Goal: Information Seeking & Learning: Learn about a topic

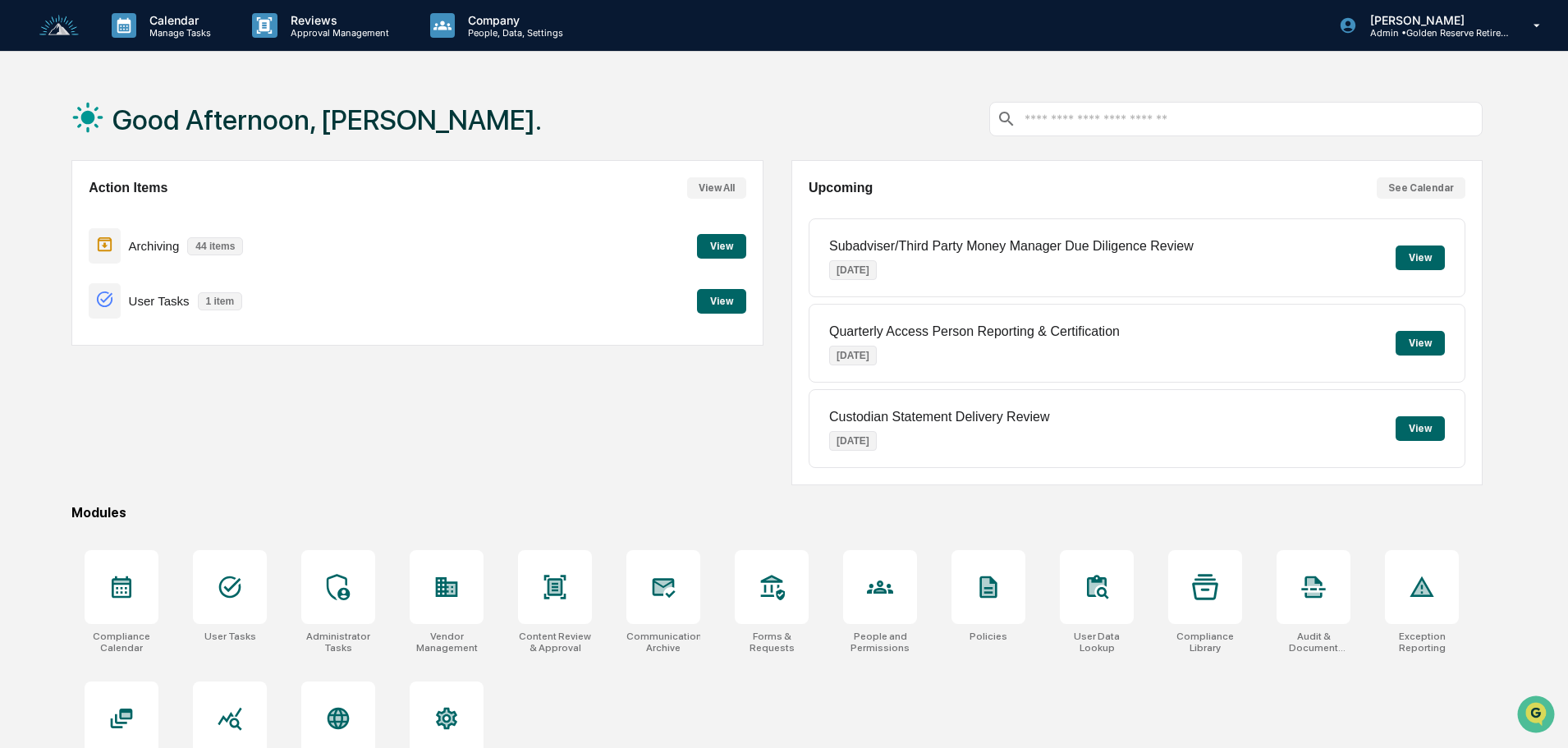
click at [726, 245] on button "View" at bounding box center [722, 246] width 49 height 24
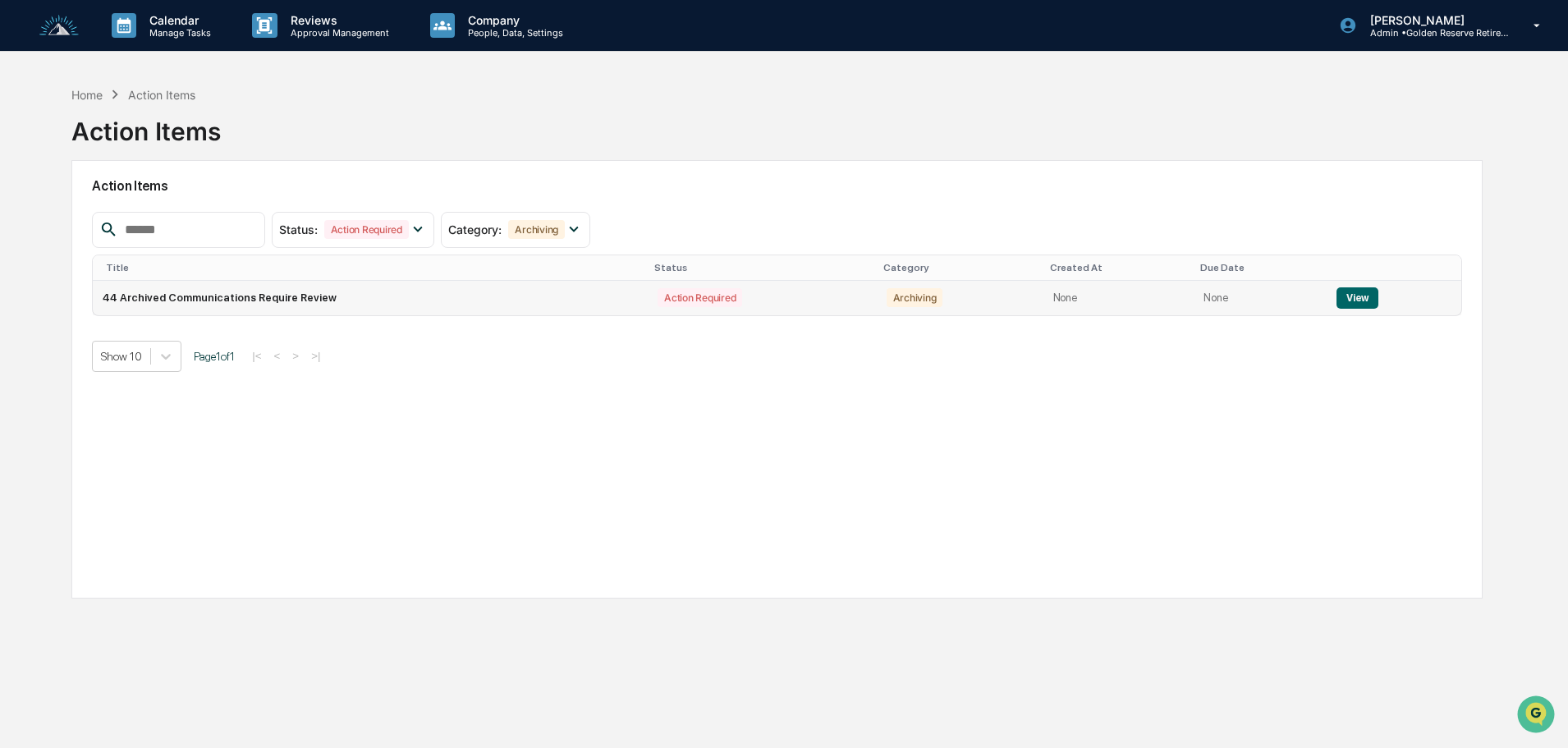
click at [1348, 299] on button "View" at bounding box center [1357, 298] width 42 height 21
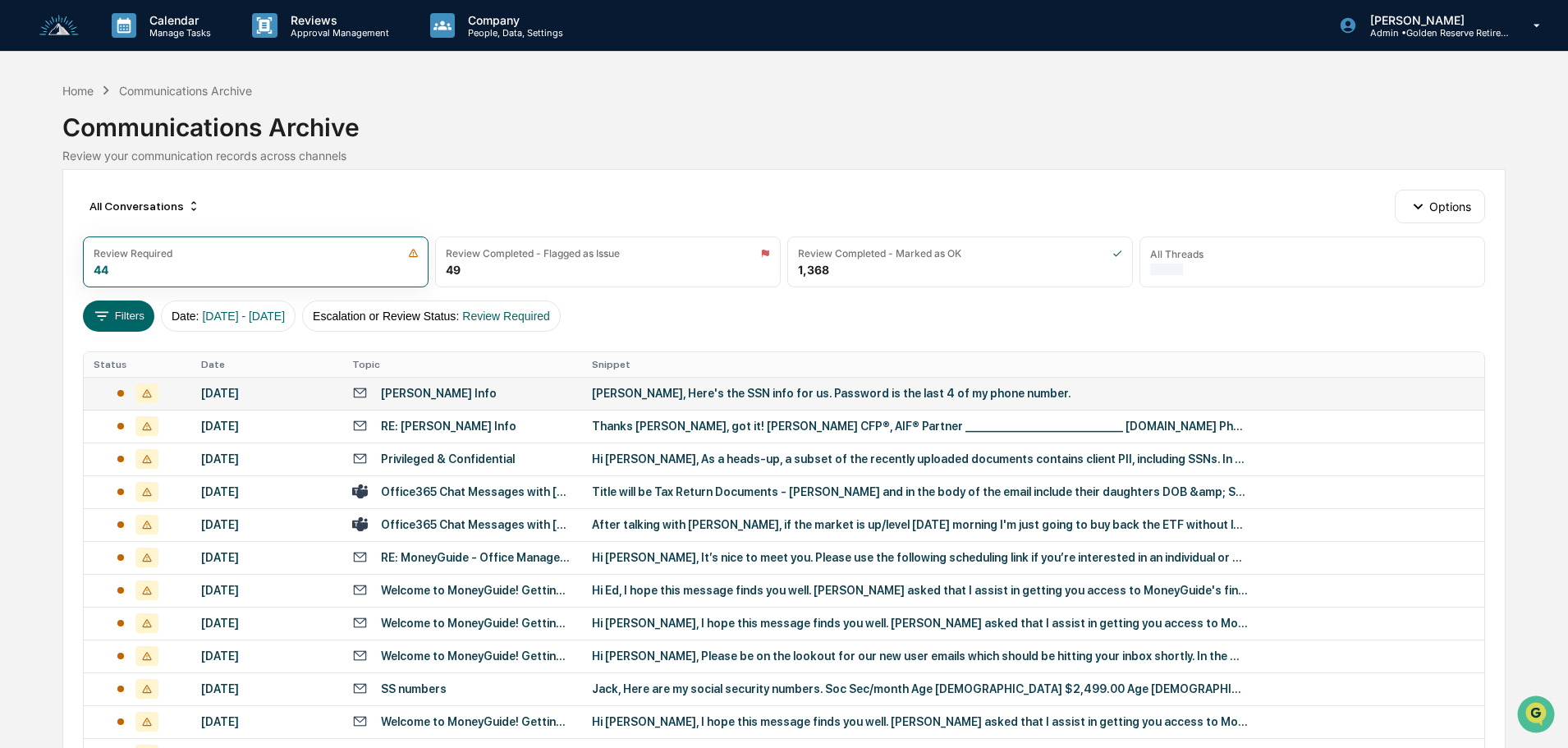
click at [704, 399] on div "[PERSON_NAME], Here's the SSN info for us. Password is the last 4 of my phone n…" at bounding box center [920, 393] width 657 height 14
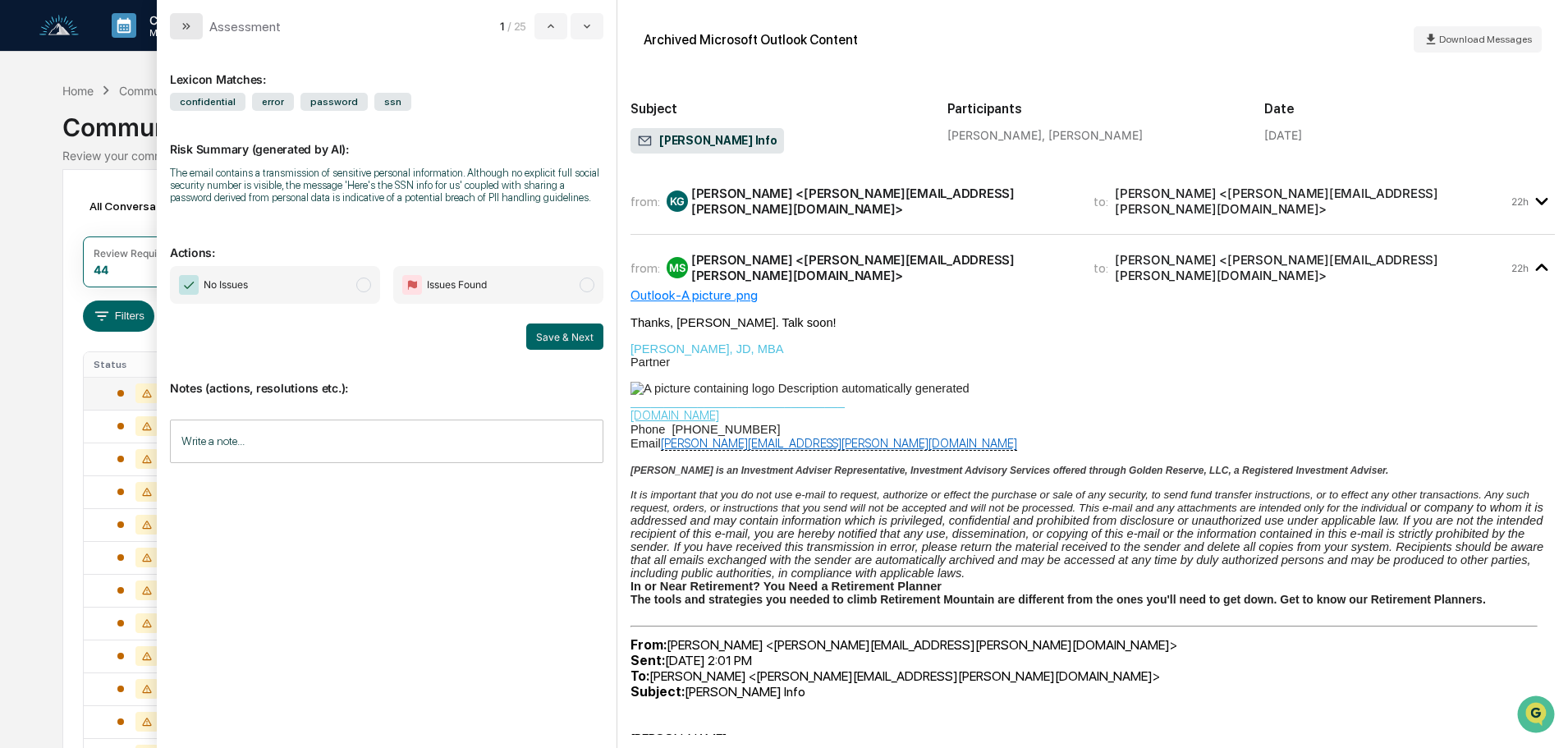
click at [181, 18] on button "modal" at bounding box center [186, 26] width 33 height 26
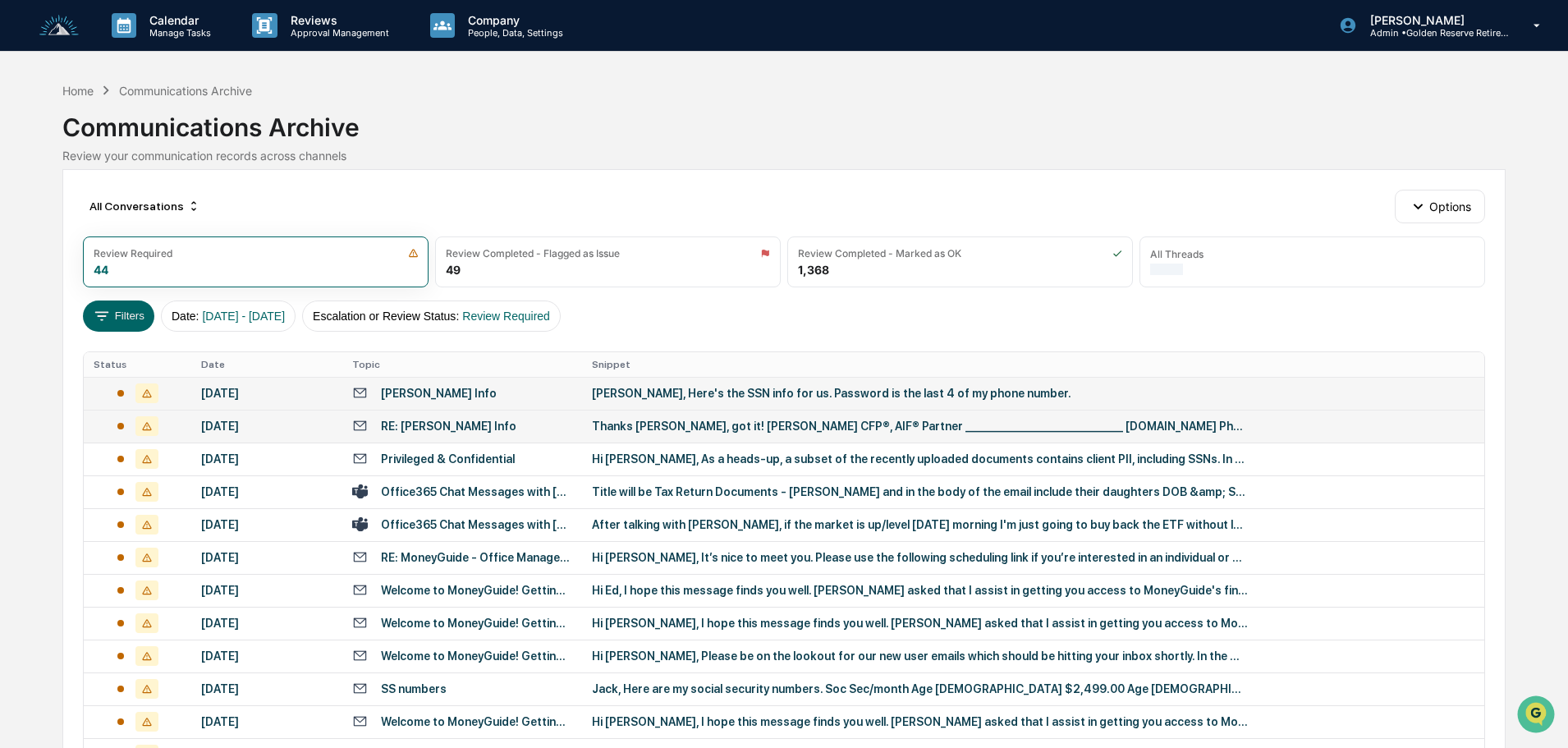
click at [622, 426] on div "Thanks Rick, got it! John John Forloine CFP®, AIF® Partner ____________________…" at bounding box center [920, 426] width 657 height 14
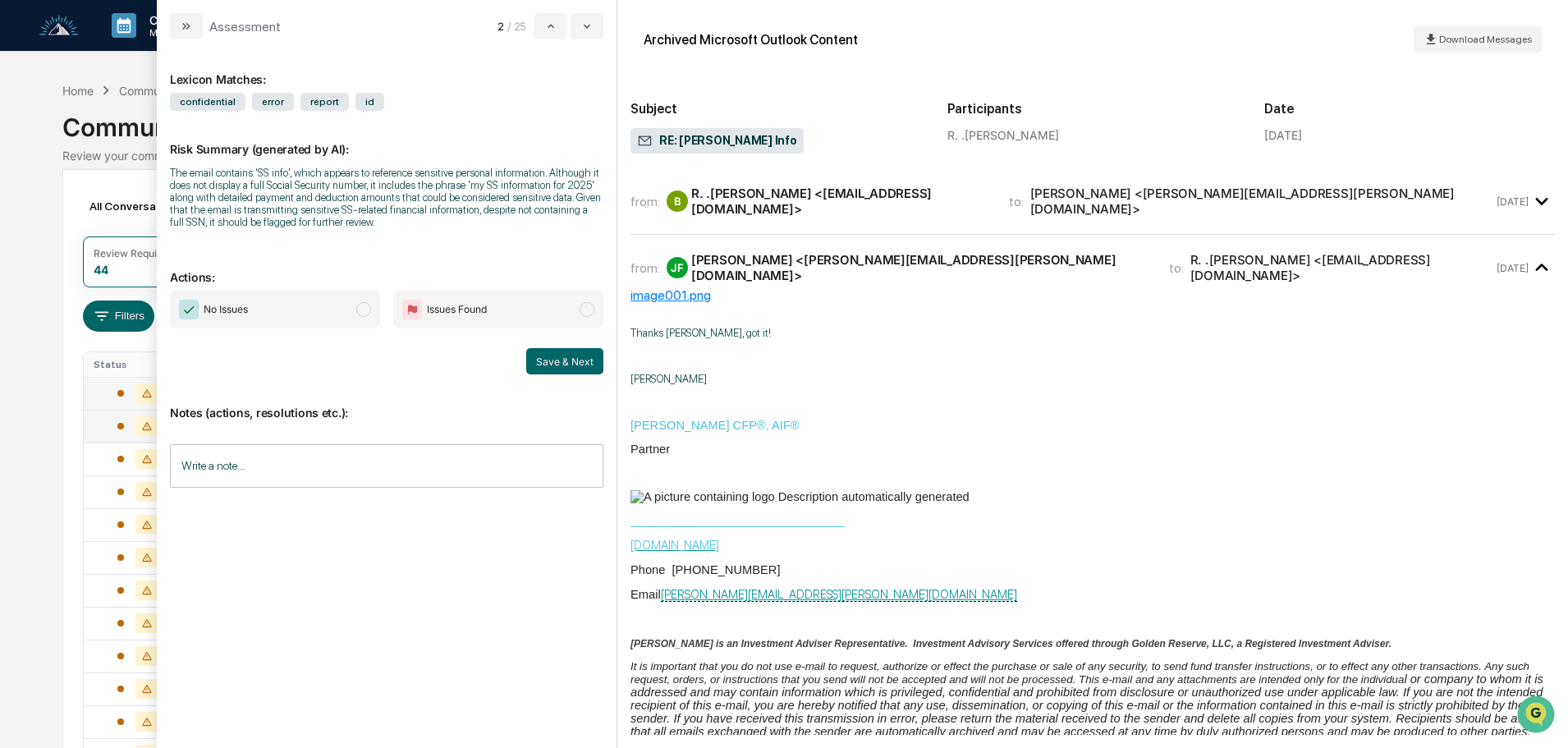
click at [348, 310] on span "No Issues" at bounding box center [274, 309] width 210 height 38
click at [557, 361] on button "Save & Next" at bounding box center [565, 360] width 77 height 26
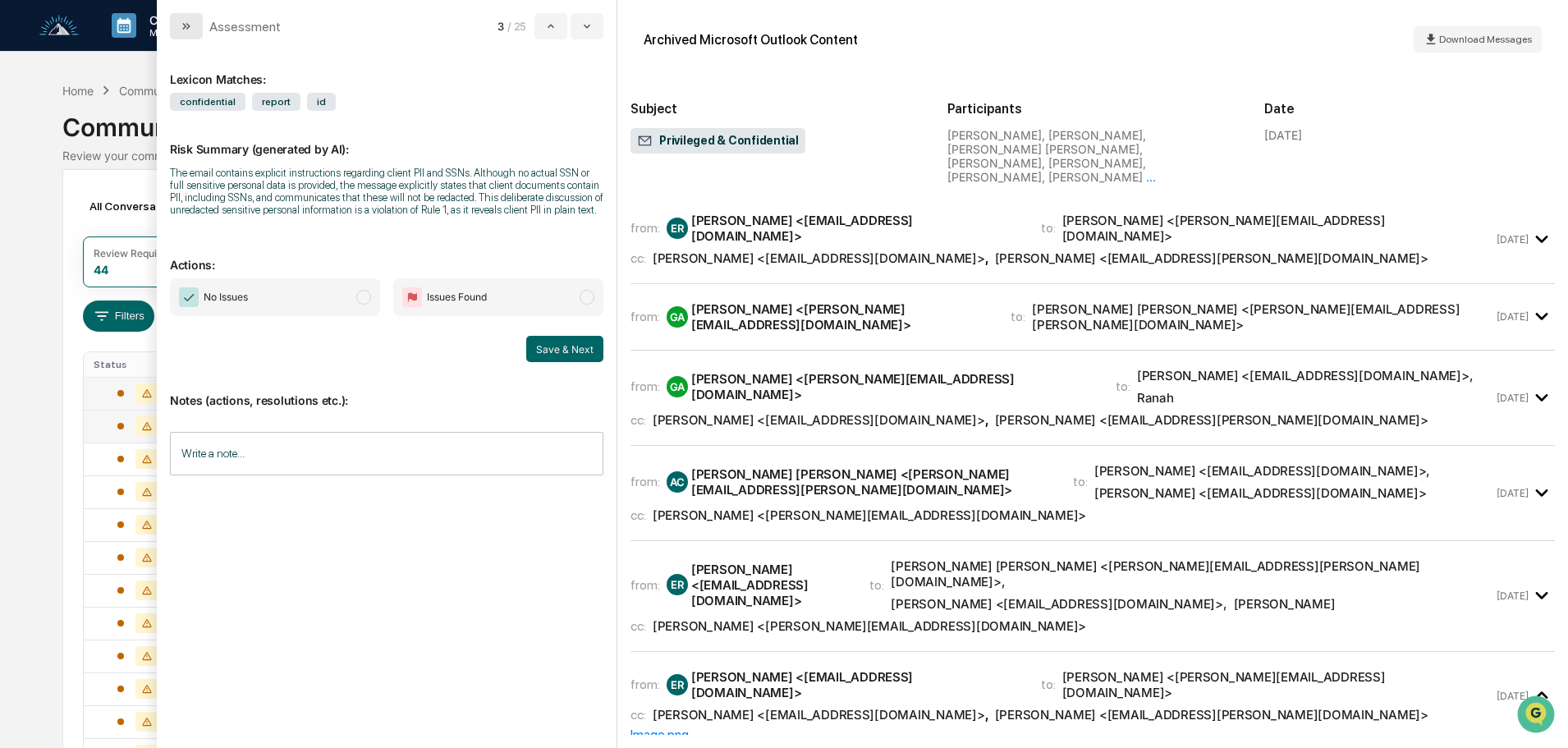
click at [195, 26] on button "modal" at bounding box center [186, 26] width 33 height 26
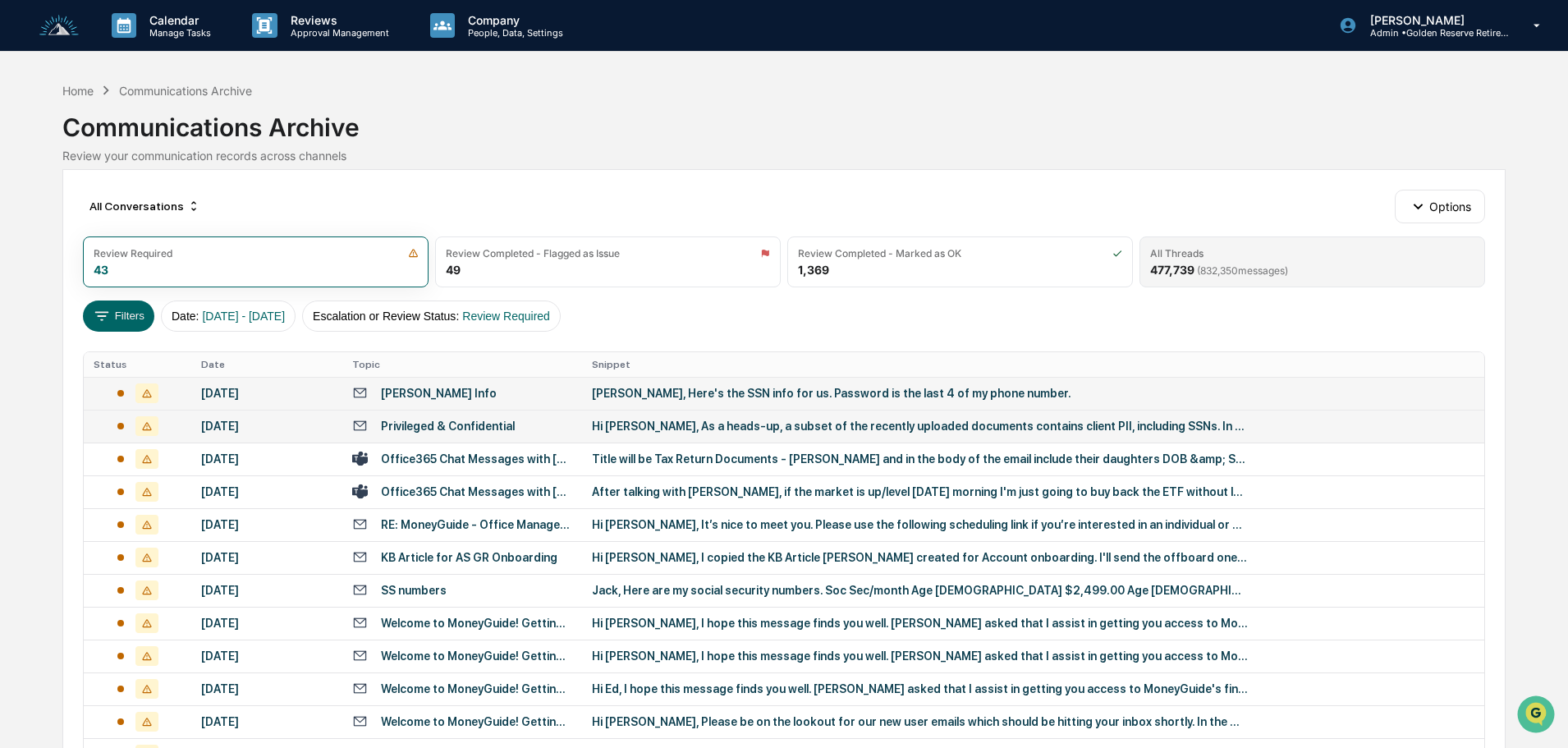
click at [1251, 269] on span "( 832,350 messages)" at bounding box center [1243, 270] width 91 height 13
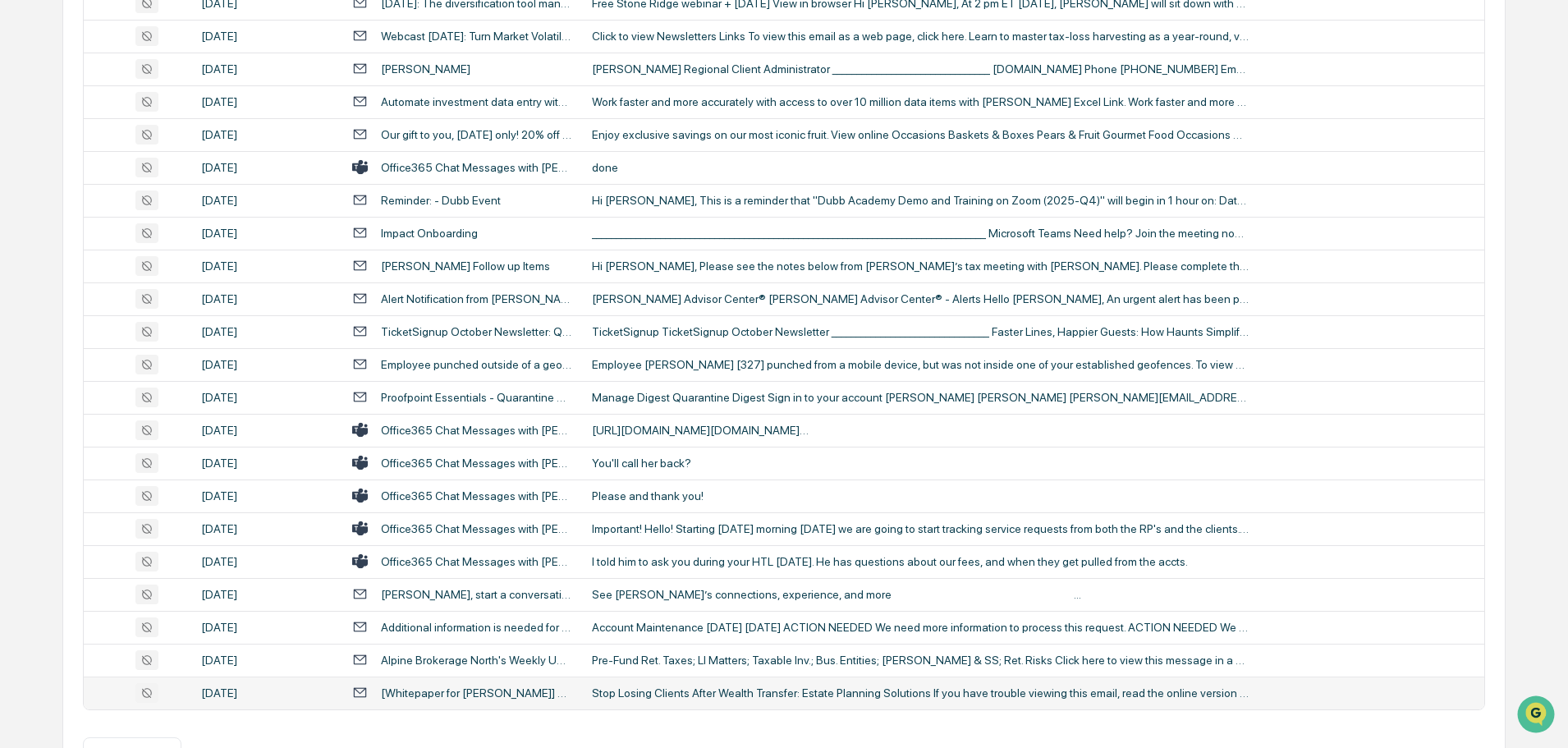
scroll to position [544, 0]
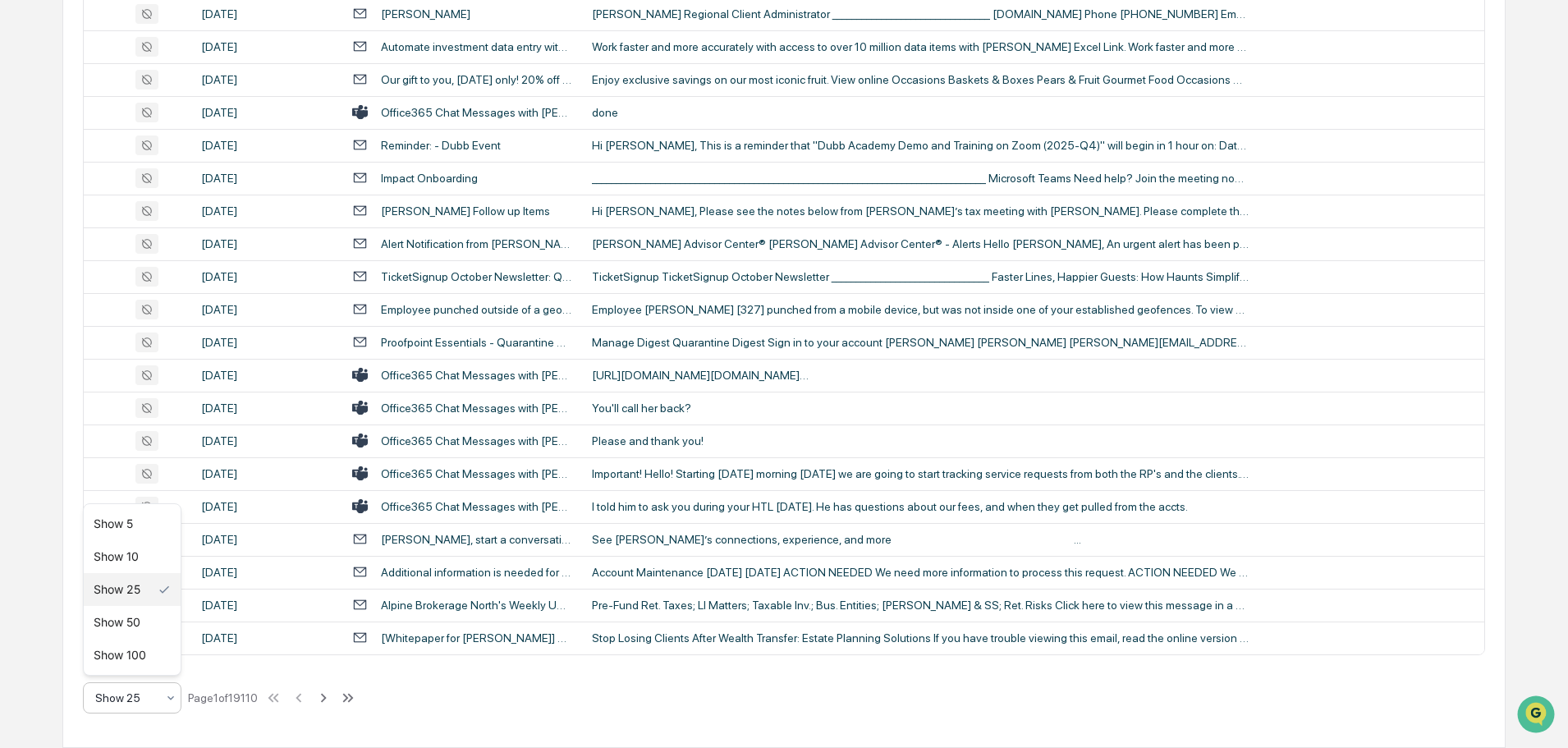
click at [153, 703] on div at bounding box center [125, 698] width 61 height 16
click at [142, 649] on div "Show 100" at bounding box center [132, 655] width 97 height 33
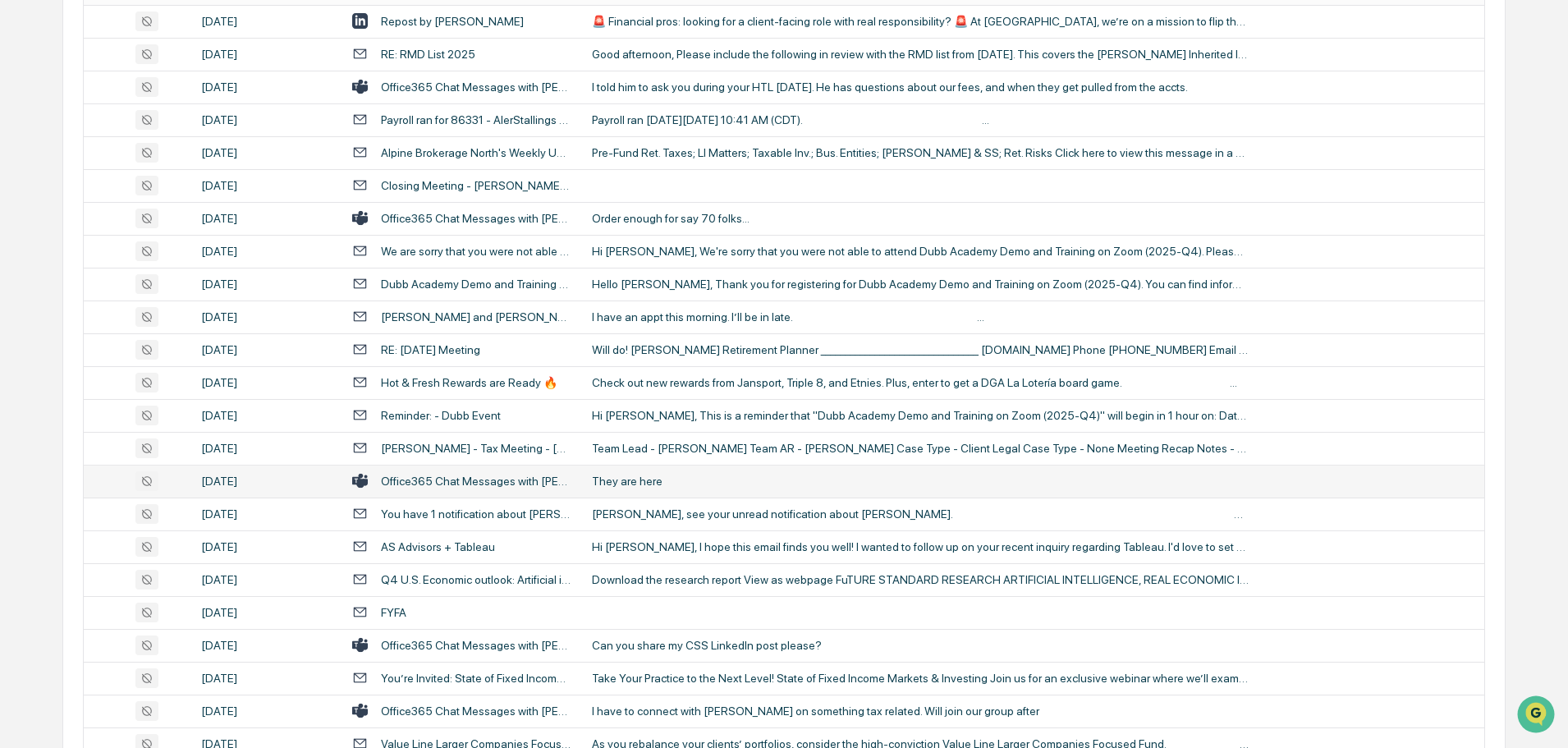
scroll to position [411, 0]
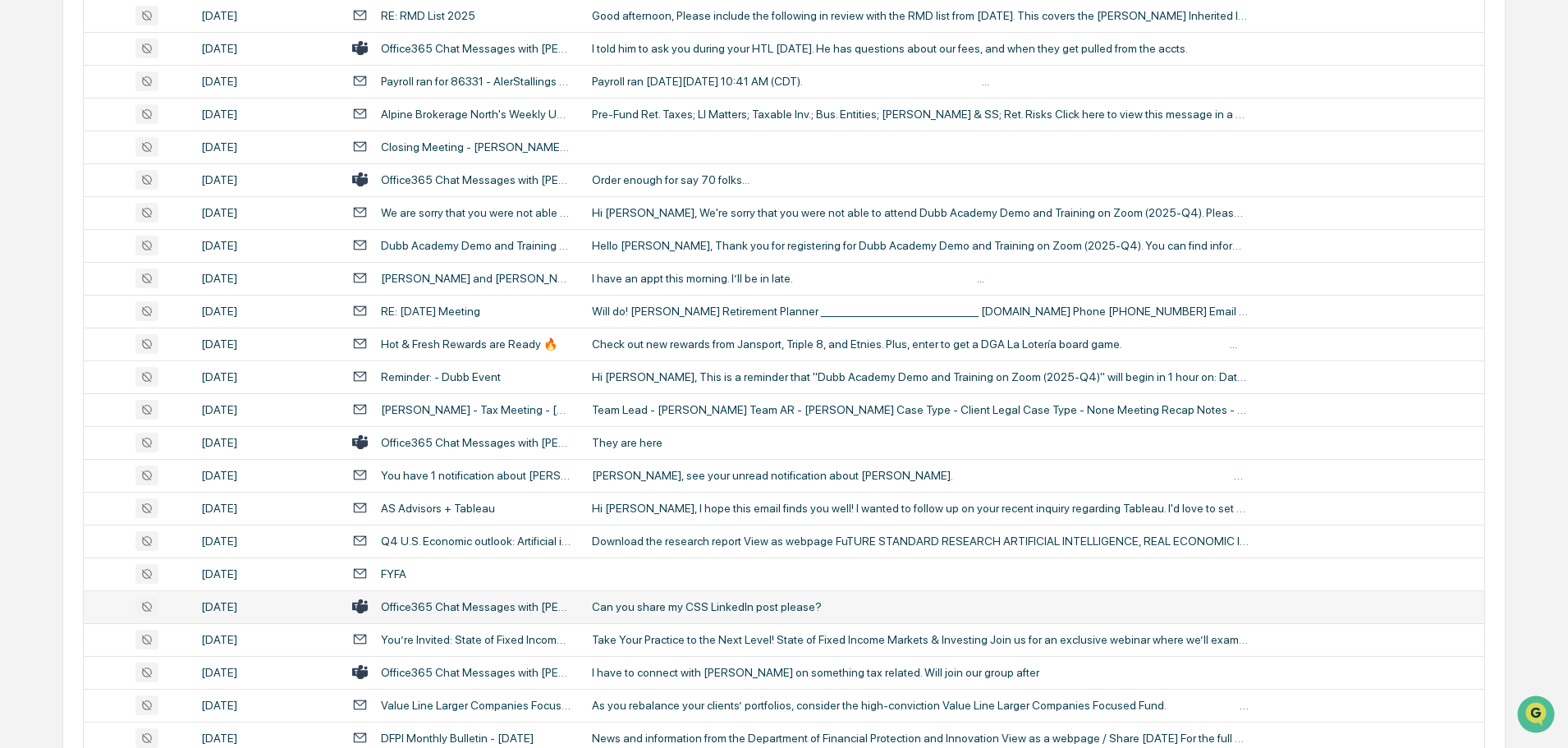
click at [715, 610] on div "Can you share my CSS LinkedIn post please?" at bounding box center [920, 608] width 657 height 14
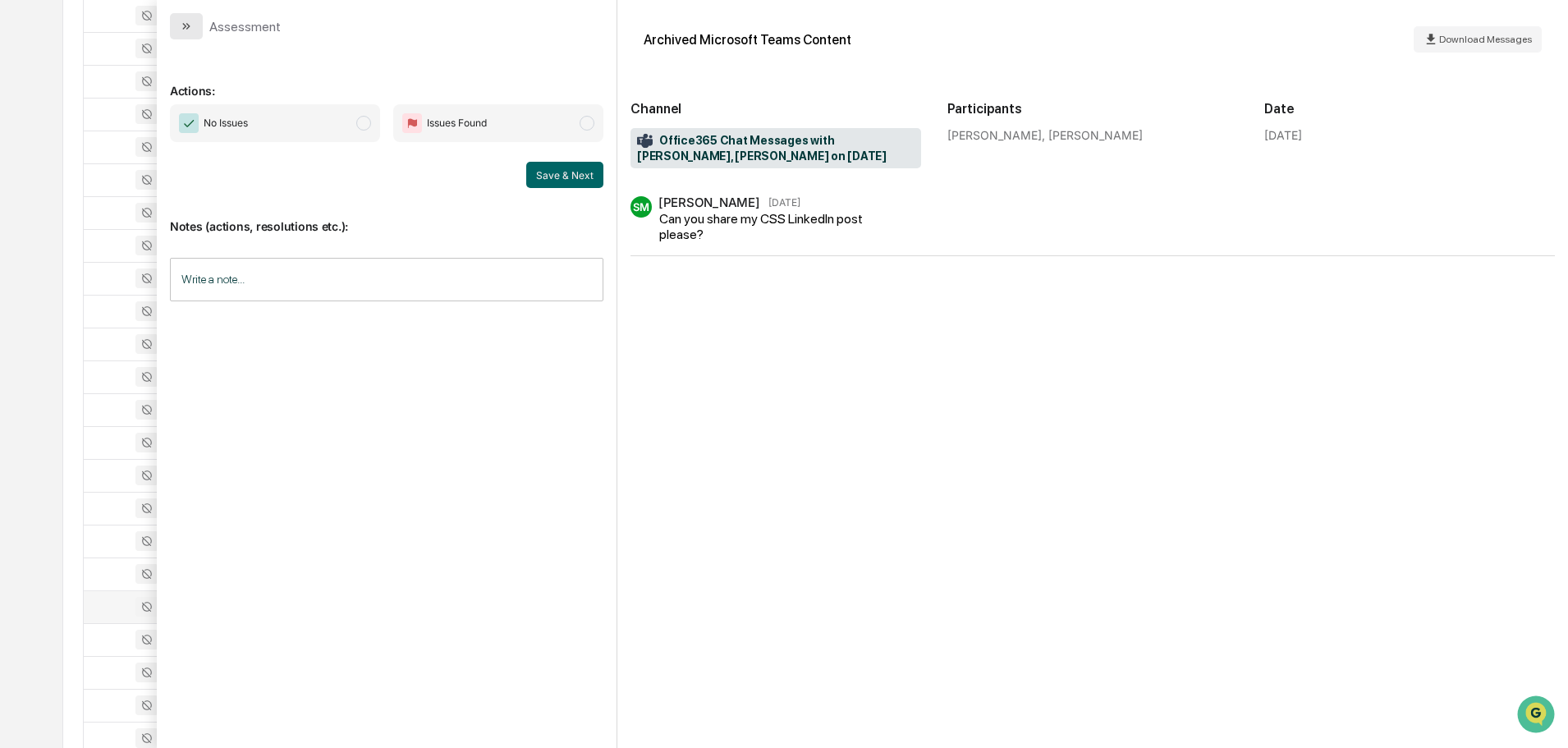
click at [192, 34] on button "modal" at bounding box center [186, 26] width 33 height 26
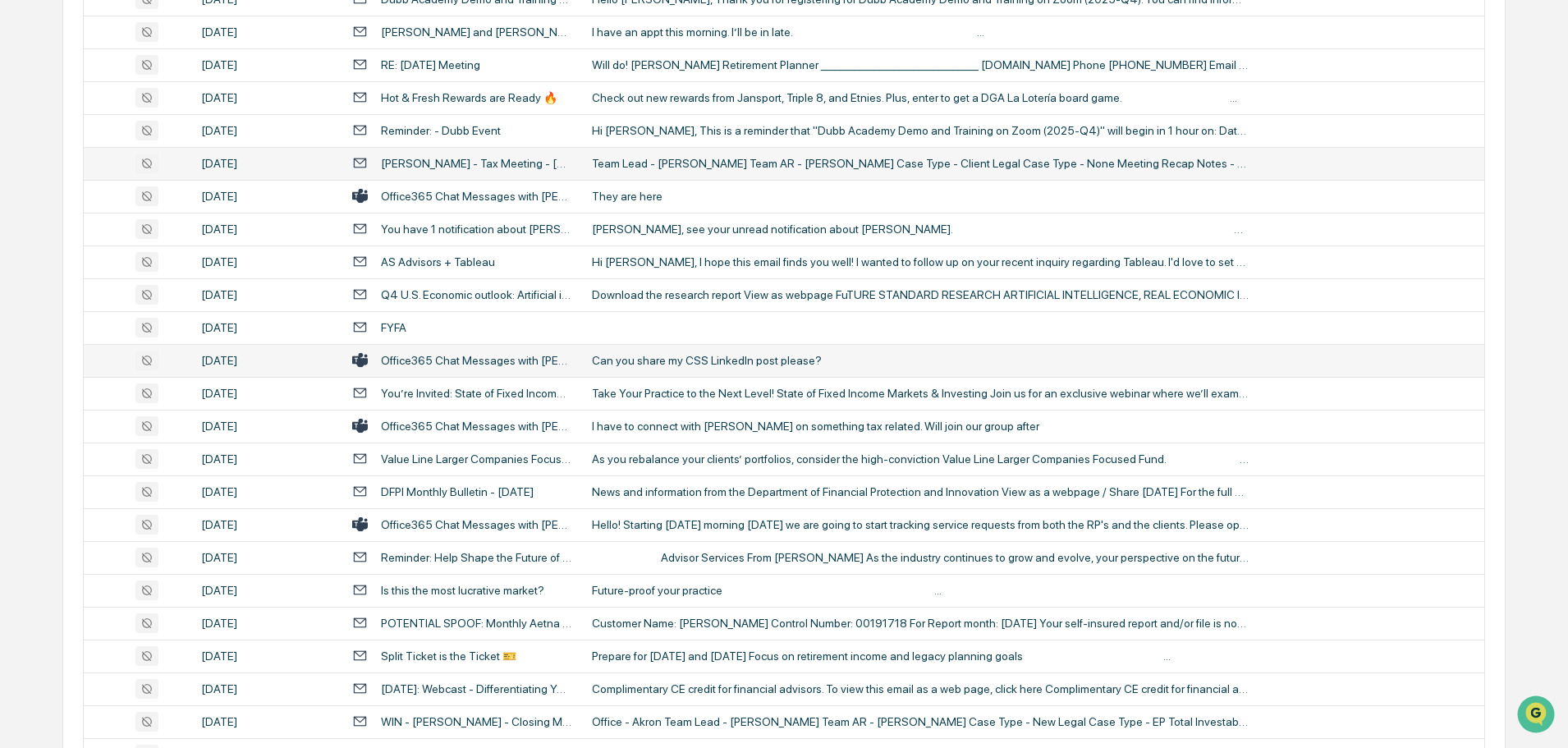
scroll to position [739, 0]
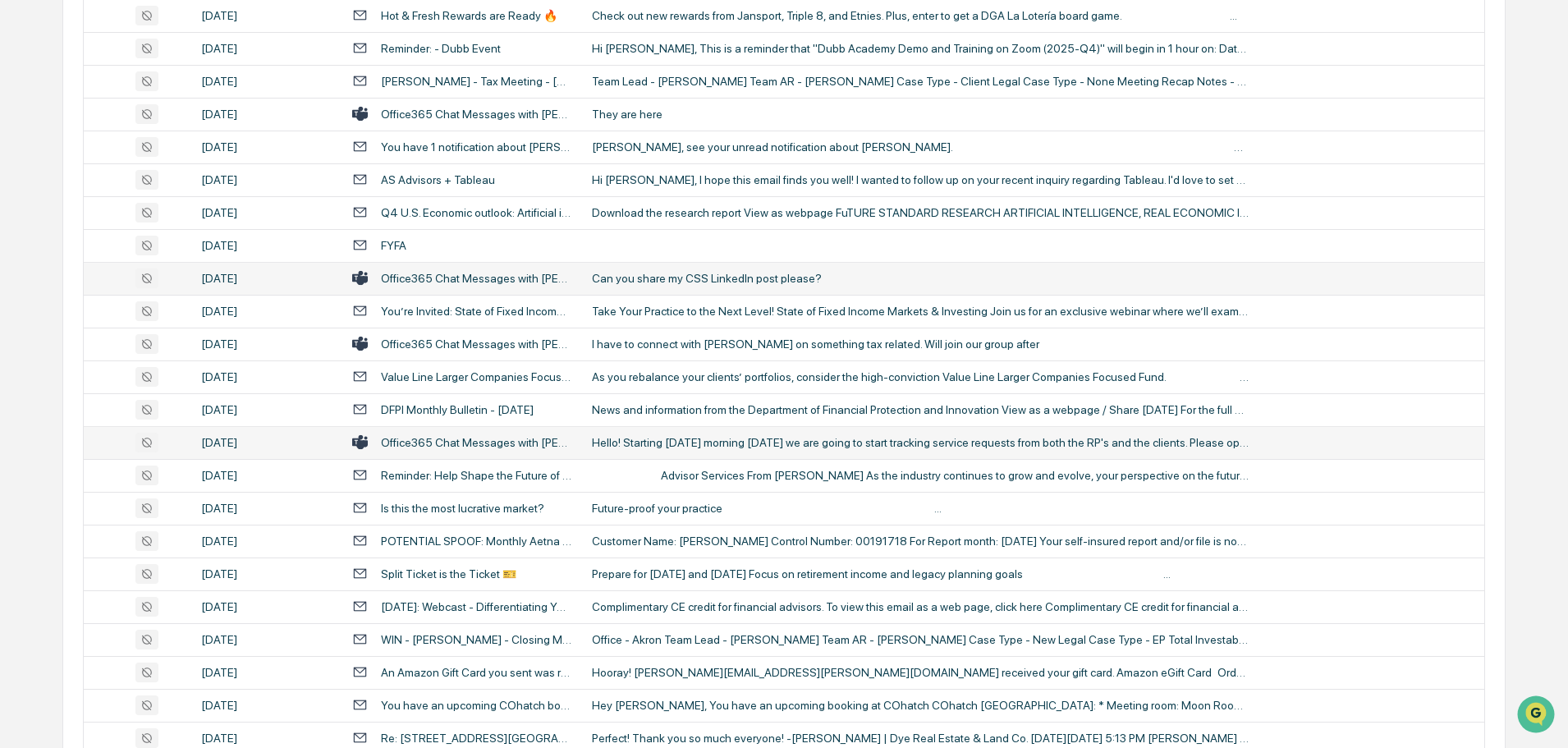
click at [694, 440] on div "Hello! Starting [DATE] morning [DATE] we are going to start tracking service re…" at bounding box center [920, 443] width 657 height 14
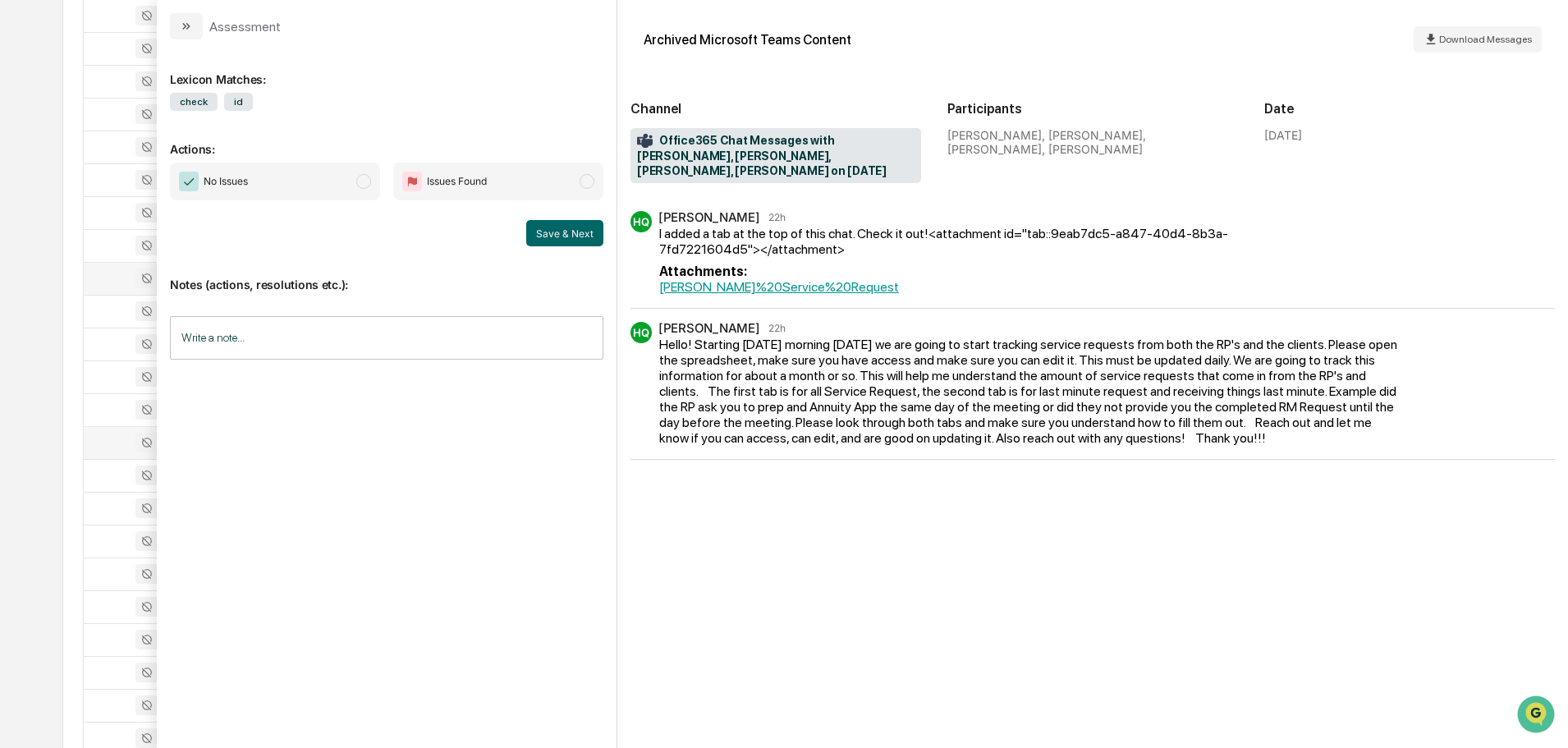
click at [169, 0] on div "Assessment" at bounding box center [386, 19] width 460 height 40
click at [188, 26] on icon "modal" at bounding box center [187, 26] width 14 height 14
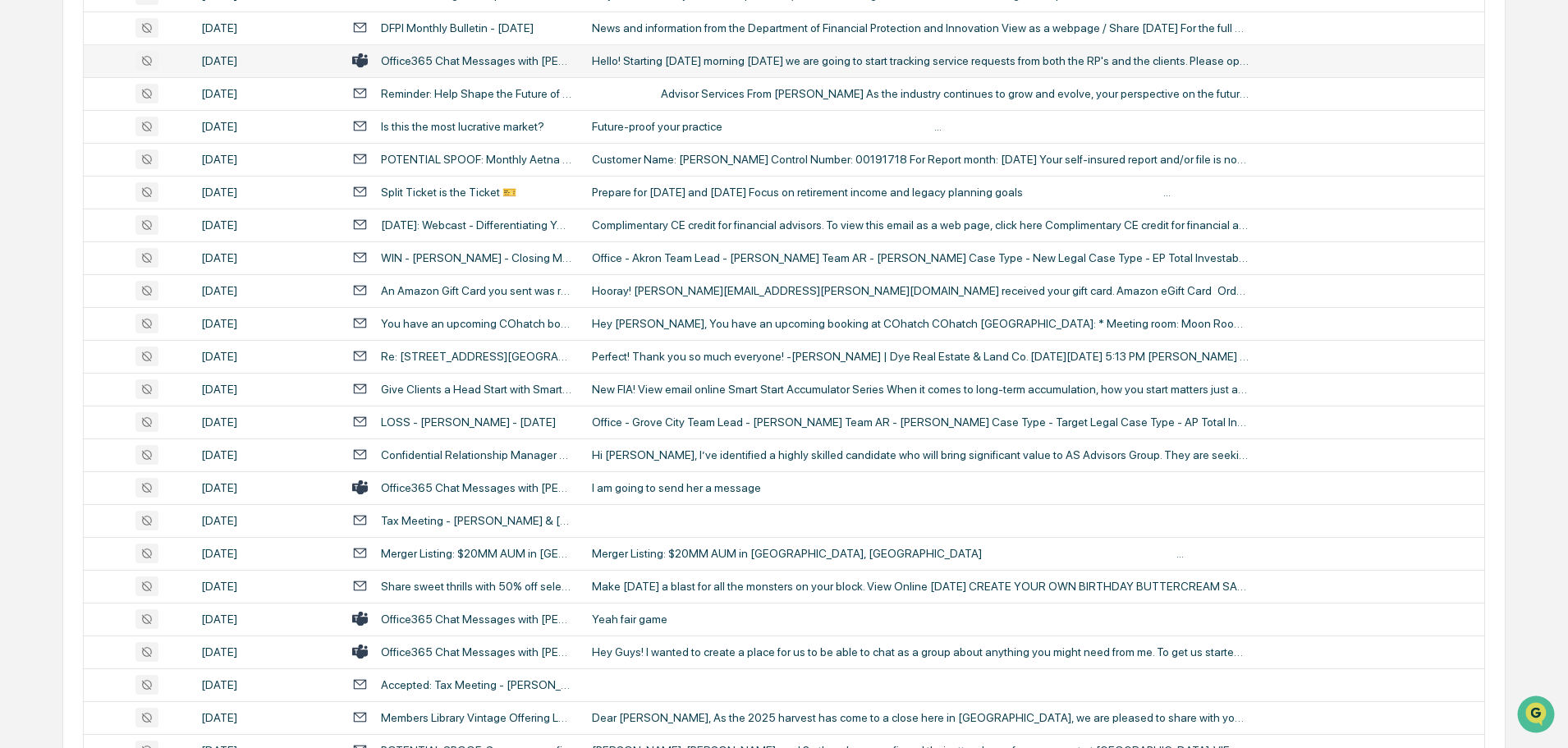
scroll to position [1150, 0]
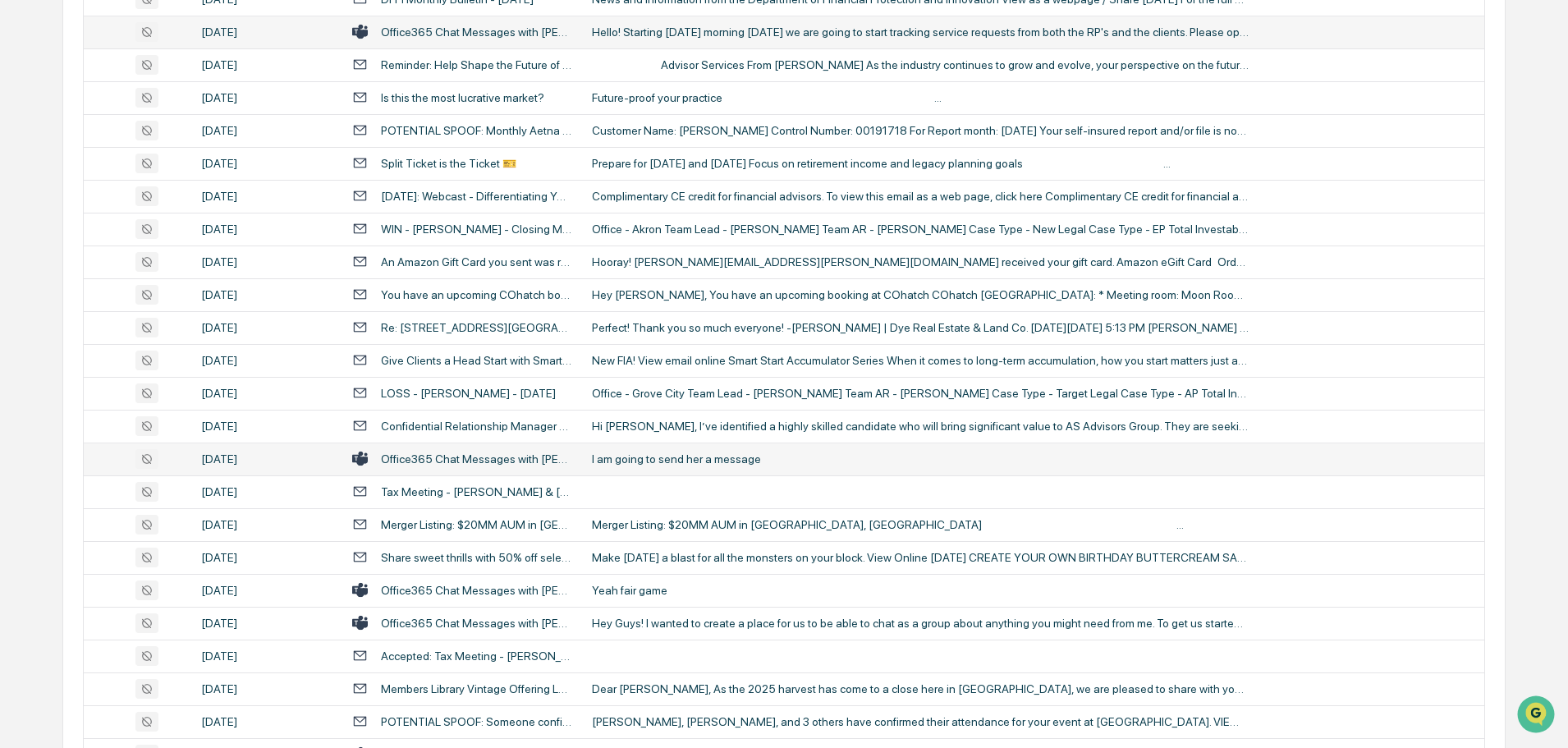
click at [635, 456] on div "I am going to send her a message" at bounding box center [920, 459] width 657 height 14
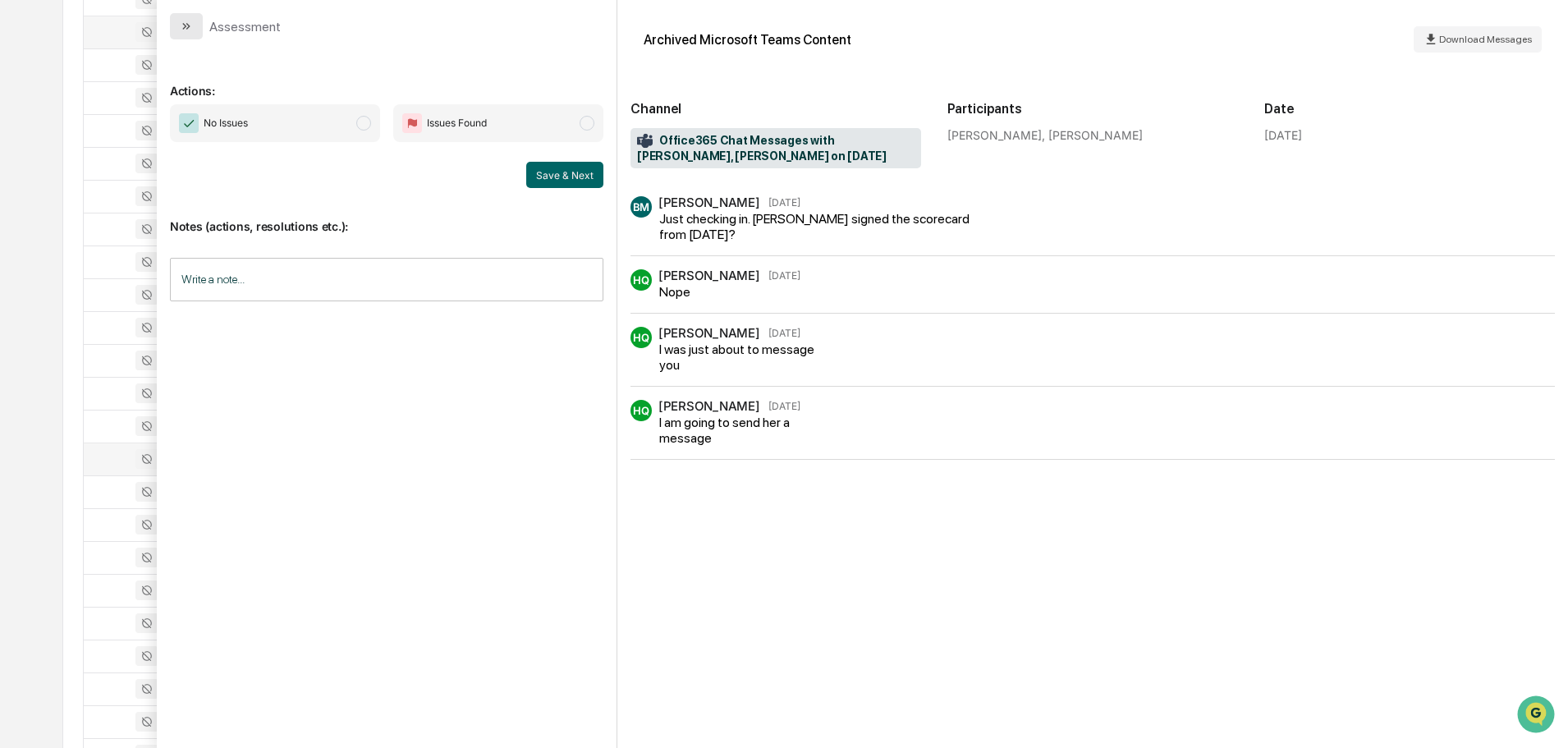
click at [192, 24] on icon "modal" at bounding box center [187, 26] width 14 height 14
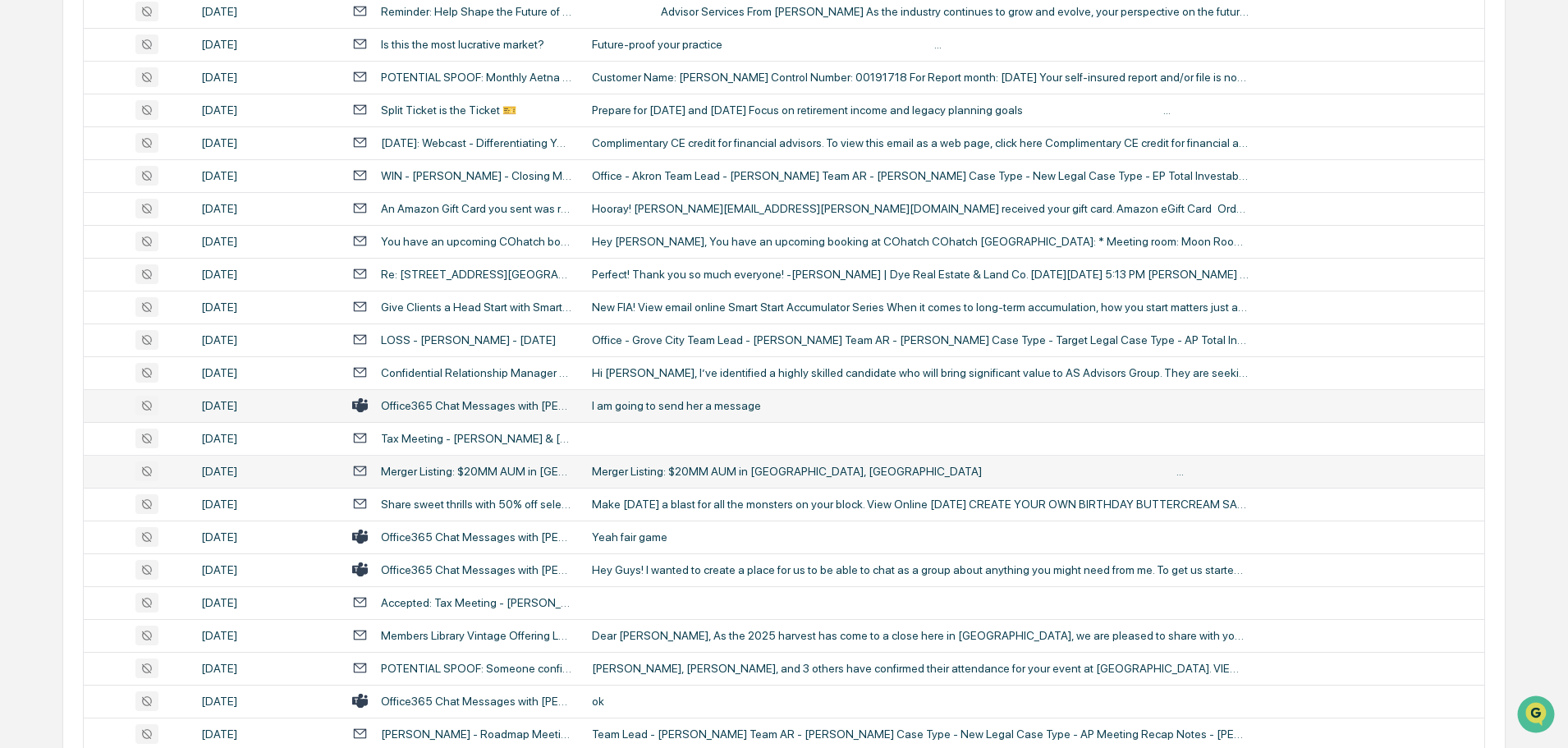
scroll to position [1231, 0]
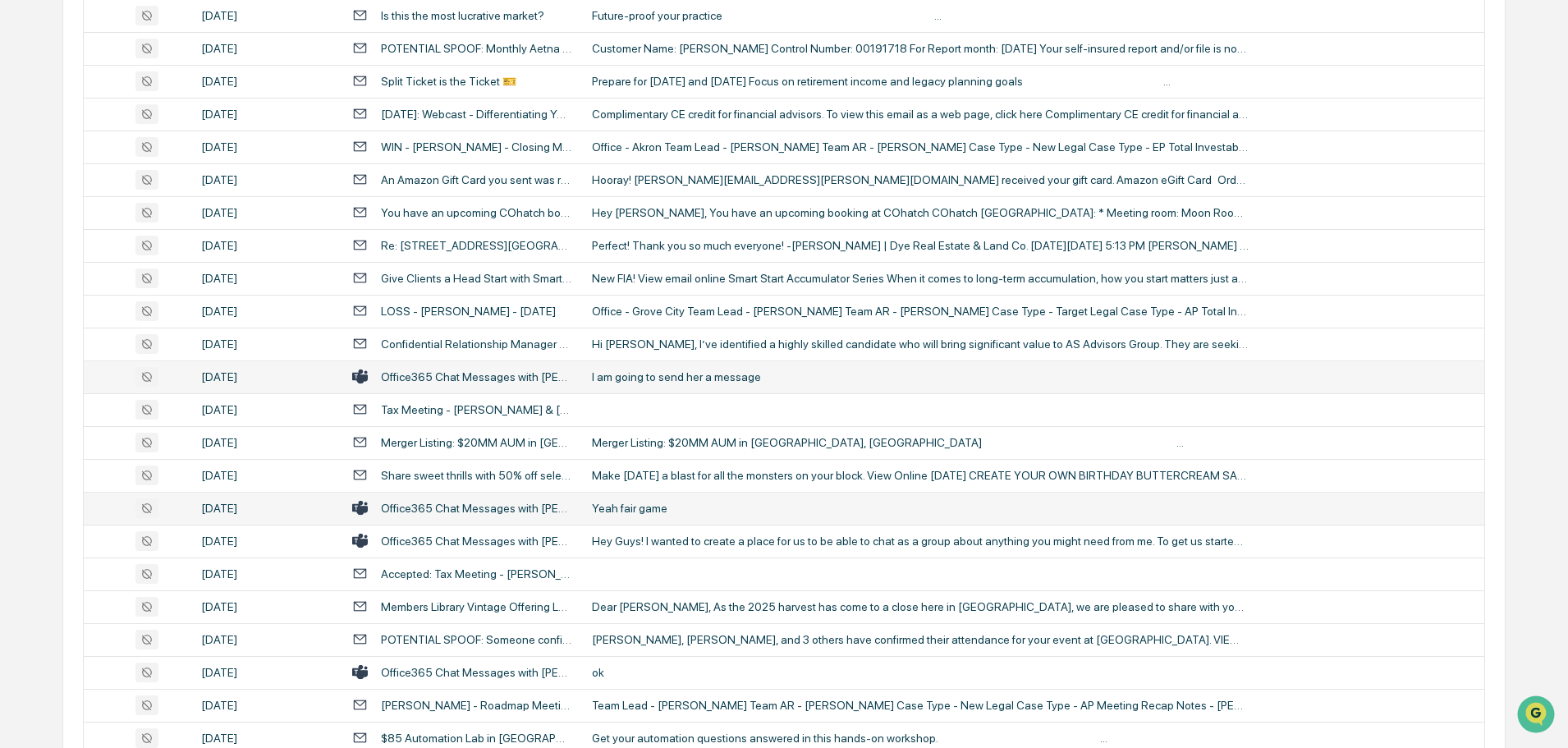
click at [661, 502] on div "Yeah fair game" at bounding box center [920, 509] width 657 height 14
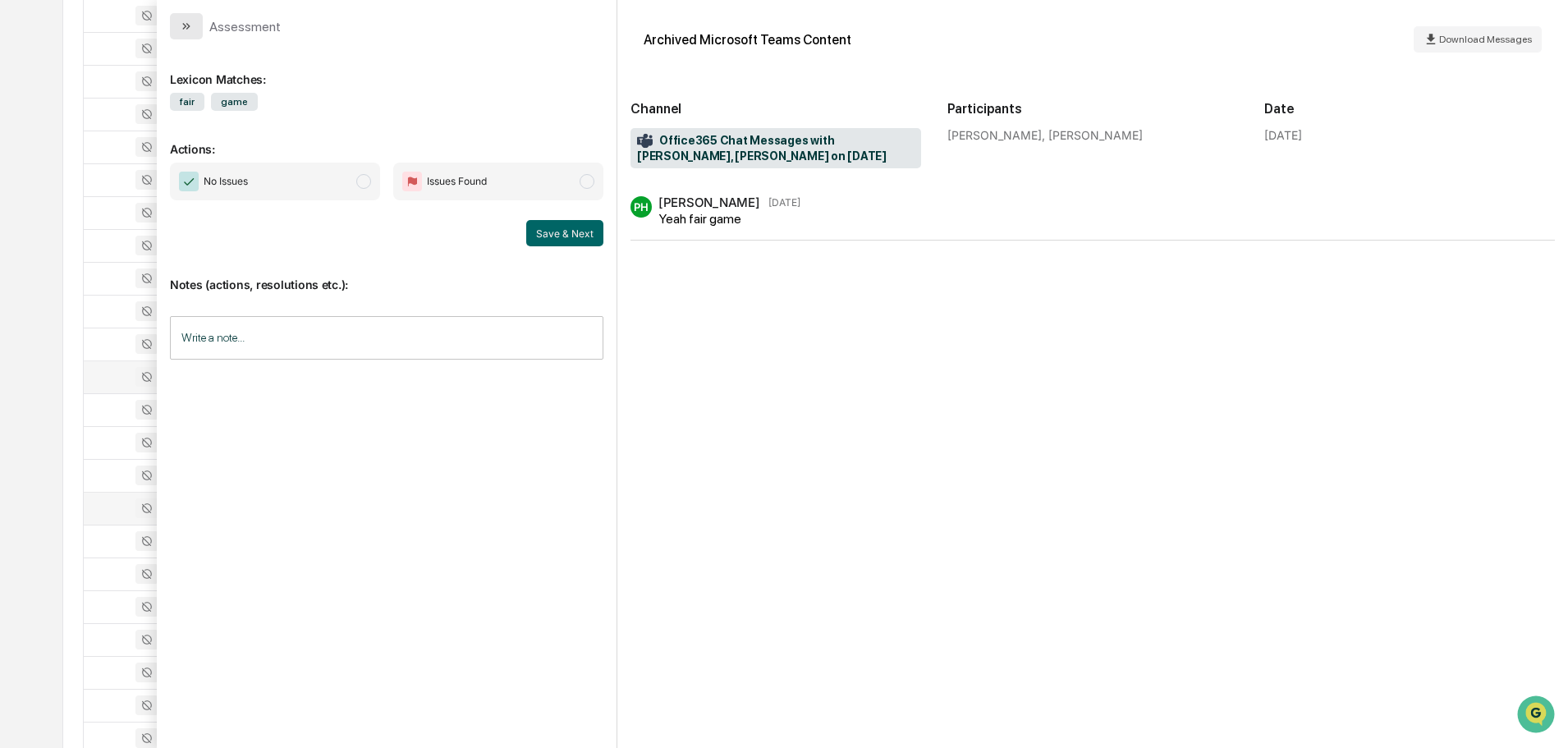
click at [176, 20] on button "modal" at bounding box center [186, 26] width 33 height 26
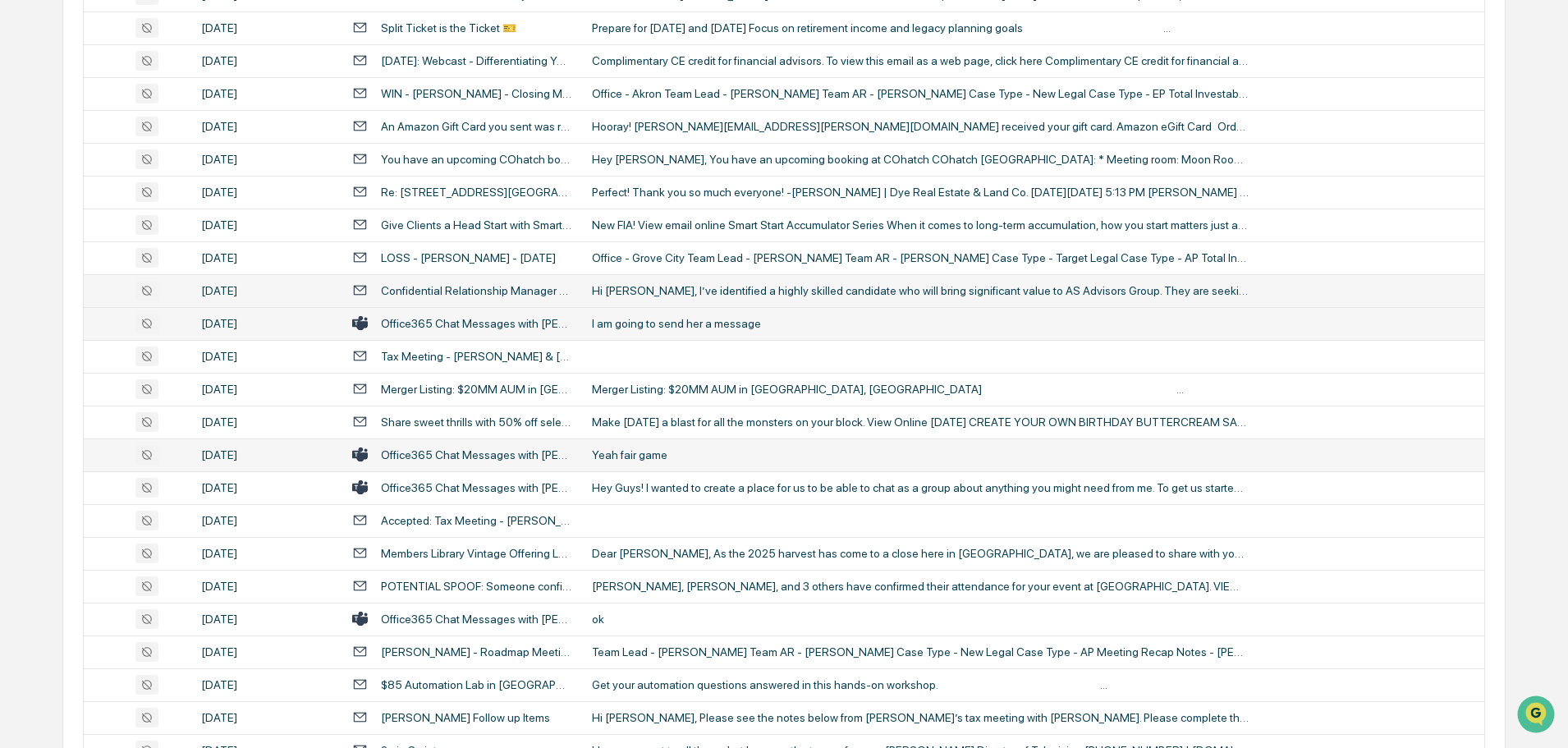
scroll to position [1314, 0]
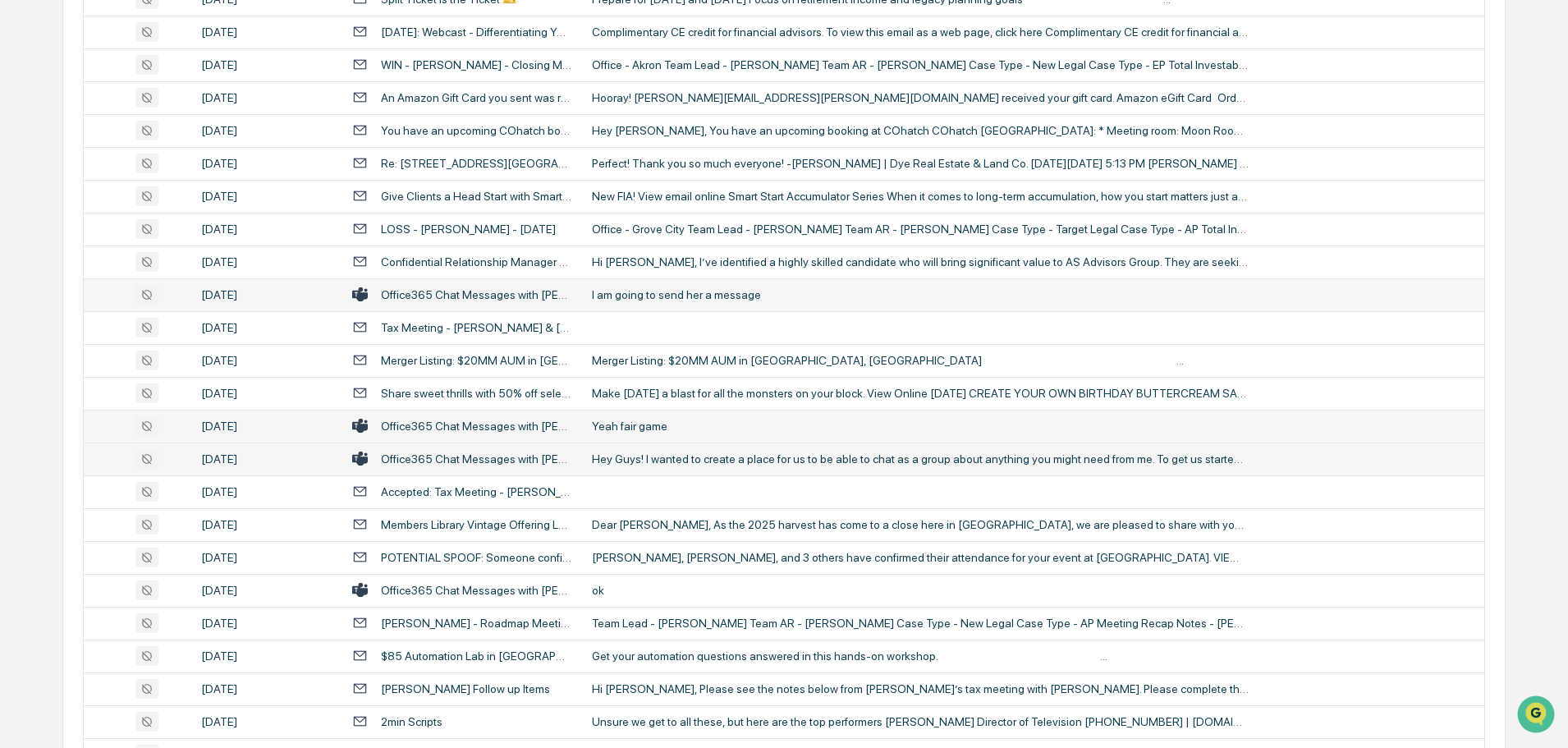
click at [683, 457] on div "Hey Guys! I wanted to create a place for us to be able to chat as a group about…" at bounding box center [920, 459] width 657 height 14
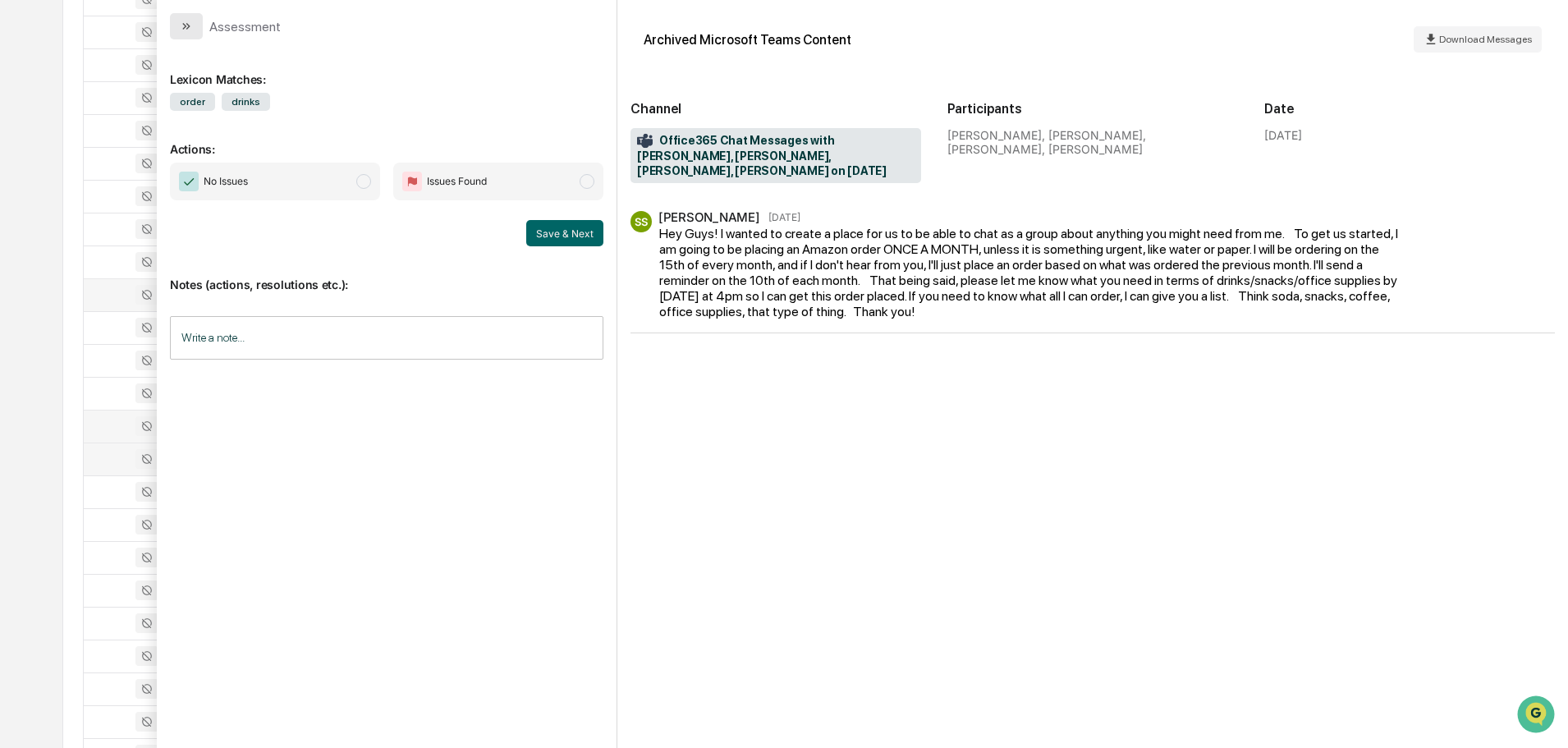
click at [191, 21] on icon "modal" at bounding box center [187, 26] width 14 height 14
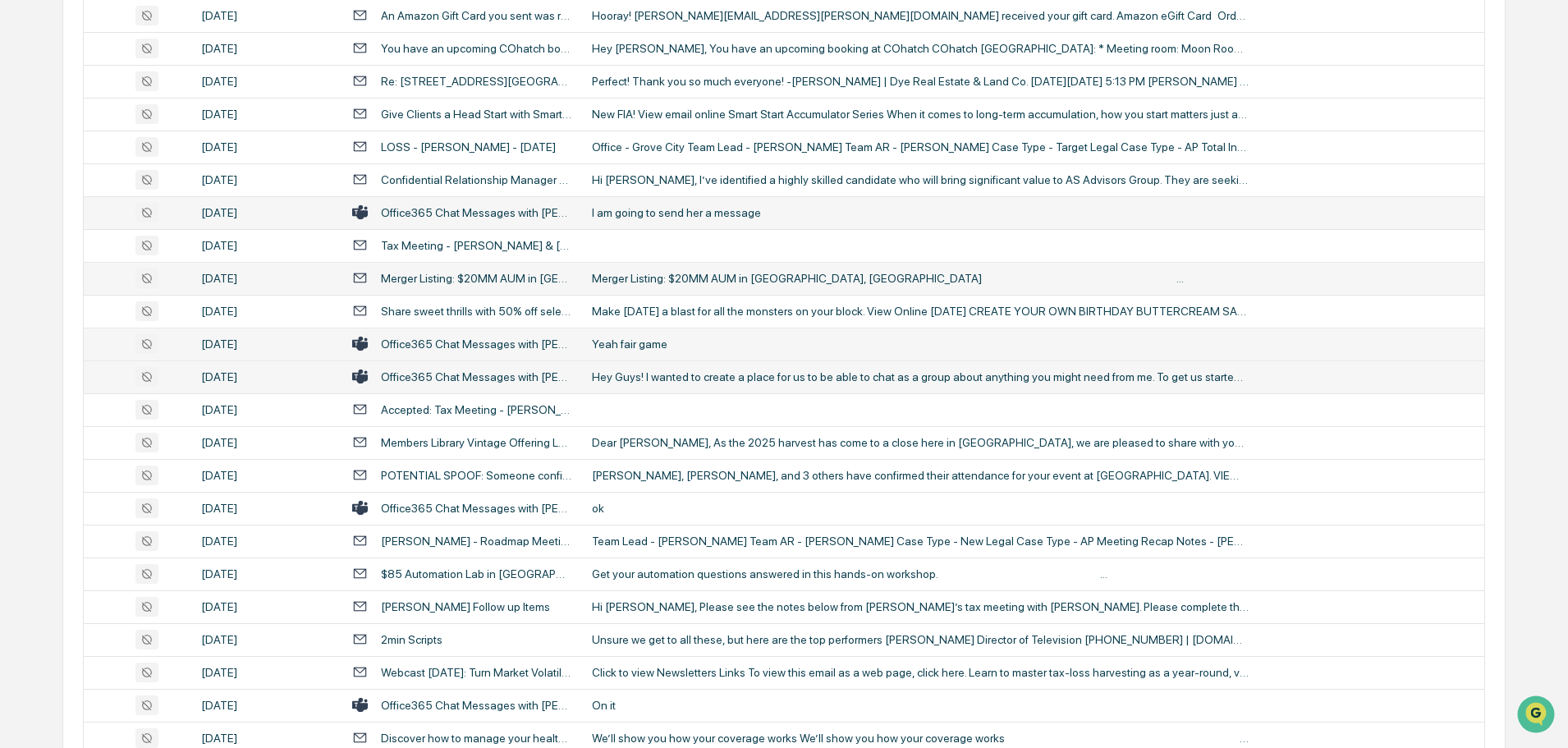
scroll to position [1479, 0]
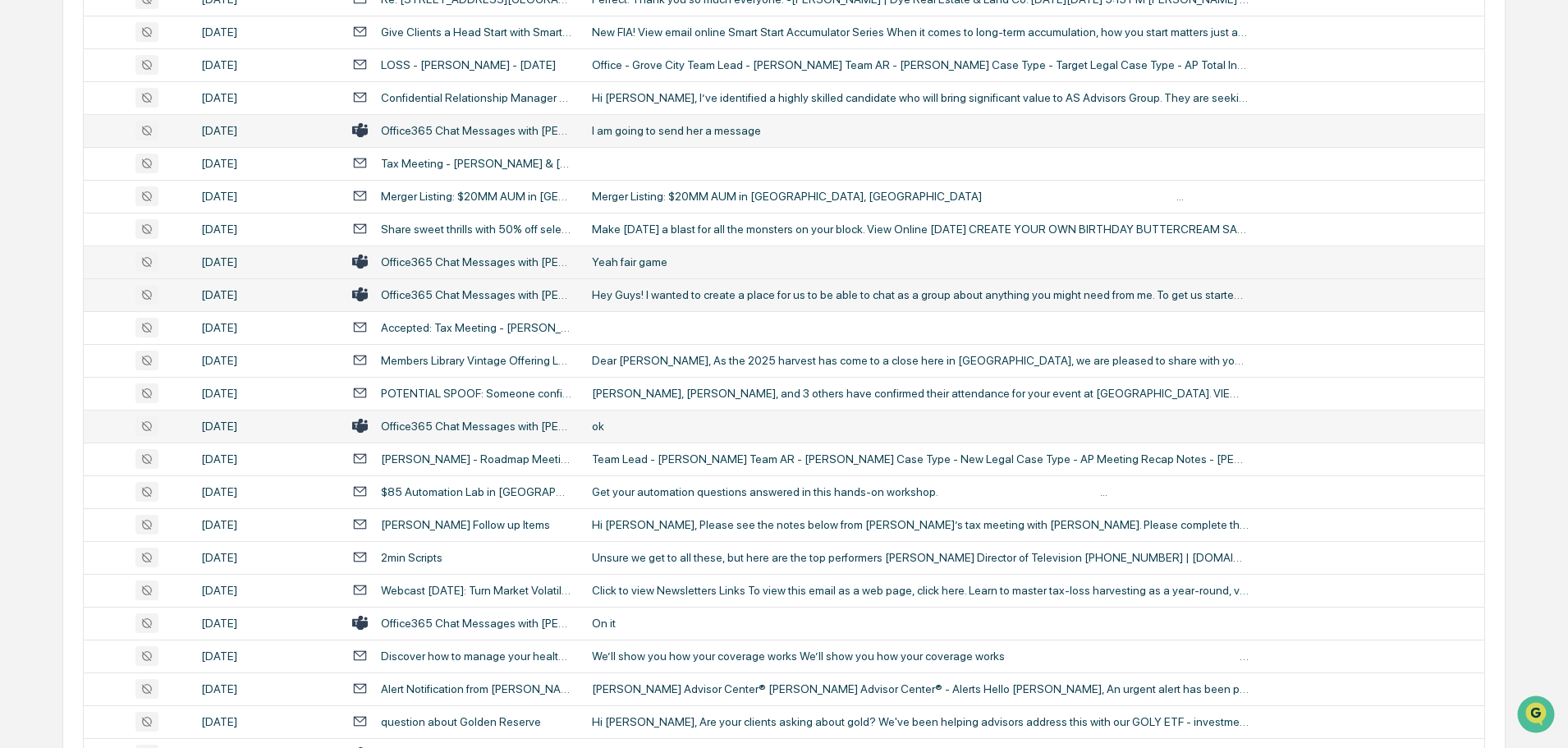
click at [644, 421] on div "ok" at bounding box center [920, 426] width 657 height 14
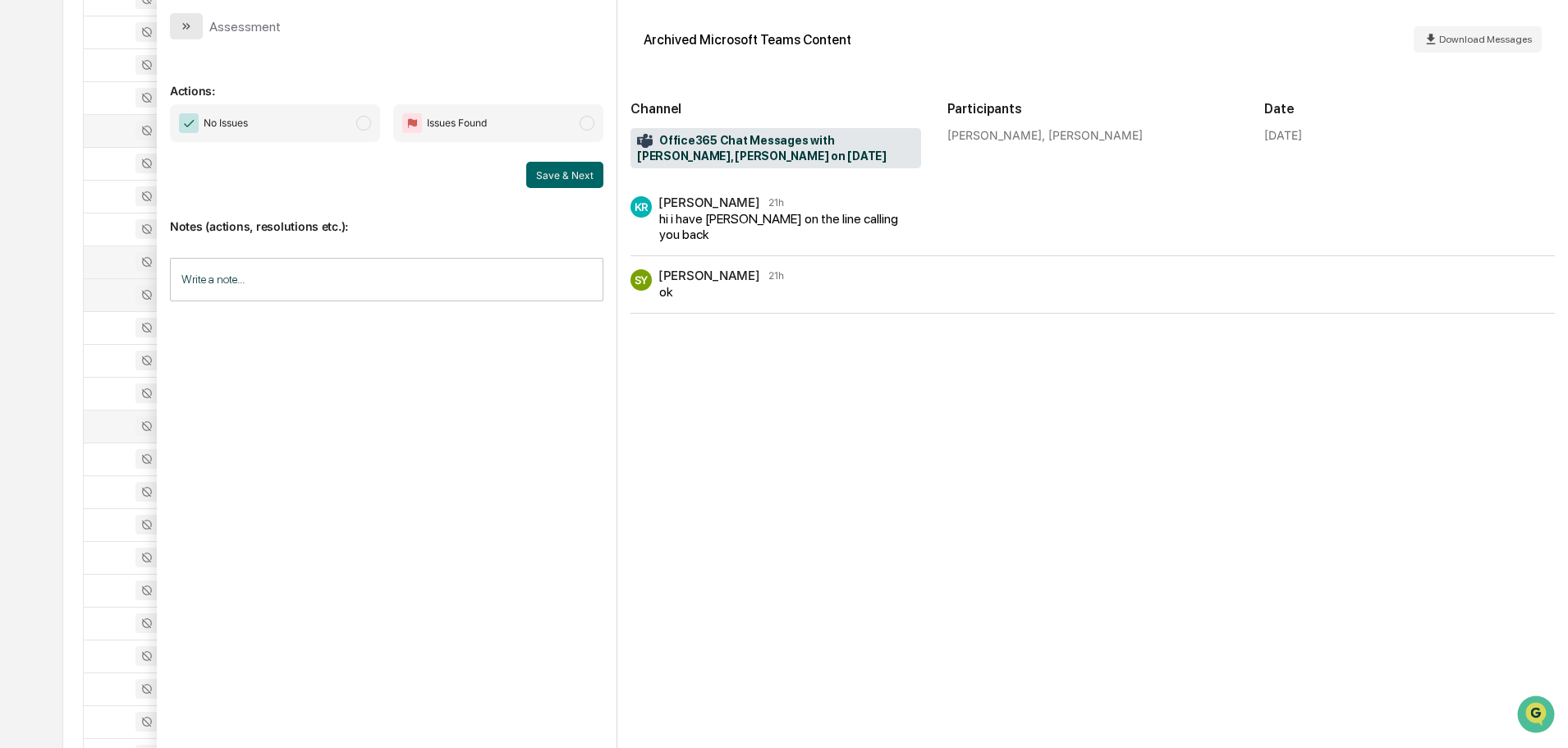
click at [188, 23] on icon "modal" at bounding box center [187, 26] width 14 height 14
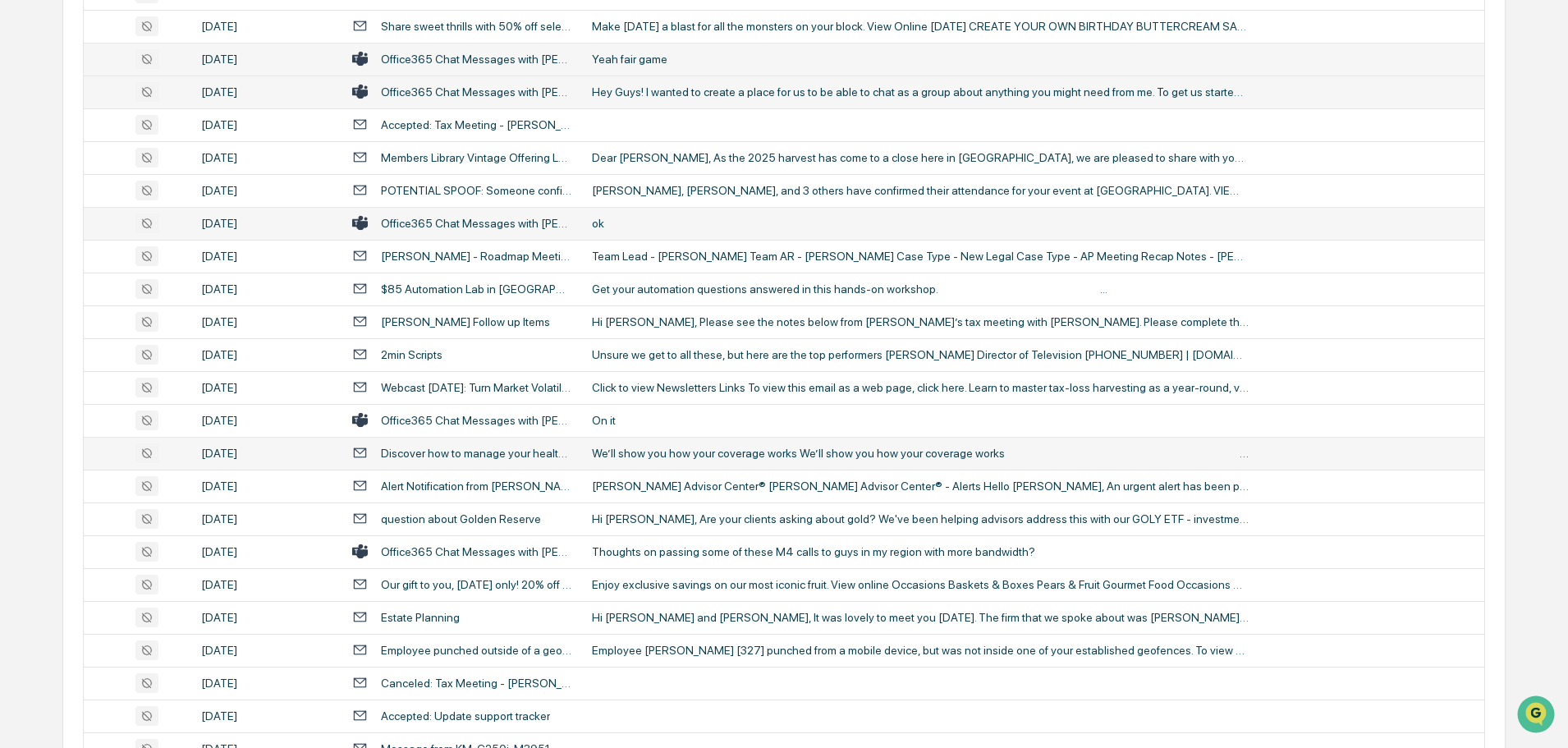
scroll to position [1725, 0]
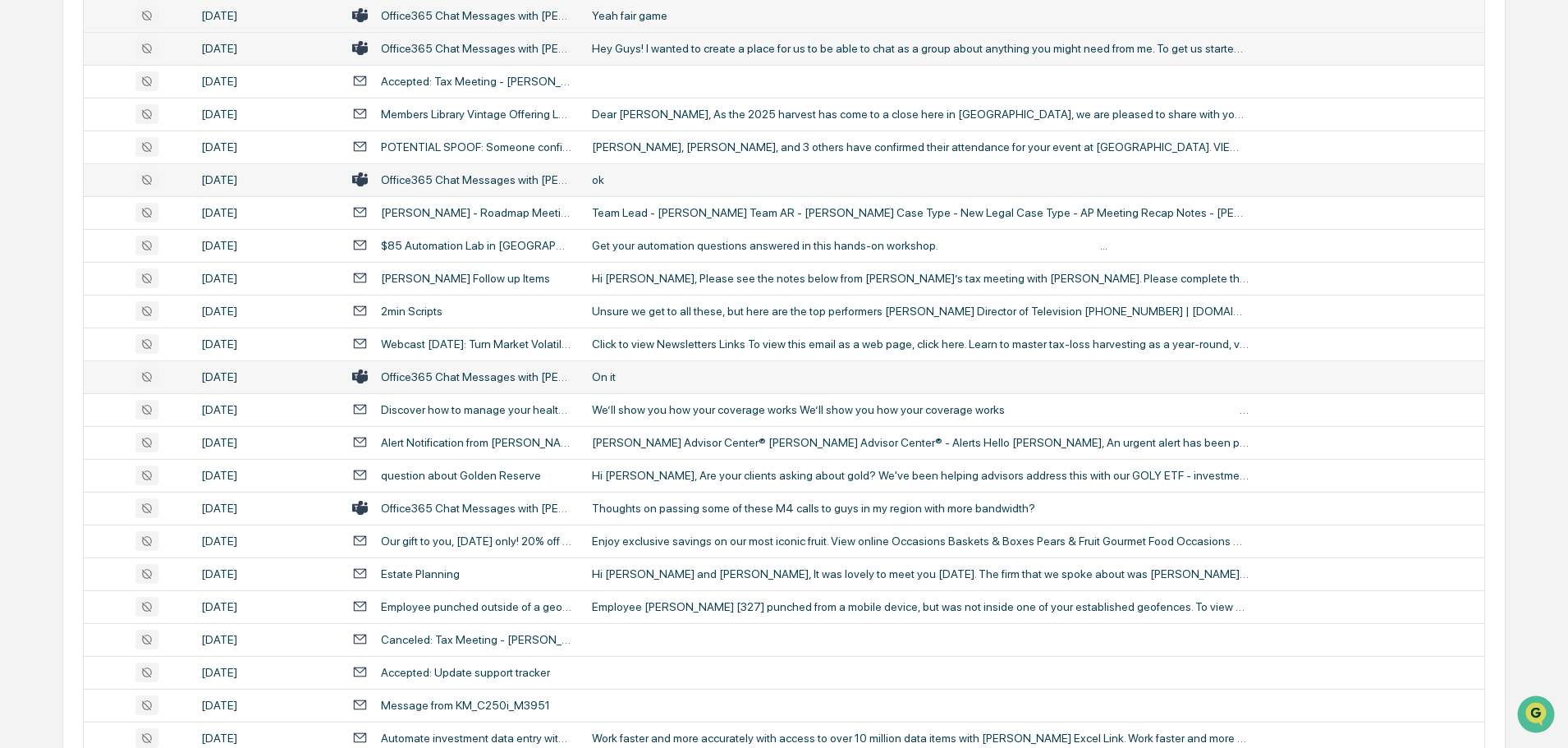
click at [667, 374] on div "On it" at bounding box center [920, 377] width 657 height 14
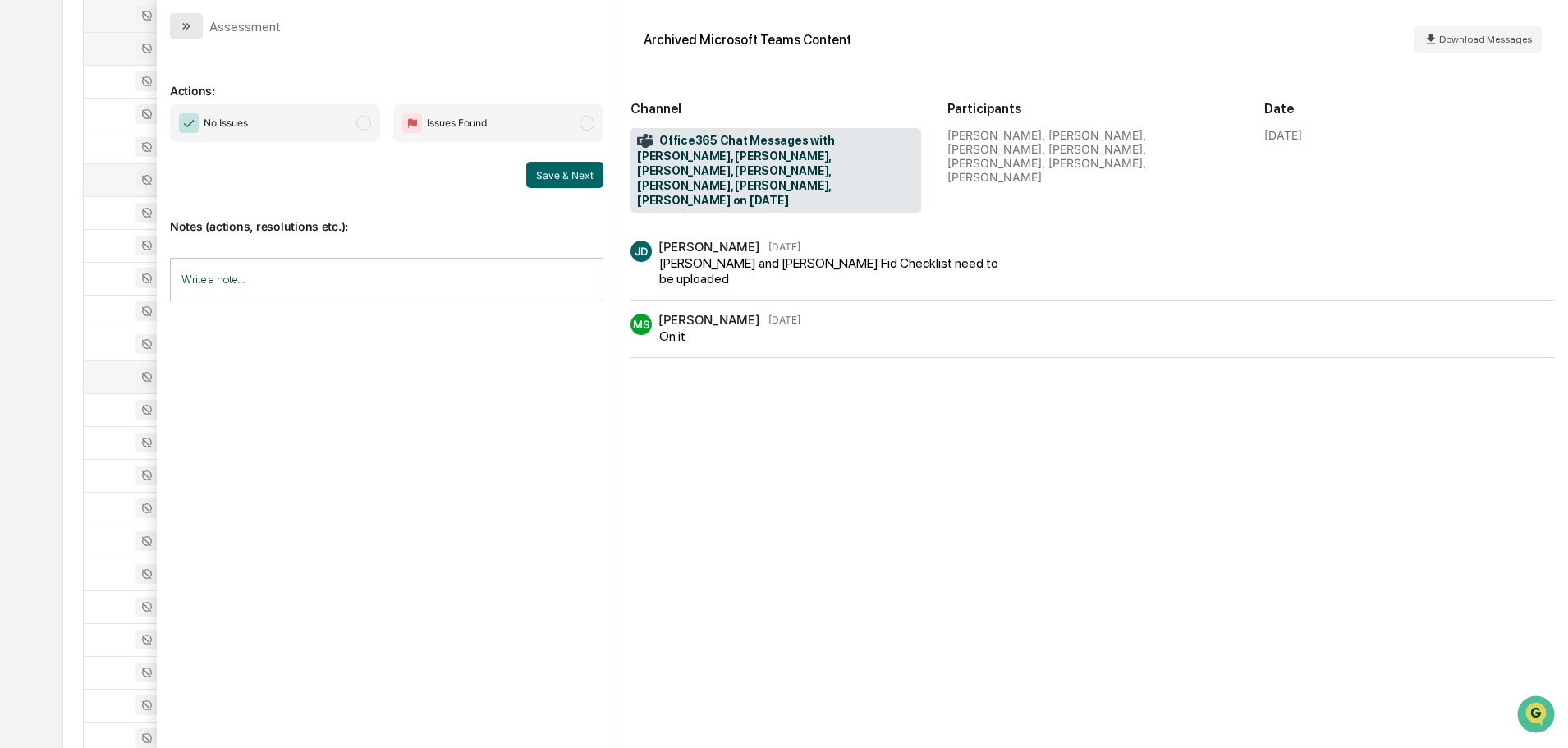
click at [191, 32] on icon "modal" at bounding box center [187, 26] width 14 height 14
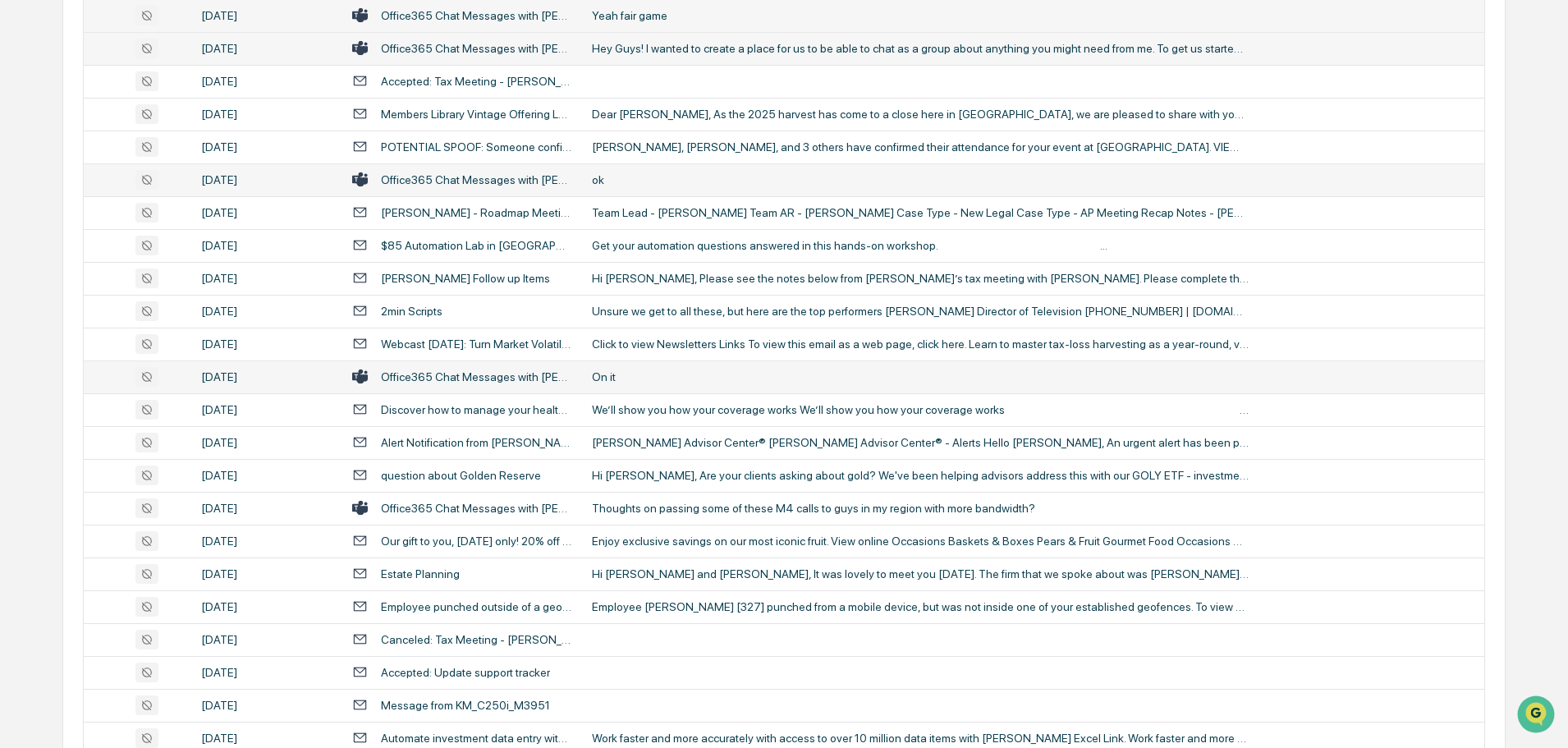
scroll to position [1807, 0]
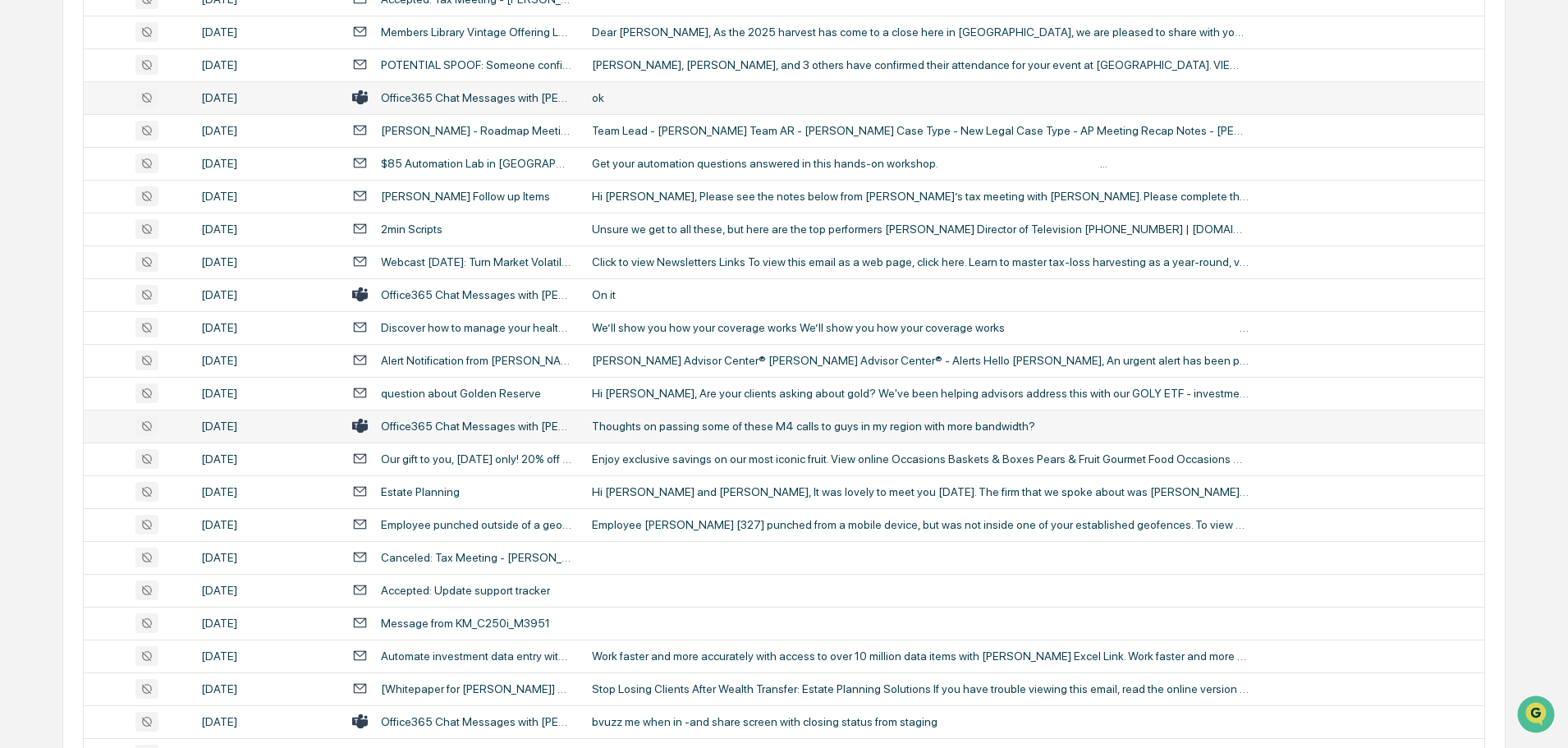
click at [641, 420] on div "Thoughts on passing some of these M4 calls to guys in my region with more bandw…" at bounding box center [920, 426] width 657 height 14
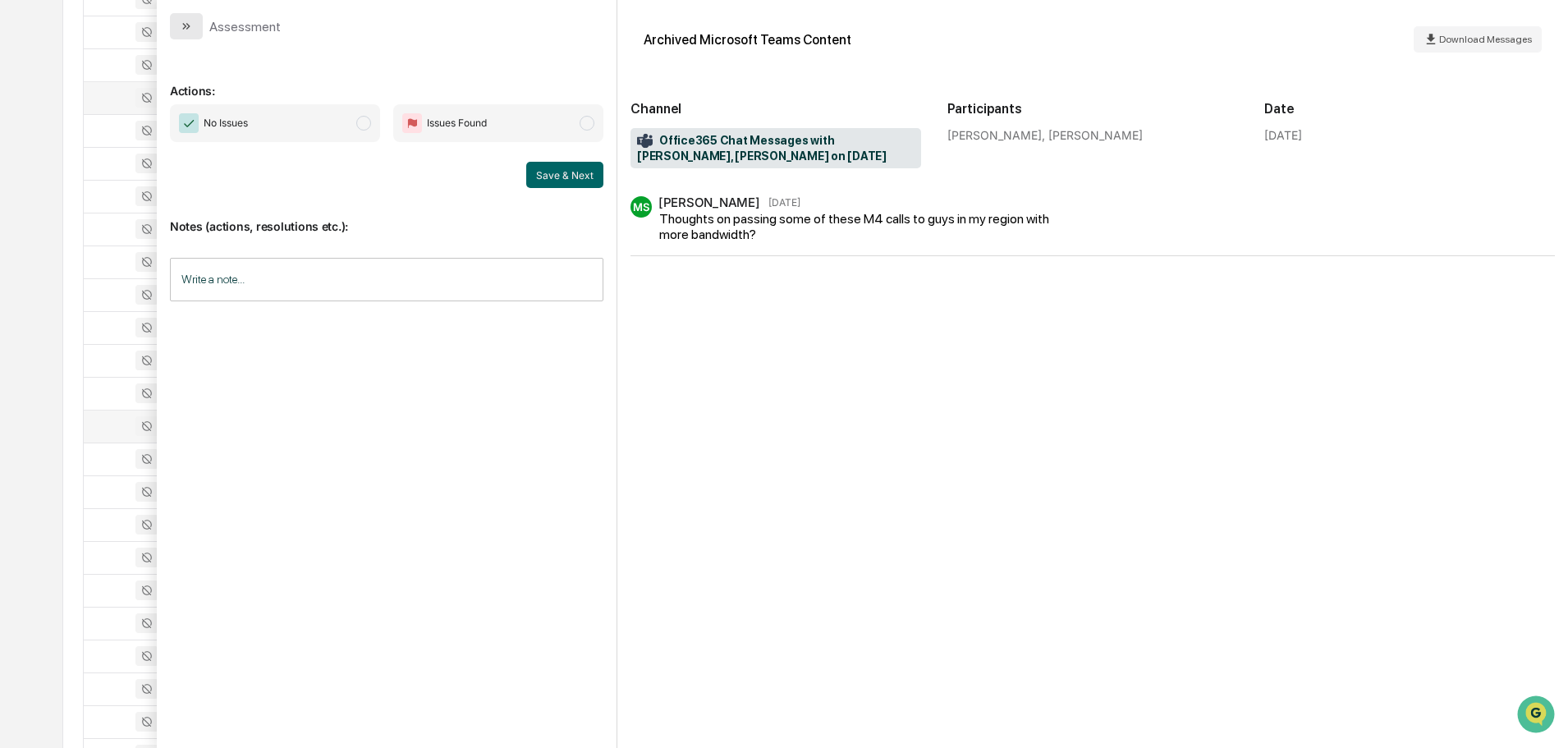
click at [202, 30] on button "modal" at bounding box center [186, 26] width 33 height 26
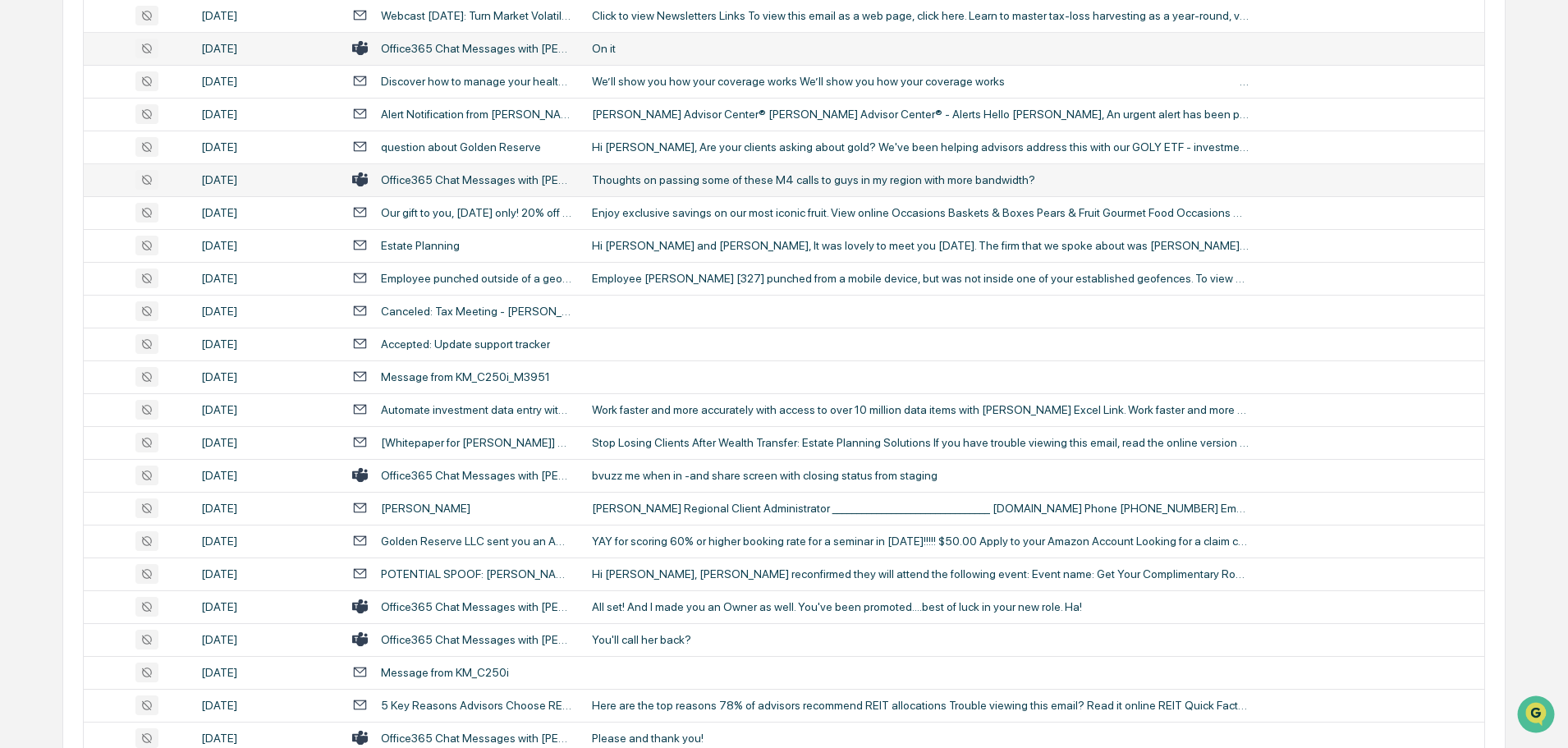
scroll to position [2135, 0]
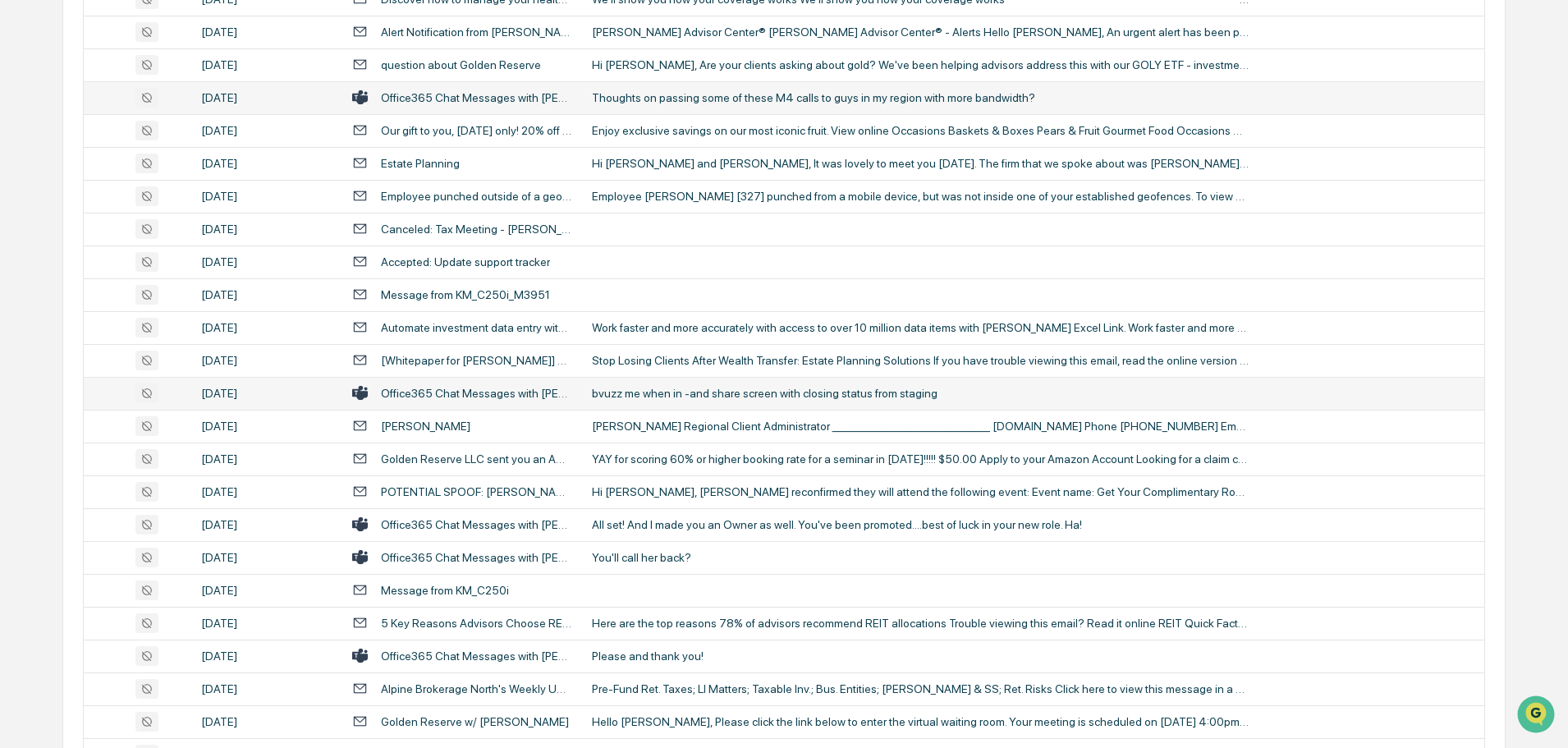
click at [644, 392] on div "bvuzz me when in -and share screen with closing status from staging" at bounding box center [920, 393] width 657 height 14
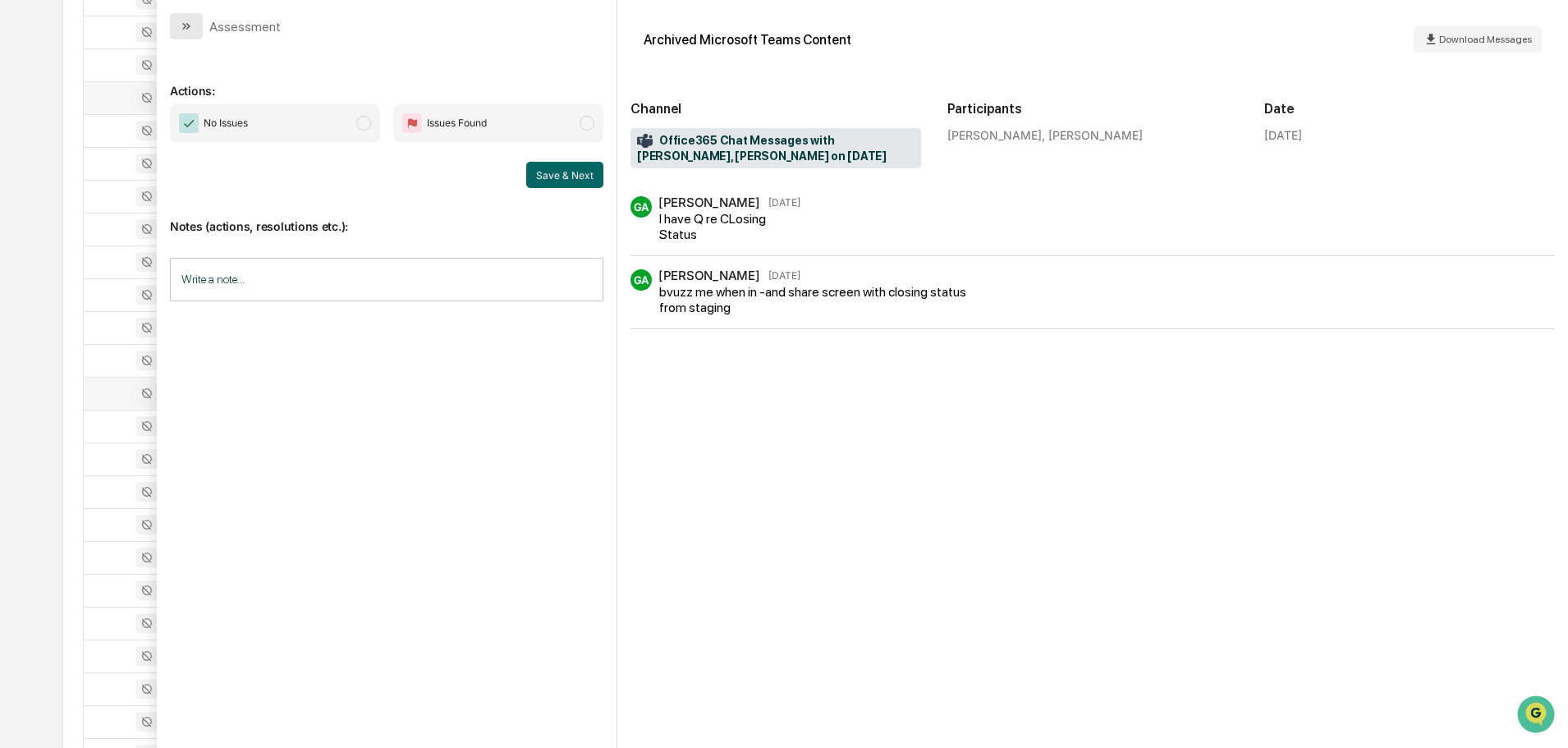
click at [187, 24] on icon "modal" at bounding box center [188, 26] width 4 height 7
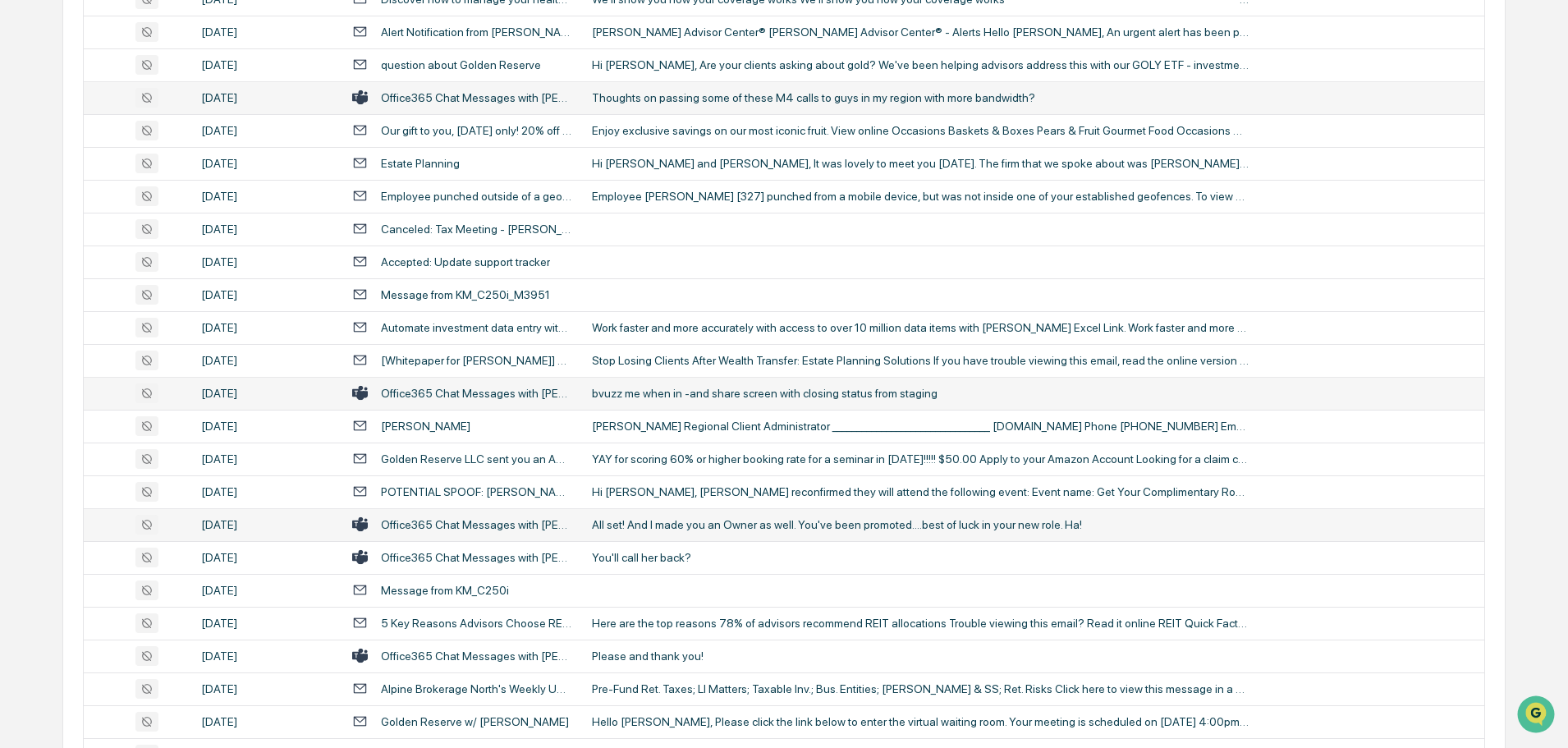
click at [638, 520] on div "All set! And I made you an Owner as well. You've been promoted....best of luck …" at bounding box center [920, 525] width 657 height 14
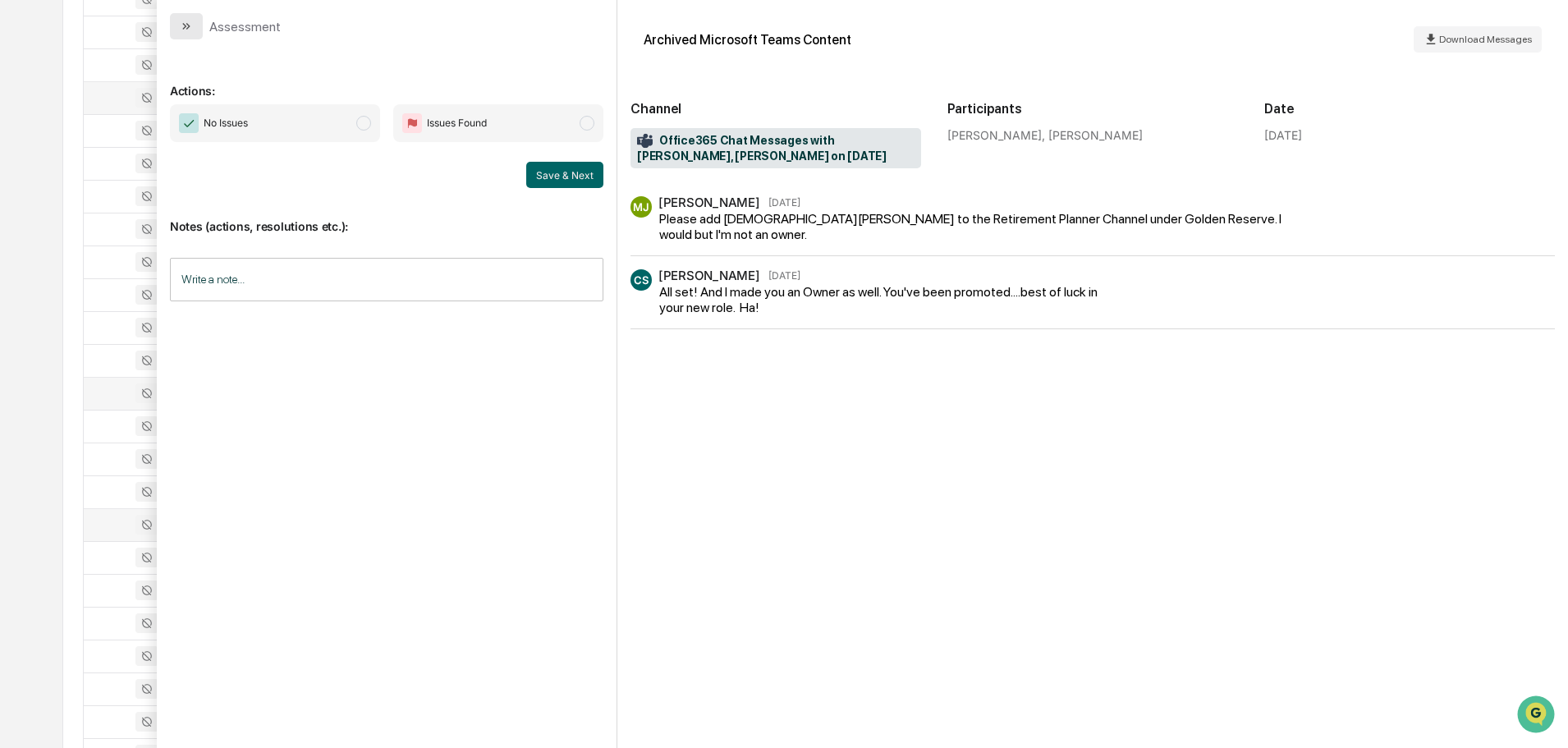
click at [191, 24] on icon "modal" at bounding box center [187, 26] width 14 height 14
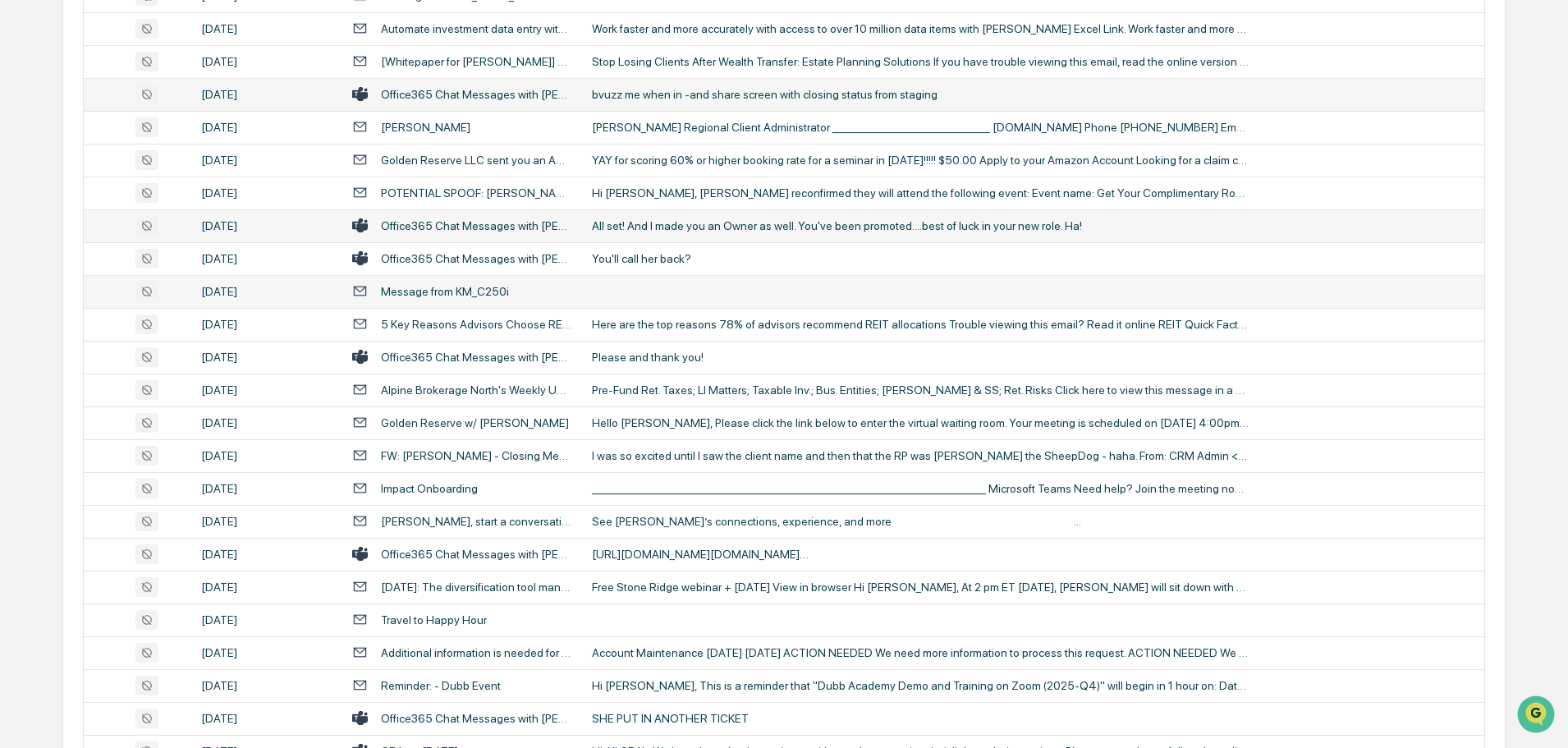
scroll to position [2464, 0]
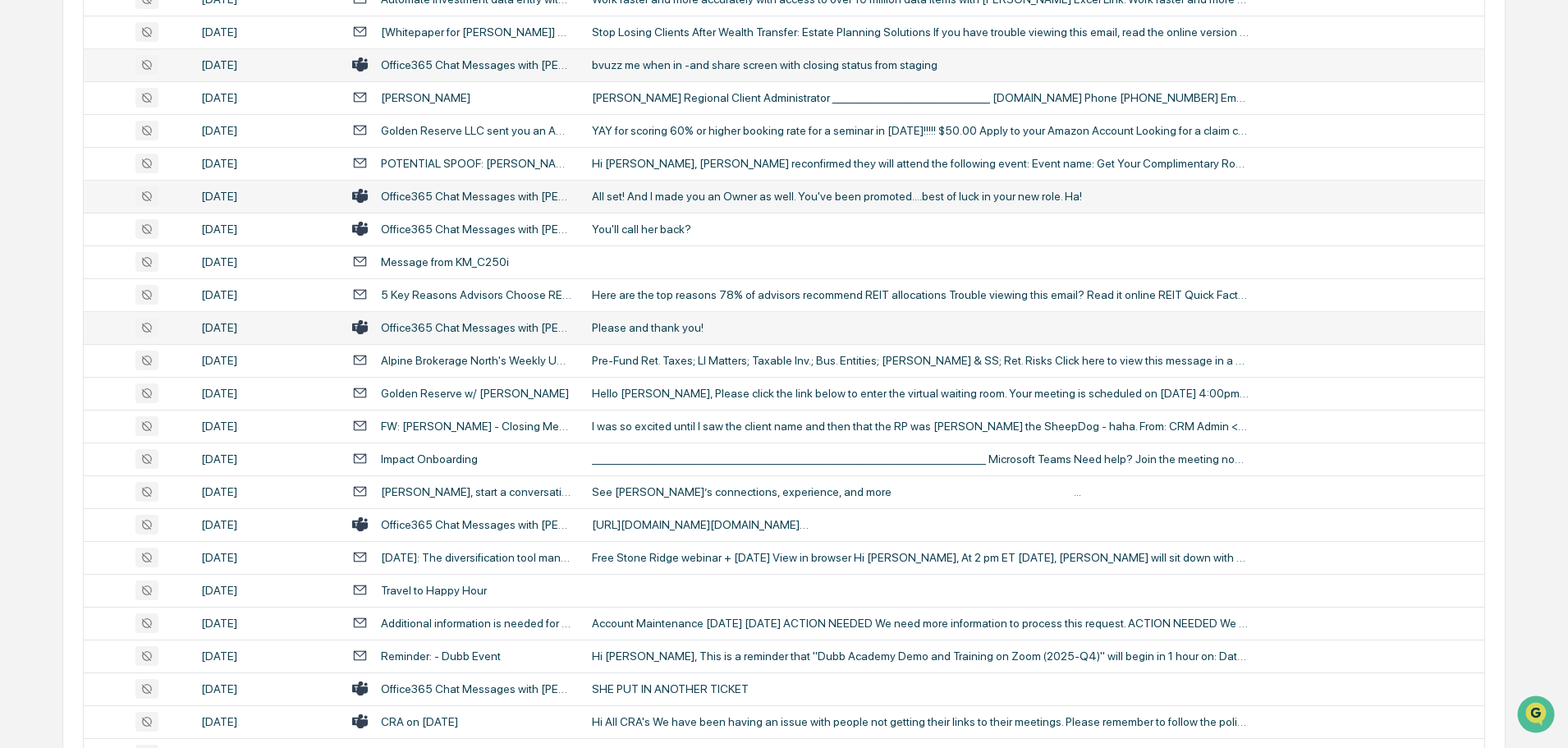
click at [646, 327] on div "Please and thank you!" at bounding box center [920, 327] width 657 height 14
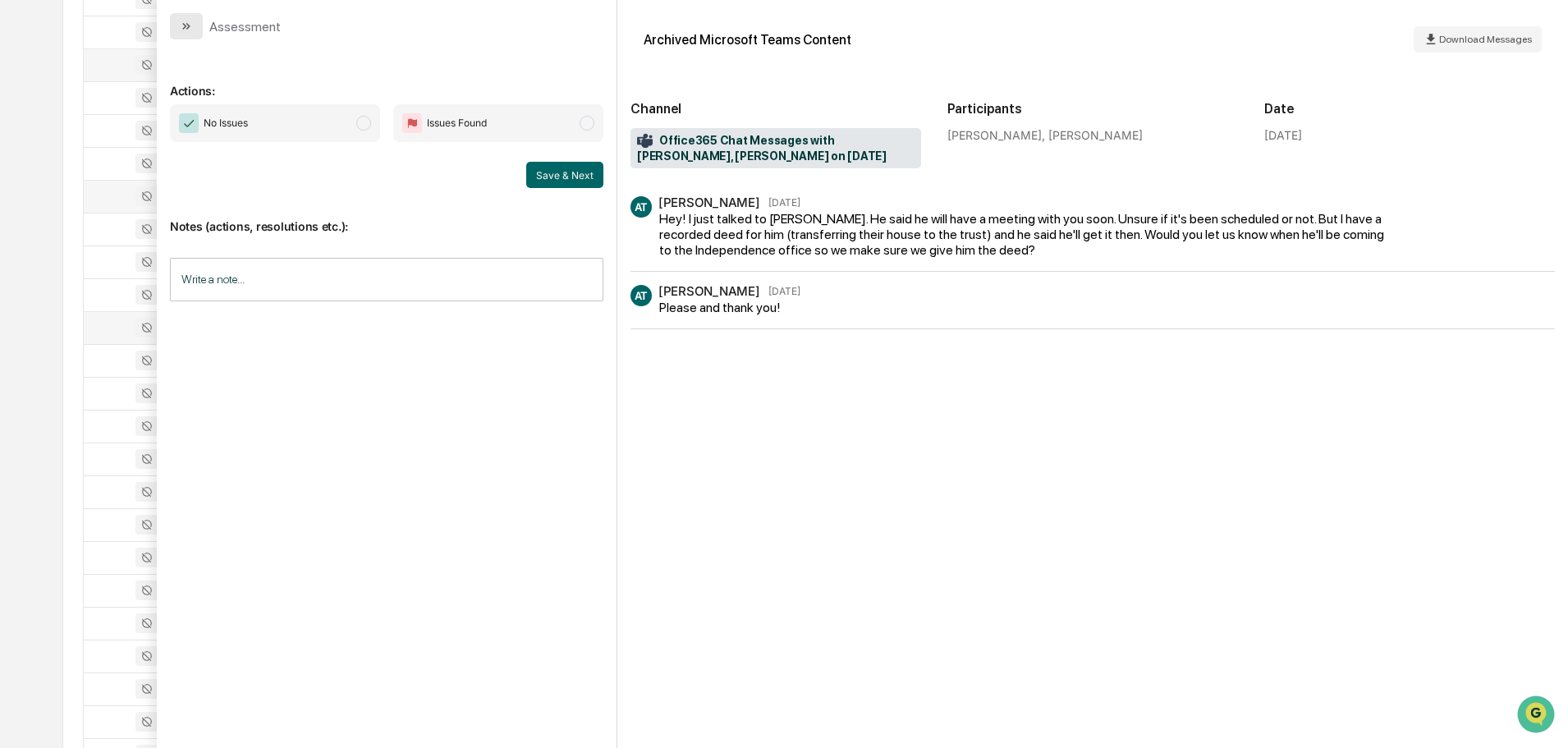
click at [194, 32] on button "modal" at bounding box center [186, 26] width 33 height 26
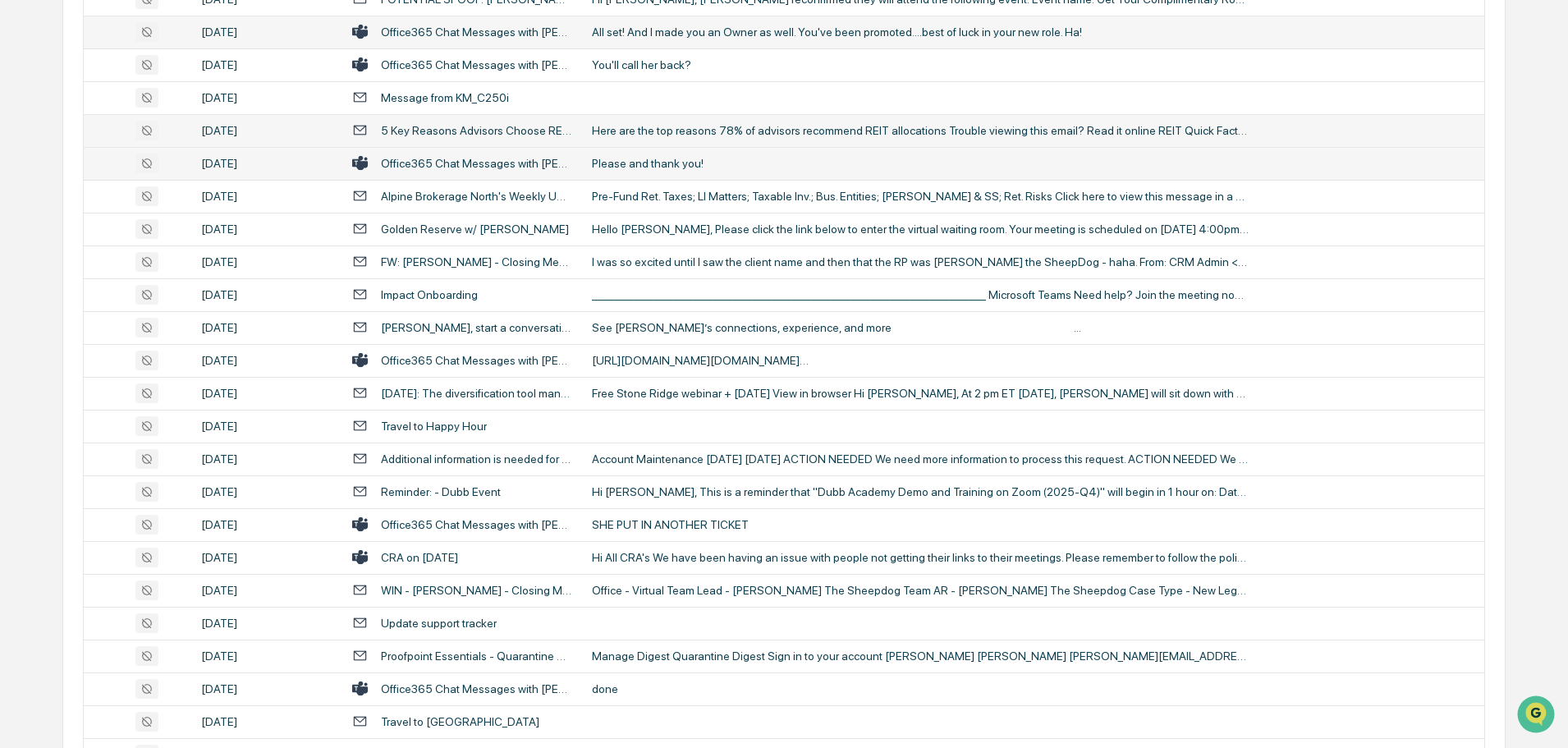
scroll to position [2710, 0]
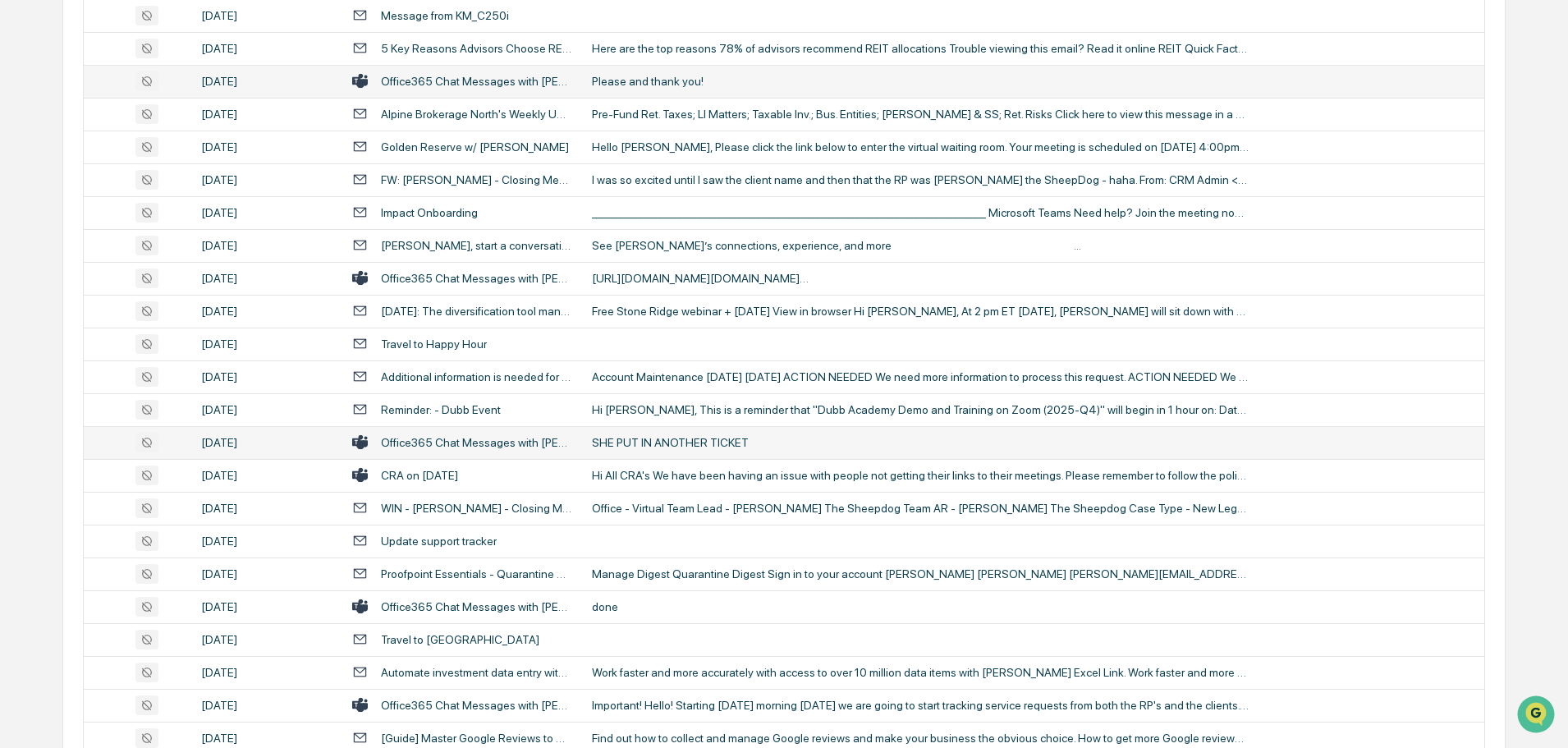
click at [678, 439] on div "SHE PUT IN ANOTHER TICKET" at bounding box center [920, 443] width 657 height 14
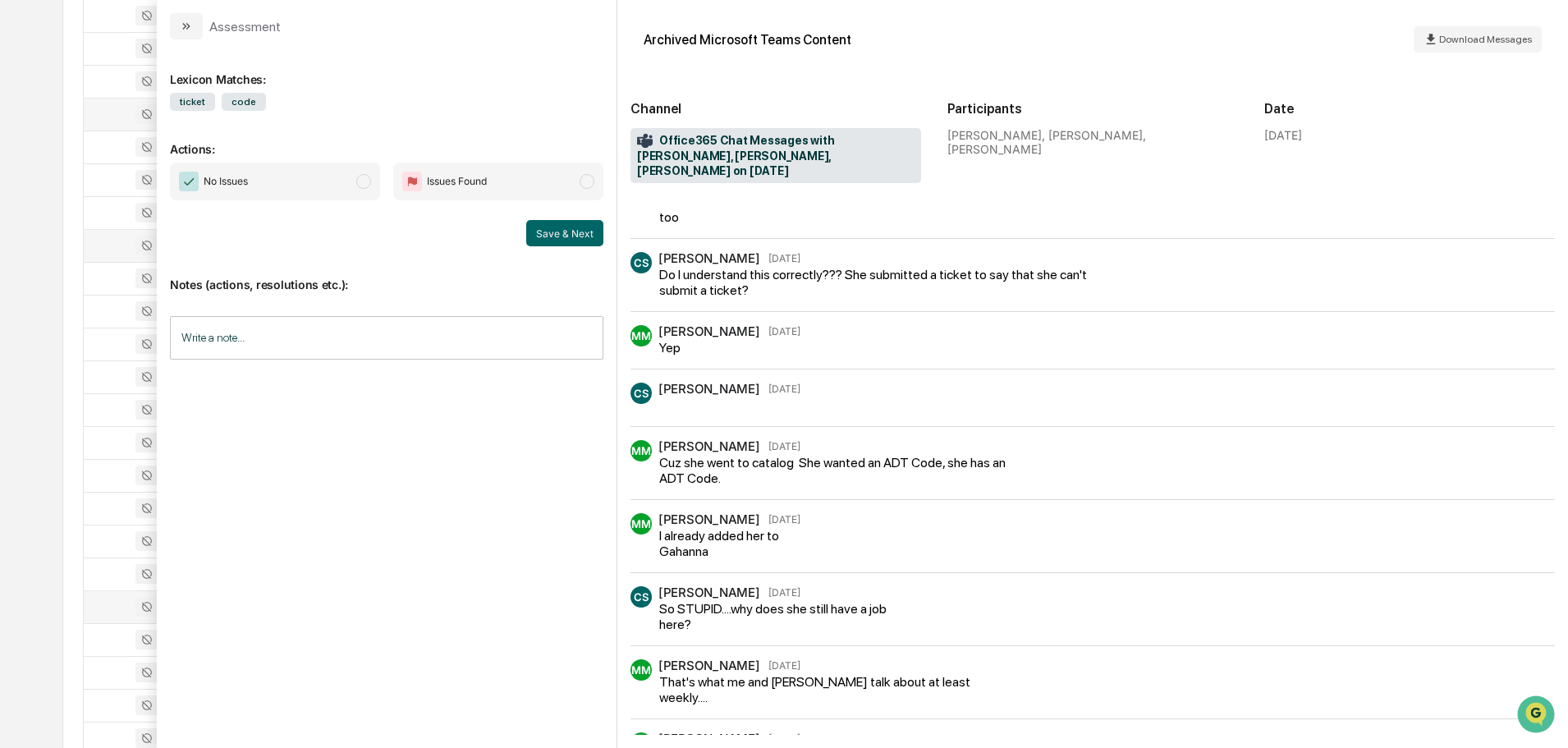
scroll to position [47, 0]
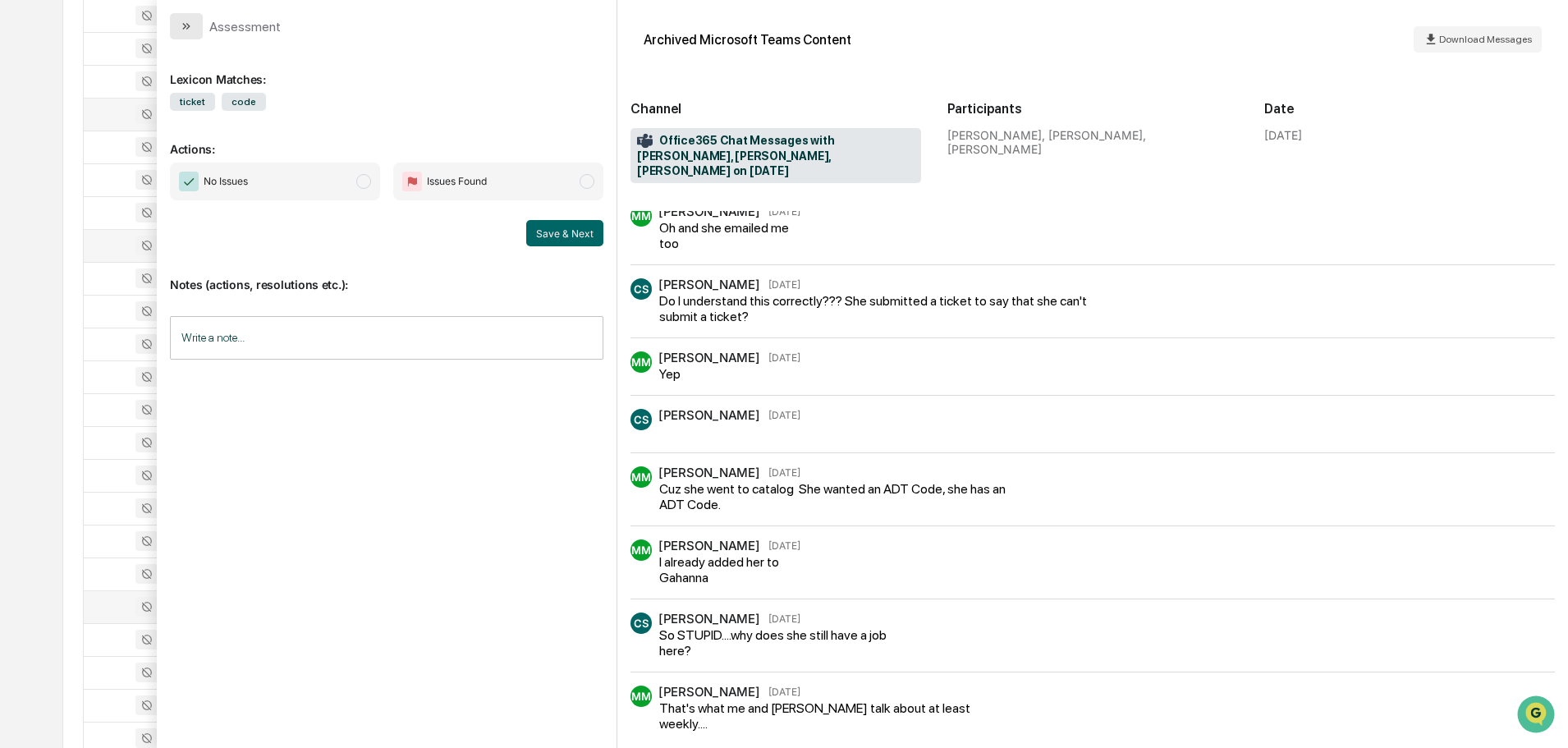
click at [197, 25] on button "modal" at bounding box center [186, 26] width 33 height 26
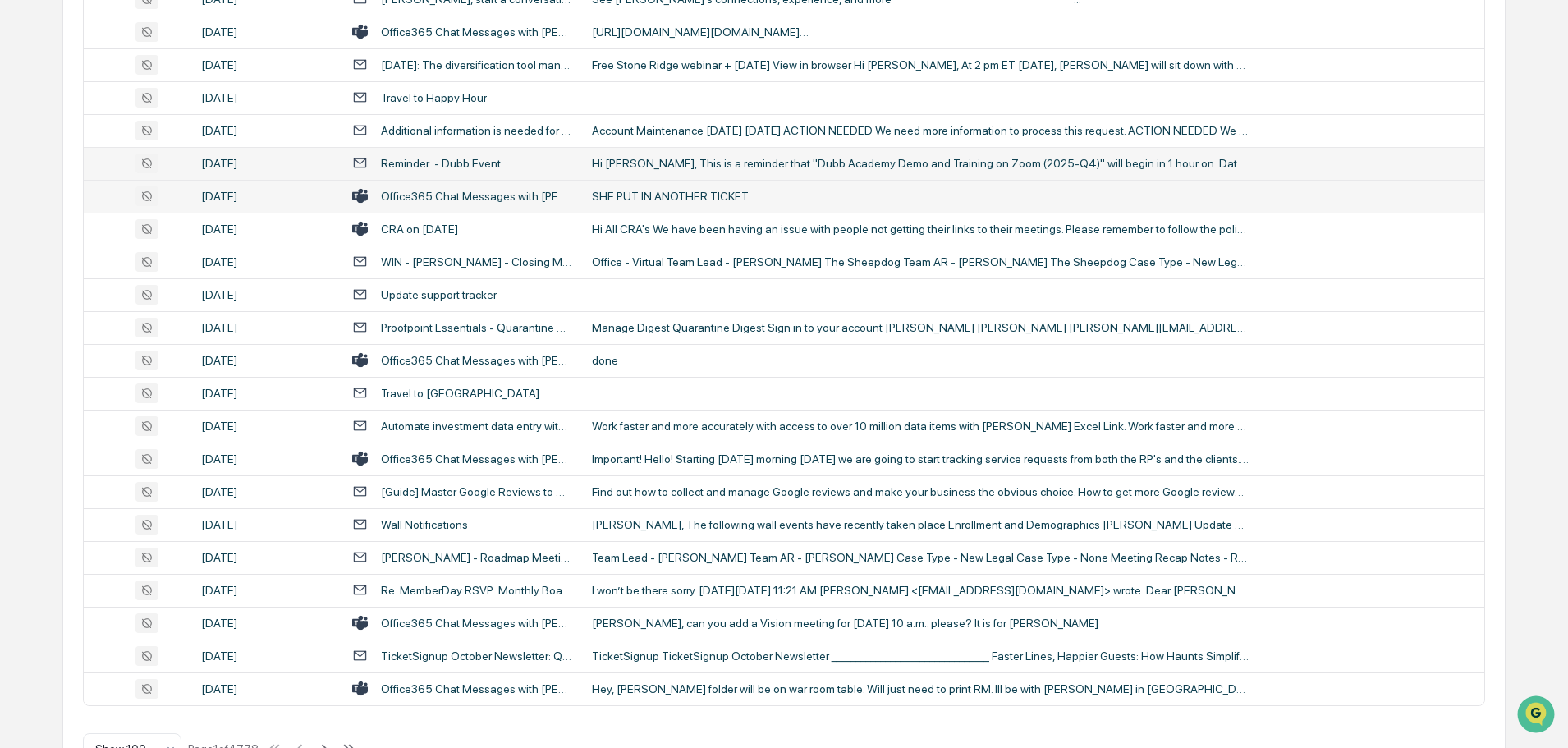
scroll to position [3008, 0]
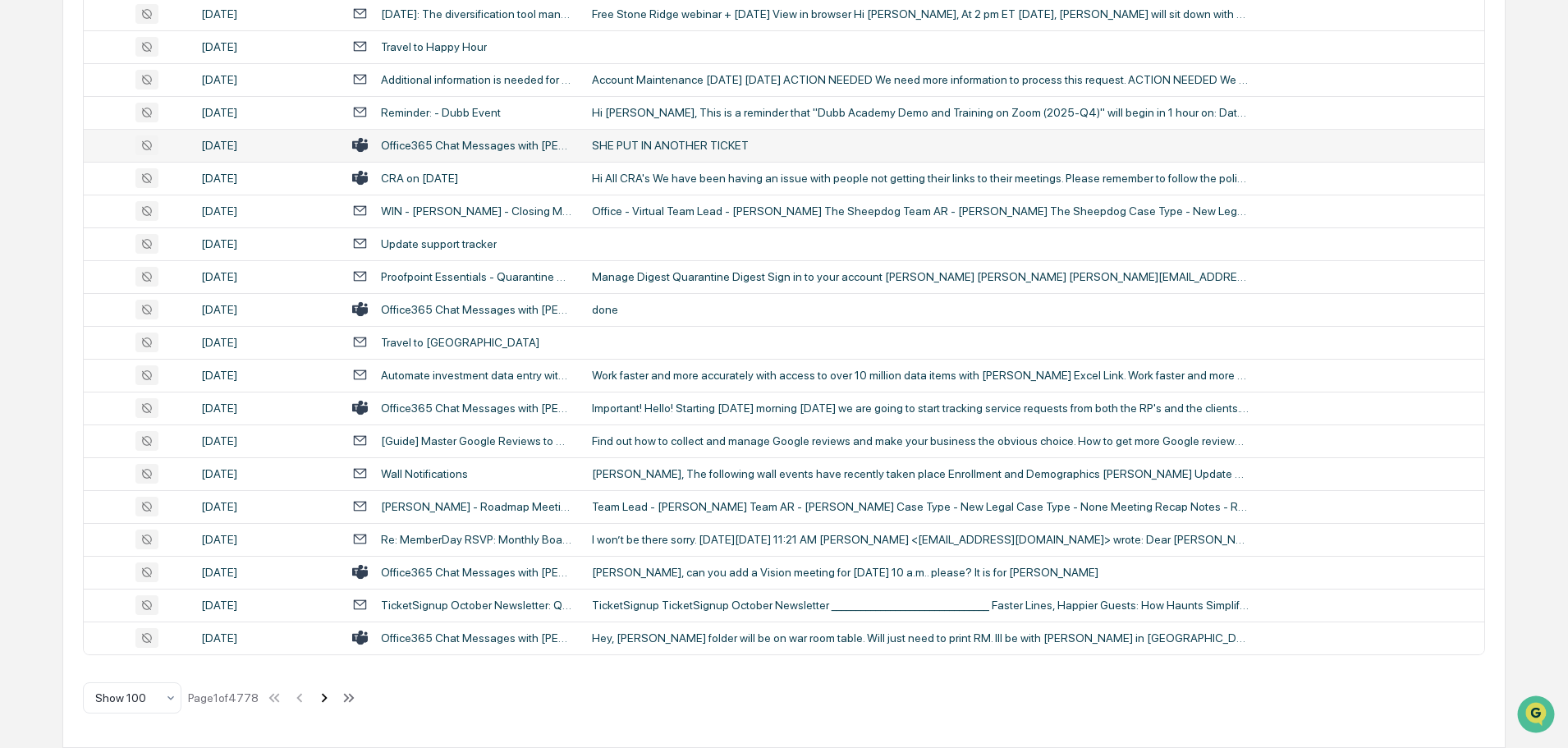
click at [324, 699] on icon at bounding box center [323, 698] width 18 height 18
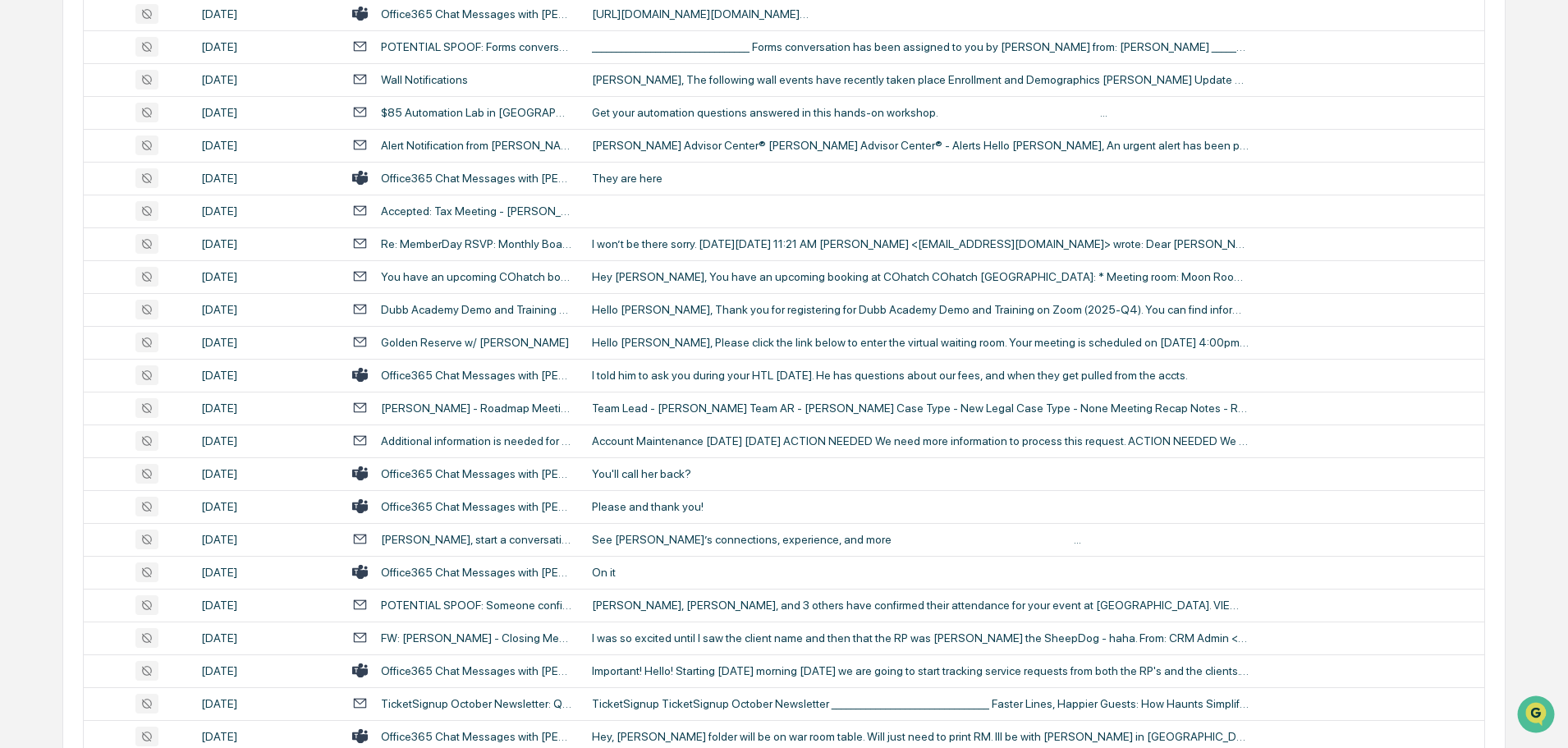
scroll to position [2432, 0]
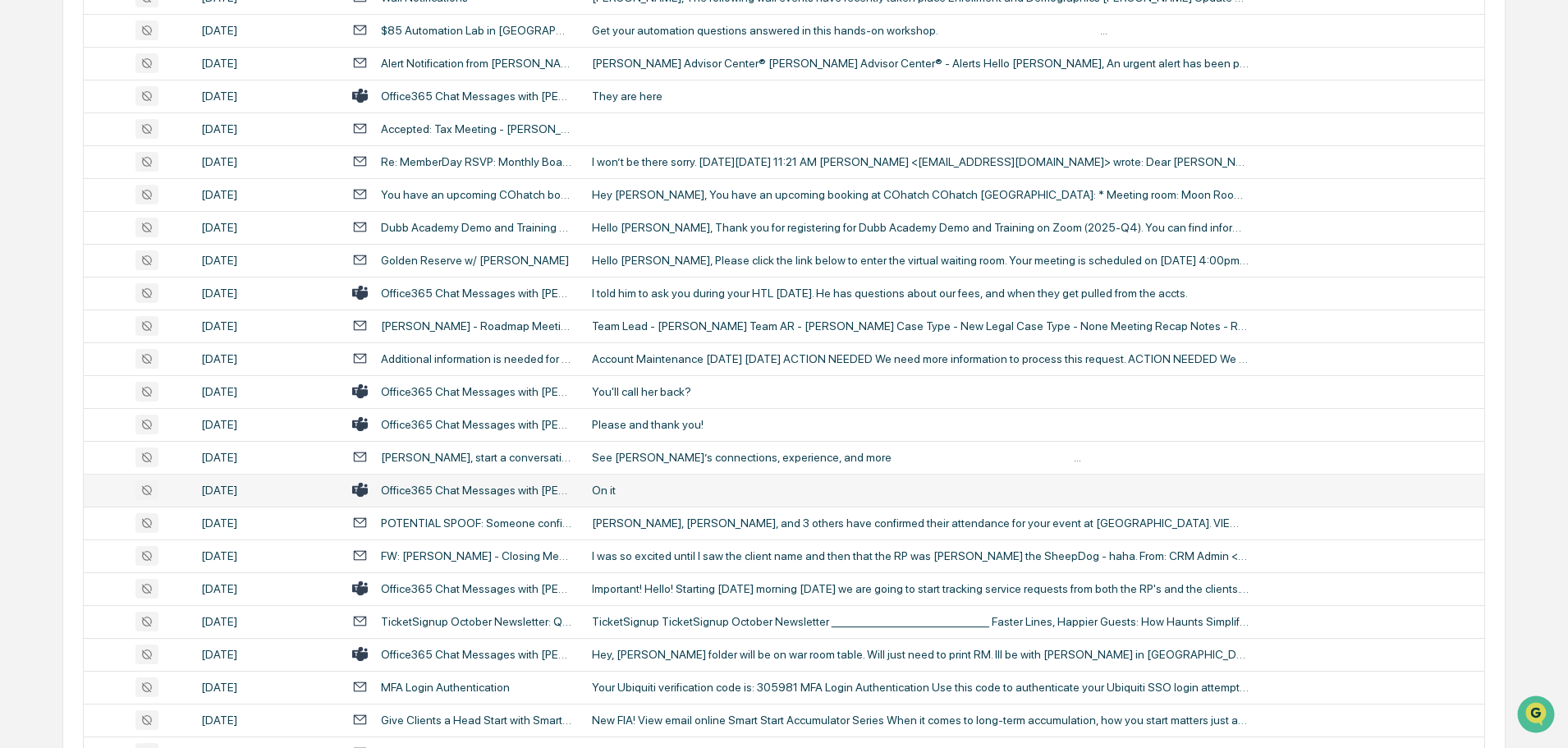
click at [672, 493] on div "On it" at bounding box center [920, 490] width 657 height 14
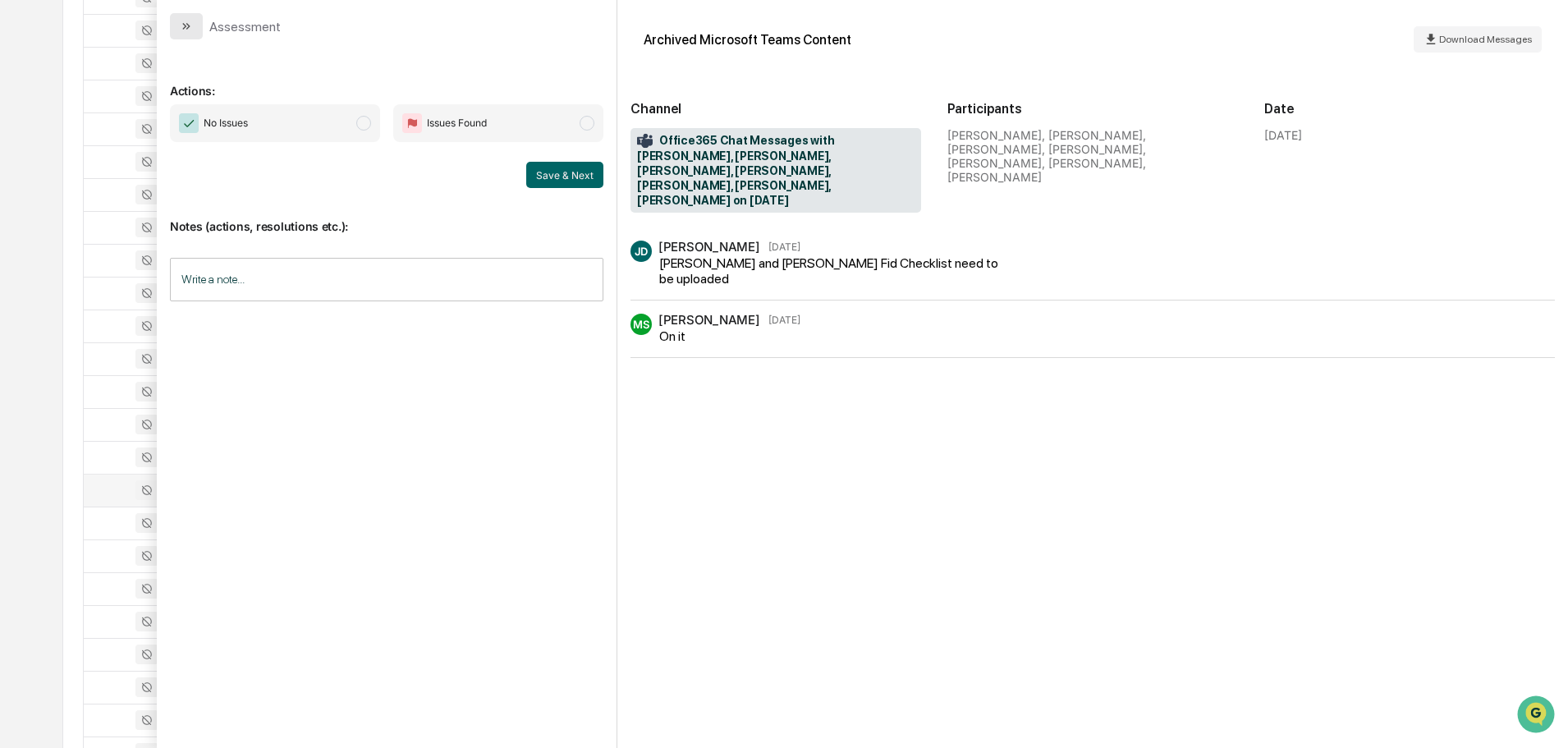
click at [186, 34] on button "modal" at bounding box center [186, 26] width 33 height 26
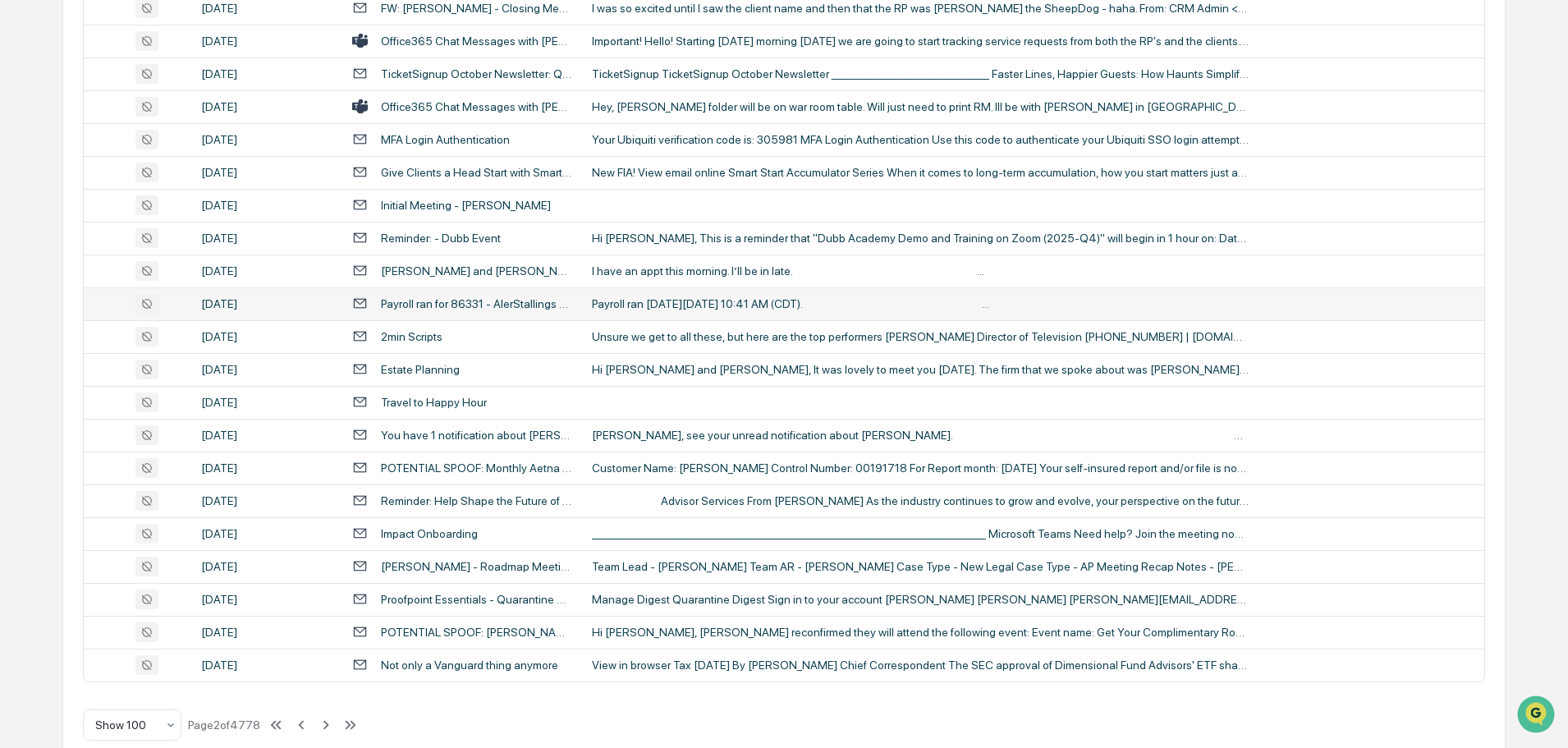
scroll to position [3008, 0]
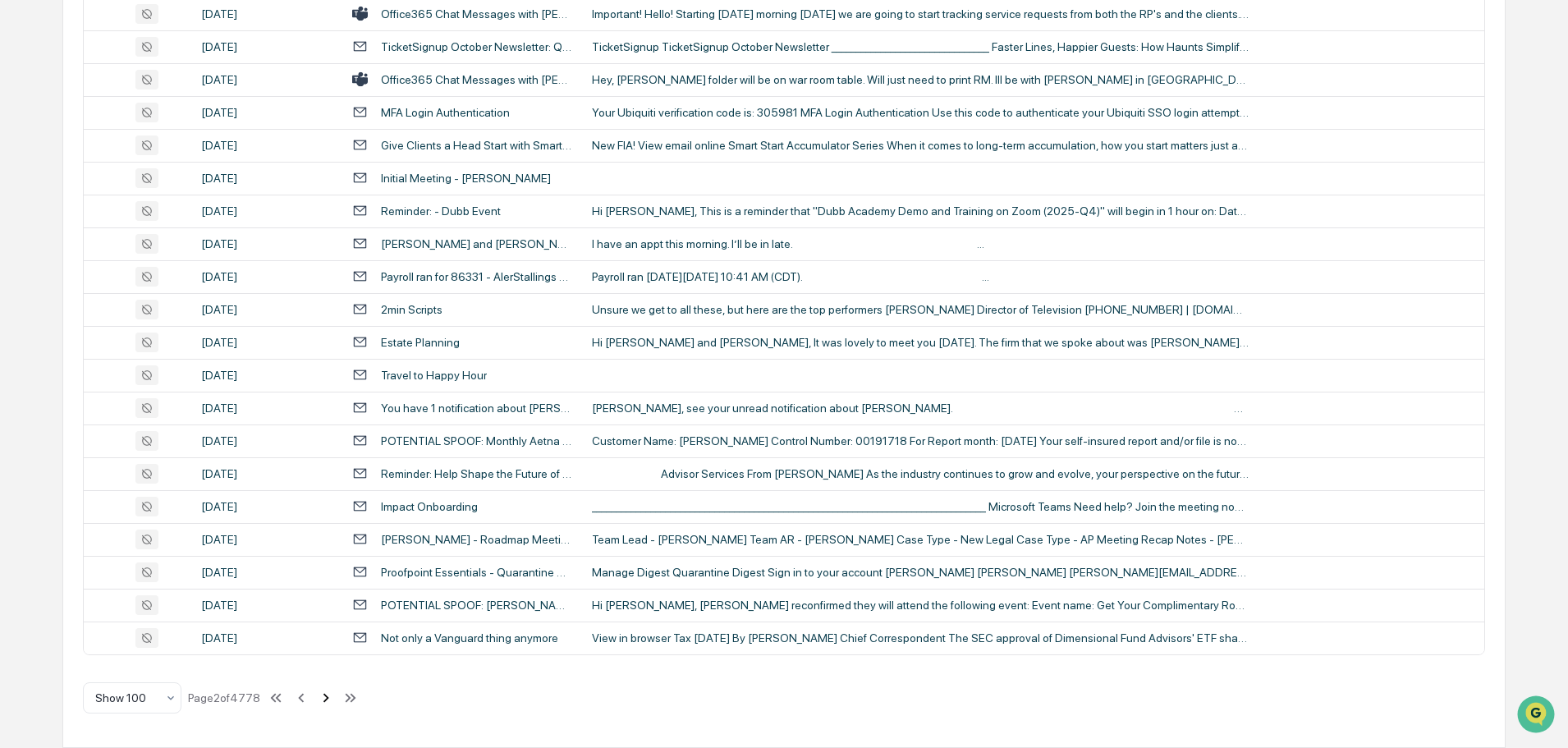
click at [331, 703] on icon at bounding box center [325, 698] width 18 height 18
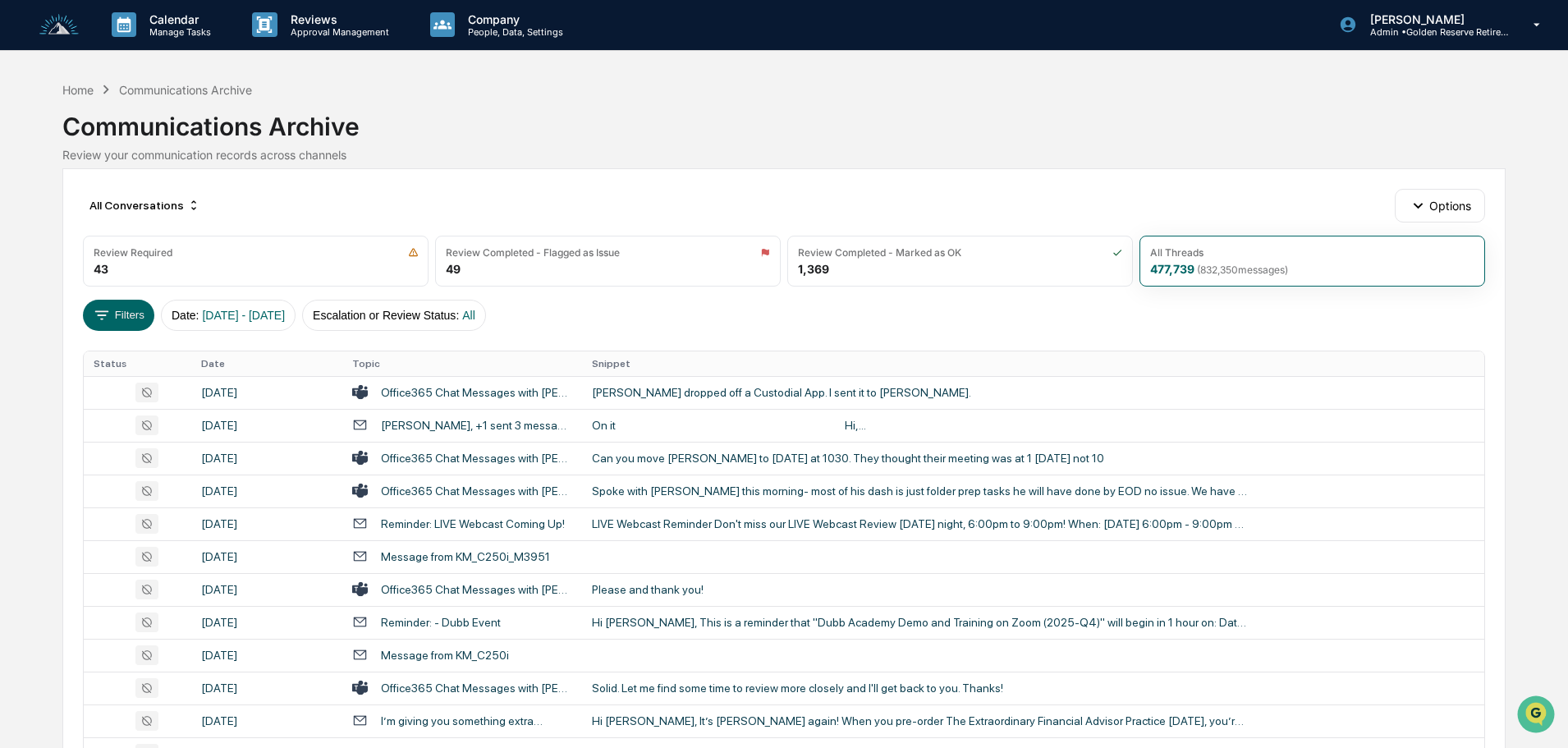
scroll to position [0, 0]
click at [644, 489] on div "Spoke with Andrew this morning- most of his dash is just folder prep tasks he w…" at bounding box center [920, 492] width 657 height 14
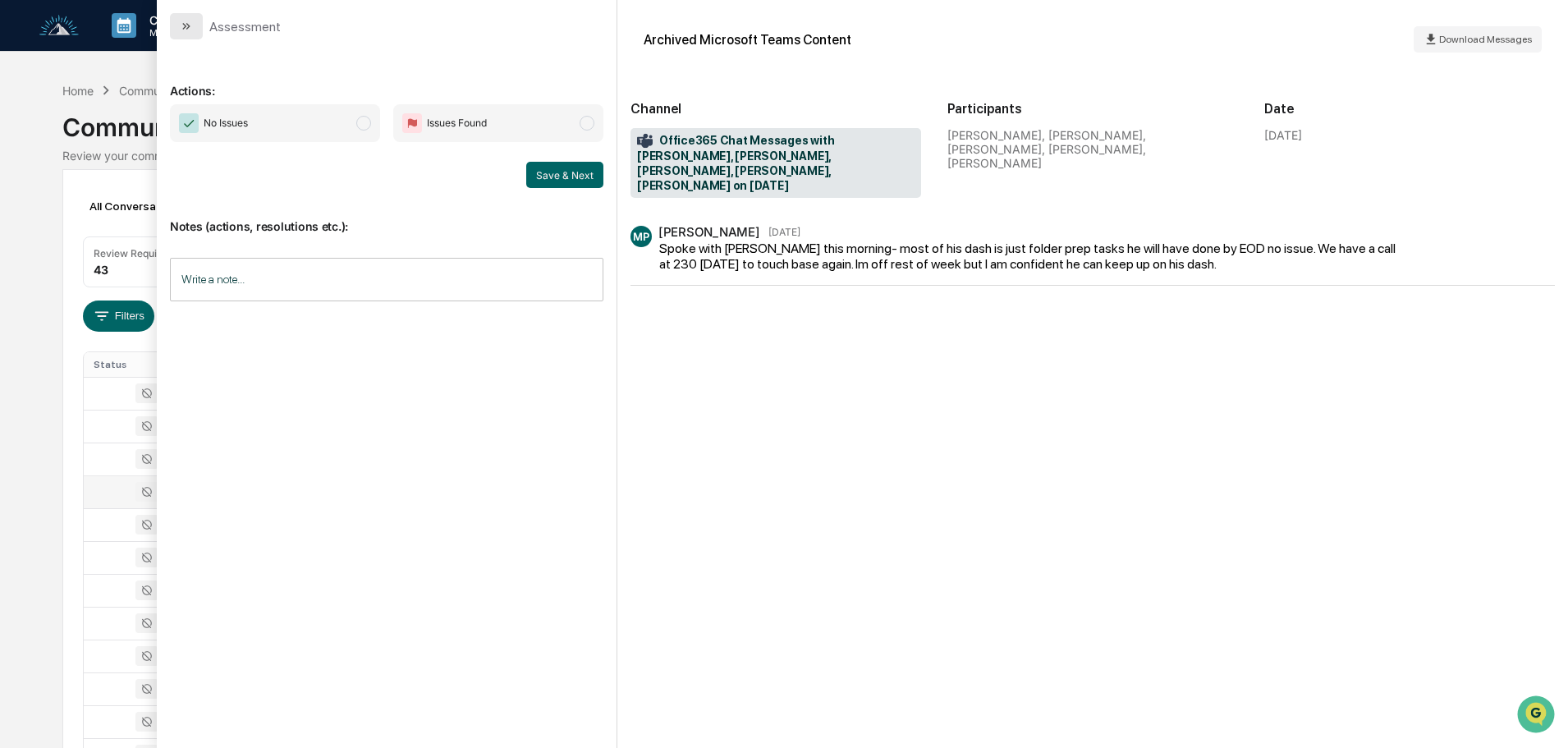
click at [189, 27] on icon "modal" at bounding box center [188, 26] width 4 height 7
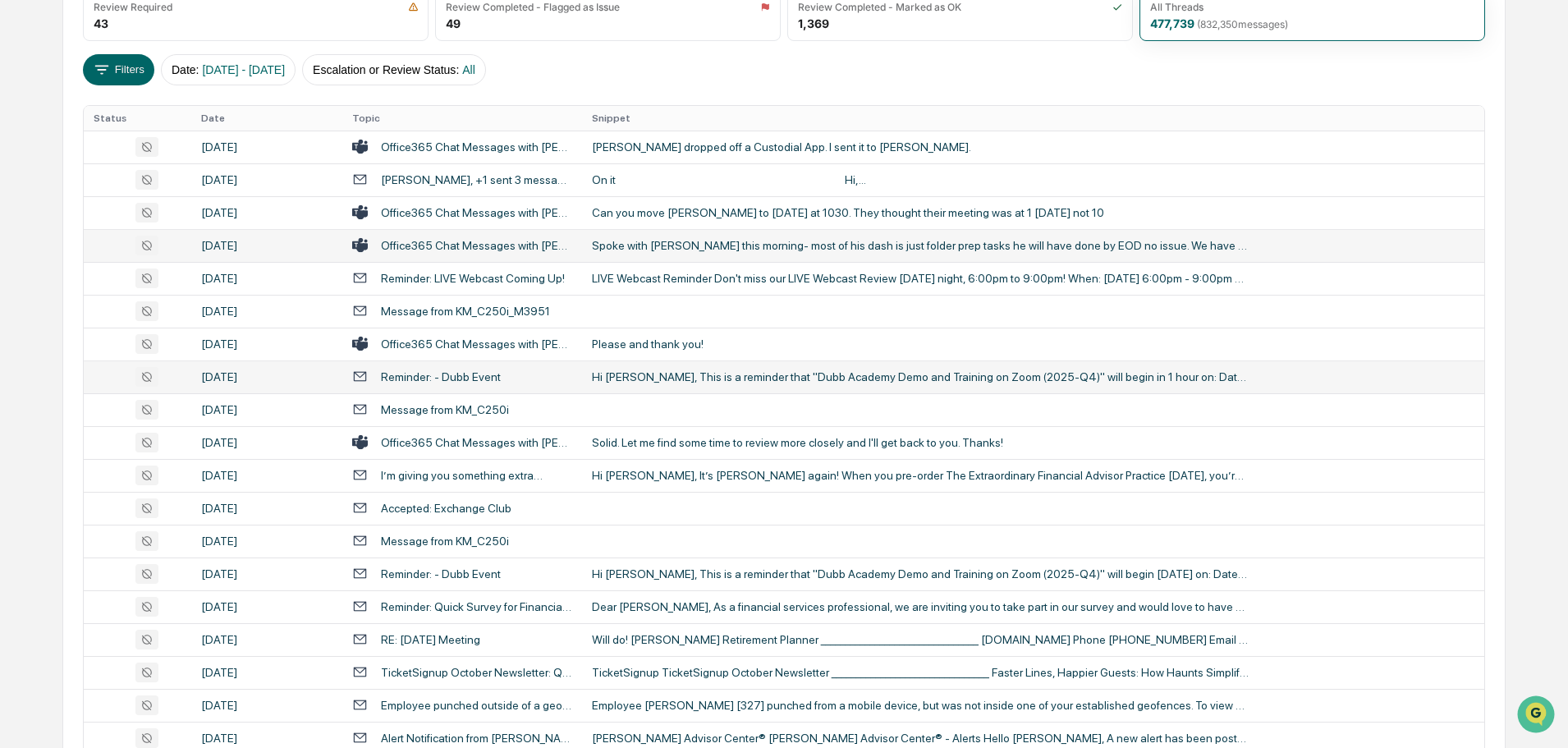
scroll to position [328, 0]
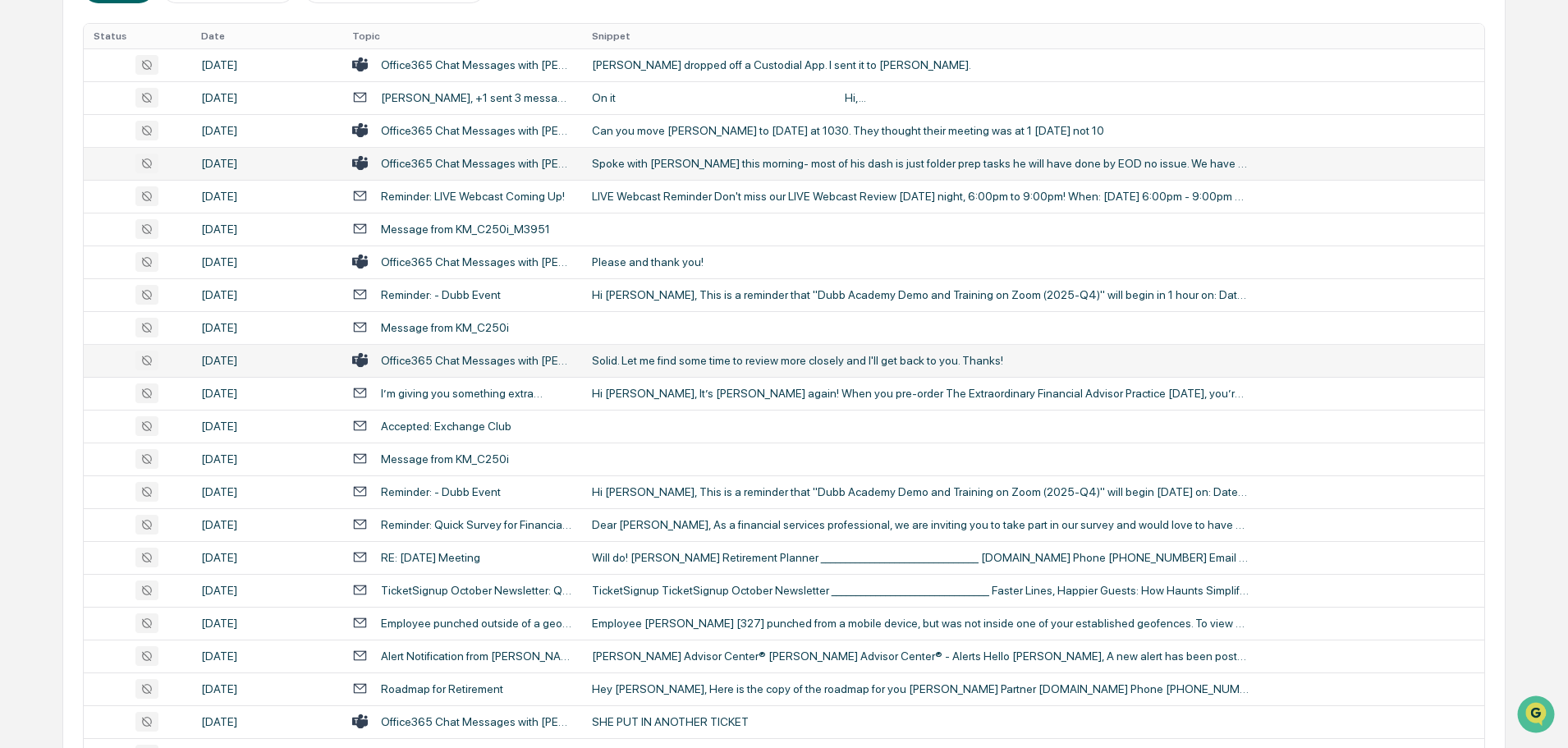
click at [681, 369] on td "Solid. Let me find some time to review more closely and I'll get back to you. T…" at bounding box center [1032, 360] width 902 height 33
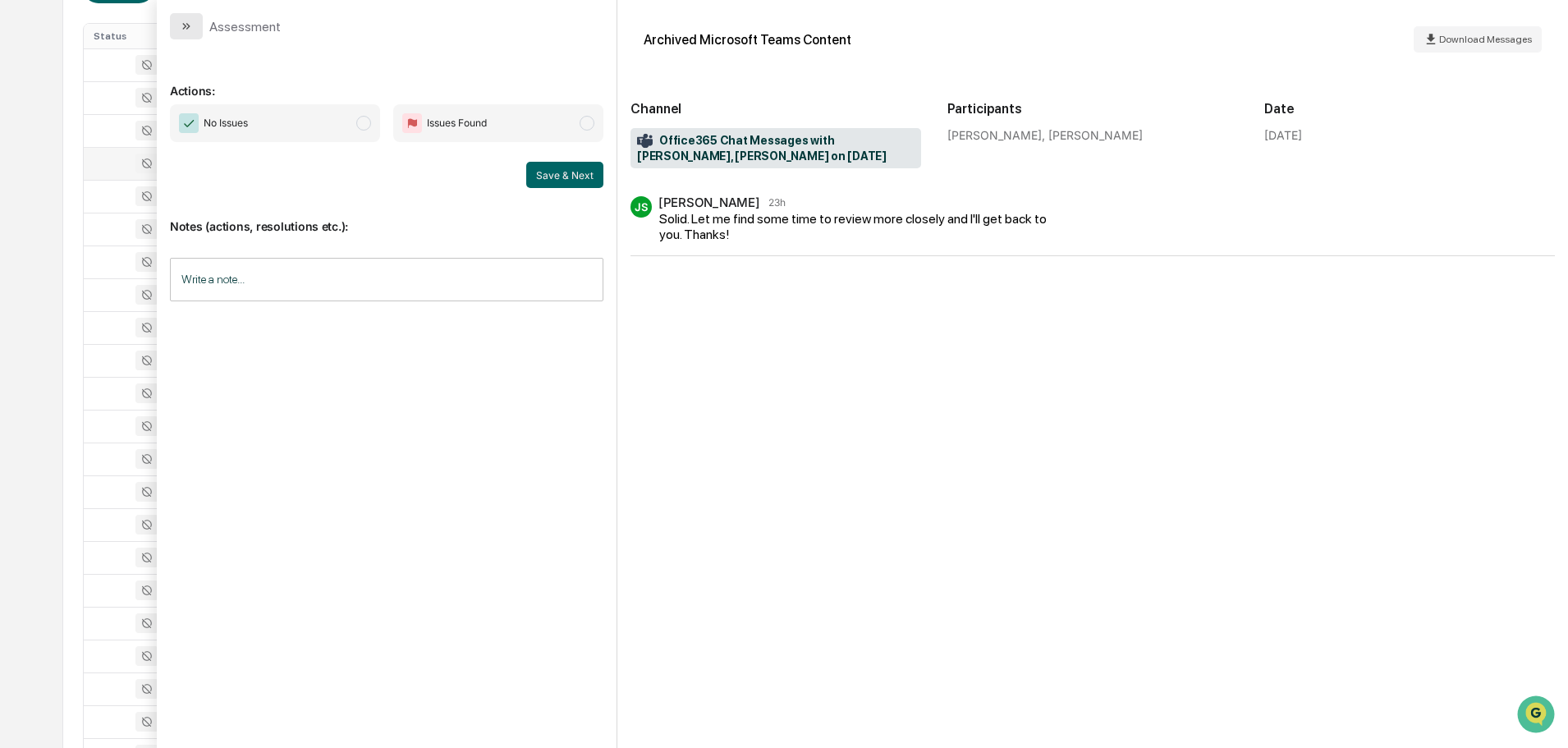
click at [191, 18] on button "modal" at bounding box center [186, 26] width 33 height 26
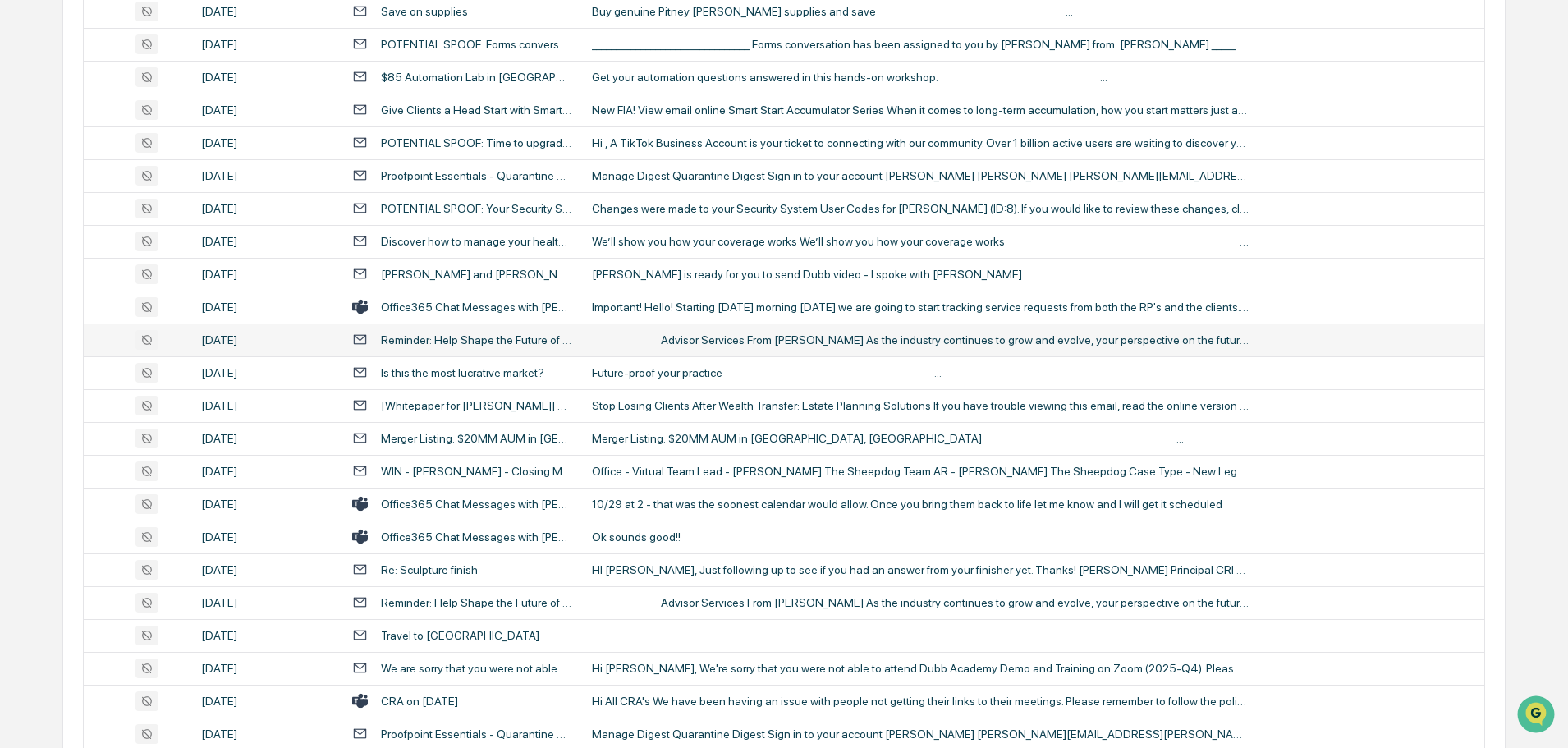
scroll to position [1231, 0]
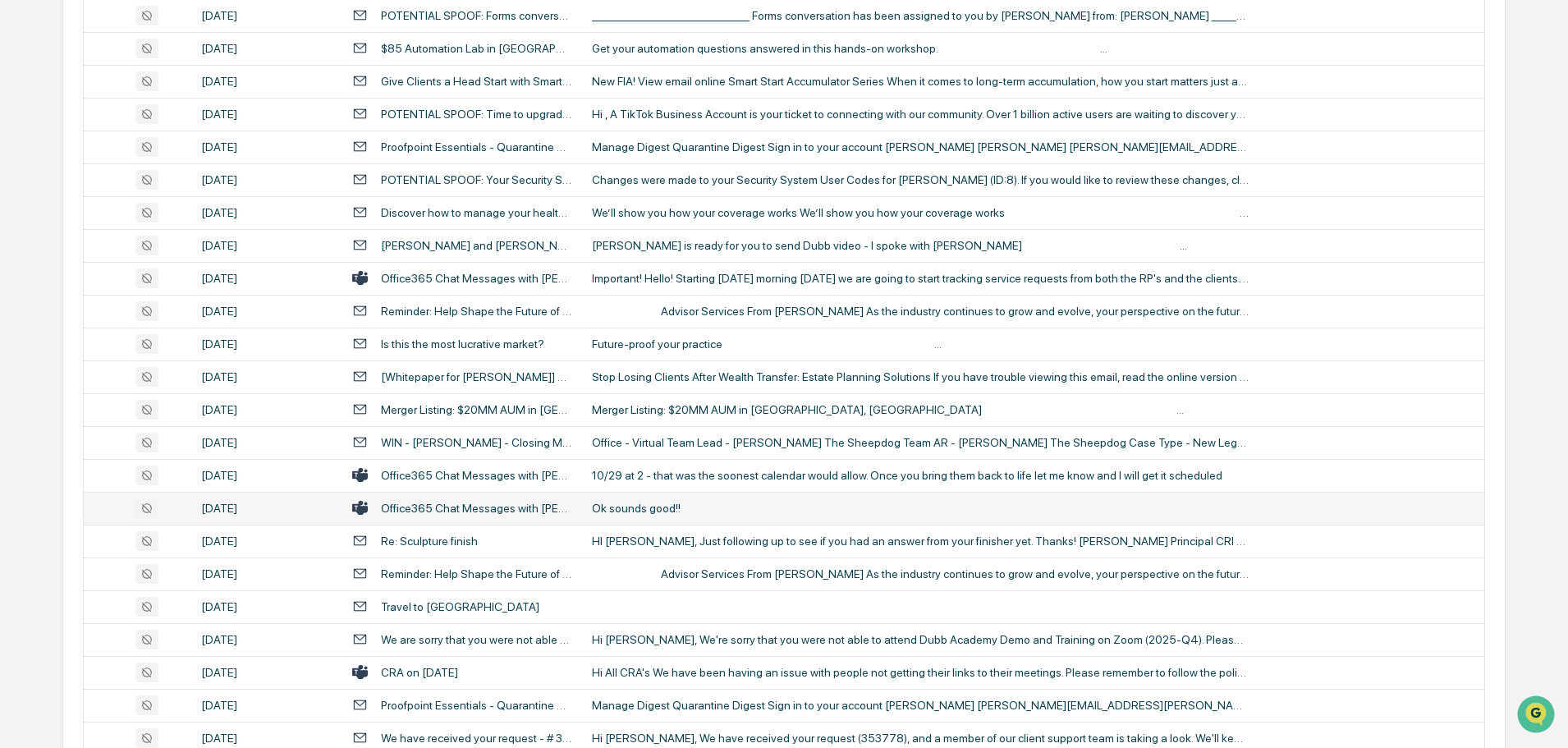
click at [634, 511] on div "Ok sounds good!!" at bounding box center [920, 509] width 657 height 14
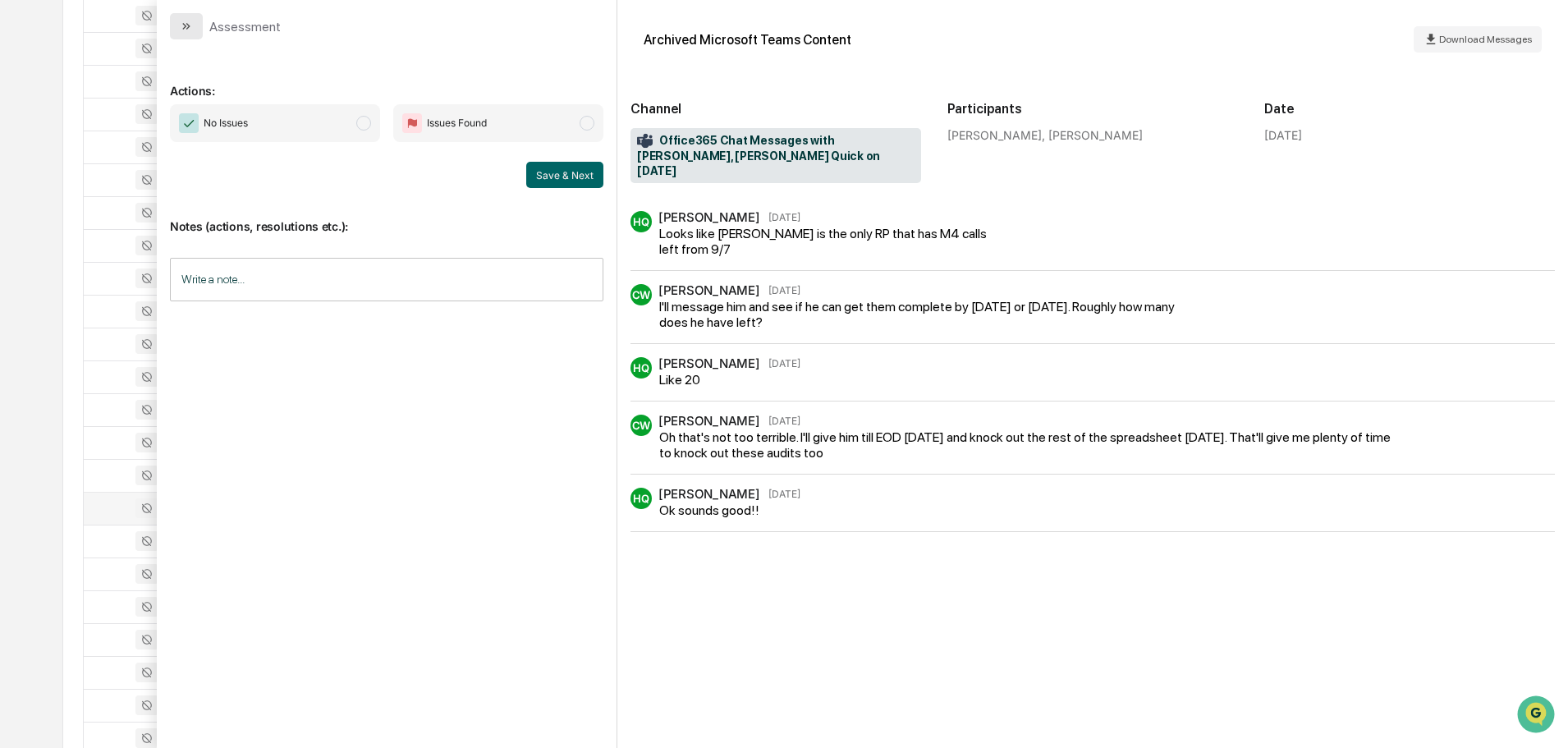
click at [184, 25] on icon "modal" at bounding box center [187, 26] width 14 height 14
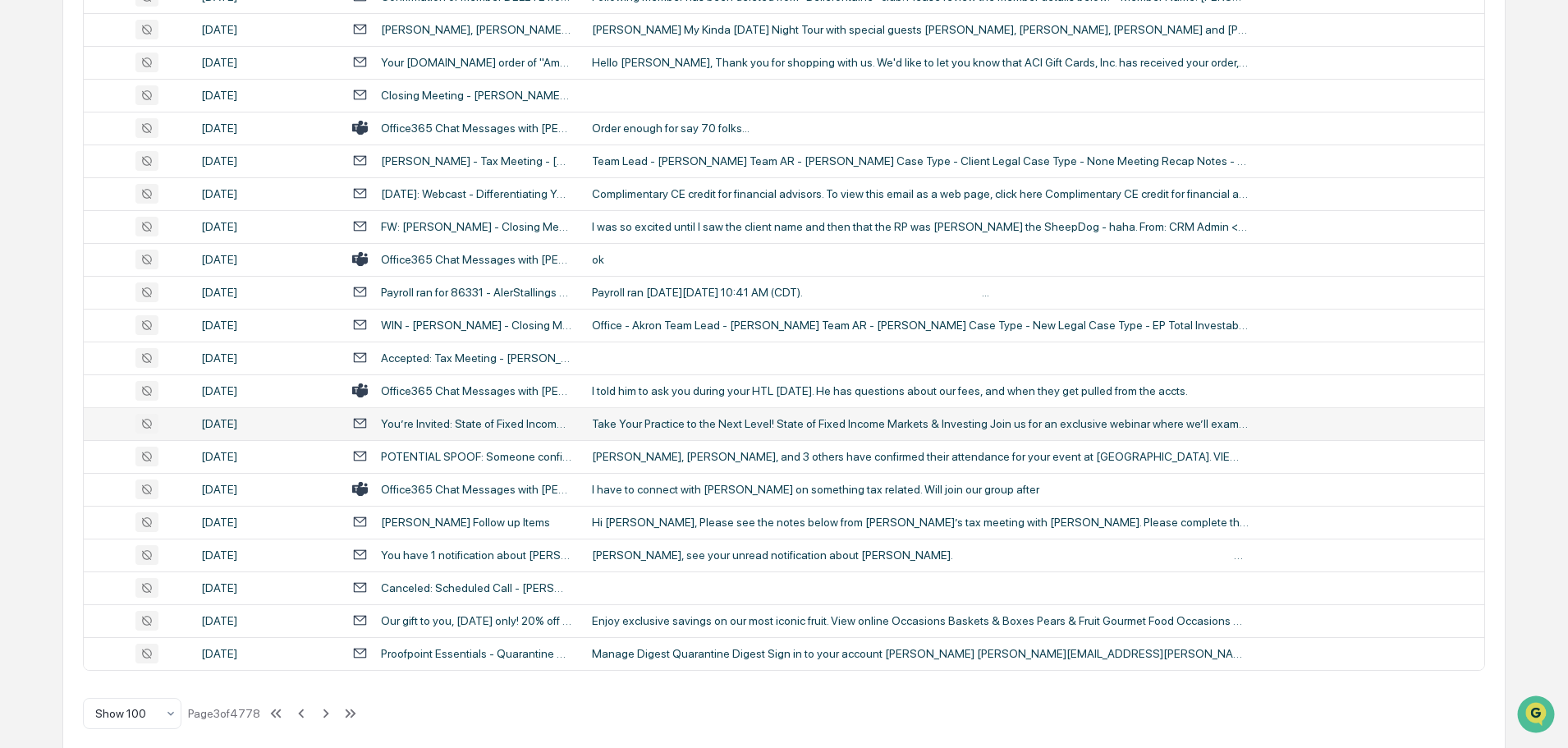
scroll to position [3008, 0]
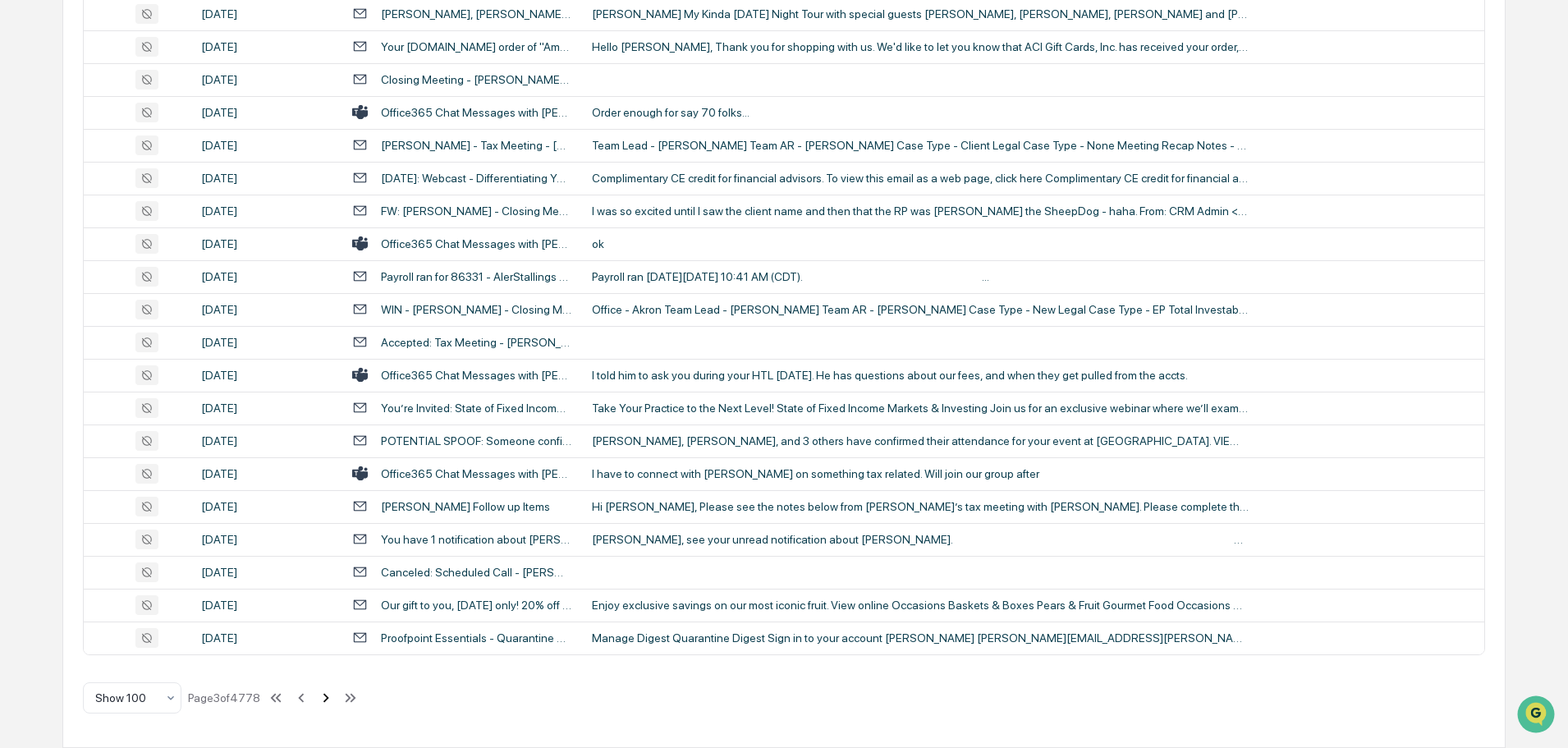
click at [329, 698] on icon at bounding box center [326, 697] width 6 height 9
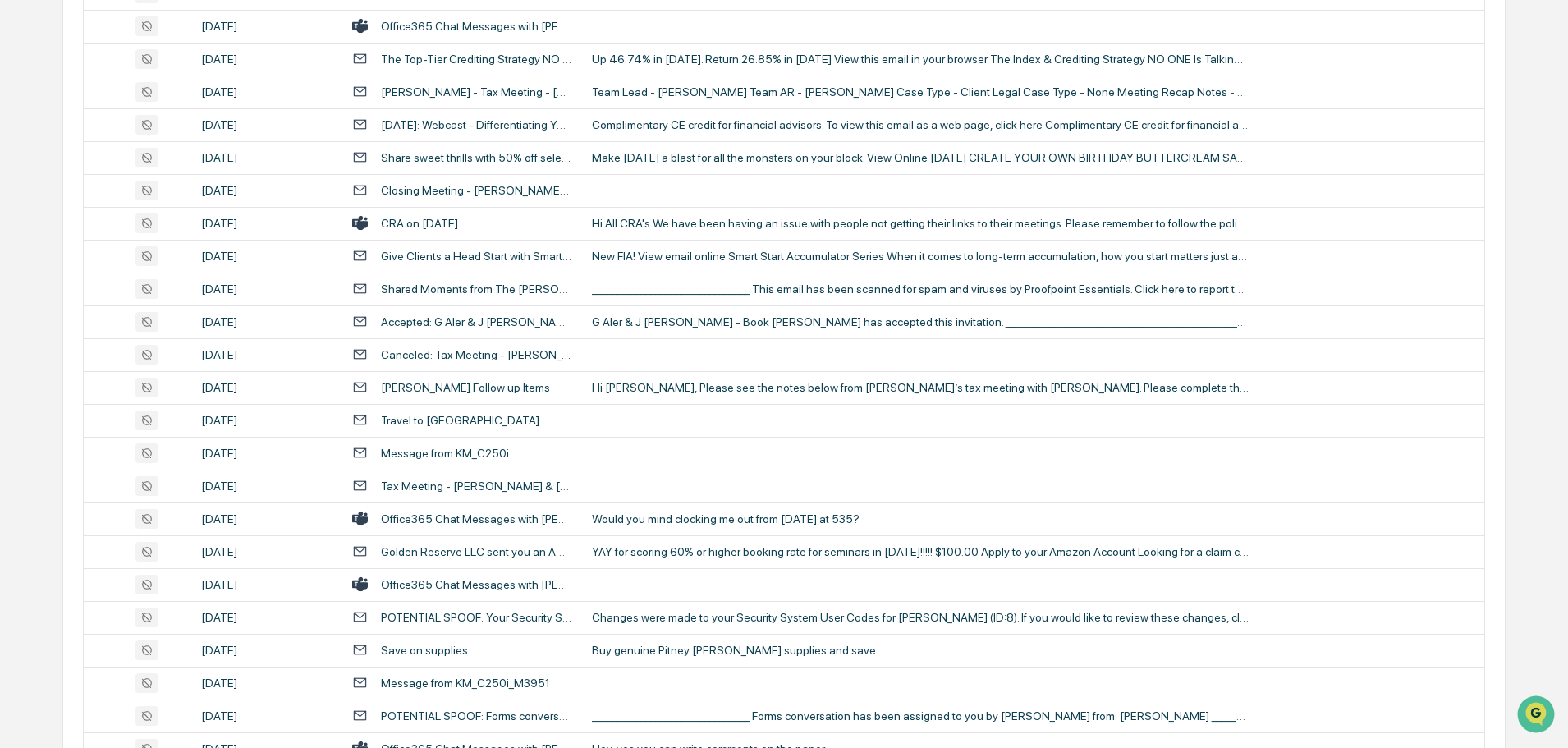
scroll to position [790, 0]
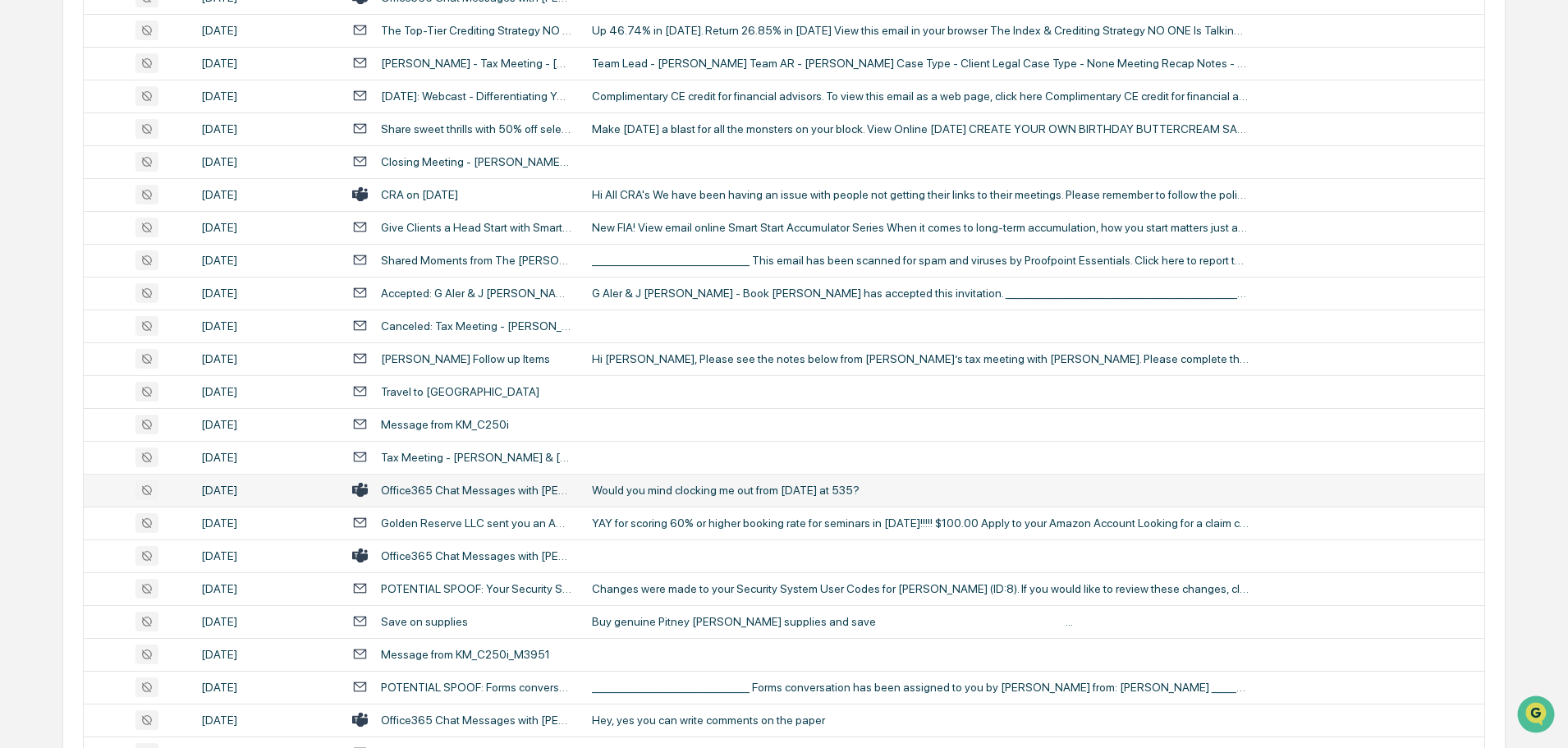
click at [677, 483] on div "Would you mind clocking me out from [DATE] at 535?" at bounding box center [920, 490] width 657 height 14
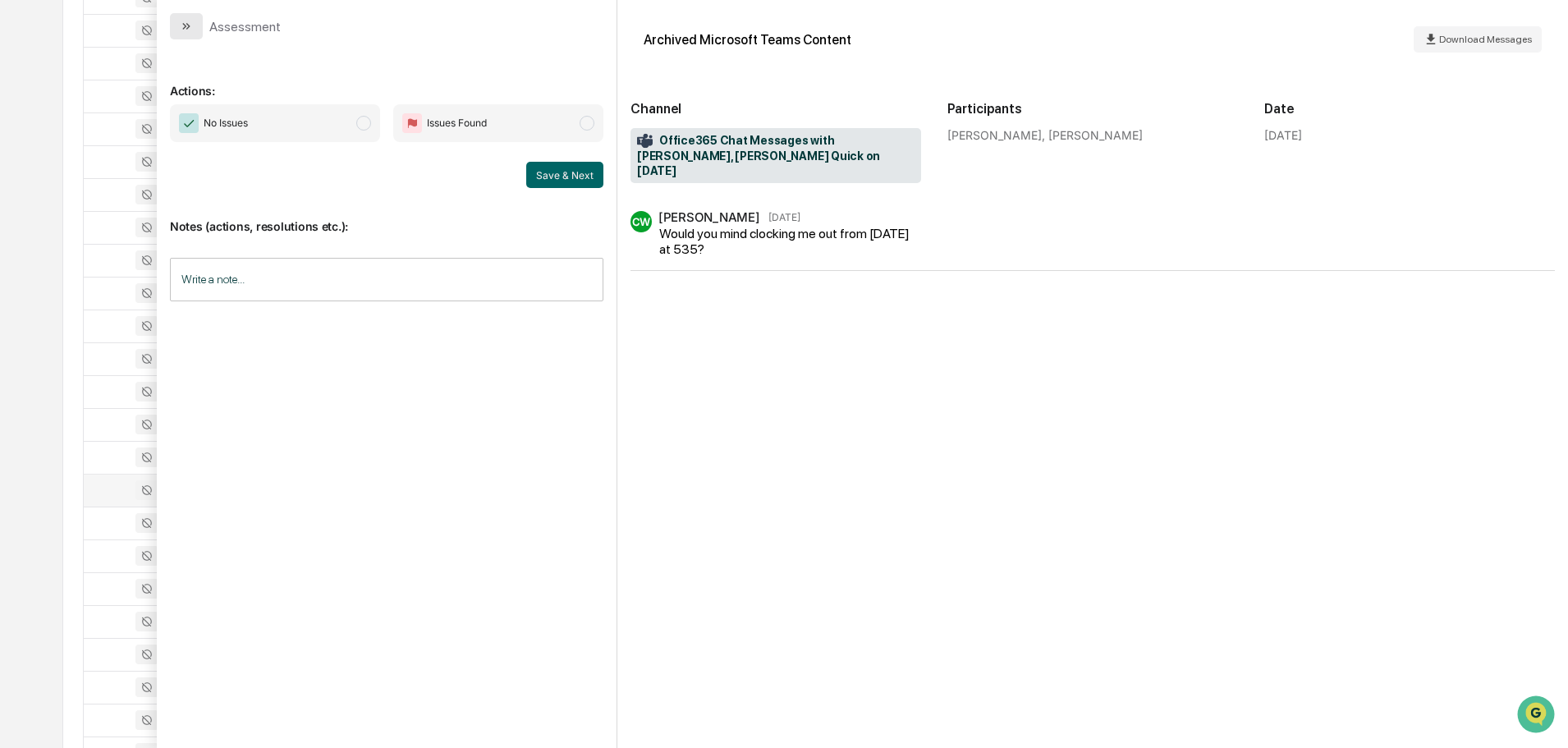
click at [176, 20] on button "modal" at bounding box center [186, 26] width 33 height 26
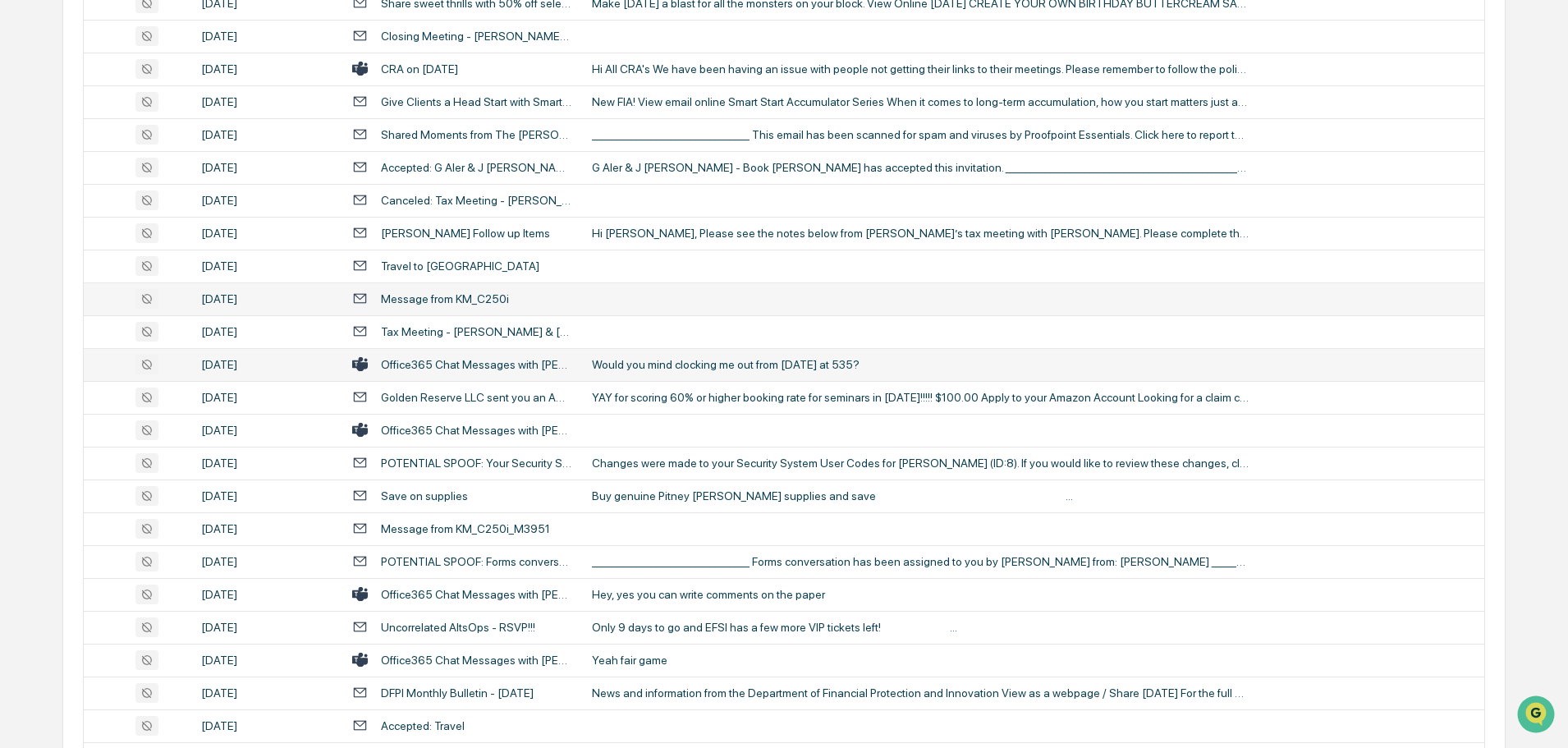
scroll to position [954, 0]
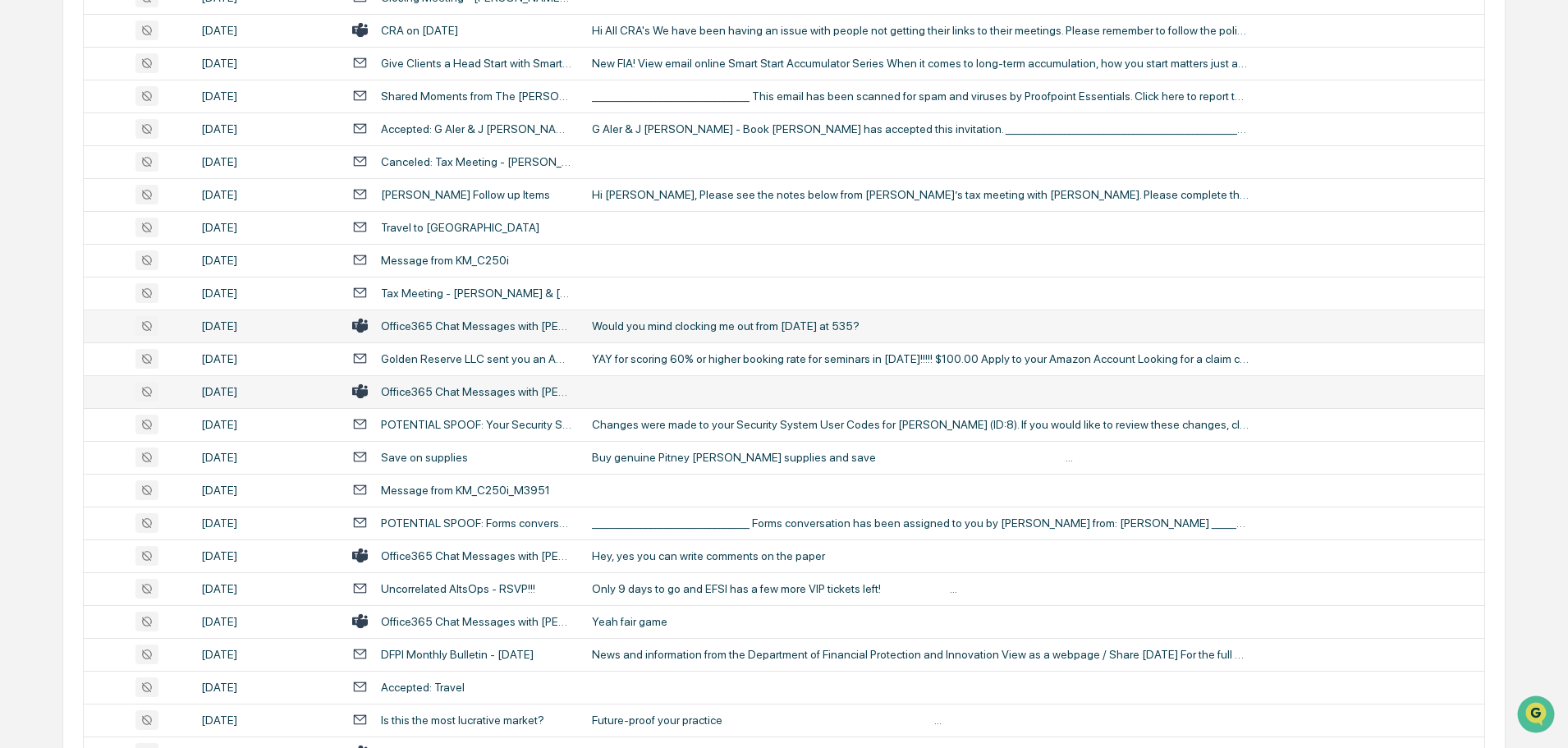
click at [681, 389] on td at bounding box center [1032, 391] width 902 height 33
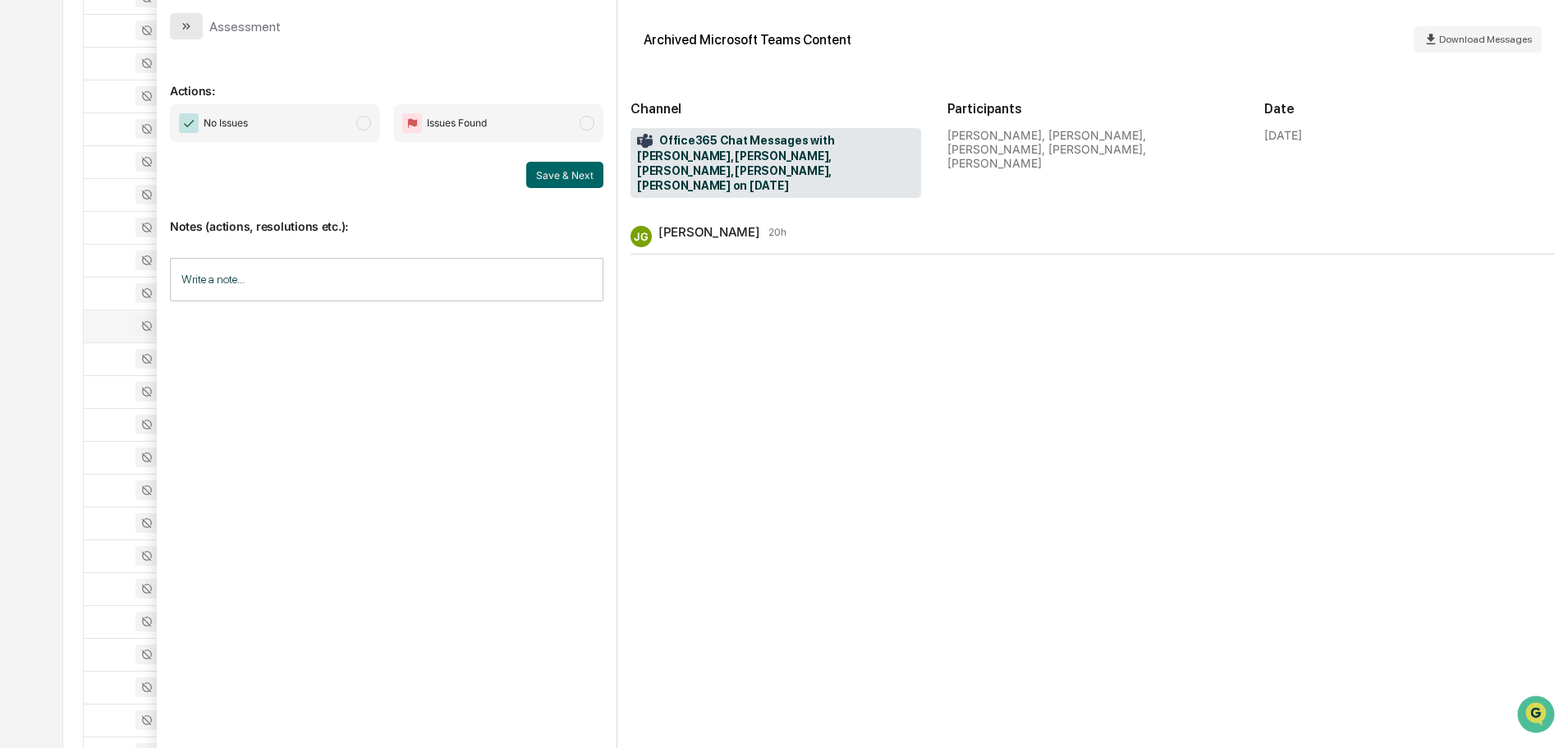
click at [170, 28] on button "modal" at bounding box center [186, 26] width 33 height 26
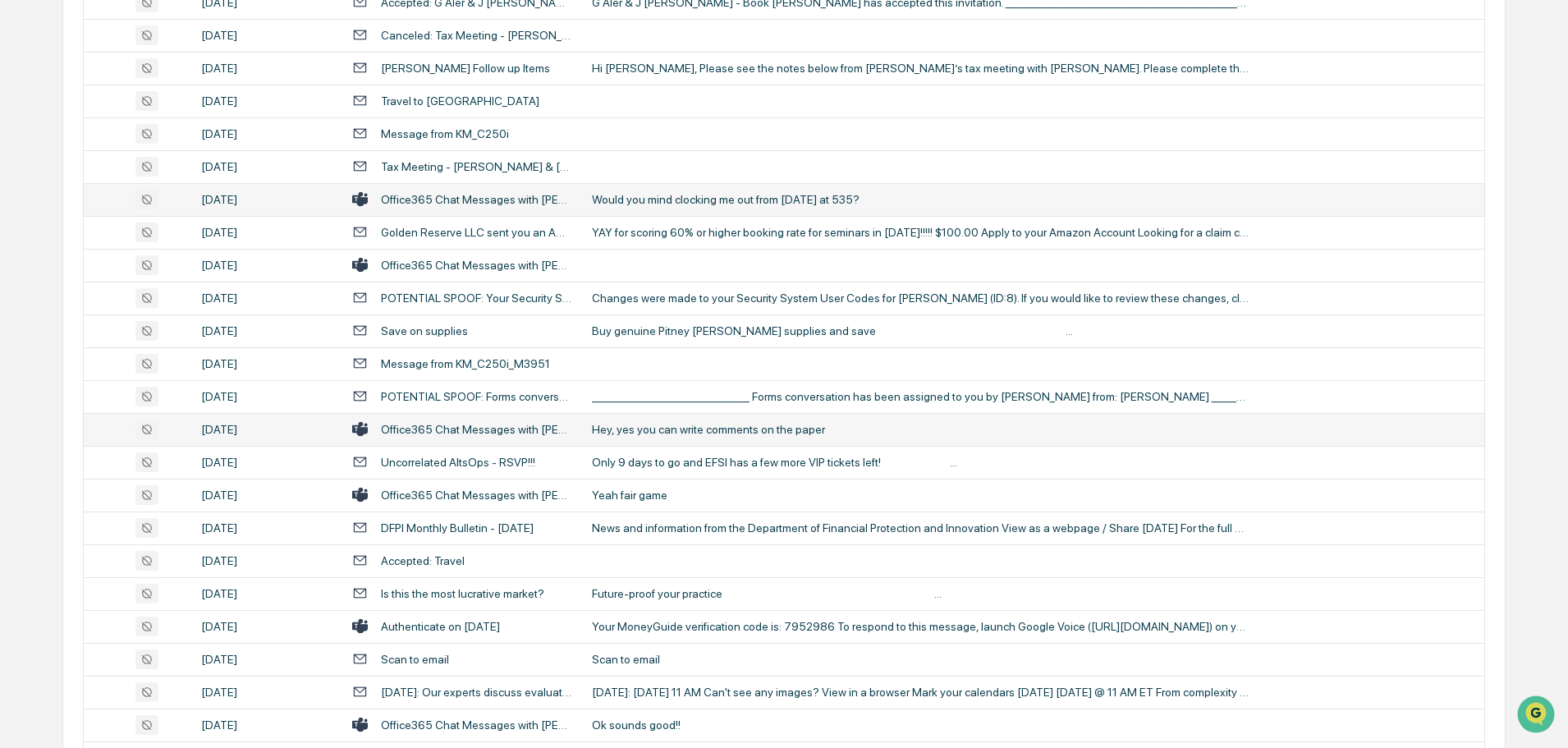
scroll to position [1118, 0]
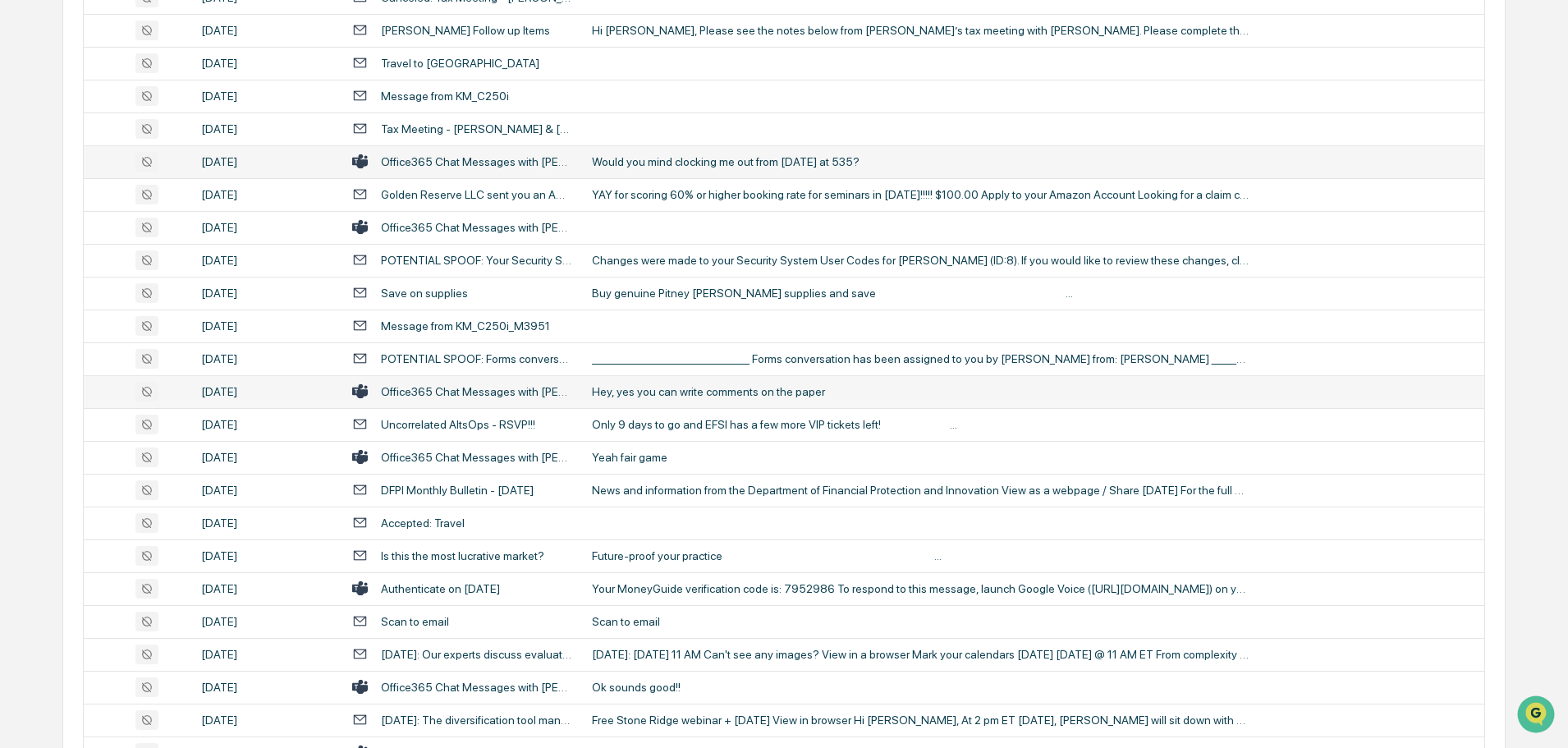
click at [655, 396] on div "Hey, yes you can write comments on the paper" at bounding box center [920, 392] width 657 height 14
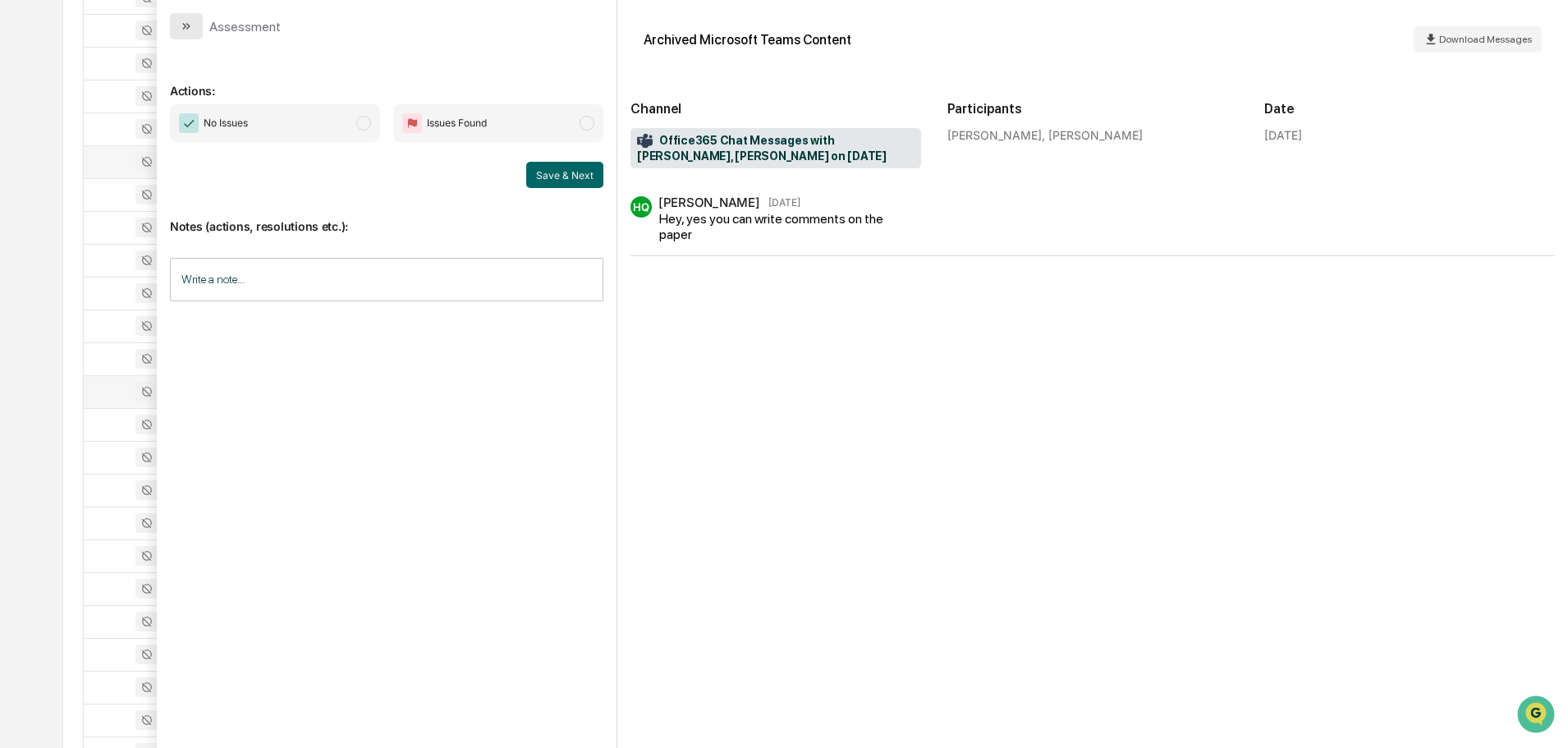
click at [187, 24] on icon "modal" at bounding box center [188, 26] width 4 height 7
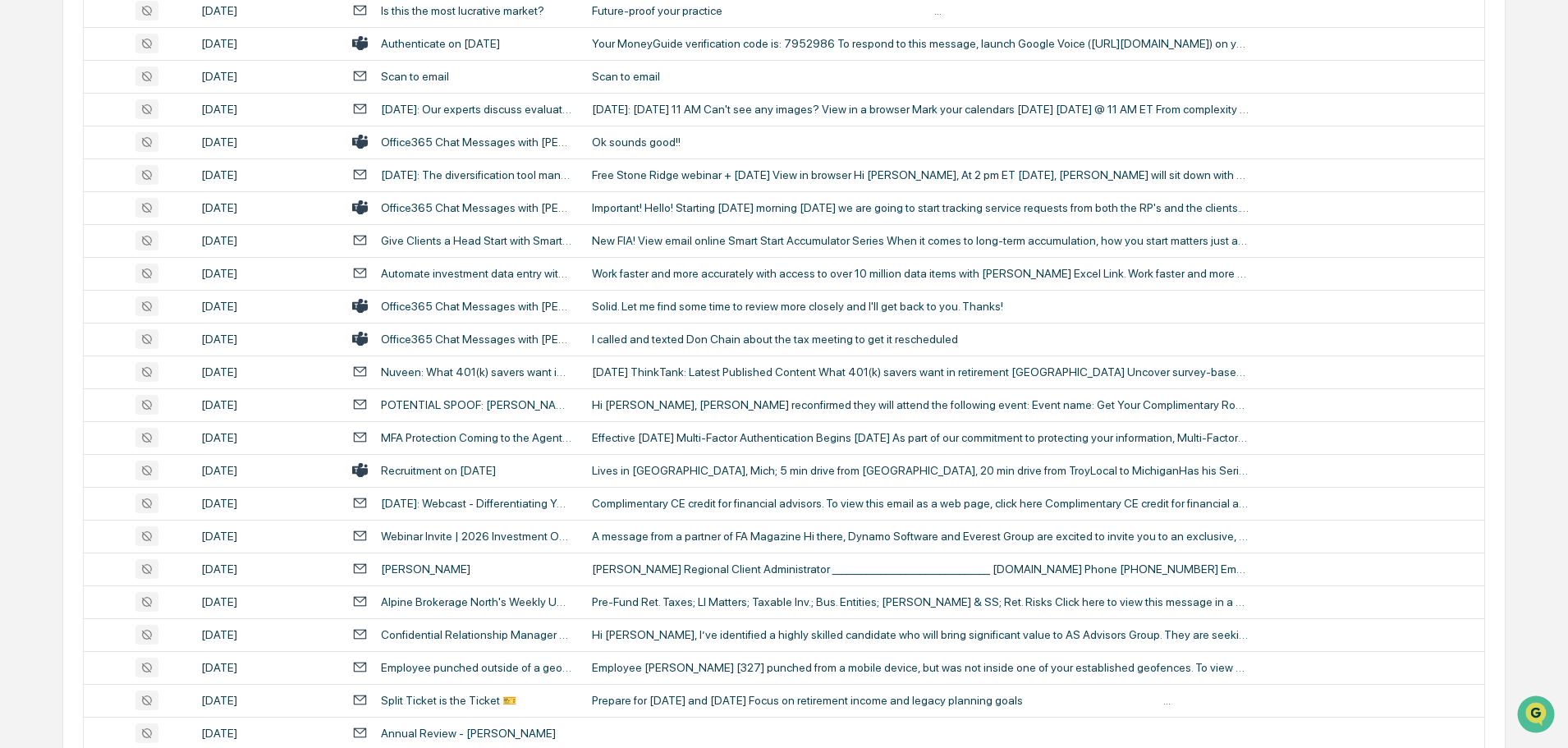
scroll to position [1694, 0]
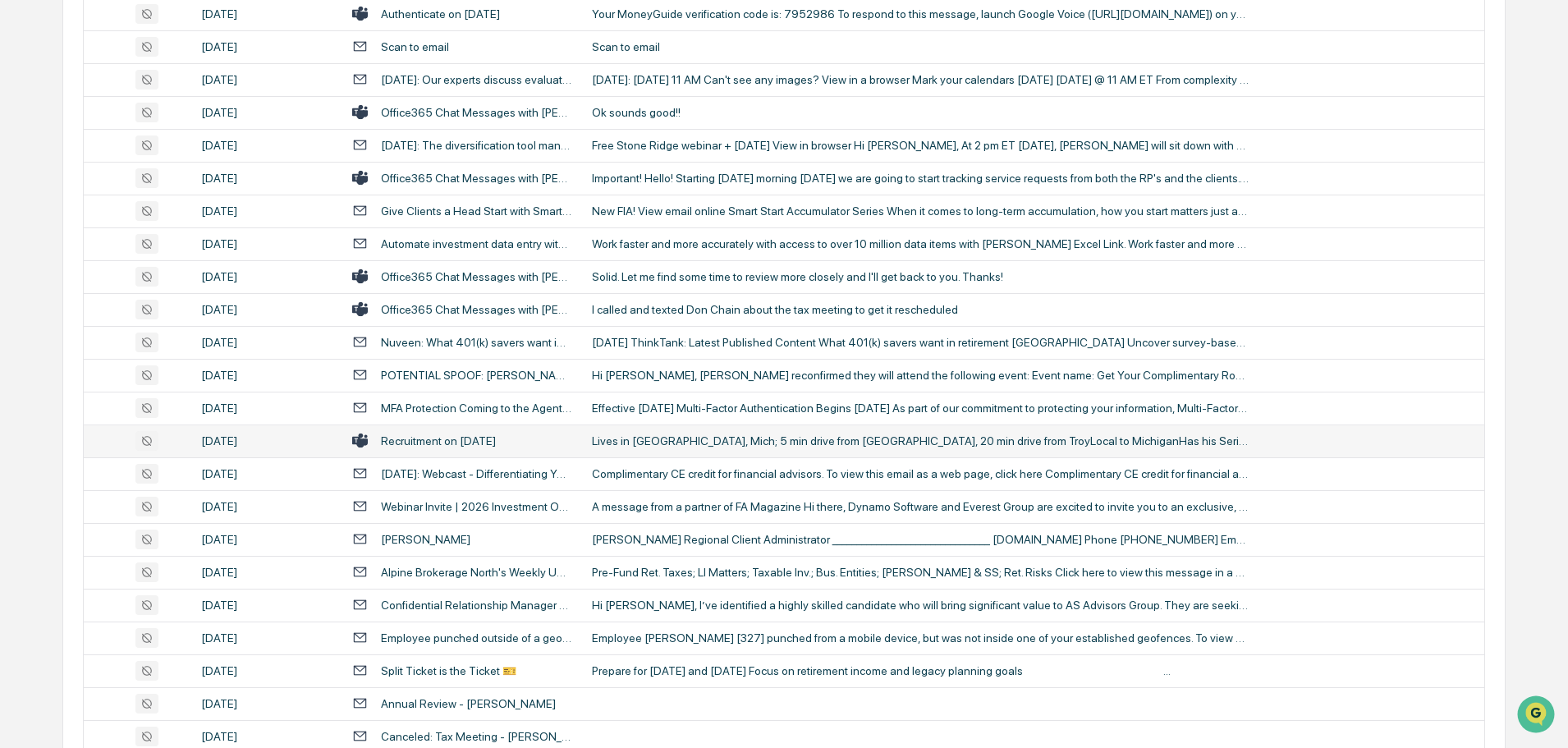
click at [686, 433] on td "Lives in [GEOGRAPHIC_DATA], Mich; 5 min drive from [GEOGRAPHIC_DATA], 20 min dr…" at bounding box center [1032, 441] width 902 height 33
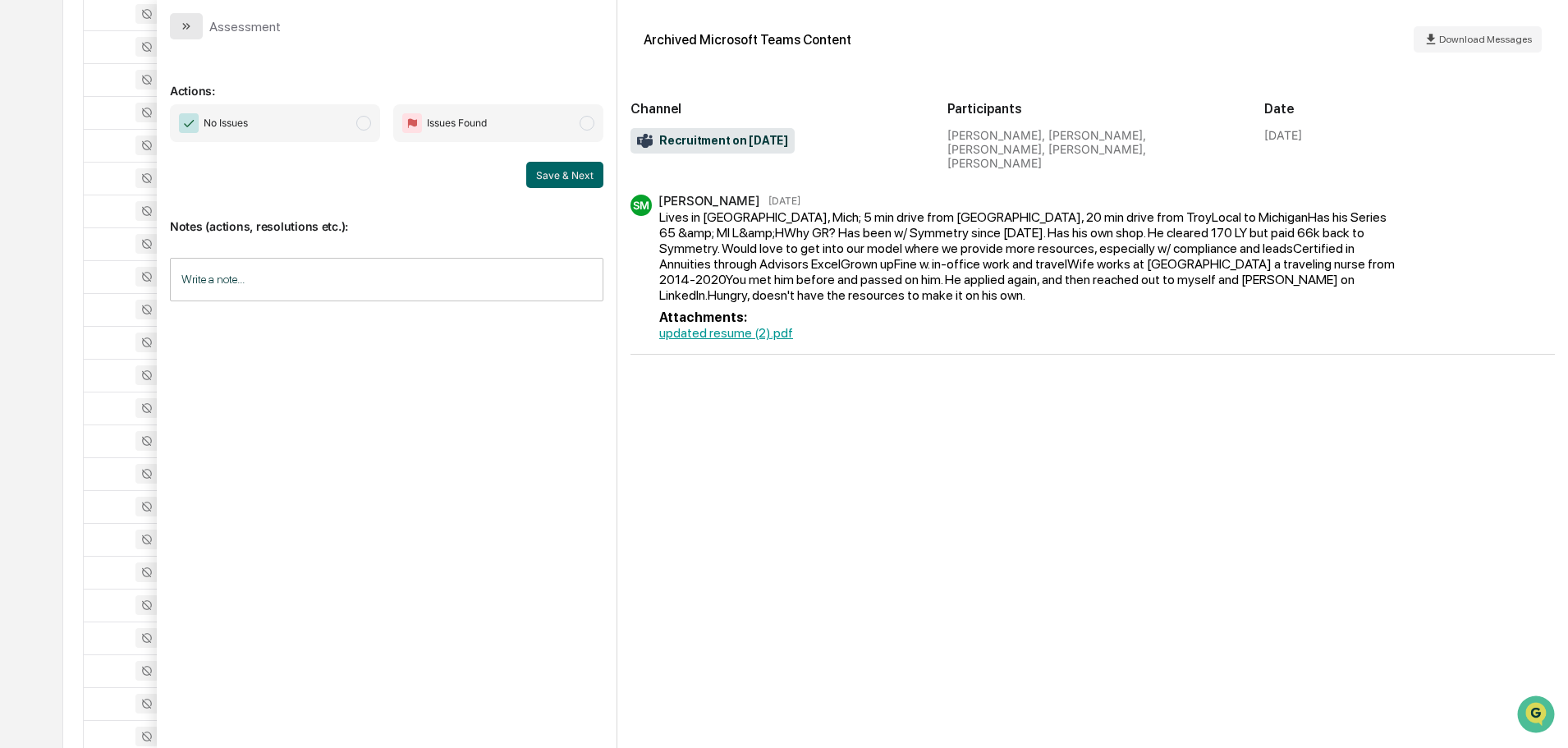
click at [195, 29] on button "modal" at bounding box center [186, 26] width 33 height 26
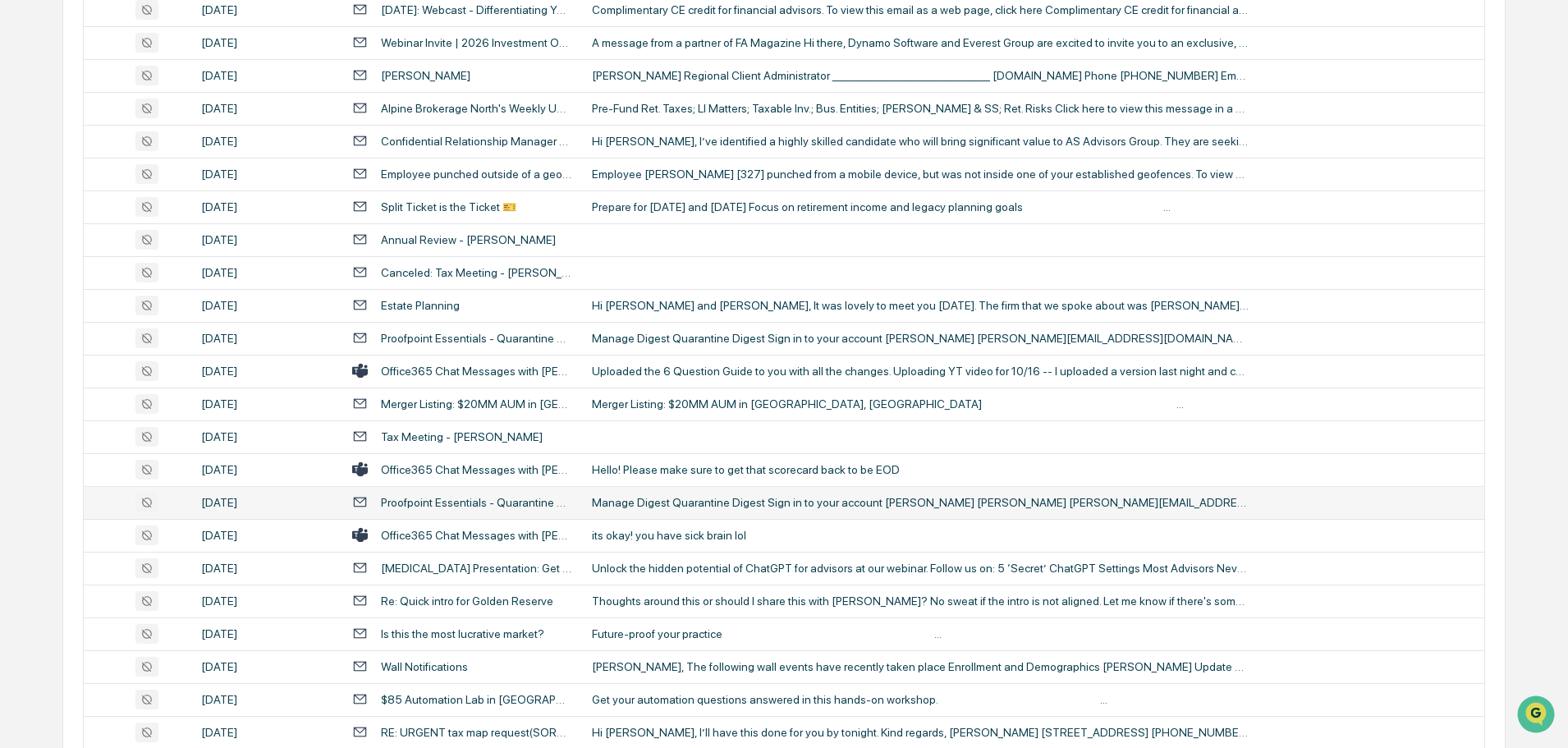
scroll to position [2186, 0]
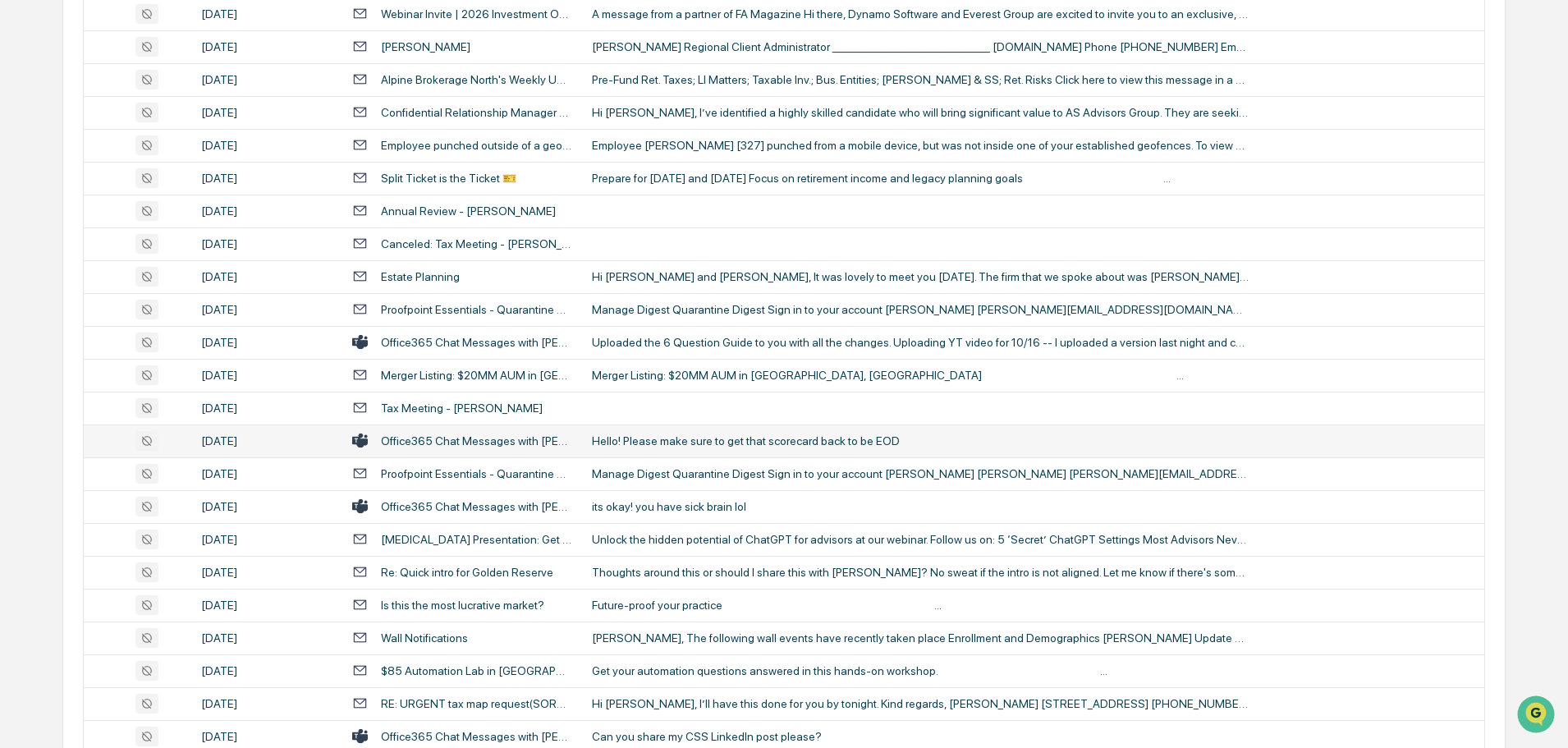
click at [676, 443] on div "Hello! Please make sure to get that scorecard back to be EOD" at bounding box center [920, 441] width 657 height 14
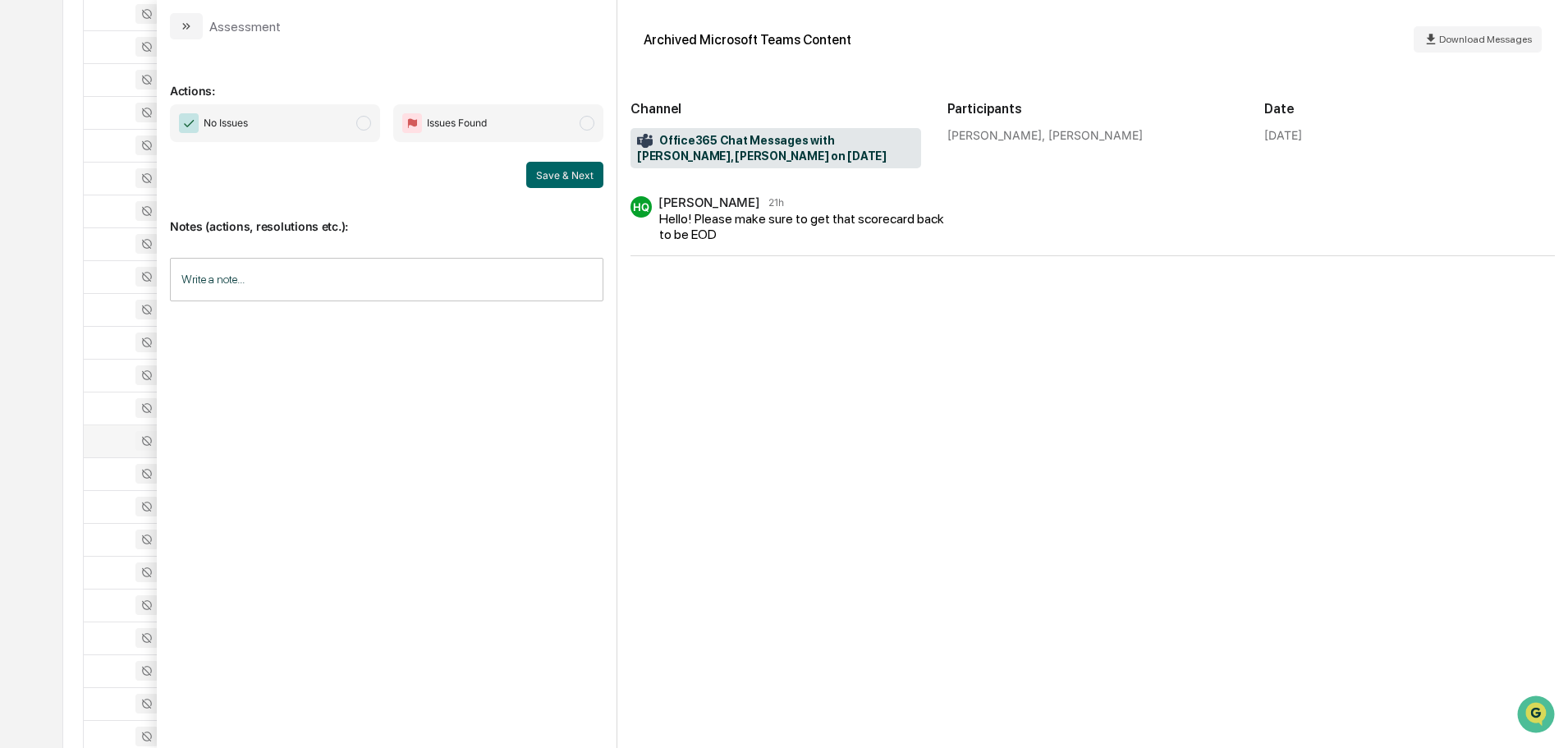
click at [178, 32] on button "modal" at bounding box center [186, 26] width 33 height 26
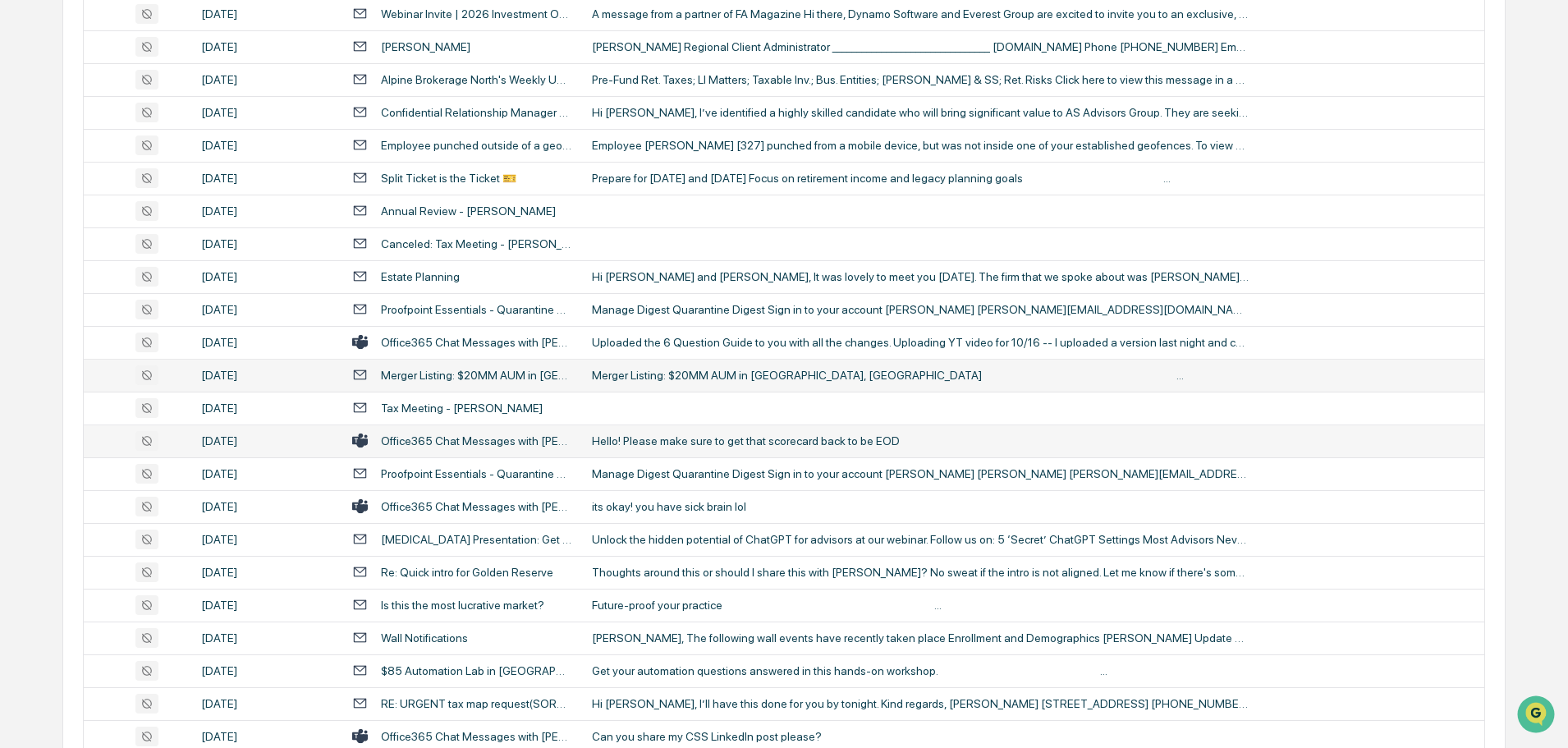
scroll to position [2268, 0]
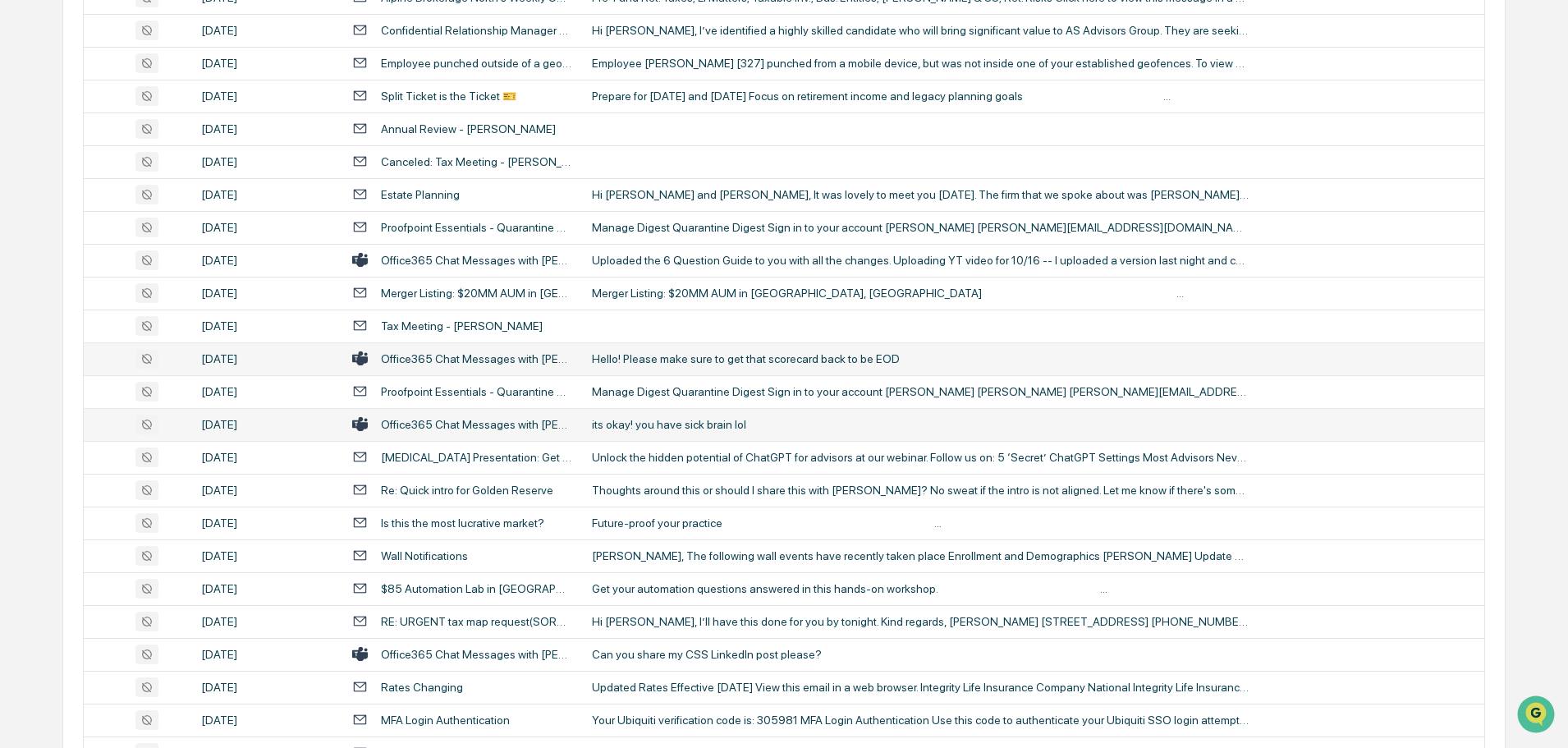
click at [682, 425] on div "its okay! you have sick brain lol" at bounding box center [920, 424] width 657 height 14
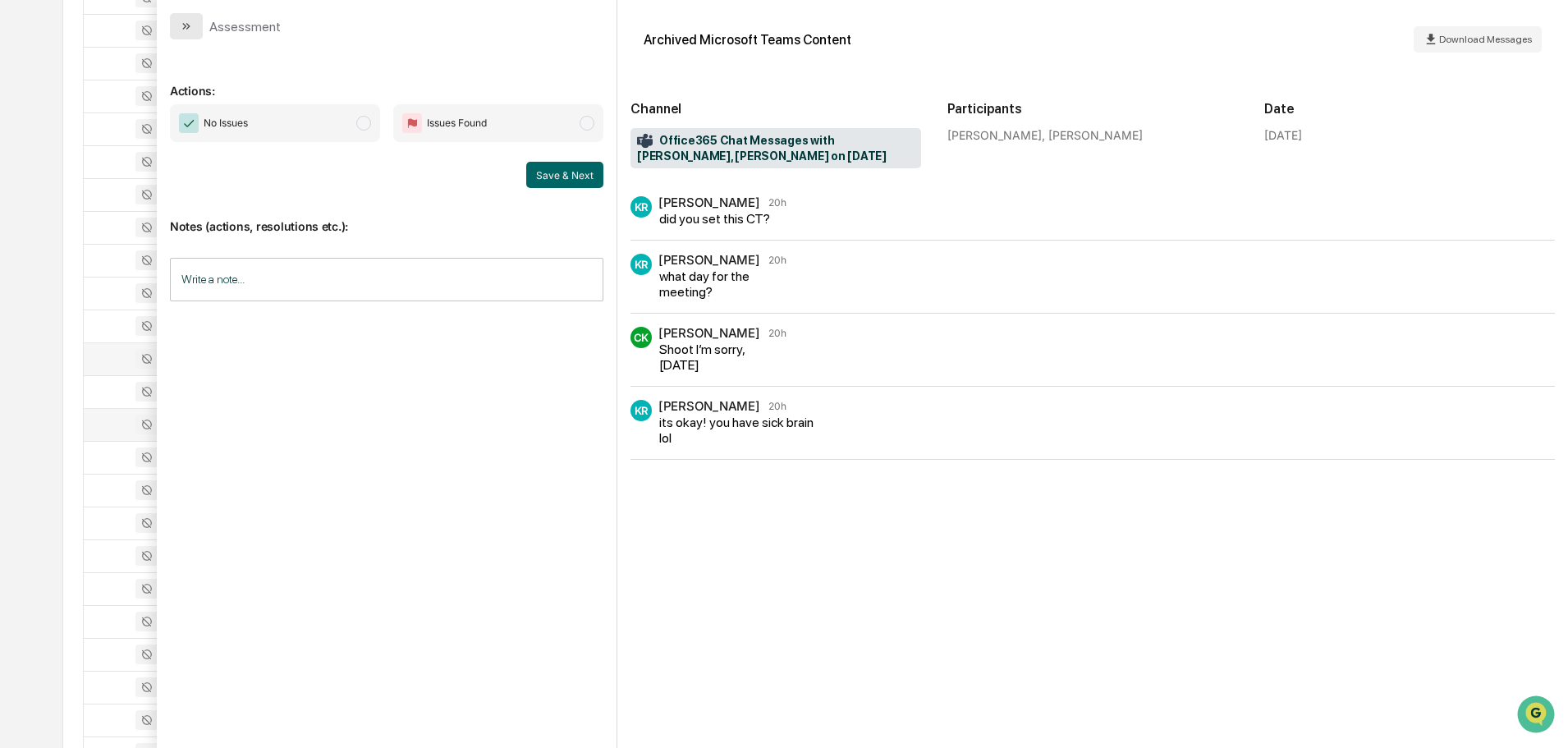
click at [190, 18] on button "modal" at bounding box center [186, 26] width 33 height 26
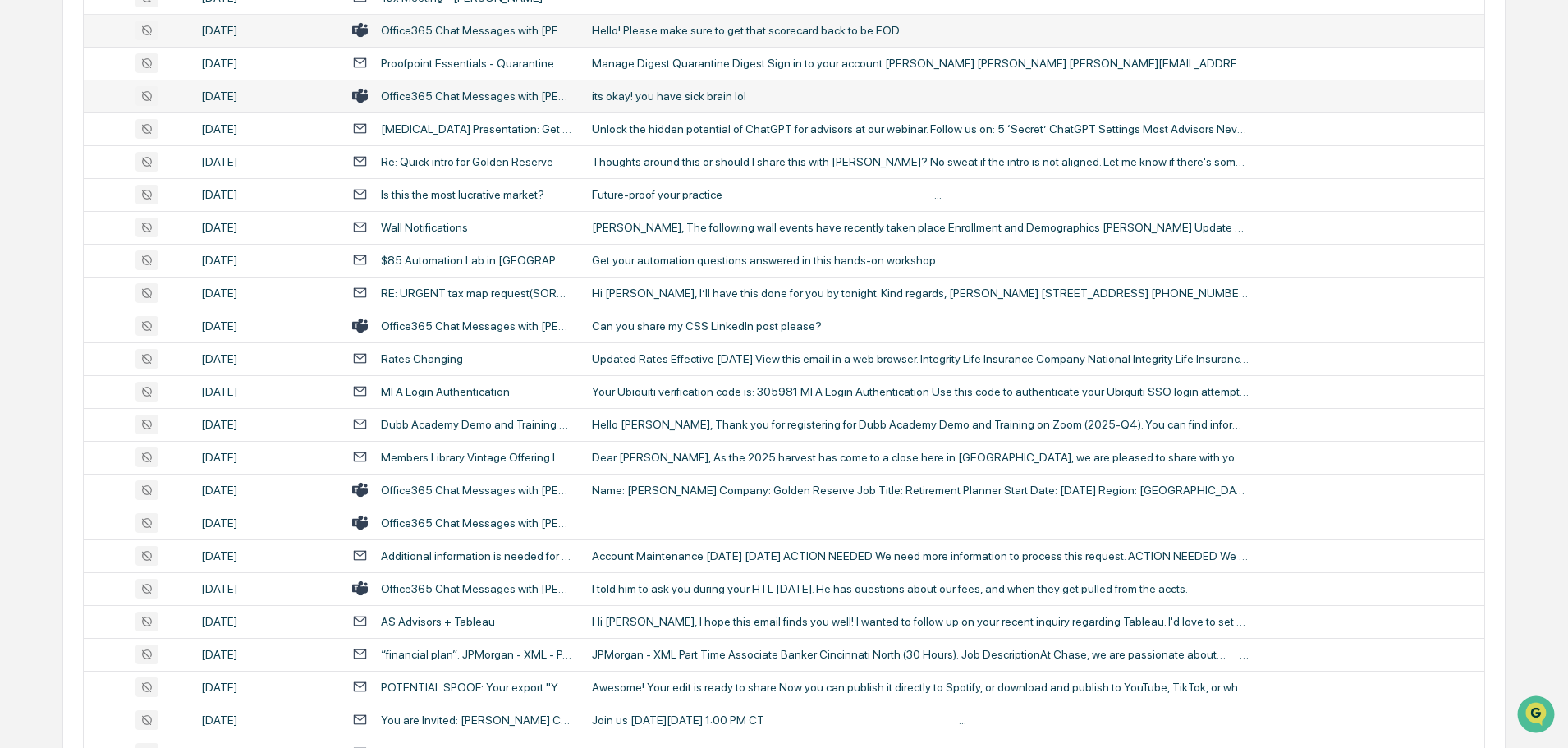
scroll to position [2679, 0]
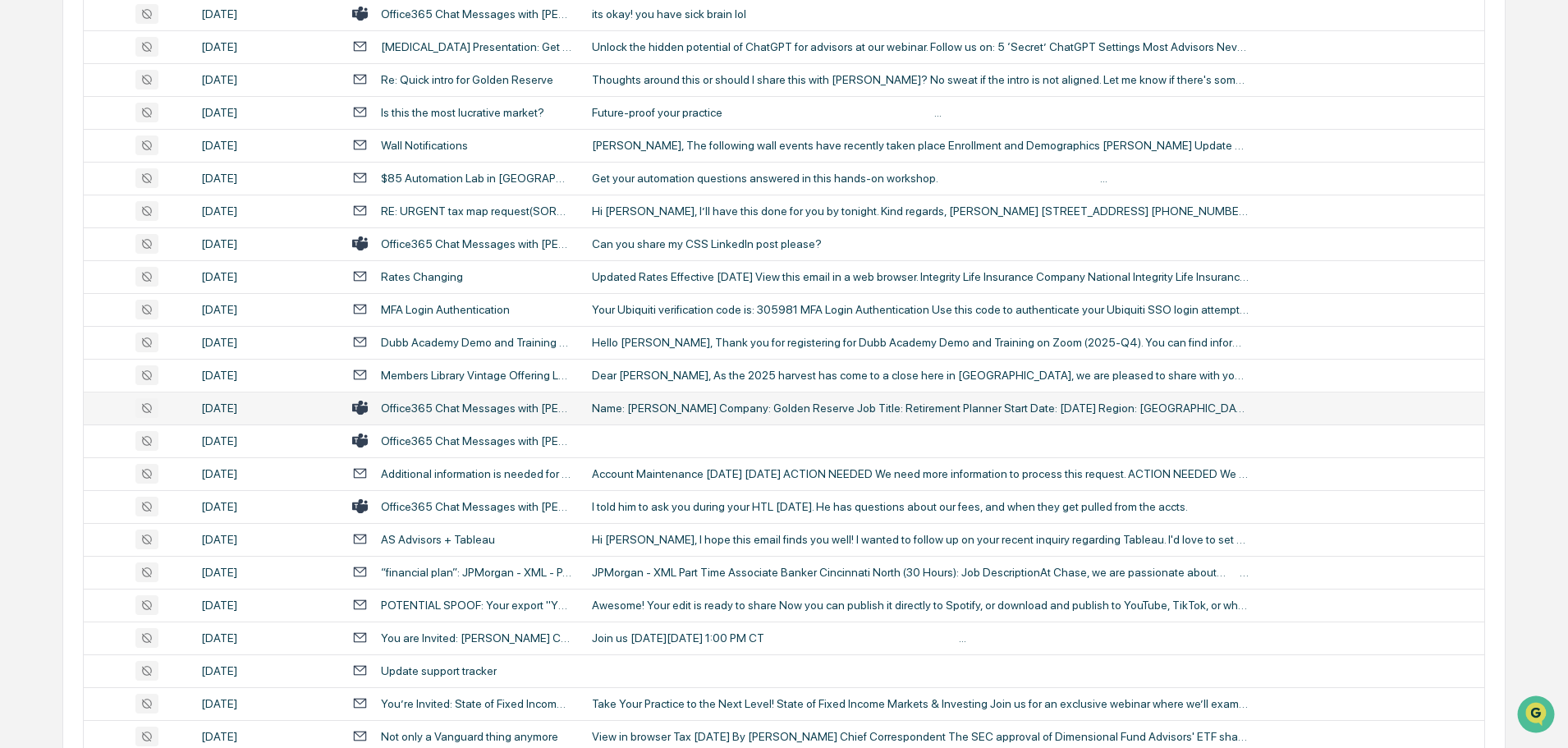
click at [707, 403] on div "Name: [PERSON_NAME] Company: Golden Reserve Job Title: Retirement Planner Start…" at bounding box center [920, 408] width 657 height 14
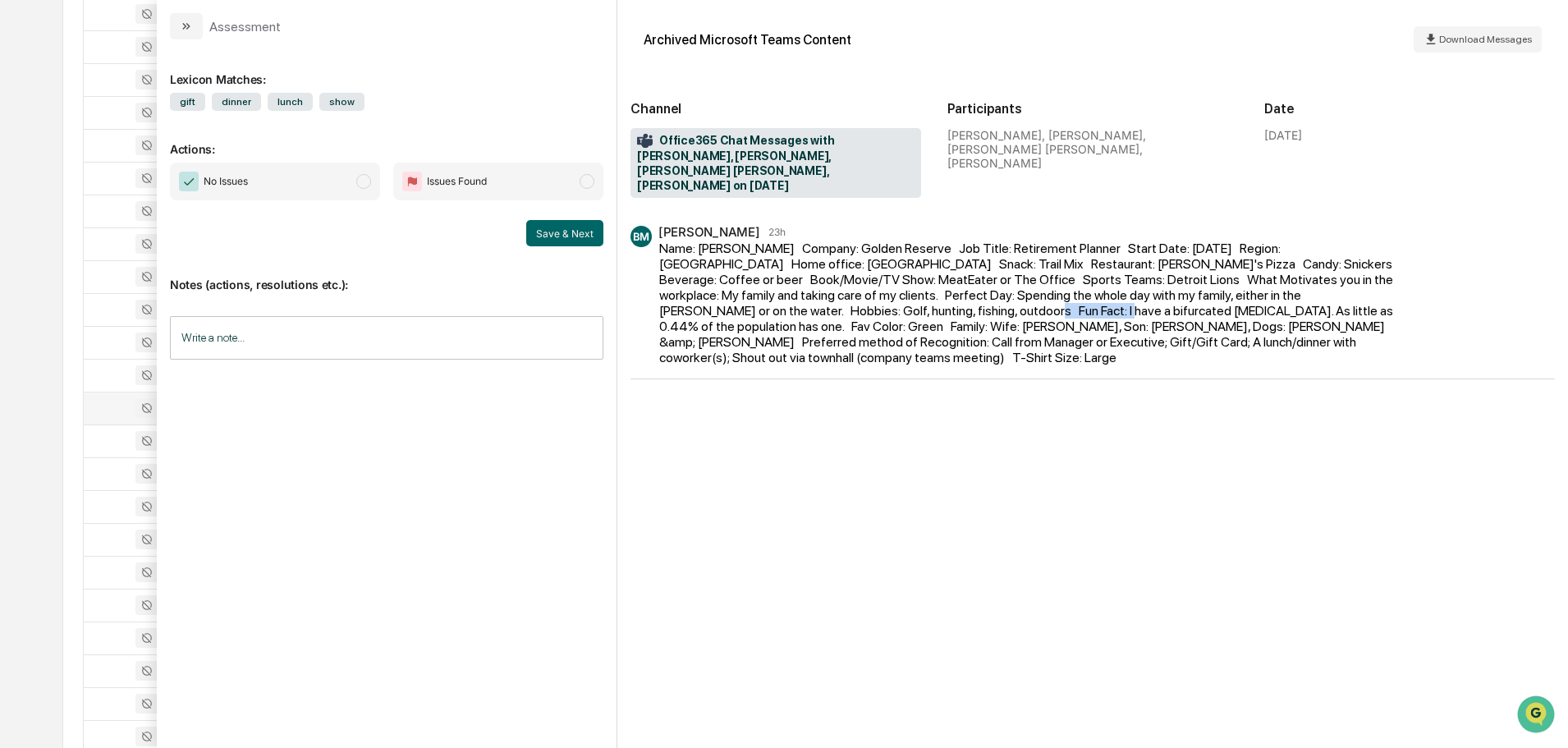
drag, startPoint x: 820, startPoint y: 294, endPoint x: 733, endPoint y: 294, distance: 87.0
click at [733, 294] on div "Name: Michael Brodowicz Company: Golden Reserve Job Title: Retirement Planner S…" at bounding box center [1030, 302] width 740 height 125
copy div "bifurcated uvula"
drag, startPoint x: 197, startPoint y: 18, endPoint x: 225, endPoint y: 72, distance: 60.8
click at [197, 18] on button "modal" at bounding box center [186, 26] width 33 height 26
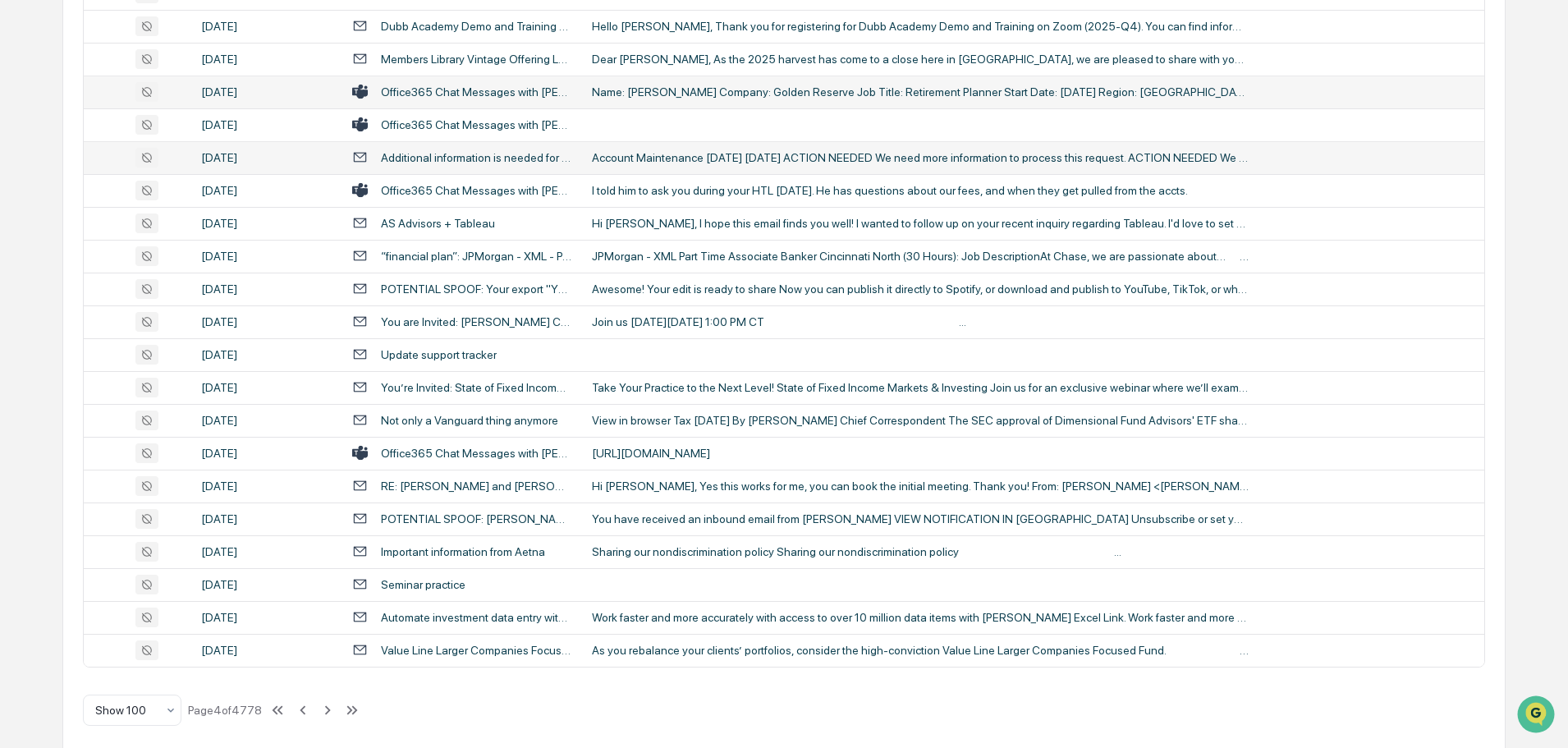
scroll to position [3008, 0]
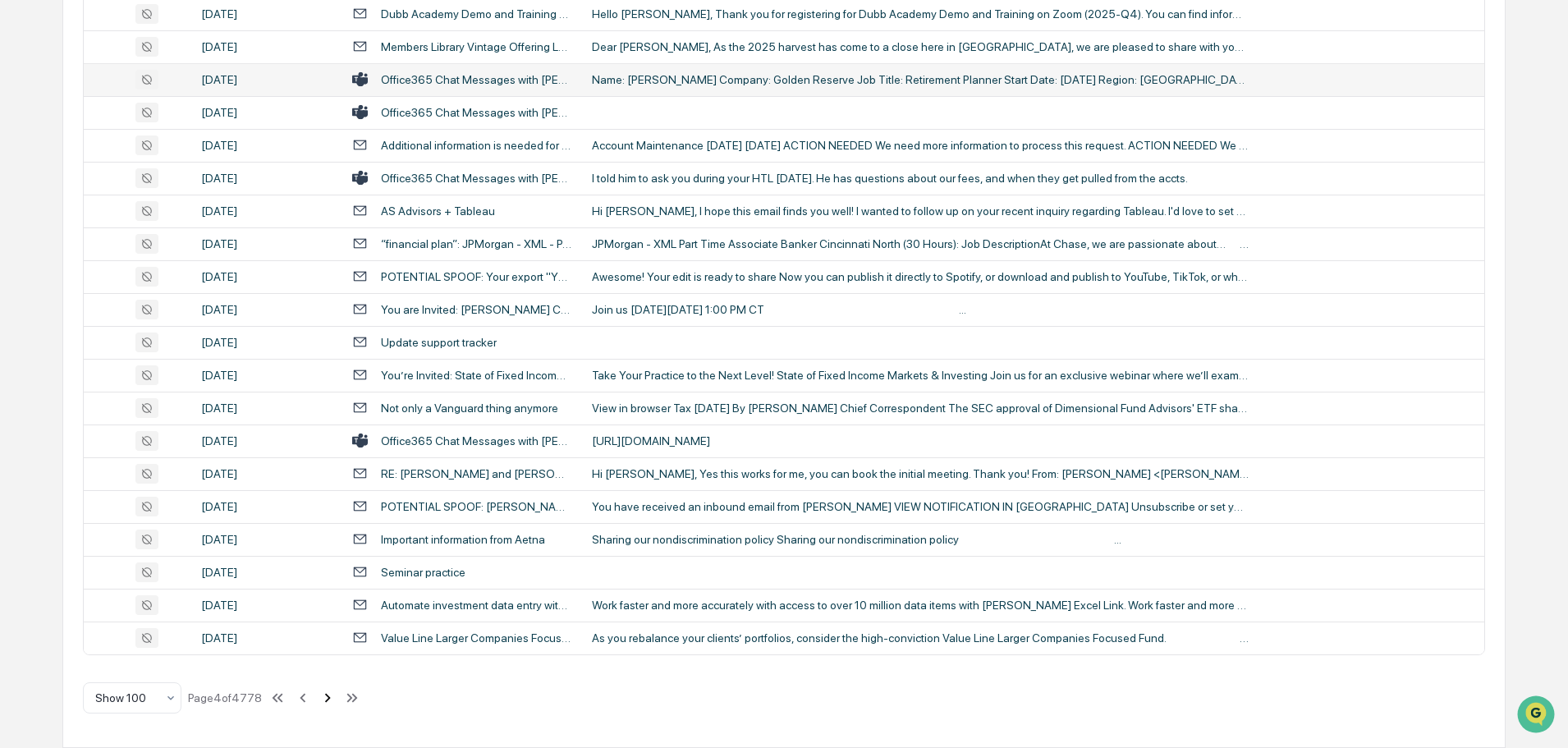
click at [324, 693] on icon at bounding box center [327, 698] width 18 height 18
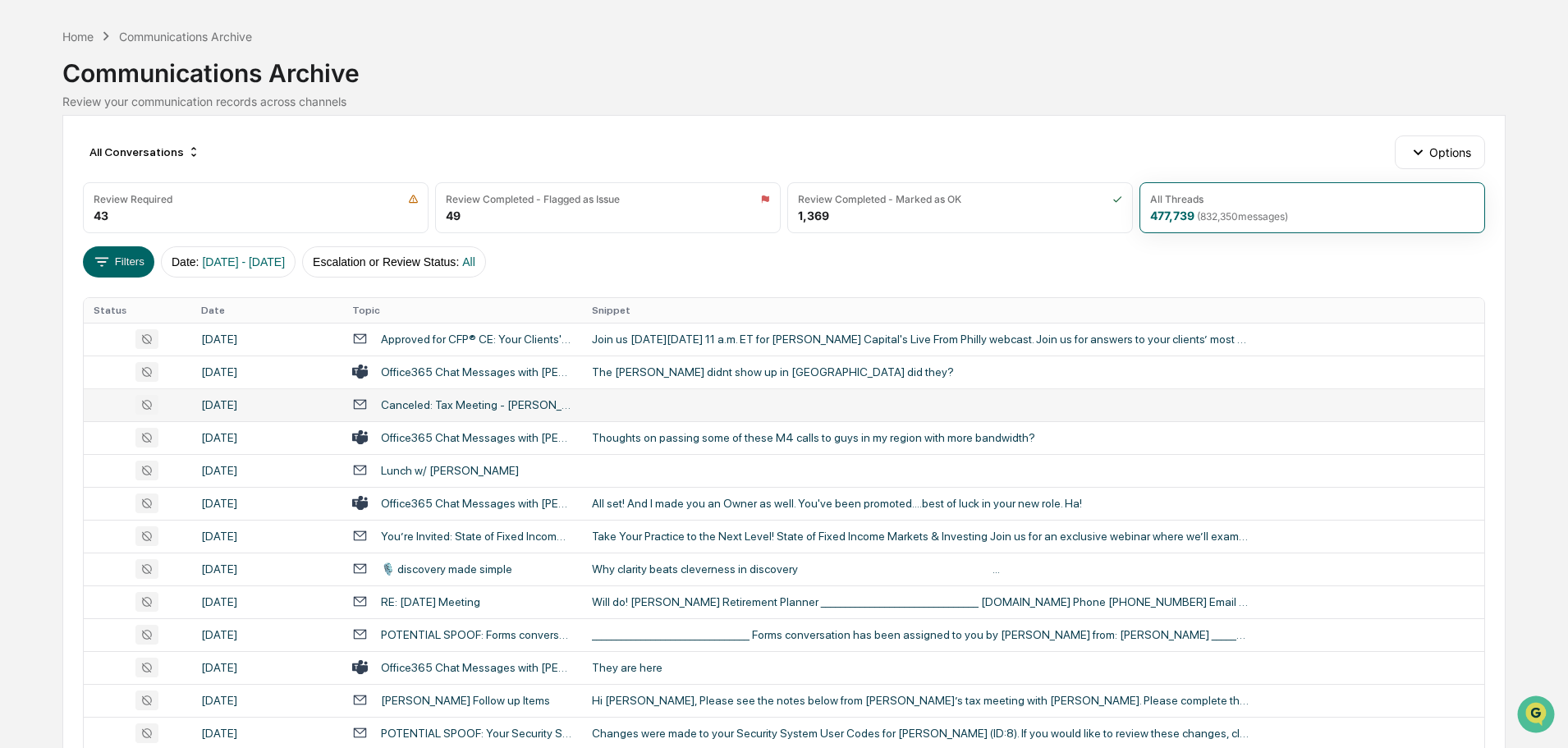
scroll to position [51, 0]
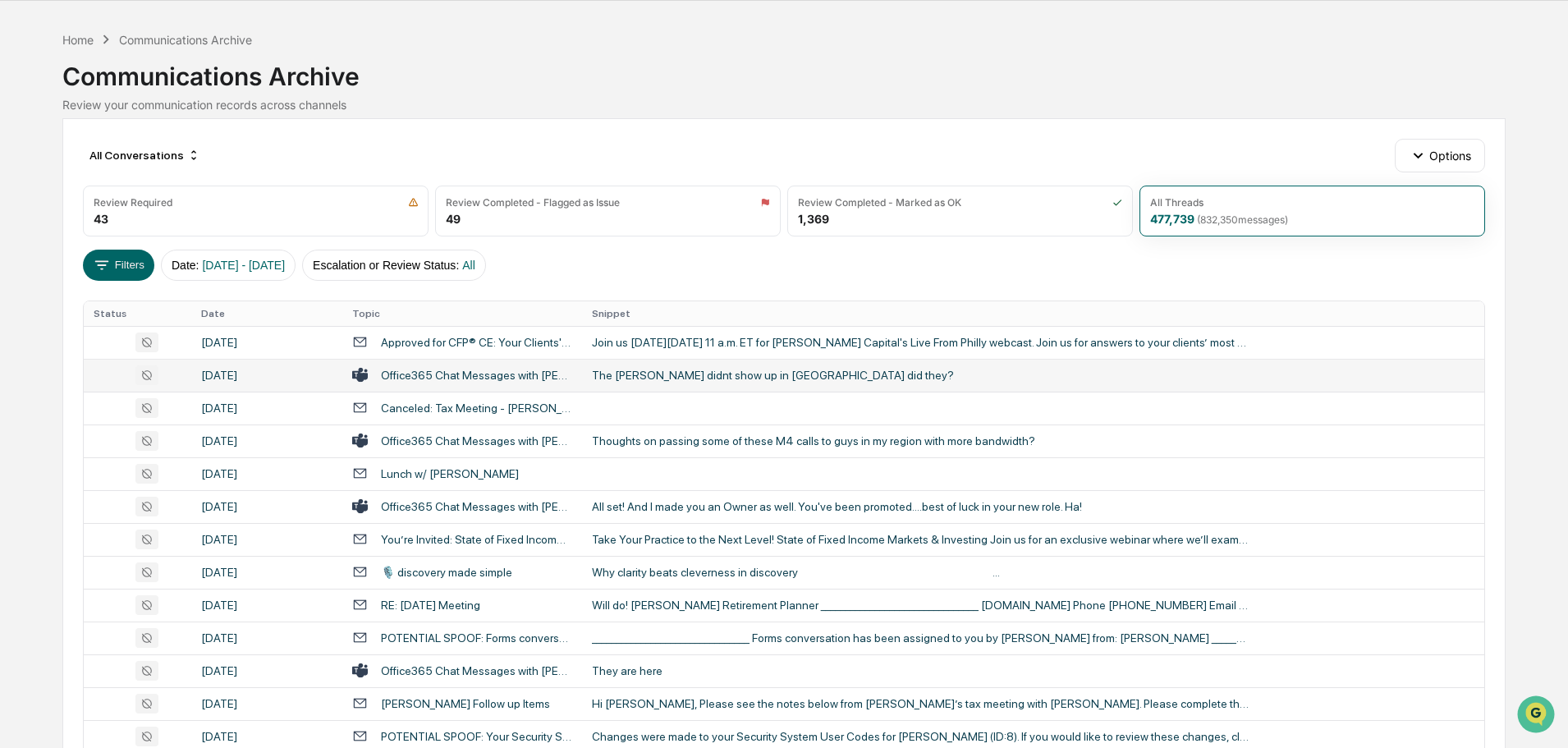
click at [706, 375] on div "The stallings didnt show up in dublin did they?" at bounding box center [920, 376] width 657 height 14
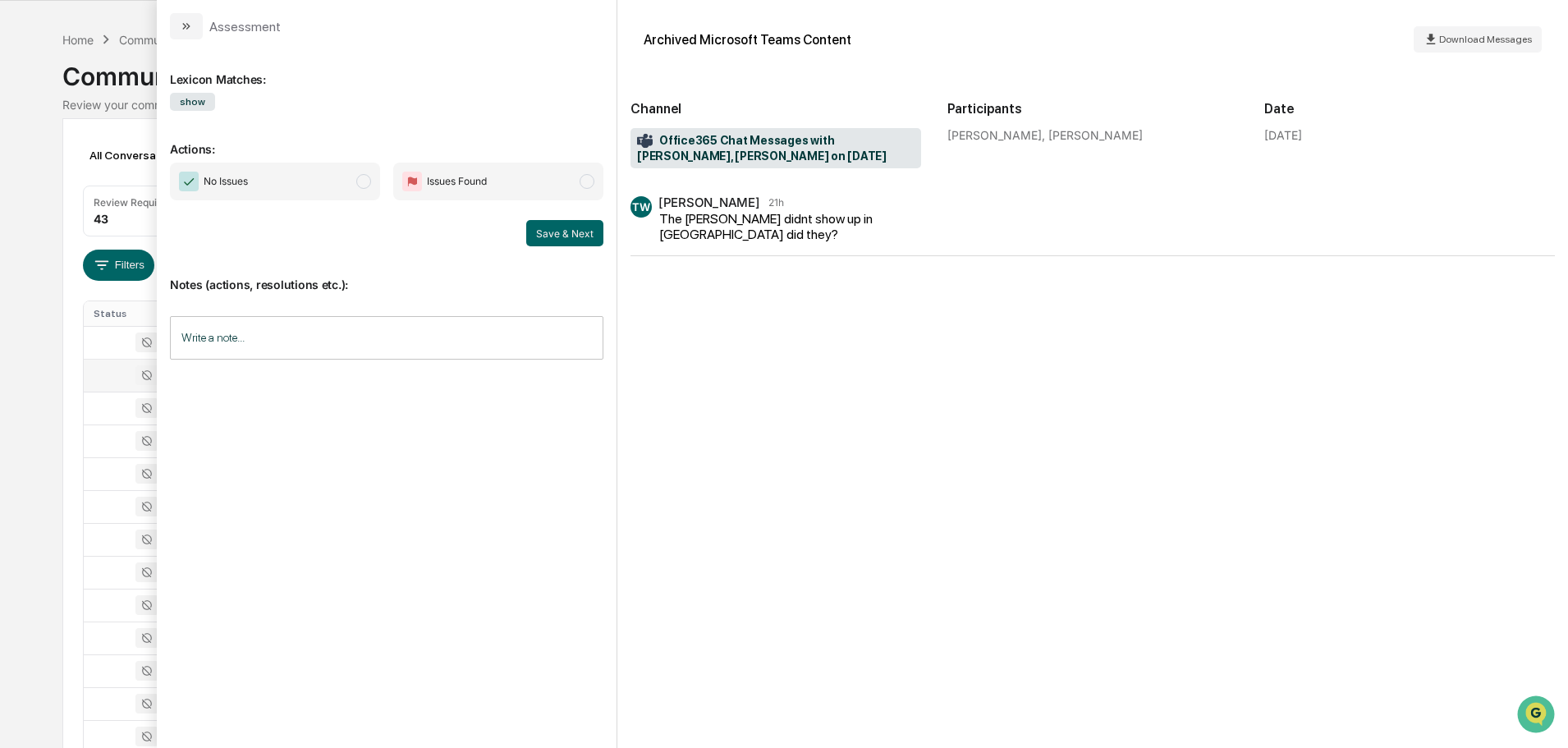
drag, startPoint x: 186, startPoint y: 19, endPoint x: 231, endPoint y: 46, distance: 52.5
click at [186, 19] on icon "modal" at bounding box center [187, 26] width 14 height 14
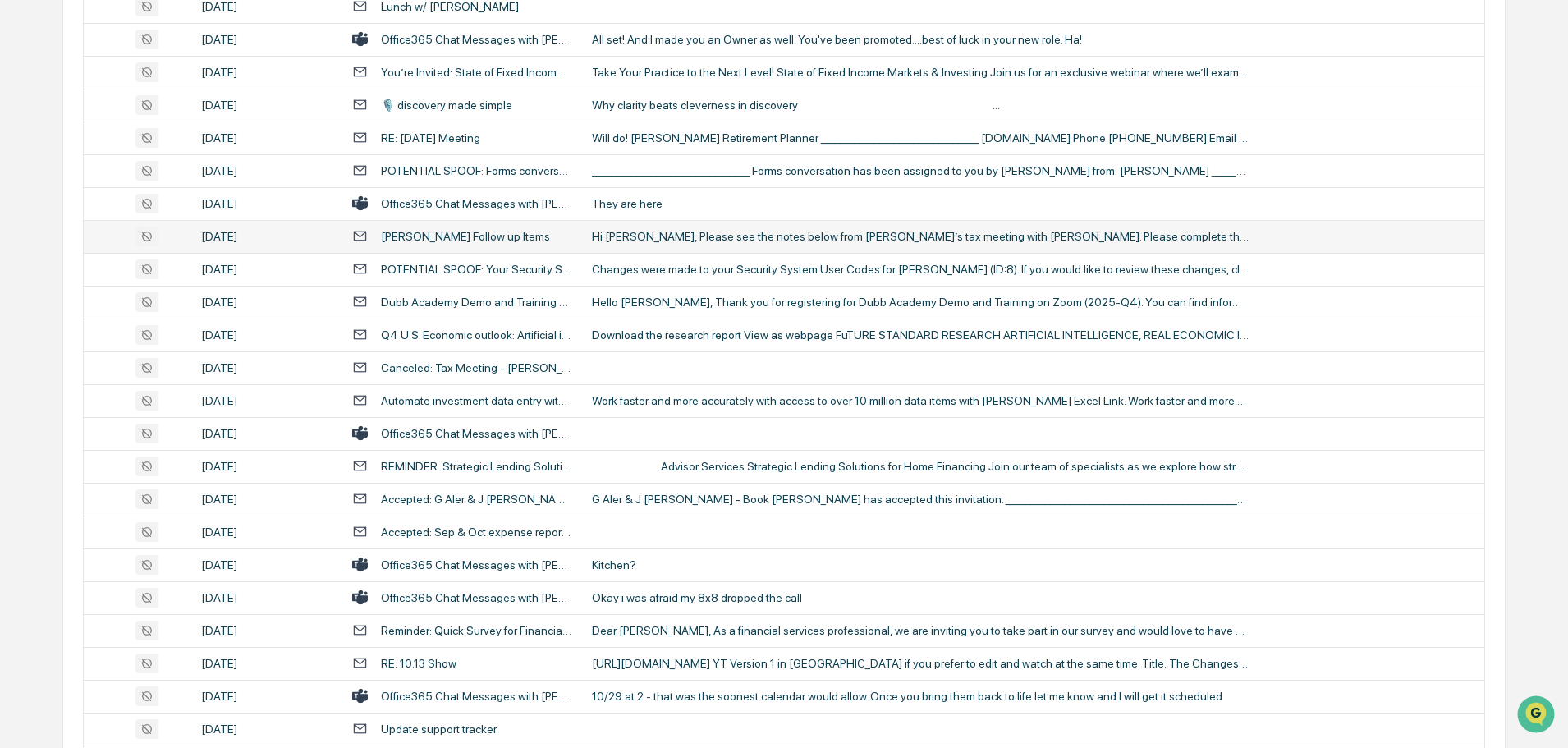
scroll to position [544, 0]
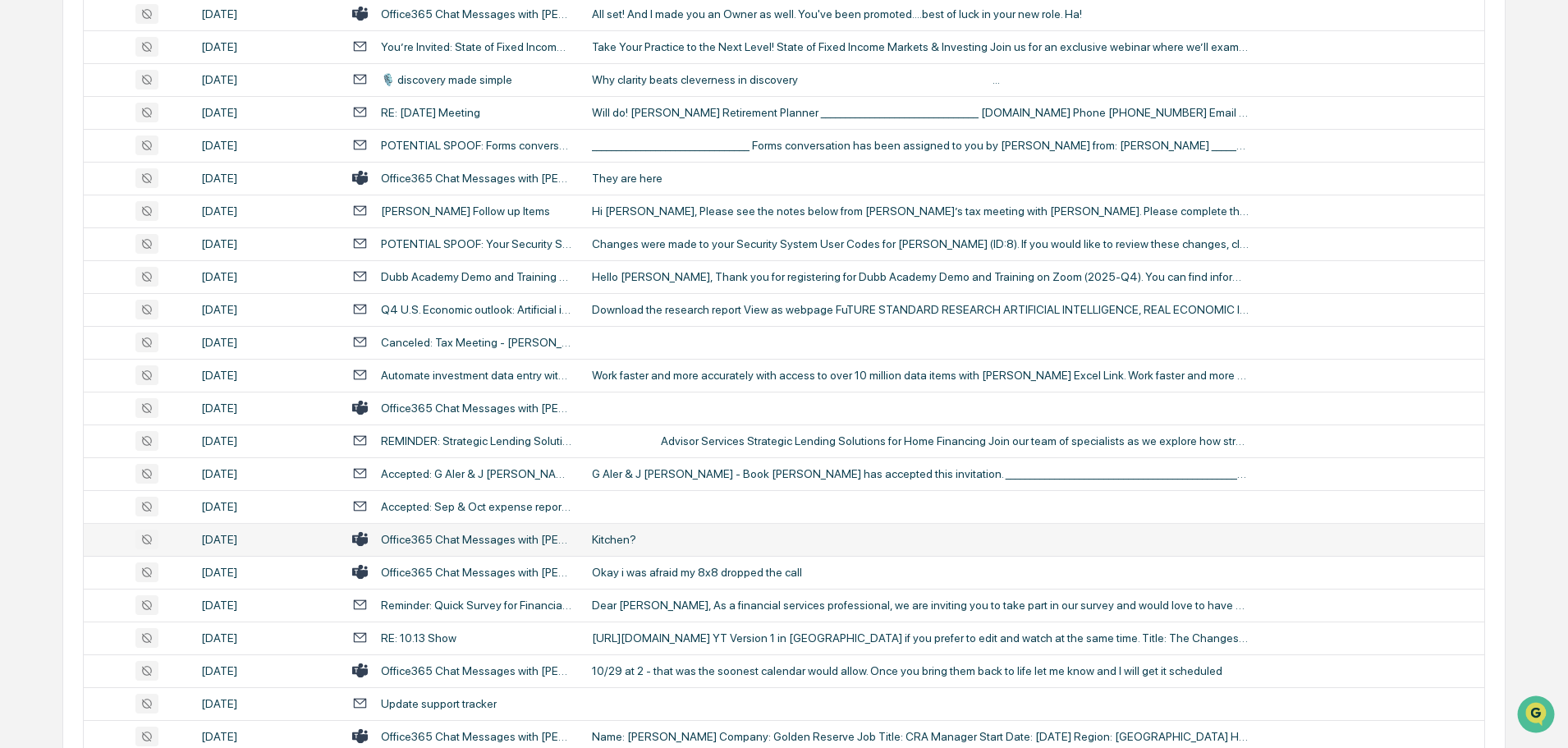
click at [649, 539] on div "Kitchen?" at bounding box center [920, 540] width 657 height 14
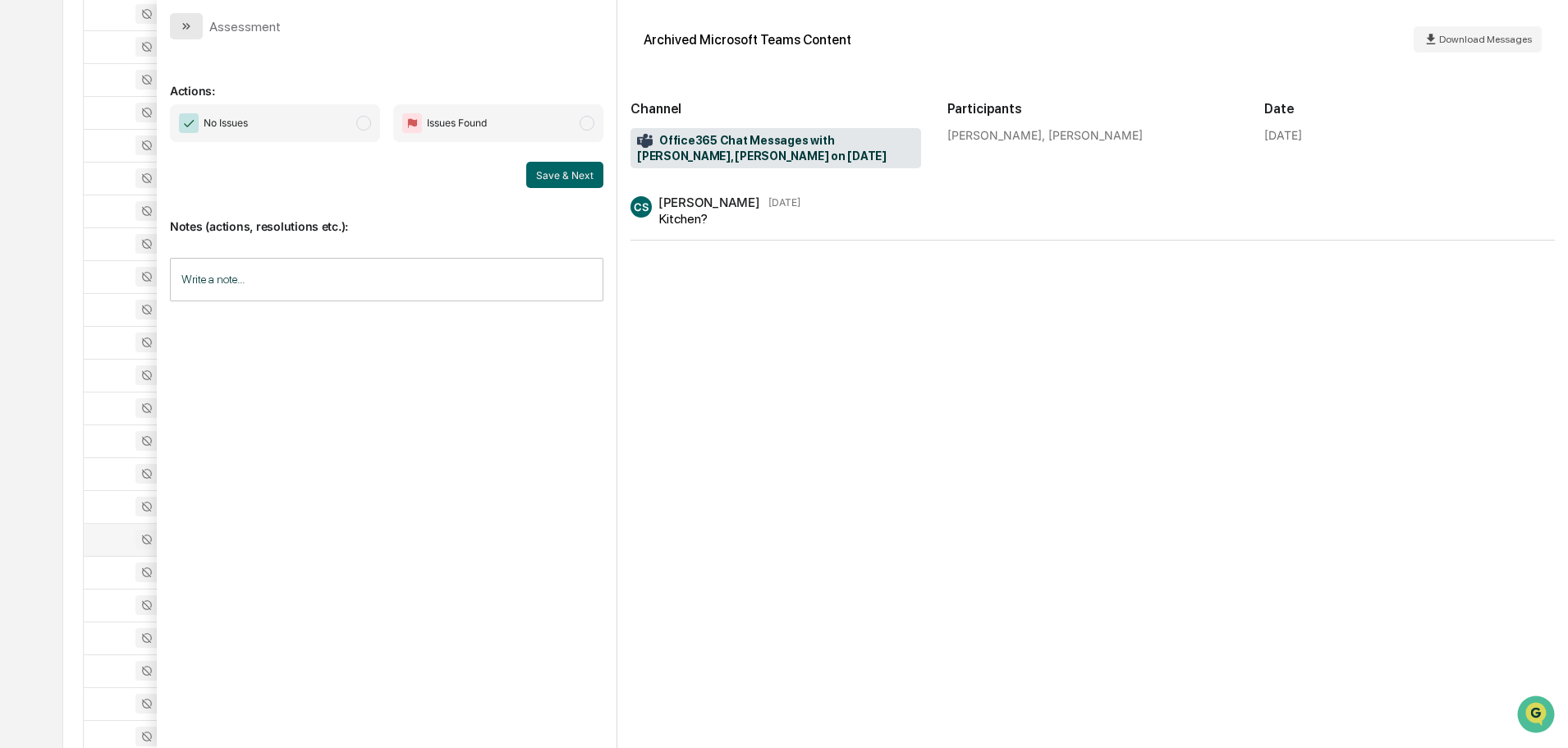
click at [190, 25] on icon "modal" at bounding box center [187, 26] width 14 height 14
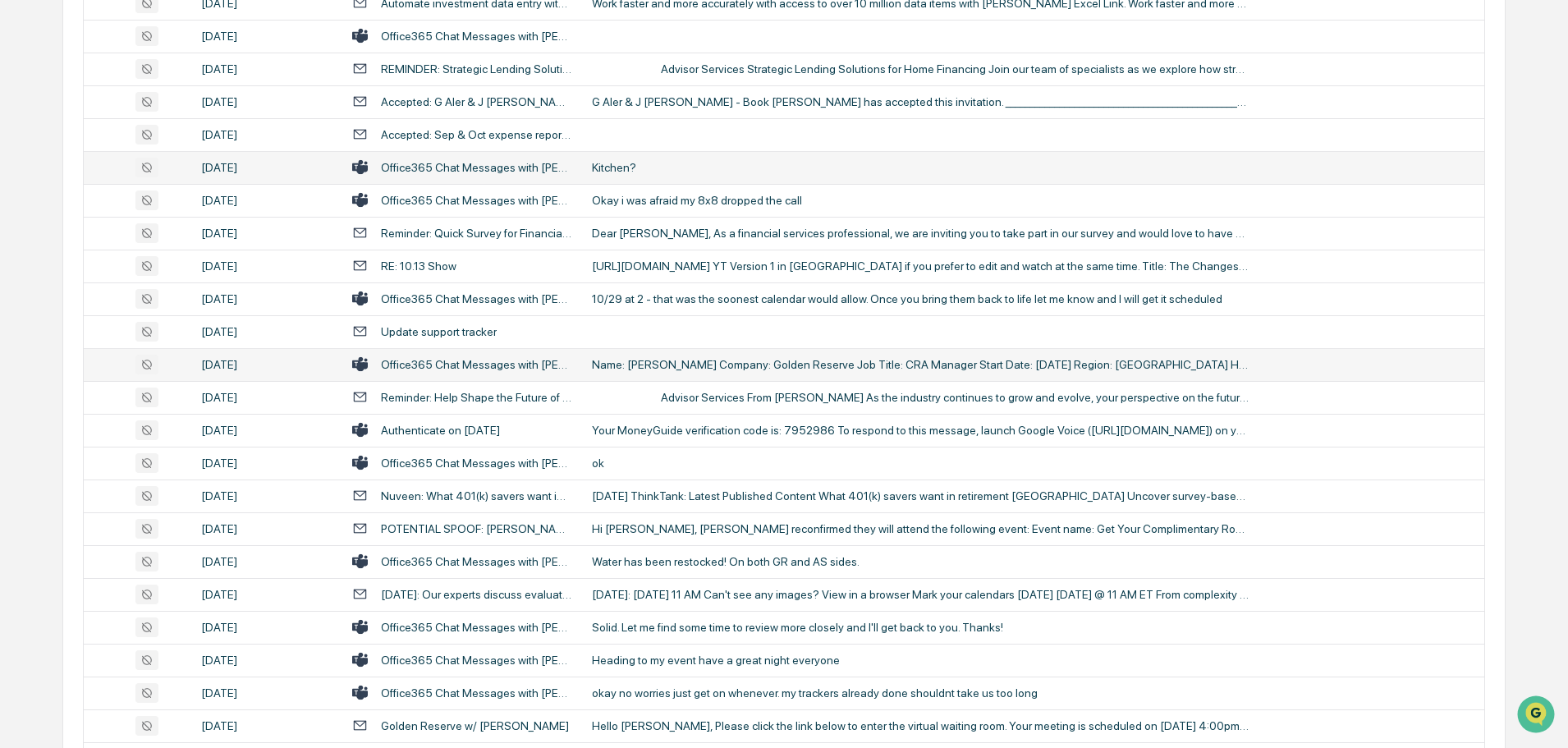
scroll to position [954, 0]
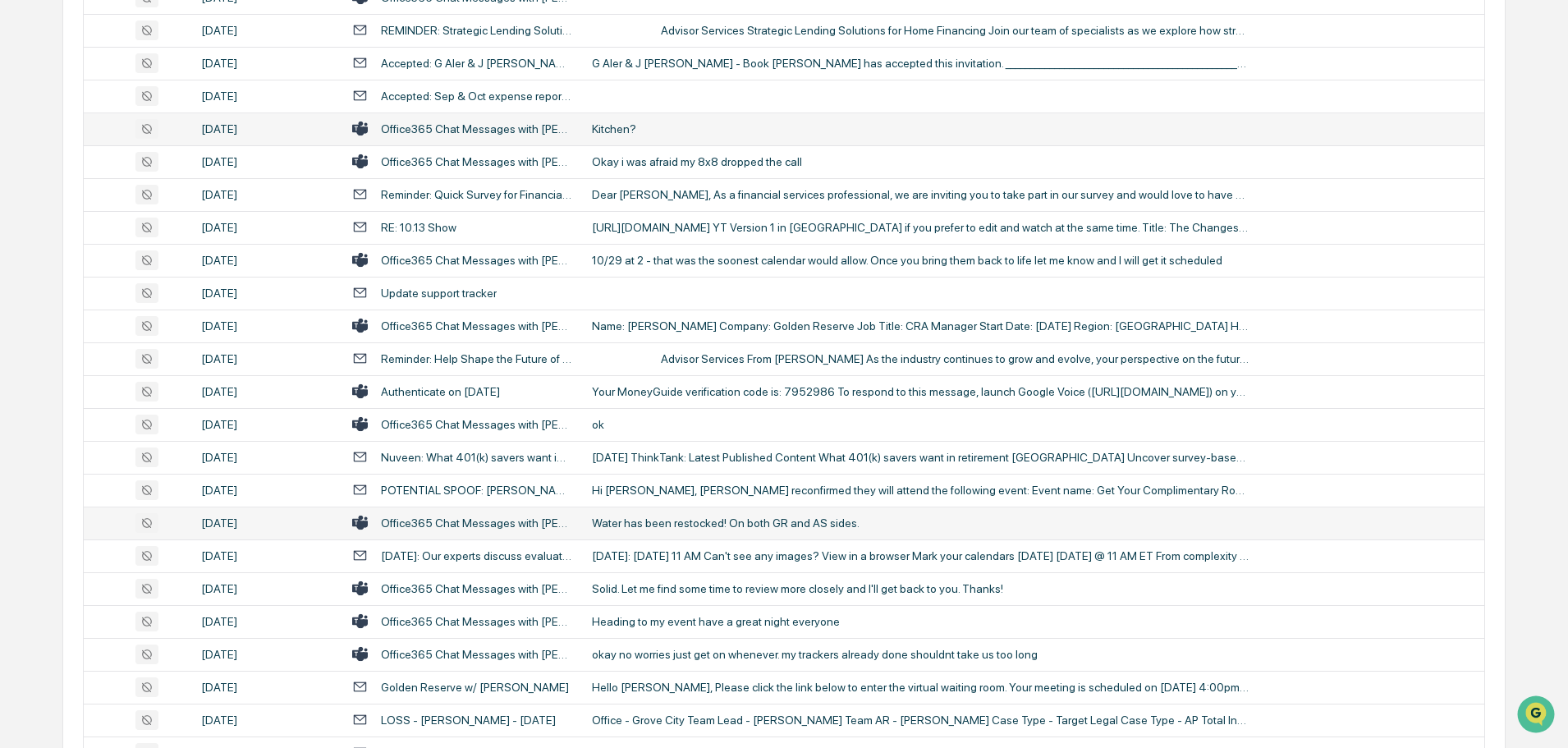
click at [662, 519] on div "Water has been restocked! On both GR and AS sides." at bounding box center [920, 523] width 657 height 14
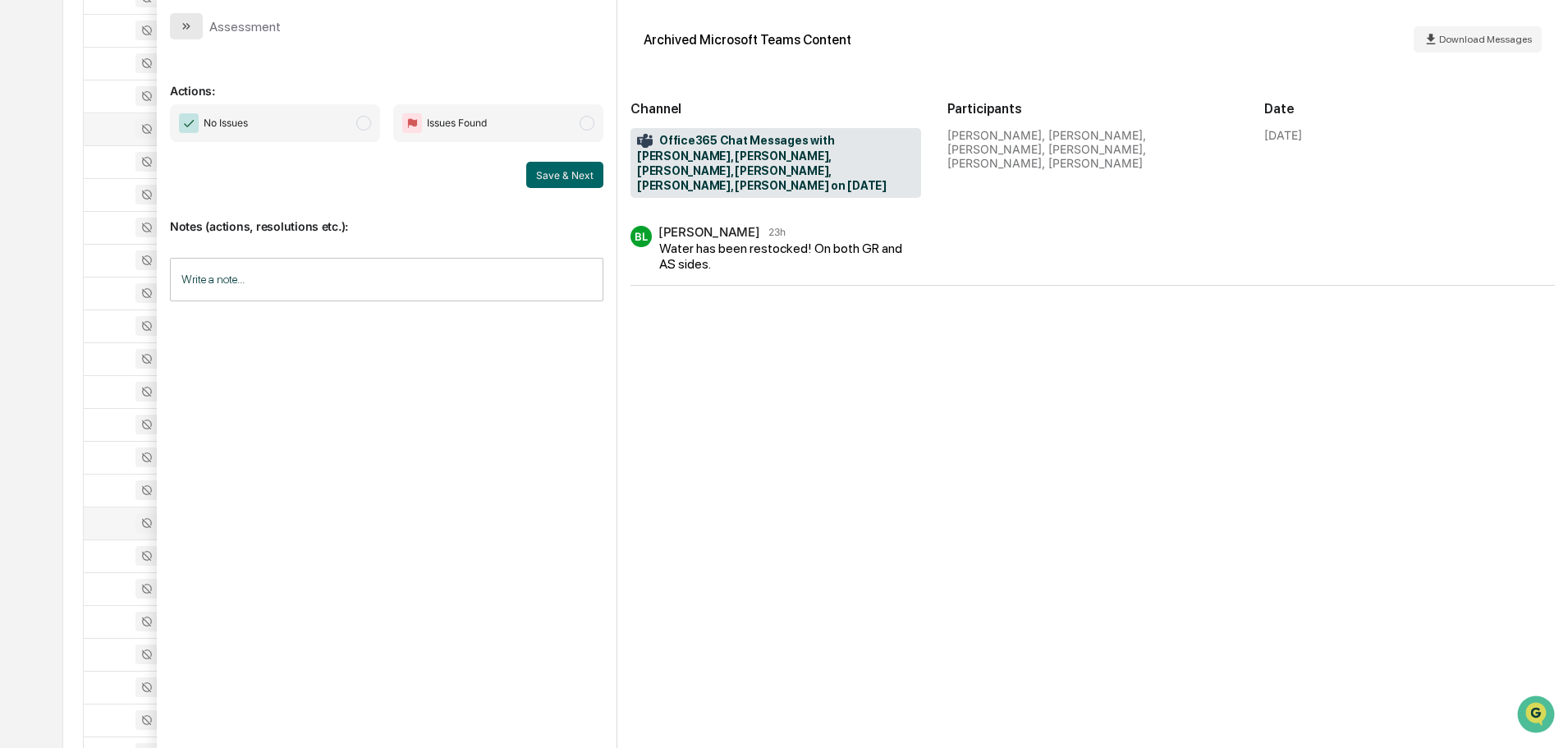
click at [180, 27] on icon "modal" at bounding box center [187, 26] width 14 height 14
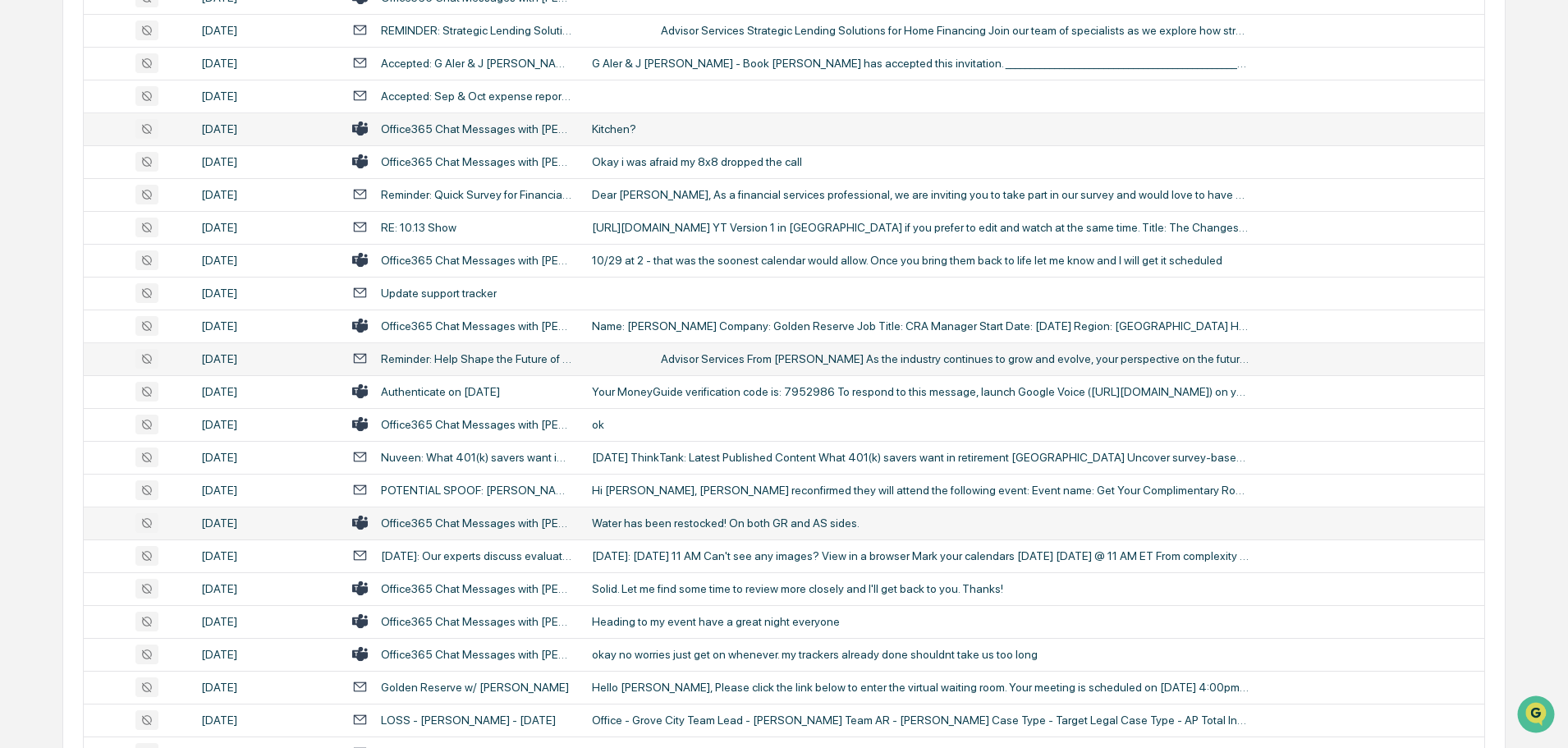
scroll to position [1037, 0]
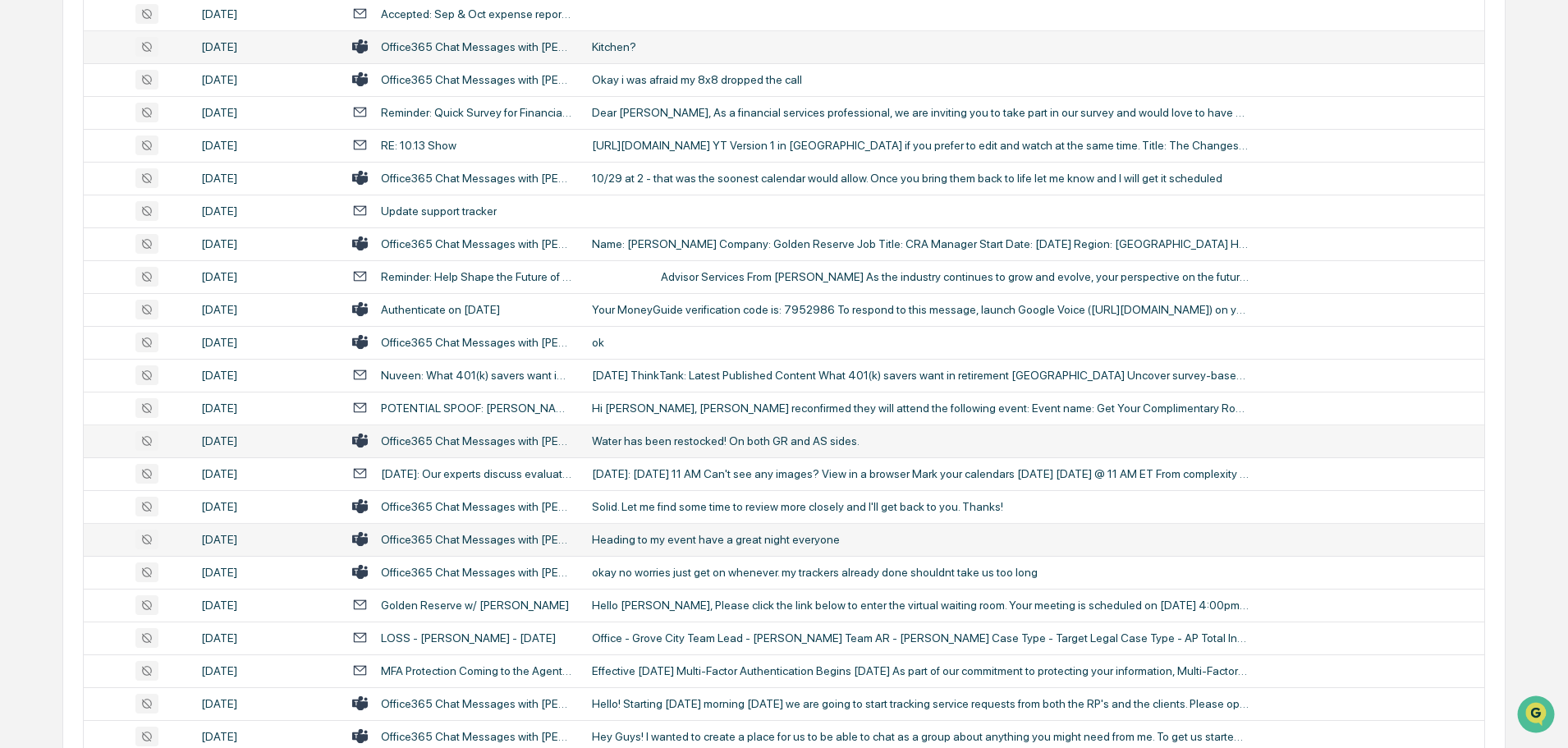
click at [681, 542] on div "Heading to my event have a great night everyone" at bounding box center [920, 540] width 657 height 14
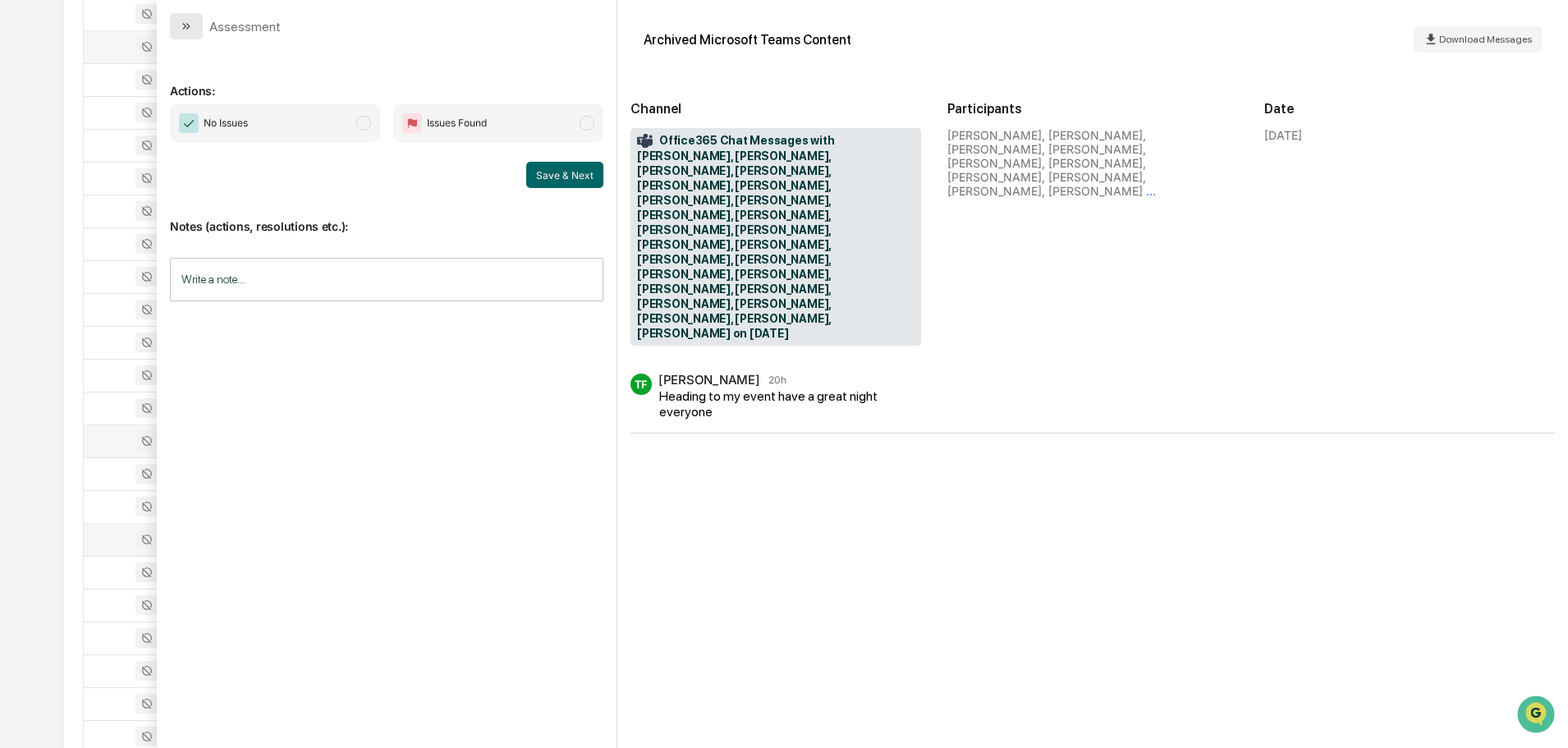
click at [193, 22] on button "modal" at bounding box center [186, 26] width 33 height 26
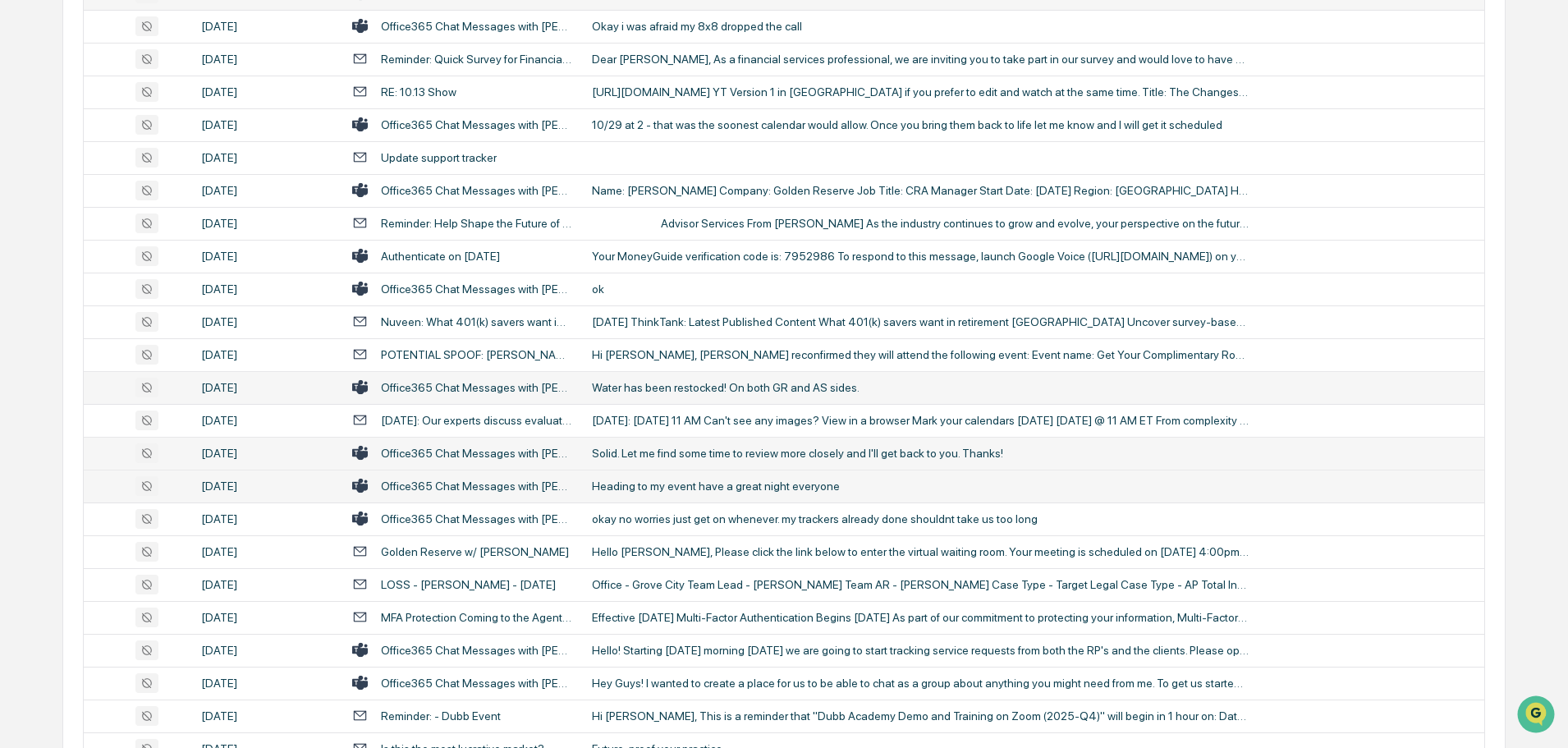
scroll to position [1118, 0]
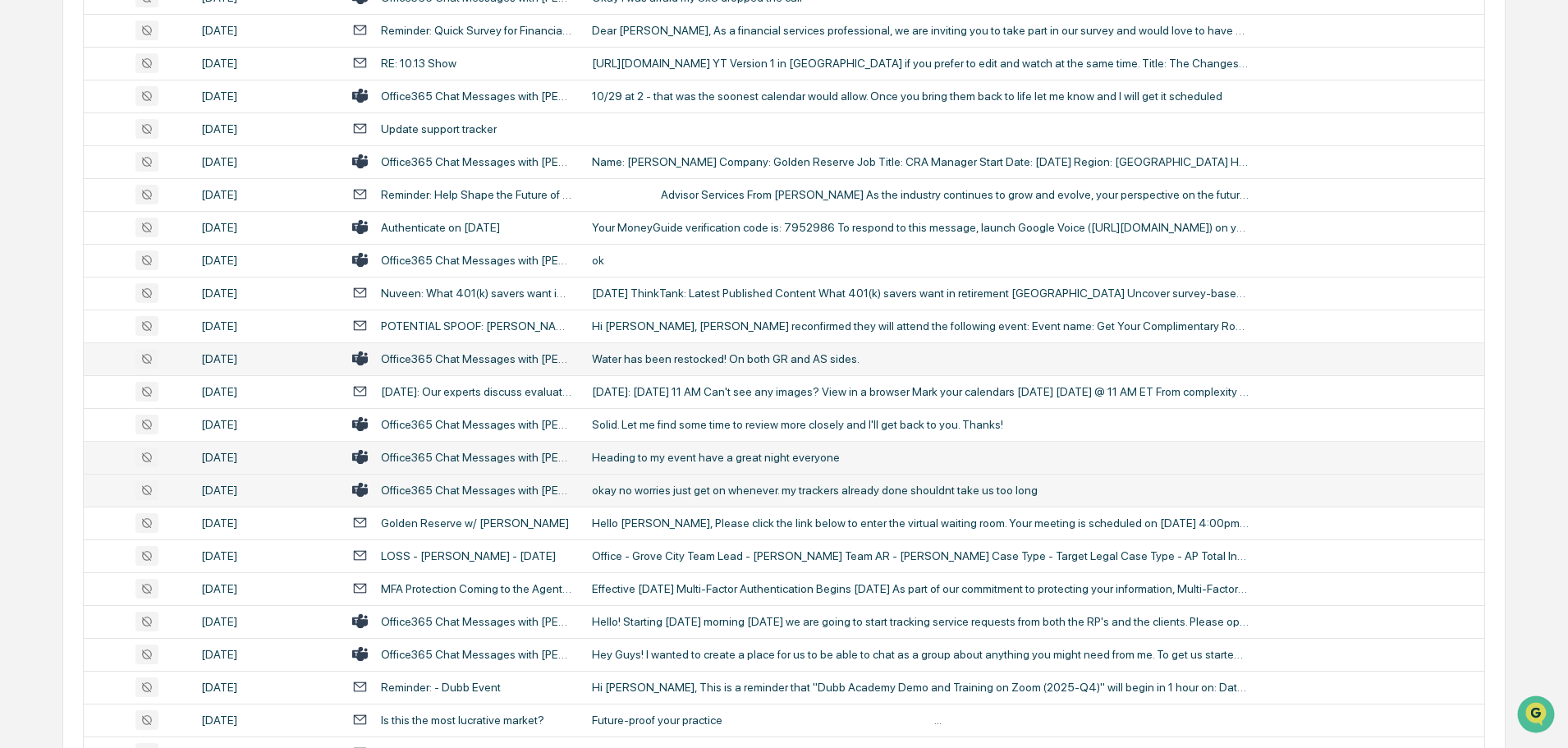
click at [676, 486] on div "okay no worries just get on whenever. my trackers already done shouldnt take us…" at bounding box center [920, 490] width 657 height 14
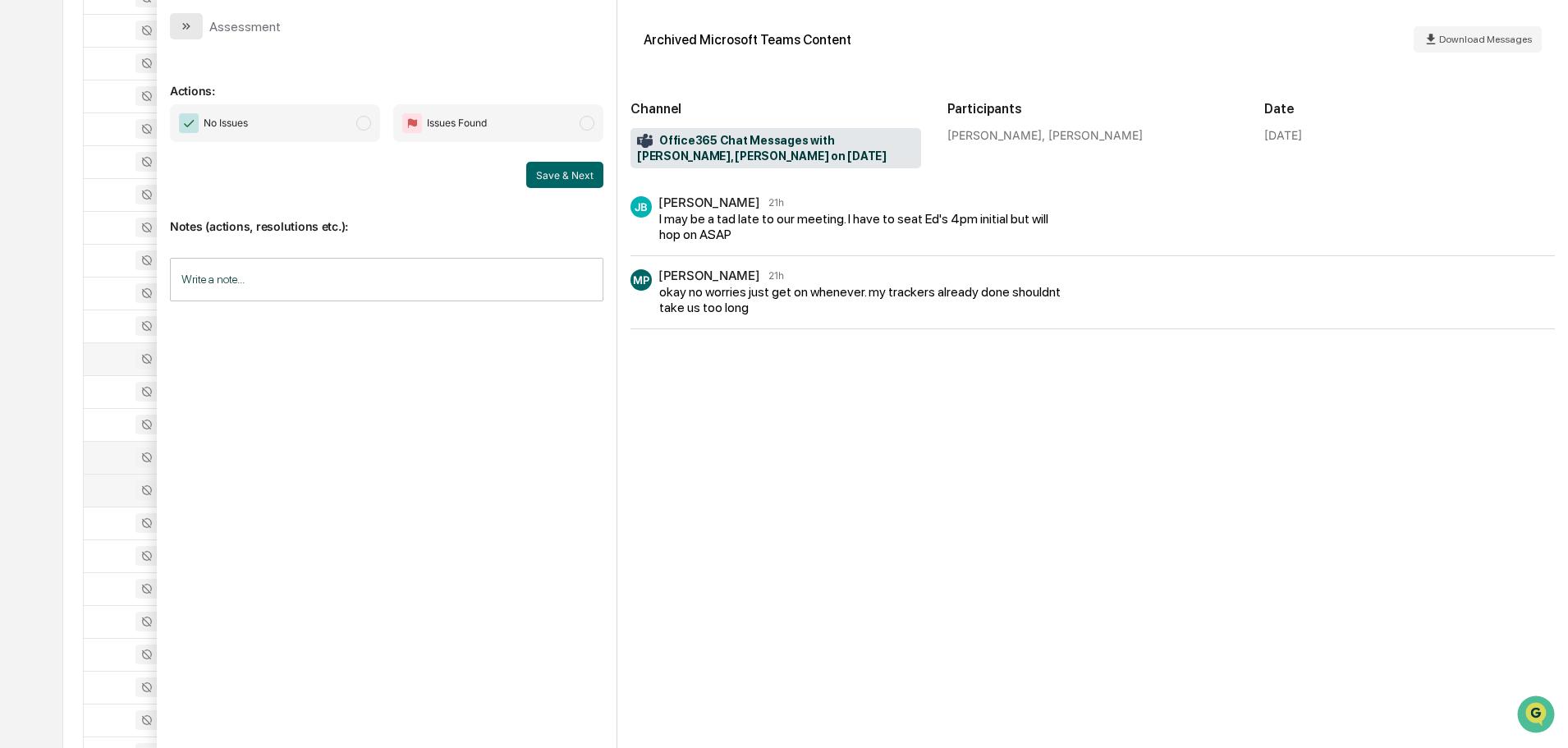
click at [178, 26] on button "modal" at bounding box center [186, 26] width 33 height 26
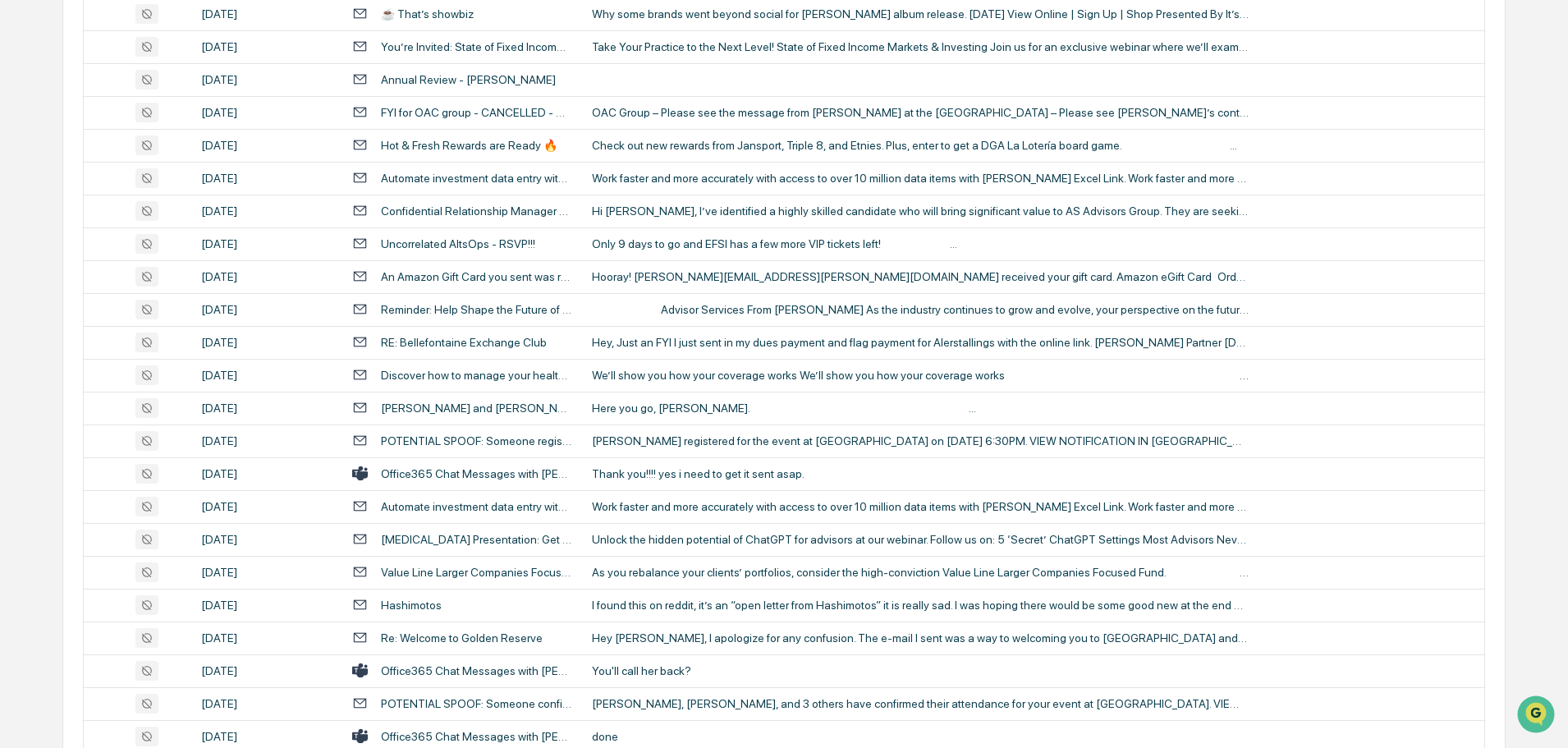
scroll to position [2104, 0]
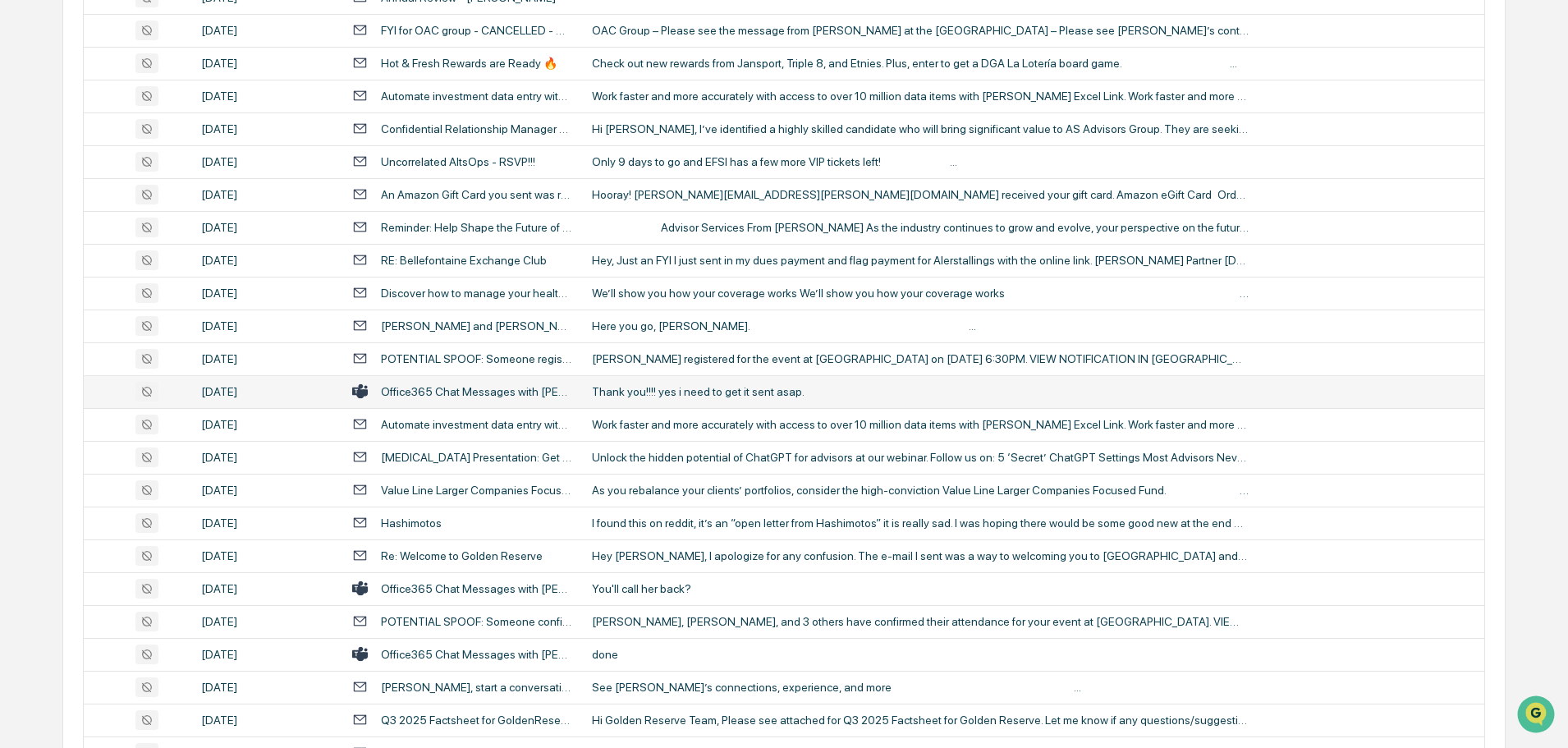
click at [671, 396] on div "Thank you!!!! yes i need to get it sent asap." at bounding box center [920, 392] width 657 height 14
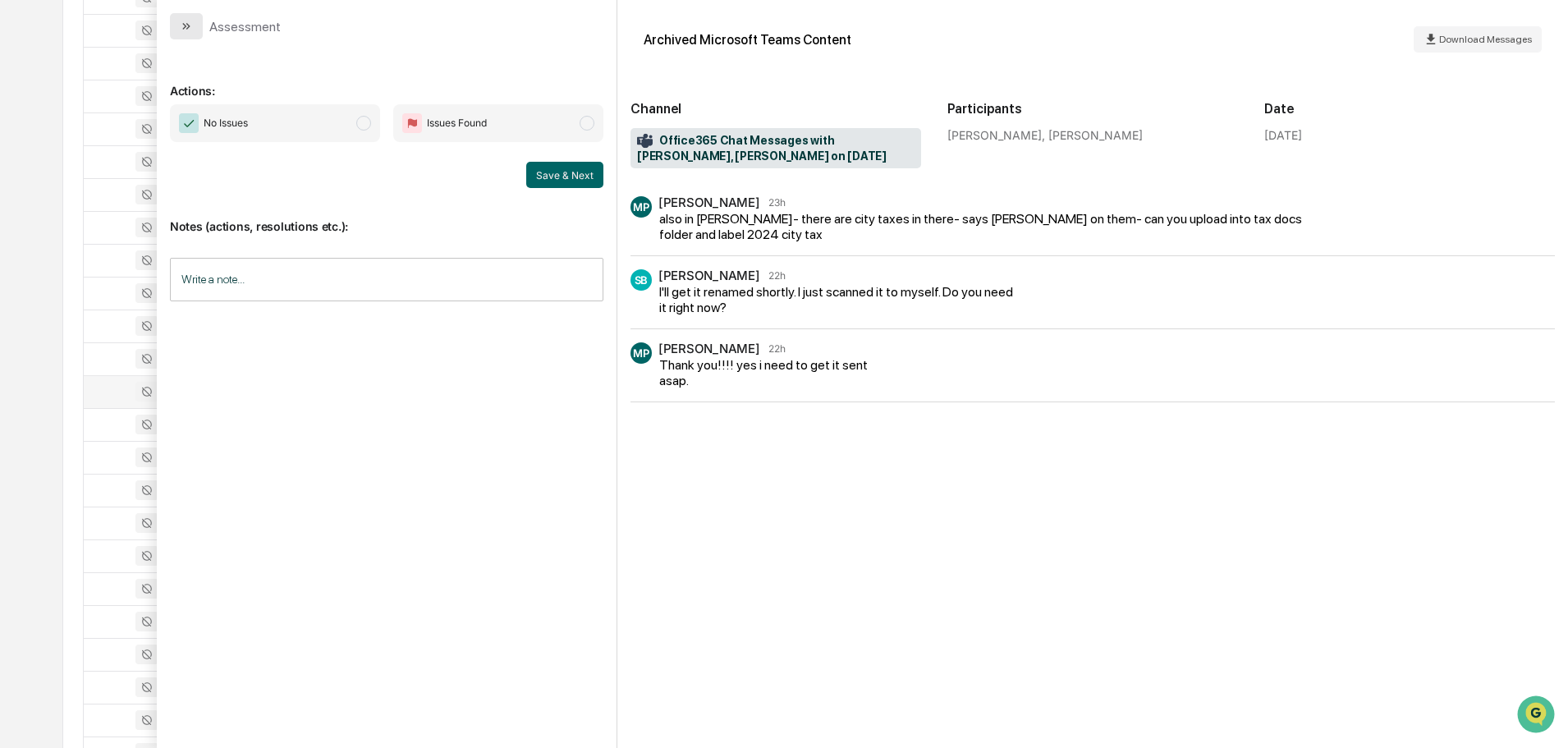
click at [187, 21] on icon "modal" at bounding box center [187, 26] width 14 height 14
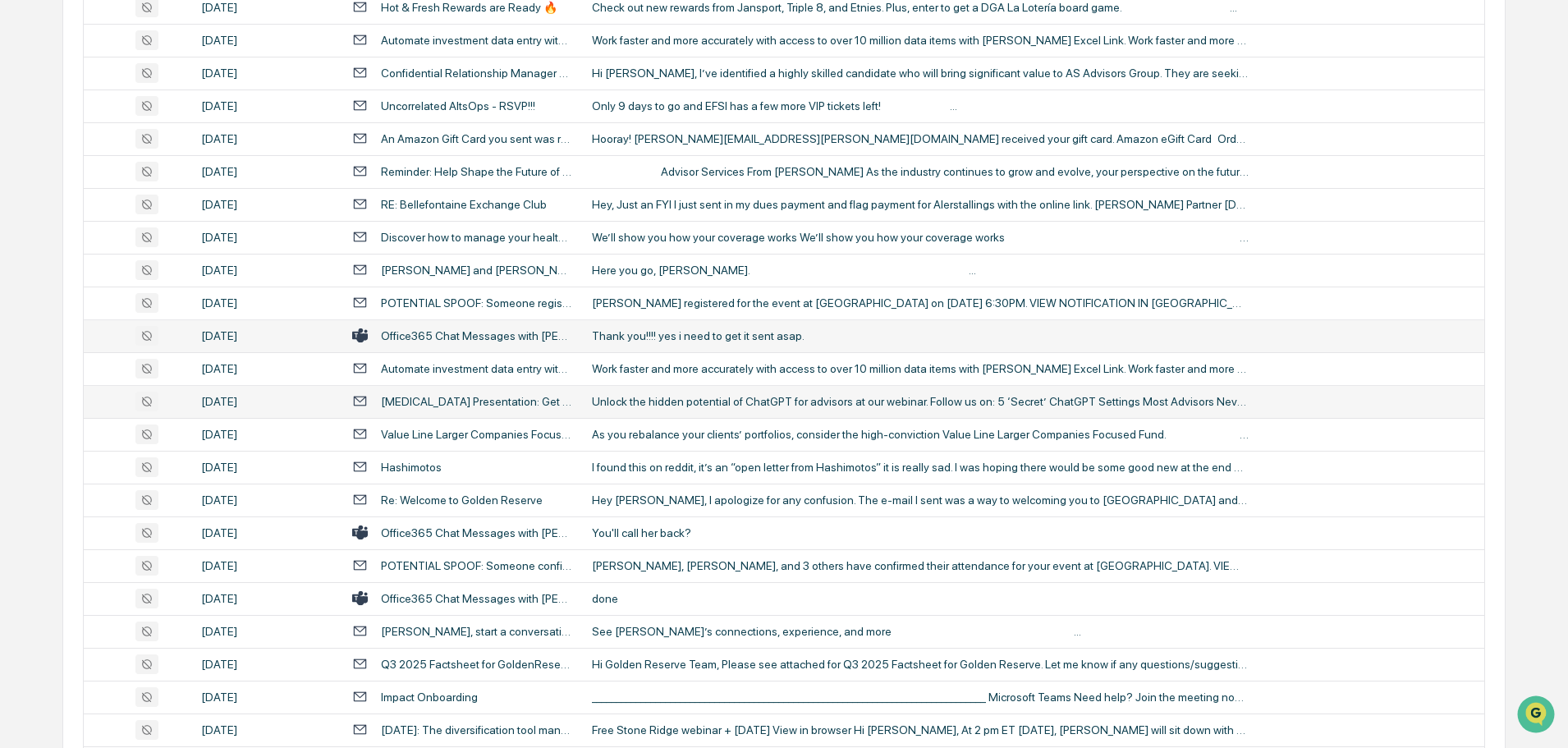
scroll to position [2186, 0]
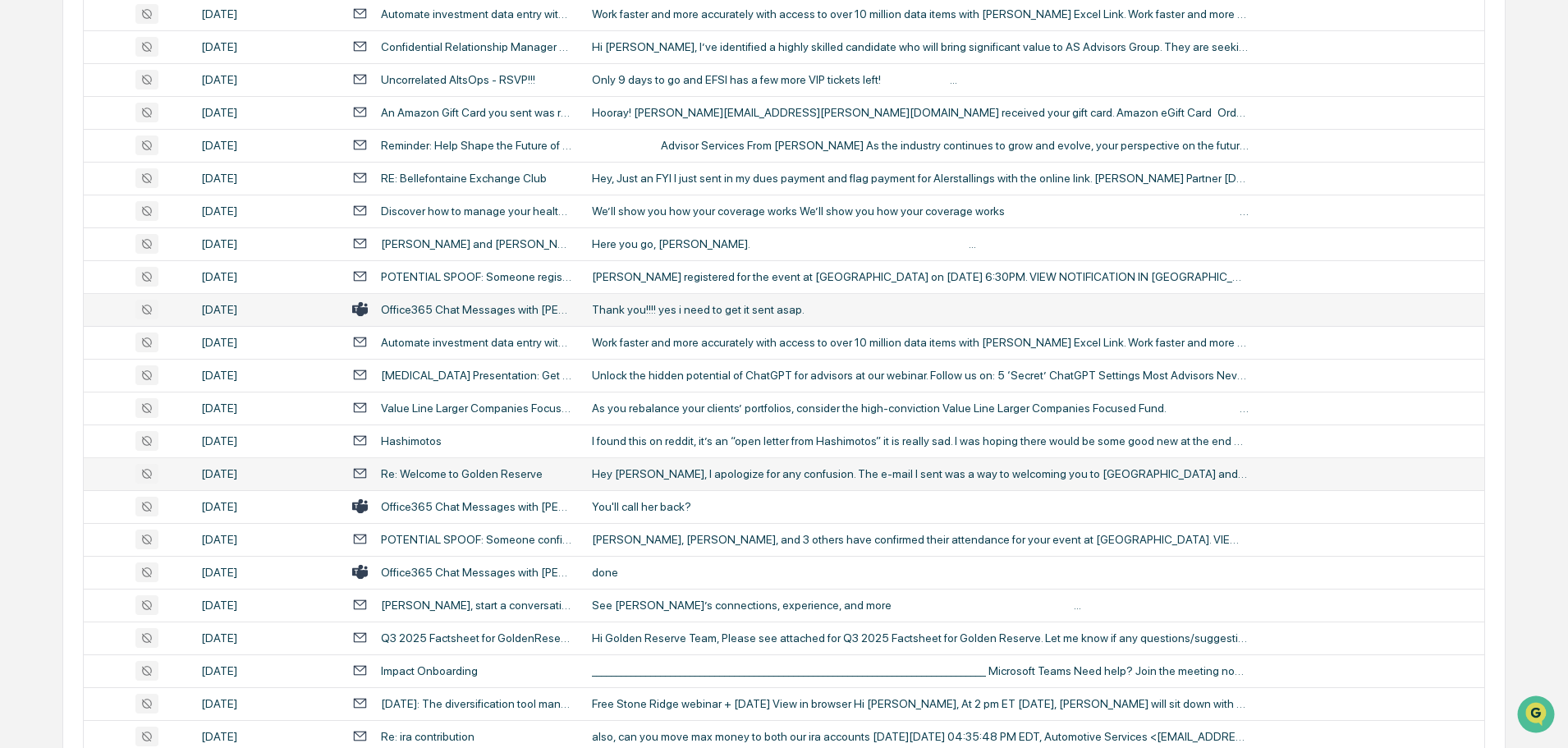
click at [670, 473] on div "Hey [PERSON_NAME], I apologize for any confusion. The e-mail I sent was a way t…" at bounding box center [920, 474] width 657 height 14
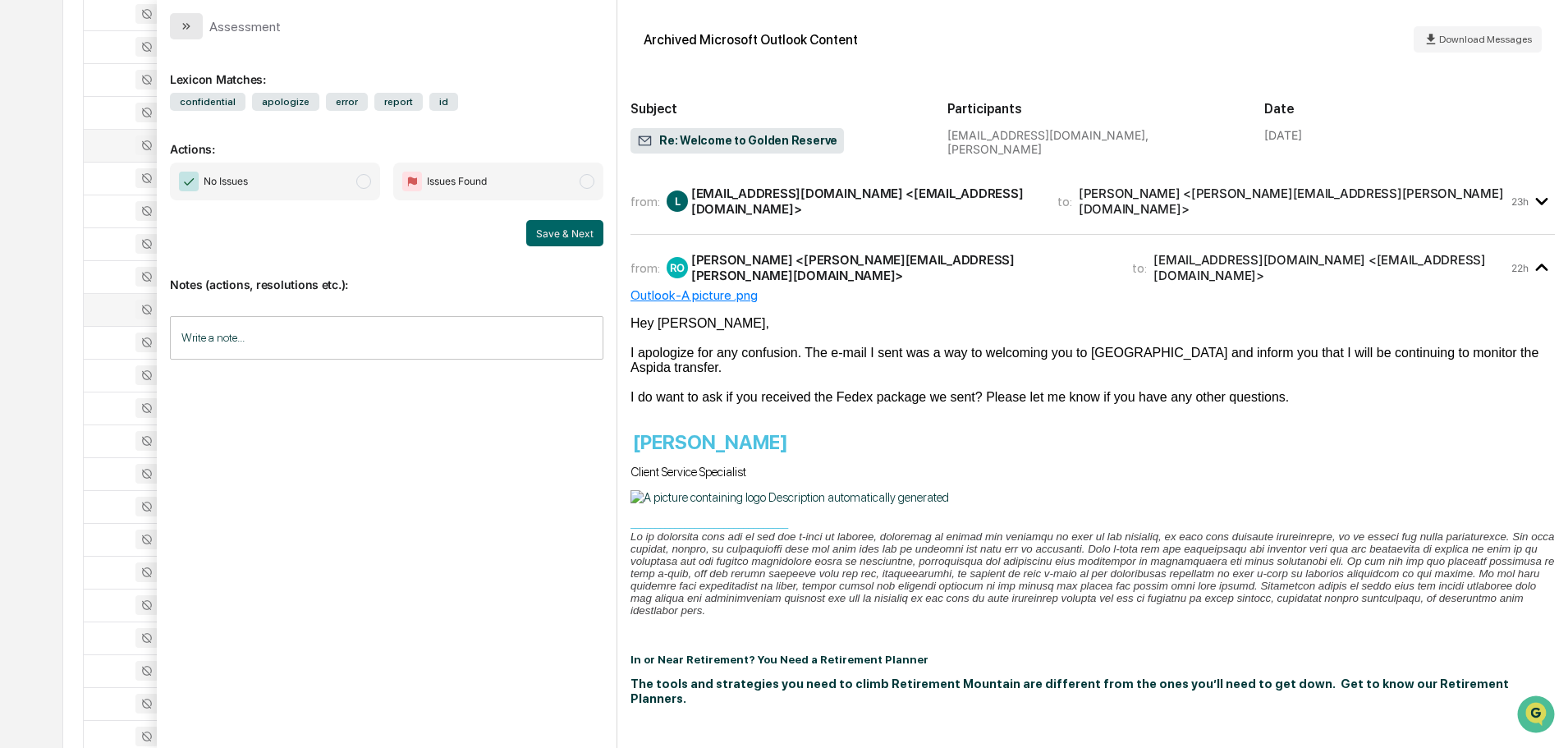
click at [191, 24] on icon "modal" at bounding box center [187, 26] width 14 height 14
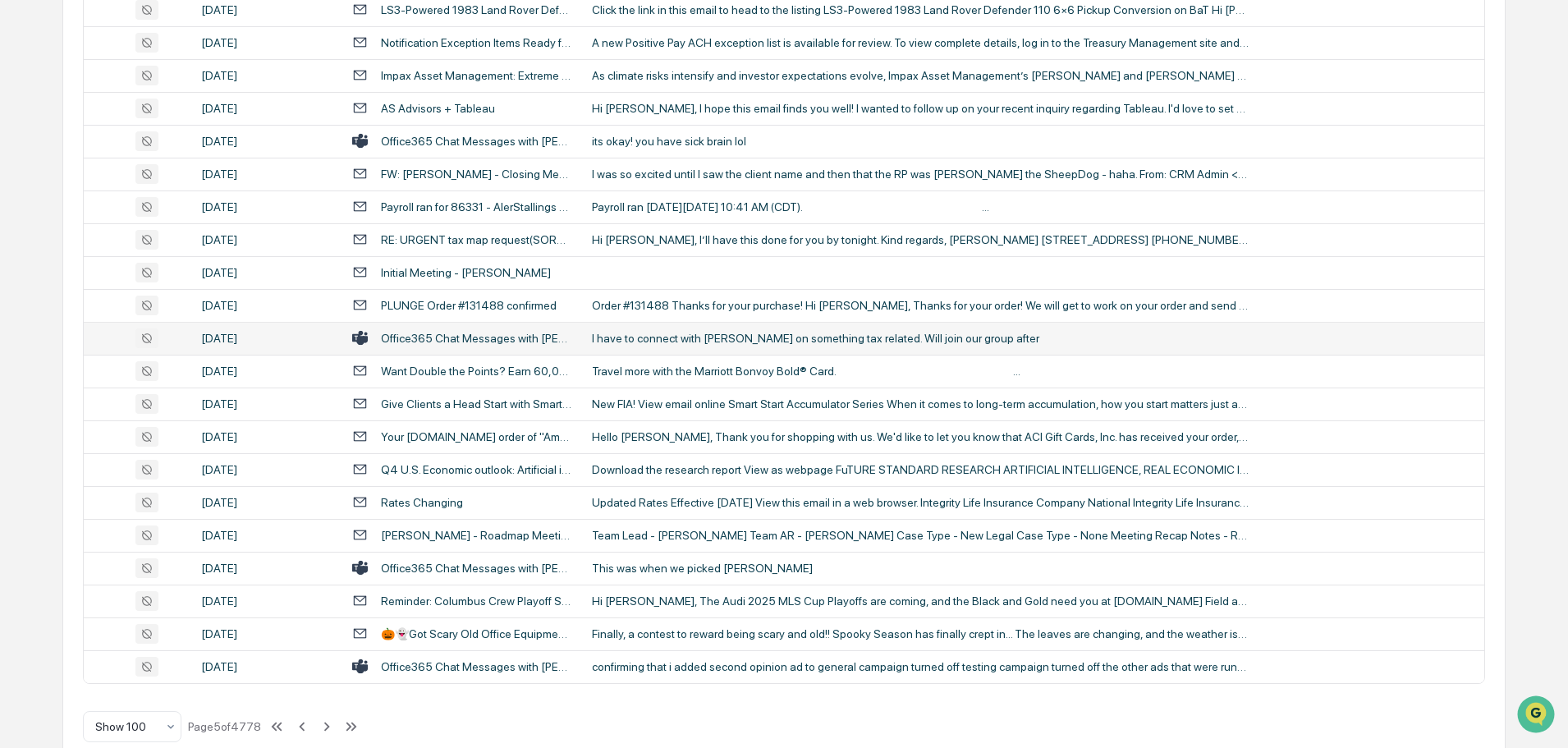
scroll to position [3008, 0]
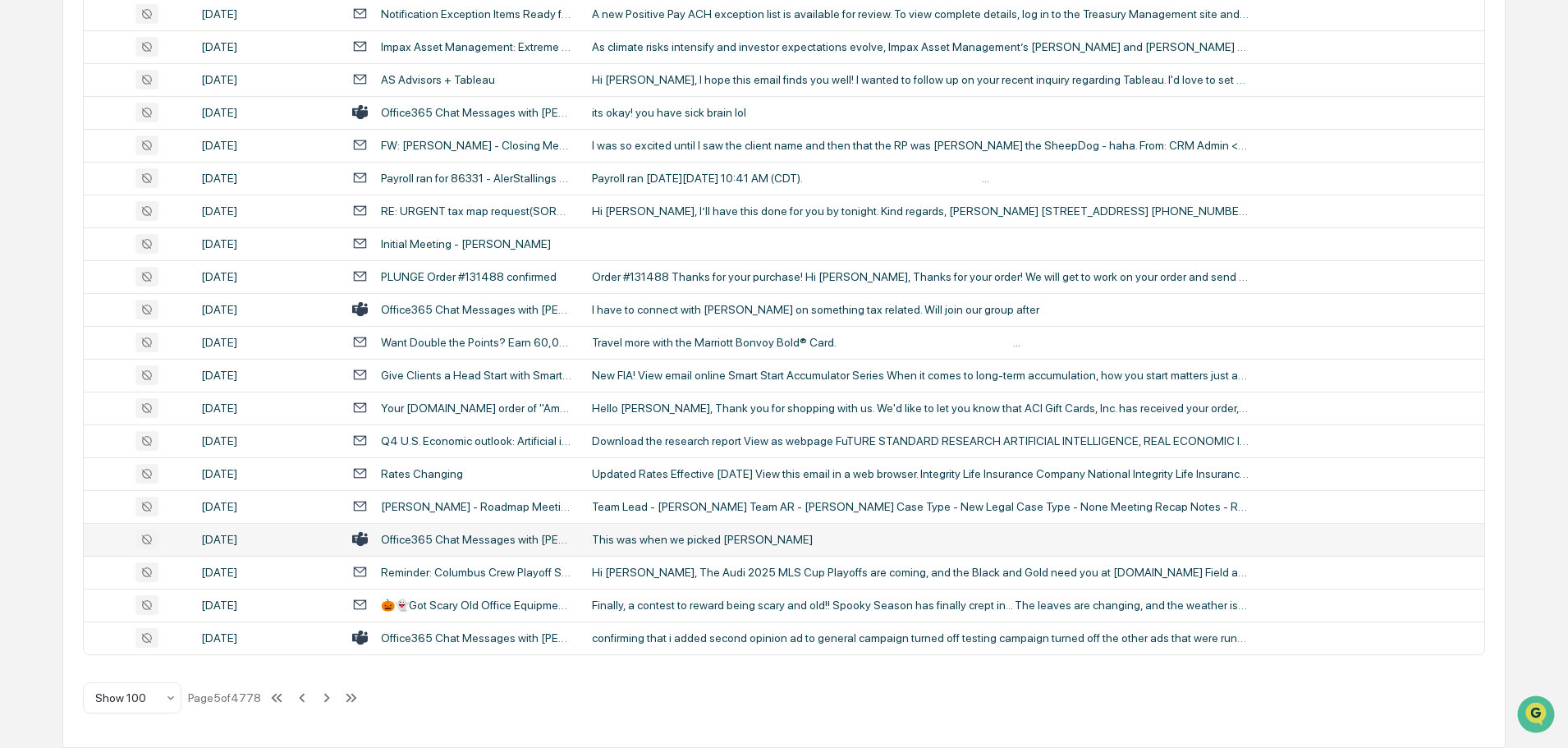
click at [686, 544] on div "This was when we picked [PERSON_NAME]" at bounding box center [920, 540] width 657 height 14
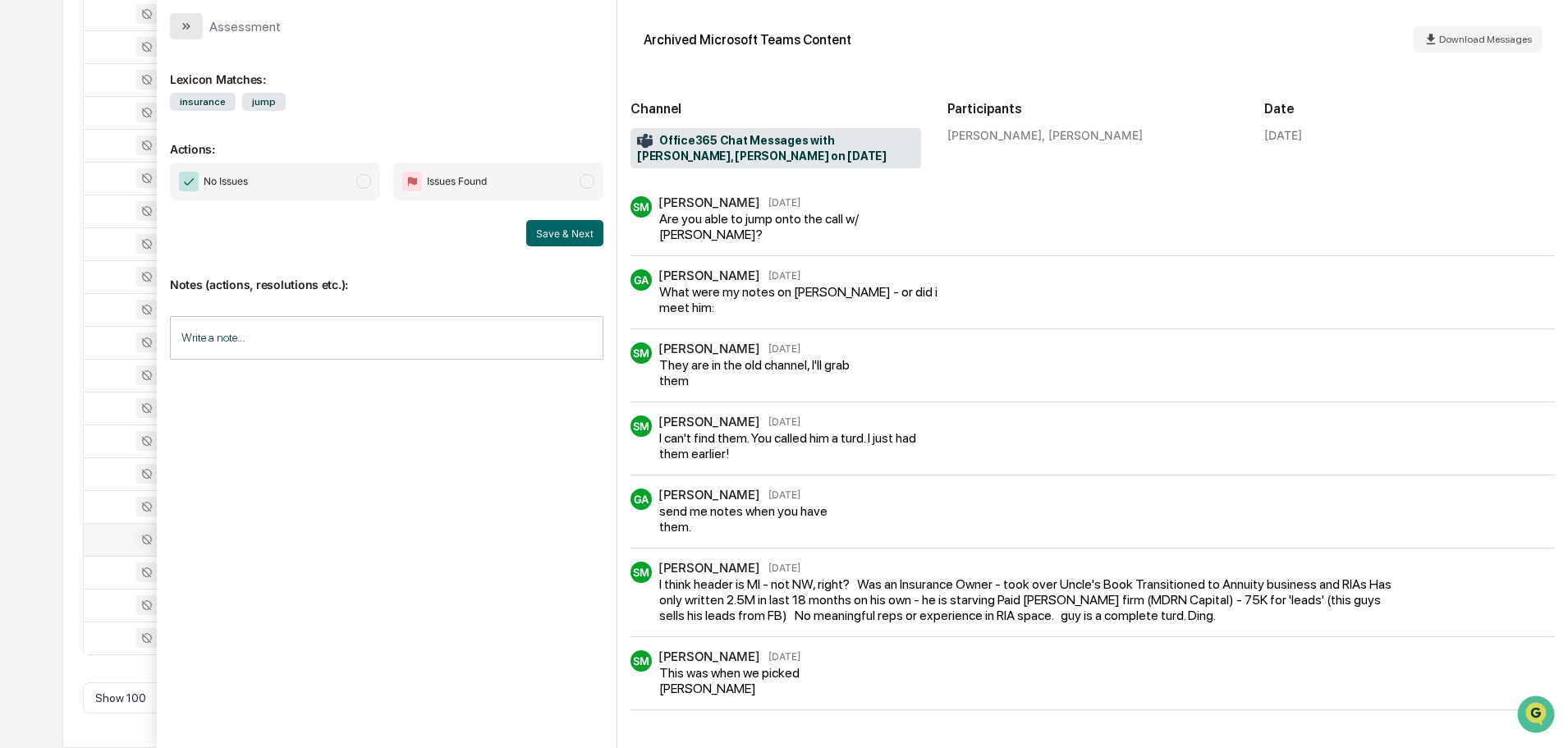
click at [189, 26] on icon "modal" at bounding box center [188, 26] width 4 height 7
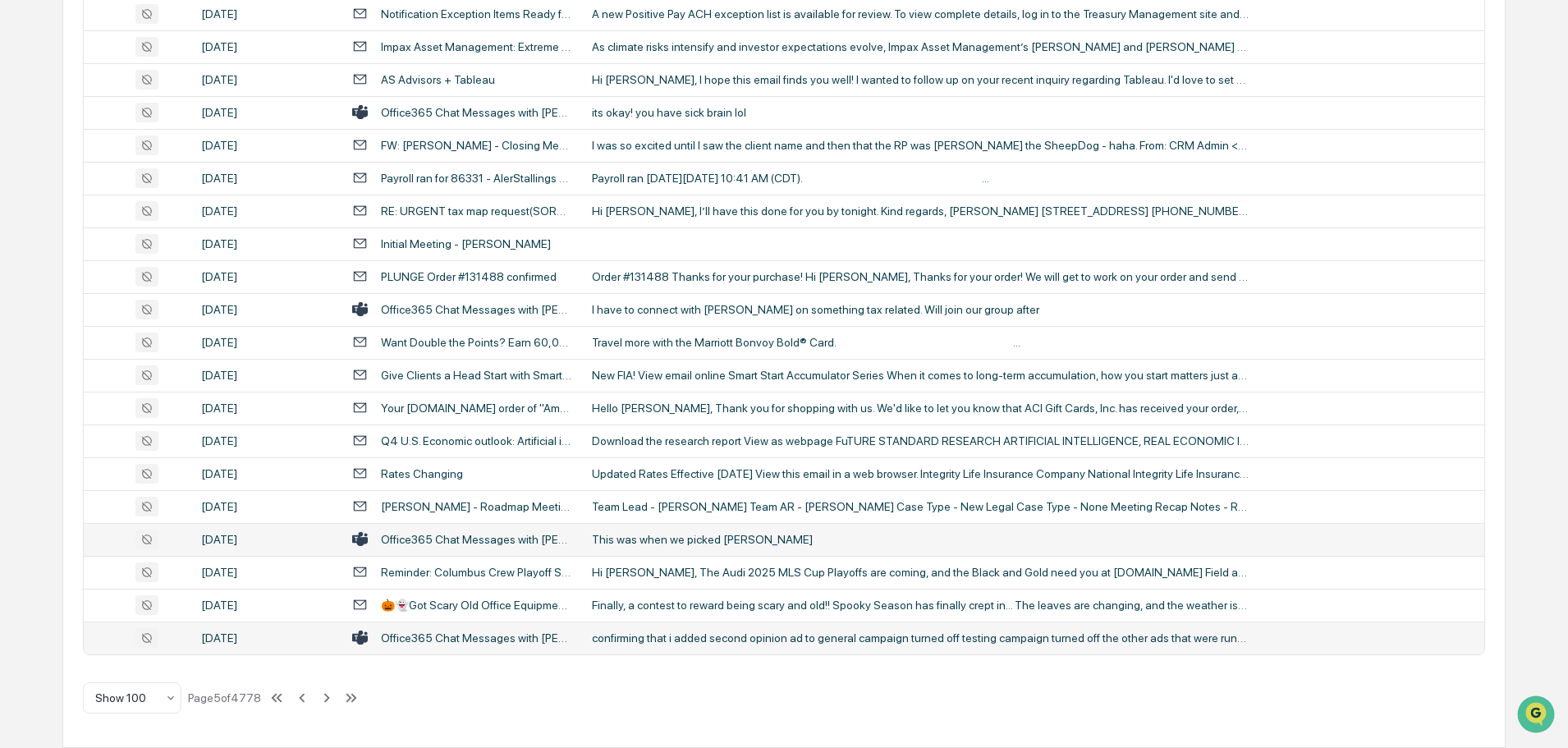
click at [738, 642] on div "confirming that i added second opinion ad to general campaign turned off testin…" at bounding box center [920, 639] width 657 height 14
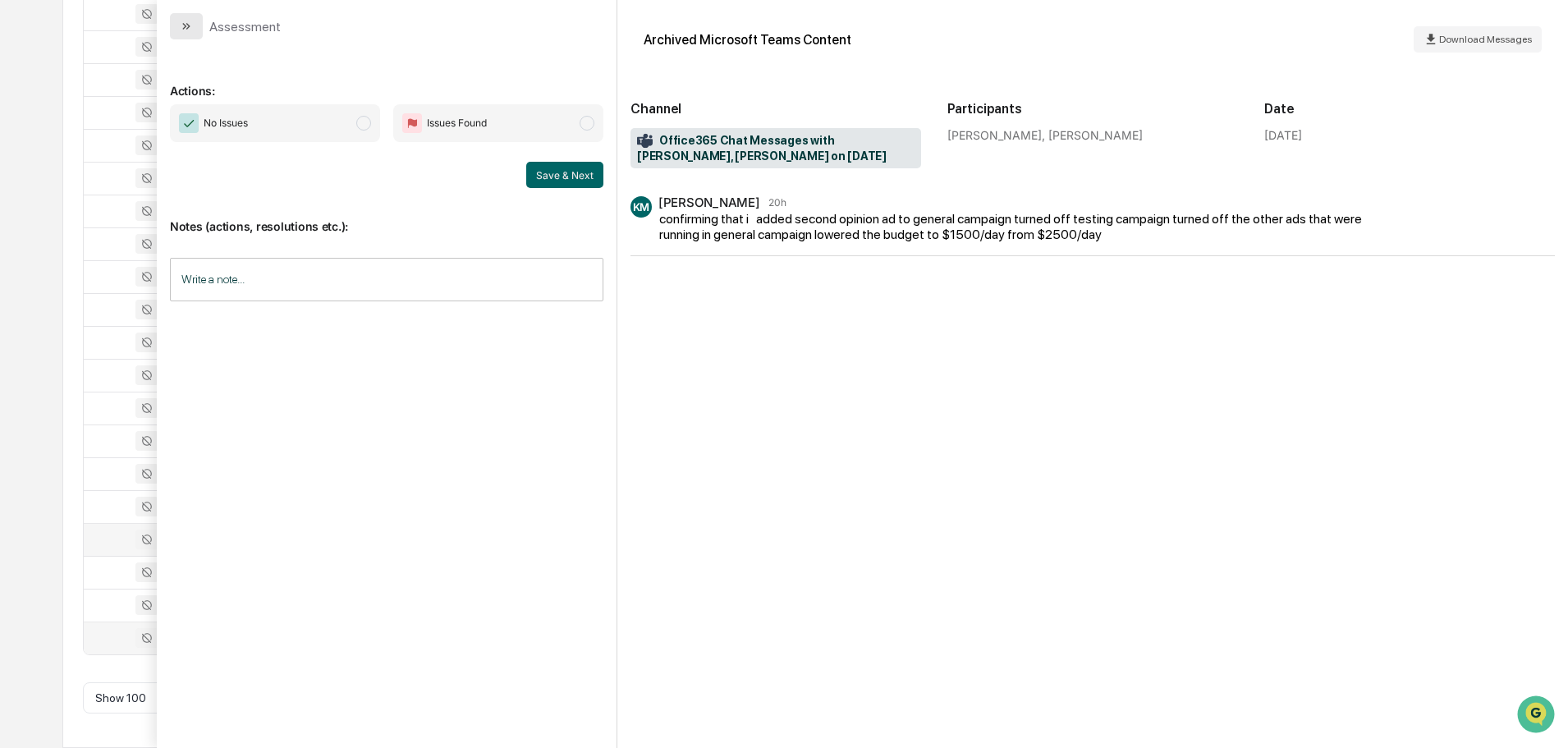
click at [182, 30] on icon "modal" at bounding box center [187, 26] width 14 height 14
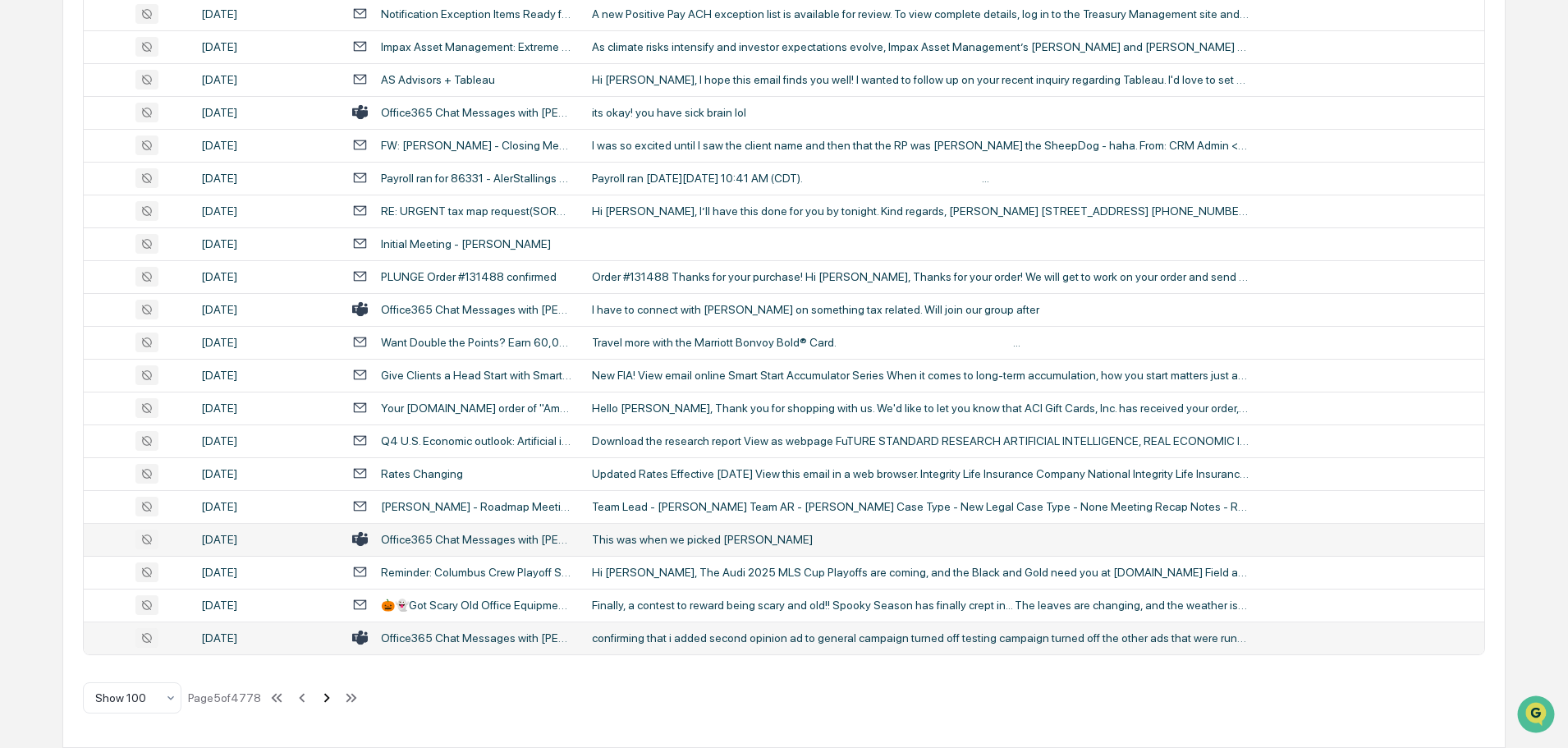
click at [326, 697] on icon at bounding box center [326, 698] width 18 height 18
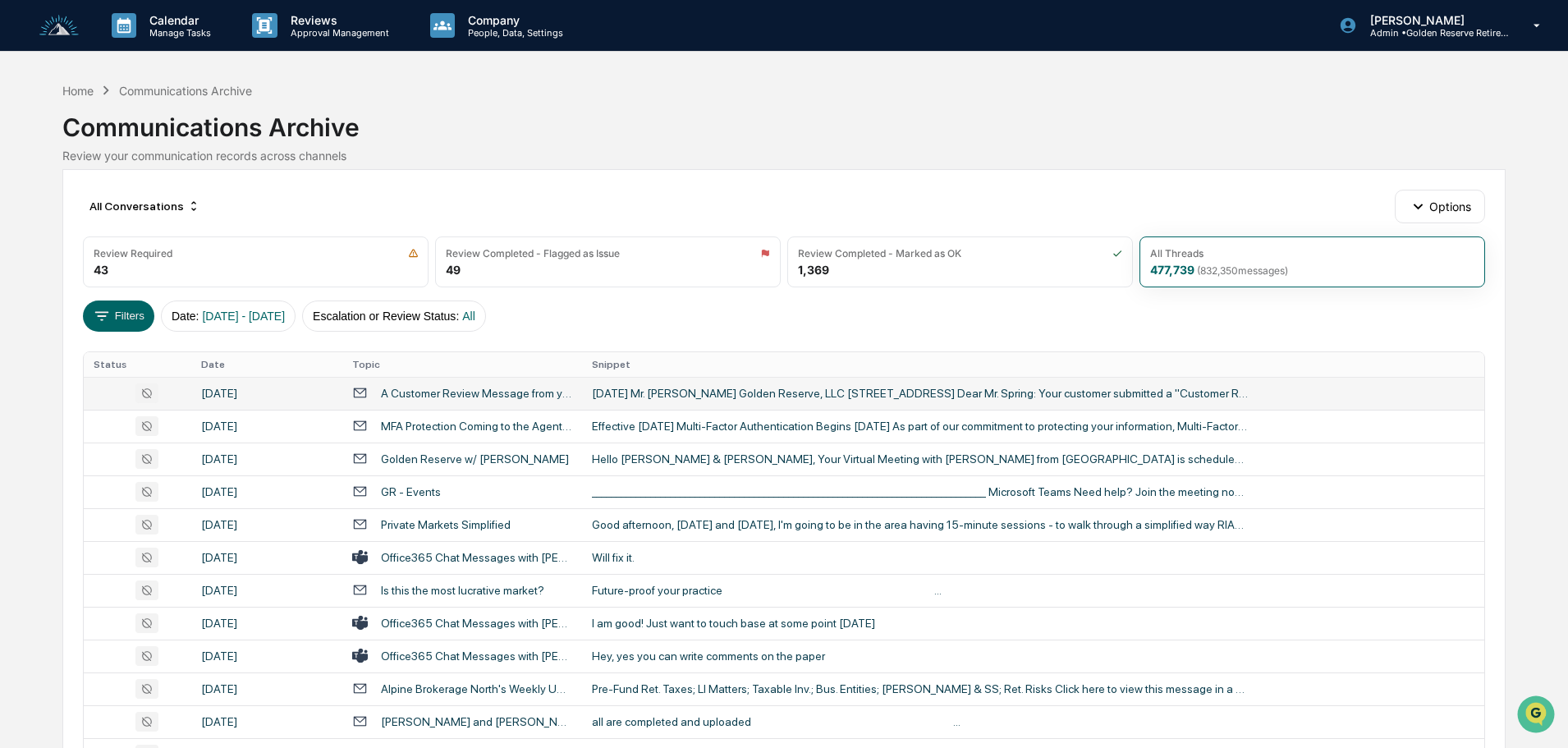
click at [668, 402] on td "October 13, 2025 Mr. Justin Spring Golden Reserve, LLC 270 Bradenton Ave Ste 10…" at bounding box center [1032, 393] width 902 height 33
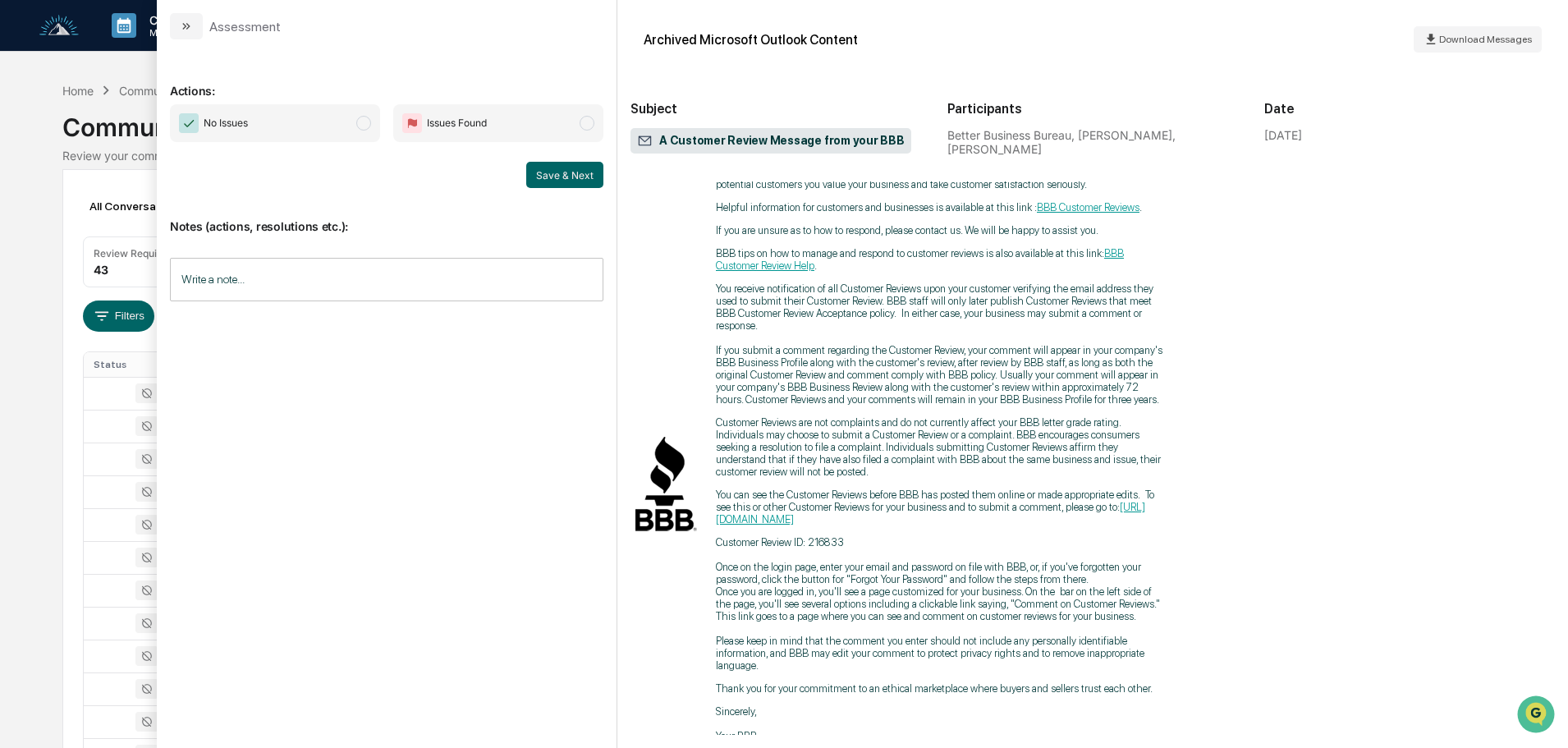
scroll to position [493, 0]
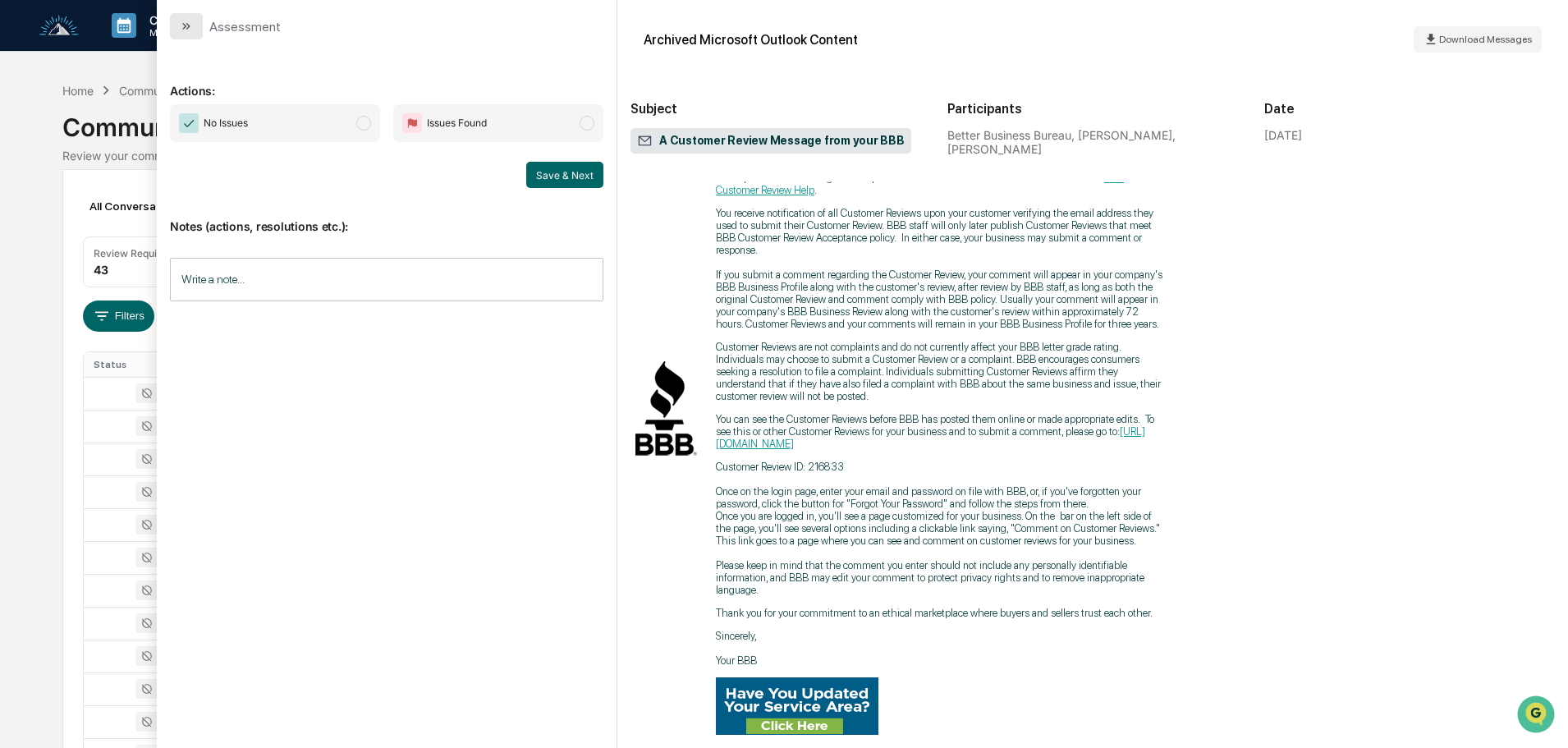
click at [181, 26] on icon "modal" at bounding box center [187, 26] width 14 height 14
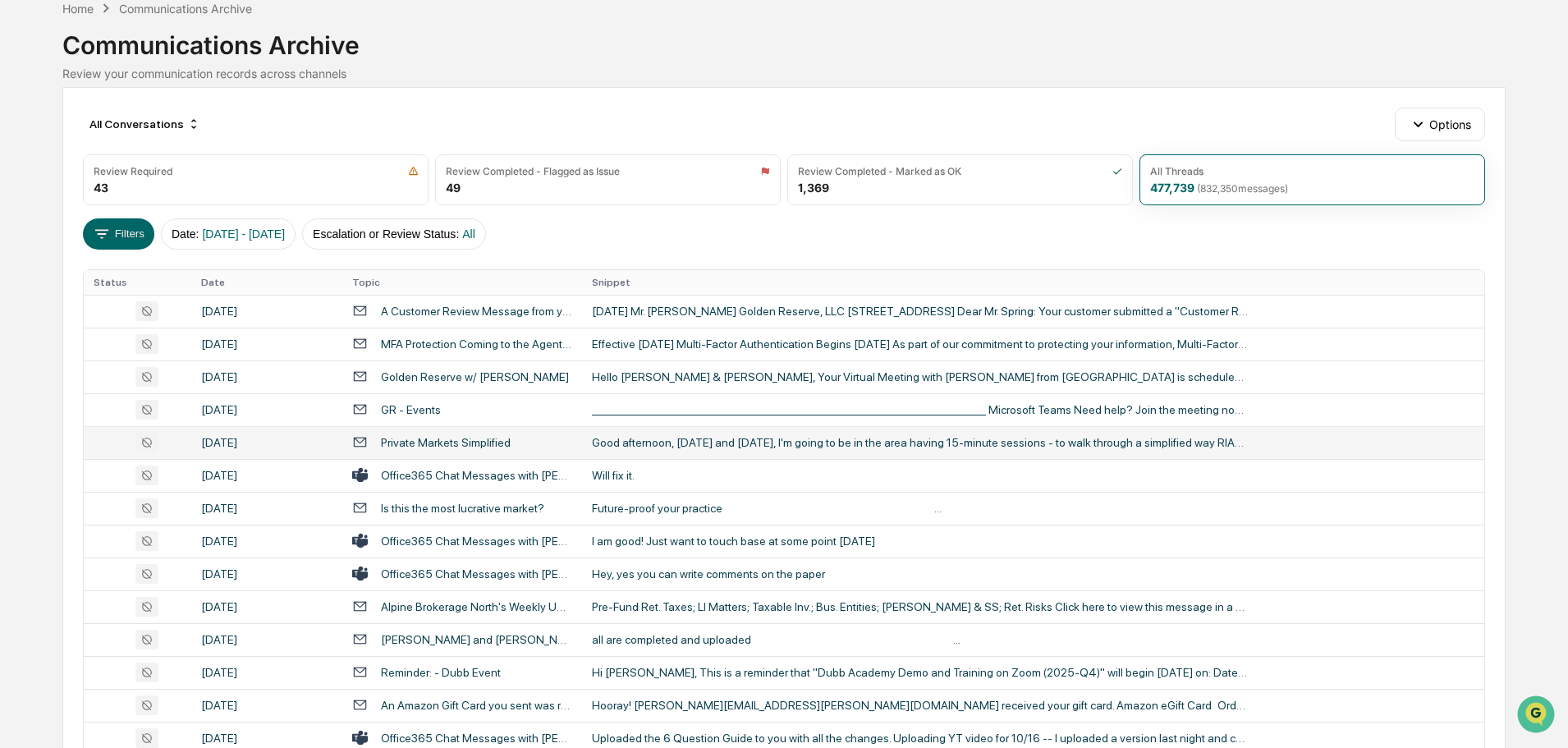
scroll to position [165, 0]
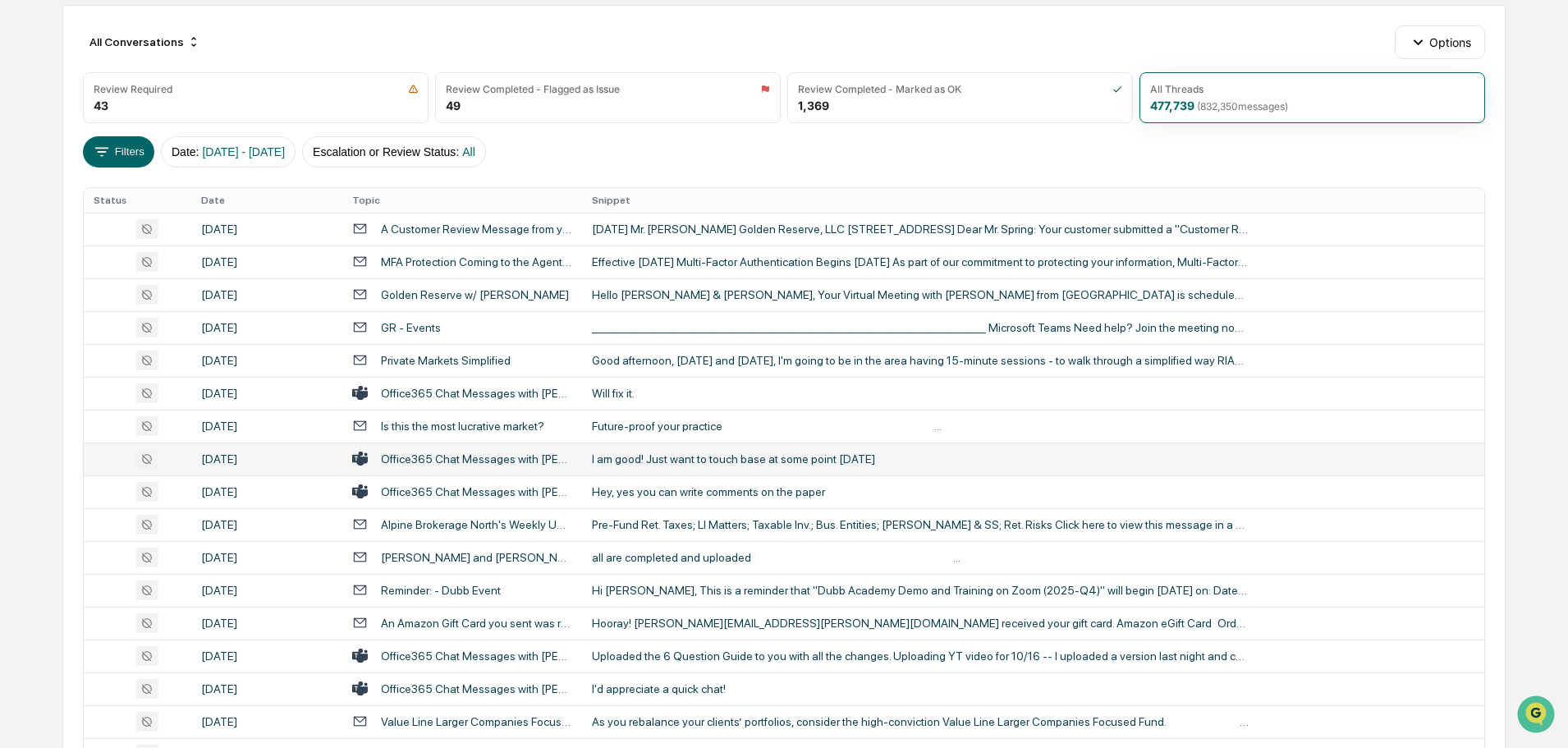
click at [656, 459] on div "I am good! Just want to touch base at some point [DATE]" at bounding box center [920, 459] width 657 height 14
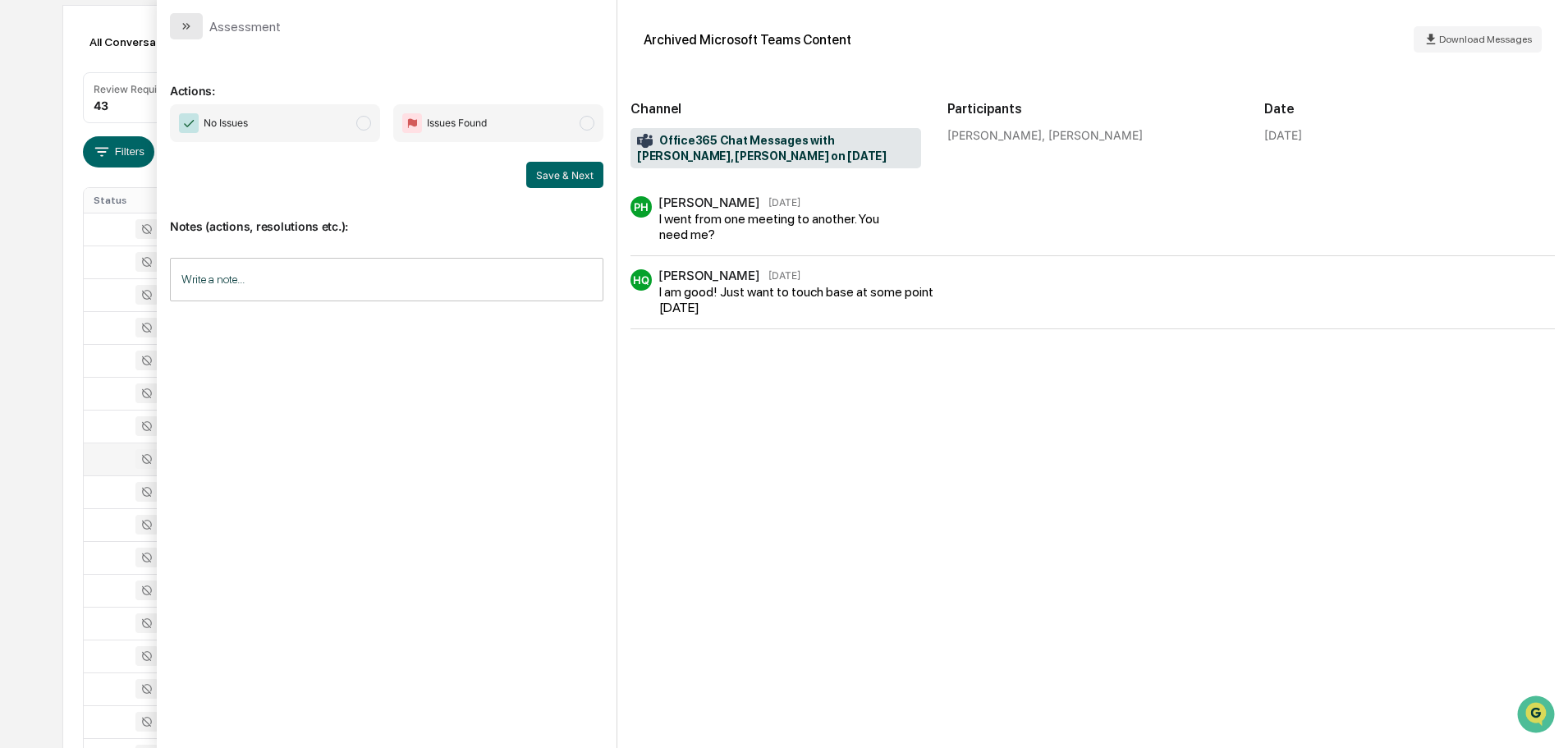
click at [194, 27] on button "modal" at bounding box center [186, 26] width 33 height 26
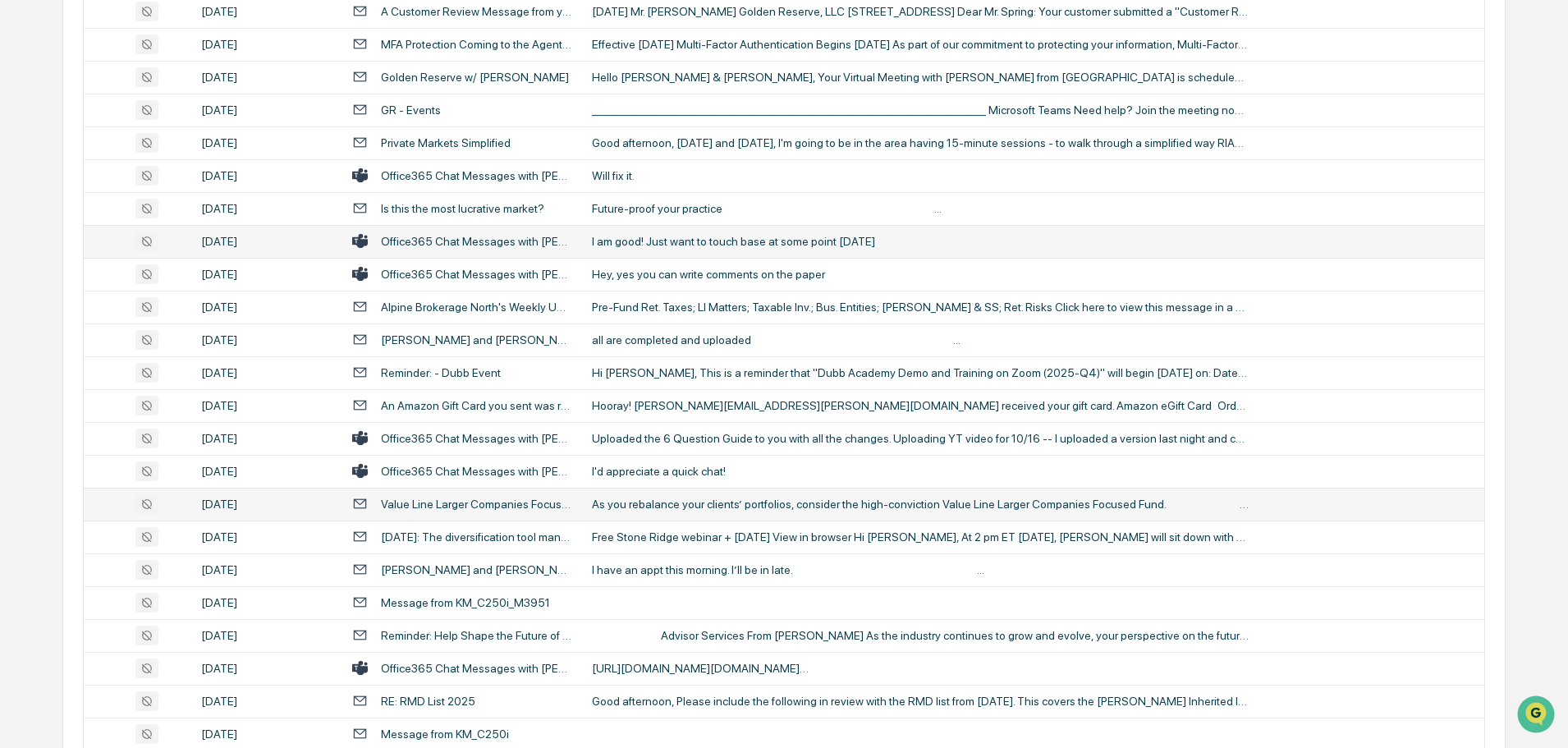
scroll to position [411, 0]
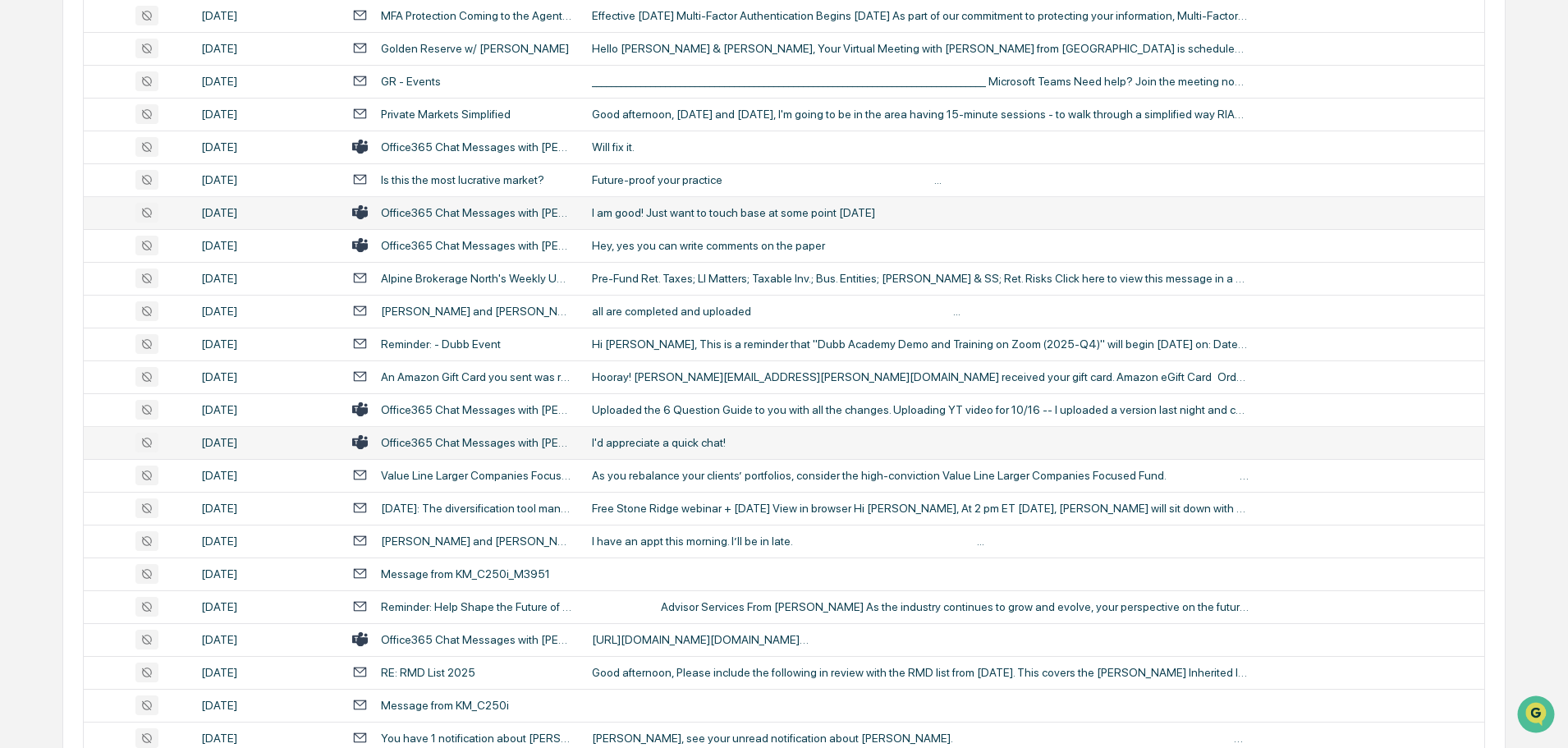
click at [692, 447] on div "I'd appreciate a quick chat!" at bounding box center [920, 443] width 657 height 14
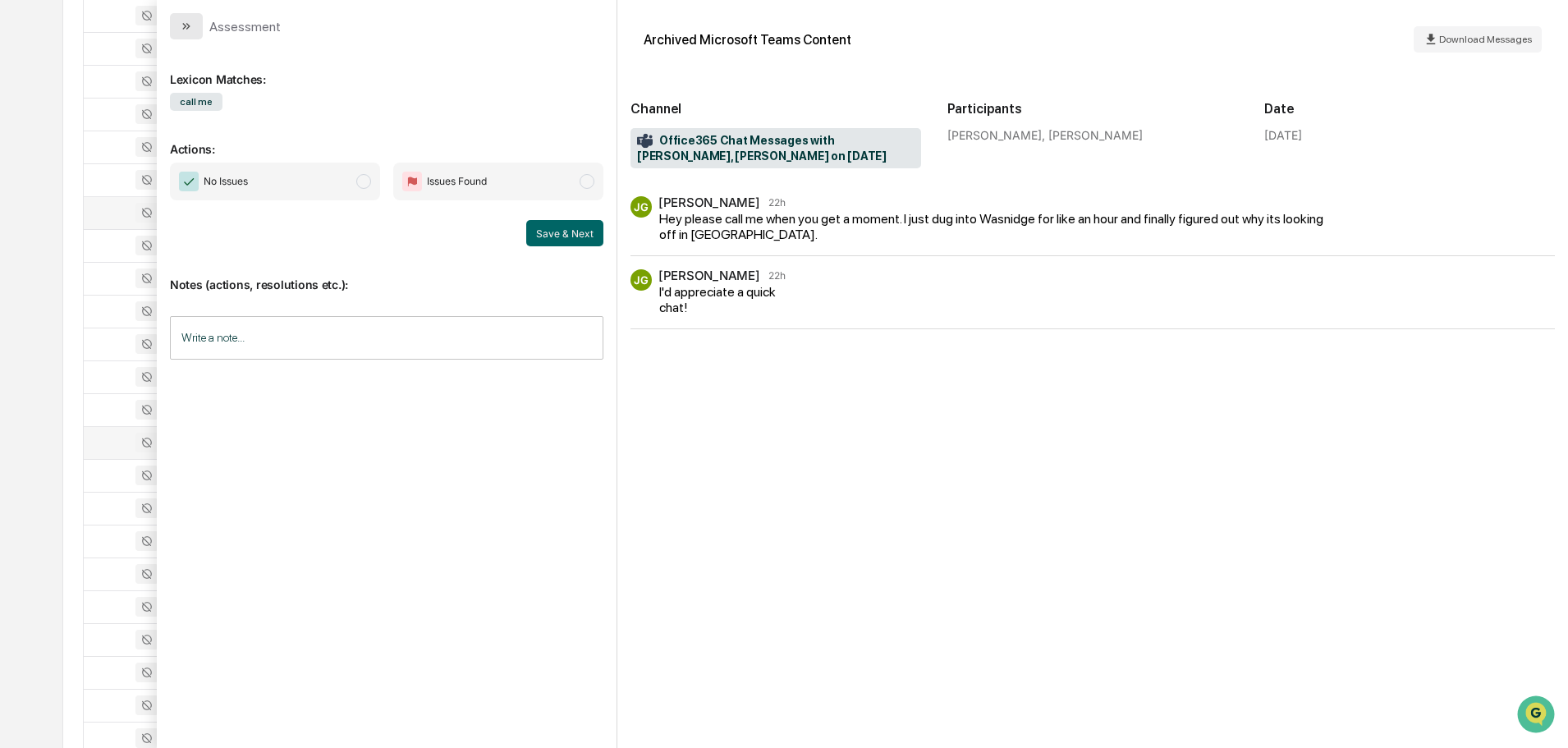
click at [185, 29] on icon "modal" at bounding box center [187, 26] width 14 height 14
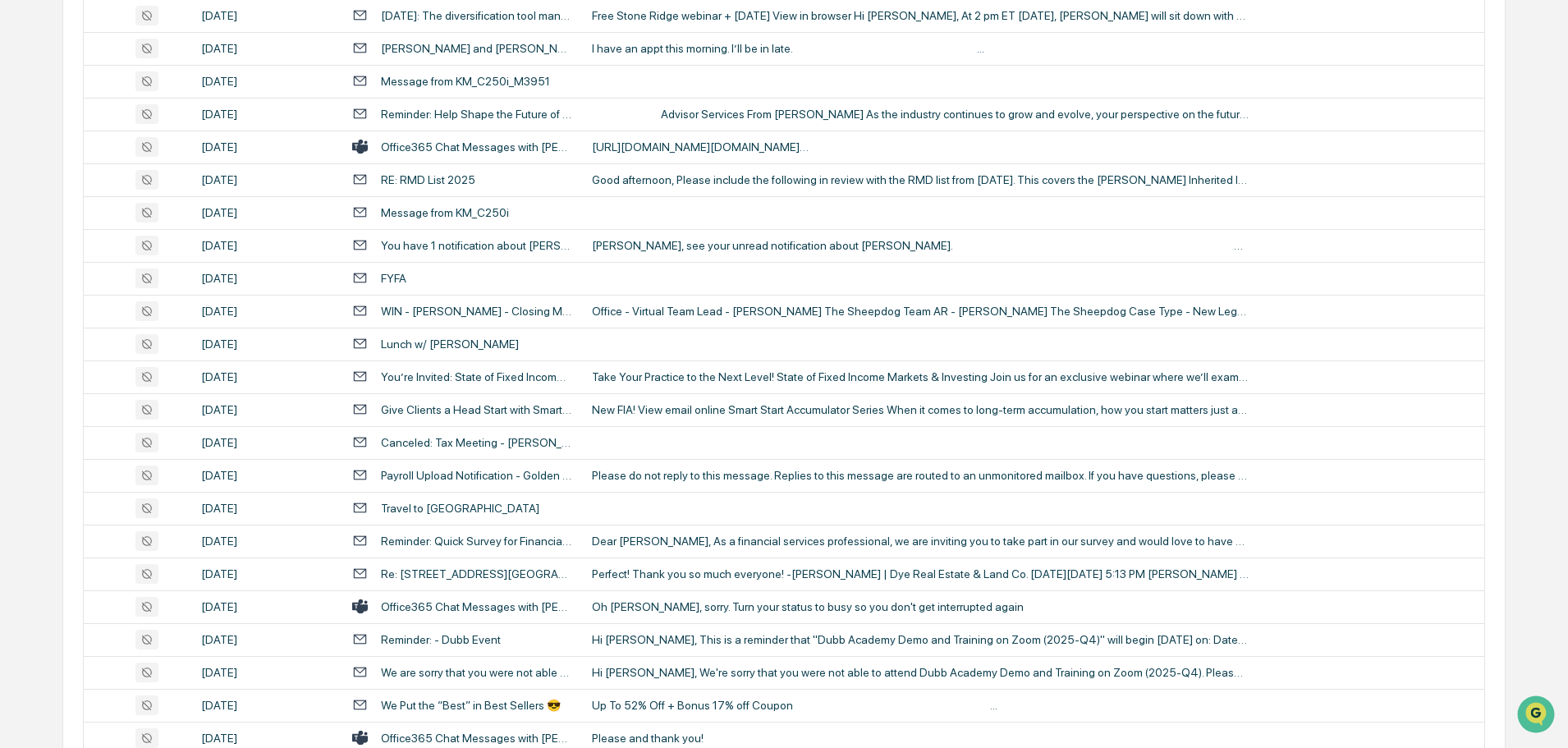
scroll to position [985, 0]
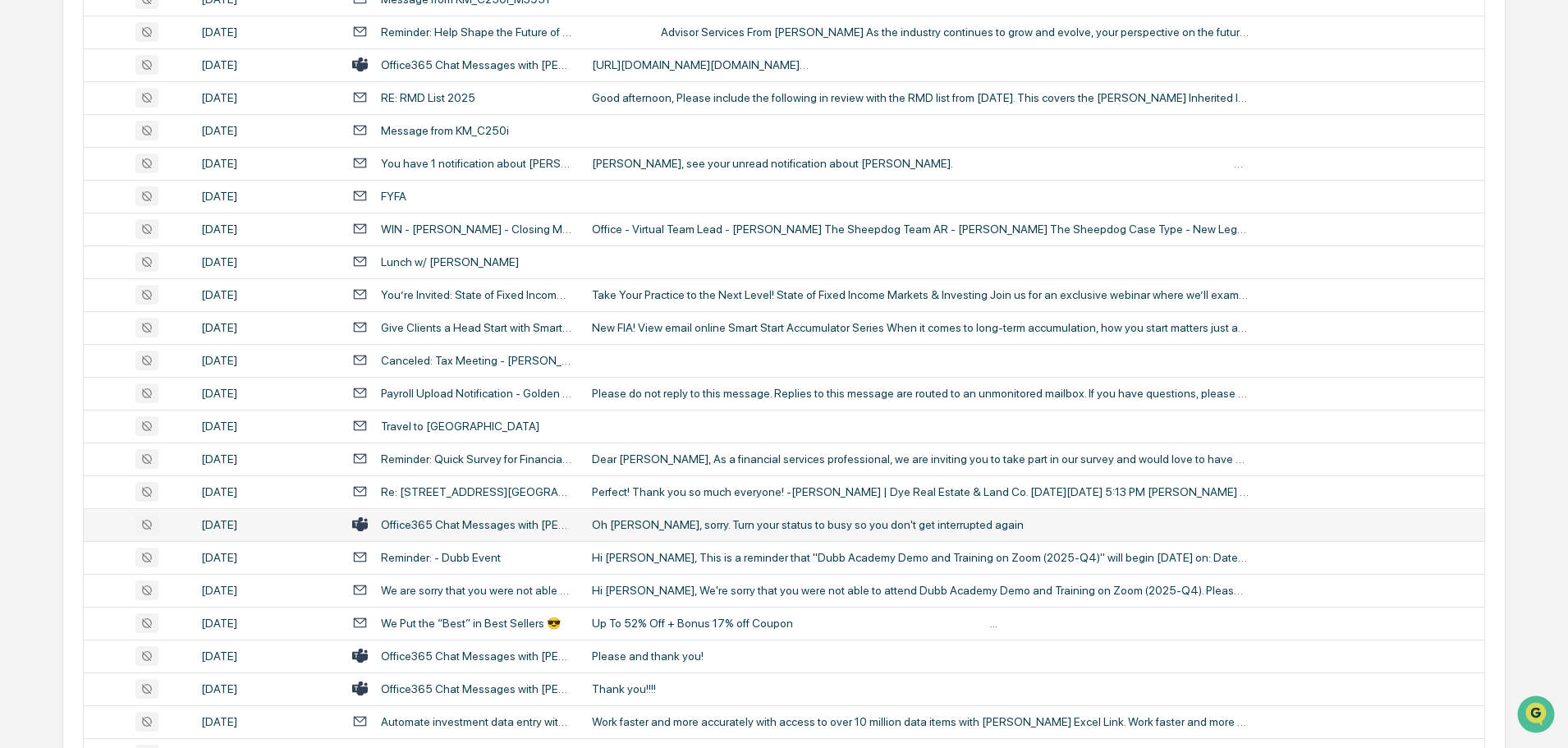
click at [623, 527] on div "Oh gotcha, sorry. Turn your status to busy so you don't get interrupted again" at bounding box center [920, 525] width 657 height 14
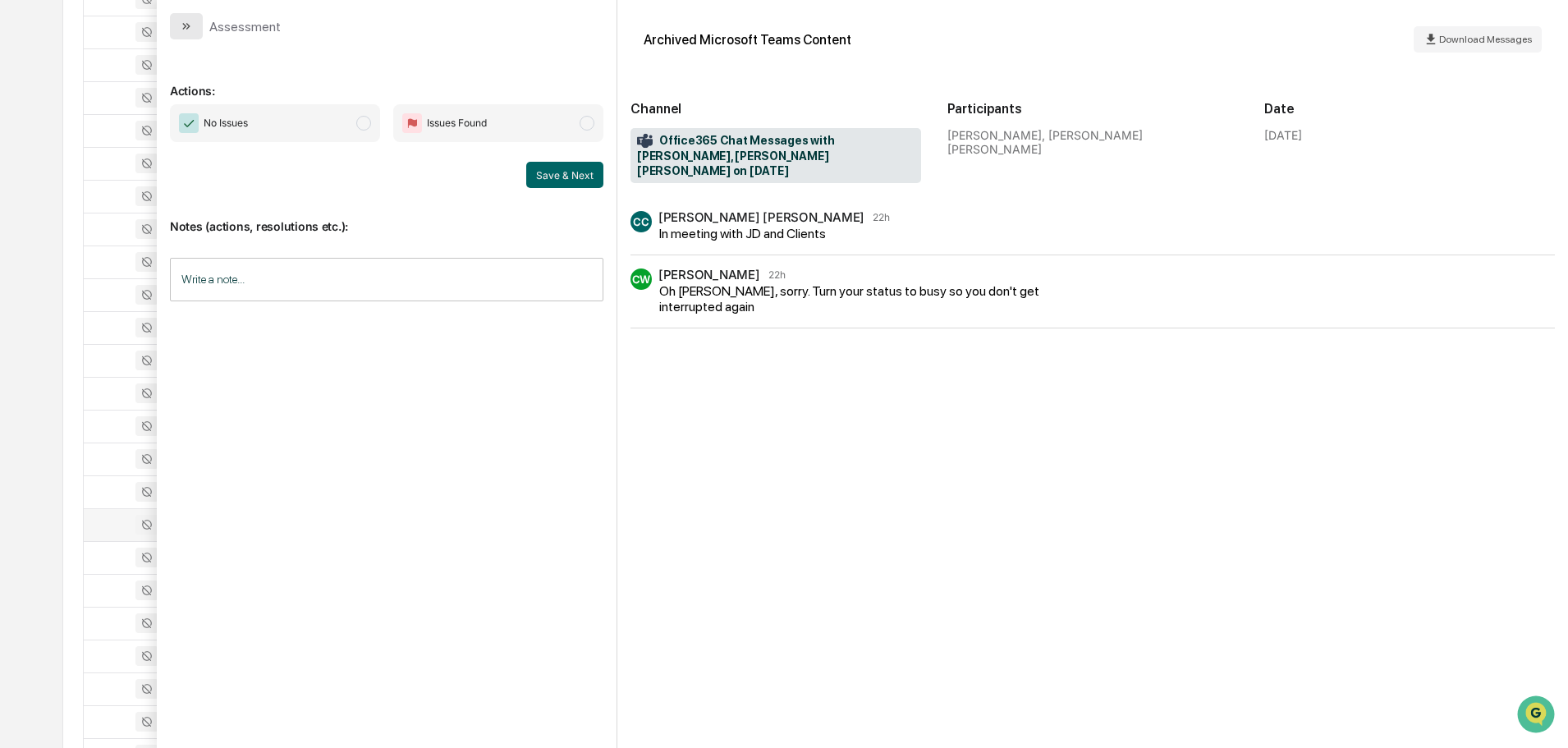
click at [190, 25] on icon "modal" at bounding box center [187, 26] width 14 height 14
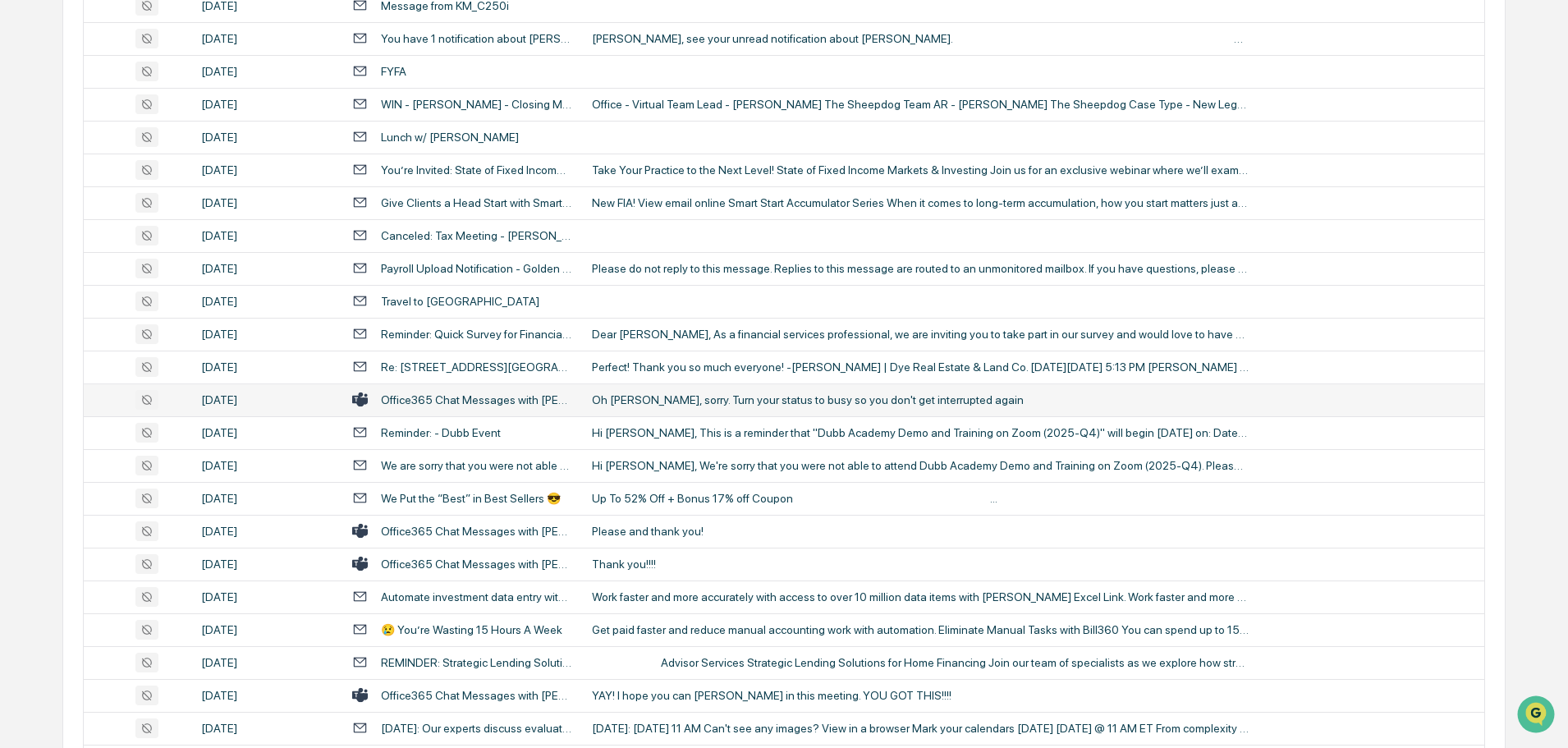
scroll to position [1150, 0]
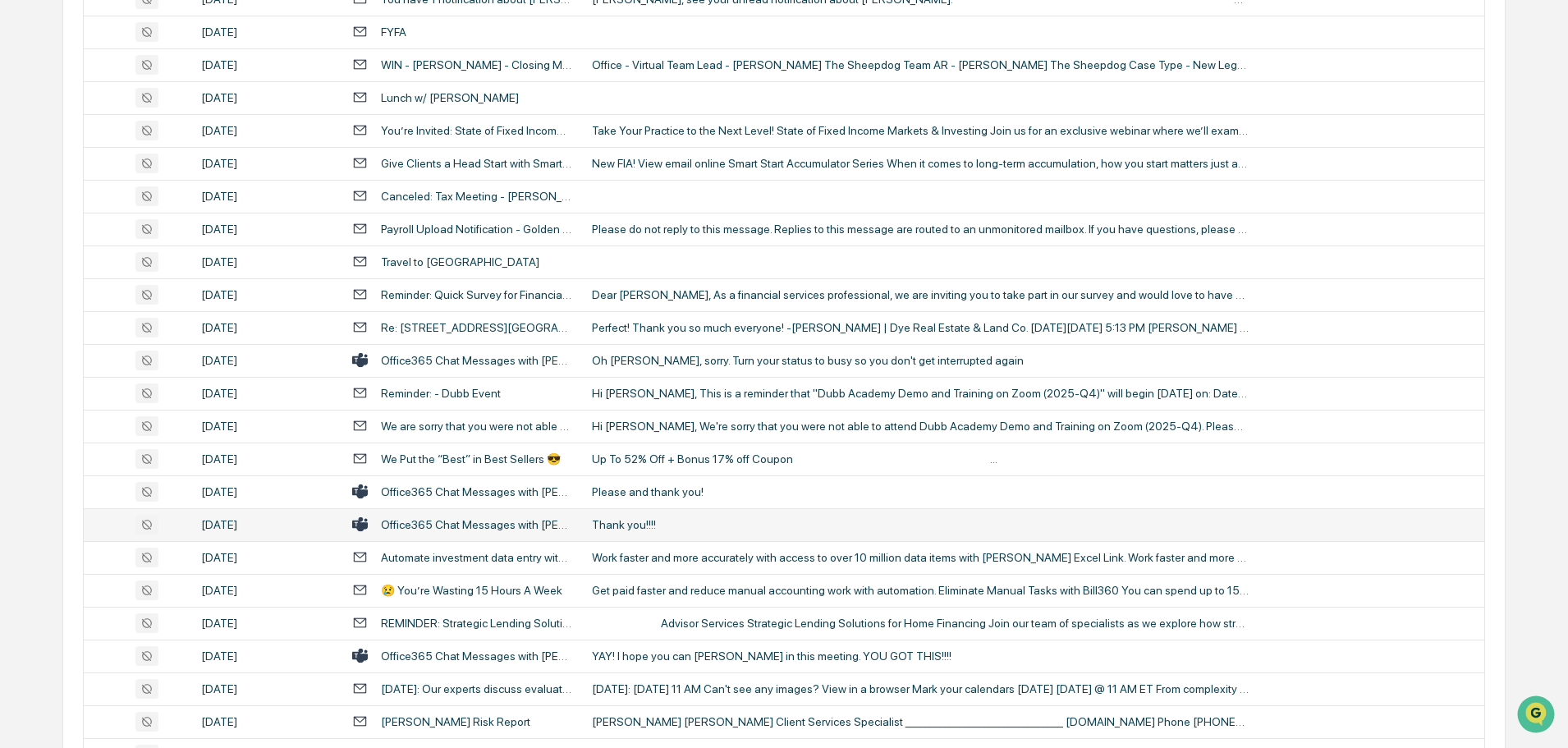
click at [653, 523] on div "Thank you!!!!" at bounding box center [920, 525] width 657 height 14
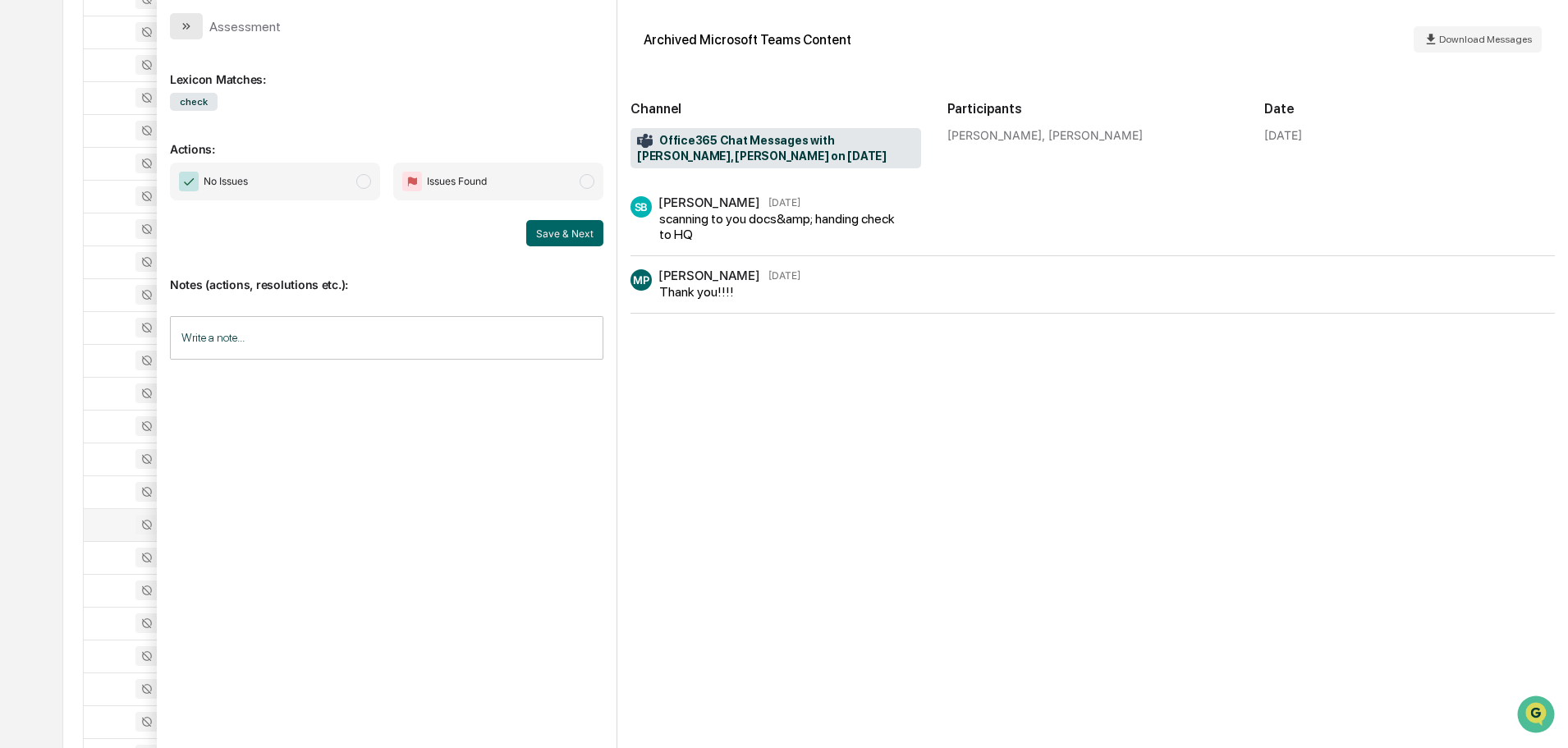
click at [185, 24] on icon "modal" at bounding box center [187, 26] width 14 height 14
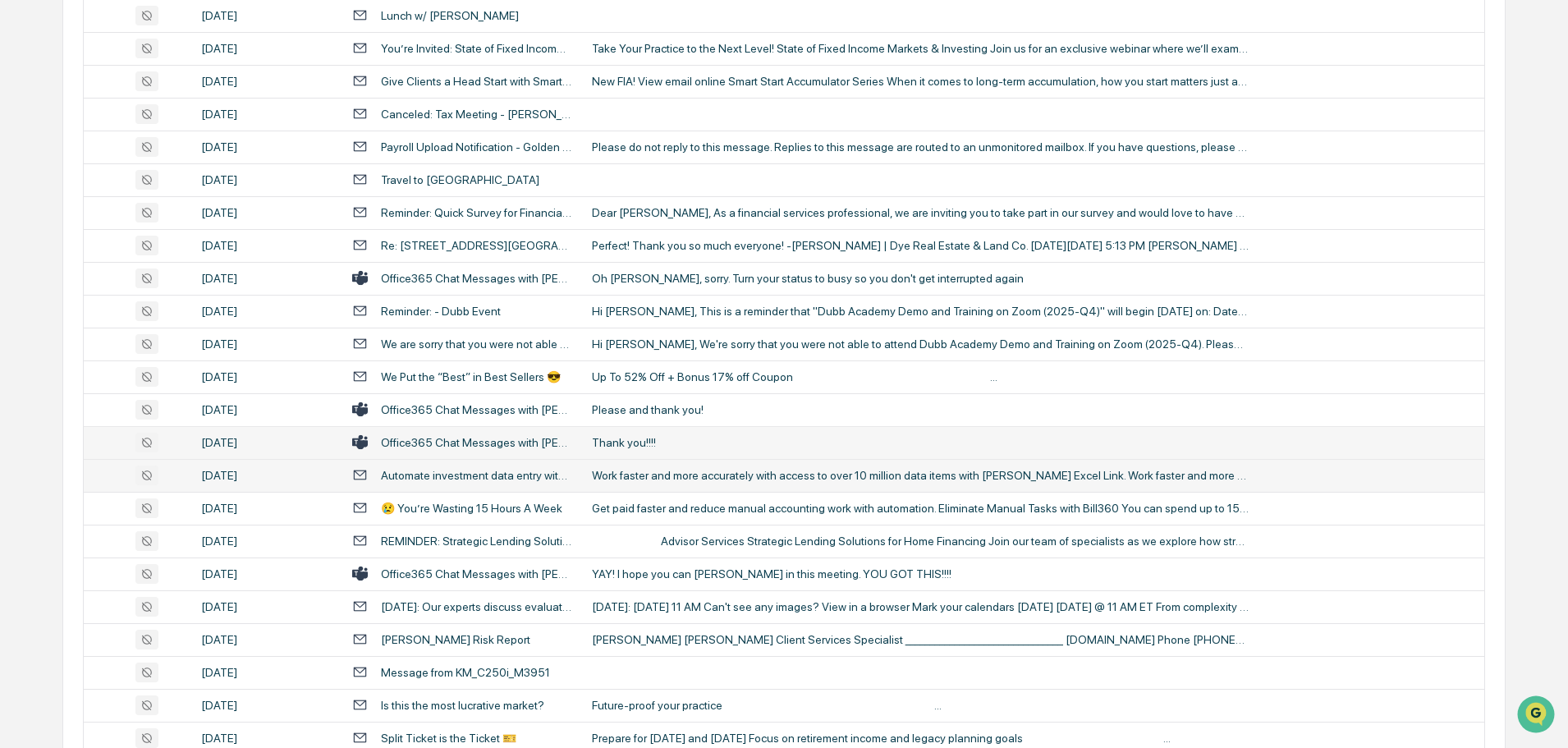
scroll to position [1314, 0]
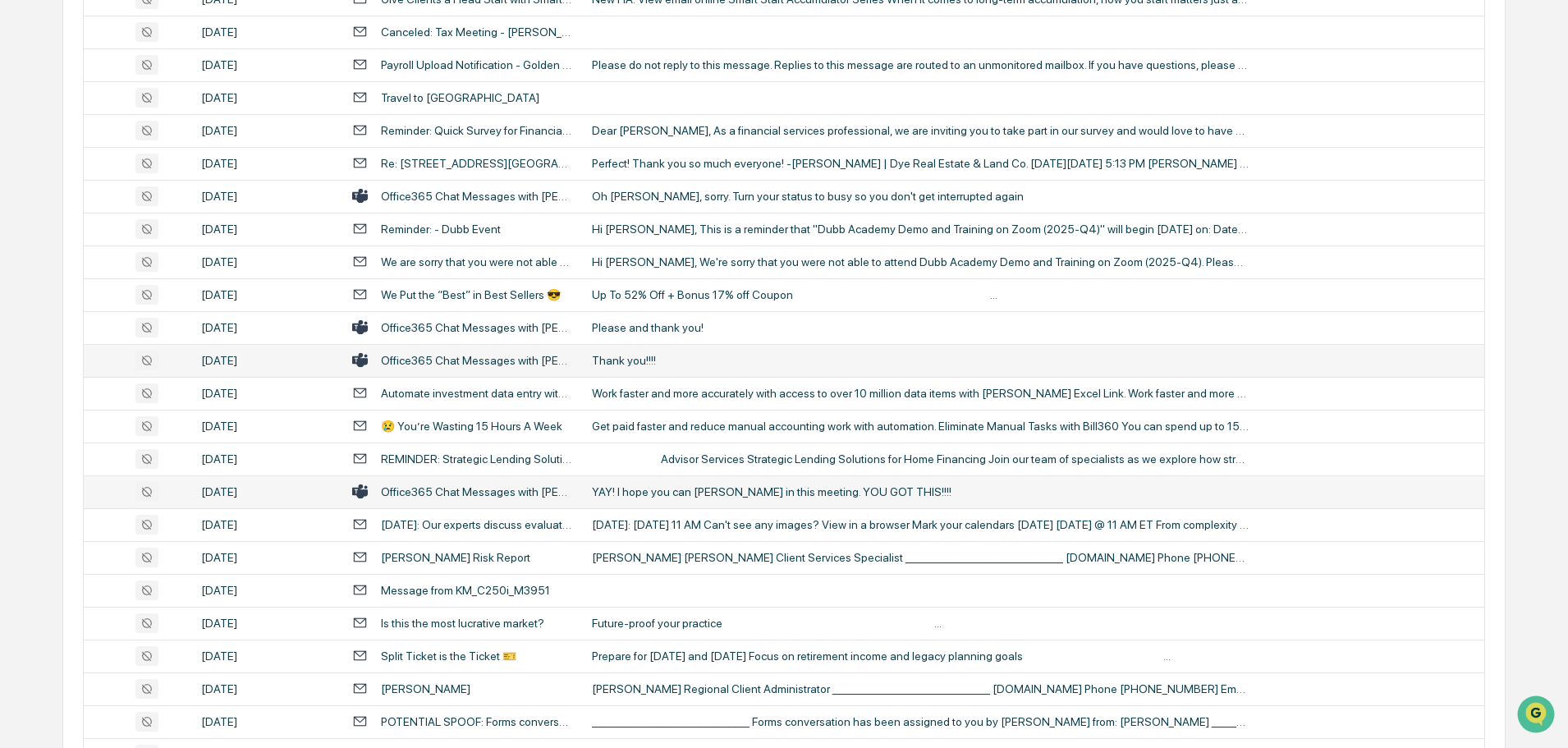
click at [659, 482] on td "YAY! I hope you can schwab in this meeting. YOU GOT THIS!!!!" at bounding box center [1032, 492] width 902 height 33
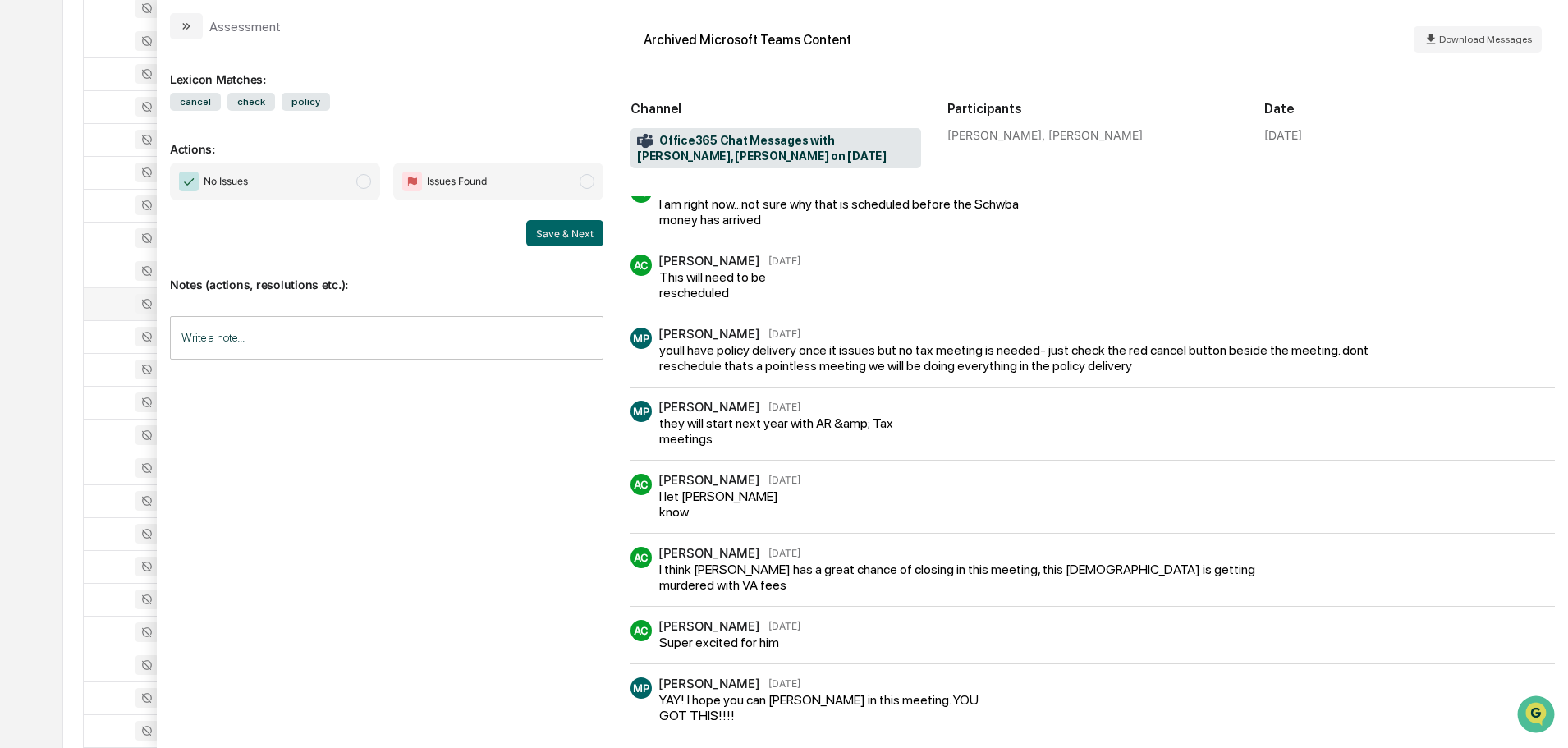
scroll to position [1396, 0]
click at [192, 25] on button "modal" at bounding box center [186, 26] width 33 height 26
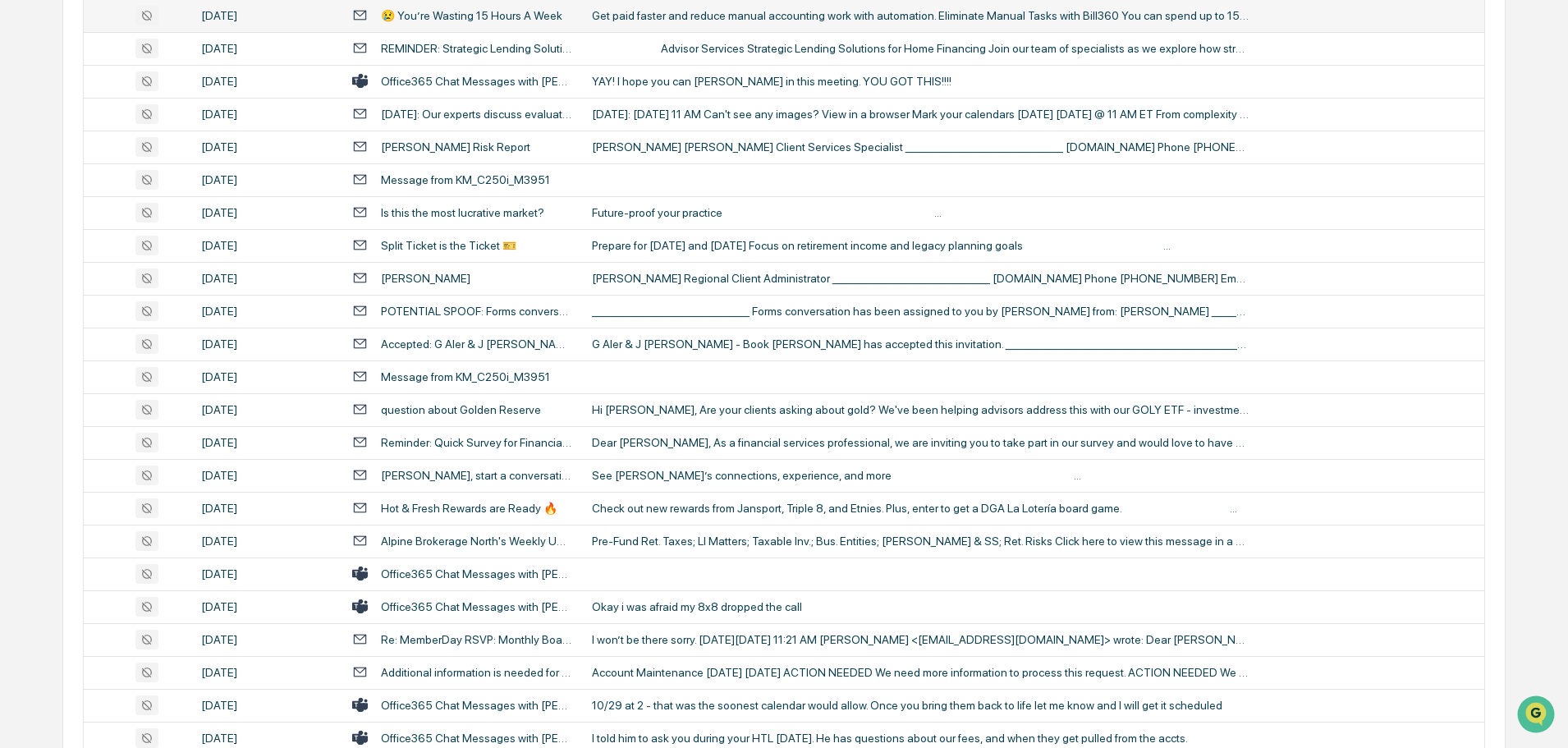
scroll to position [1807, 0]
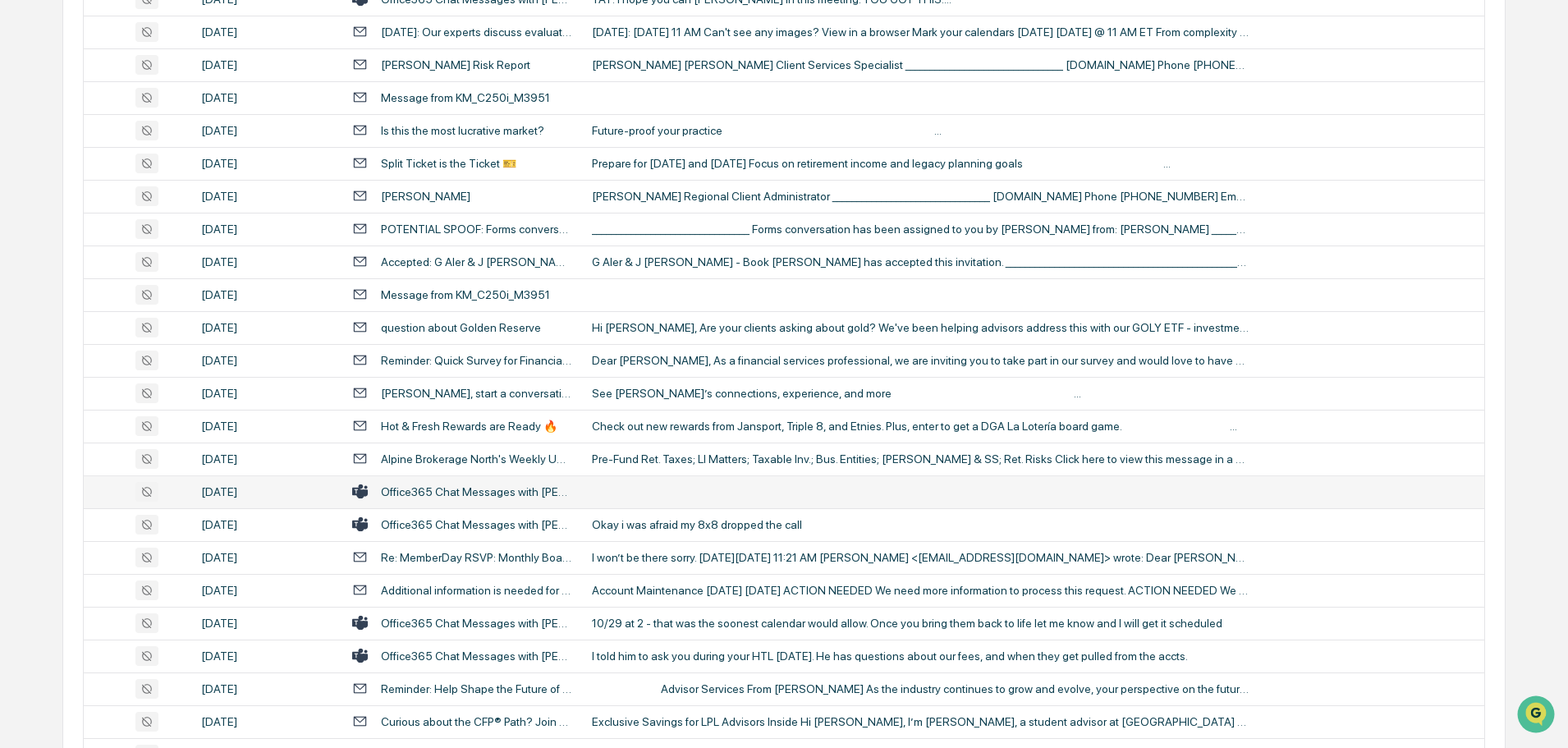
click at [682, 492] on td at bounding box center [1032, 492] width 902 height 33
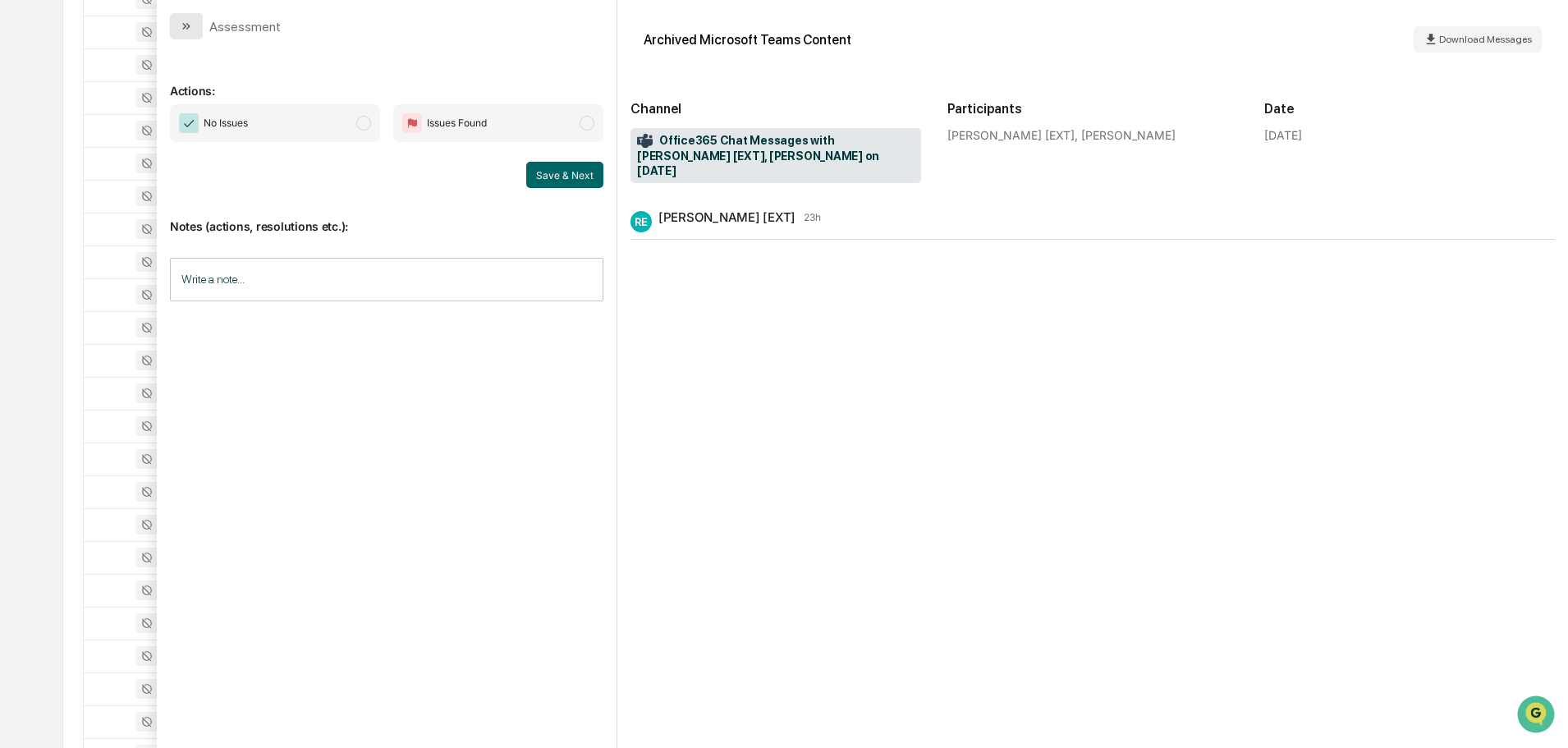
click at [179, 23] on button "modal" at bounding box center [186, 26] width 33 height 26
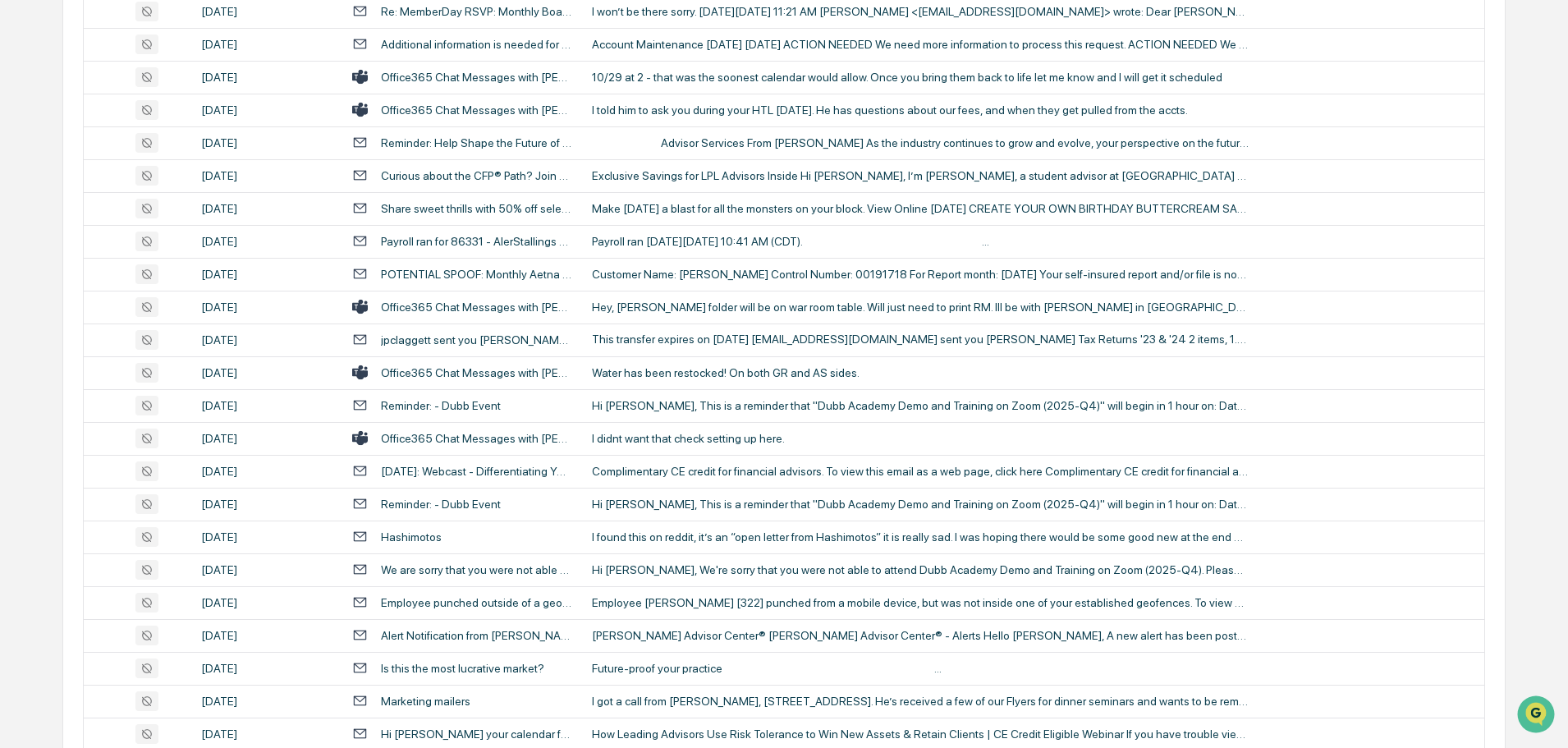
scroll to position [2382, 0]
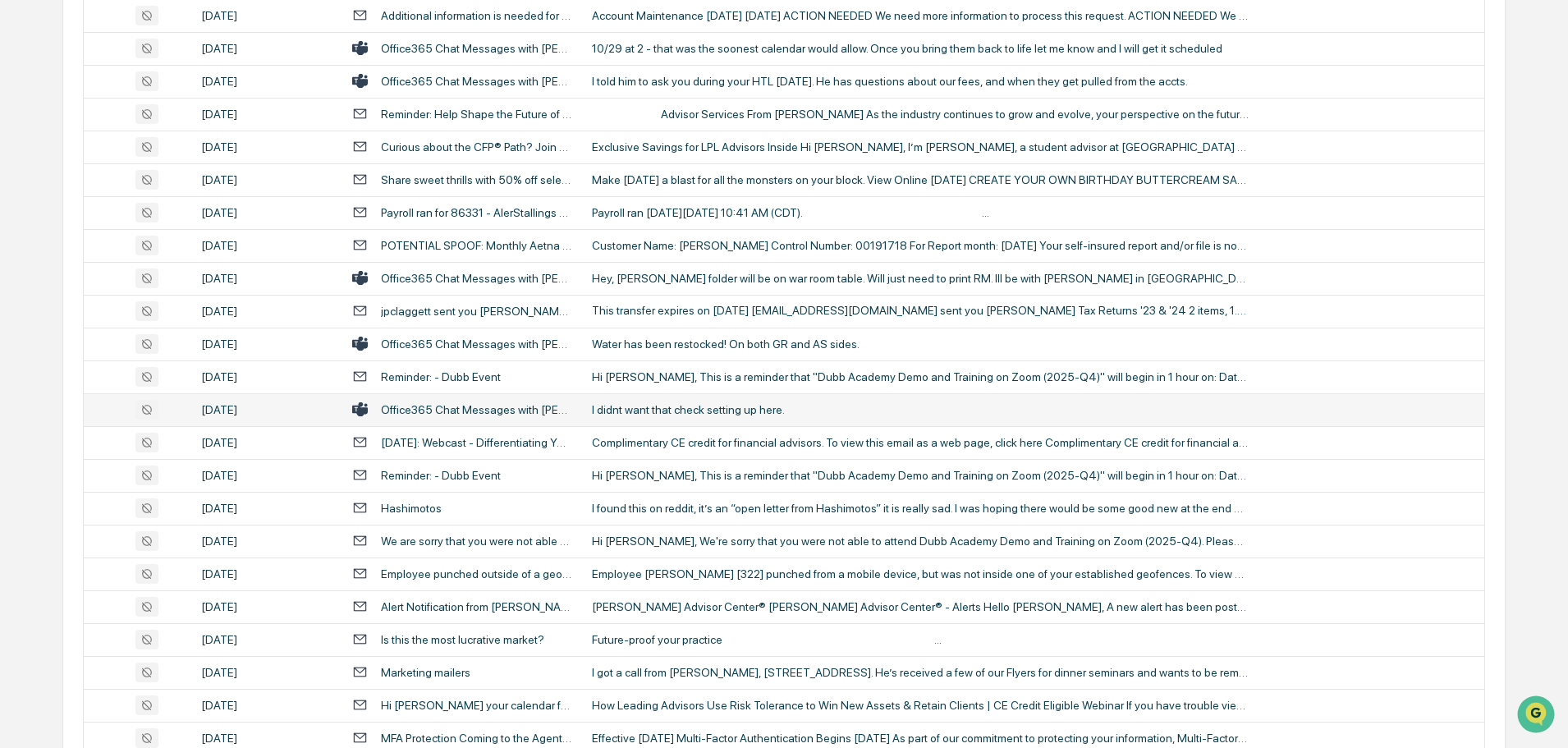
click at [670, 403] on div "I didnt want that check setting up here." at bounding box center [920, 410] width 657 height 14
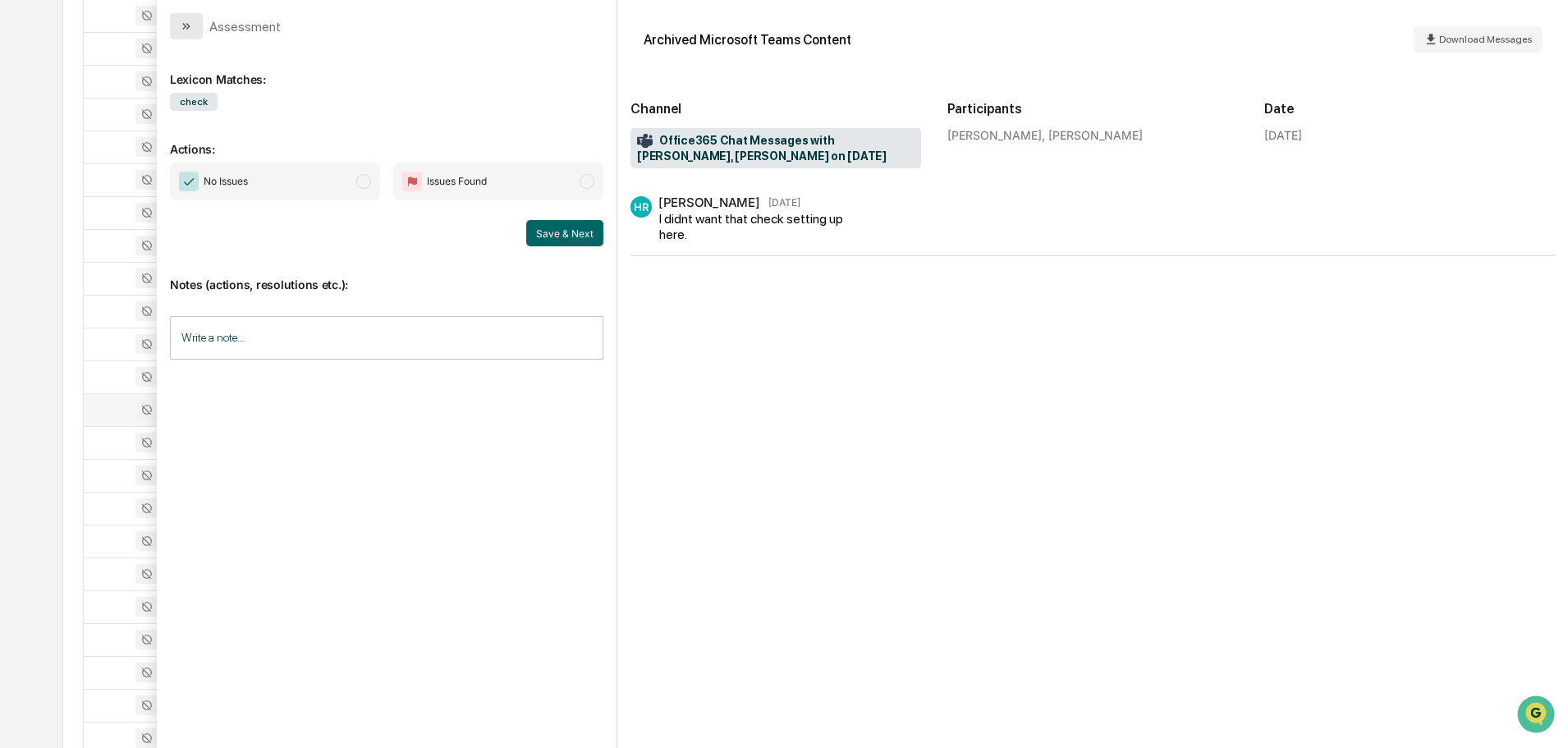
click at [198, 28] on button "modal" at bounding box center [186, 26] width 33 height 26
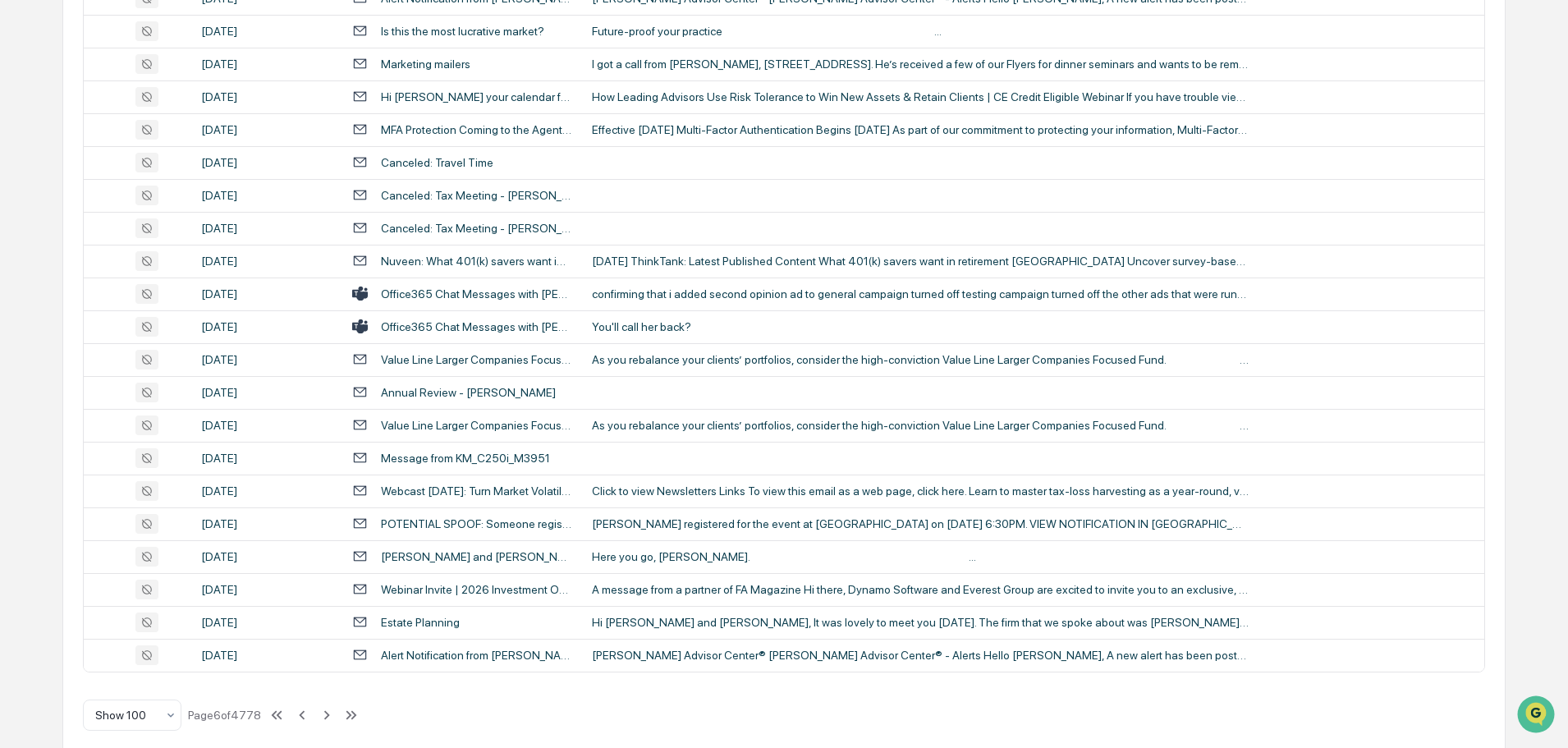
scroll to position [3008, 0]
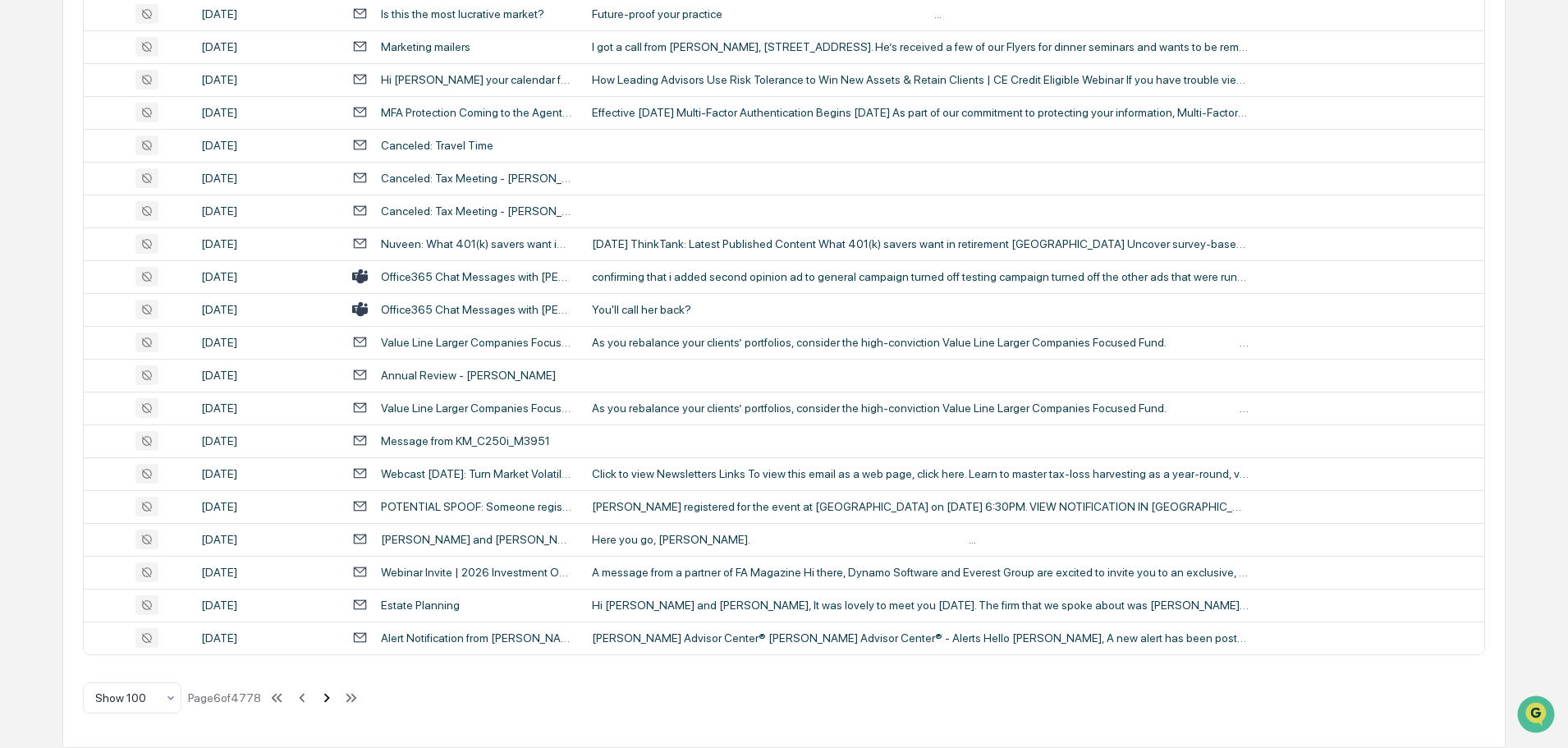
click at [325, 701] on icon at bounding box center [326, 698] width 18 height 18
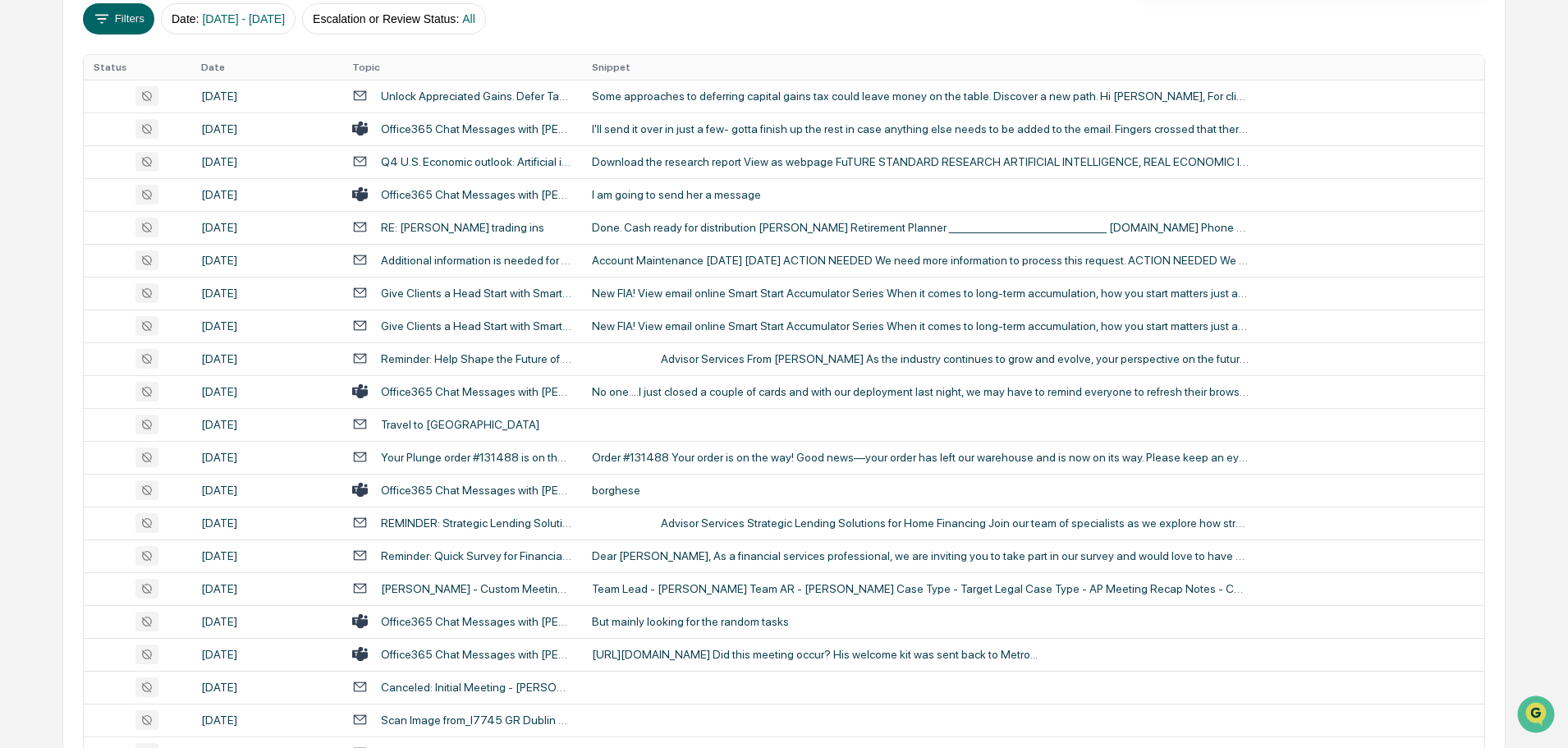
scroll to position [133, 0]
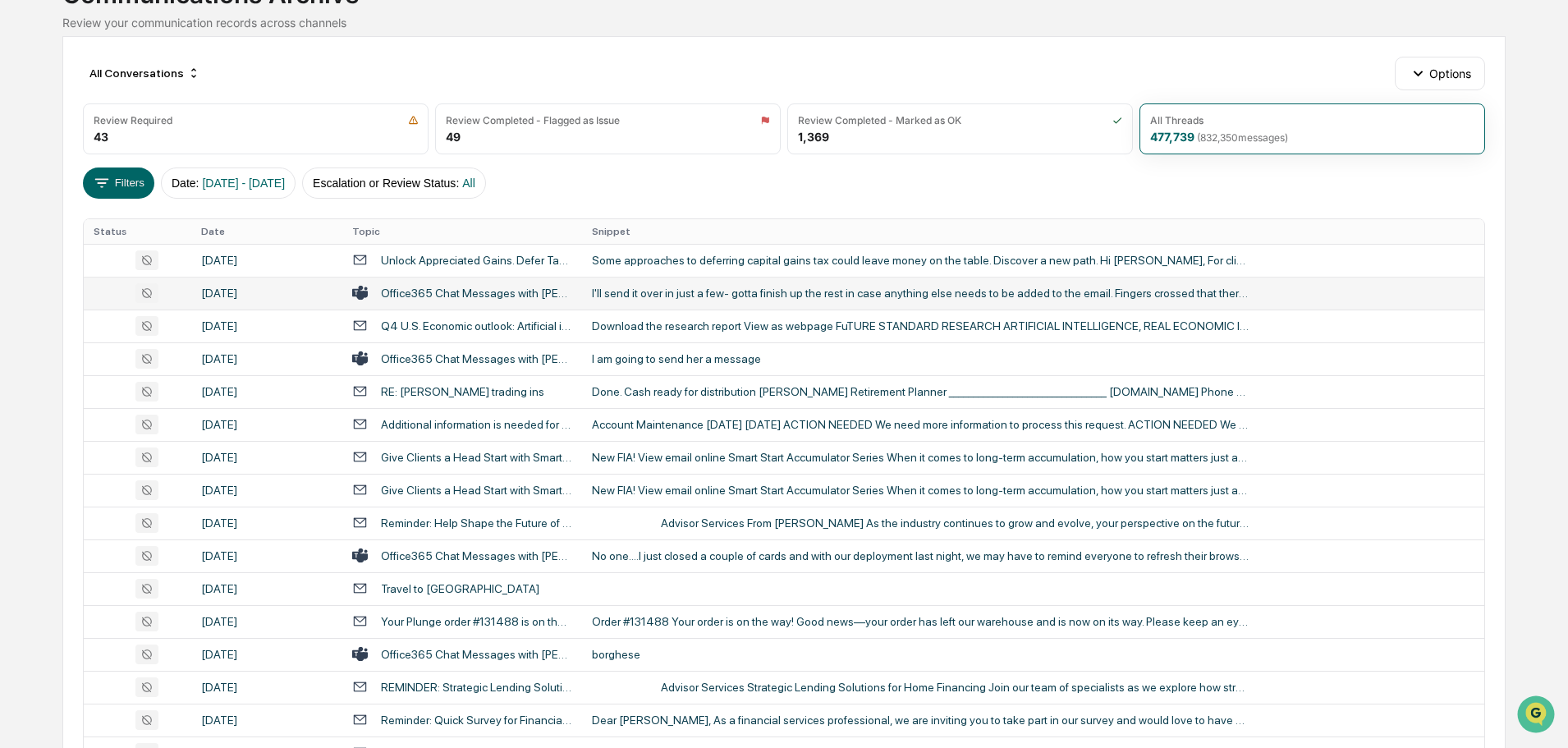
click at [659, 298] on div "I'll send it over in just a few- gotta finish up the rest in case anything else…" at bounding box center [920, 294] width 657 height 14
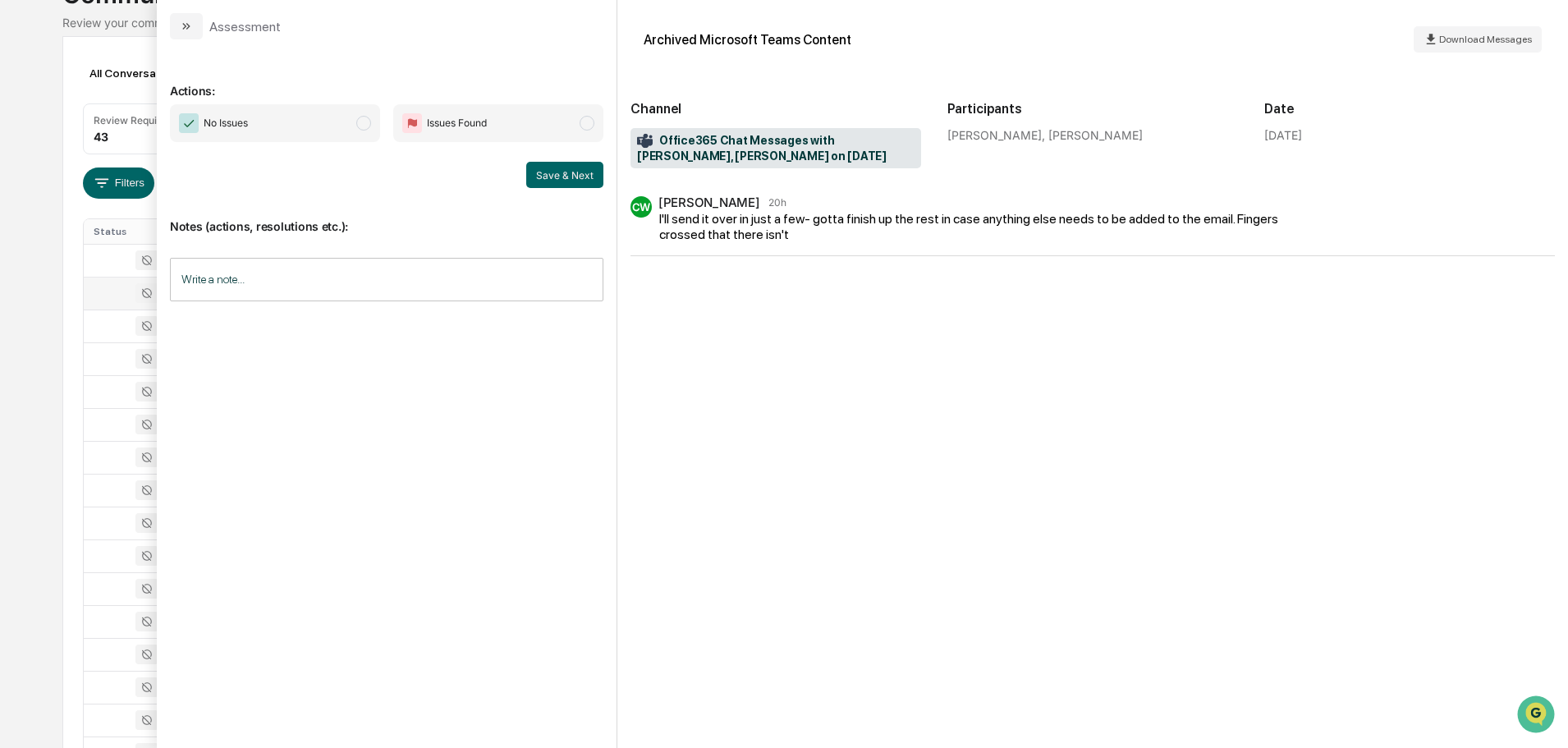
click at [203, 28] on div "Assessment" at bounding box center [225, 26] width 110 height 26
click at [192, 35] on button "modal" at bounding box center [186, 26] width 33 height 26
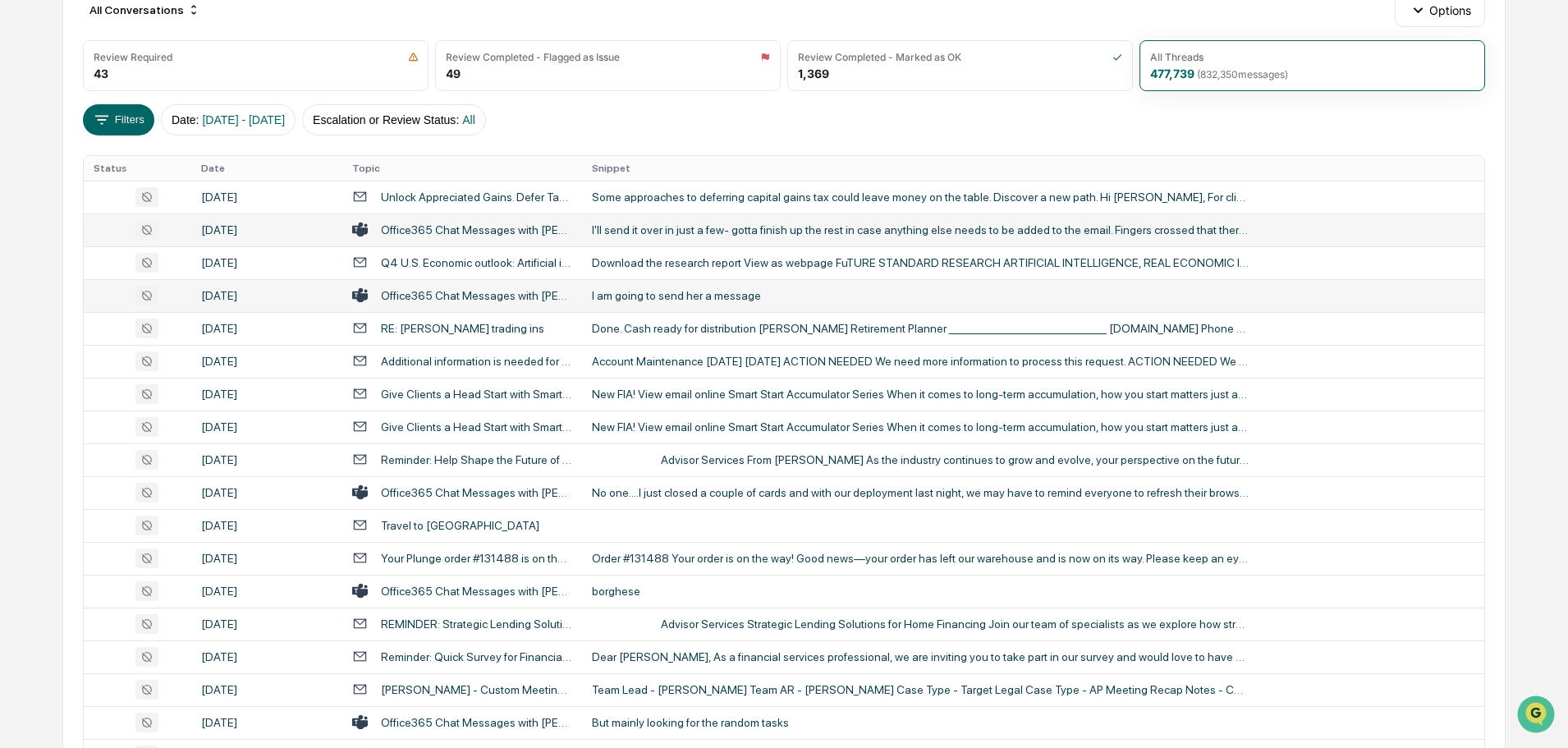
scroll to position [215, 0]
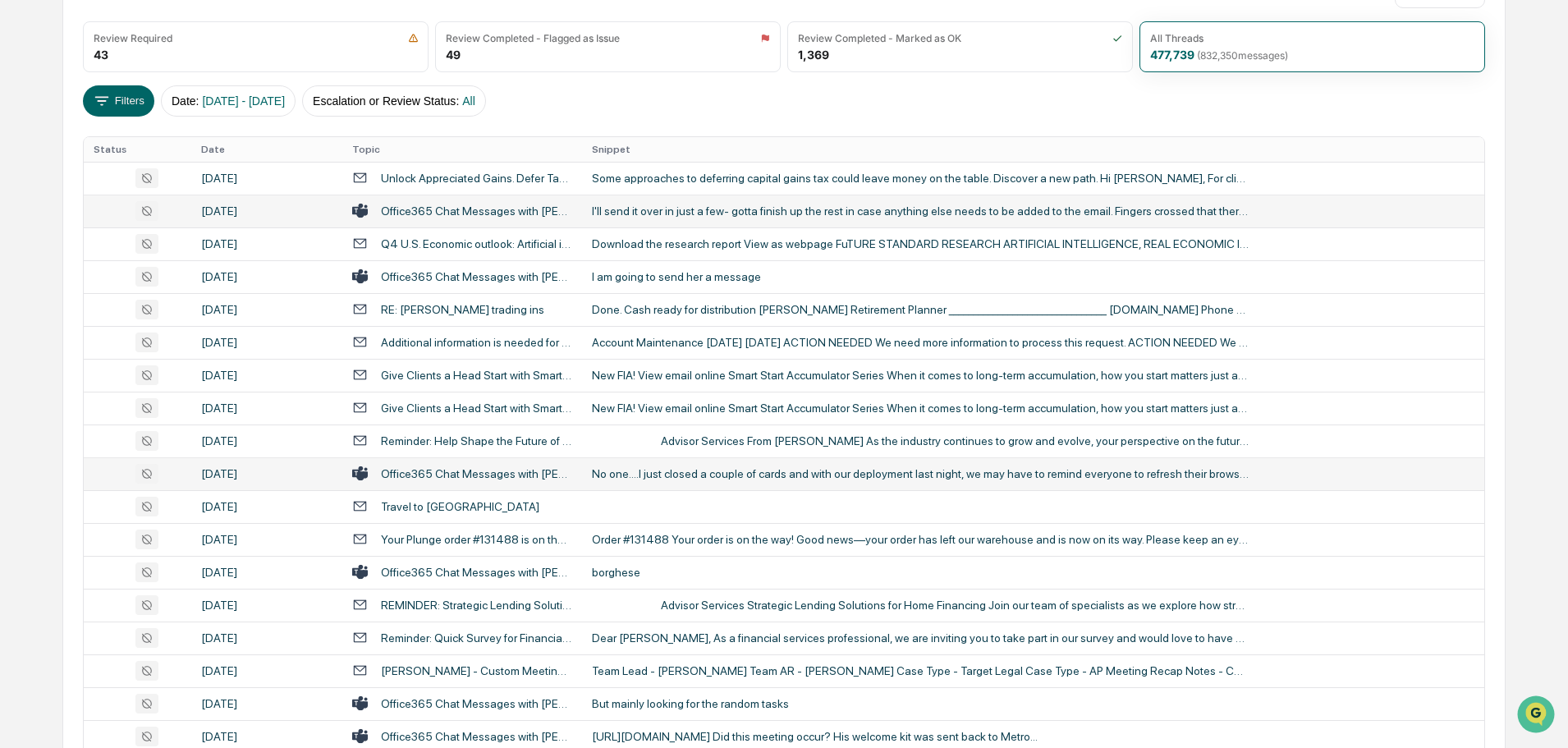
click at [652, 473] on div "No one....I just closed a couple of cards and with our deployment last night, w…" at bounding box center [920, 474] width 657 height 14
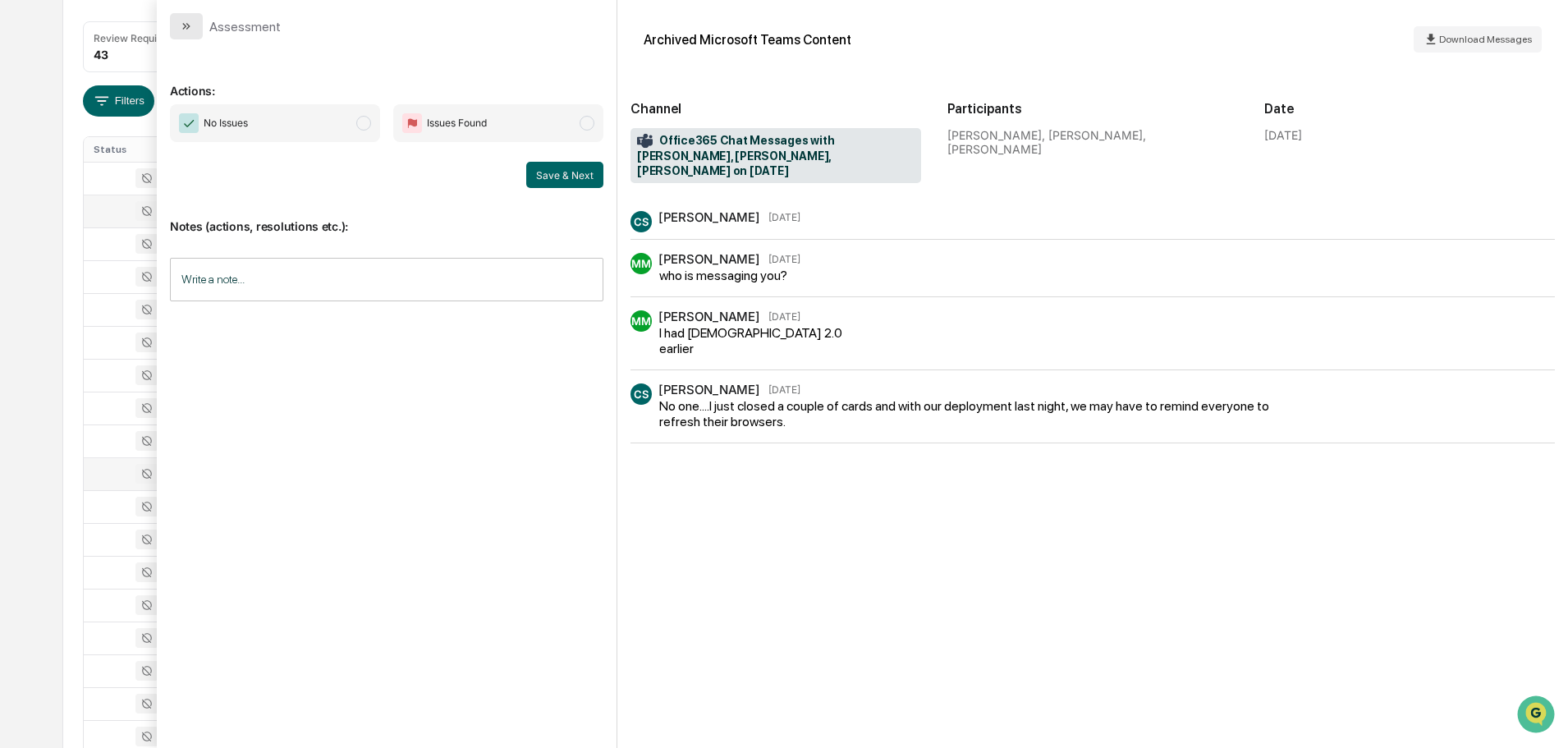
click at [193, 28] on button "modal" at bounding box center [186, 26] width 33 height 26
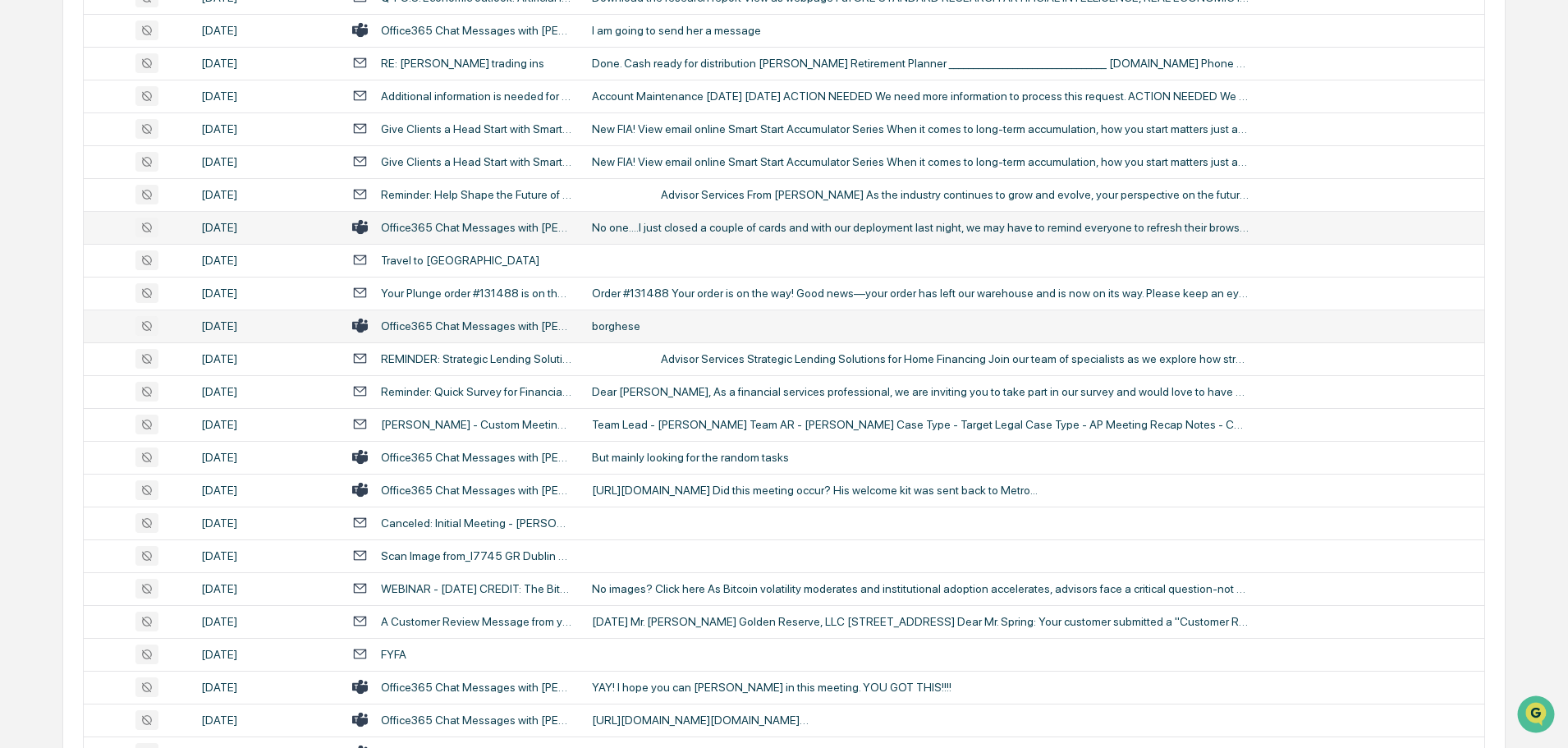
scroll to position [544, 0]
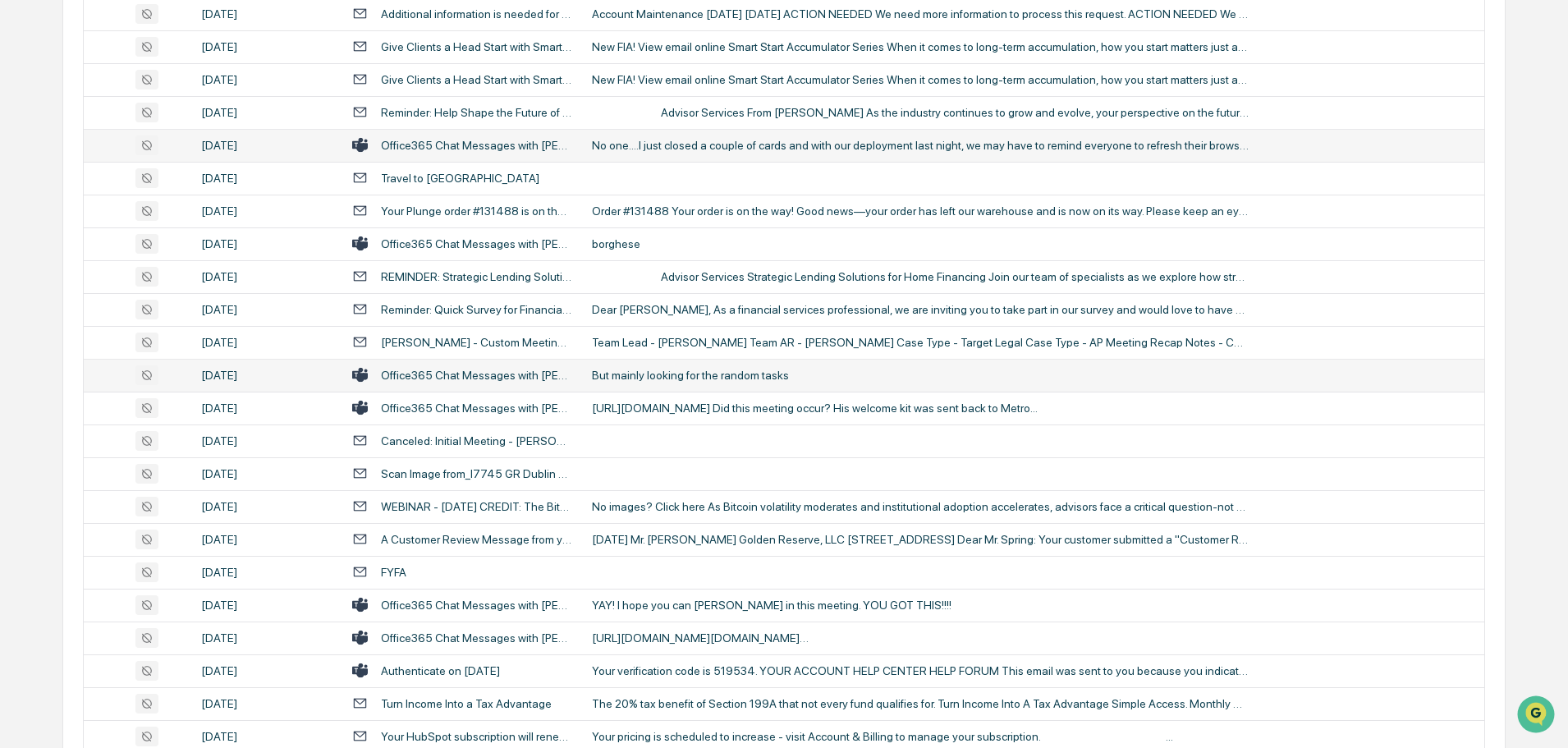
click at [643, 373] on div "But mainly looking for the random tasks" at bounding box center [920, 376] width 657 height 14
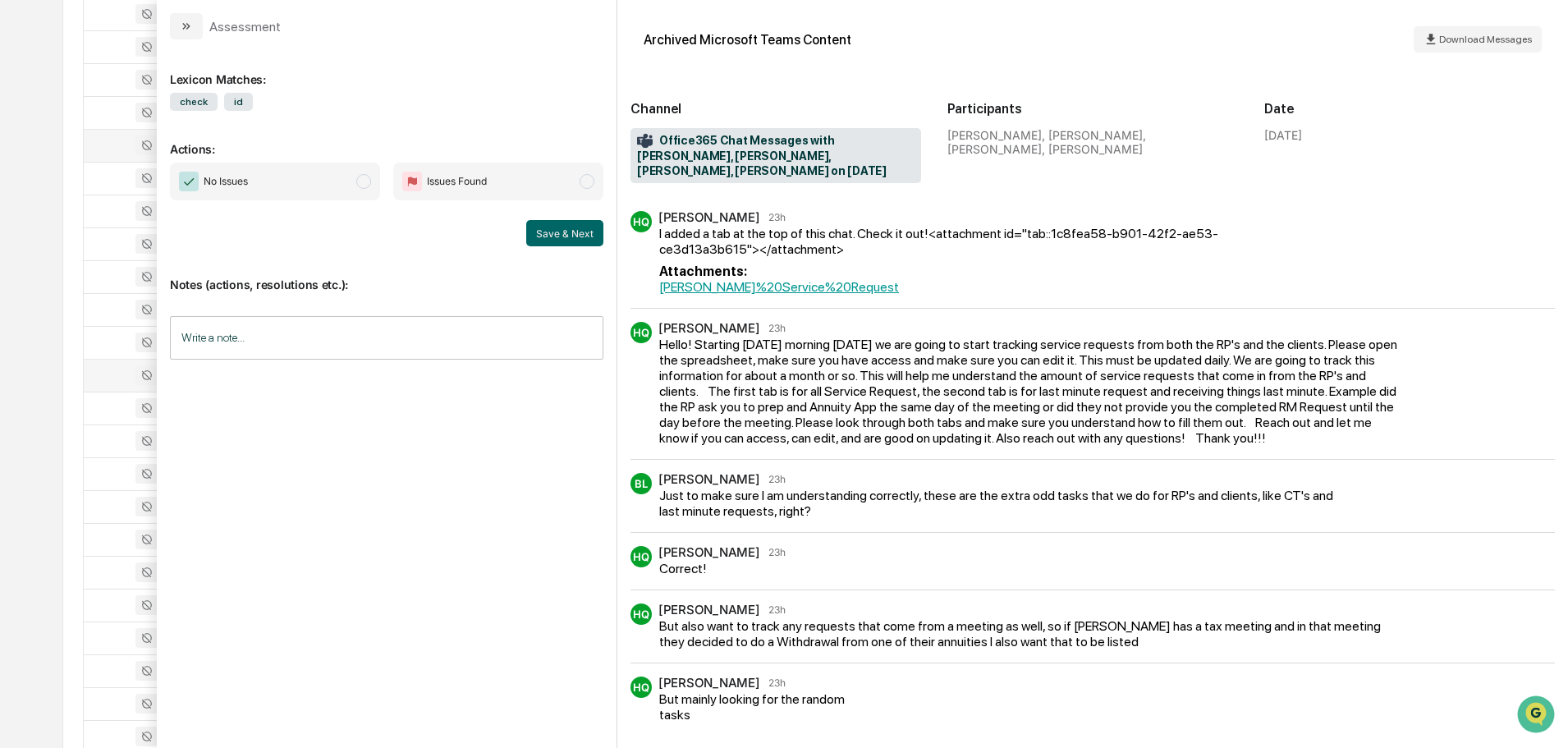
scroll to position [15, 0]
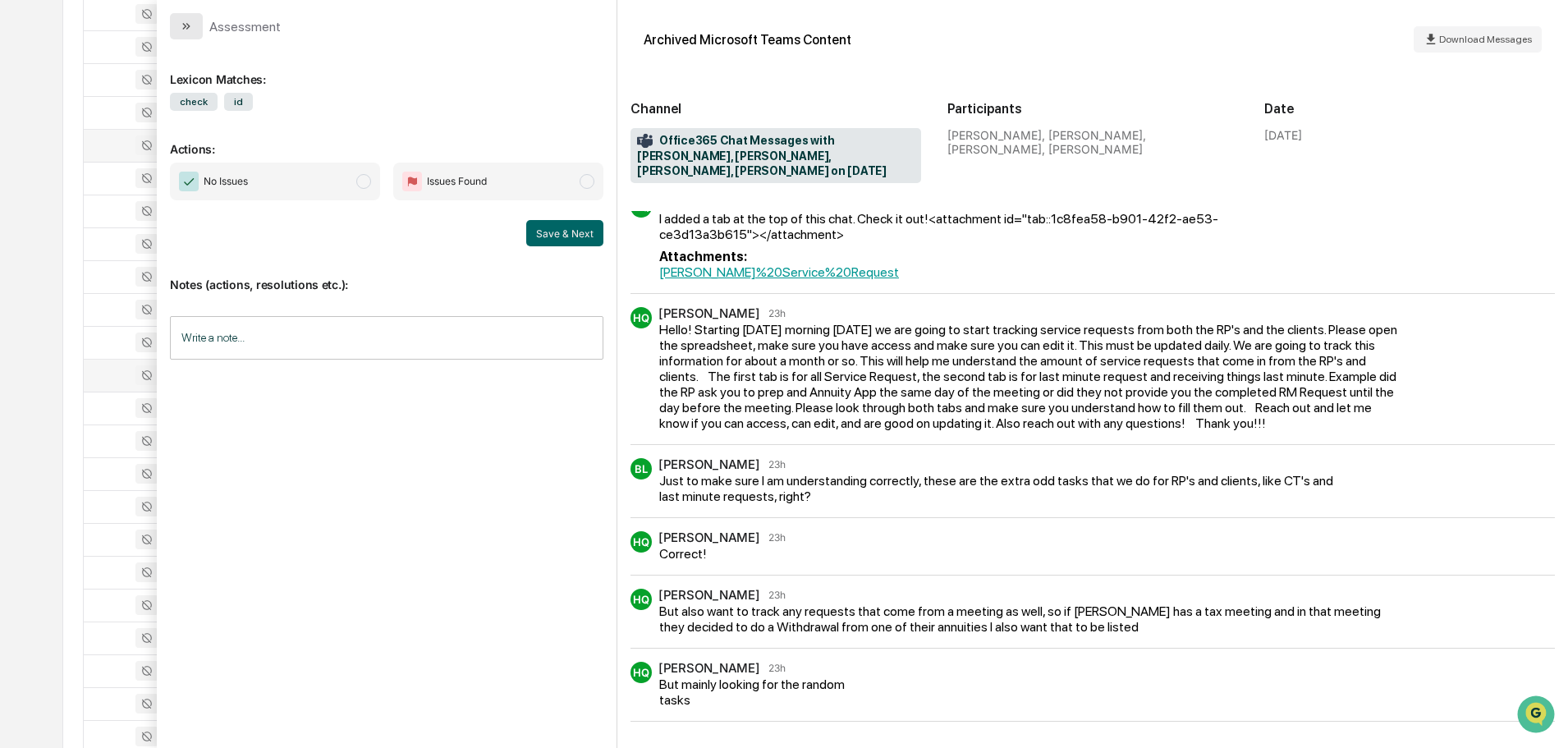
click at [191, 29] on icon "modal" at bounding box center [187, 26] width 14 height 14
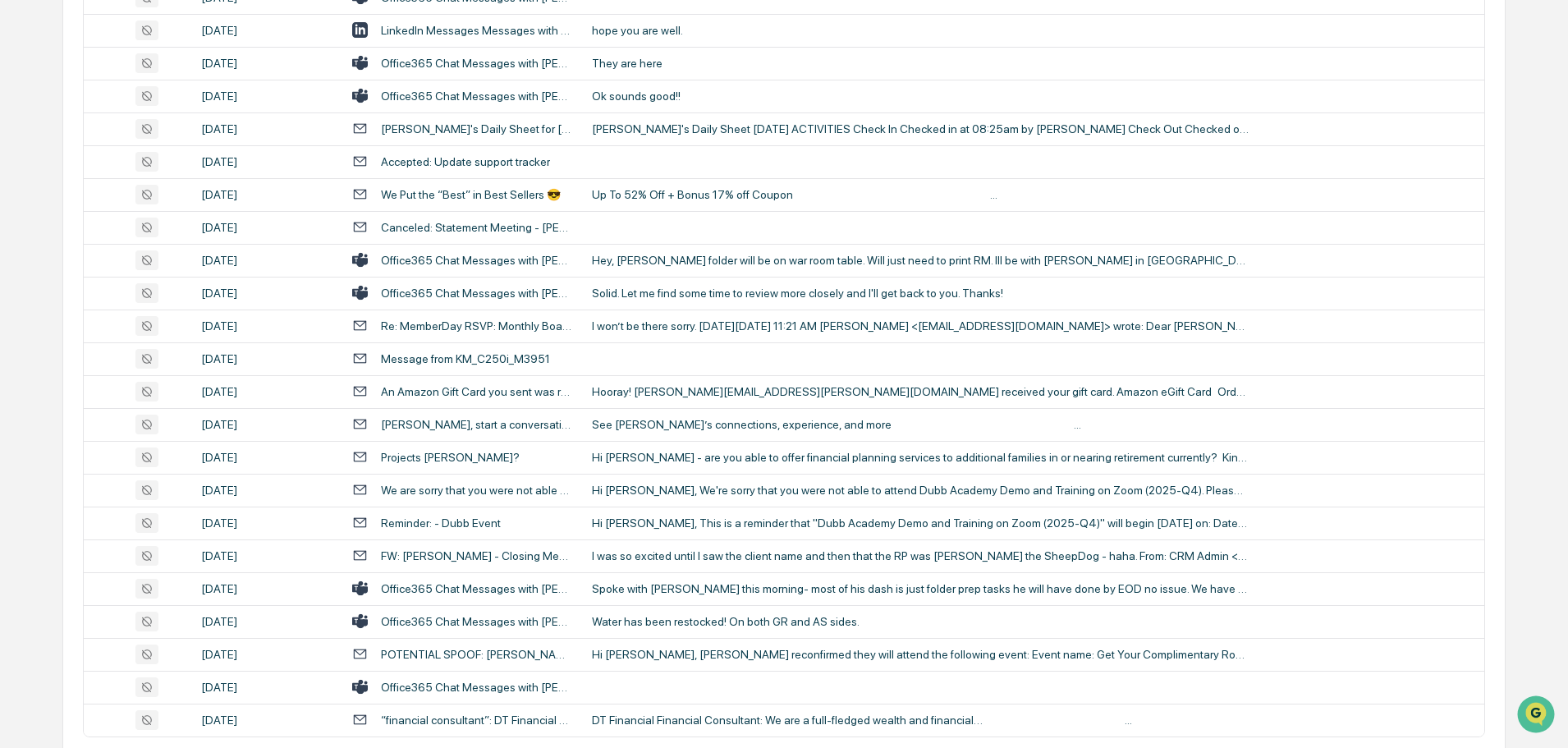
scroll to position [3008, 0]
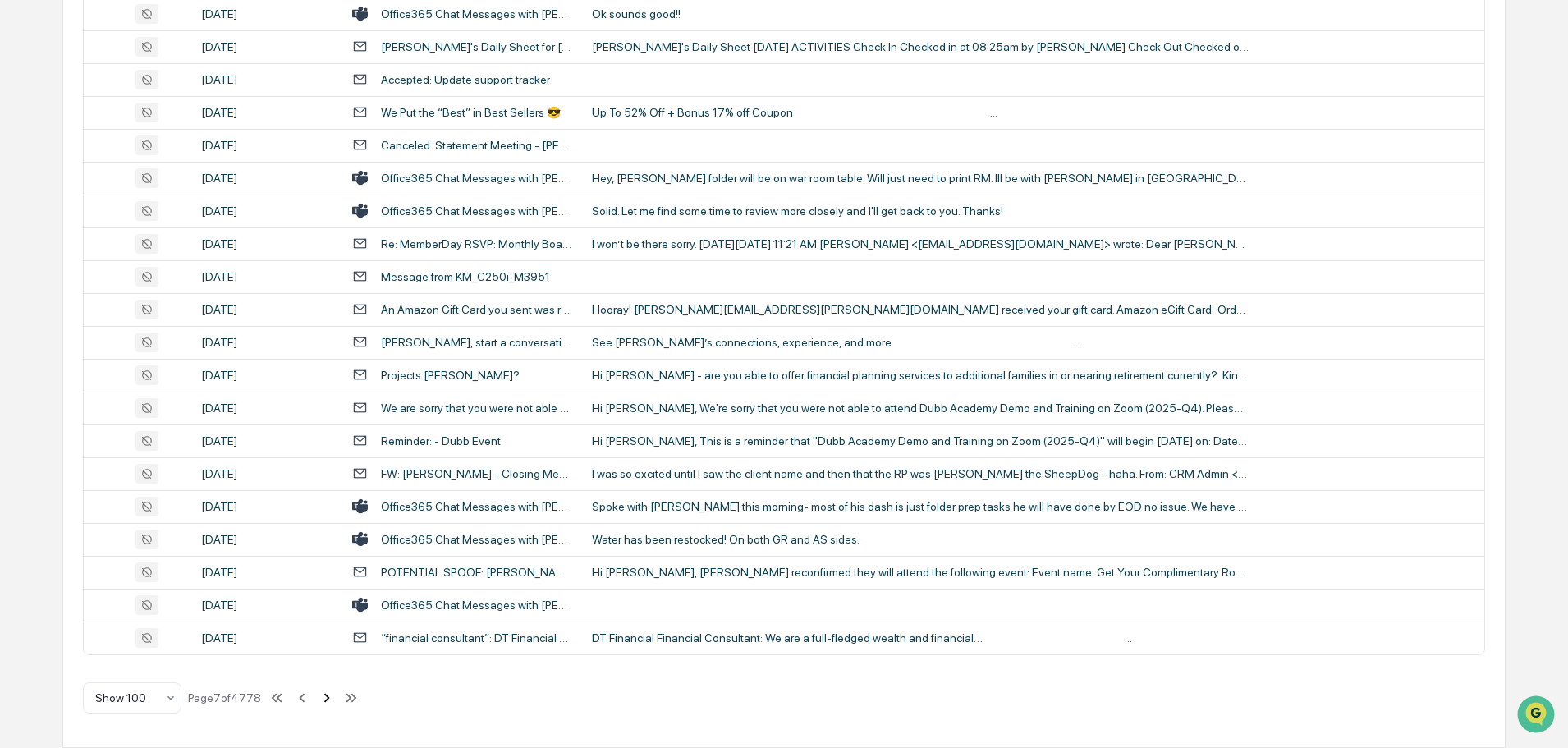
click at [325, 698] on icon at bounding box center [326, 698] width 18 height 18
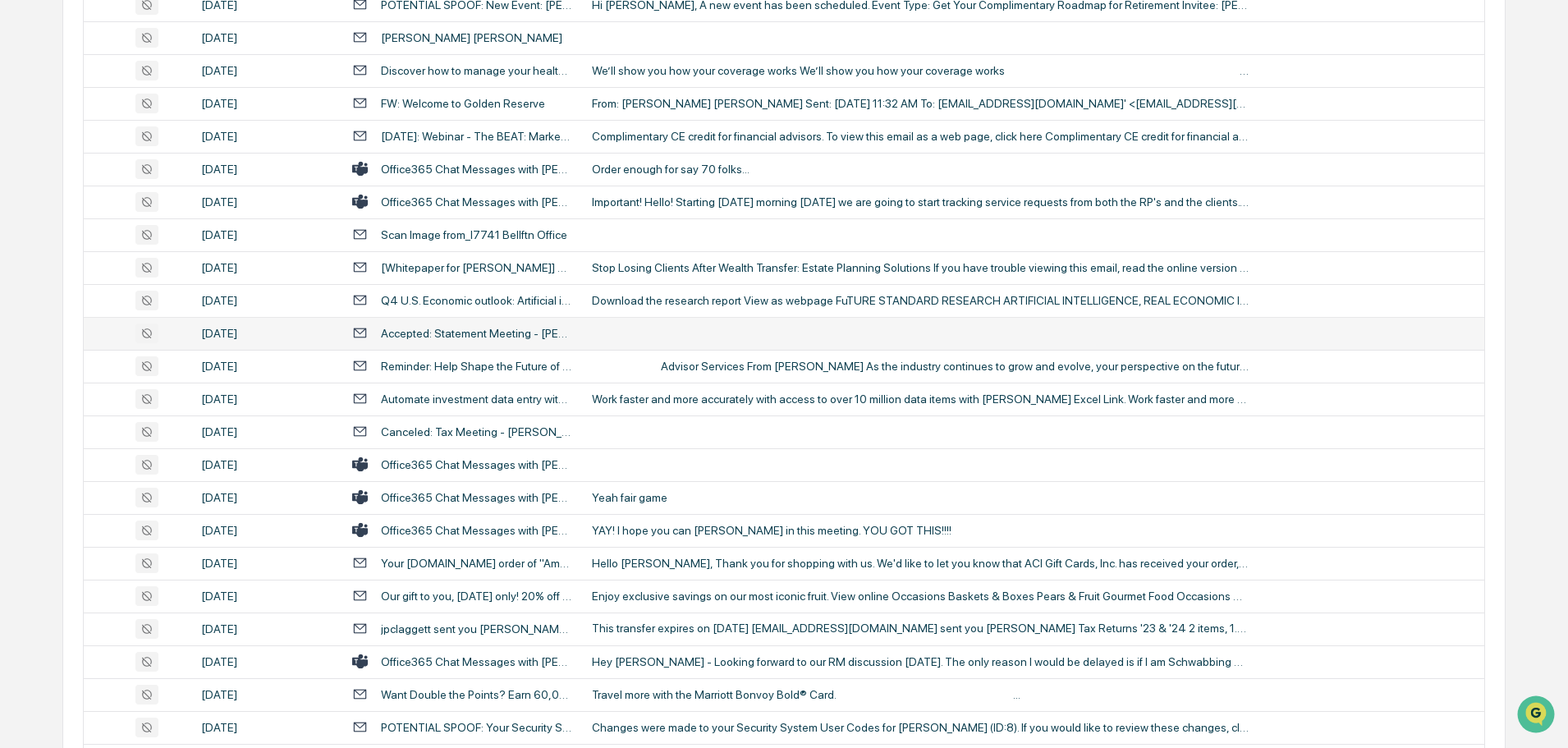
scroll to position [2464, 0]
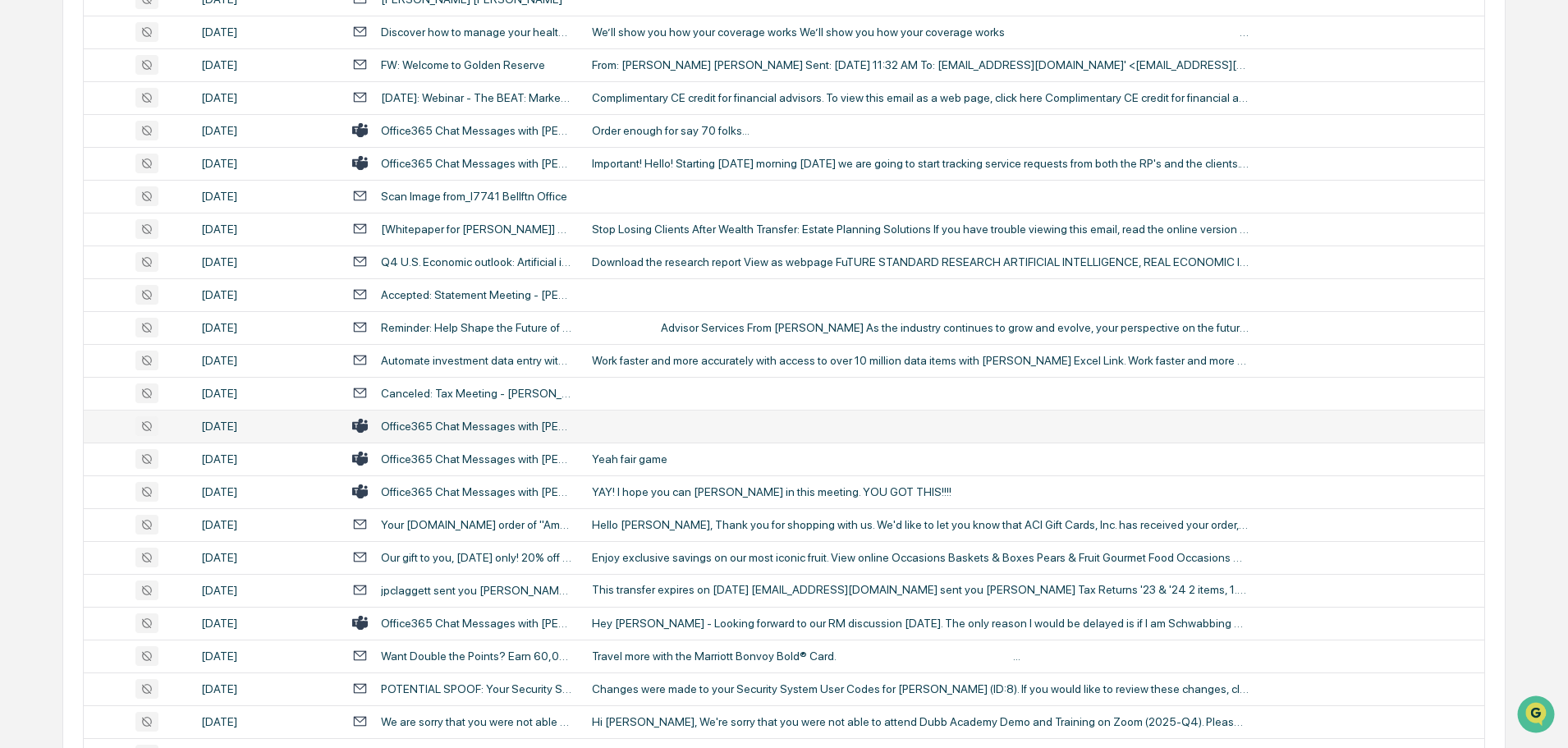
click at [679, 423] on td at bounding box center [1032, 426] width 902 height 33
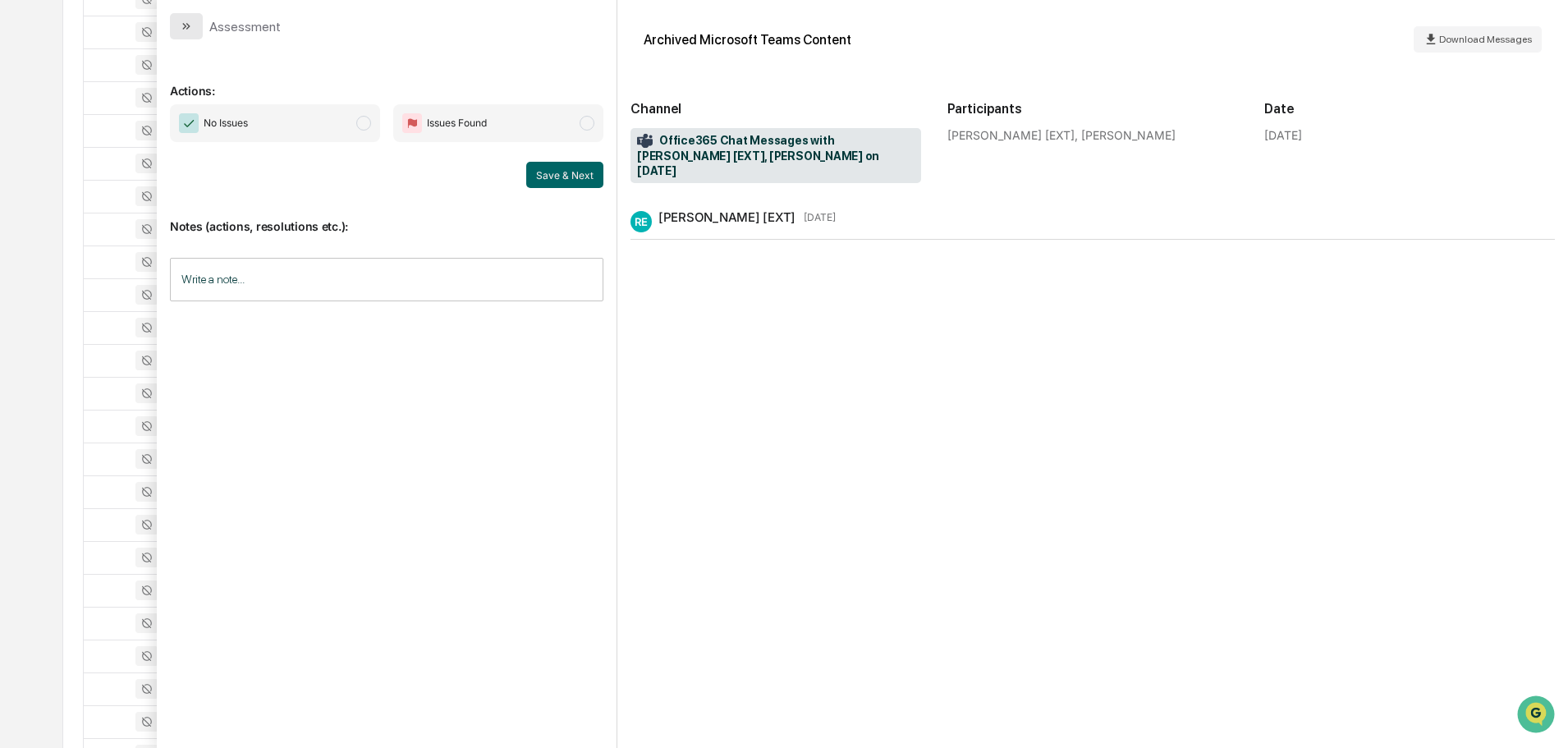
click at [190, 24] on icon "modal" at bounding box center [187, 26] width 14 height 14
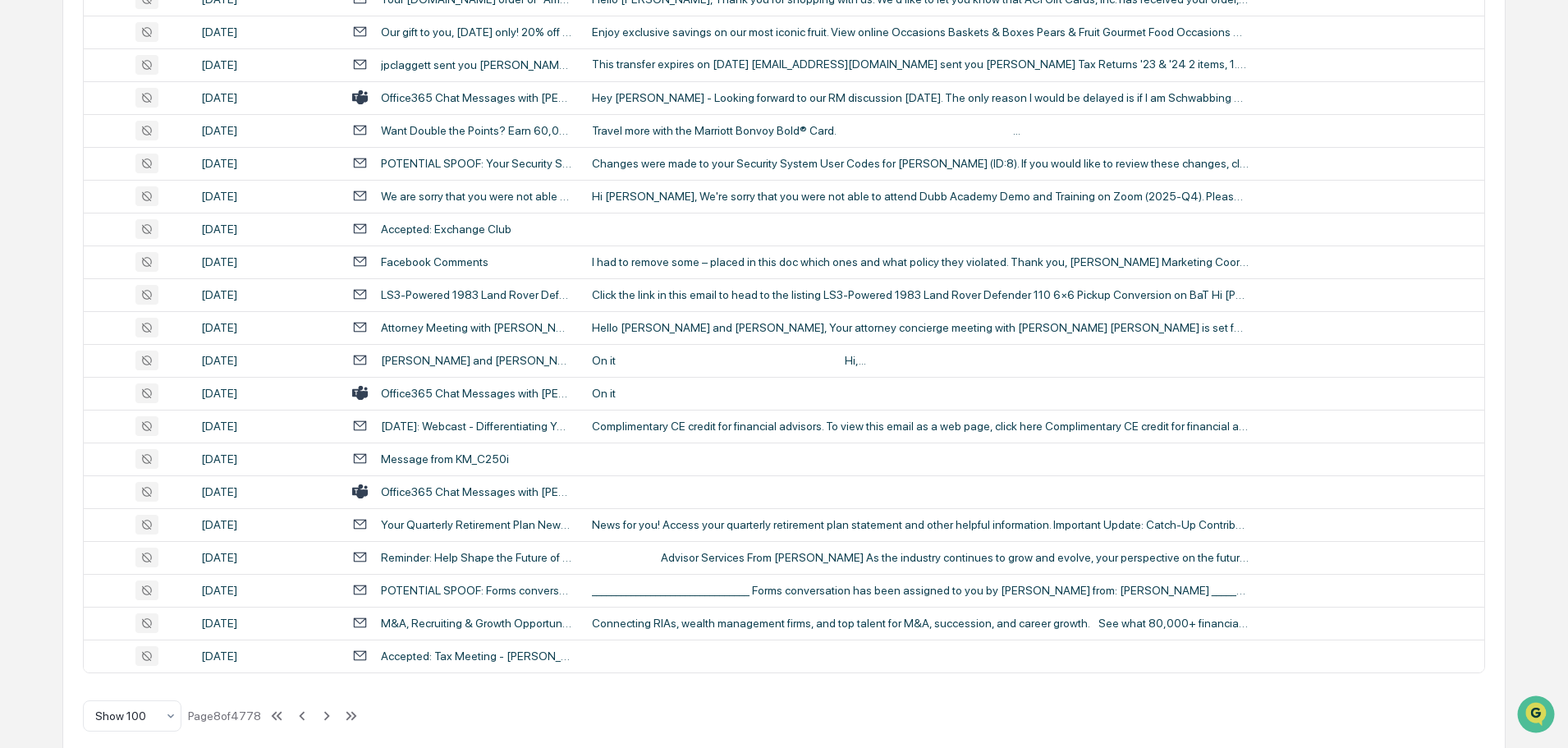
scroll to position [3008, 0]
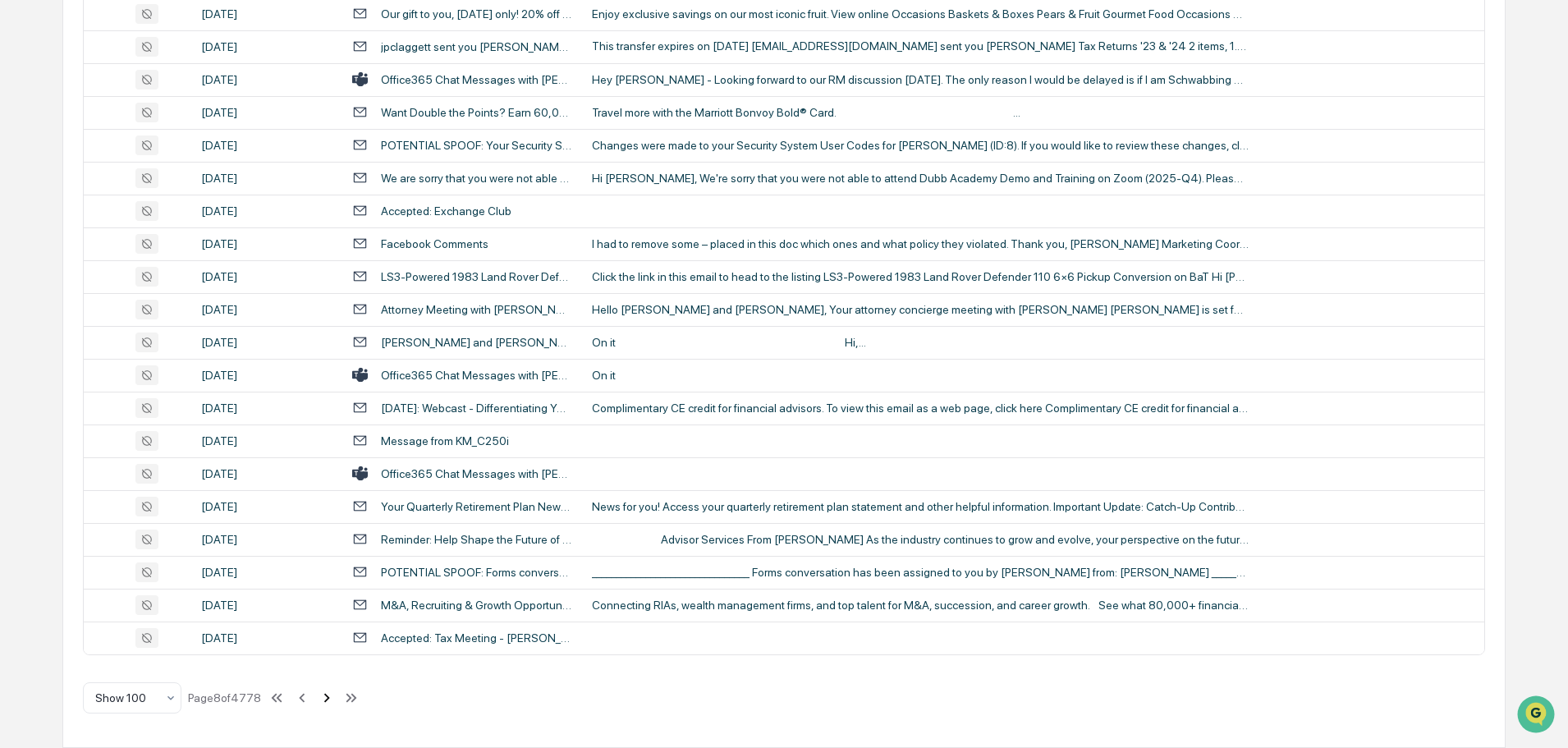
click at [323, 701] on icon at bounding box center [326, 698] width 18 height 18
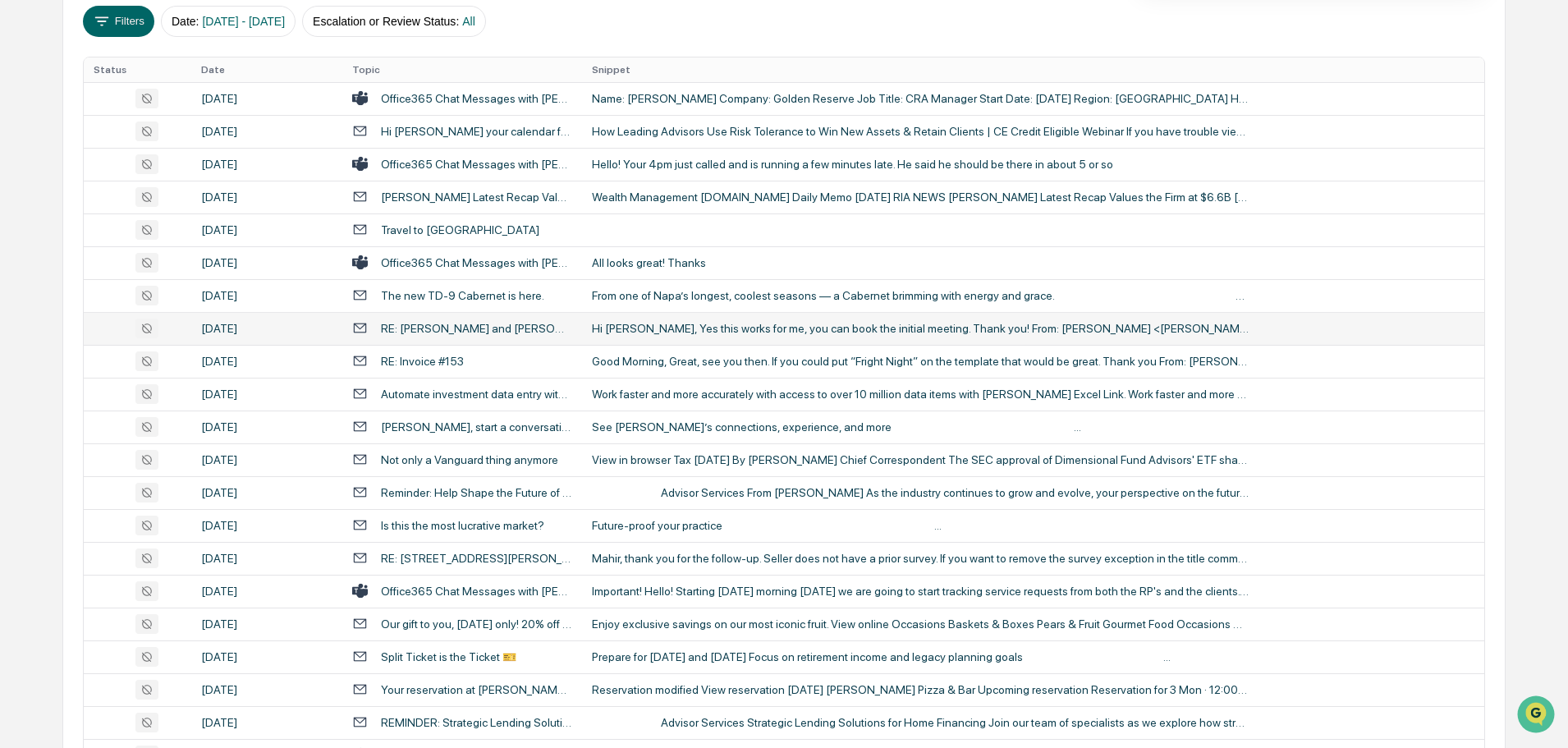
scroll to position [297, 0]
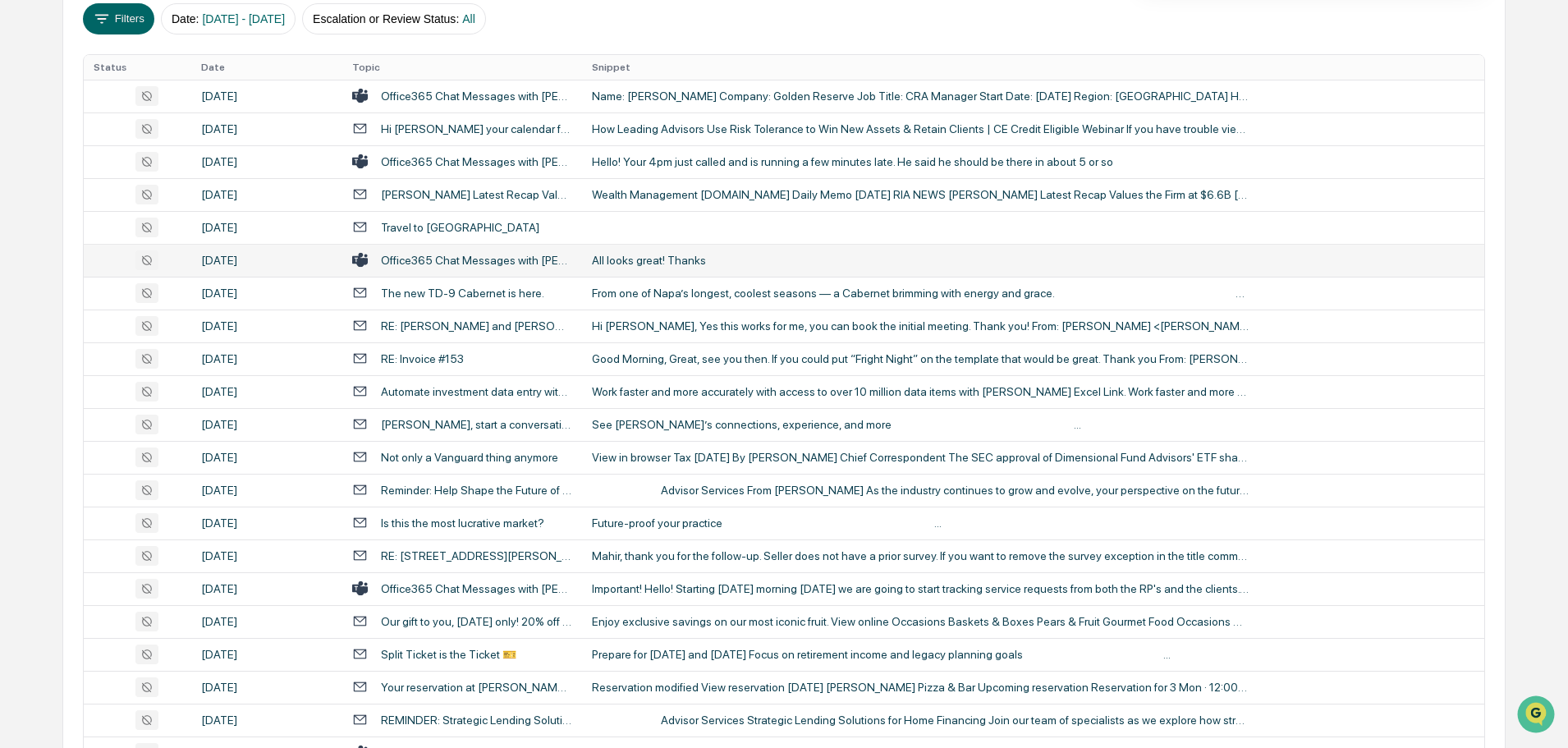
click at [678, 263] on div "All looks great! Thanks" at bounding box center [920, 261] width 657 height 14
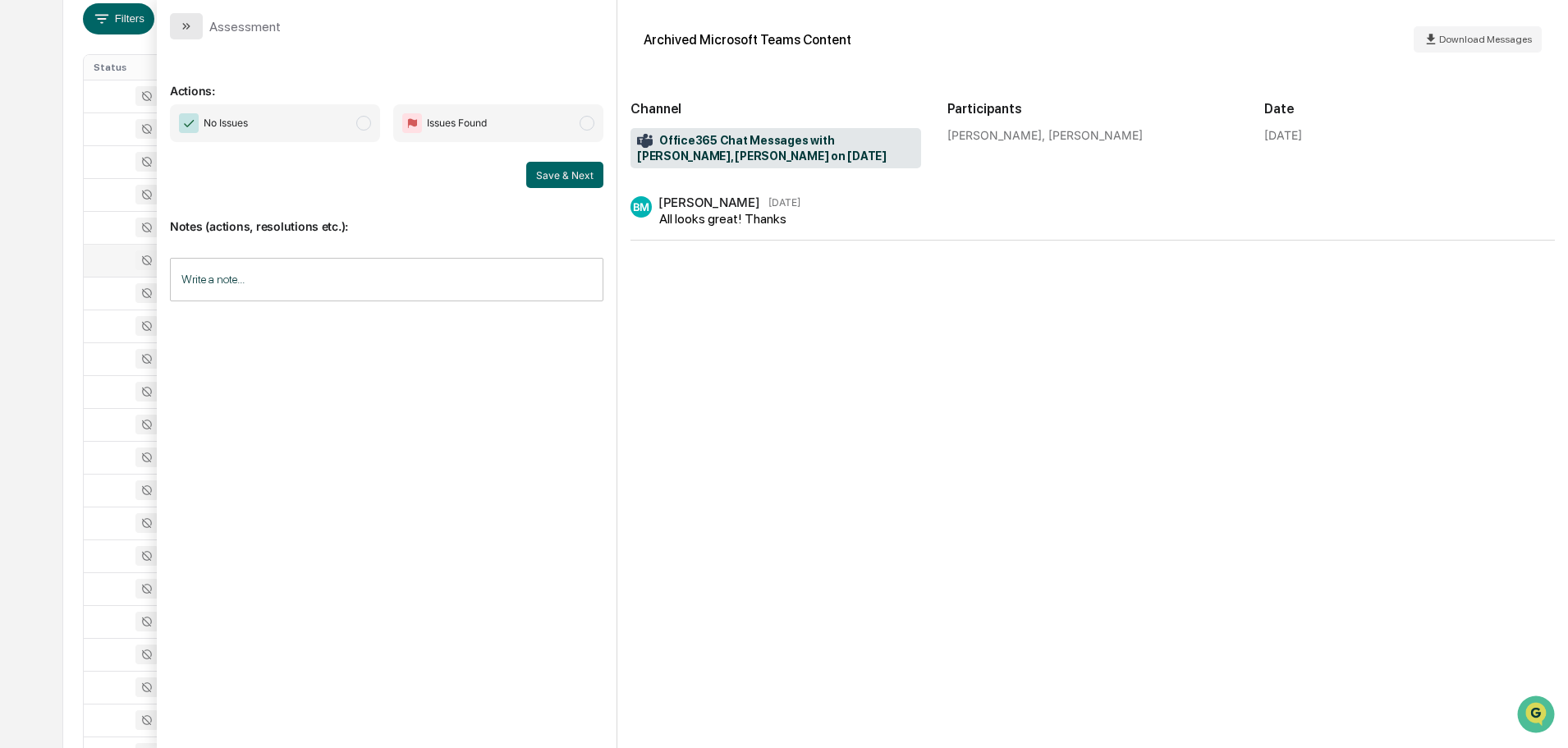
click at [186, 18] on button "modal" at bounding box center [186, 26] width 33 height 26
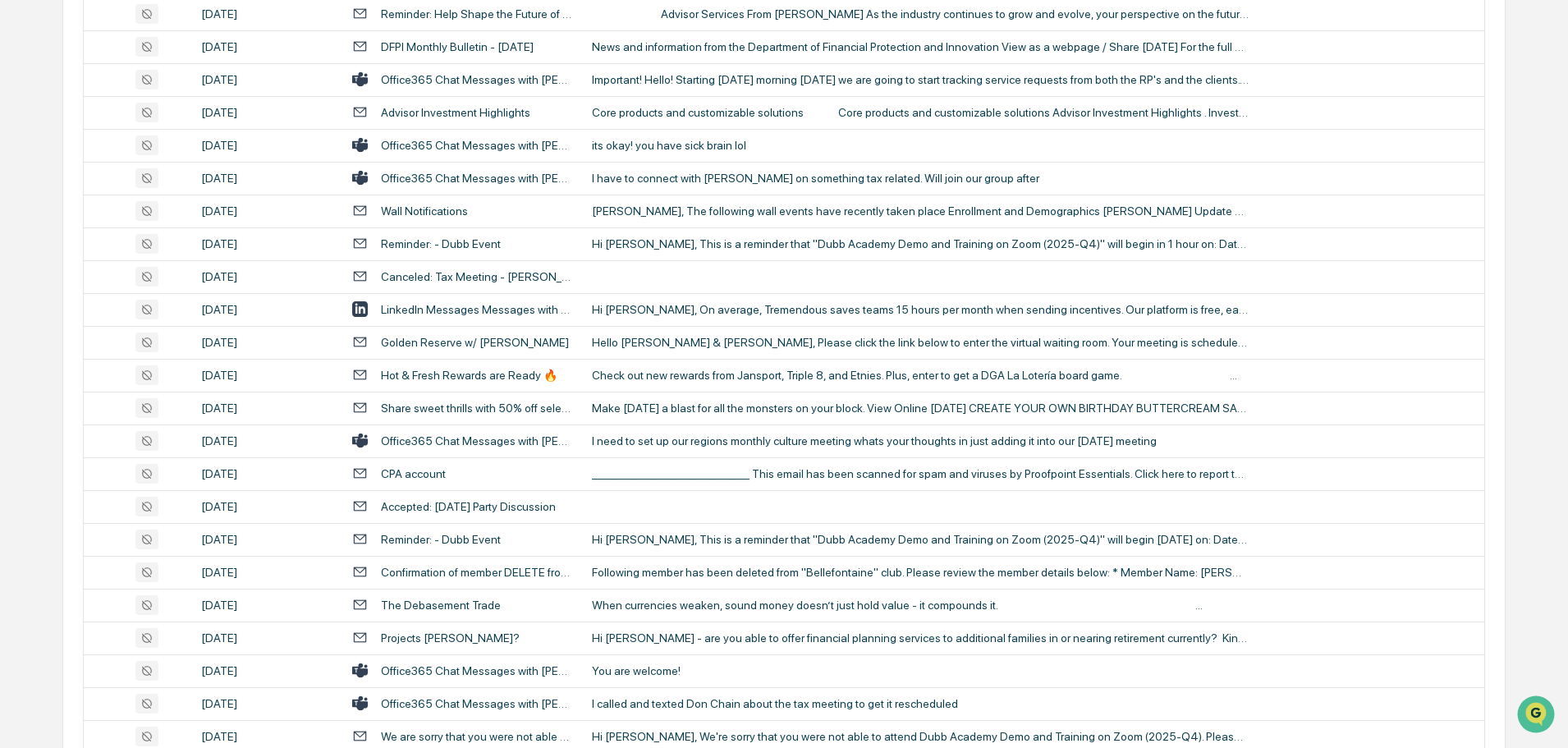
scroll to position [1447, 0]
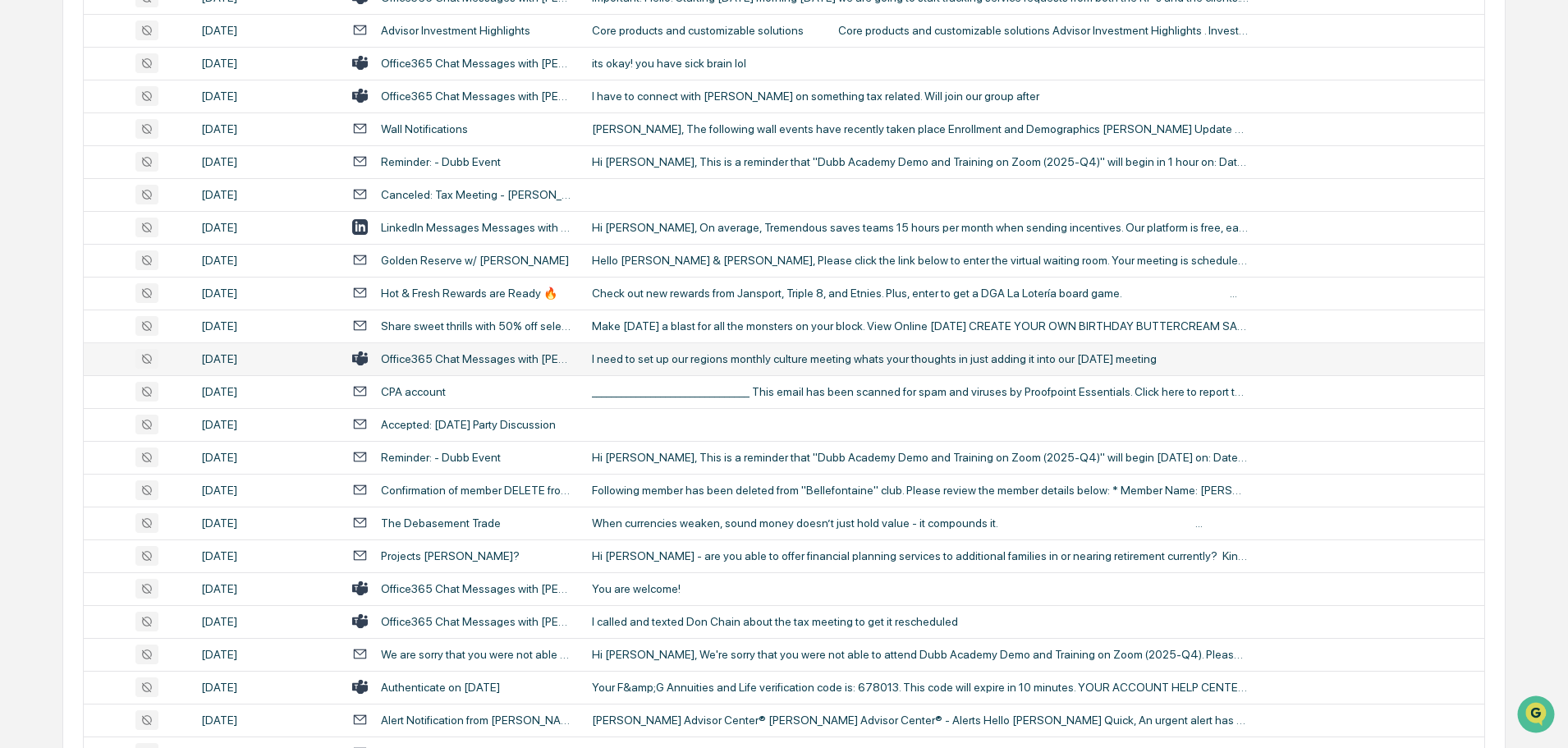
click at [722, 356] on div "I need to set up our regions monthly culture meeting whats your thoughts in jus…" at bounding box center [920, 359] width 657 height 14
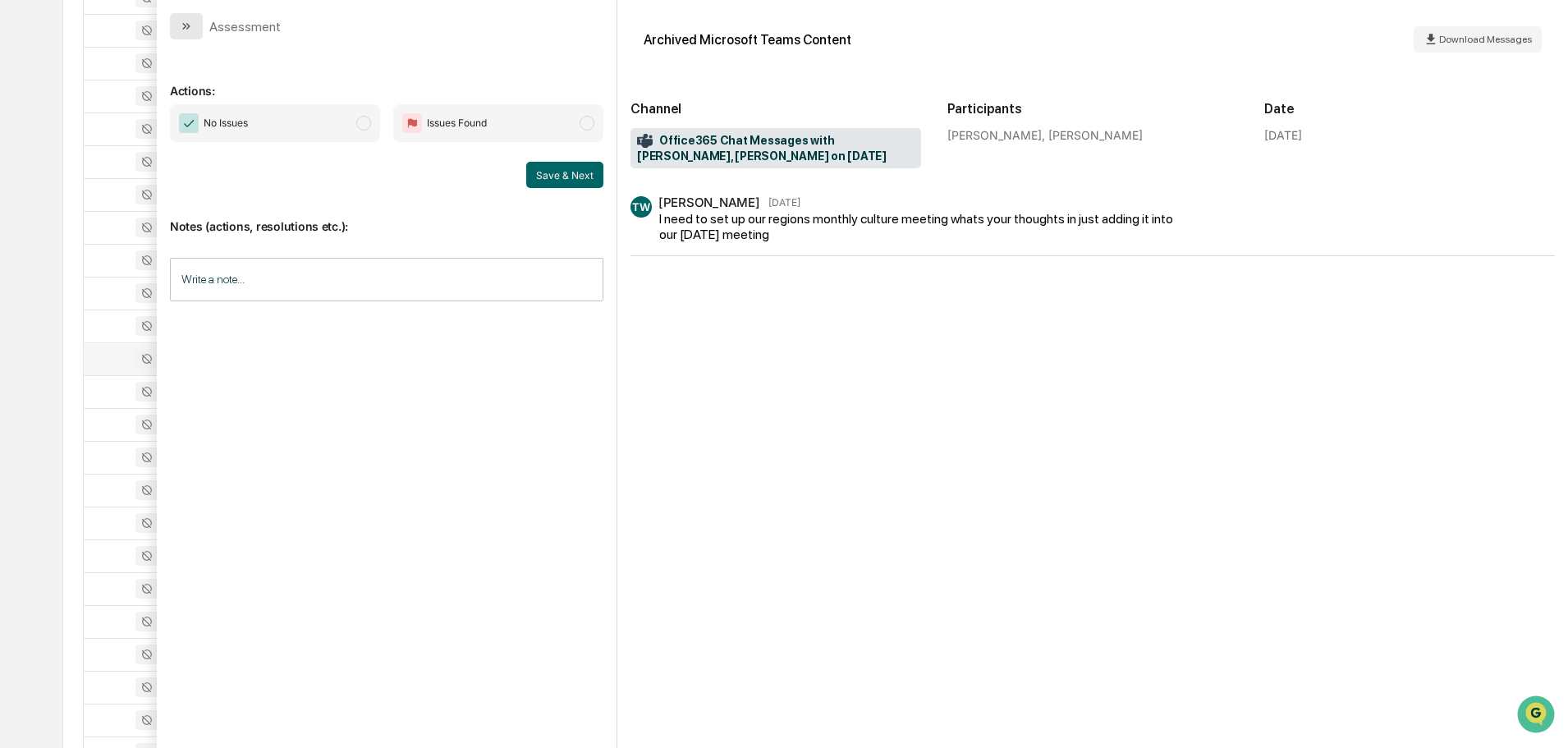
click at [193, 25] on button "modal" at bounding box center [186, 26] width 33 height 26
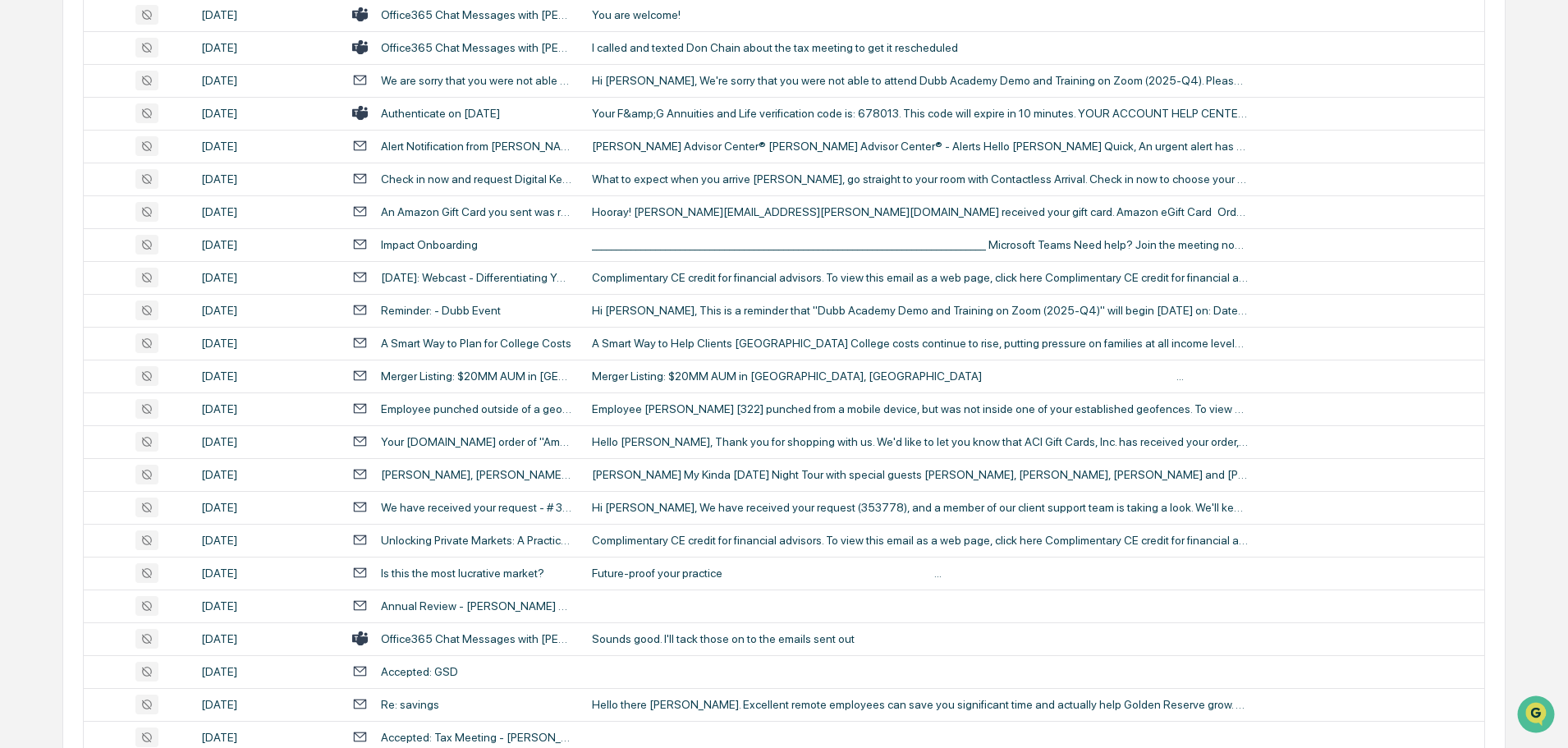
scroll to position [2022, 0]
click at [670, 471] on div "[PERSON_NAME] My Kinda [DATE] Night Tour with special guests [PERSON_NAME], [PE…" at bounding box center [920, 474] width 657 height 14
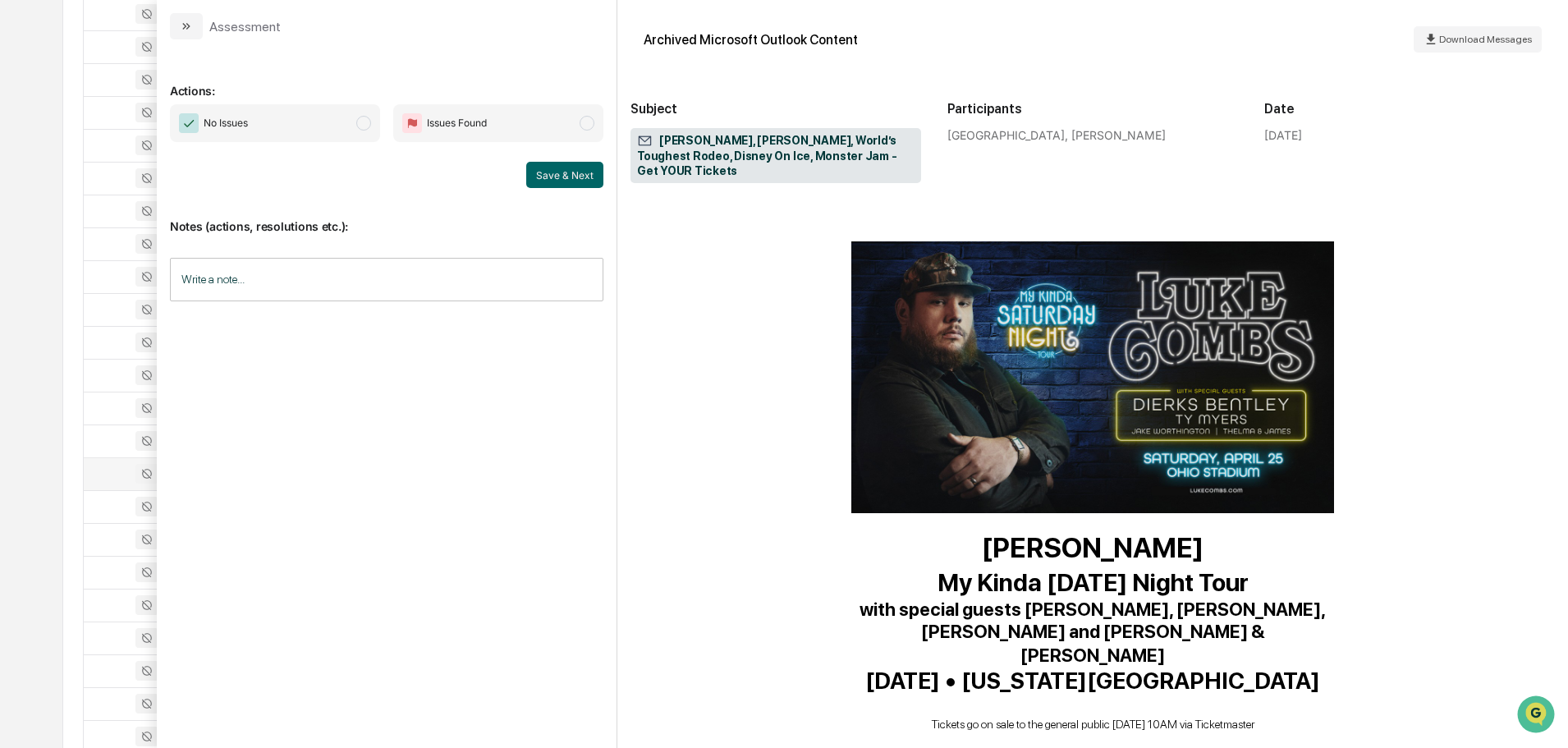
scroll to position [165, 0]
click at [184, 23] on icon "modal" at bounding box center [187, 26] width 14 height 14
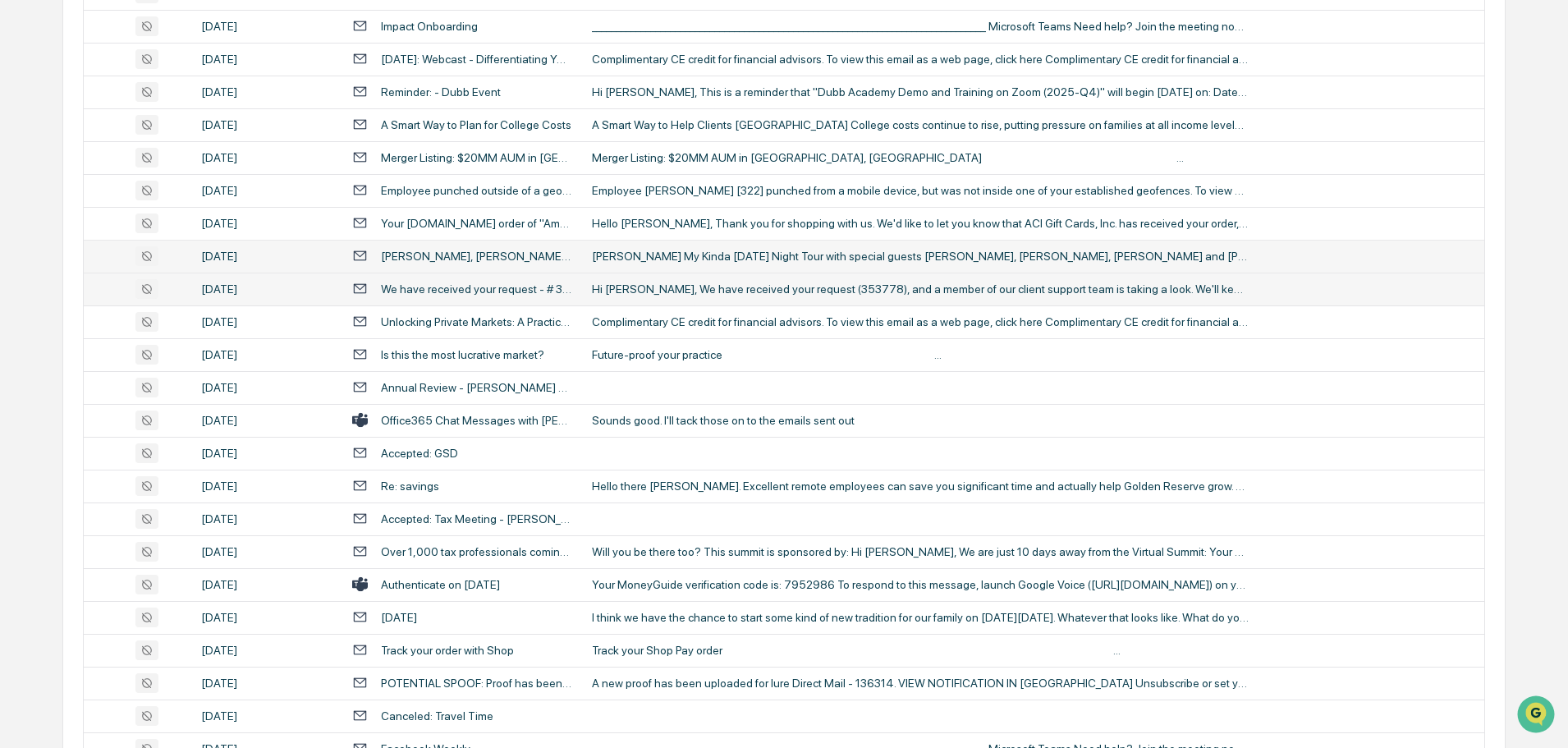
scroll to position [2268, 0]
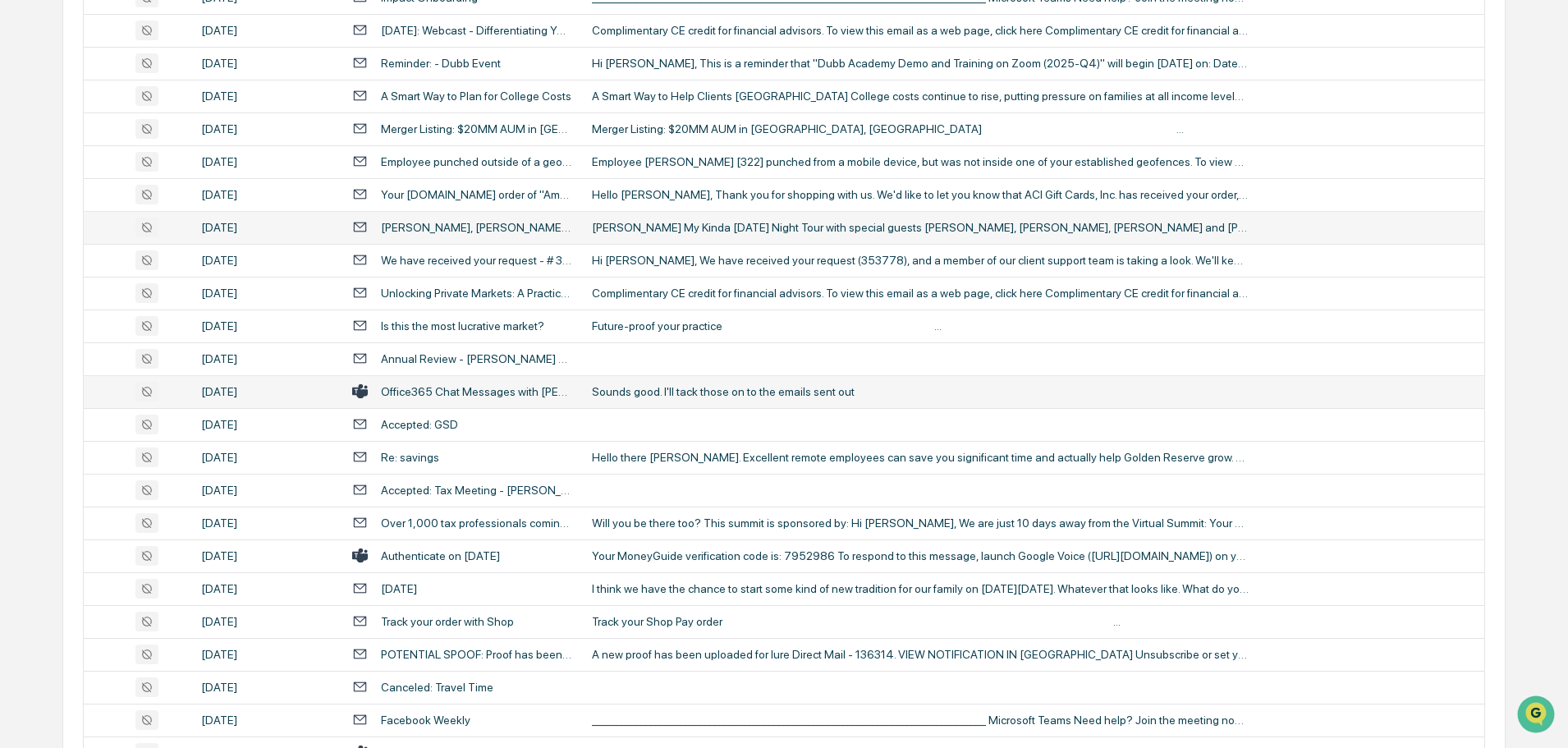
click at [718, 384] on td "Sounds good. I'll tack those on to the emails sent out" at bounding box center [1032, 391] width 902 height 33
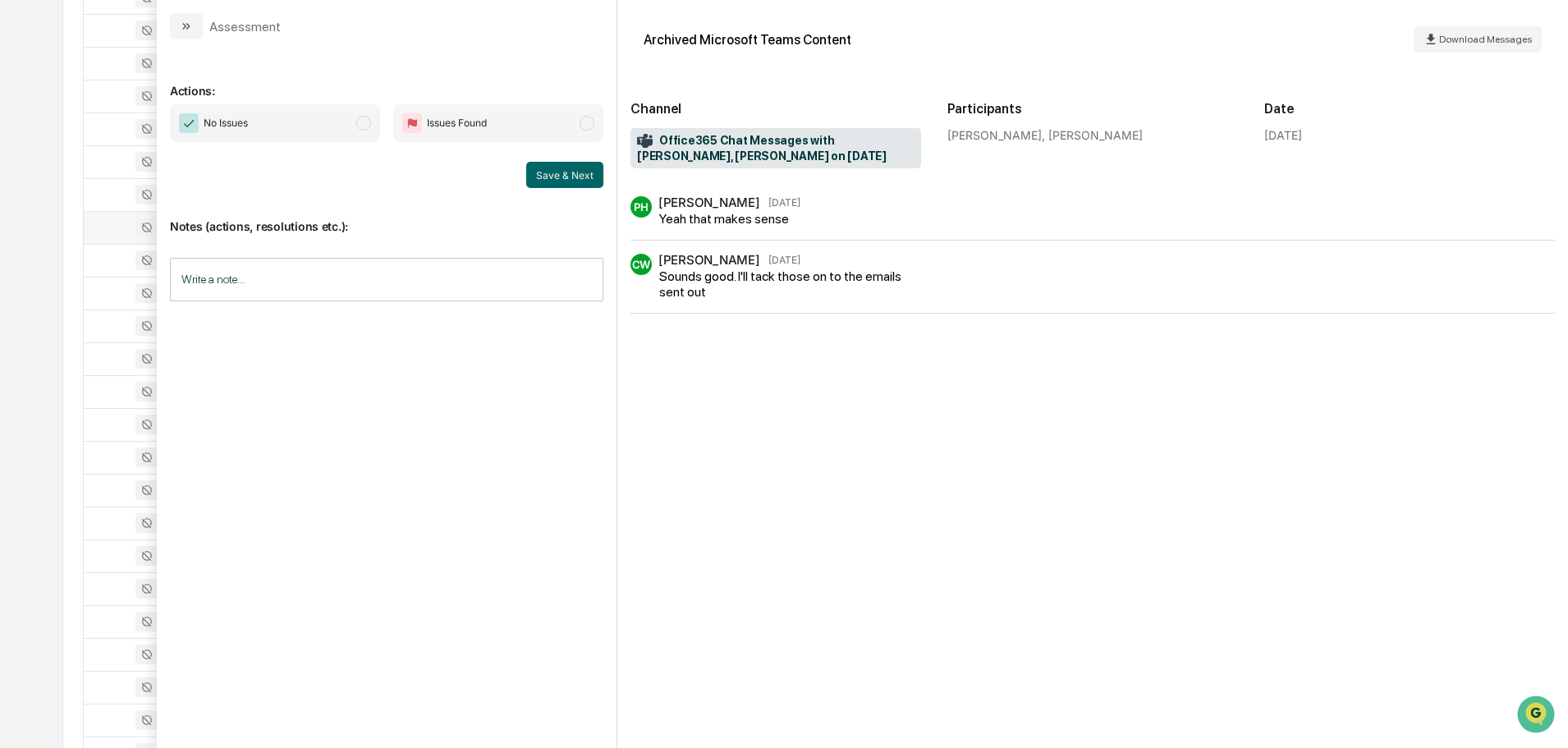
click at [198, 23] on button "modal" at bounding box center [186, 26] width 33 height 26
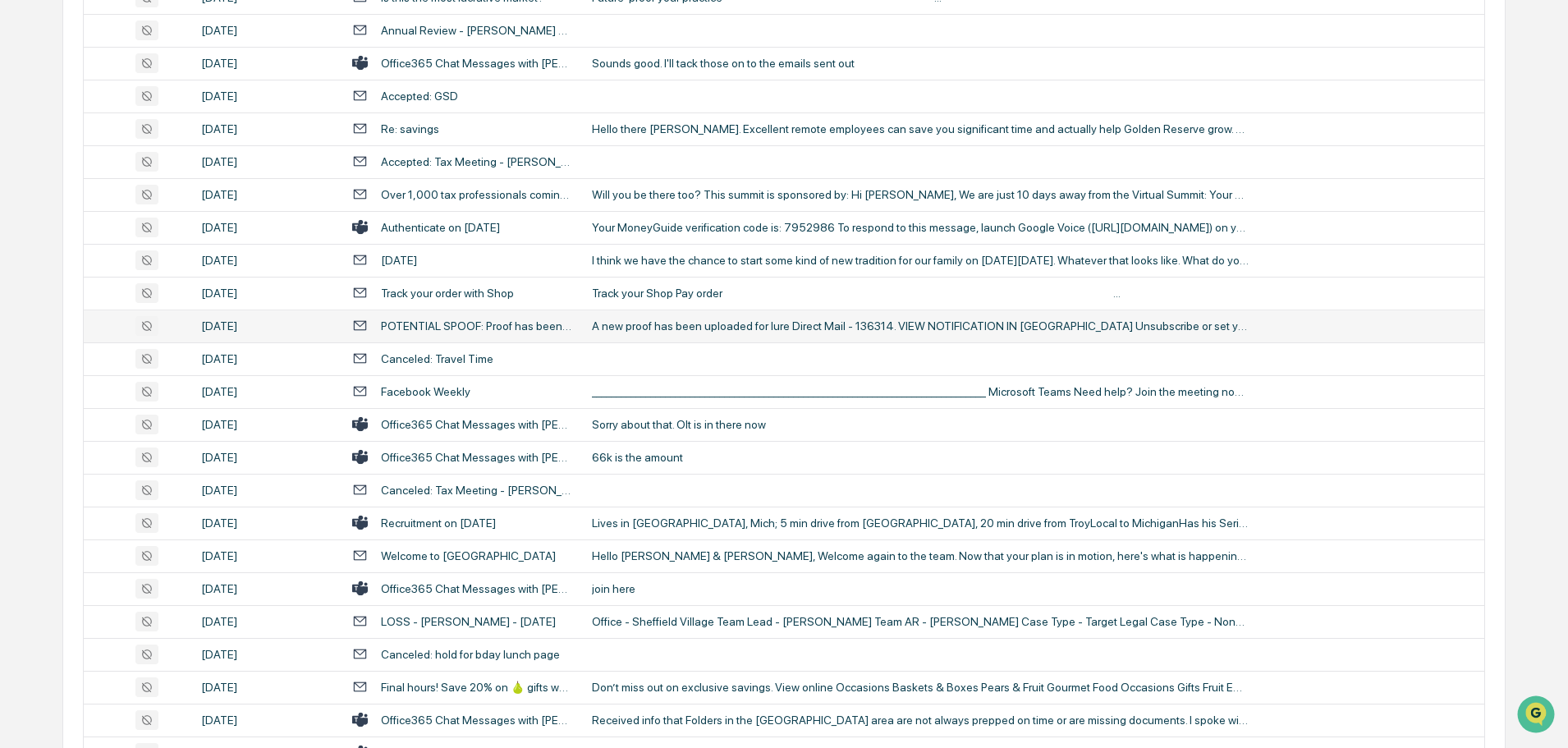
scroll to position [2679, 0]
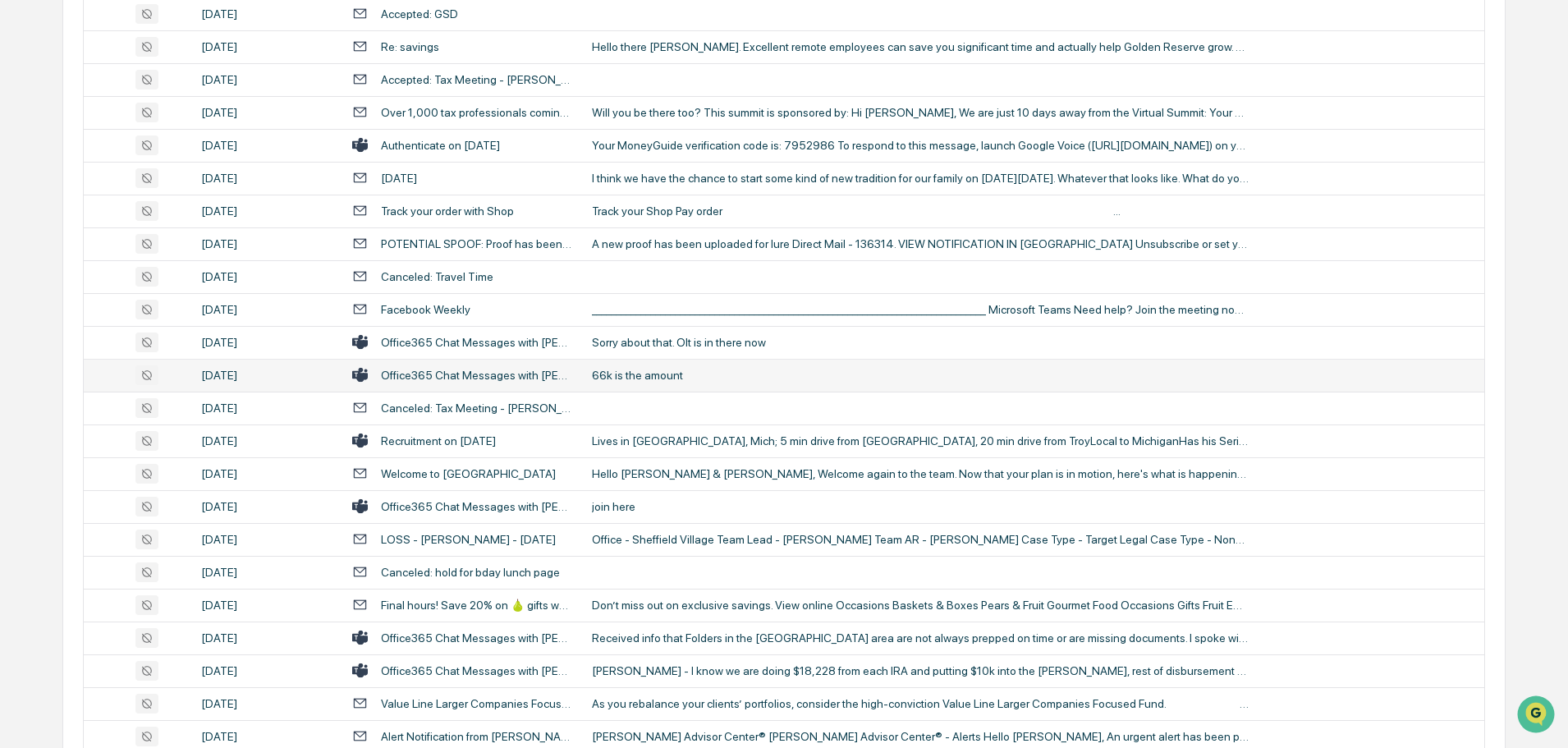
click at [649, 374] on div "66k is the amount" at bounding box center [920, 376] width 657 height 14
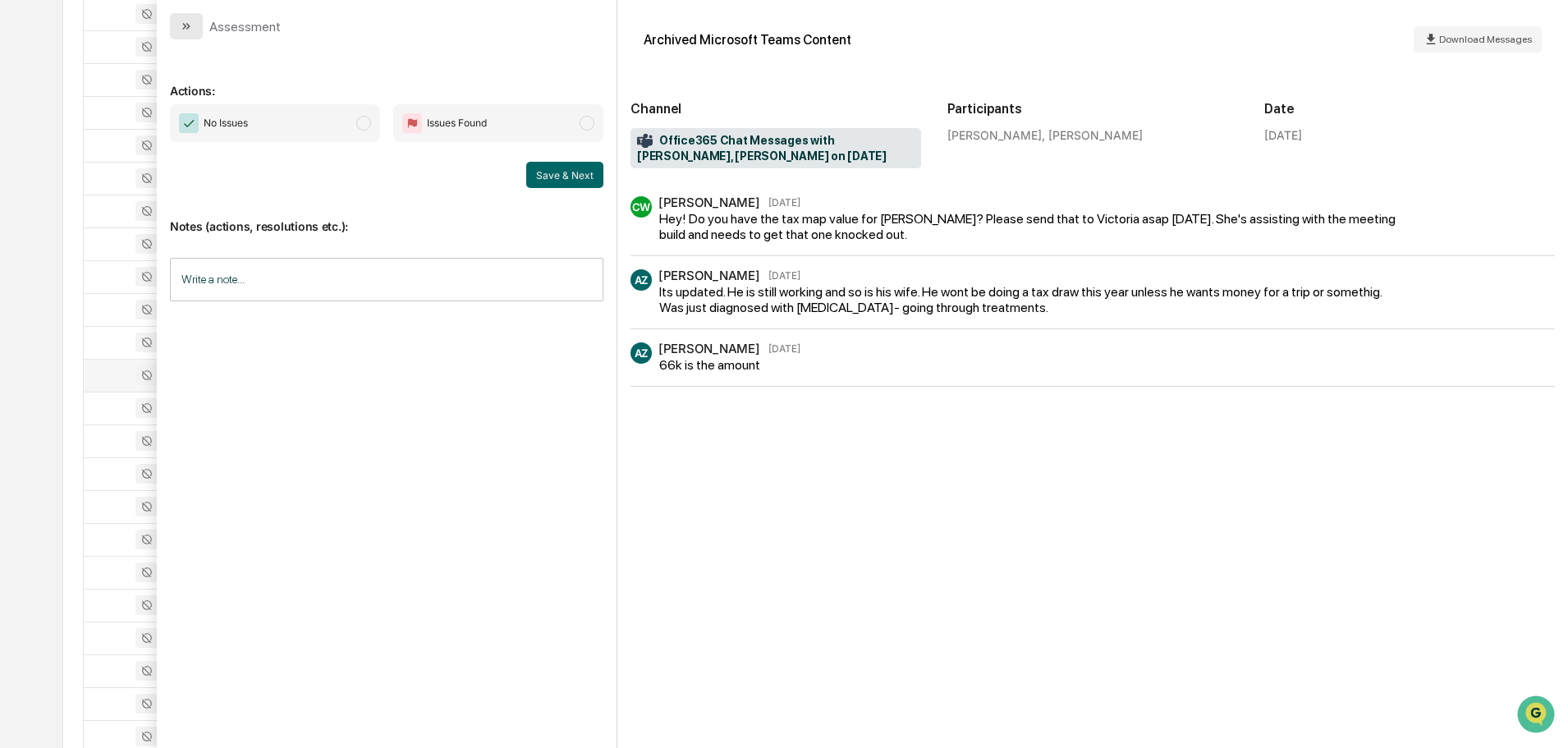
click at [187, 22] on icon "modal" at bounding box center [187, 26] width 14 height 14
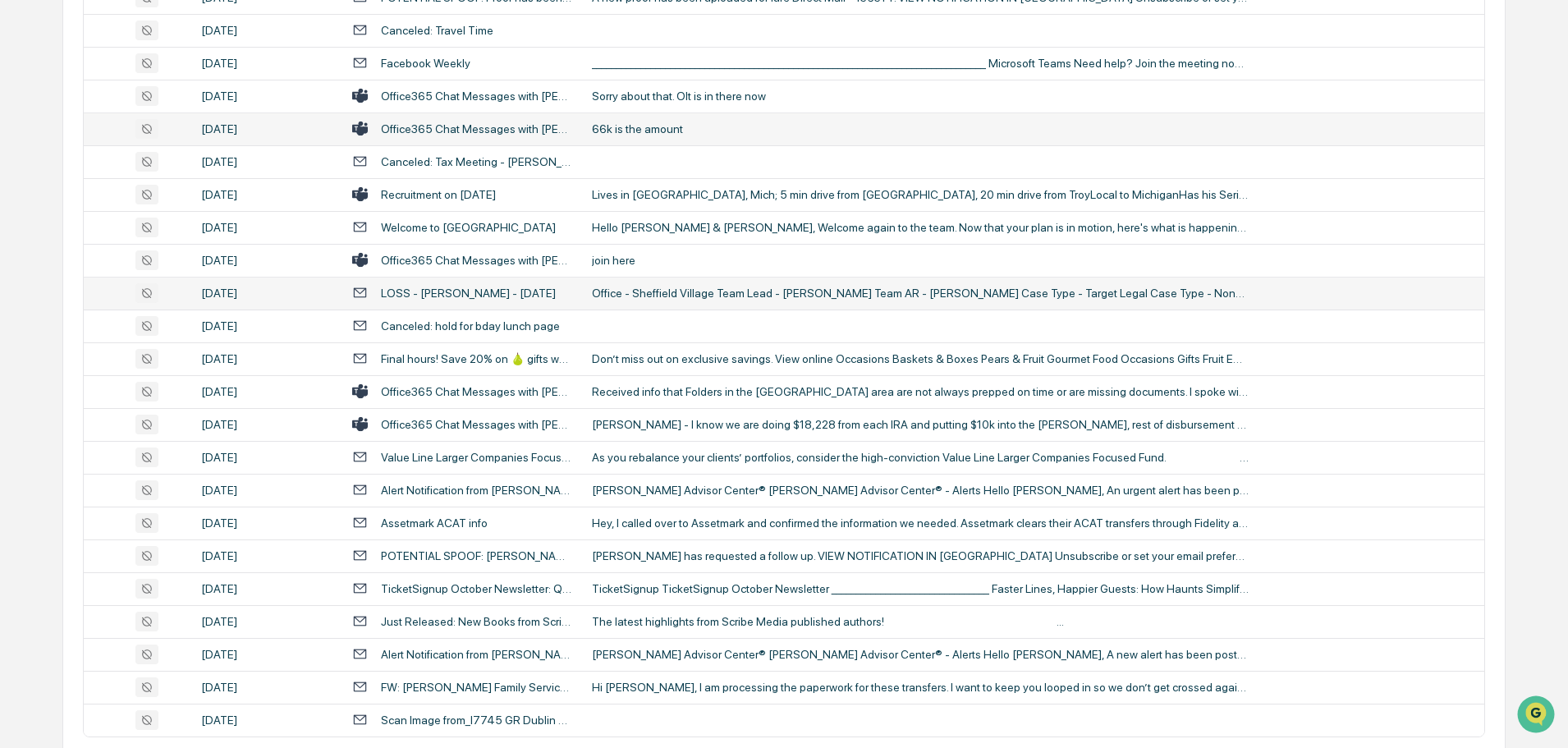
scroll to position [3008, 0]
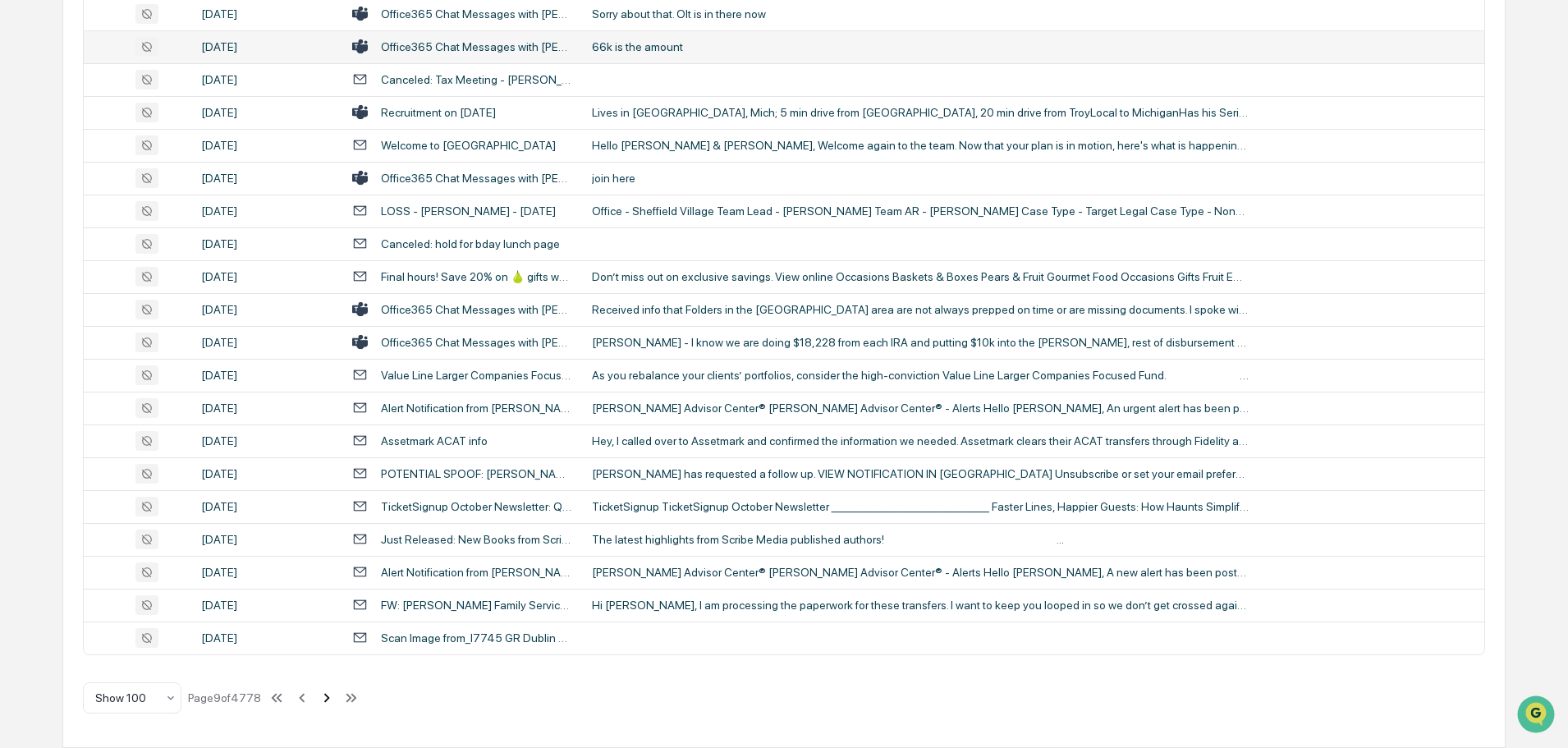
click at [326, 700] on icon at bounding box center [326, 698] width 18 height 18
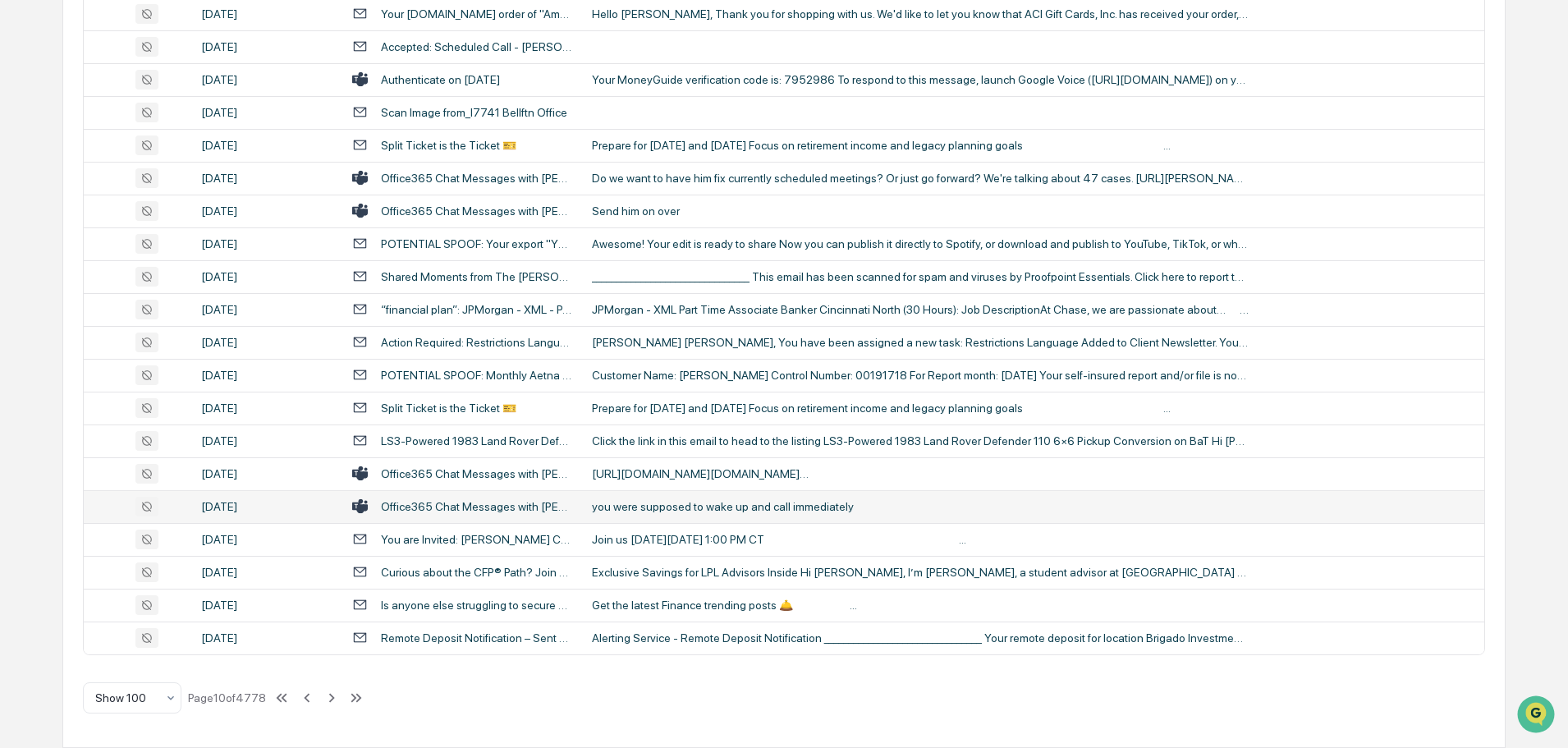
click at [665, 512] on div "you were supposed to wake up and call immediately" at bounding box center [920, 507] width 657 height 14
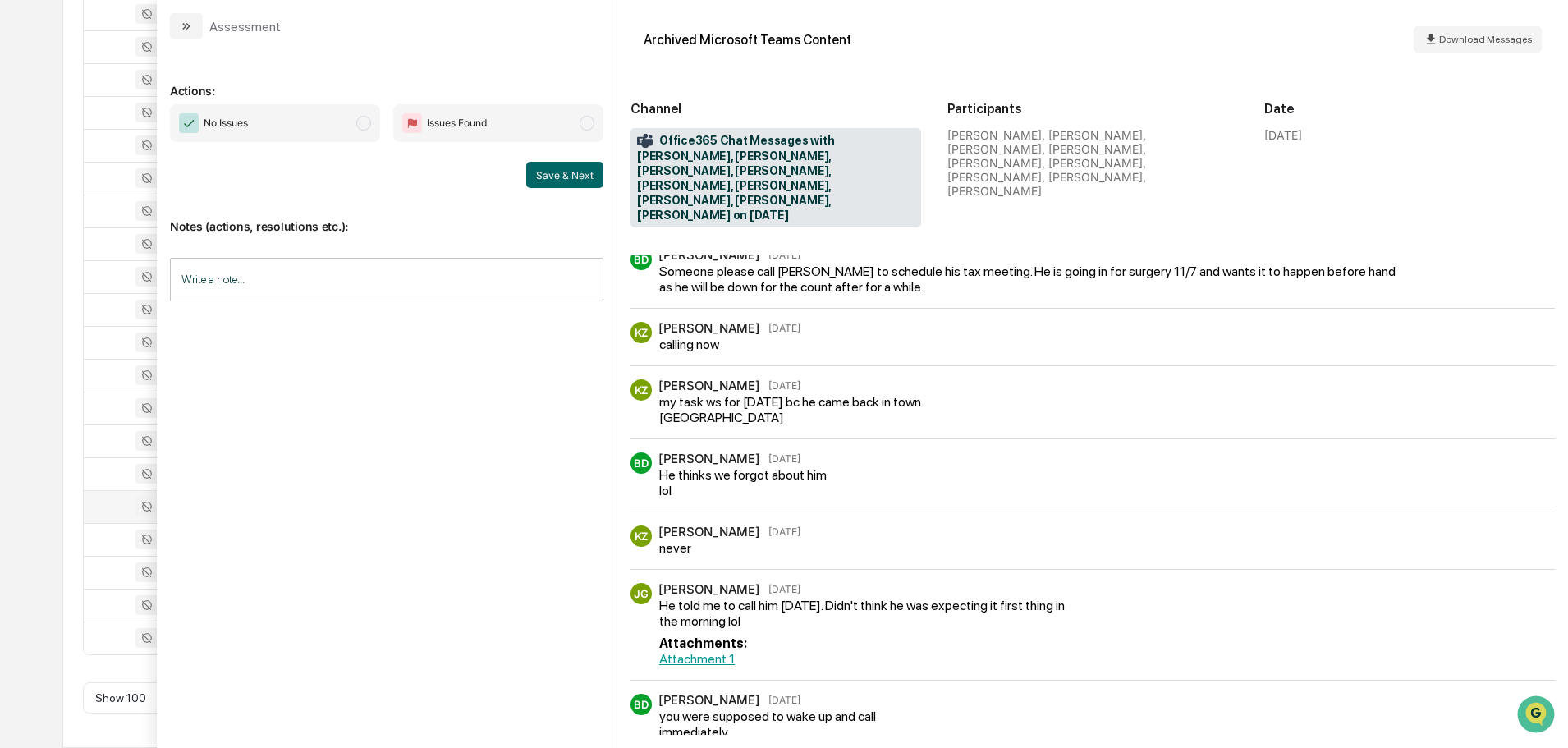
scroll to position [9, 0]
click at [180, 26] on icon "modal" at bounding box center [187, 26] width 14 height 14
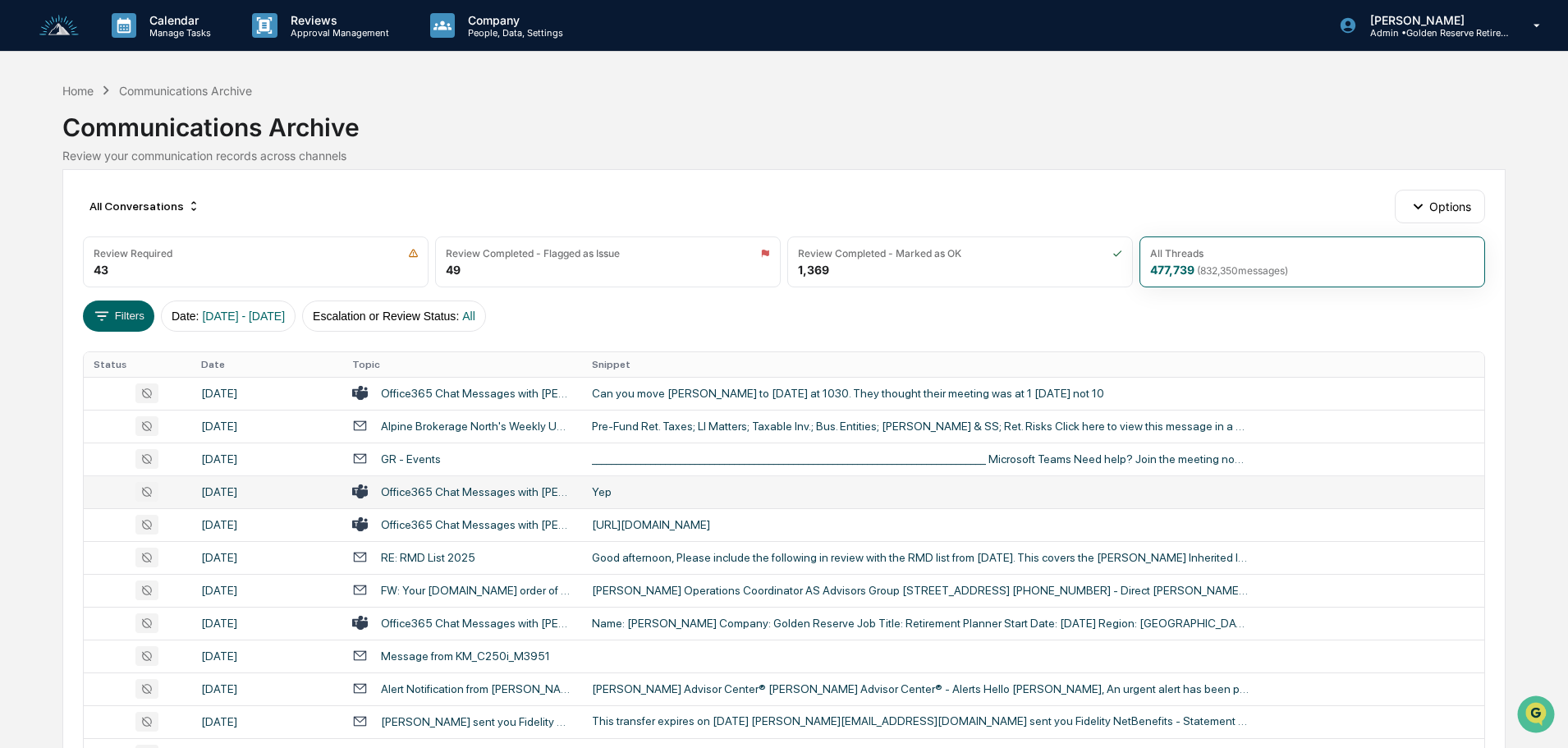
click at [657, 486] on div "Yep" at bounding box center [920, 492] width 657 height 14
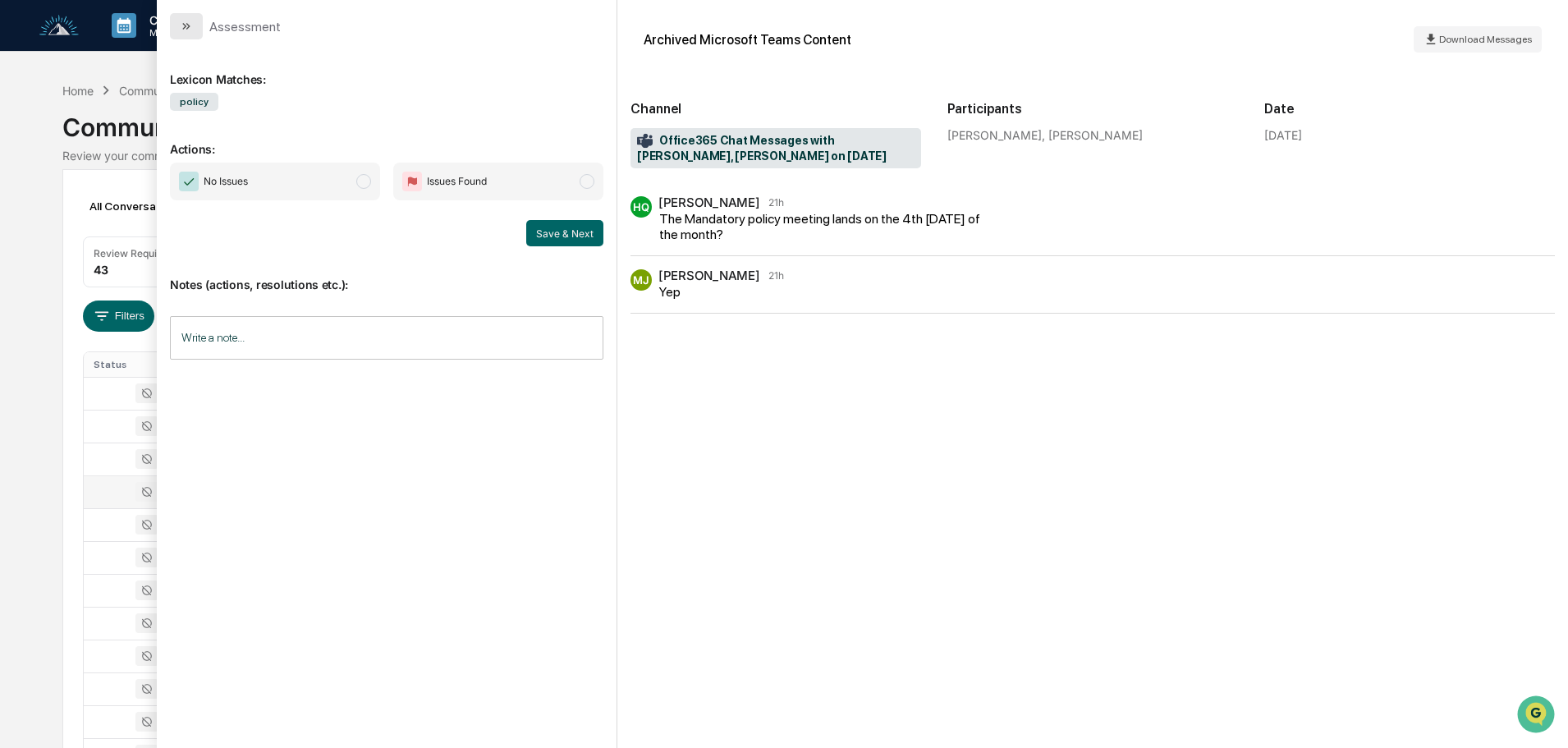
click at [185, 28] on icon "modal" at bounding box center [184, 26] width 4 height 7
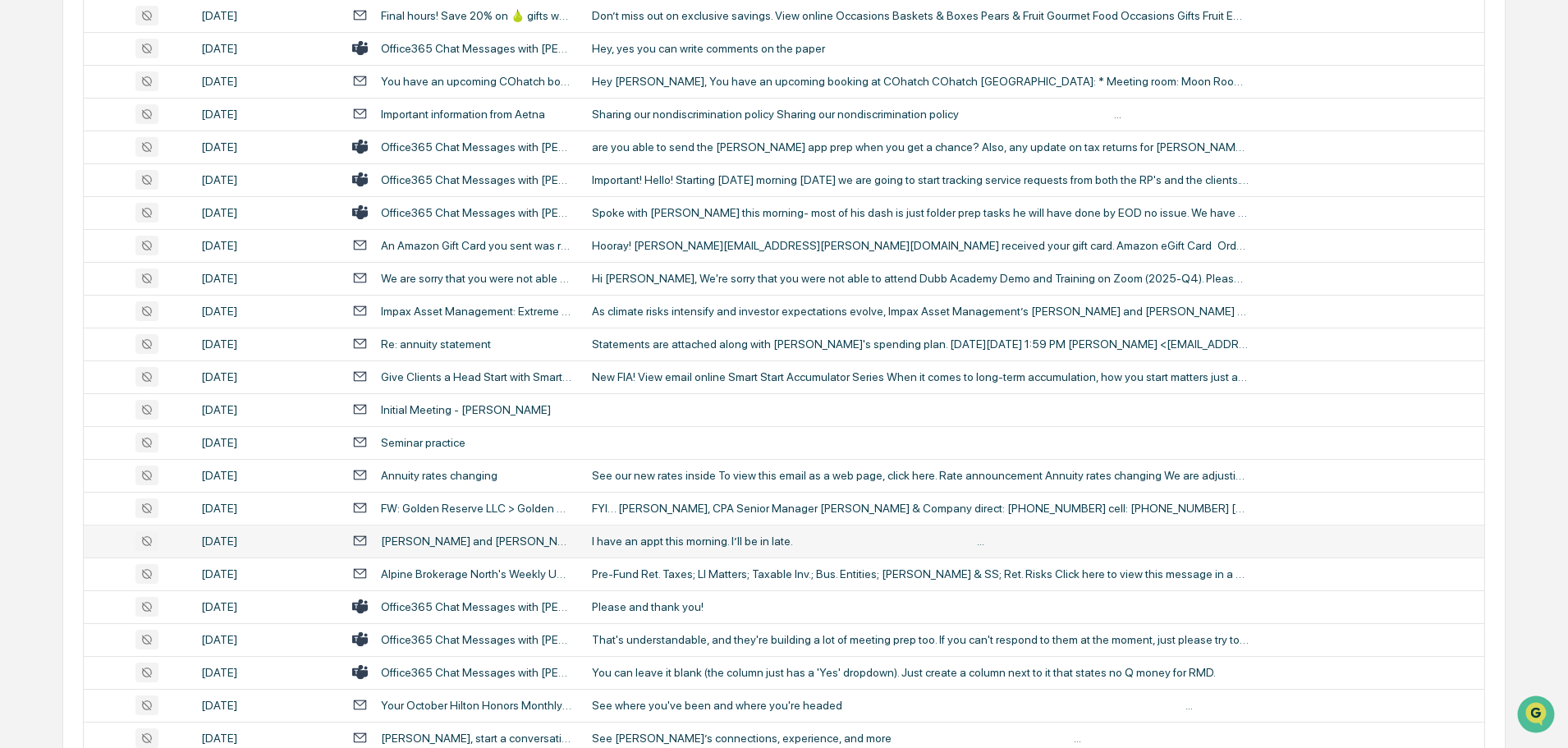
scroll to position [1807, 0]
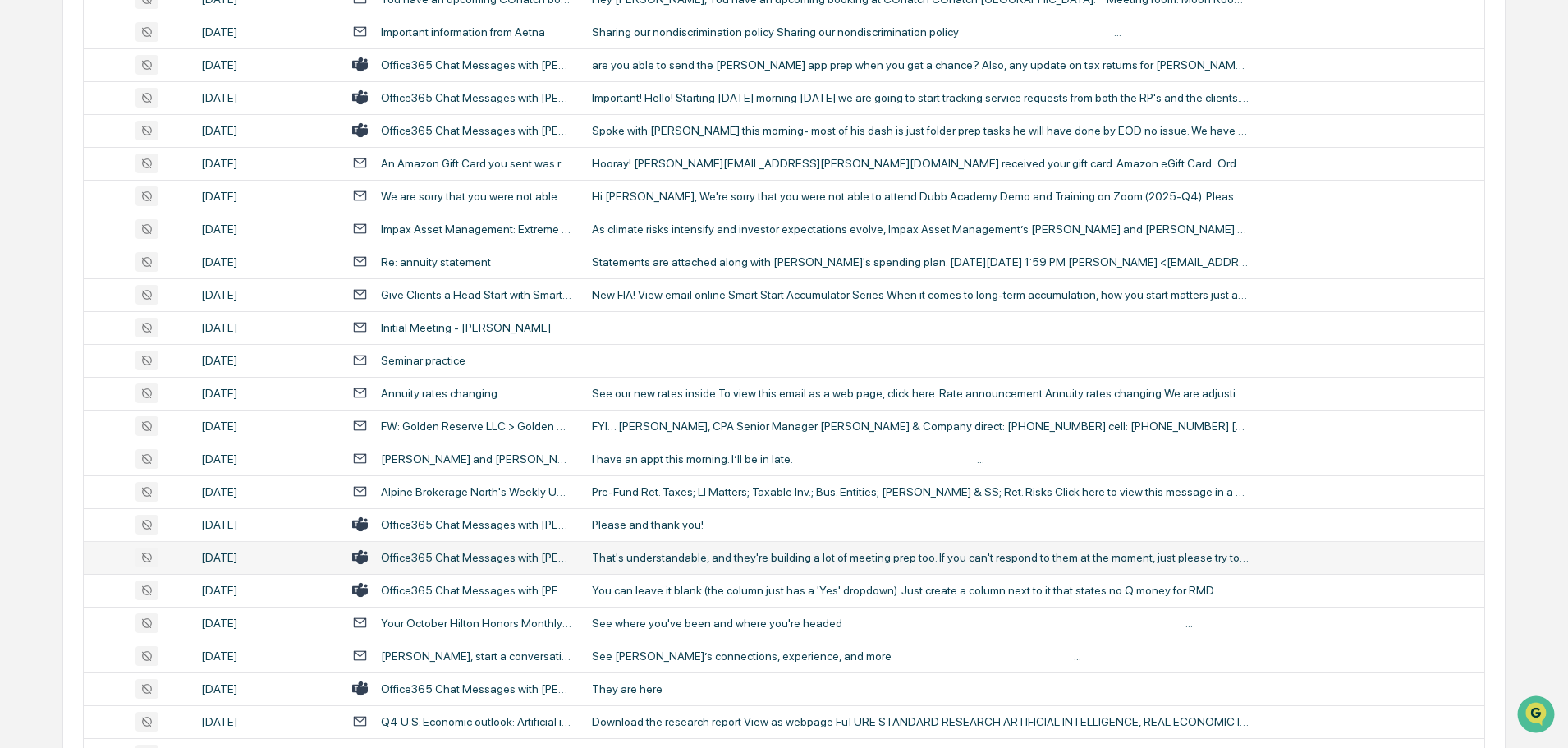
click at [713, 551] on div "That's understandable, and they're building a lot of meeting prep too. If you c…" at bounding box center [920, 558] width 657 height 14
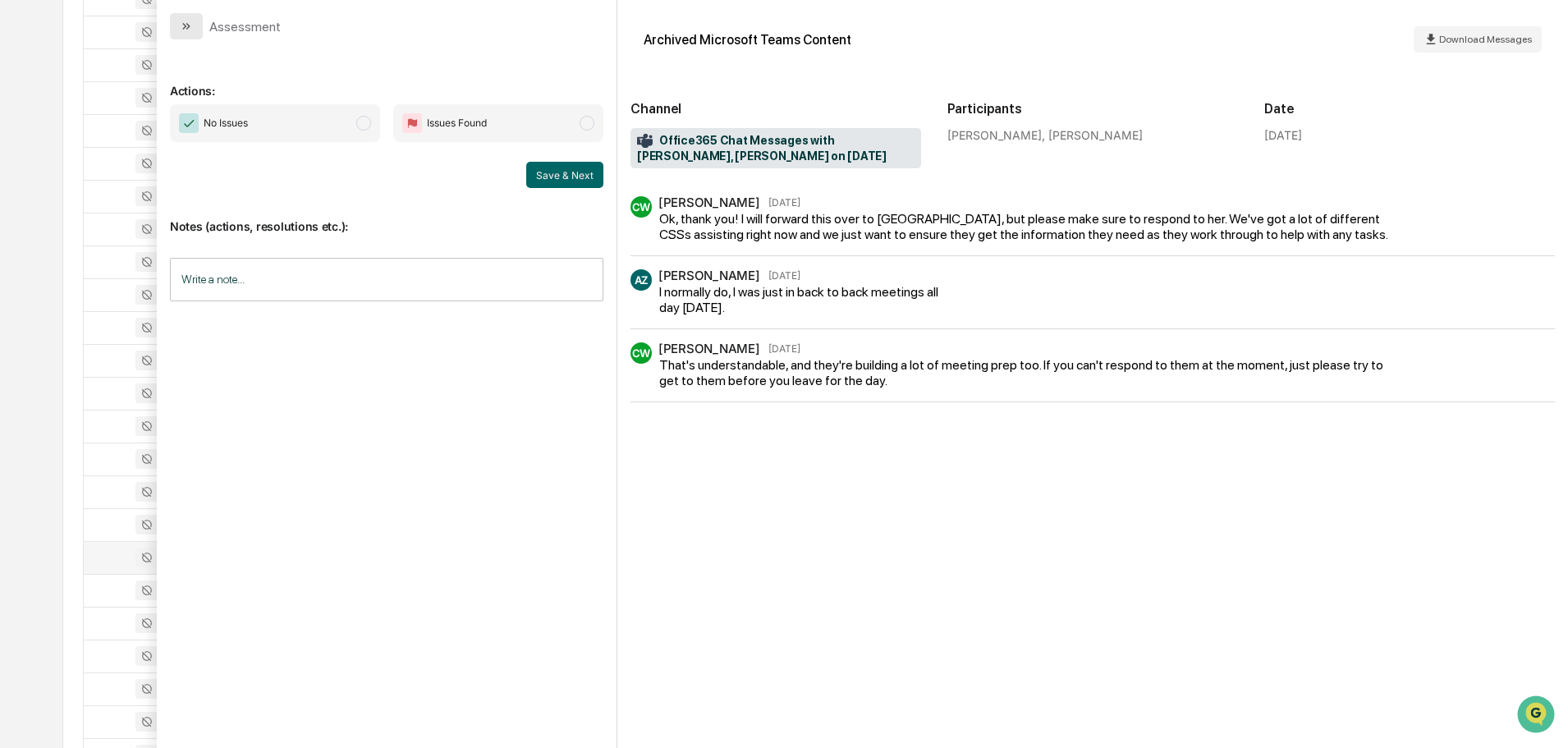
click at [191, 27] on icon "modal" at bounding box center [187, 26] width 14 height 14
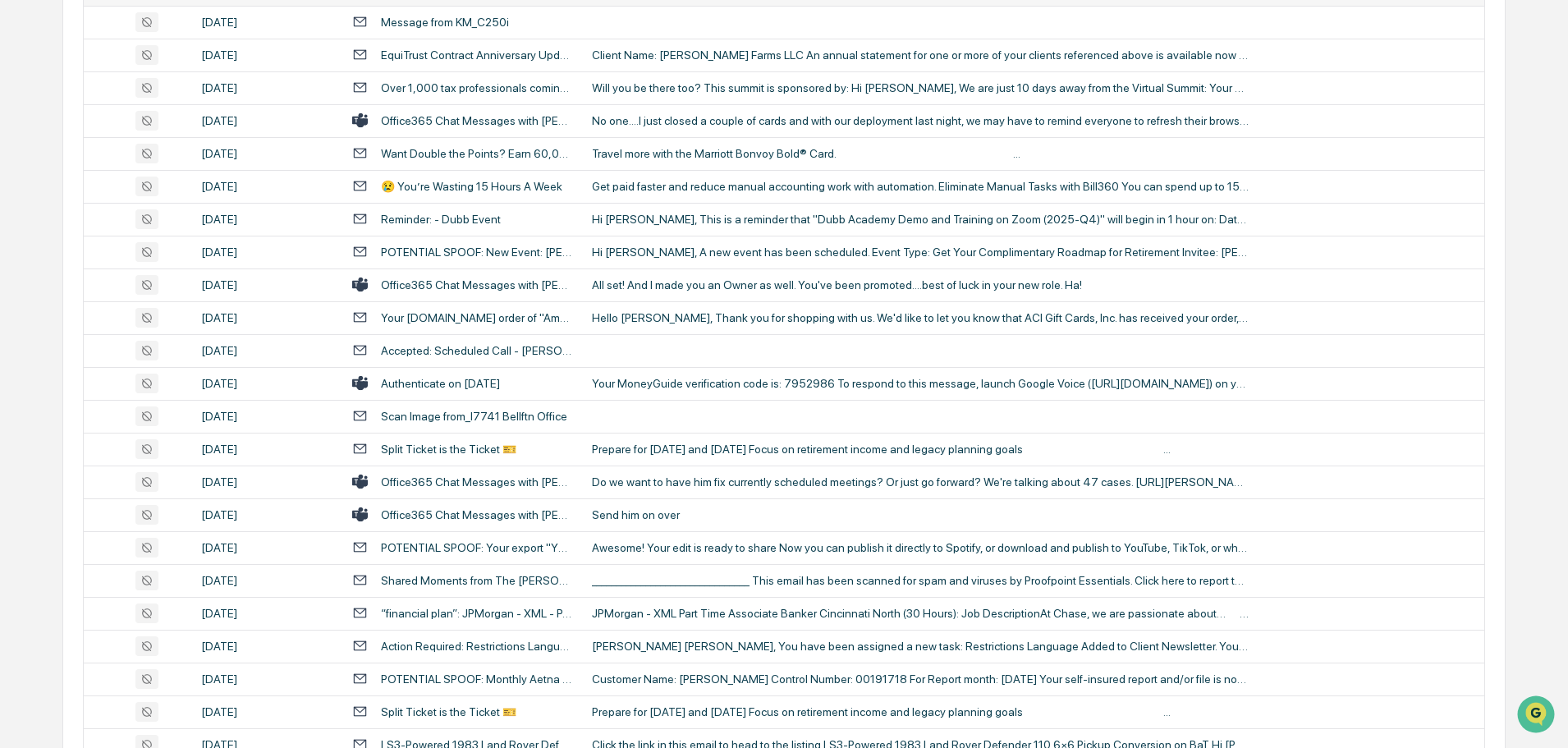
scroll to position [2710, 0]
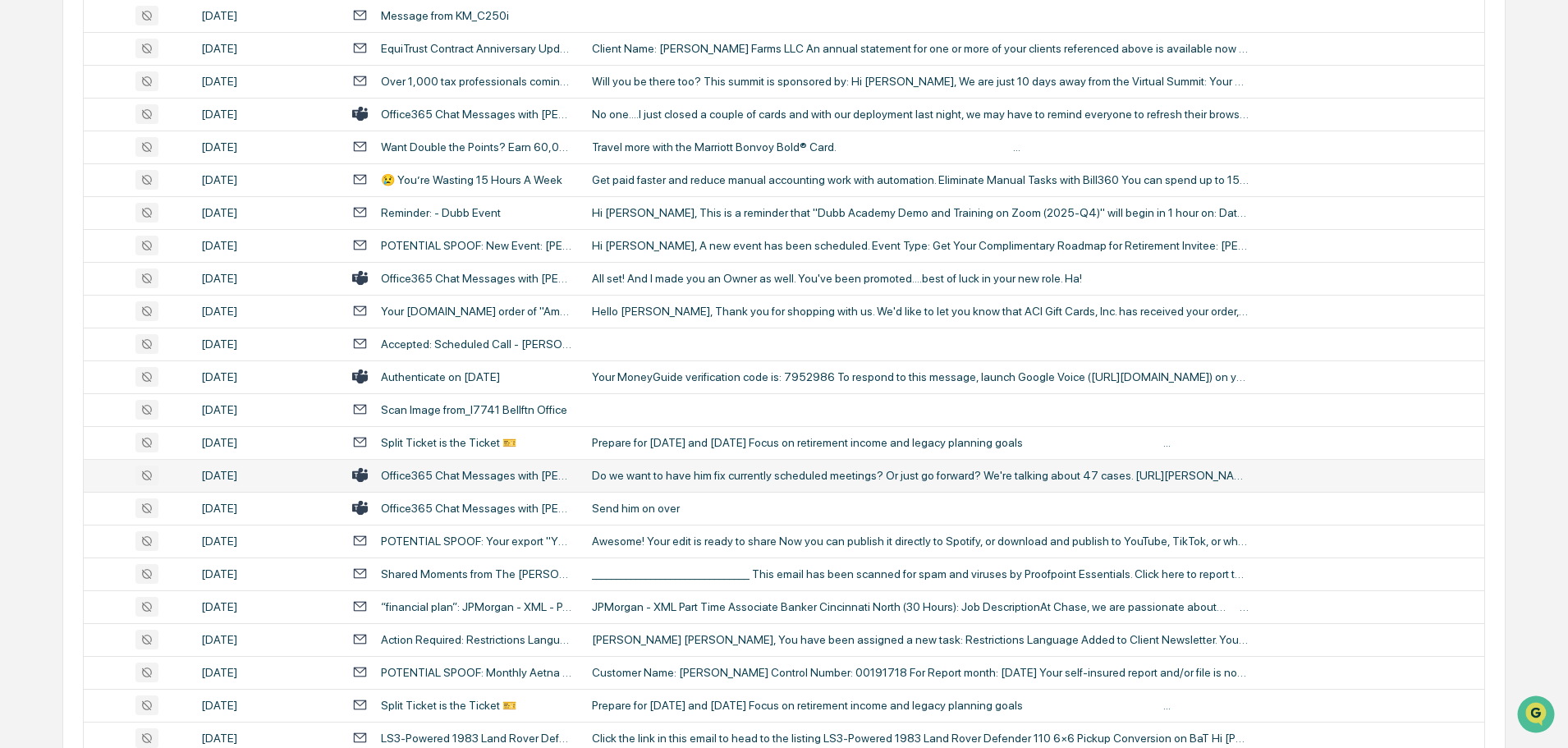
click at [707, 476] on div "Do we want to have him fix currently scheduled meetings? Or just go forward? We…" at bounding box center [920, 476] width 657 height 14
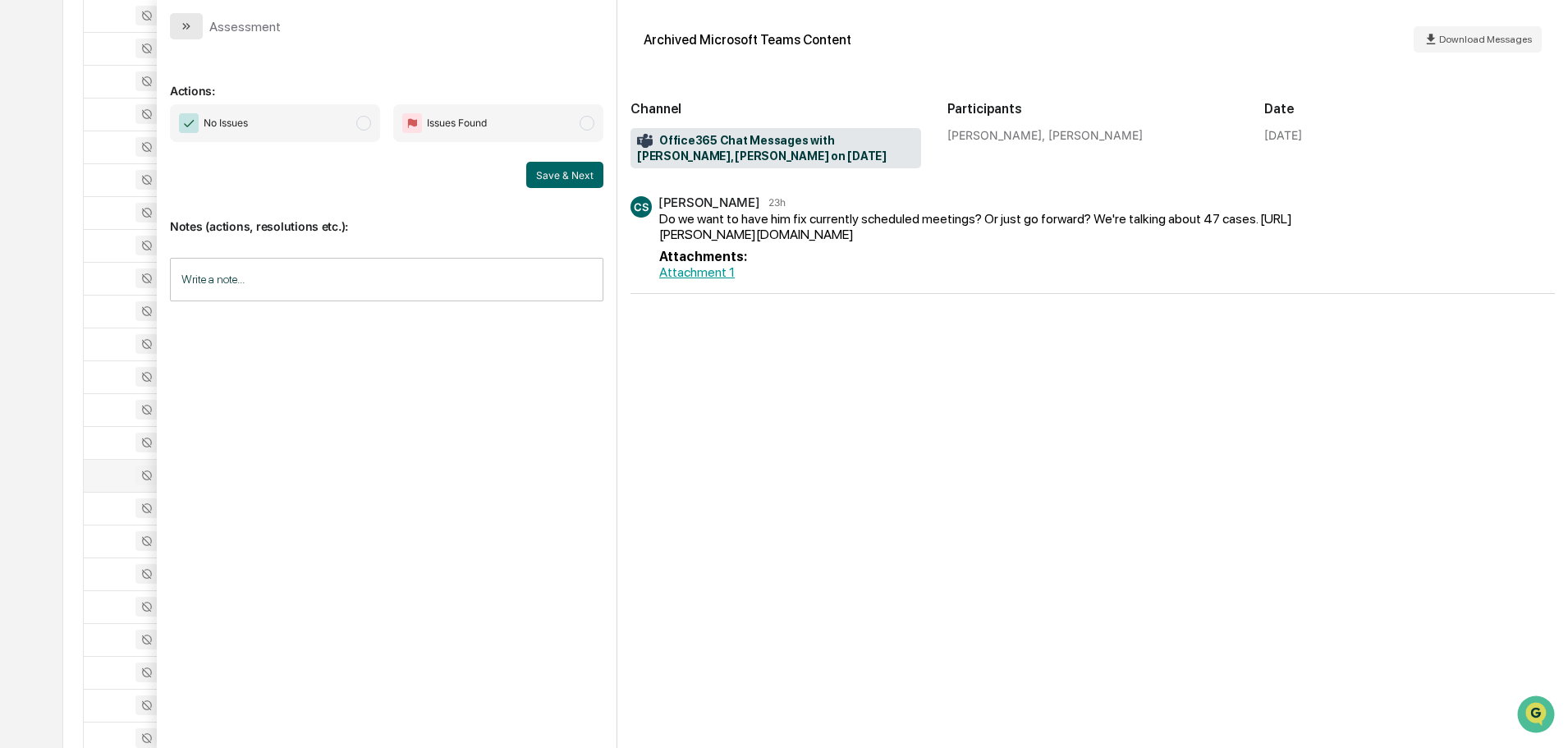
click at [183, 25] on icon "modal" at bounding box center [187, 26] width 14 height 14
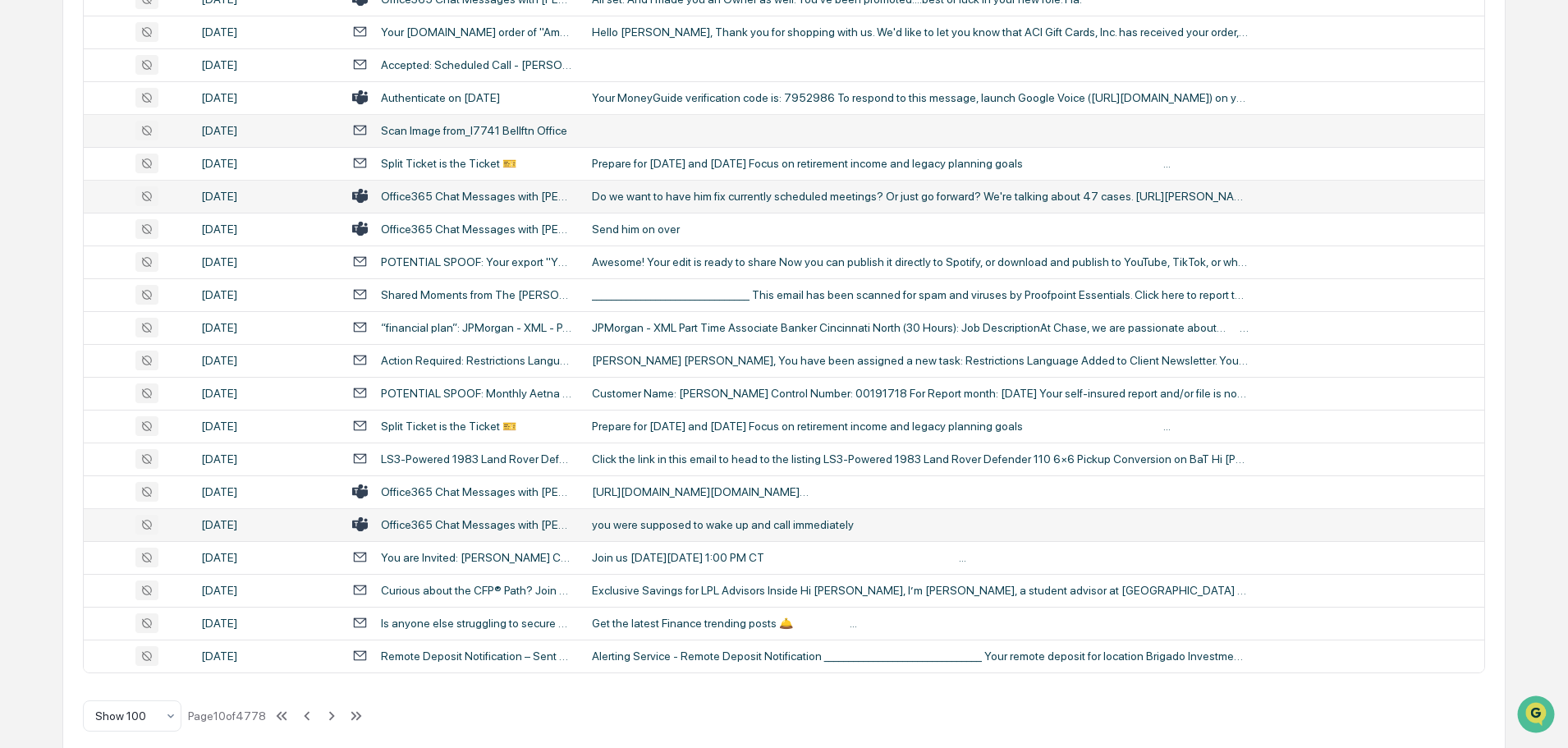
scroll to position [3008, 0]
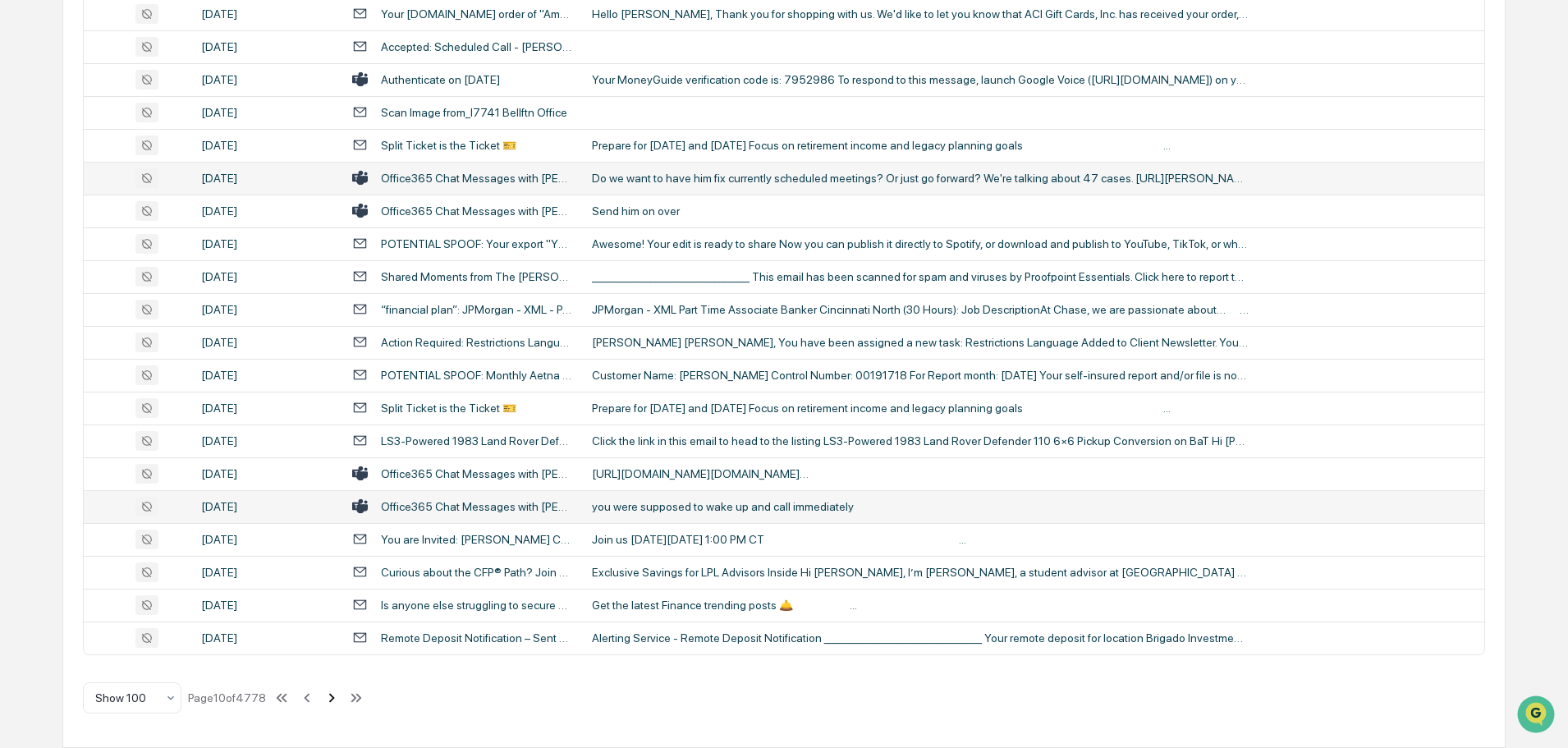
click at [331, 698] on icon at bounding box center [331, 698] width 18 height 18
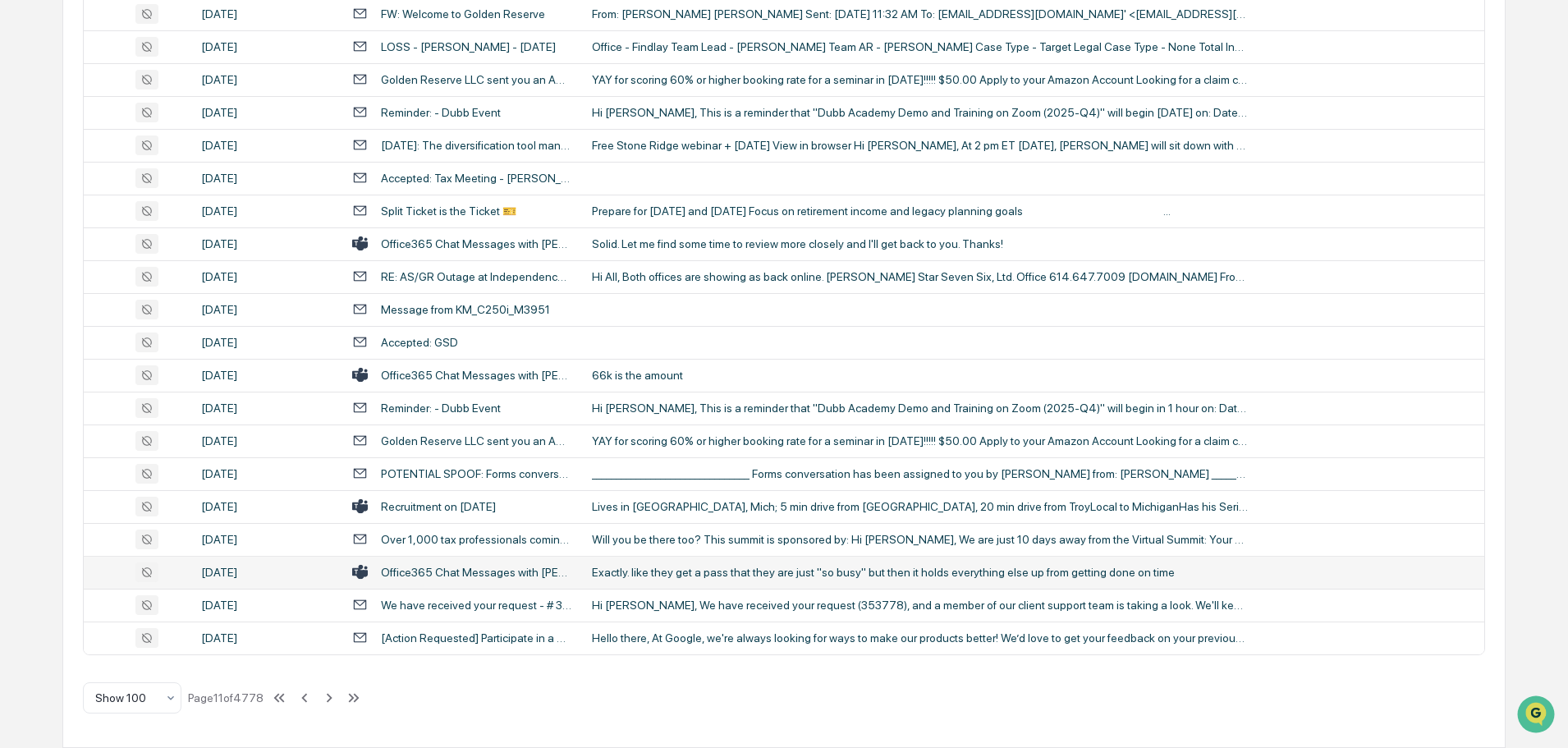
click at [652, 572] on div "Exactly. like they get a pass that they are just "so busy" but then it holds ev…" at bounding box center [920, 573] width 657 height 14
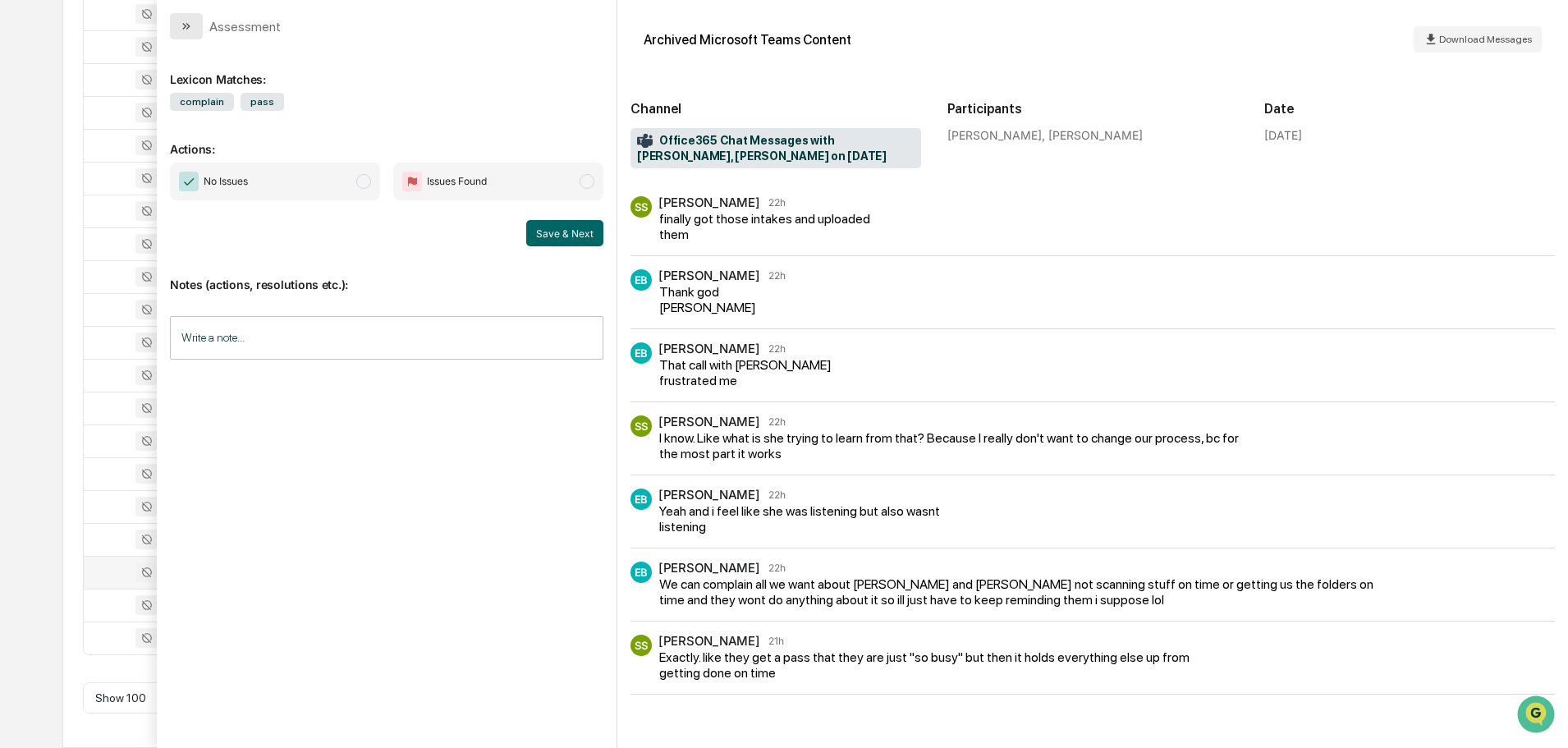
click at [195, 19] on button "modal" at bounding box center [186, 26] width 33 height 26
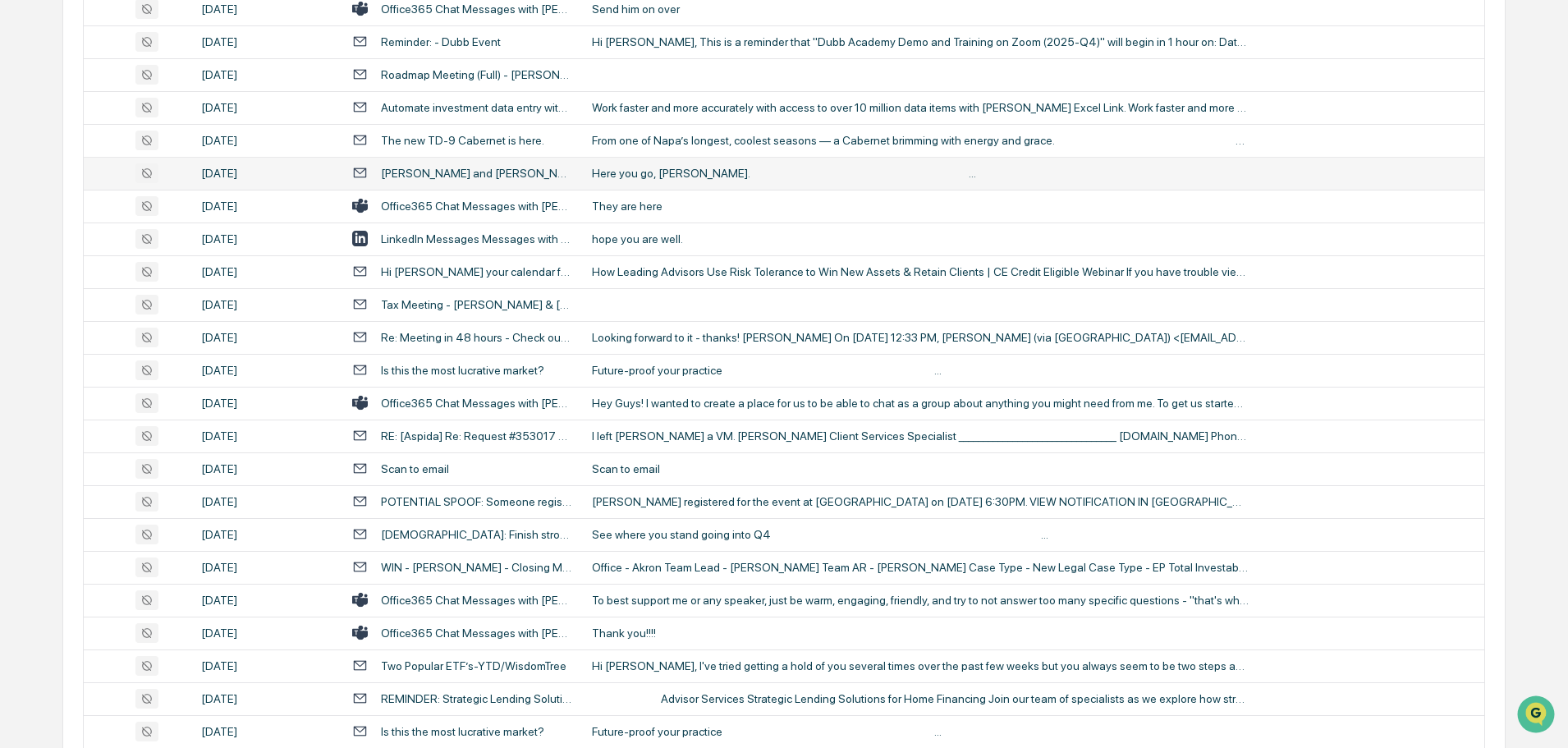
scroll to position [493, 0]
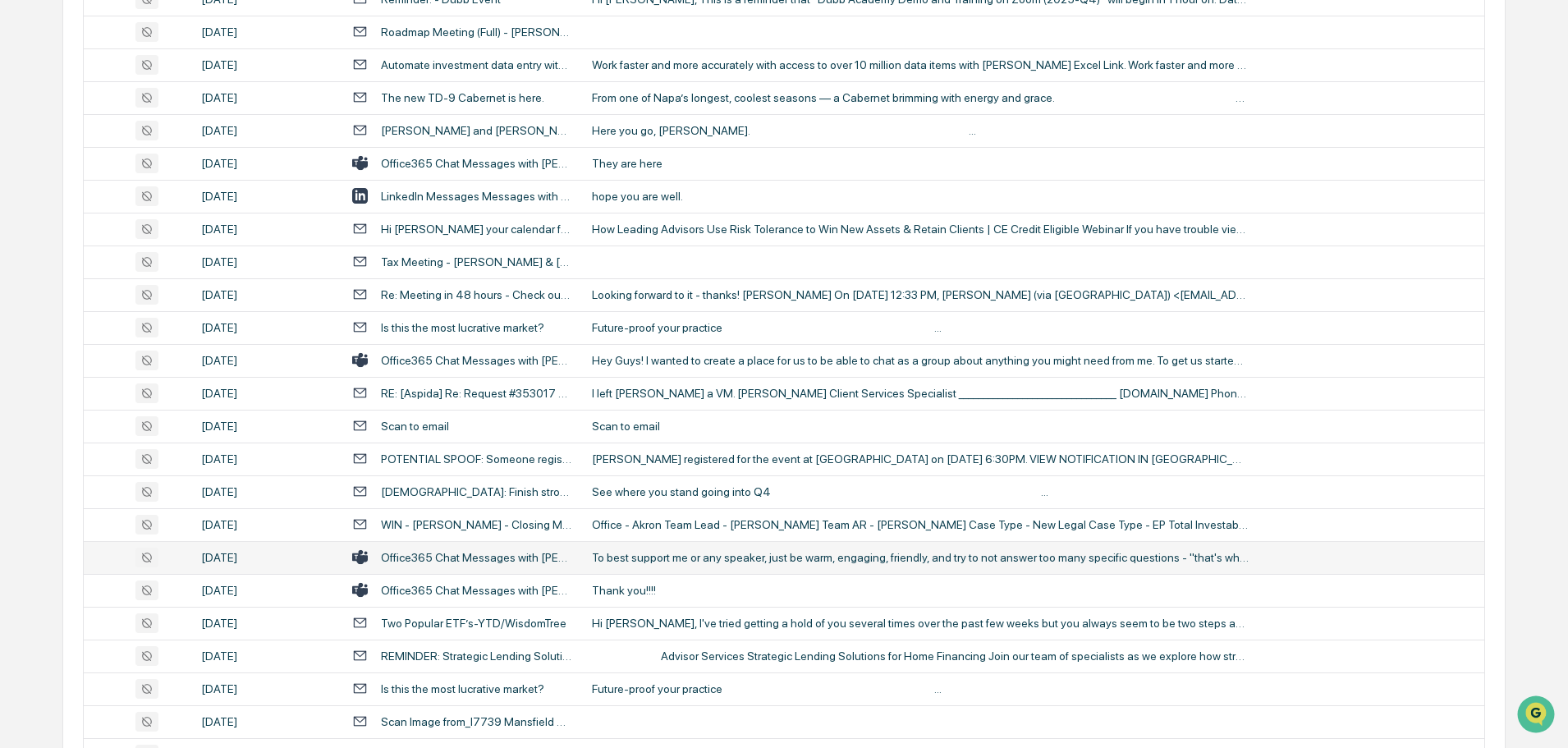
click at [708, 554] on div "To best support me or any speaker, just be warm, engaging, friendly, and try to…" at bounding box center [920, 558] width 657 height 14
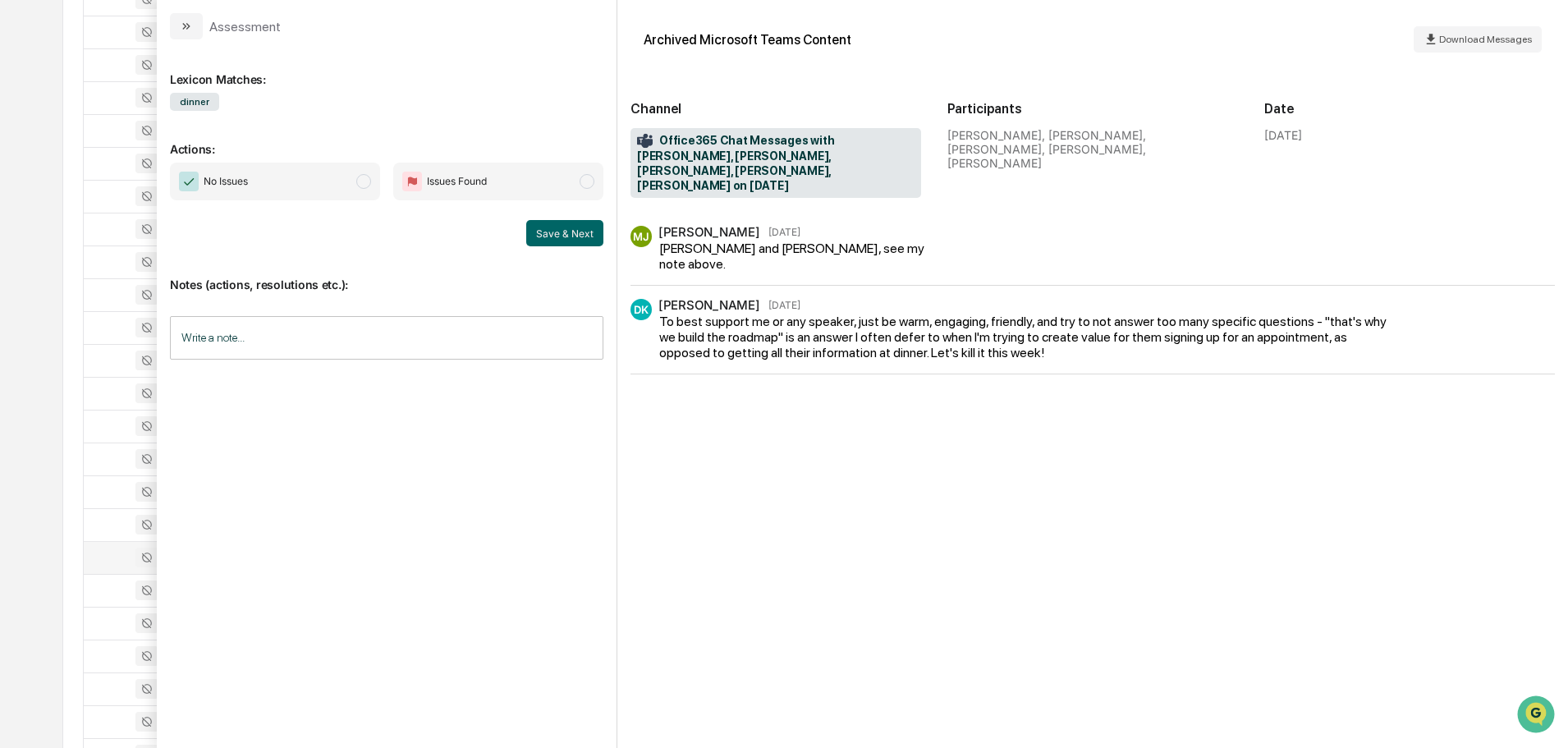
click at [180, 45] on div "Lexicon Matches: dinner Actions: No Issues Issues Found Save & Next Notes (acti…" at bounding box center [386, 393] width 460 height 708
click at [186, 29] on icon "modal" at bounding box center [187, 26] width 14 height 14
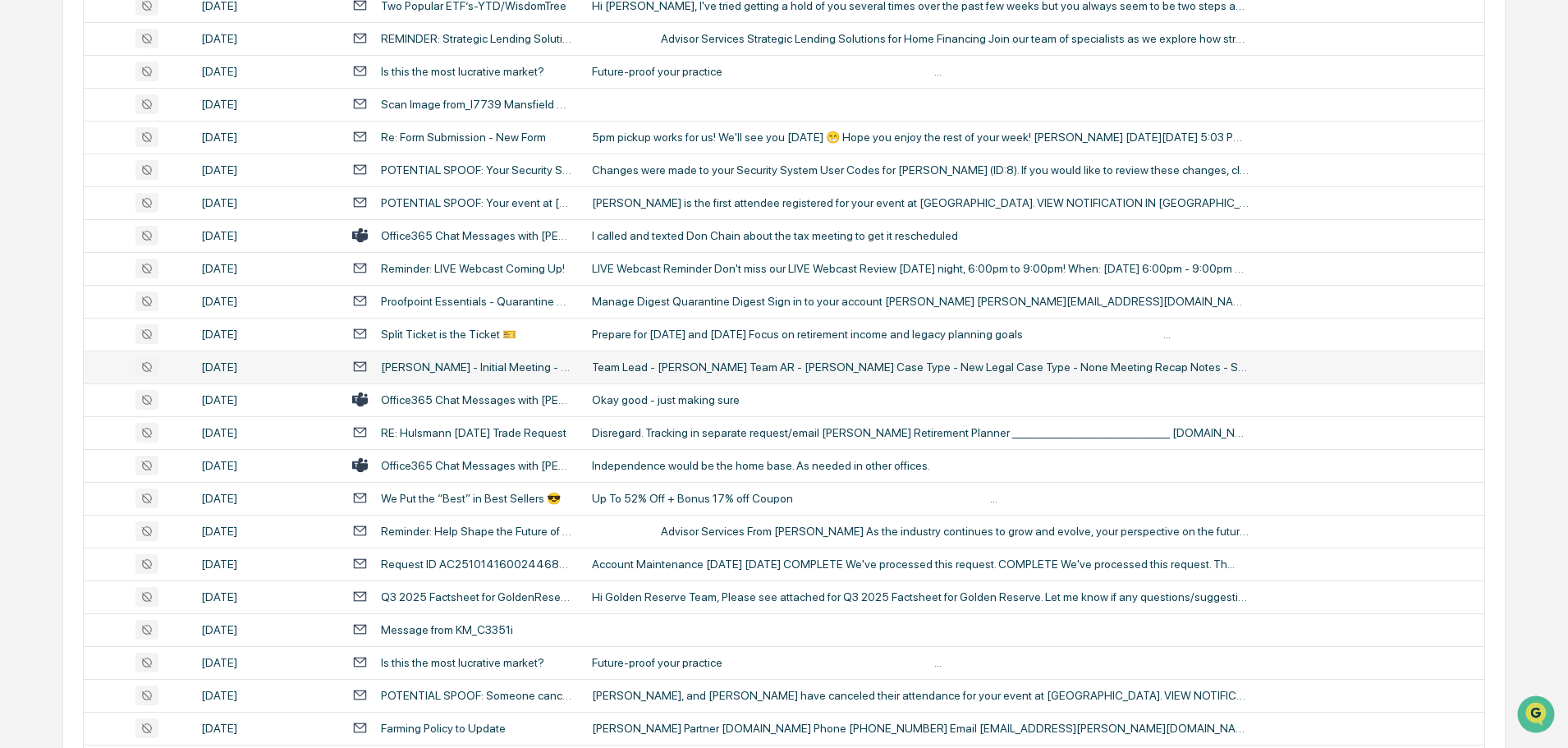
scroll to position [1150, 0]
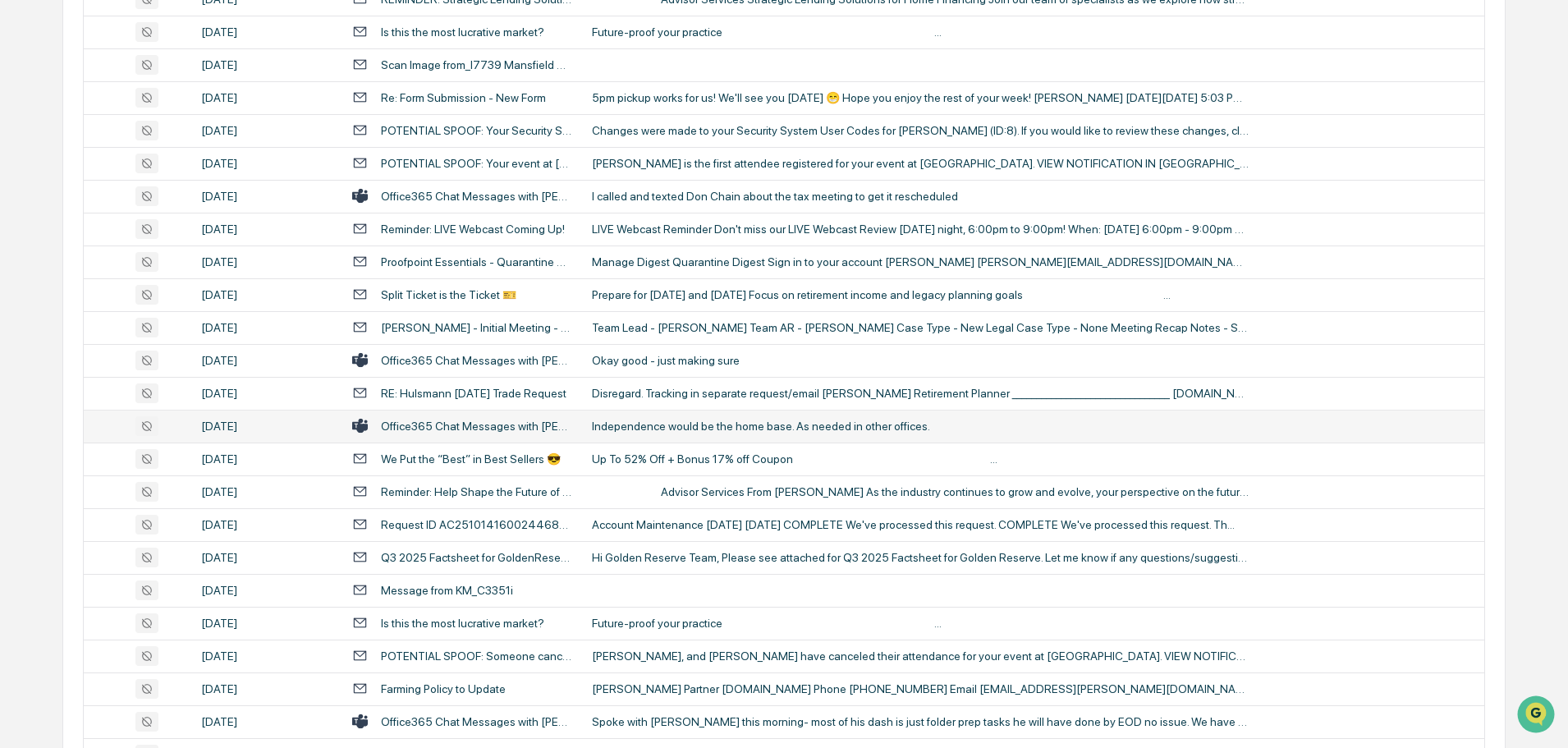
click at [681, 420] on div "Independence would be the home base. As needed in other offices." at bounding box center [920, 426] width 657 height 14
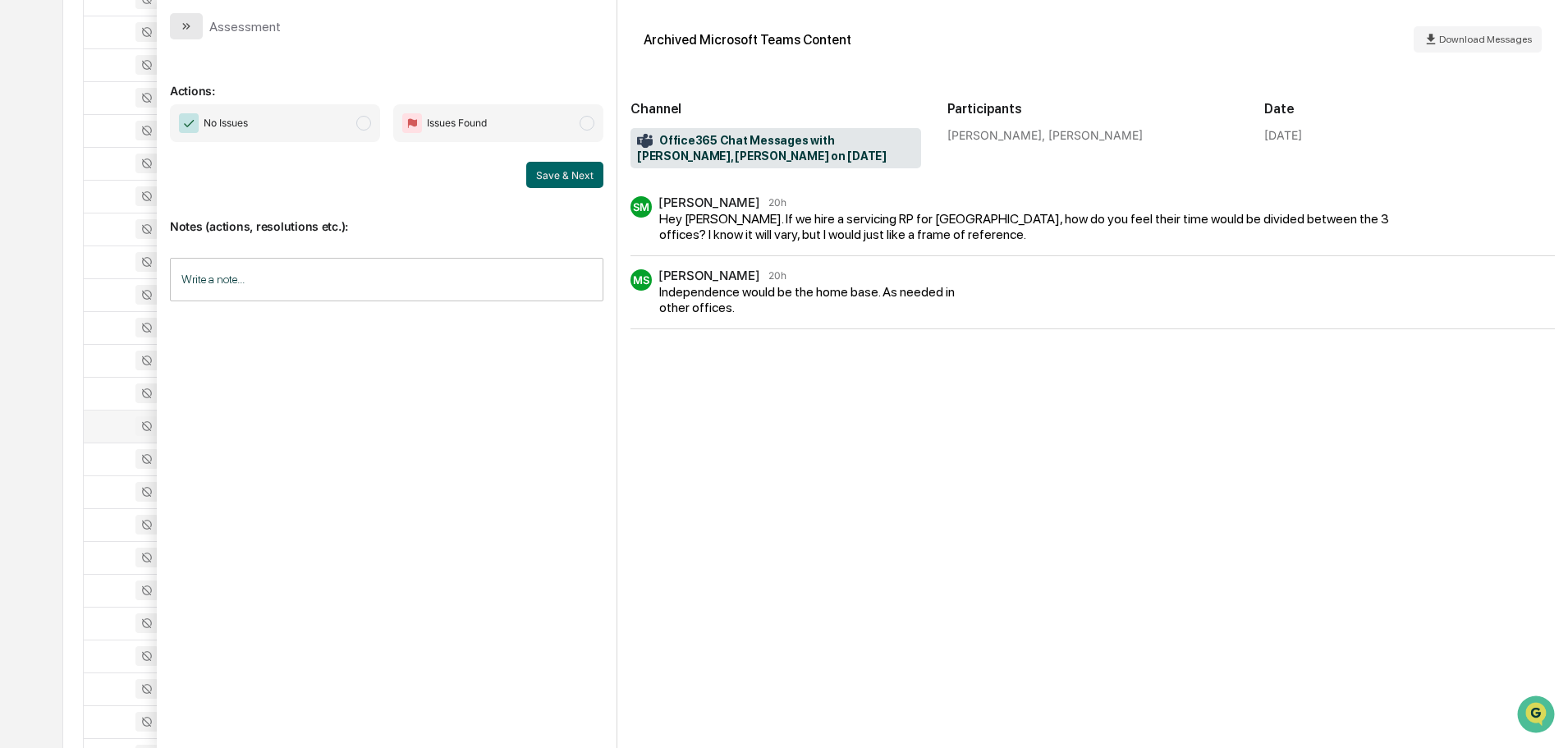
click at [194, 19] on button "modal" at bounding box center [186, 26] width 33 height 26
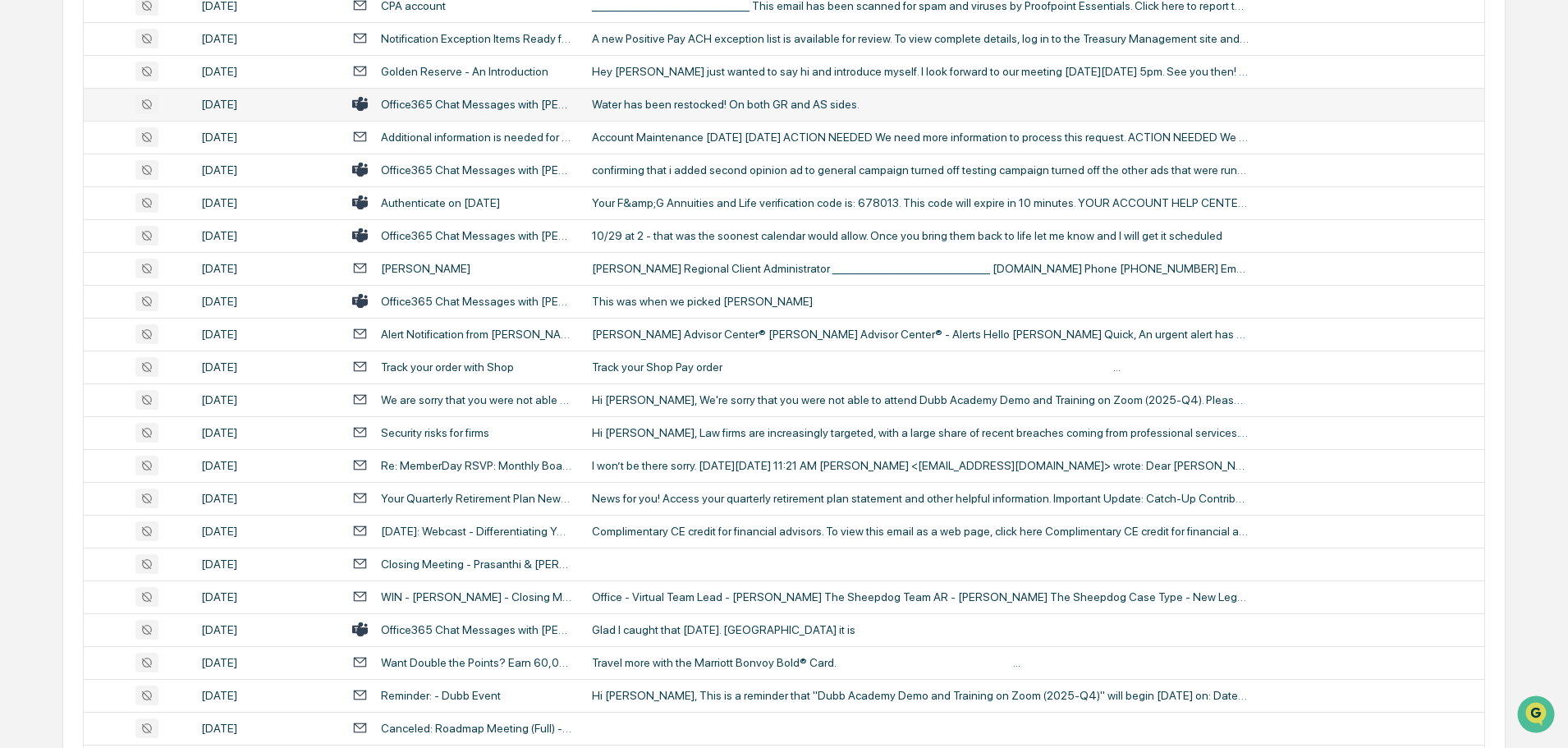
scroll to position [2135, 0]
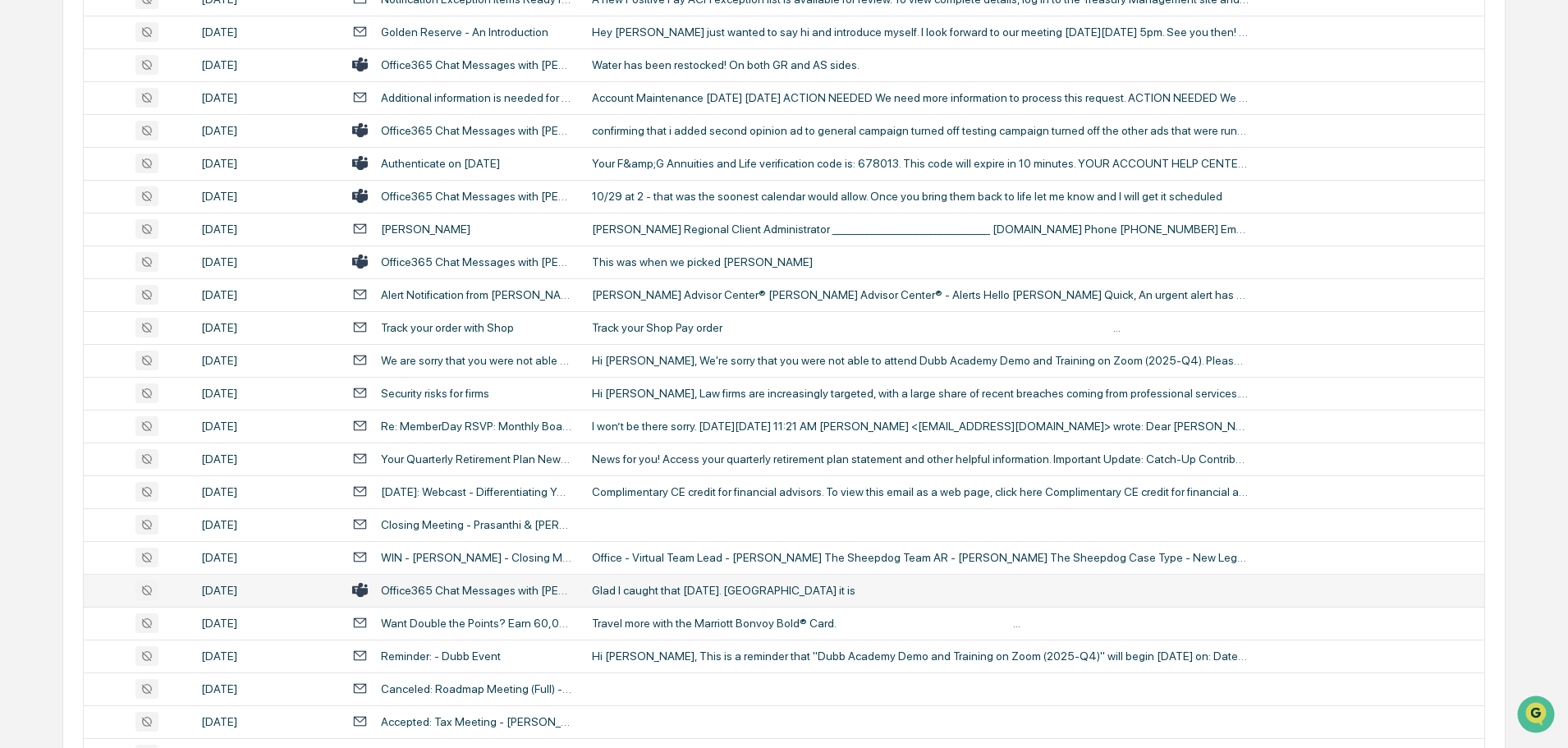
click at [695, 588] on div "Glad I caught that [DATE]. [GEOGRAPHIC_DATA] it is" at bounding box center [920, 591] width 657 height 14
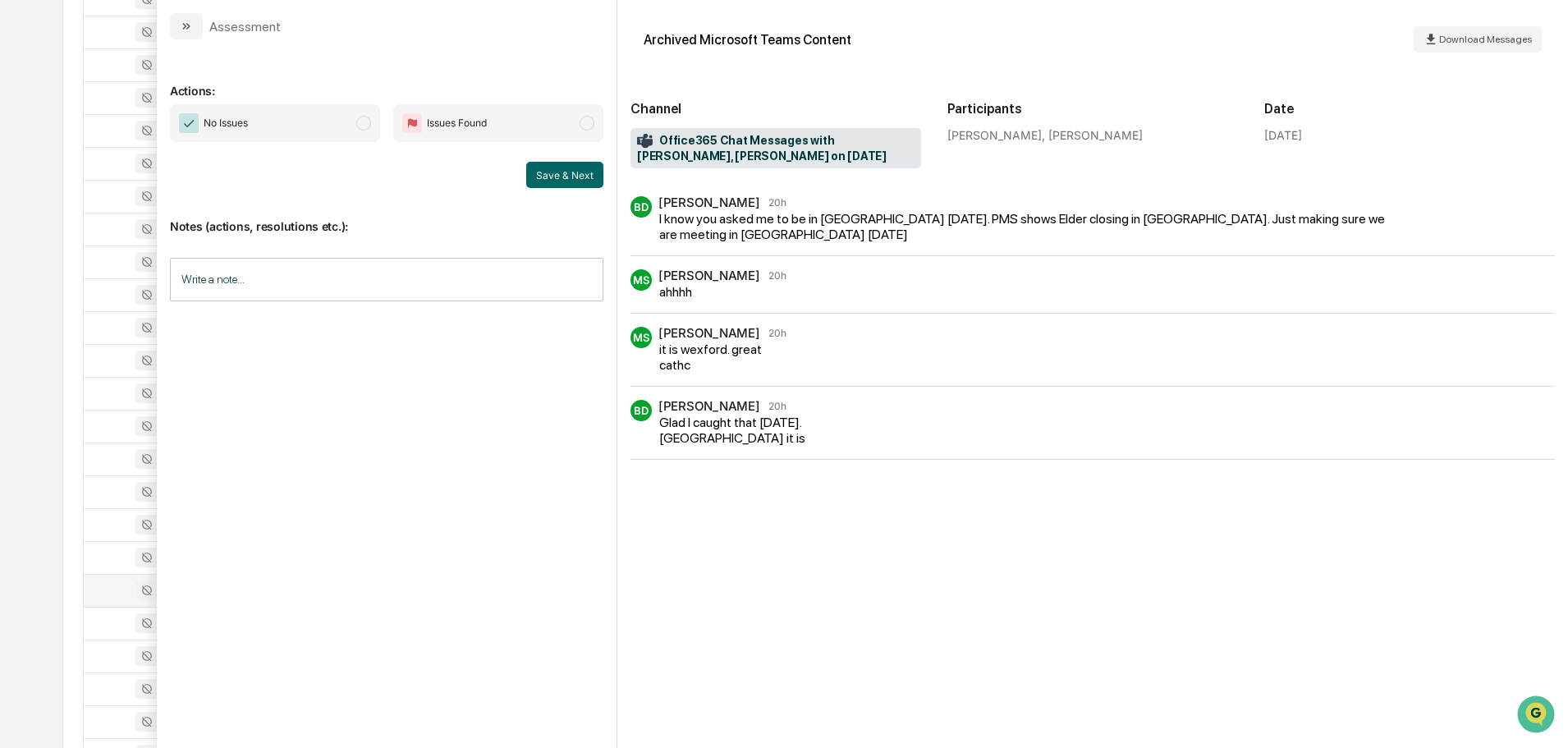
click at [192, 35] on button "modal" at bounding box center [186, 26] width 33 height 26
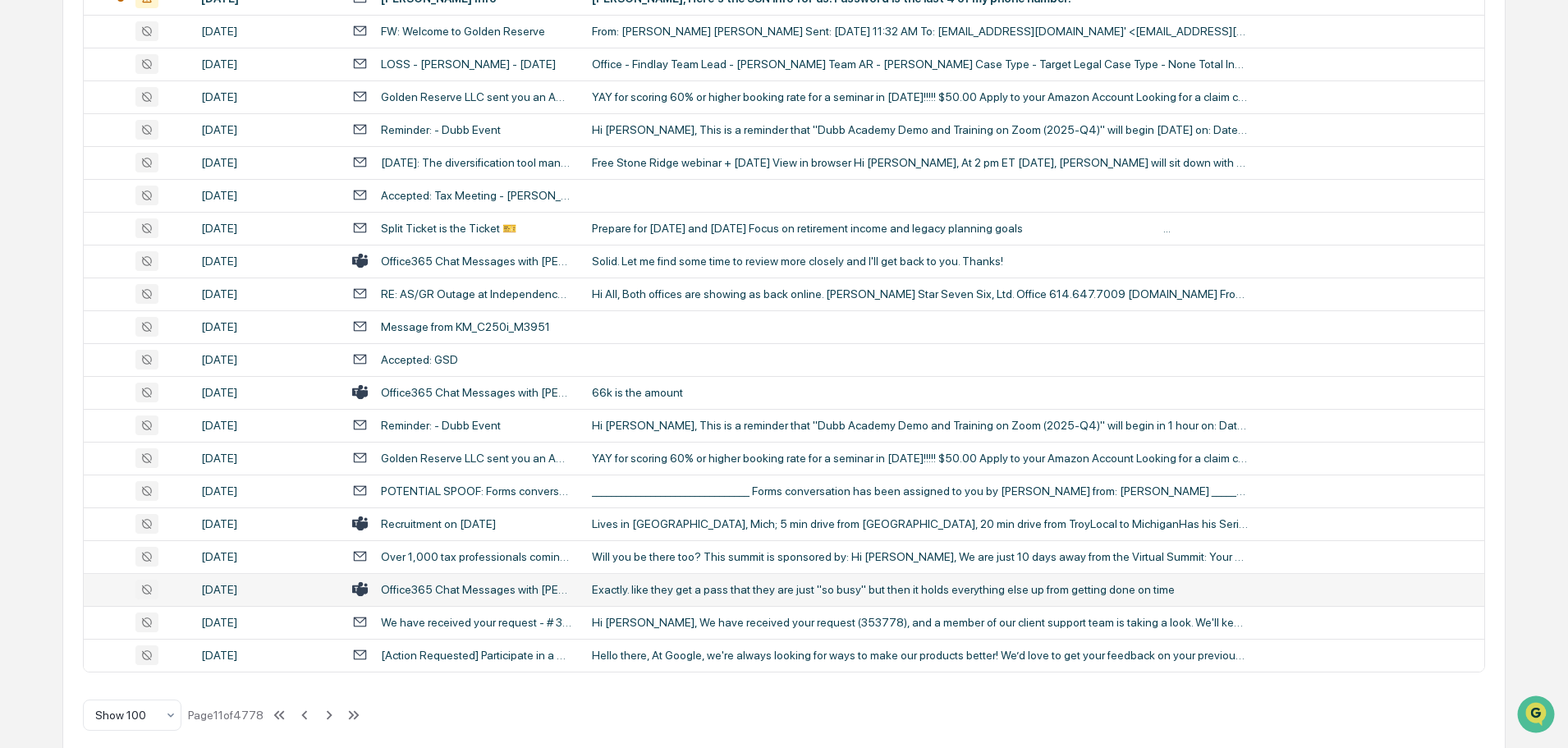
scroll to position [3008, 0]
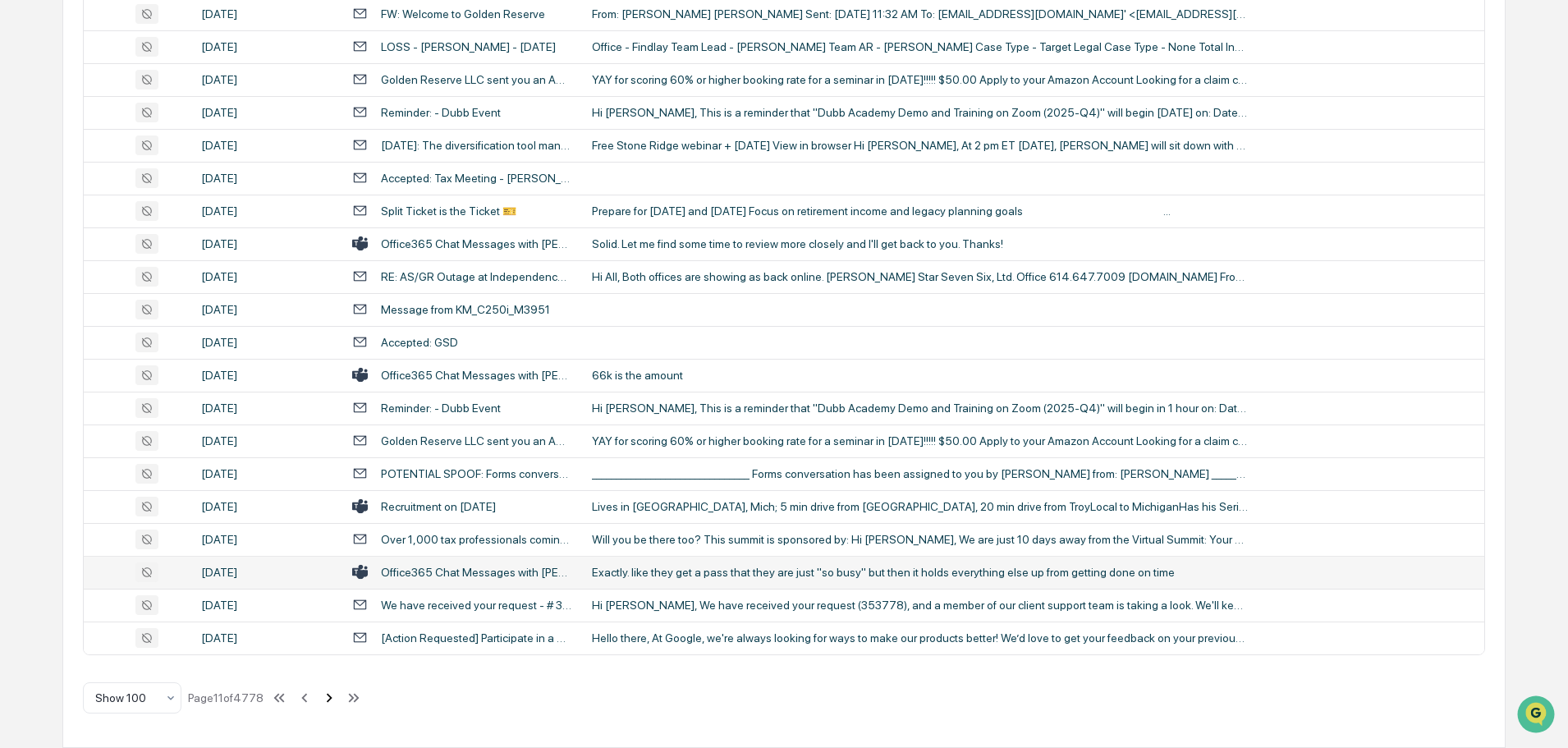
click at [331, 702] on icon at bounding box center [329, 698] width 18 height 18
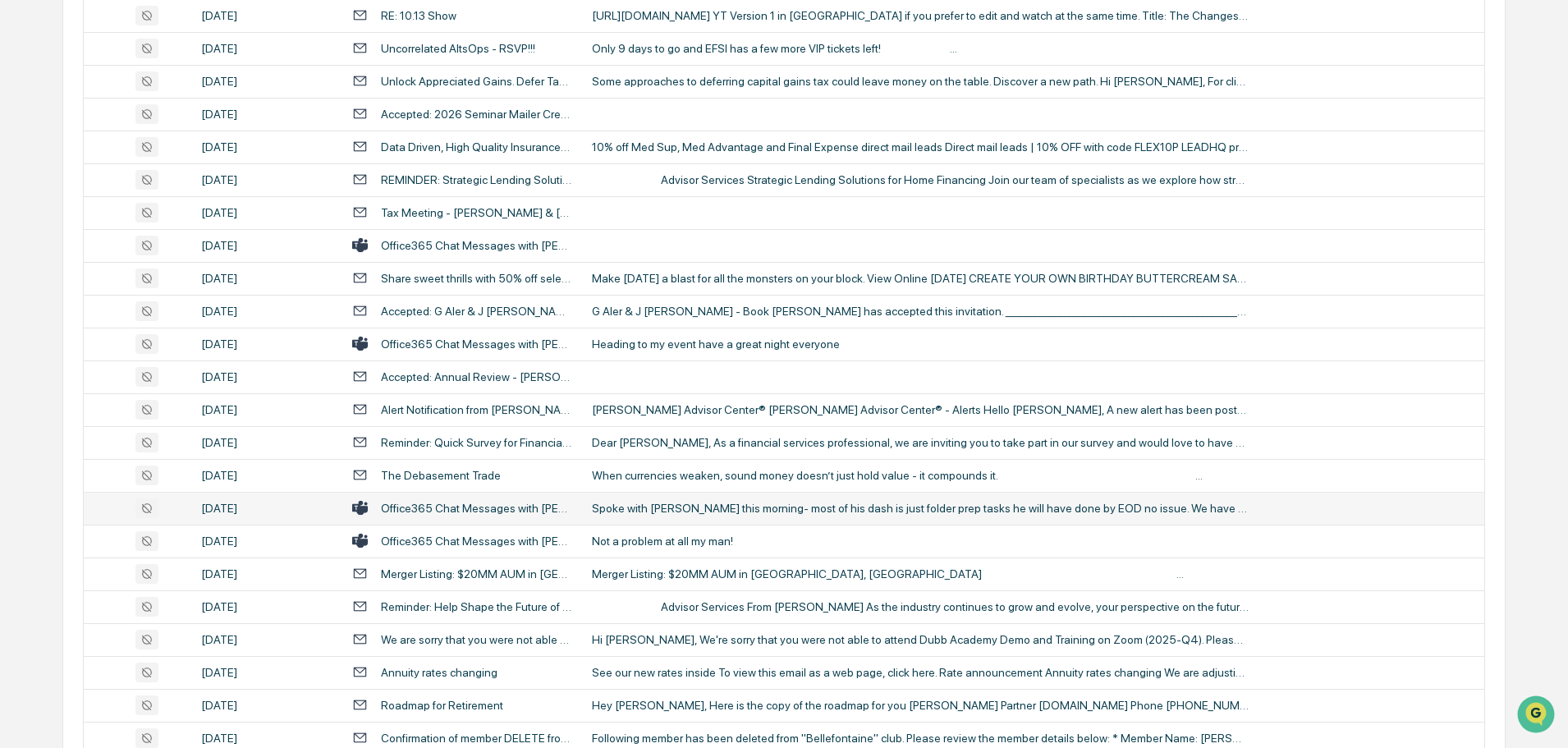
scroll to position [1150, 0]
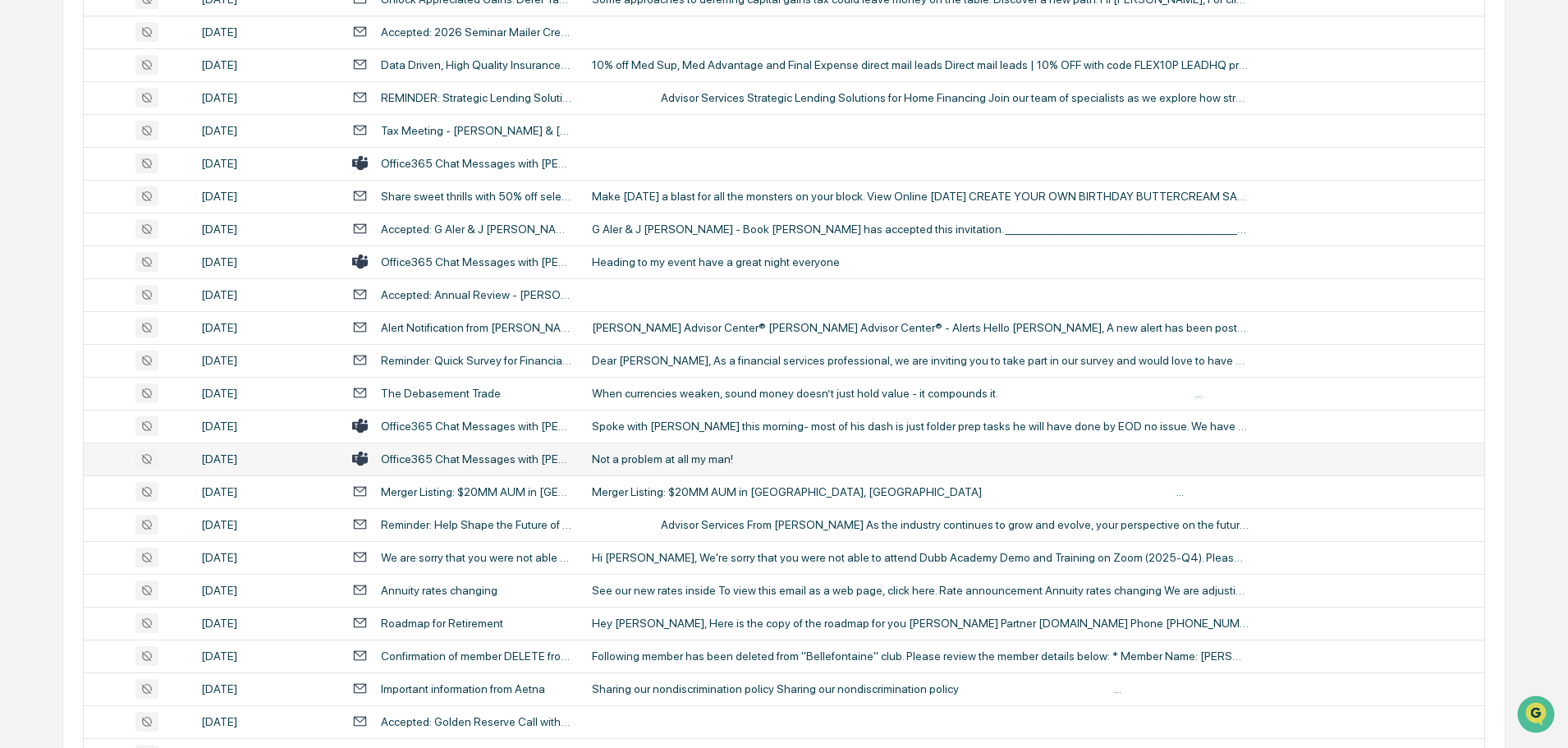
click at [698, 459] on div "Not a problem at all my man!" at bounding box center [920, 459] width 657 height 14
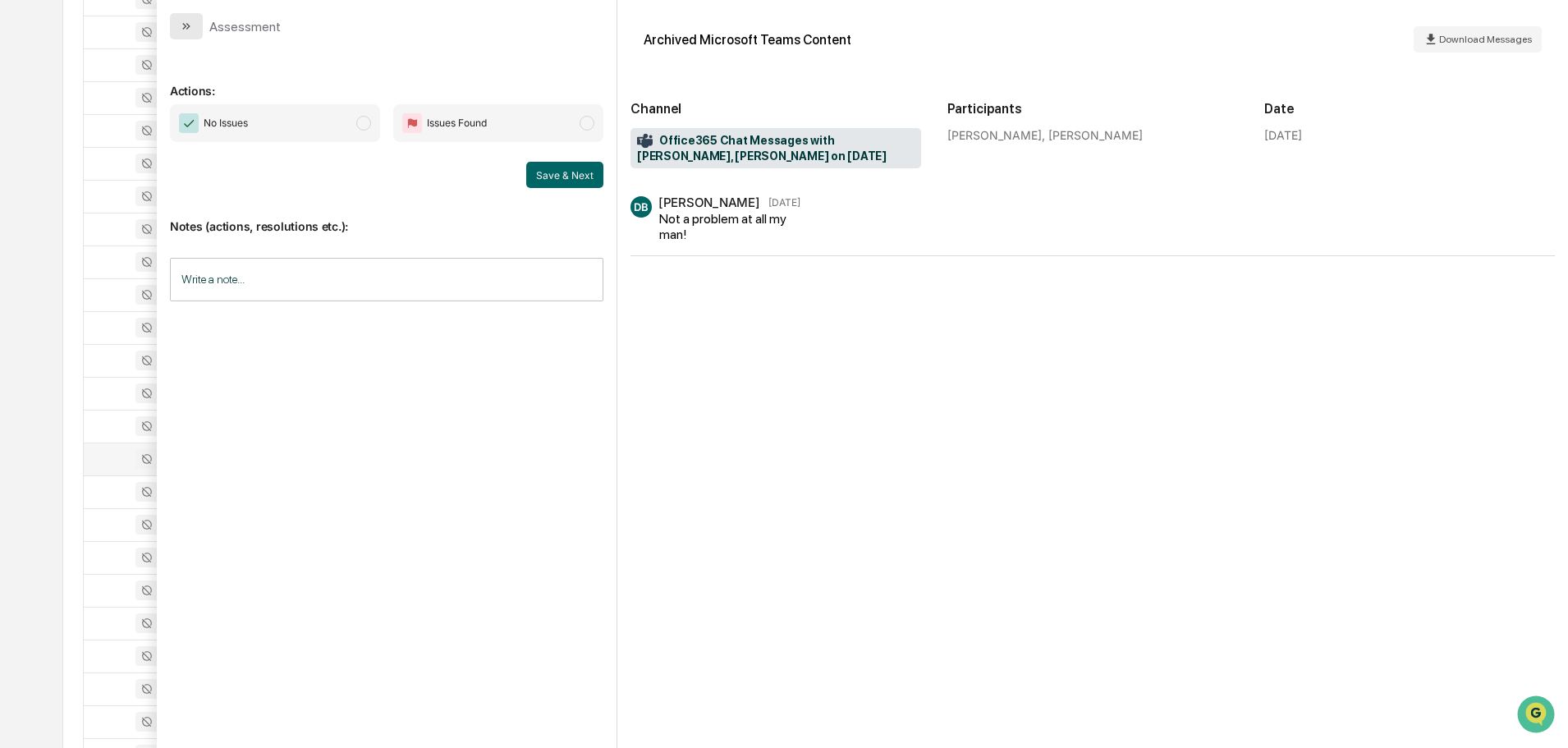
click at [197, 17] on button "modal" at bounding box center [186, 26] width 33 height 26
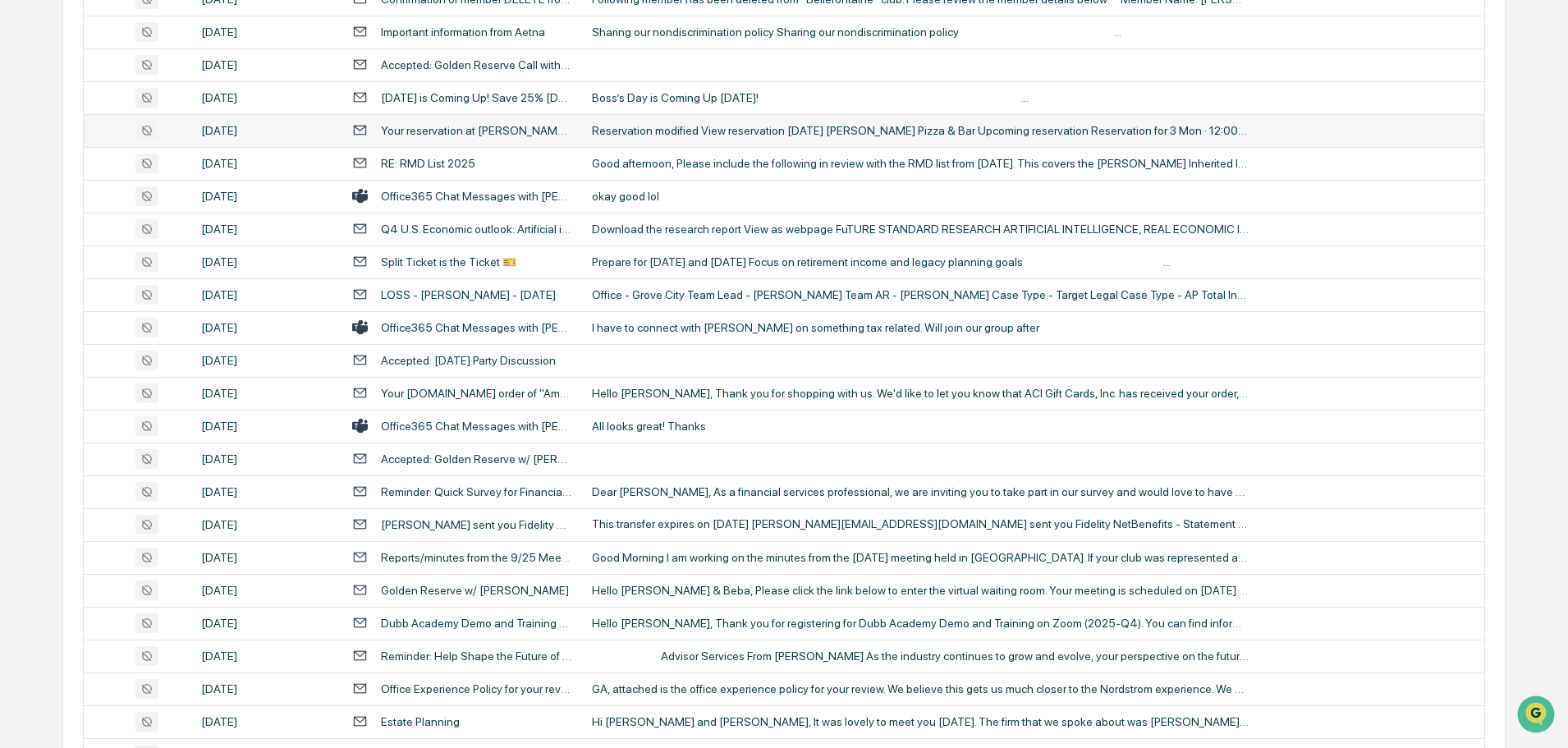
scroll to position [1888, 0]
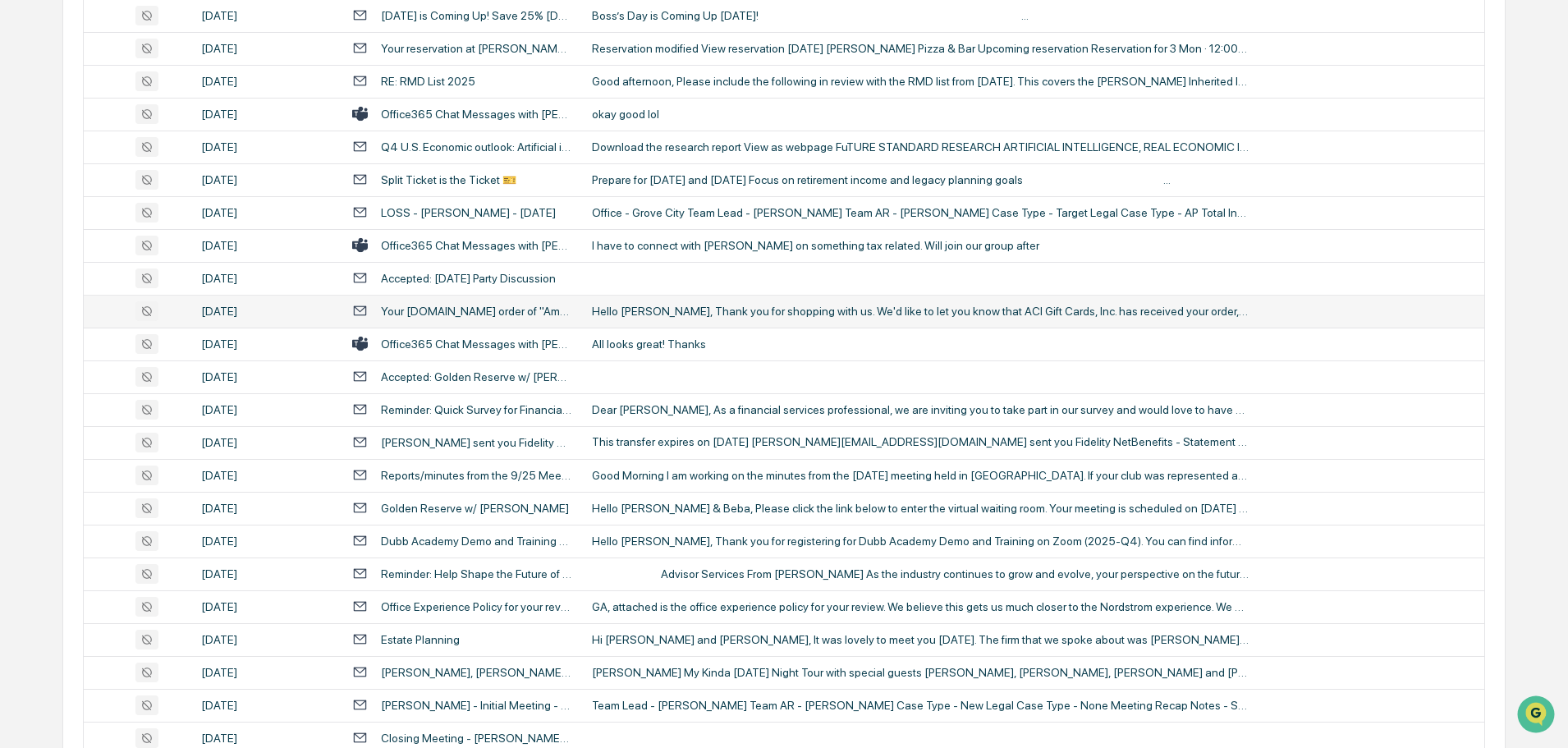
click at [735, 316] on div "Hello [PERSON_NAME], Thank you for shopping with us. We'd like to let you know …" at bounding box center [920, 311] width 657 height 14
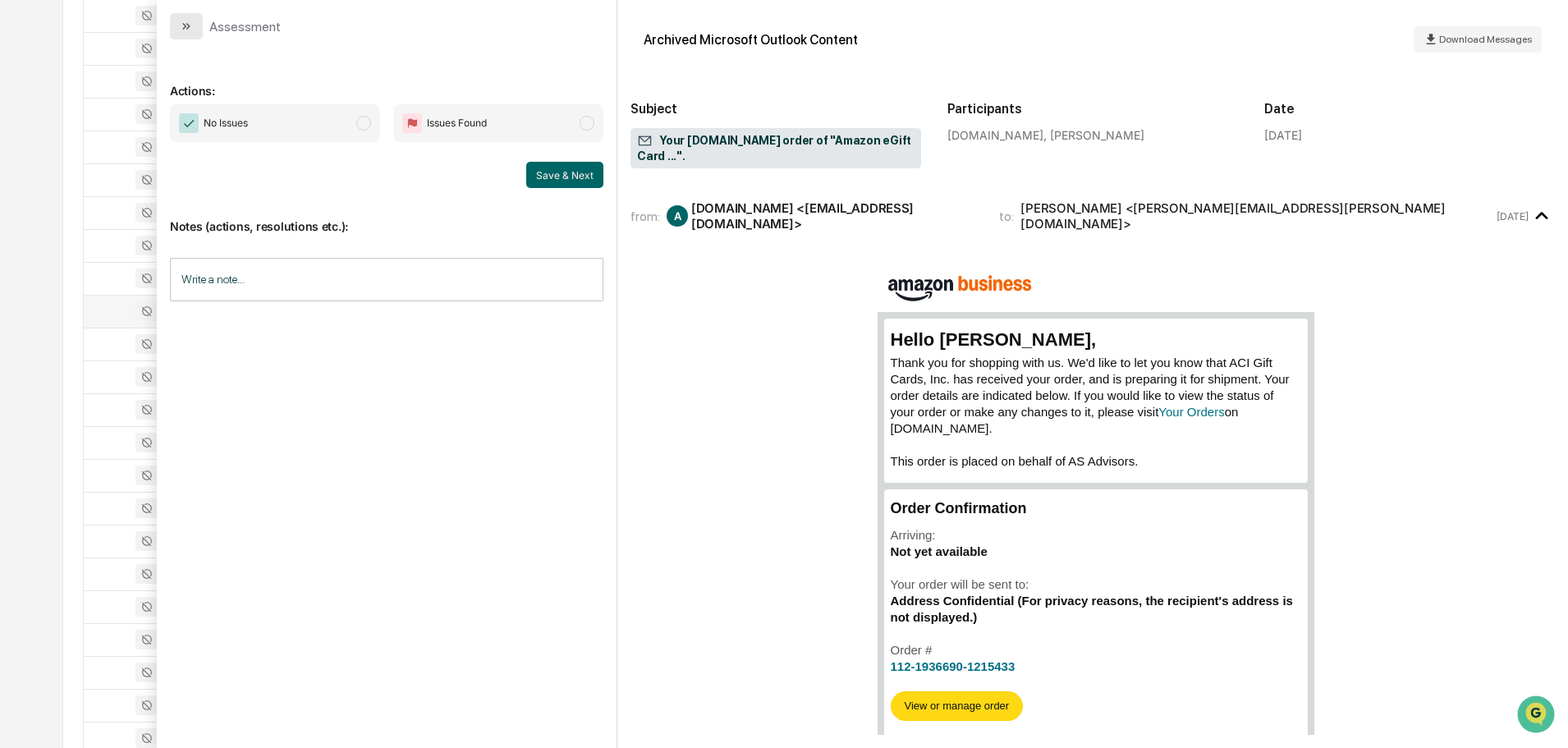
click at [169, 28] on button "modal" at bounding box center [186, 26] width 33 height 26
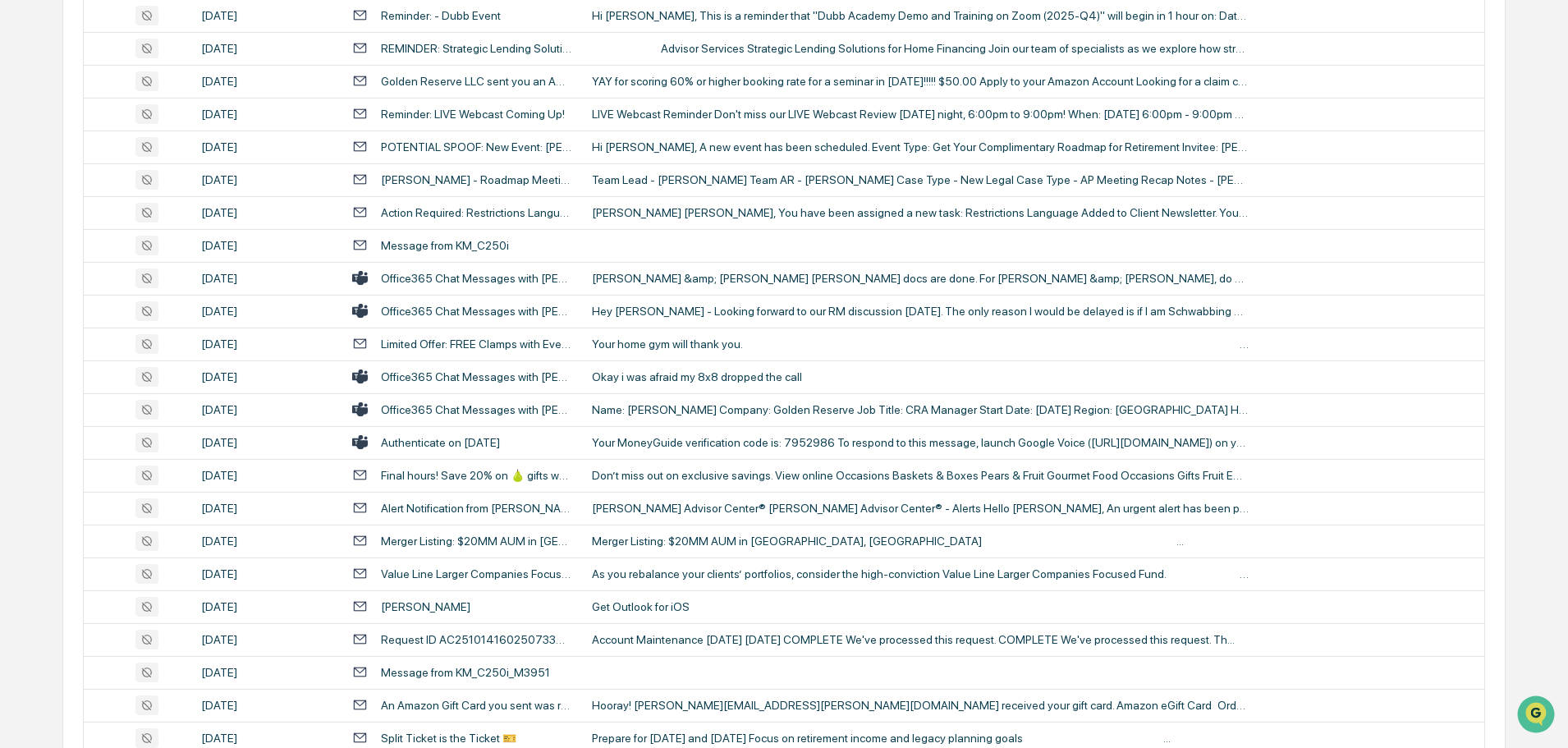
scroll to position [2956, 0]
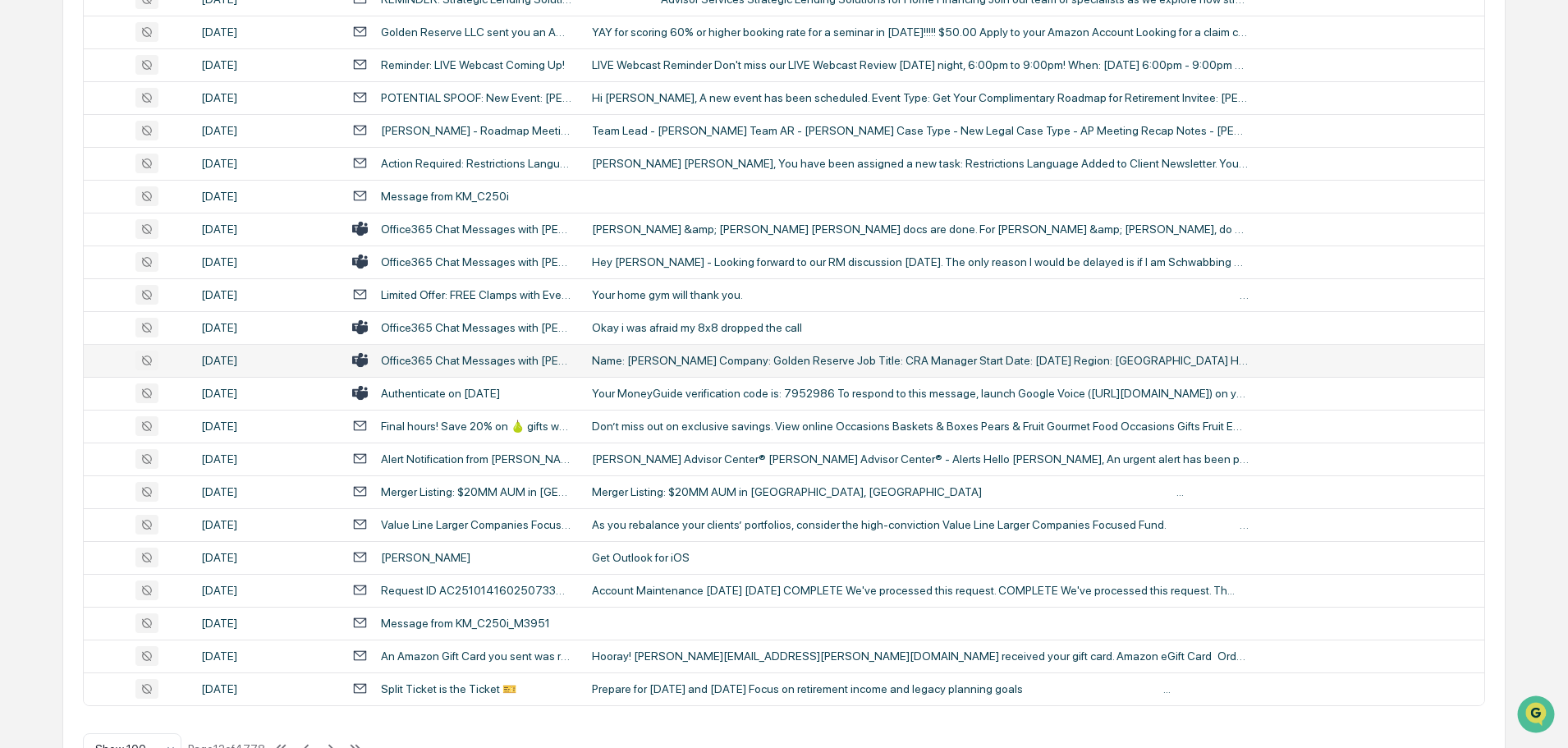
click at [707, 363] on div "Name: [PERSON_NAME] Company: Golden Reserve Job Title: CRA Manager Start Date: …" at bounding box center [920, 360] width 657 height 14
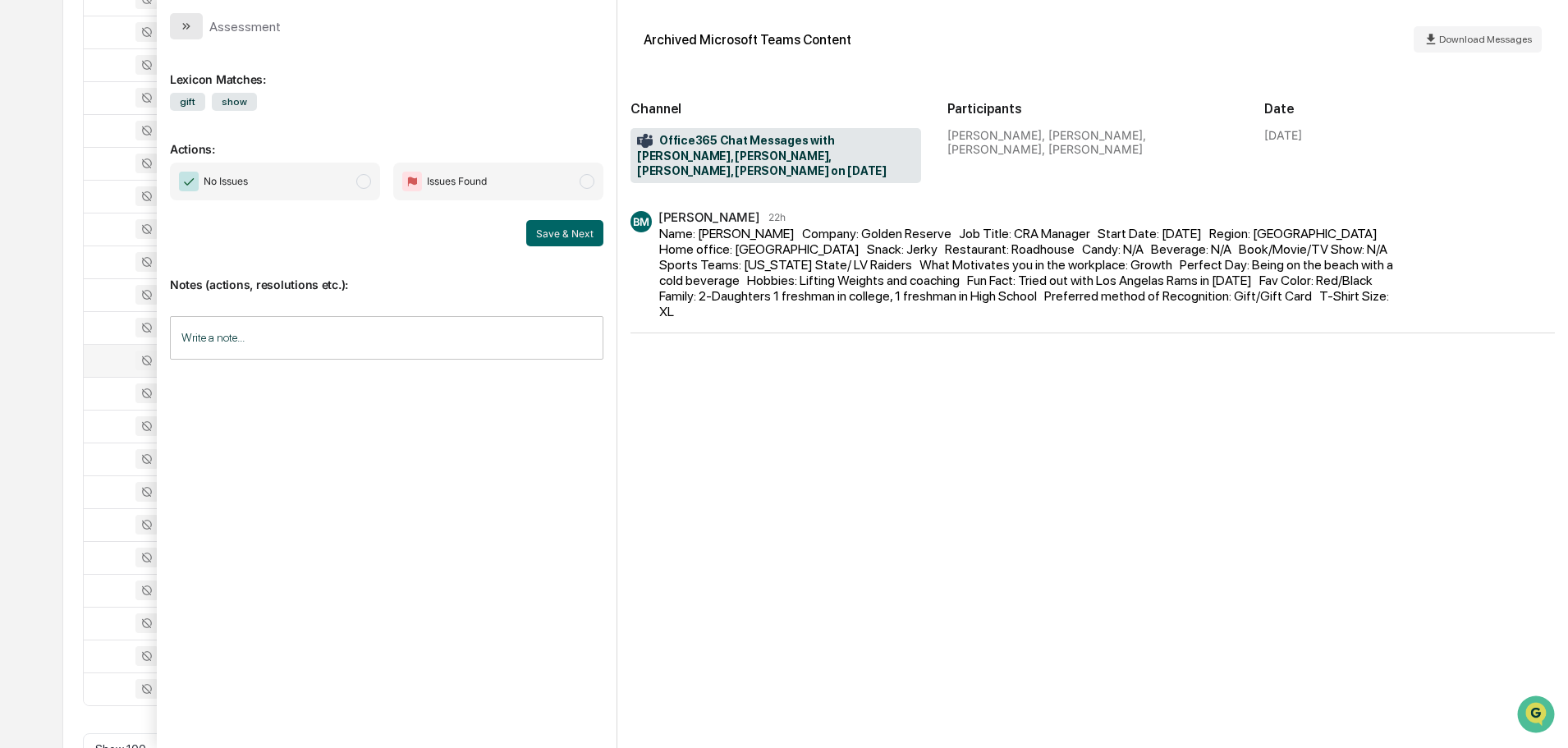
click at [184, 28] on icon "modal" at bounding box center [184, 26] width 4 height 7
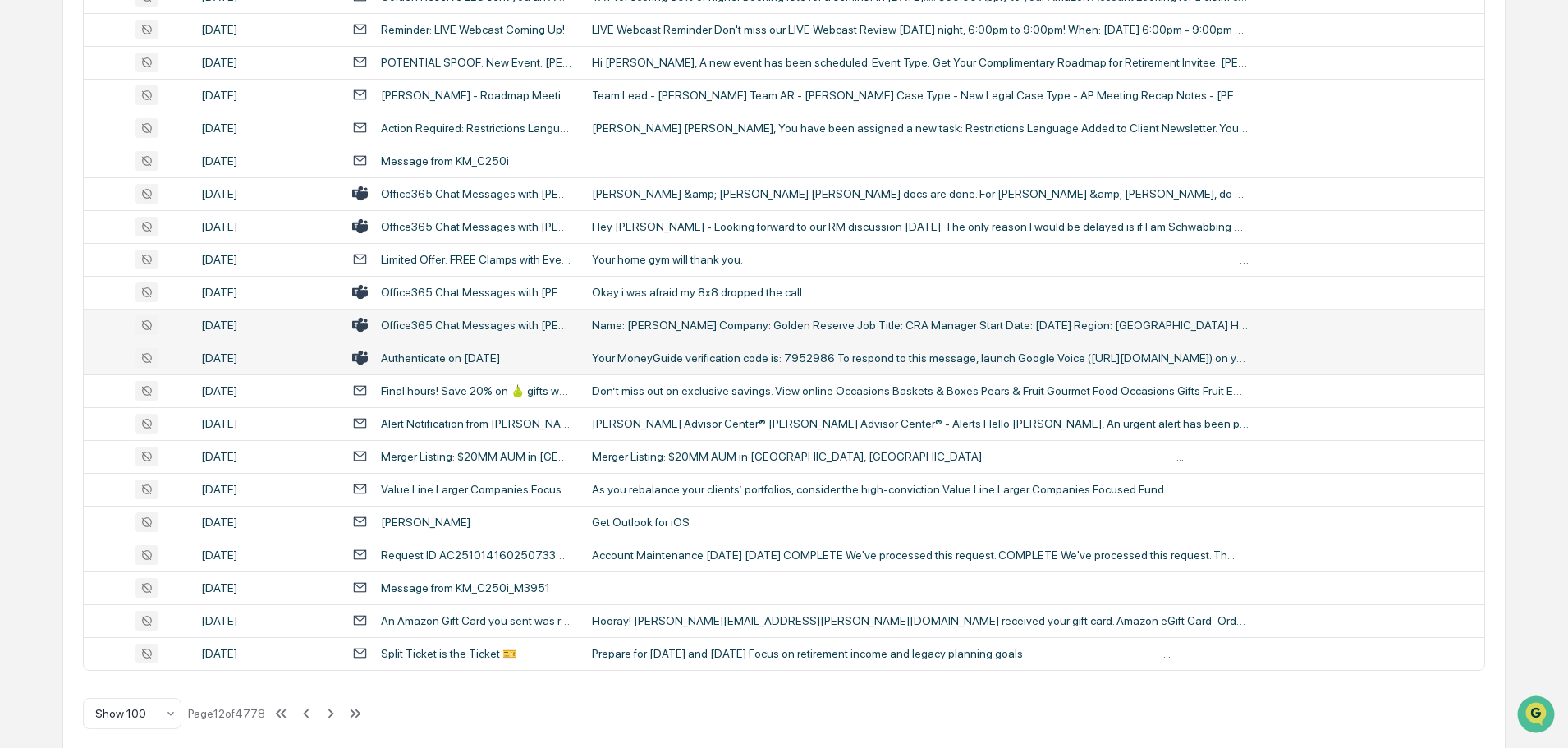
scroll to position [3008, 0]
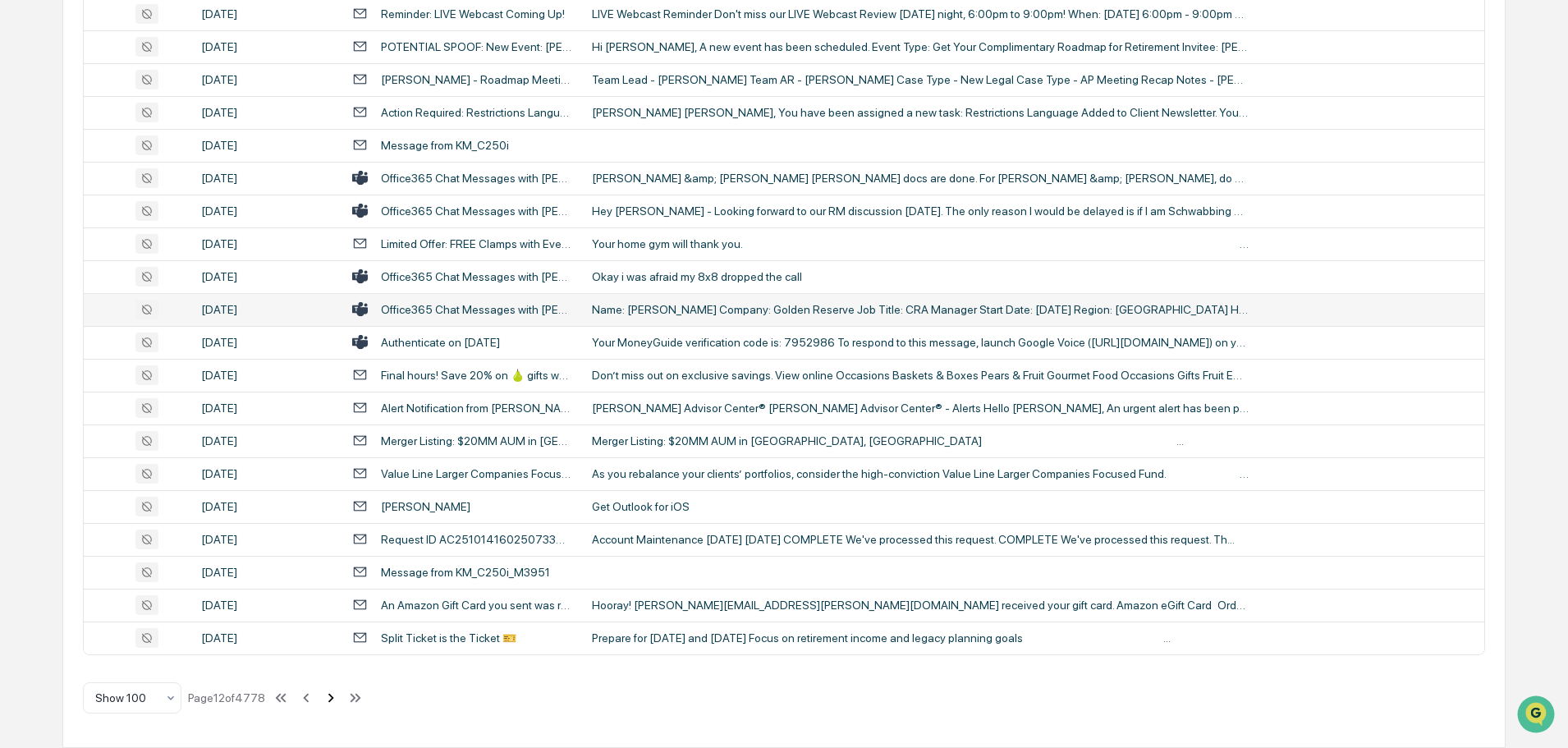
click at [326, 697] on icon at bounding box center [330, 698] width 18 height 18
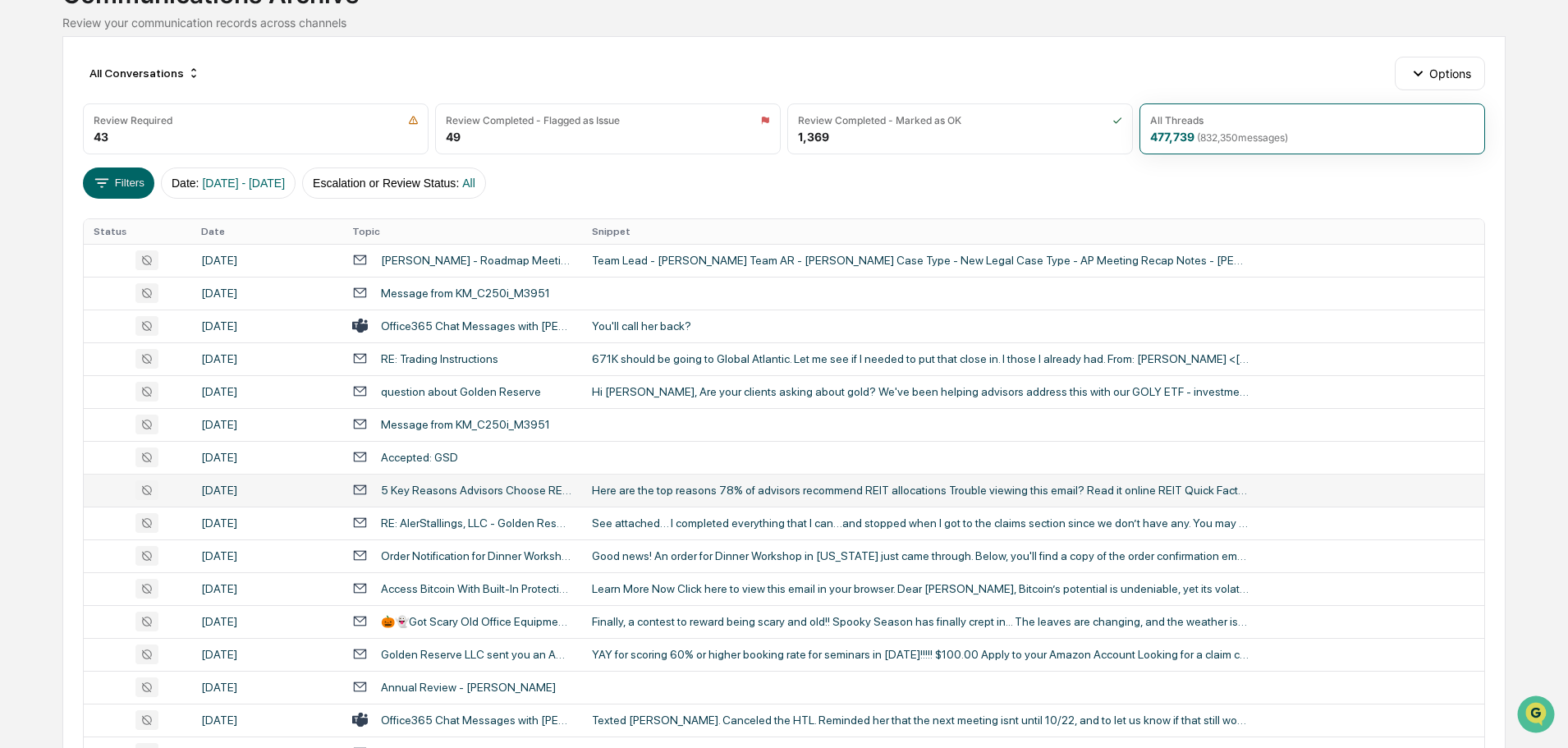
scroll to position [215, 0]
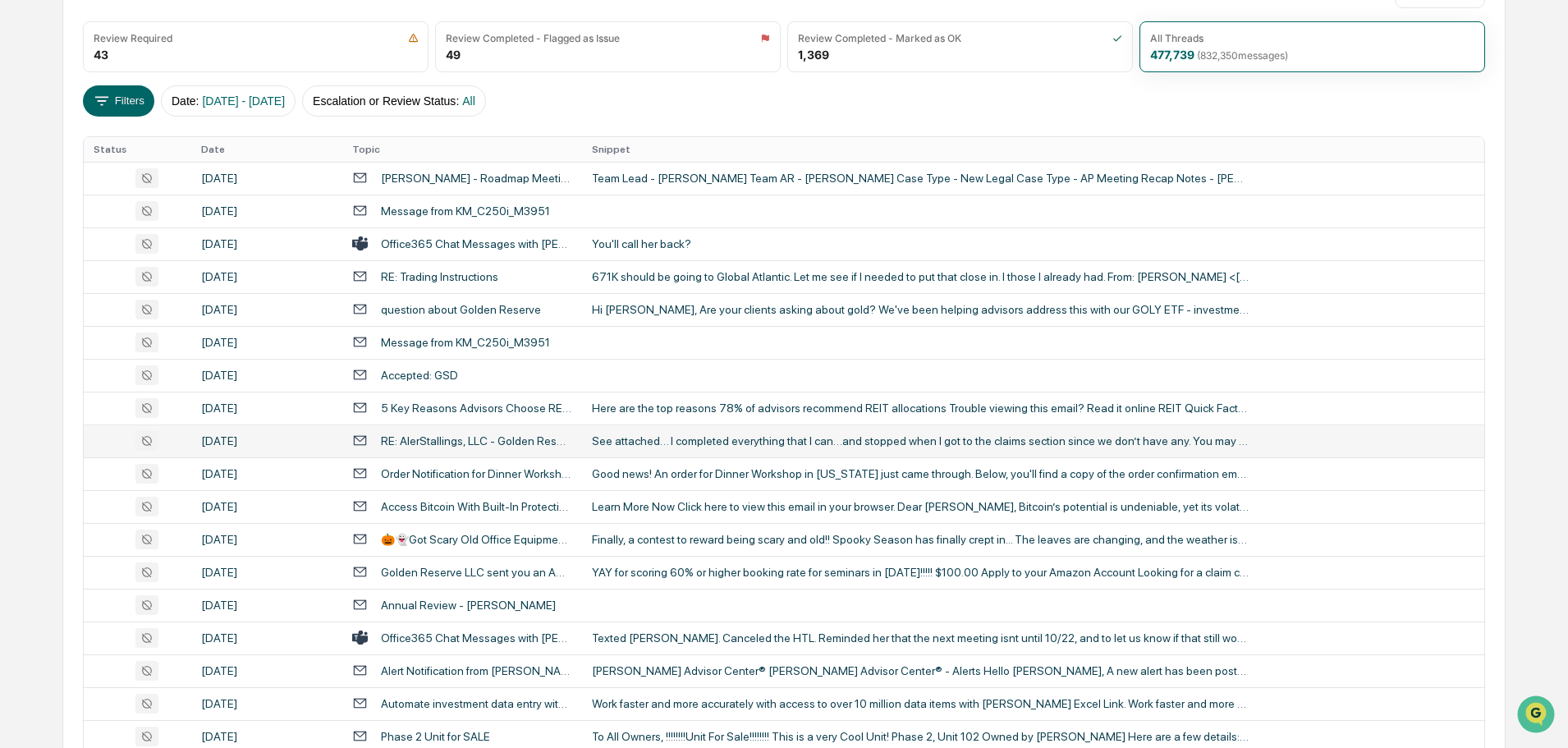
click at [728, 448] on td "See attached… I completed everything that I can…and stopped when I got to the c…" at bounding box center [1032, 441] width 902 height 33
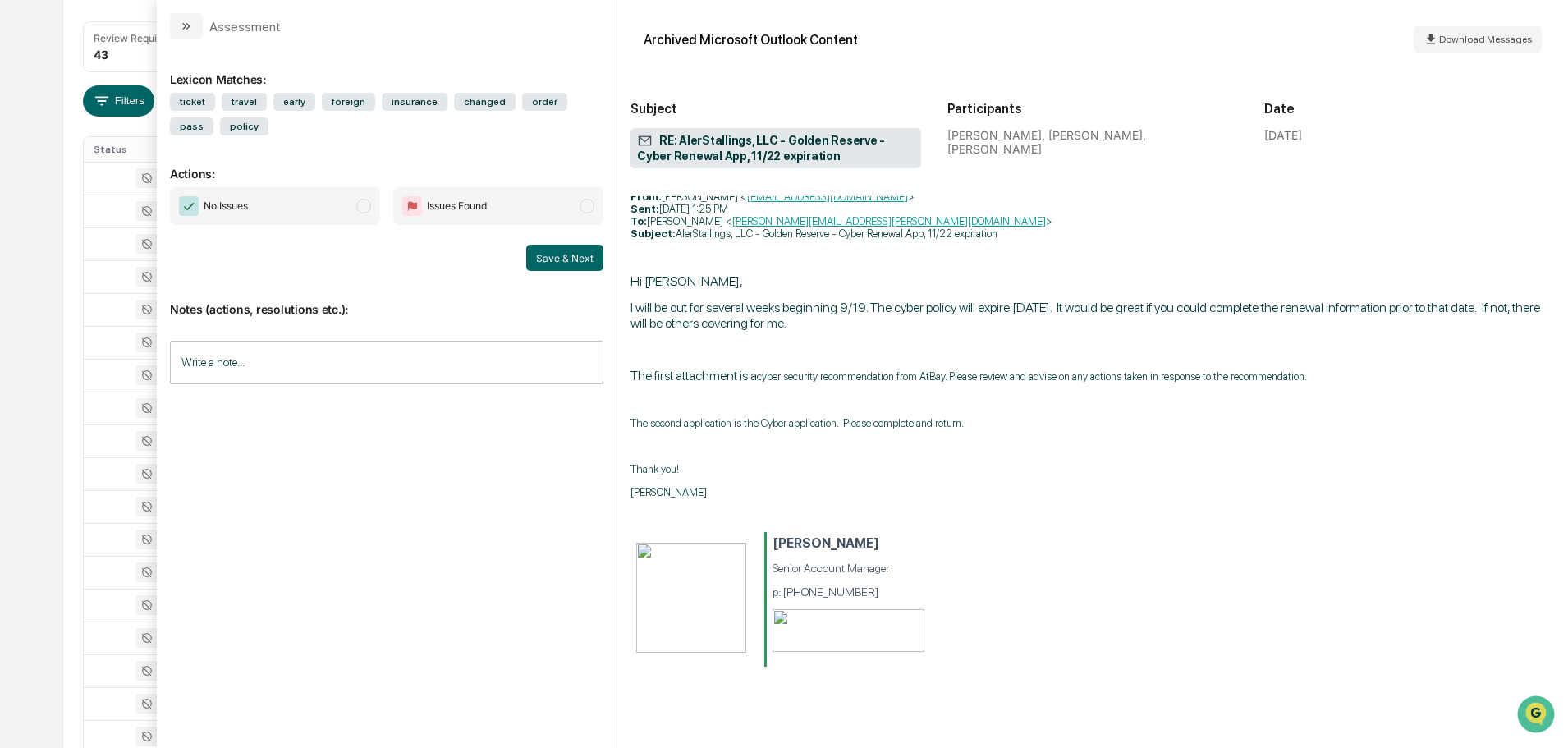
scroll to position [5174, 0]
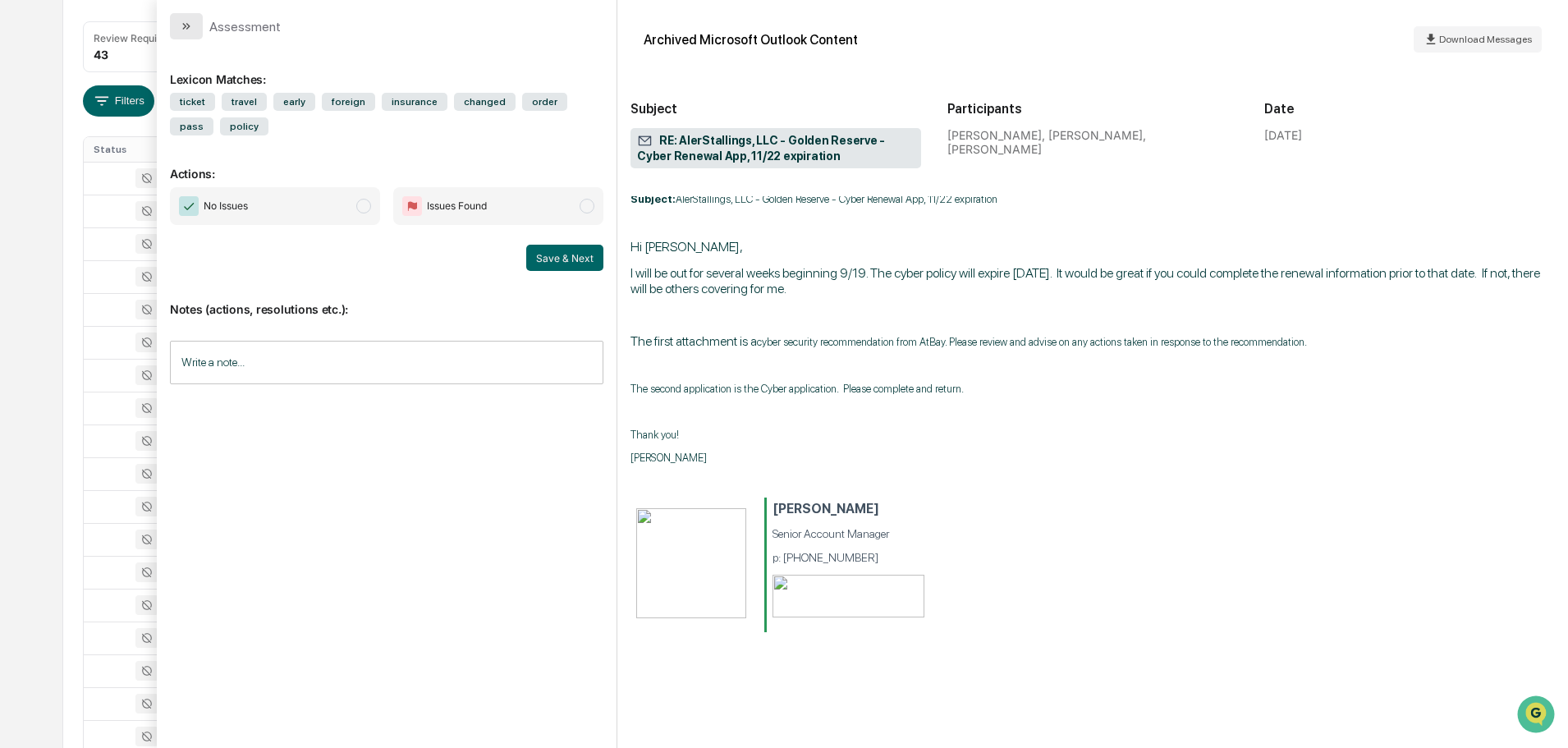
click at [185, 23] on icon "modal" at bounding box center [187, 26] width 14 height 14
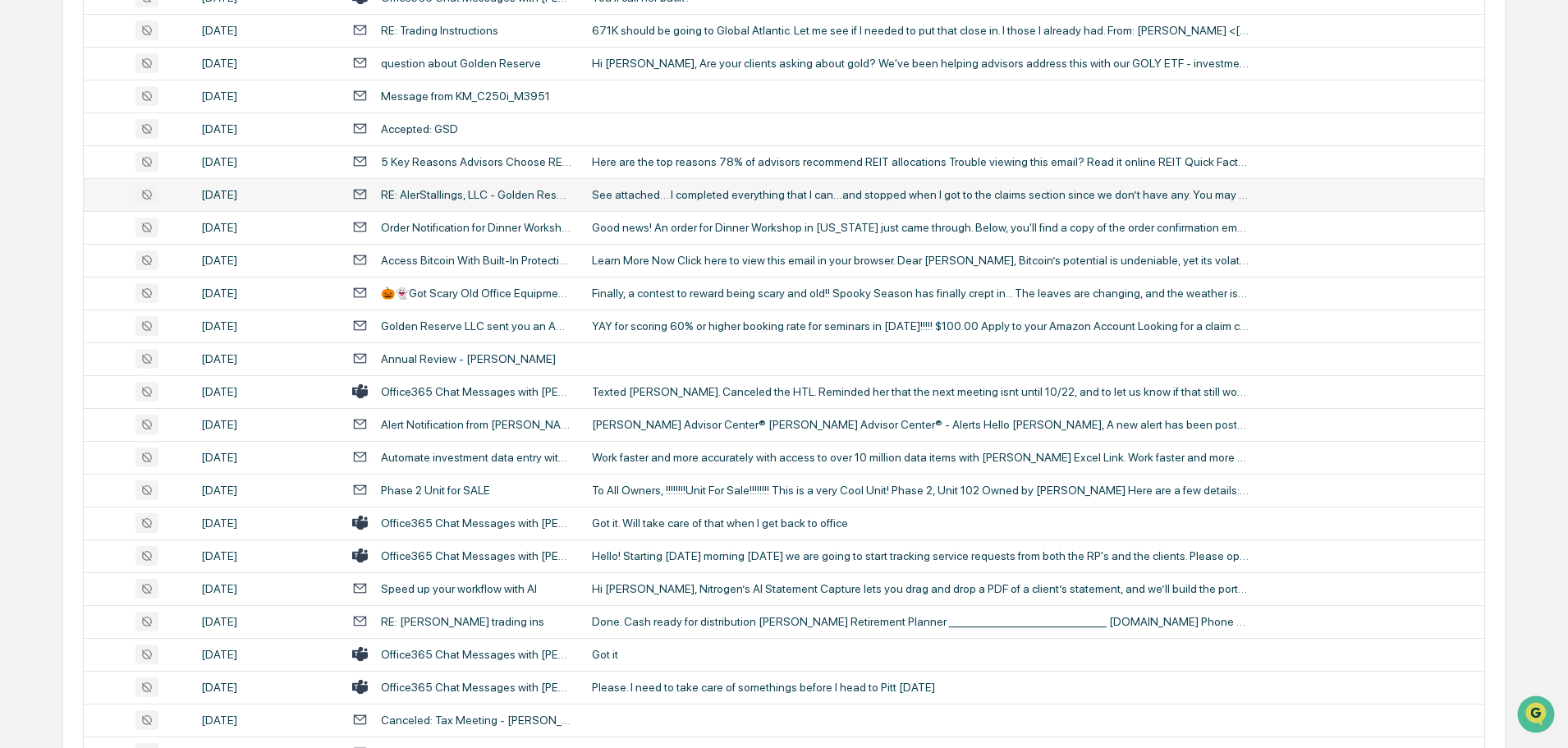
scroll to position [544, 0]
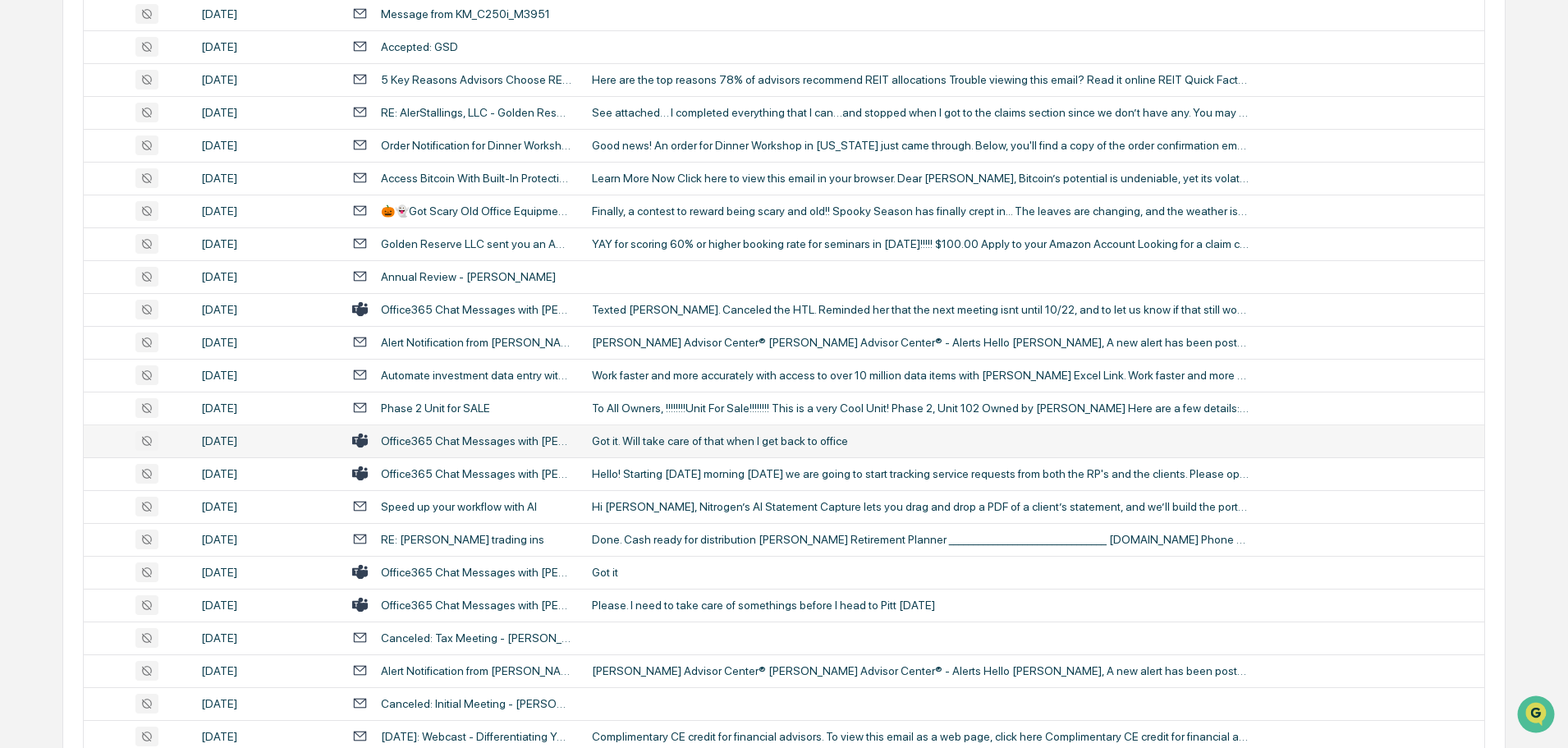
click at [669, 443] on div "Got it. Will take care of that when I get back to office" at bounding box center [920, 441] width 657 height 14
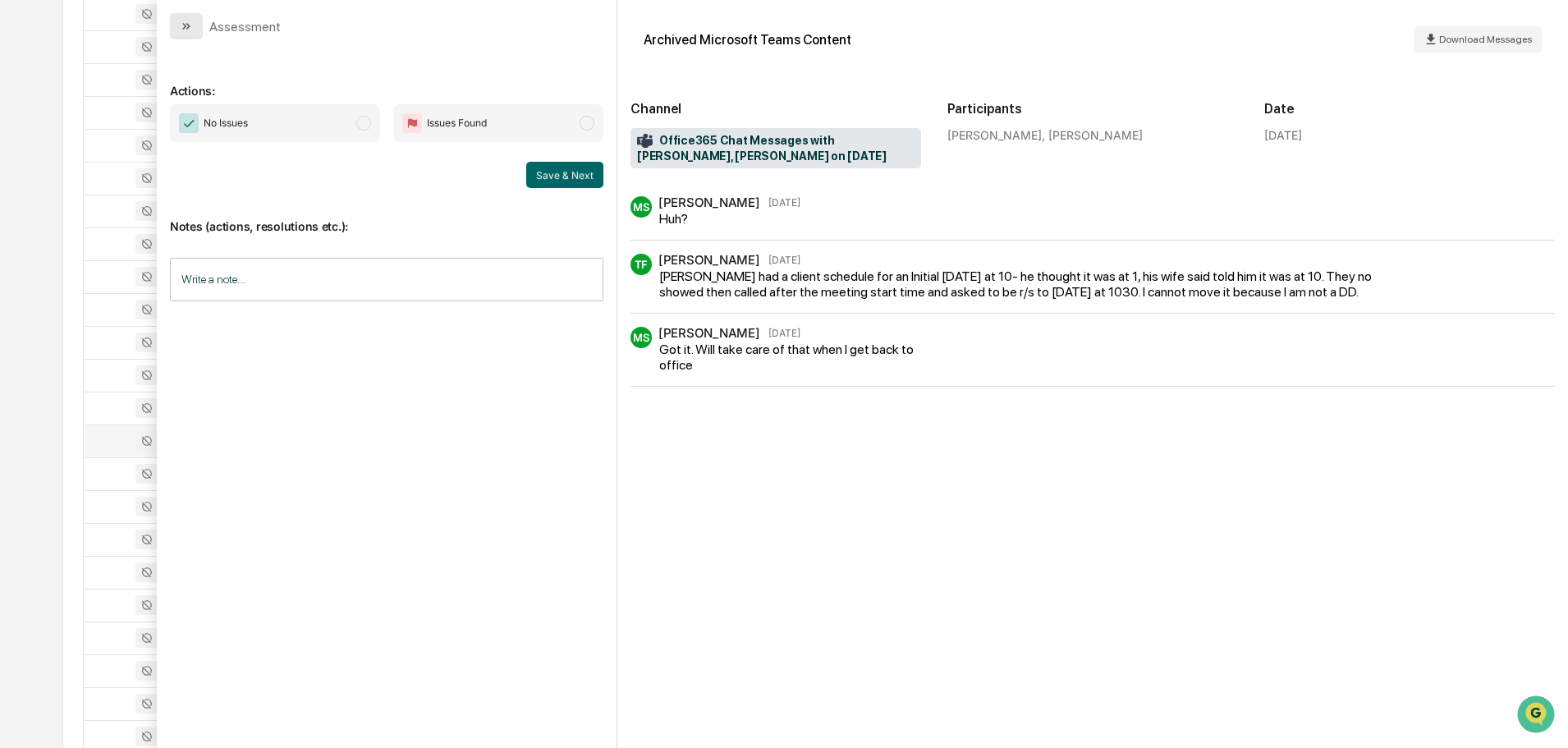
click at [195, 33] on button "modal" at bounding box center [186, 26] width 33 height 26
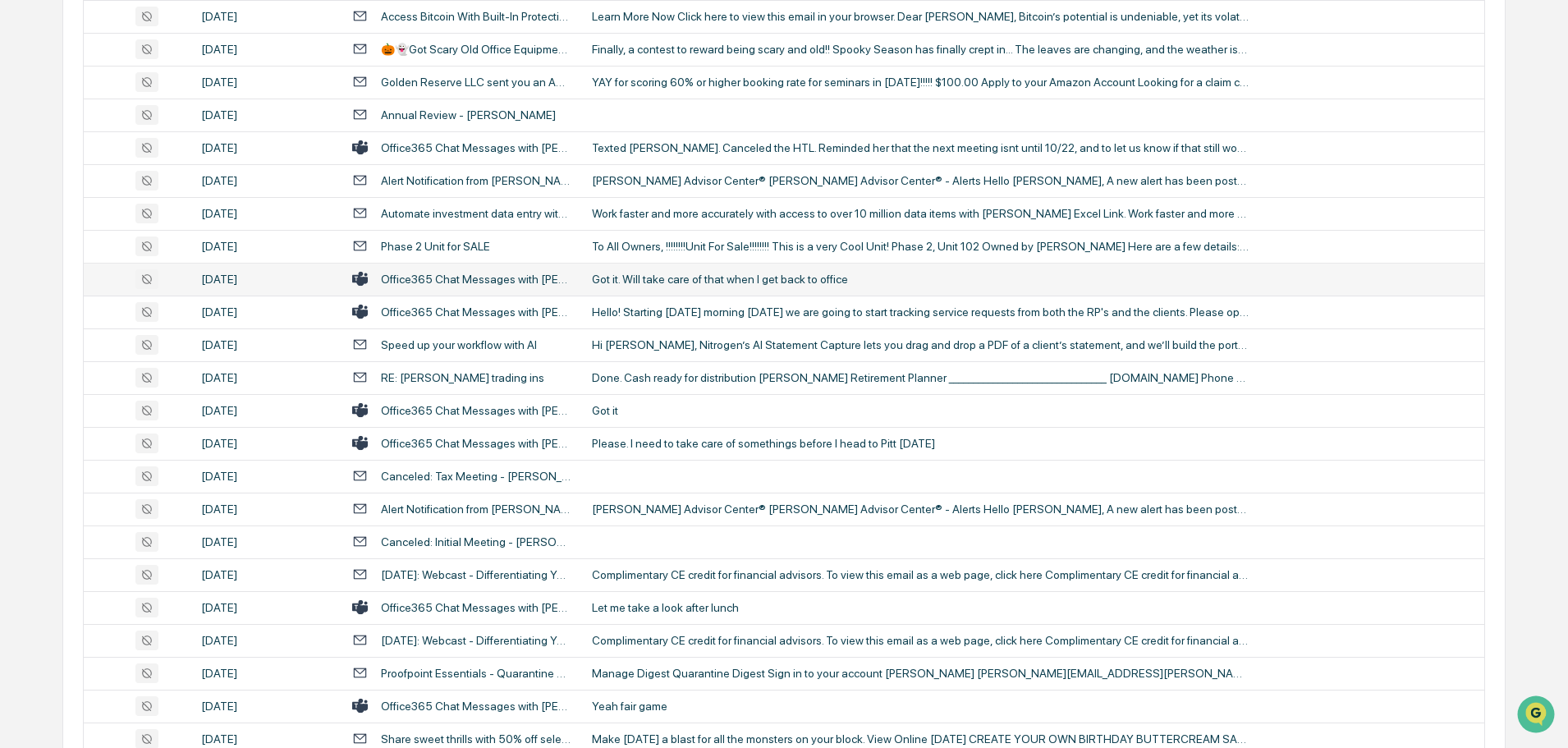
scroll to position [708, 0]
click at [641, 401] on div "Got it" at bounding box center [920, 408] width 657 height 14
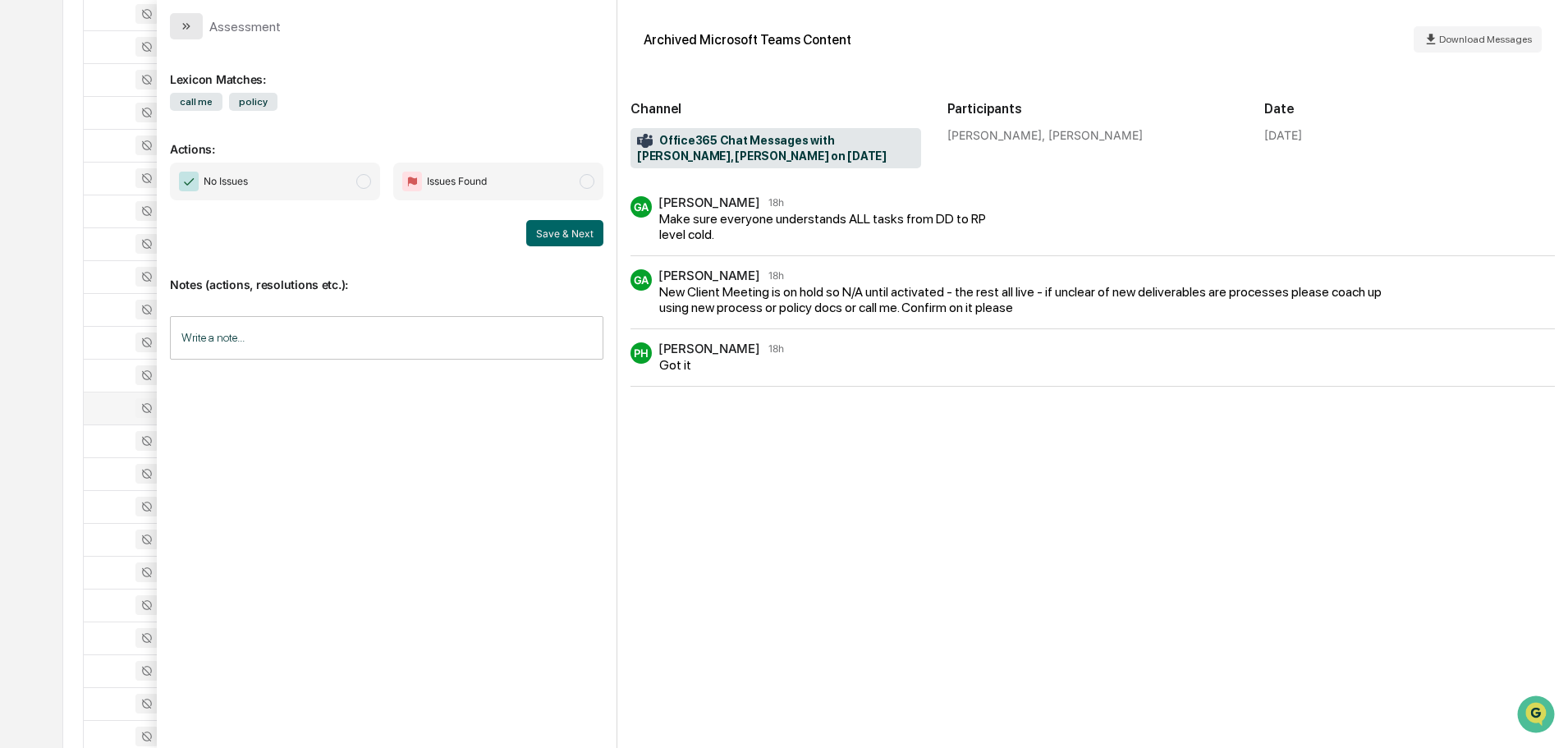
click at [196, 15] on button "modal" at bounding box center [186, 26] width 33 height 26
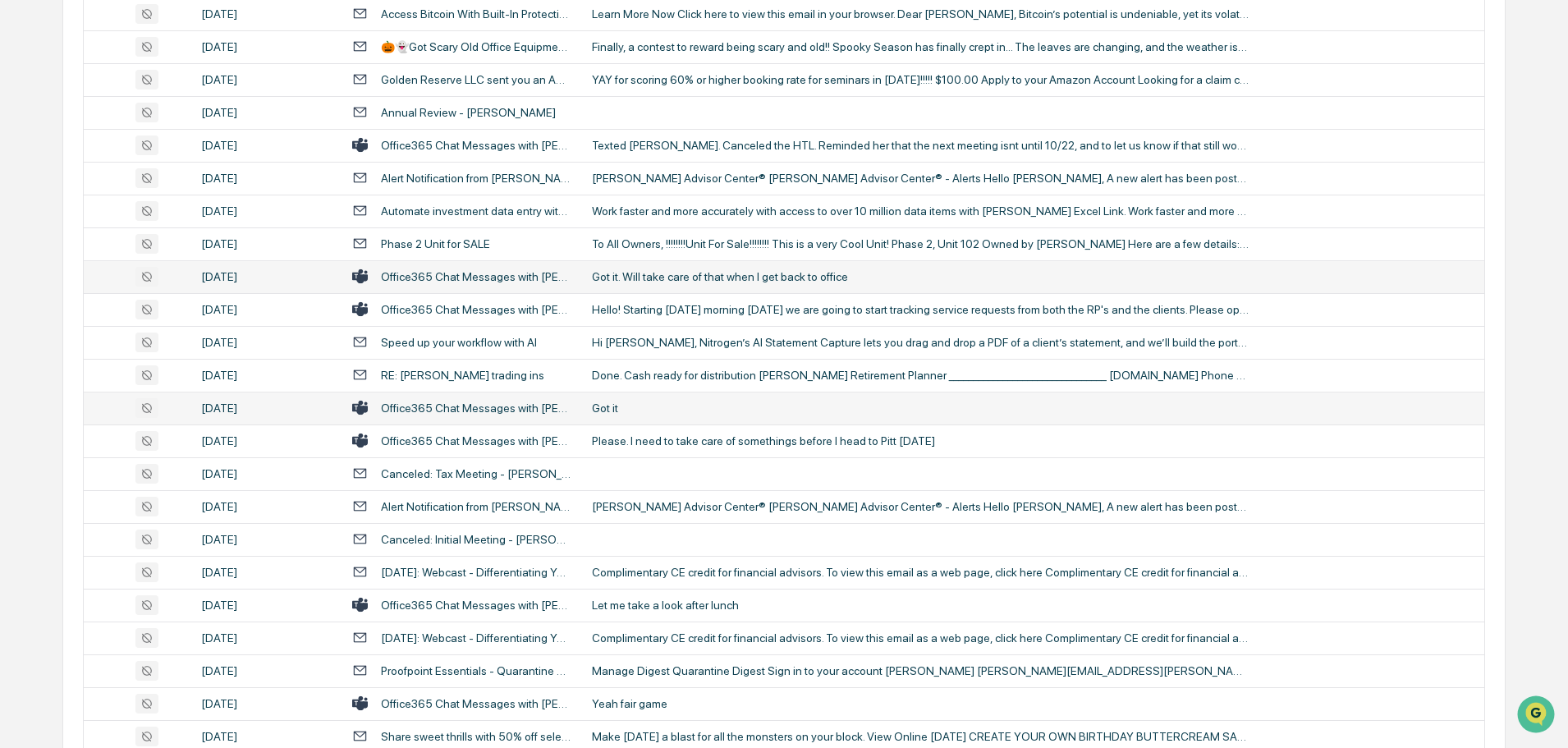
scroll to position [790, 0]
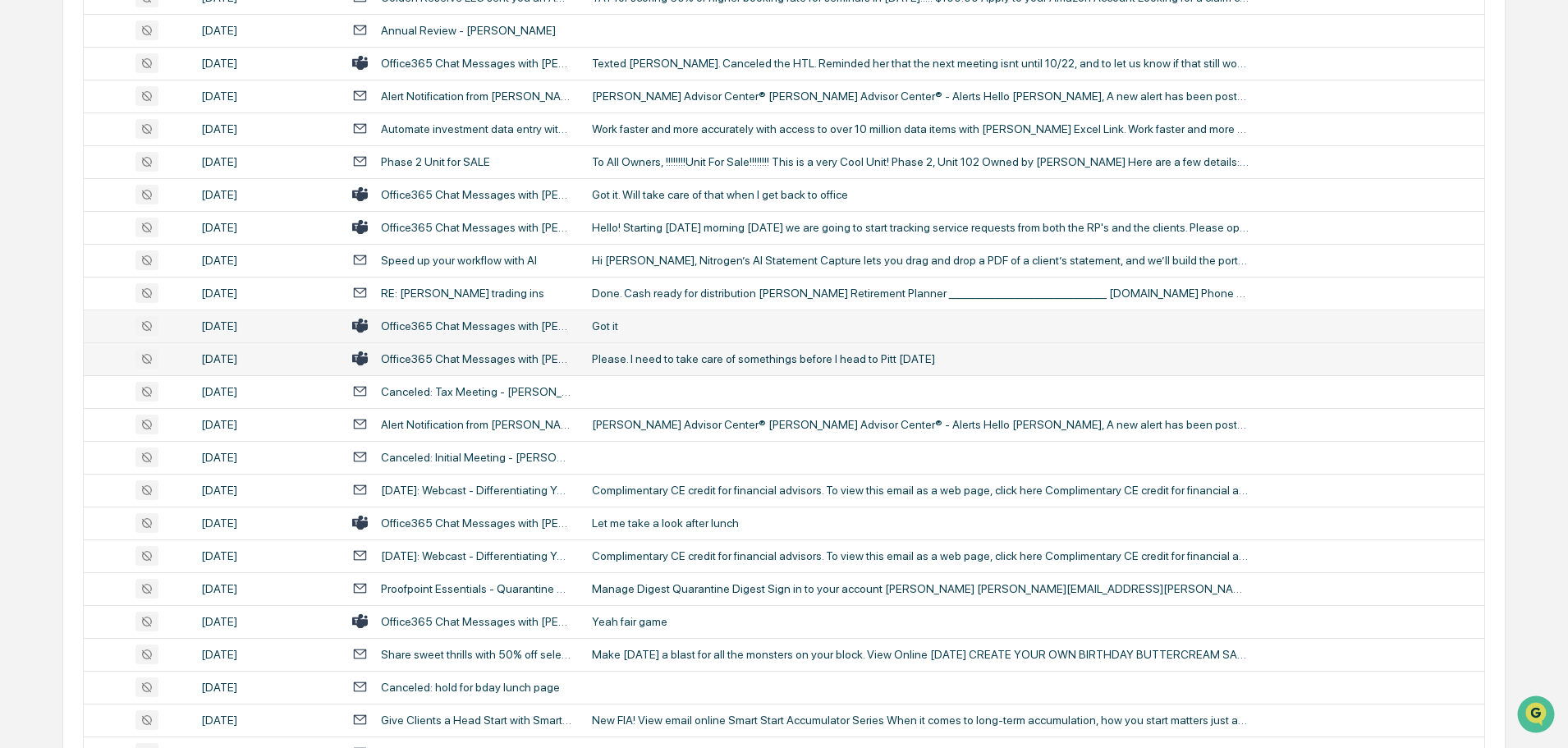
click at [664, 361] on div "Please. I need to take care of somethings before I head to Pitt [DATE]" at bounding box center [920, 359] width 657 height 14
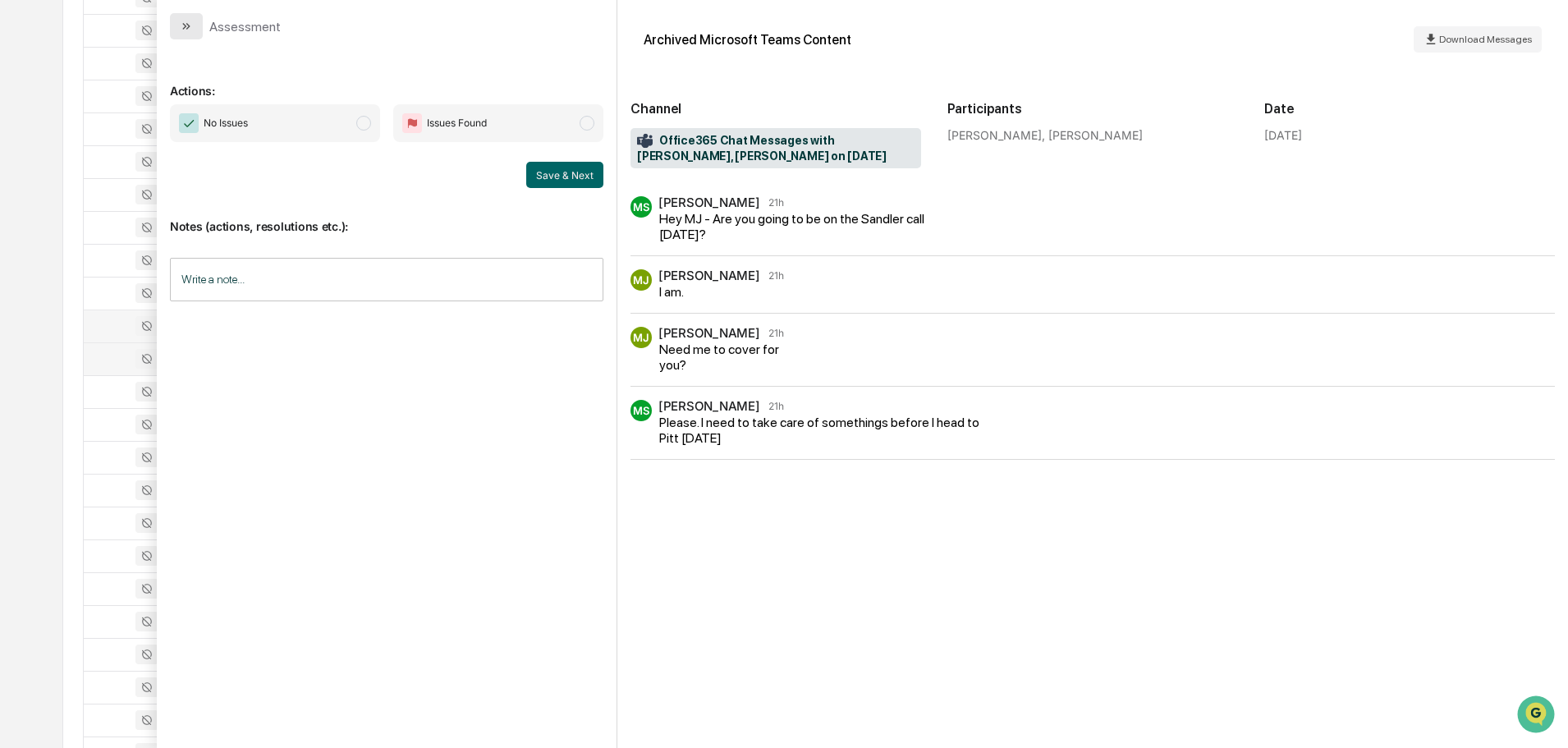
click at [195, 25] on button "modal" at bounding box center [186, 26] width 33 height 26
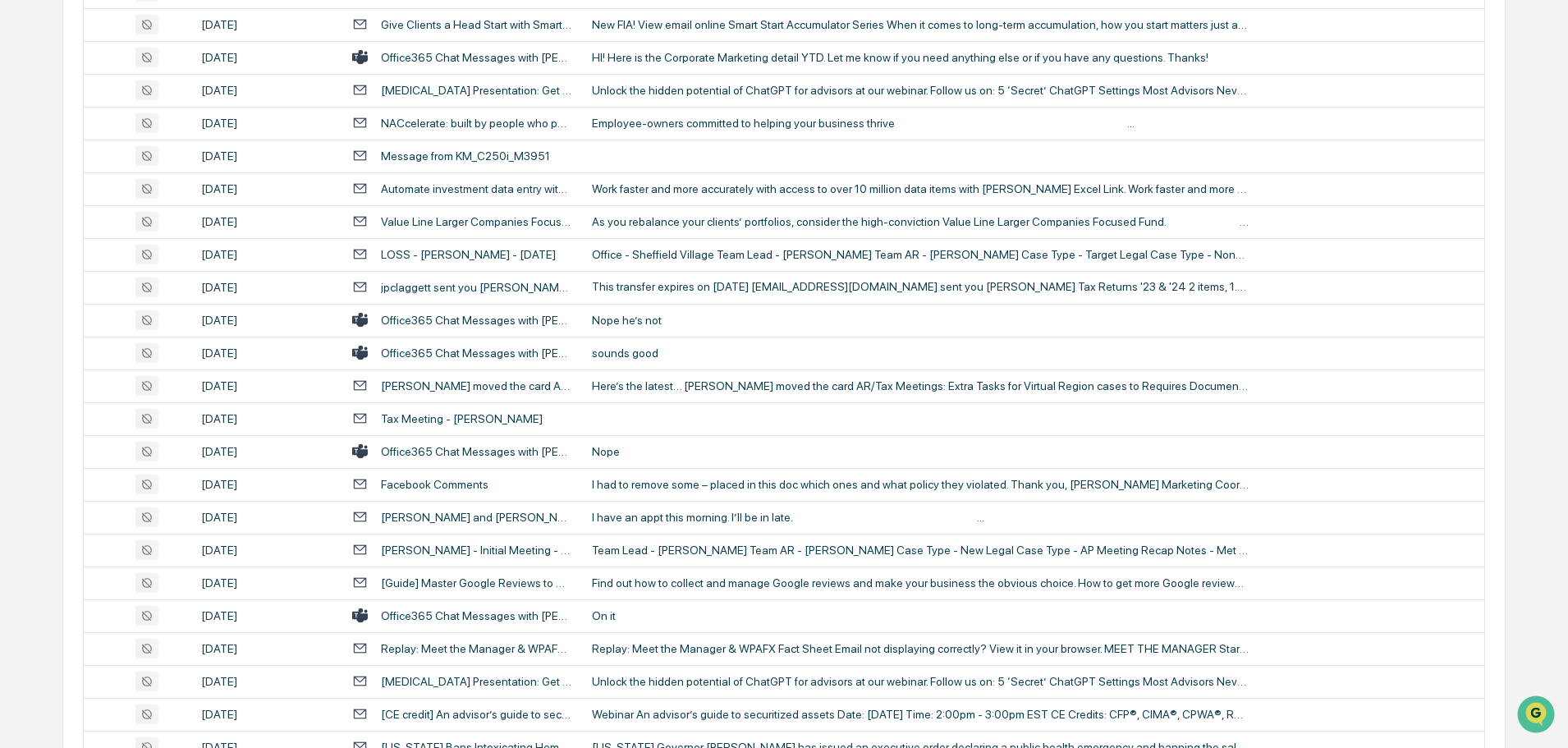
scroll to position [1940, 0]
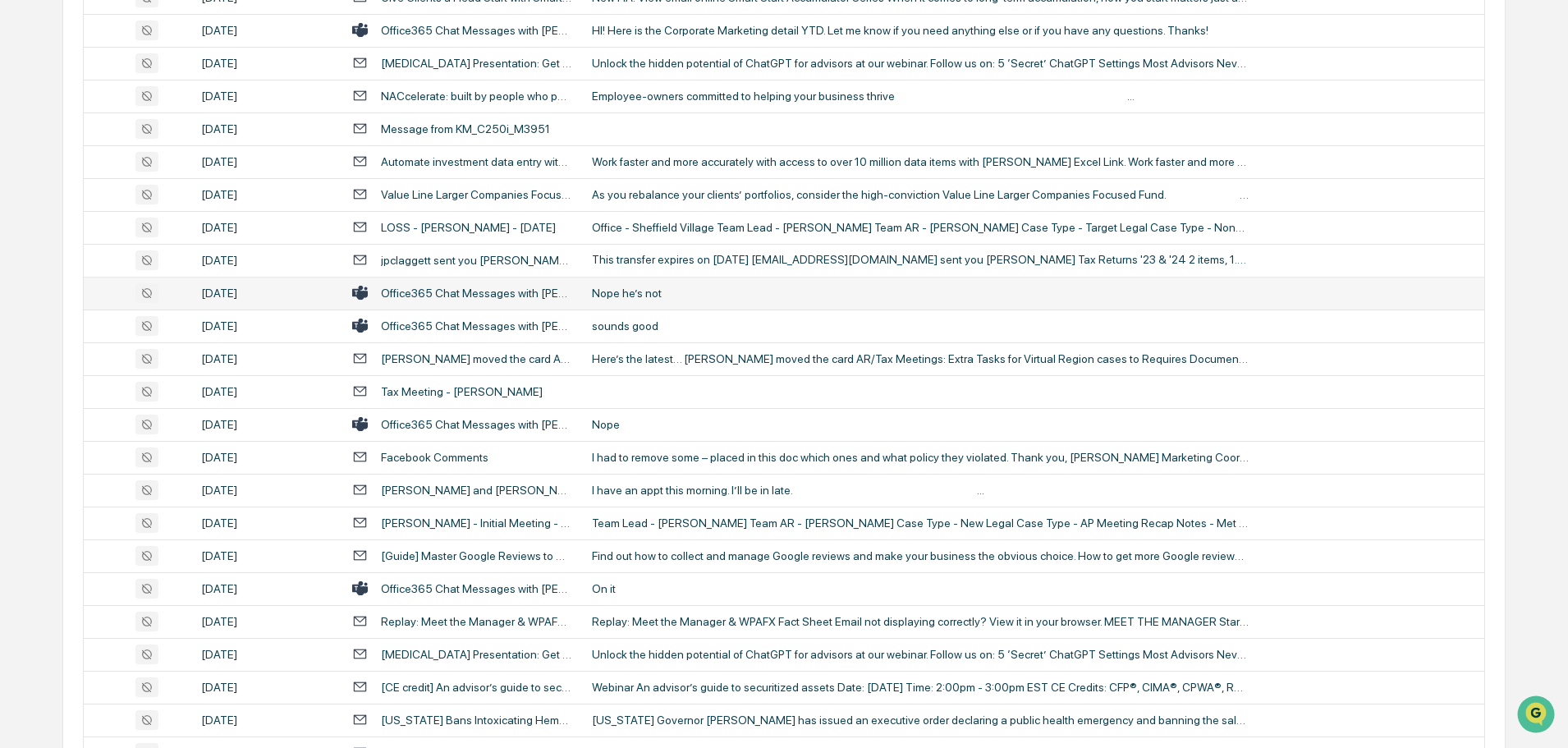
click at [689, 290] on div "Nope he’s not" at bounding box center [920, 294] width 657 height 14
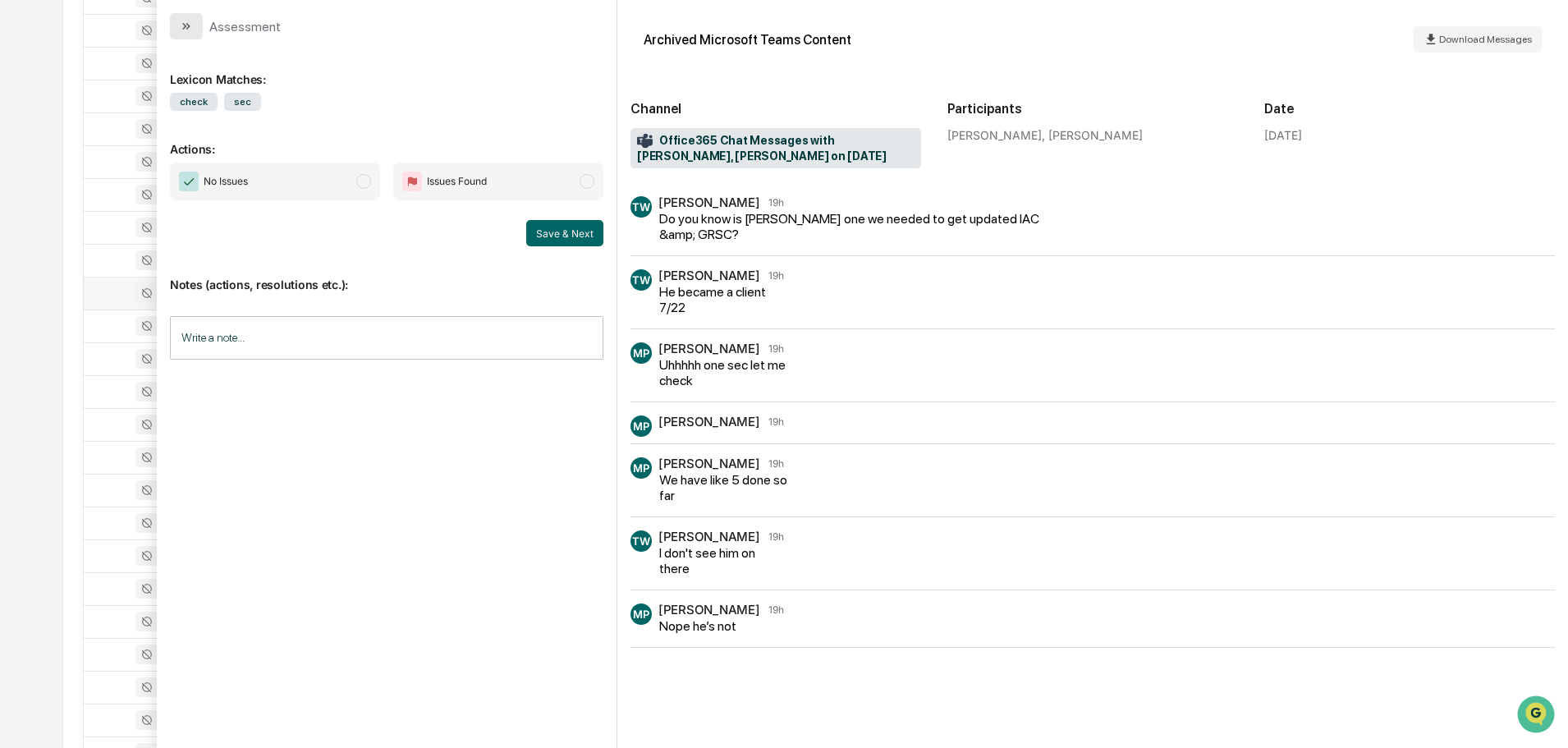
click at [188, 20] on icon "modal" at bounding box center [187, 26] width 14 height 14
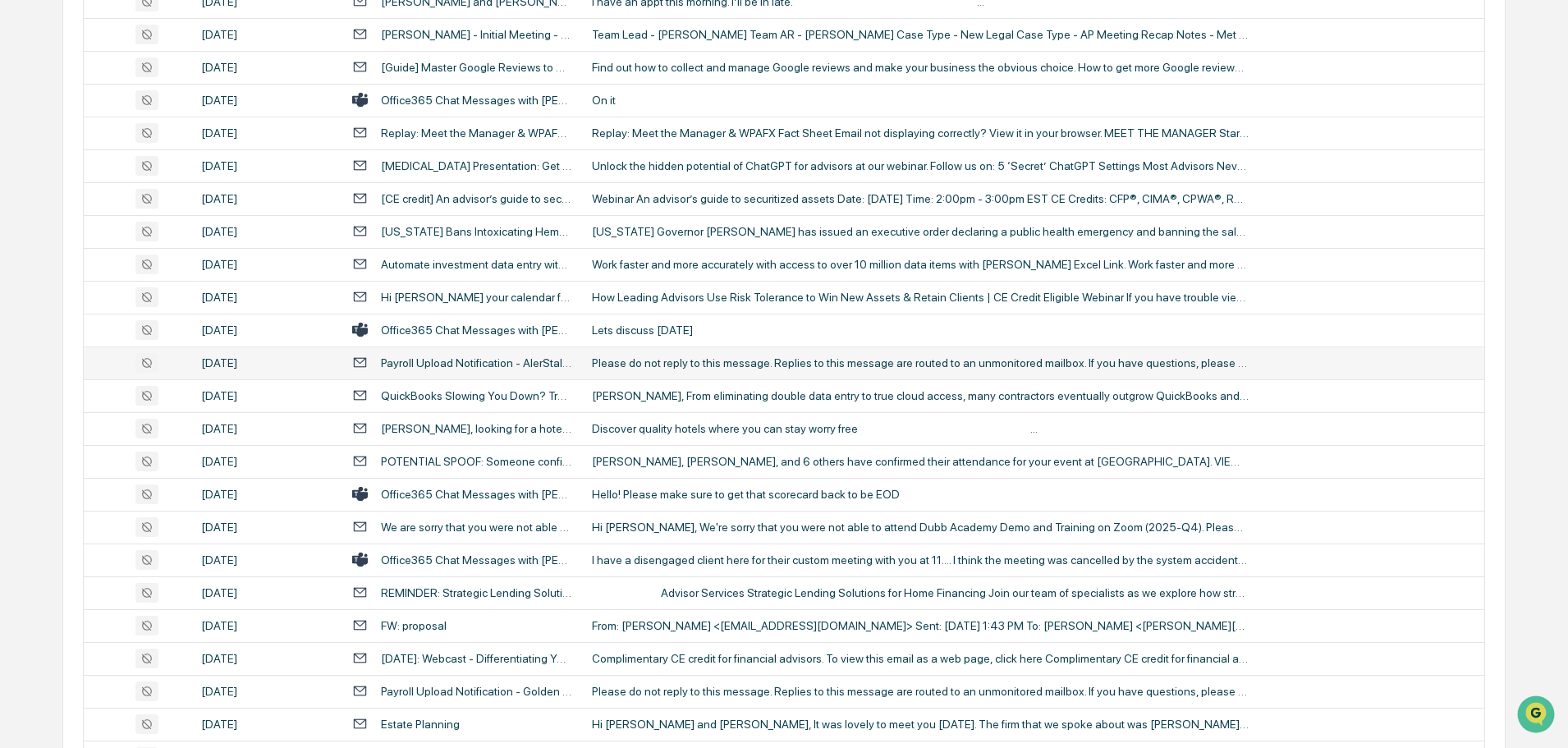
scroll to position [2432, 0]
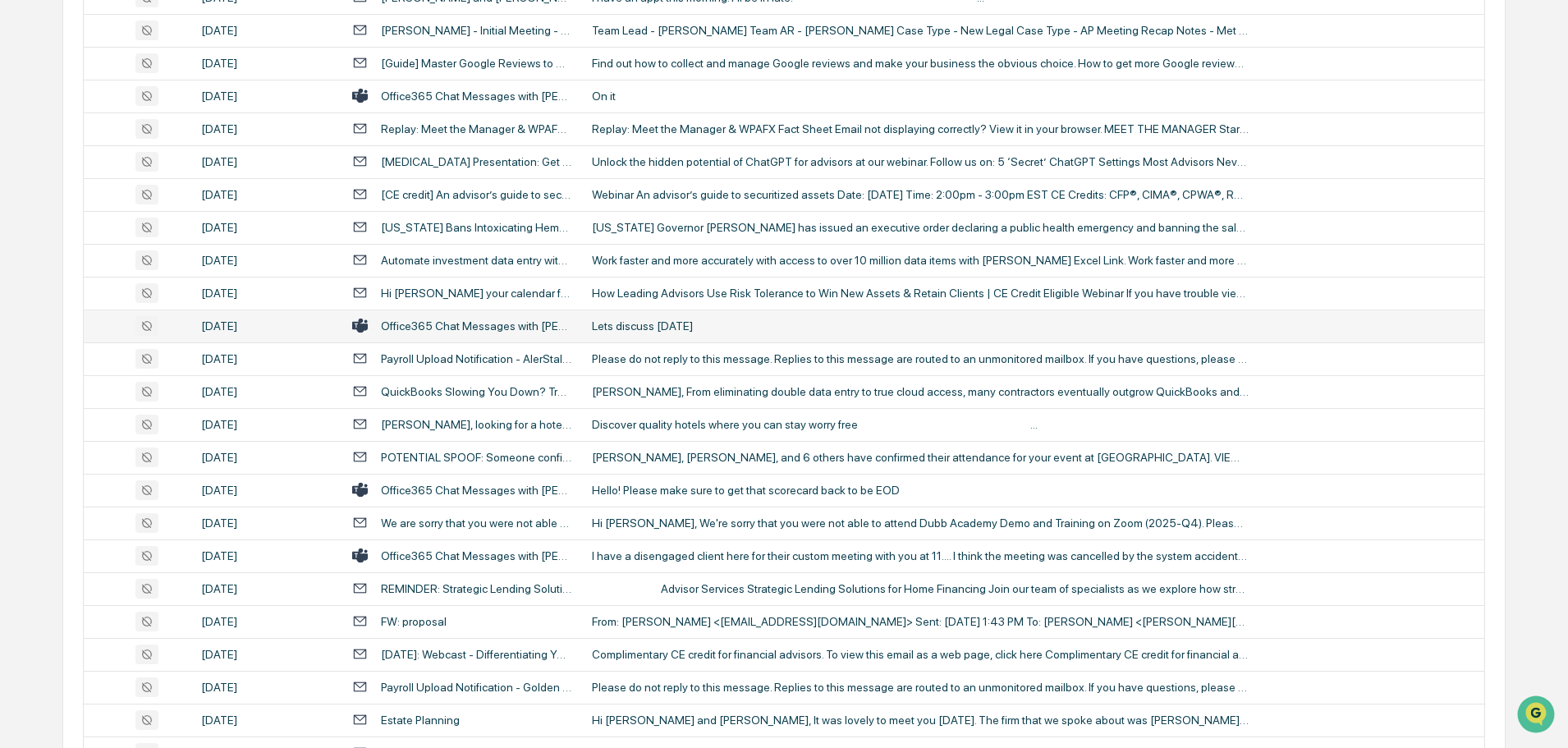
click at [705, 327] on div "Lets discuss [DATE]" at bounding box center [920, 327] width 657 height 14
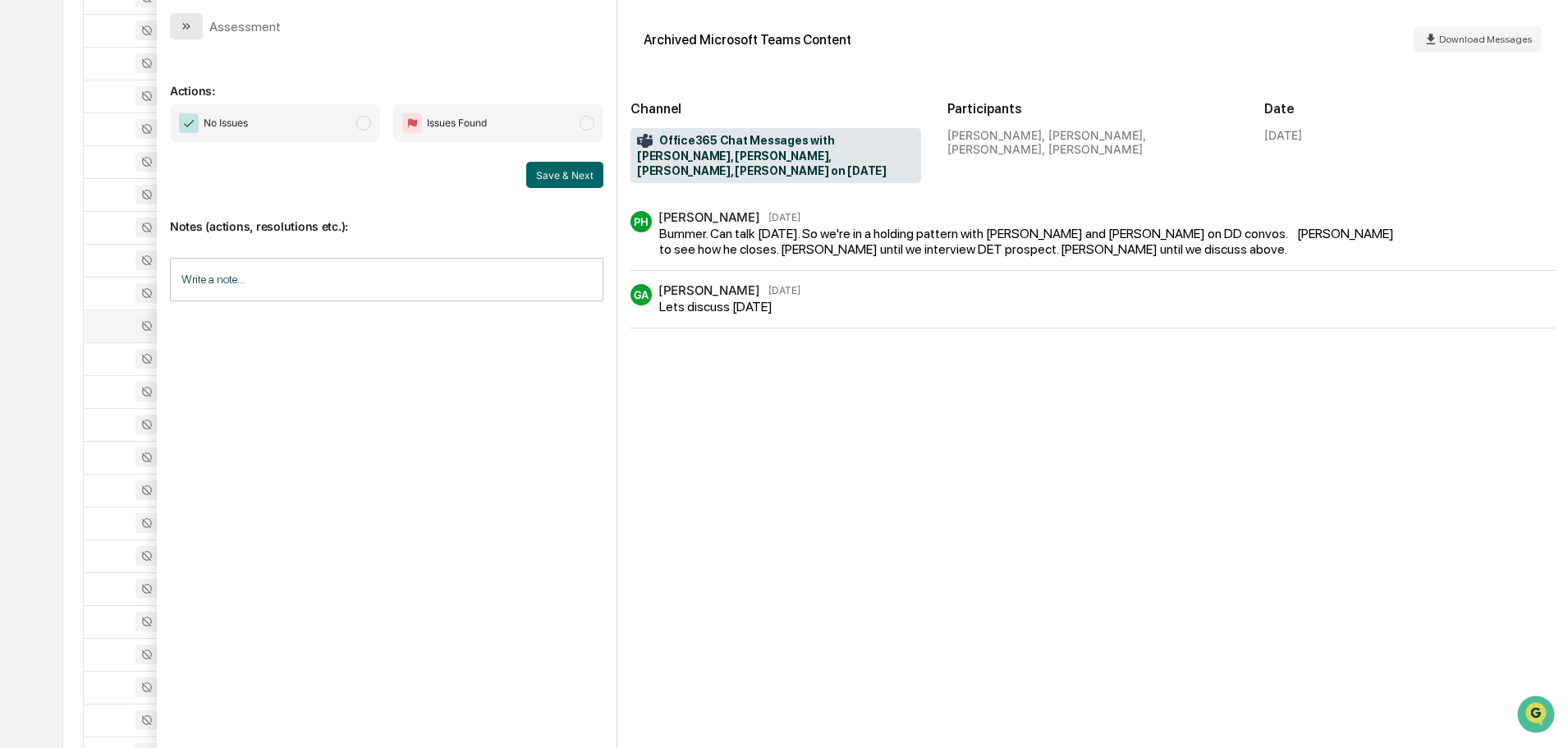
click at [185, 26] on icon "modal" at bounding box center [187, 26] width 14 height 14
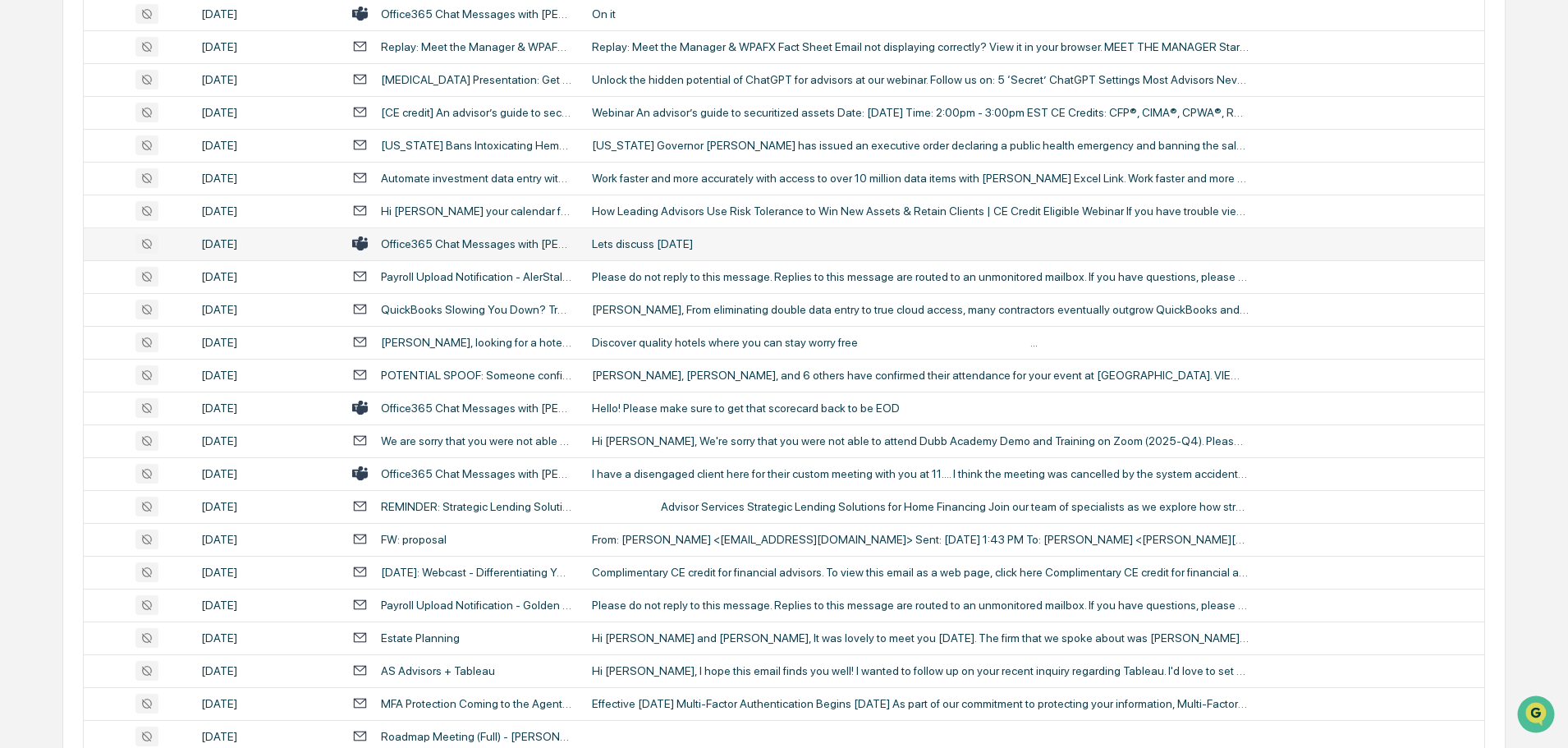
scroll to position [2597, 0]
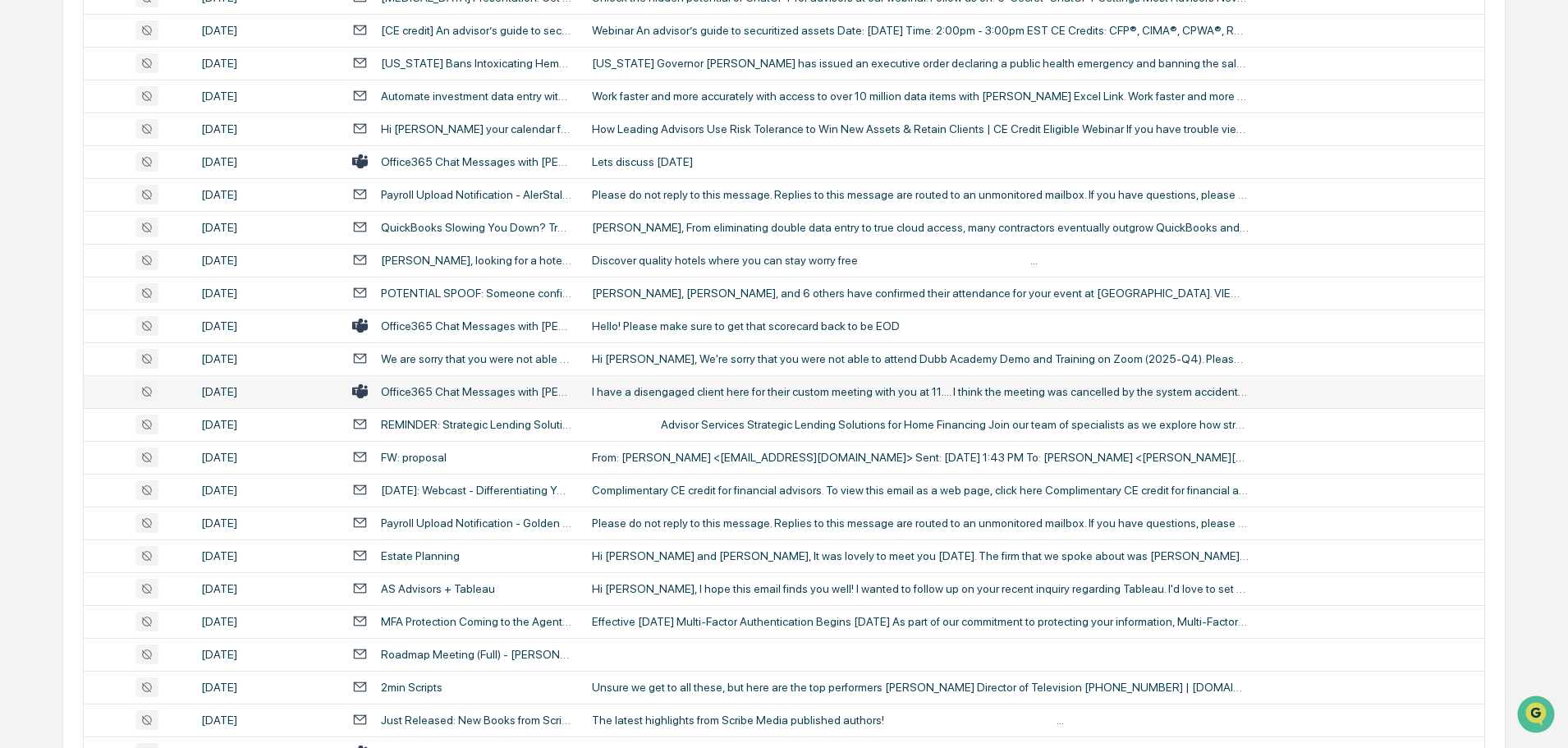
click at [649, 396] on div "I have a disengaged client here for their custom meeting with you at 11.... I t…" at bounding box center [920, 392] width 657 height 14
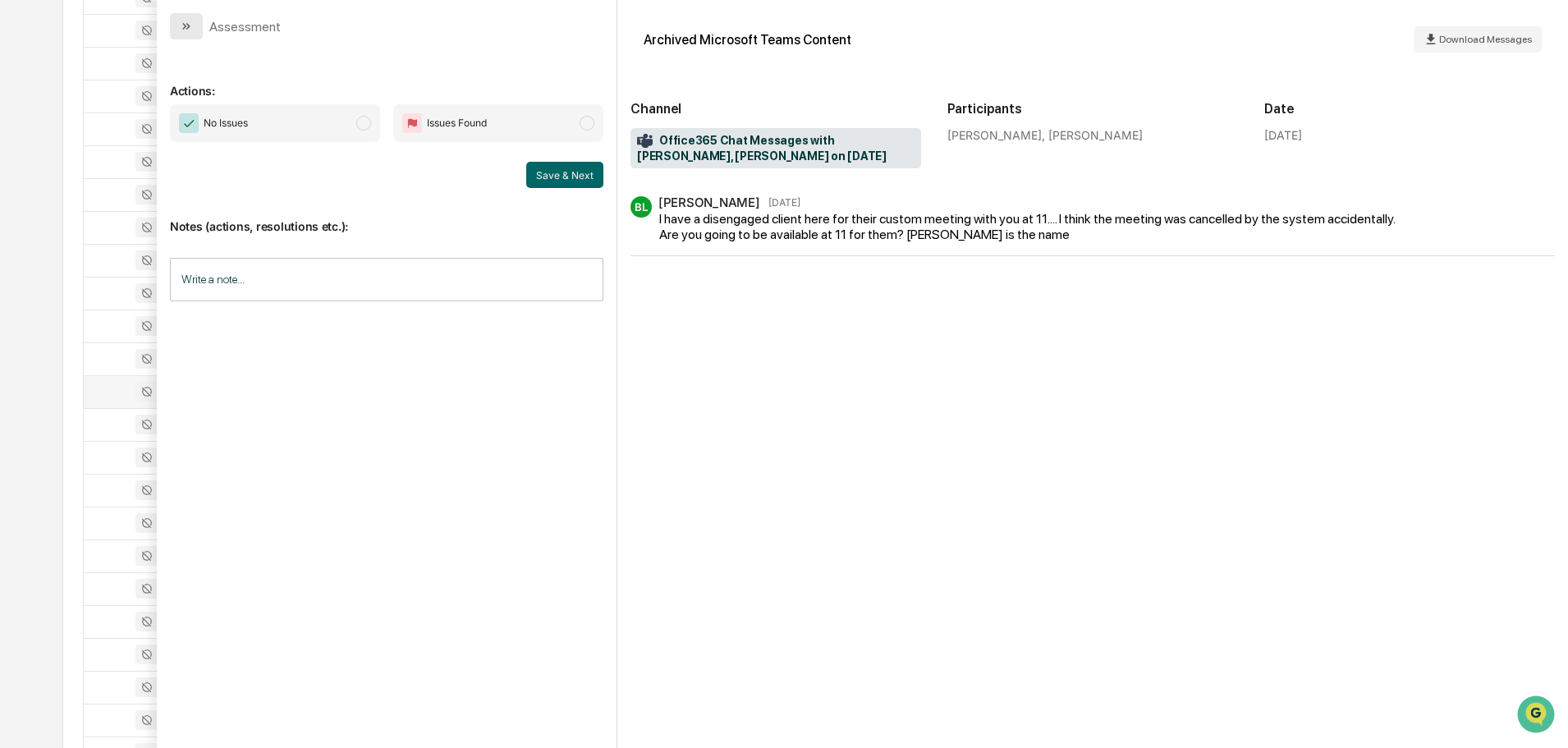
click at [194, 28] on button "modal" at bounding box center [186, 26] width 33 height 26
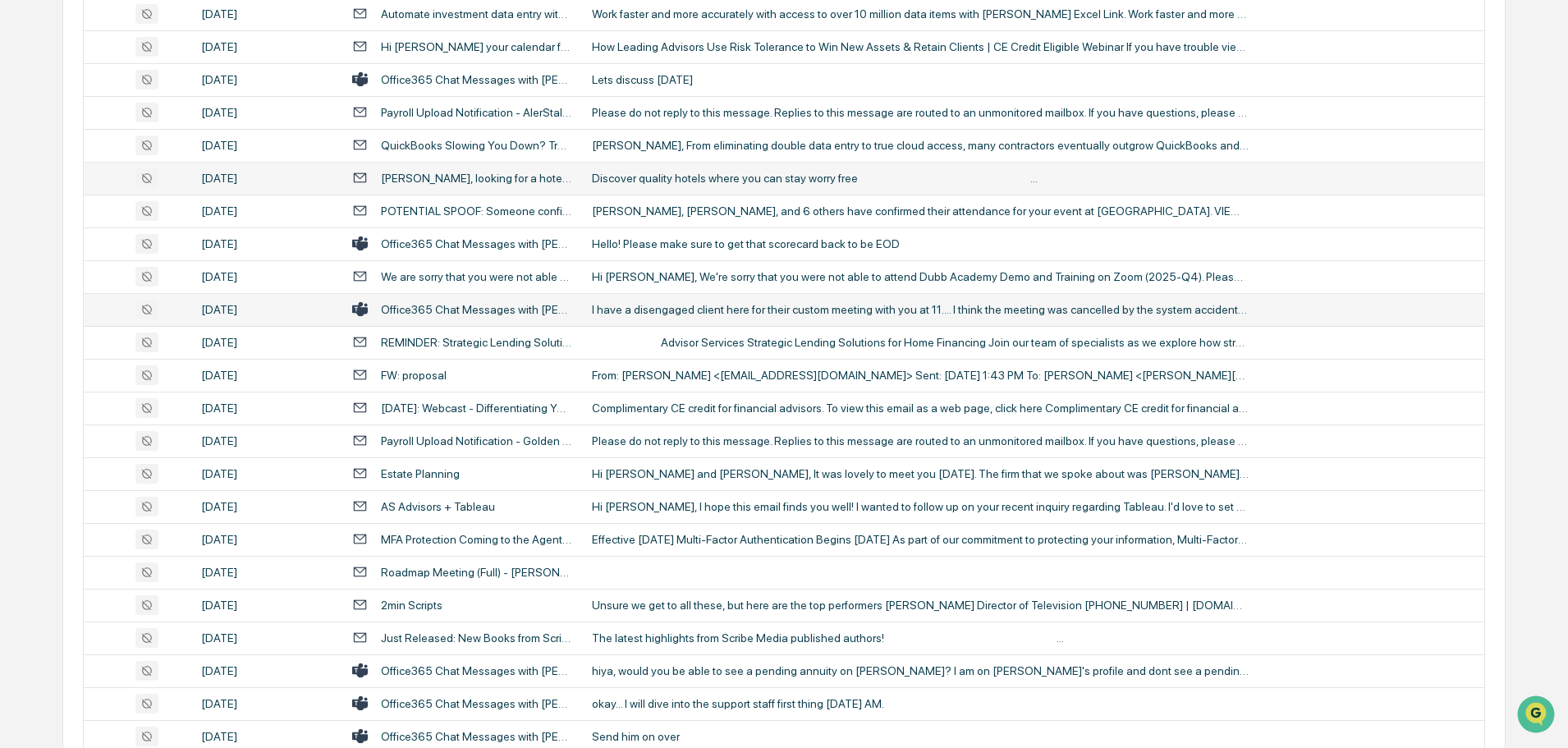
scroll to position [2761, 0]
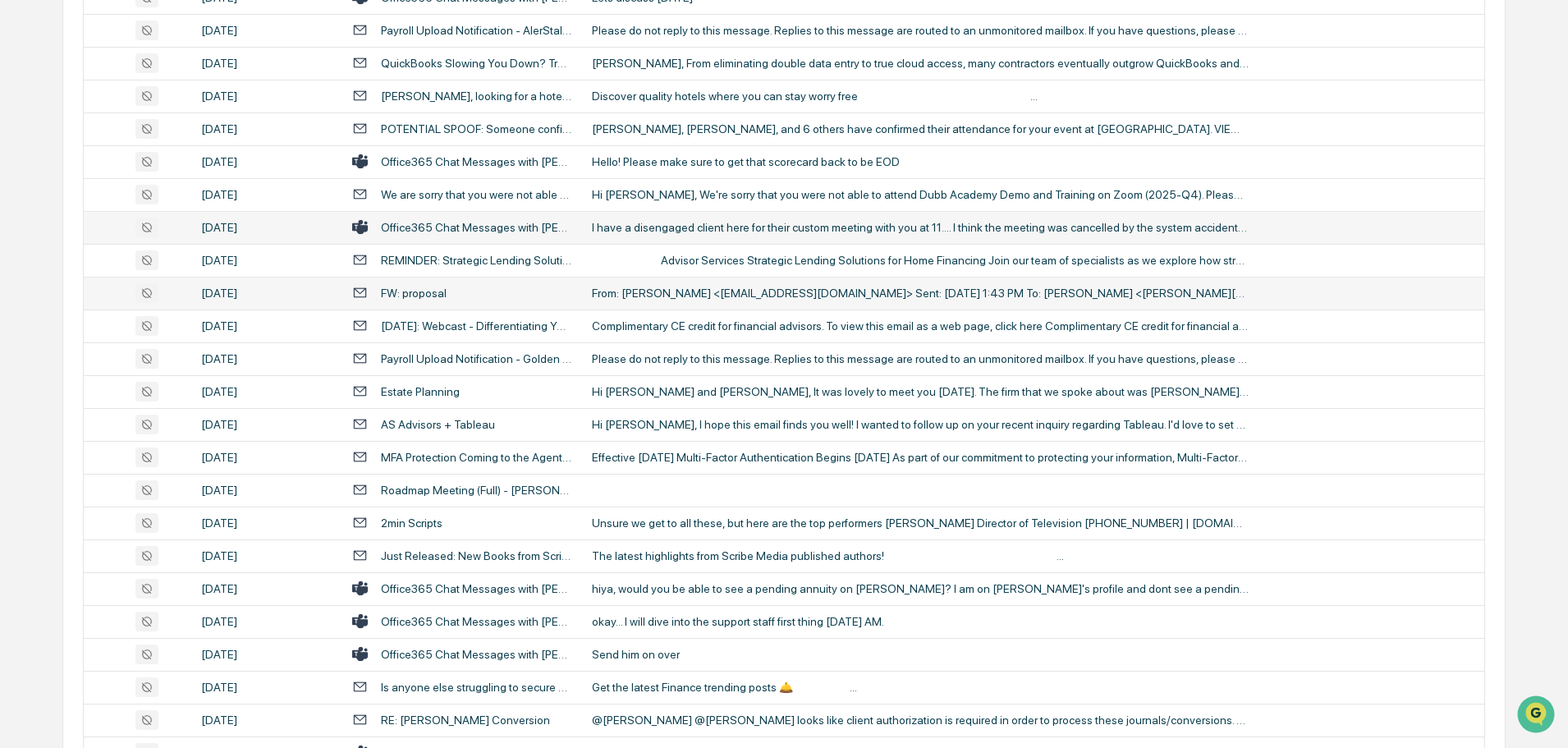
click at [671, 283] on td "From: Elizabeth McCormick <elizabethb@uniglobetd.com> Sent: Thursday, September…" at bounding box center [1032, 294] width 902 height 33
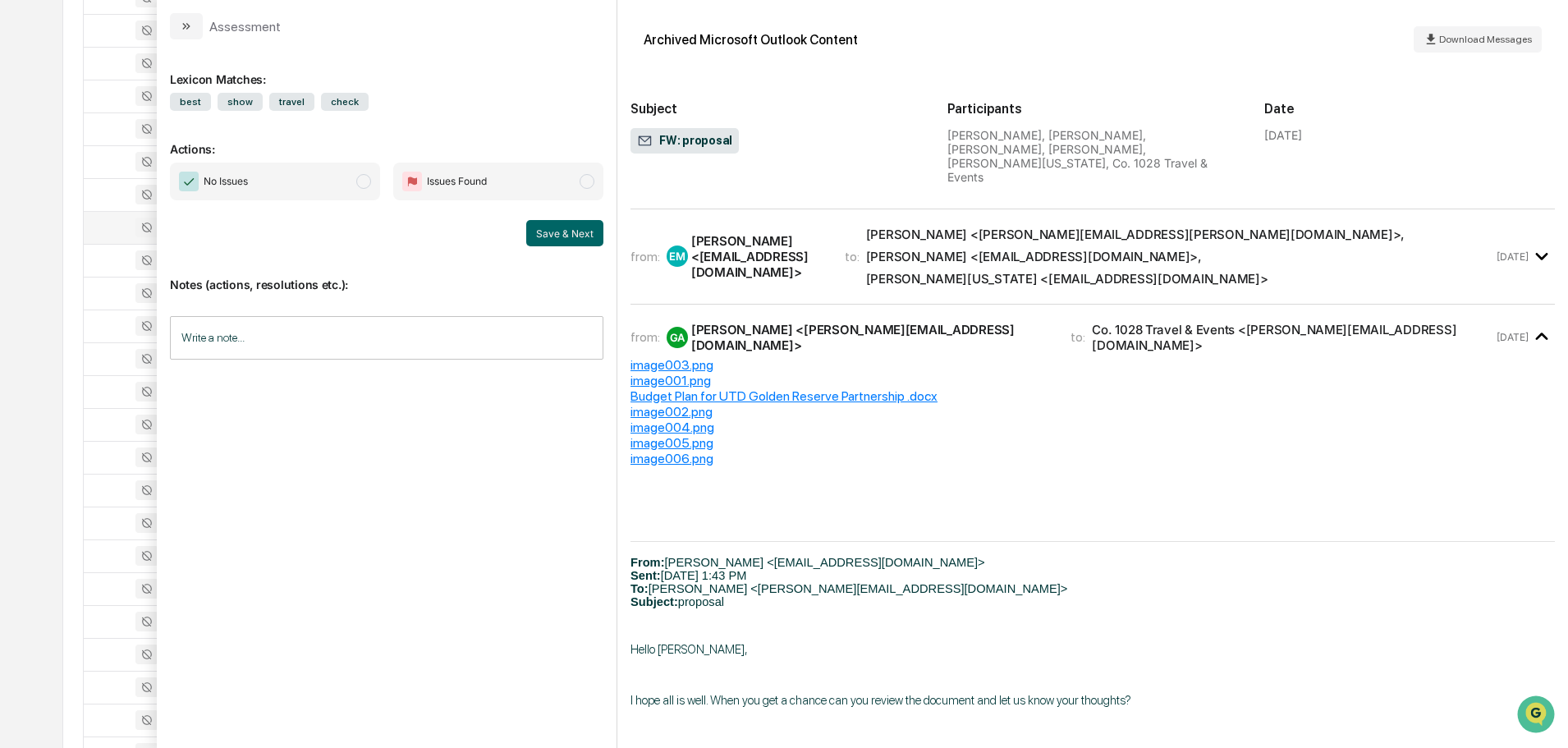
scroll to position [739, 0]
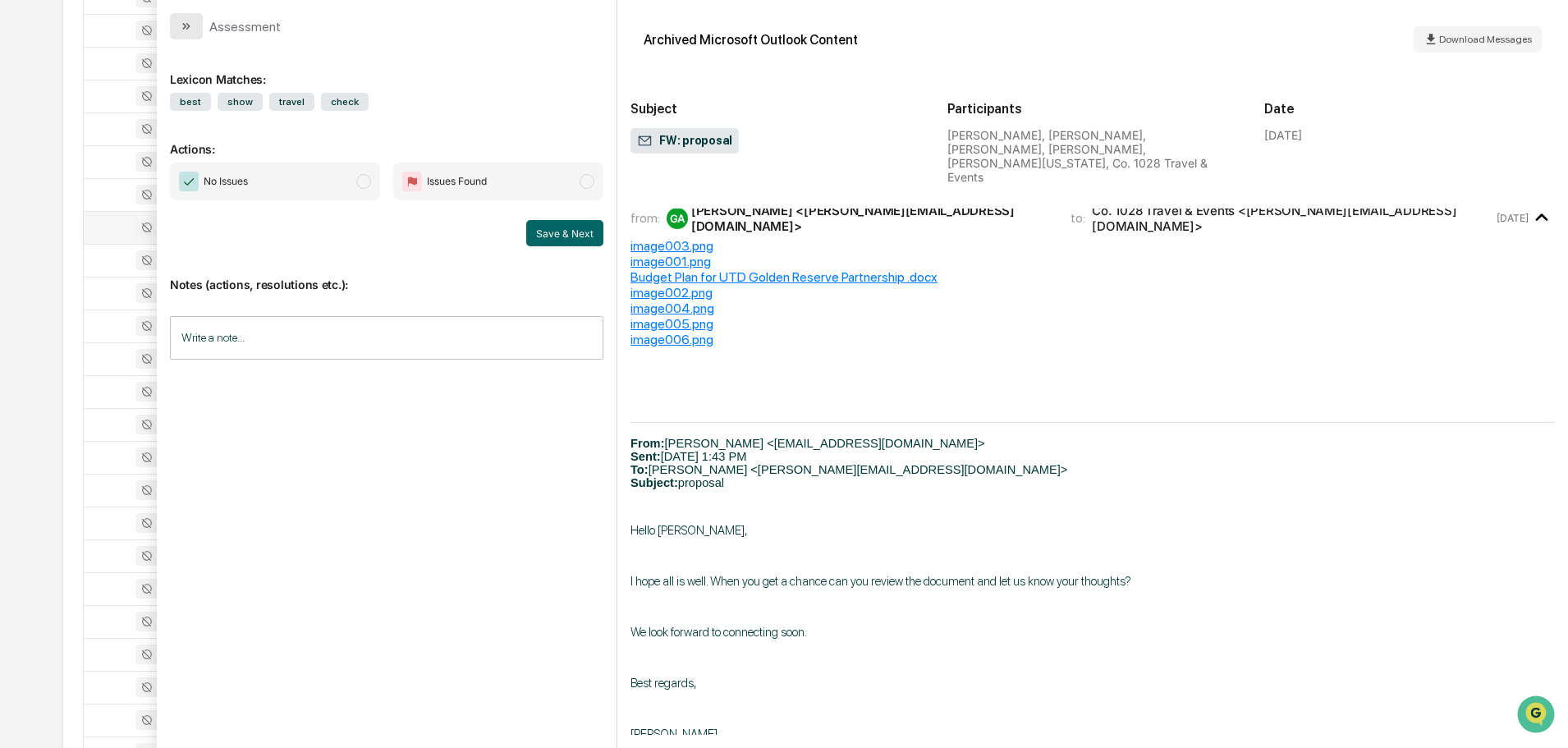
click at [184, 22] on icon "modal" at bounding box center [187, 26] width 14 height 14
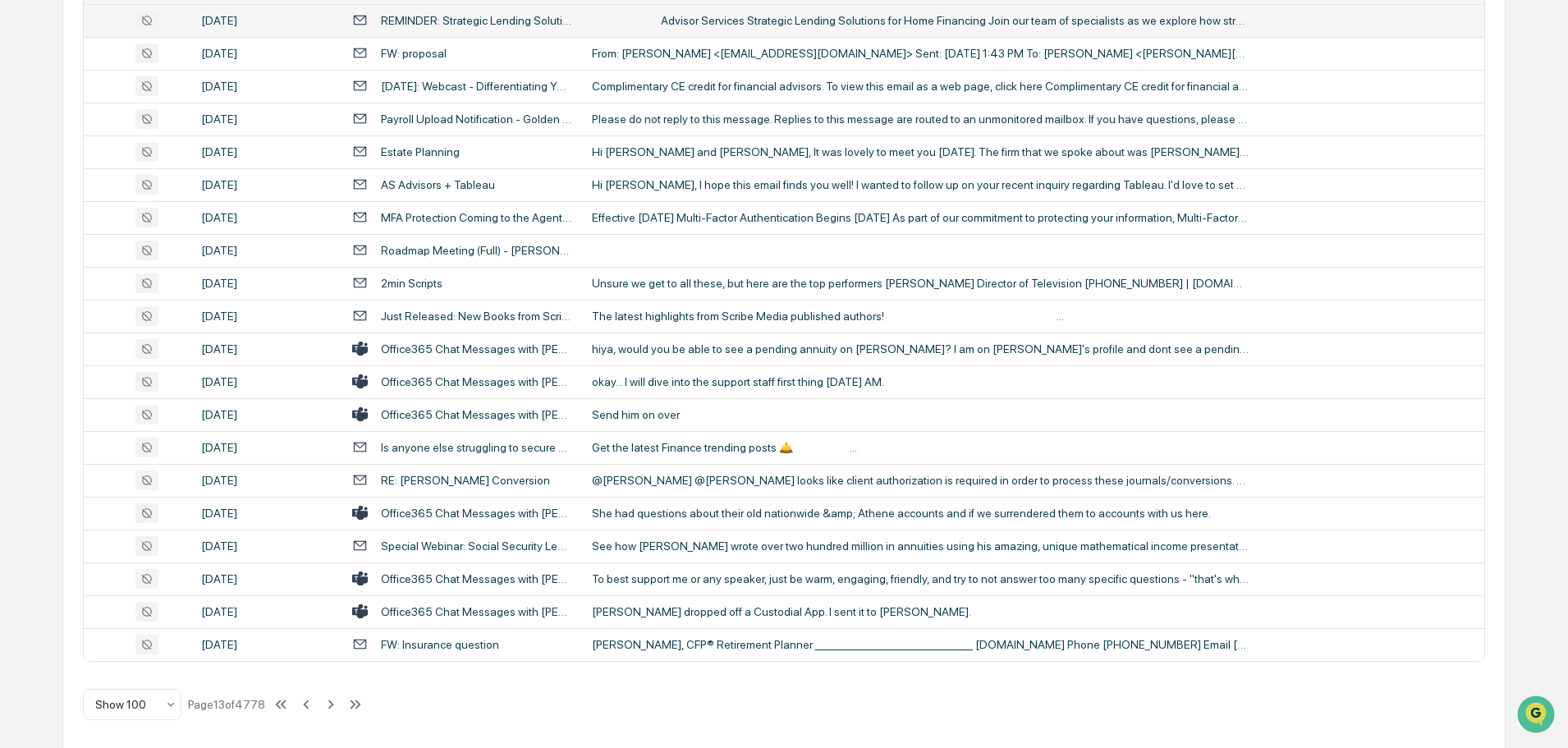
scroll to position [3008, 0]
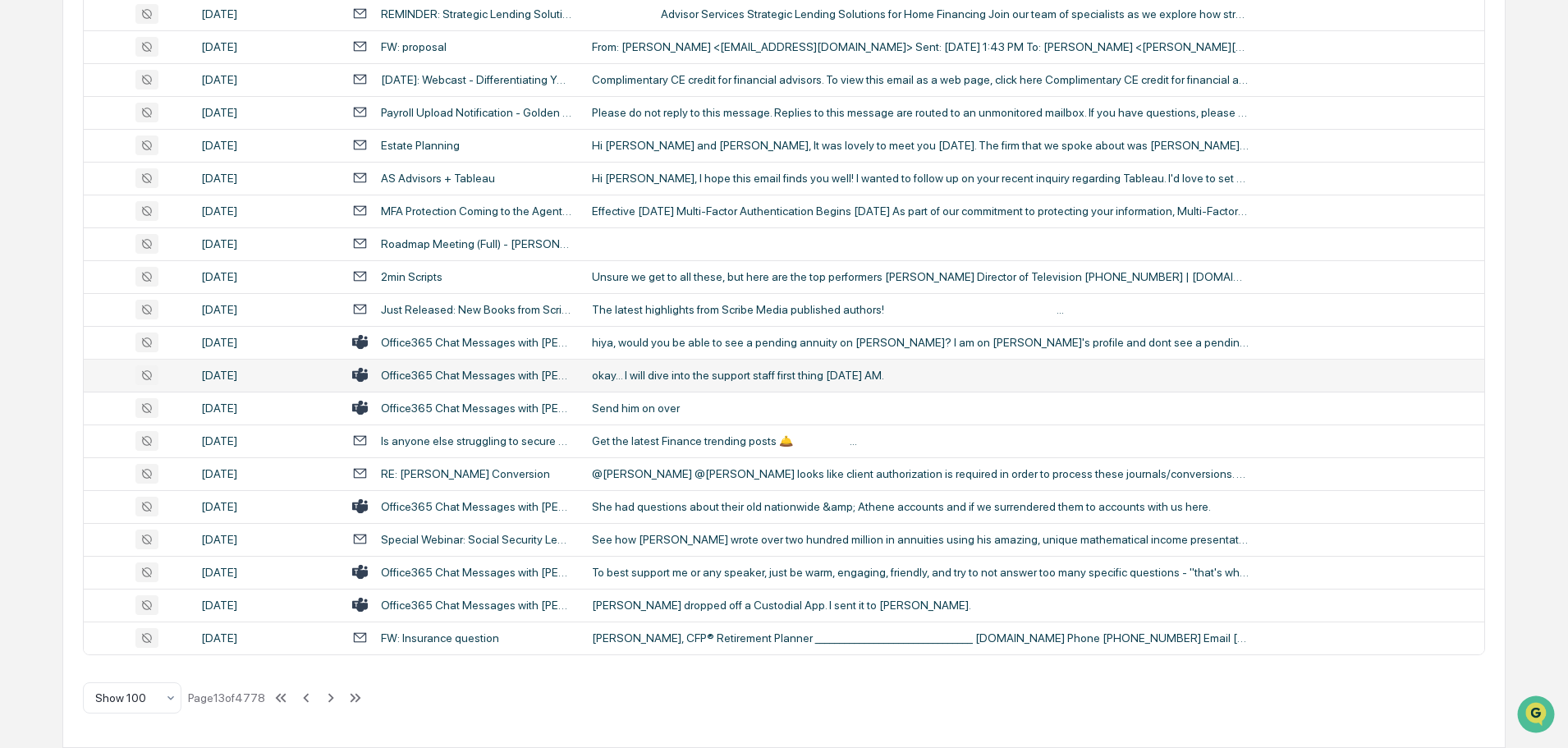
click at [665, 373] on div "okay... I will dive into the support staff first thing tomorrow AM." at bounding box center [920, 376] width 657 height 14
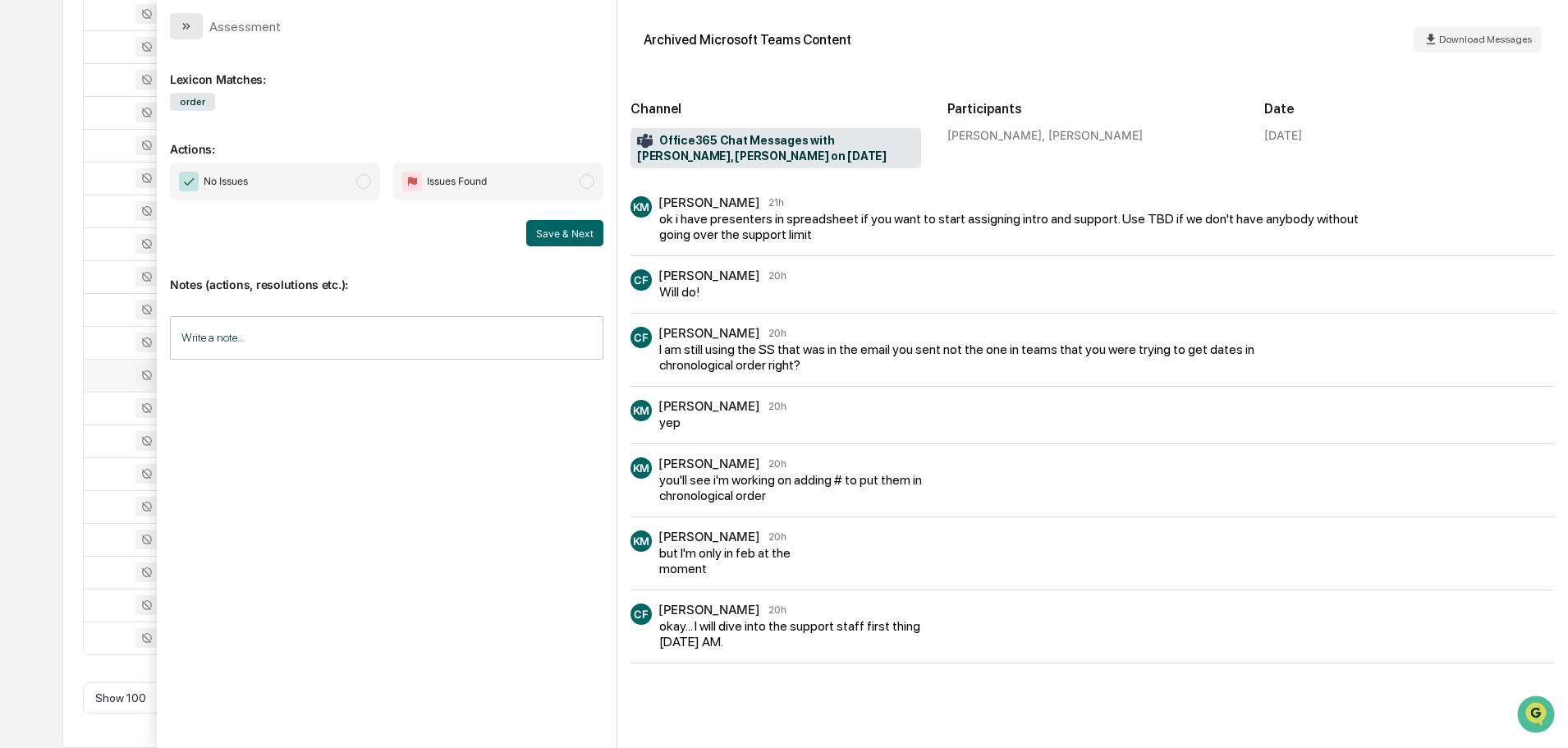
click at [175, 27] on button "modal" at bounding box center [186, 26] width 33 height 26
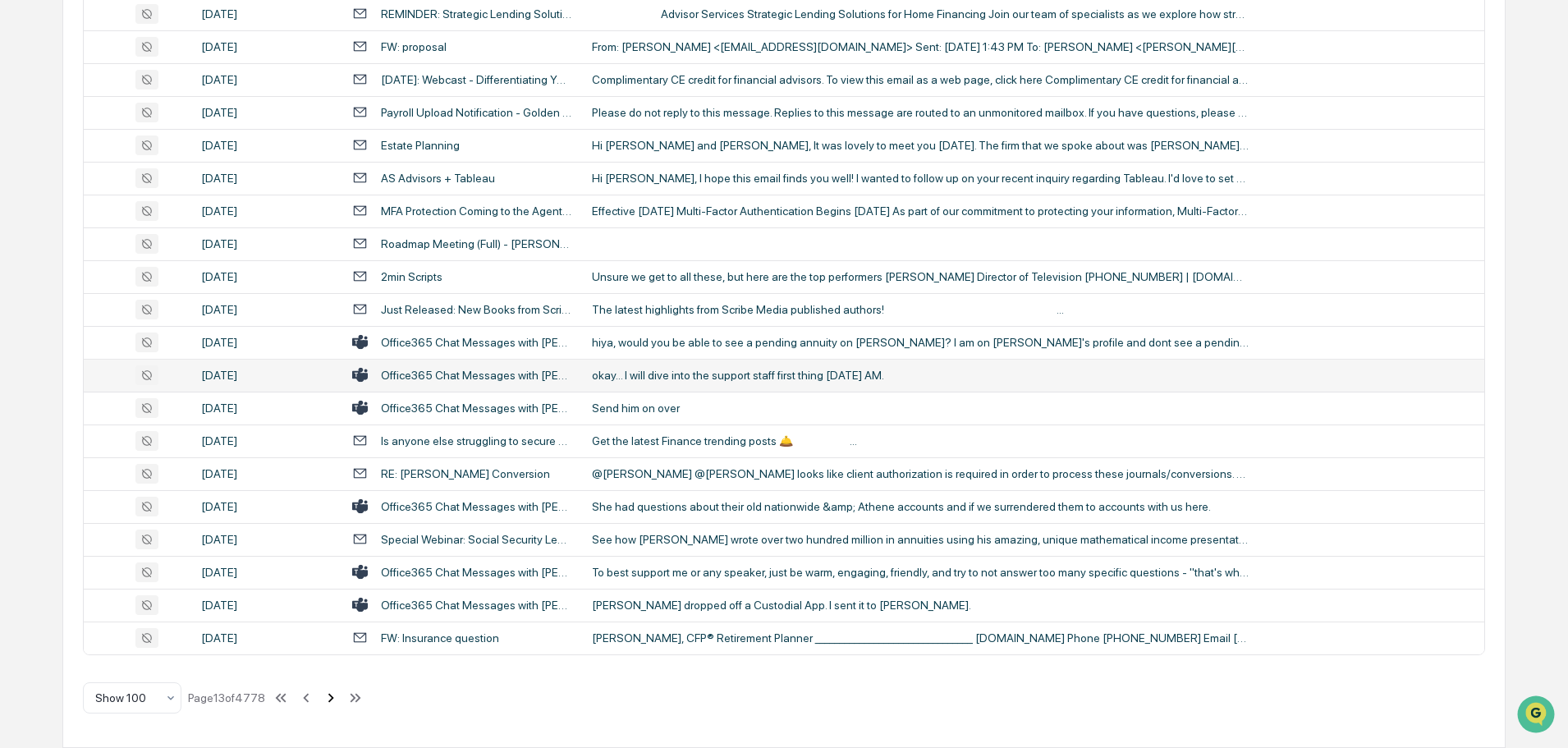
click at [332, 702] on icon at bounding box center [330, 698] width 18 height 18
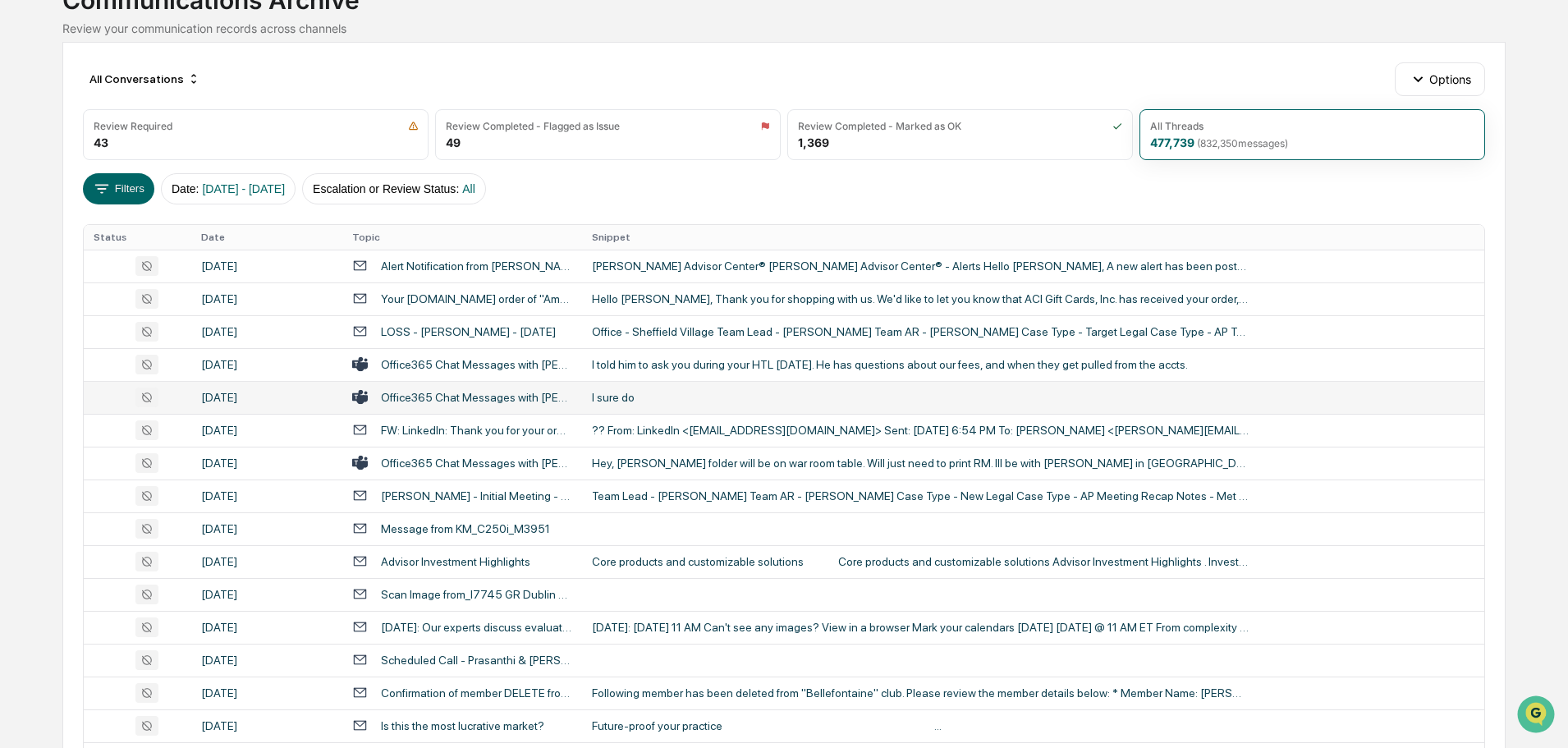
scroll to position [165, 0]
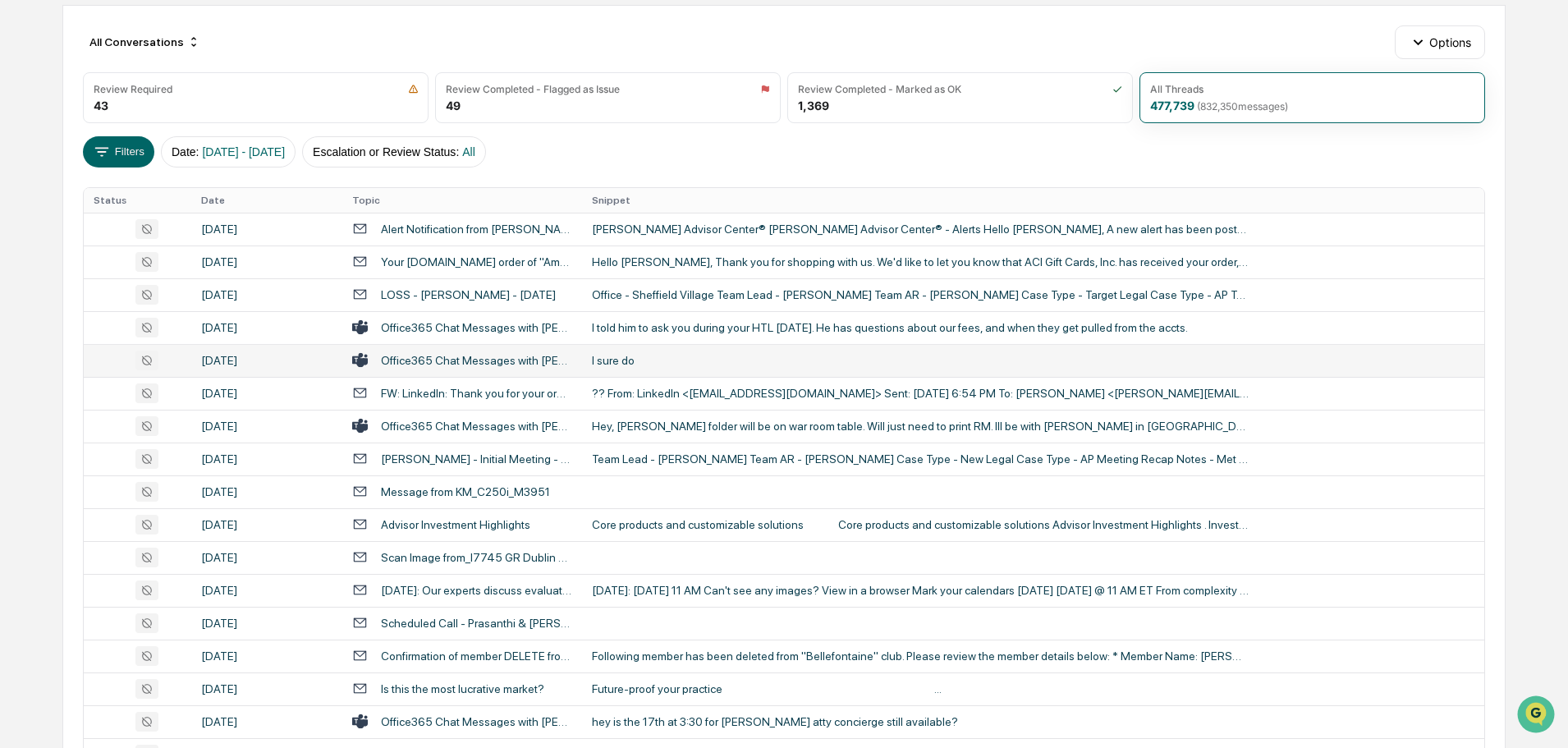
click at [661, 356] on div "I sure do" at bounding box center [920, 360] width 657 height 14
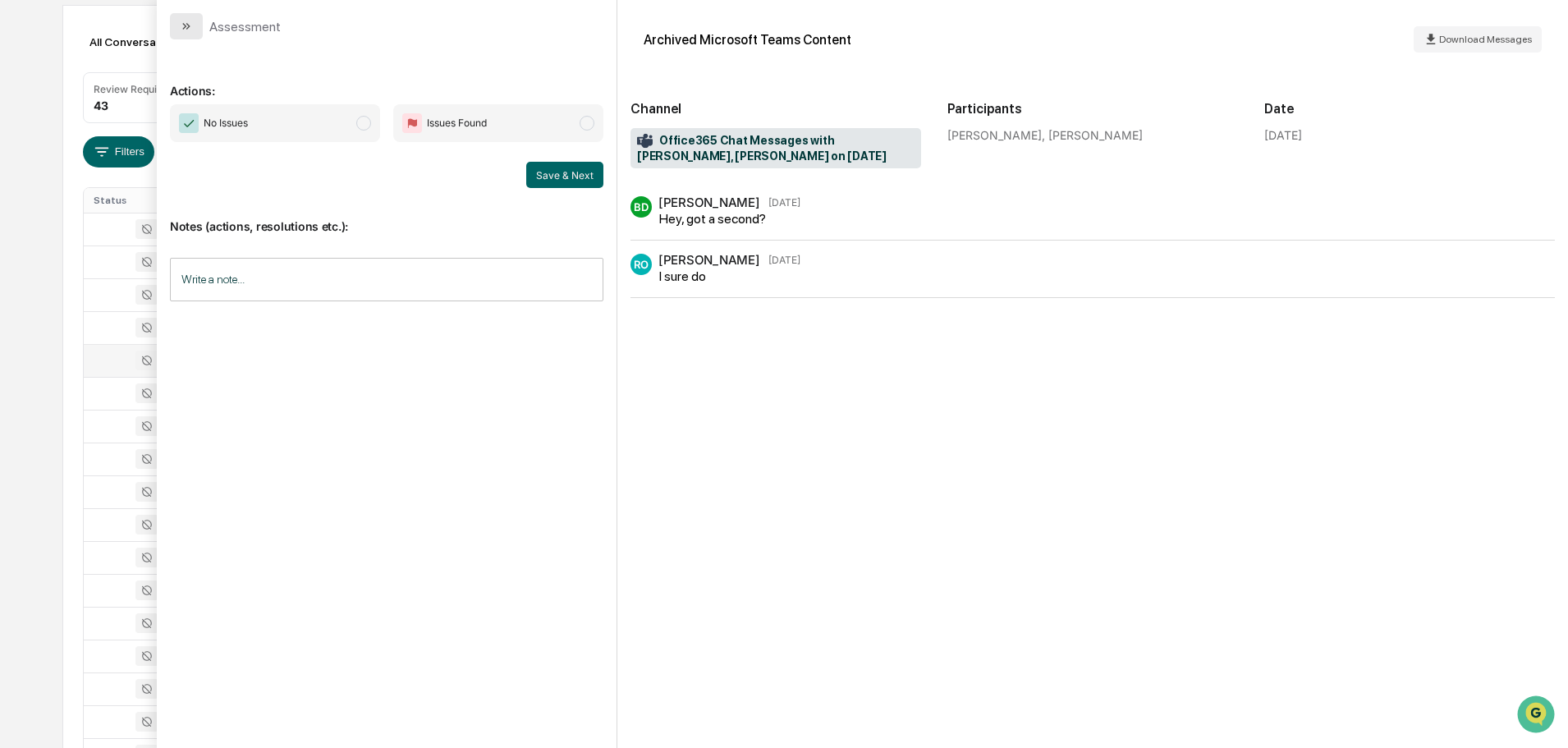
click at [200, 18] on button "modal" at bounding box center [186, 26] width 33 height 26
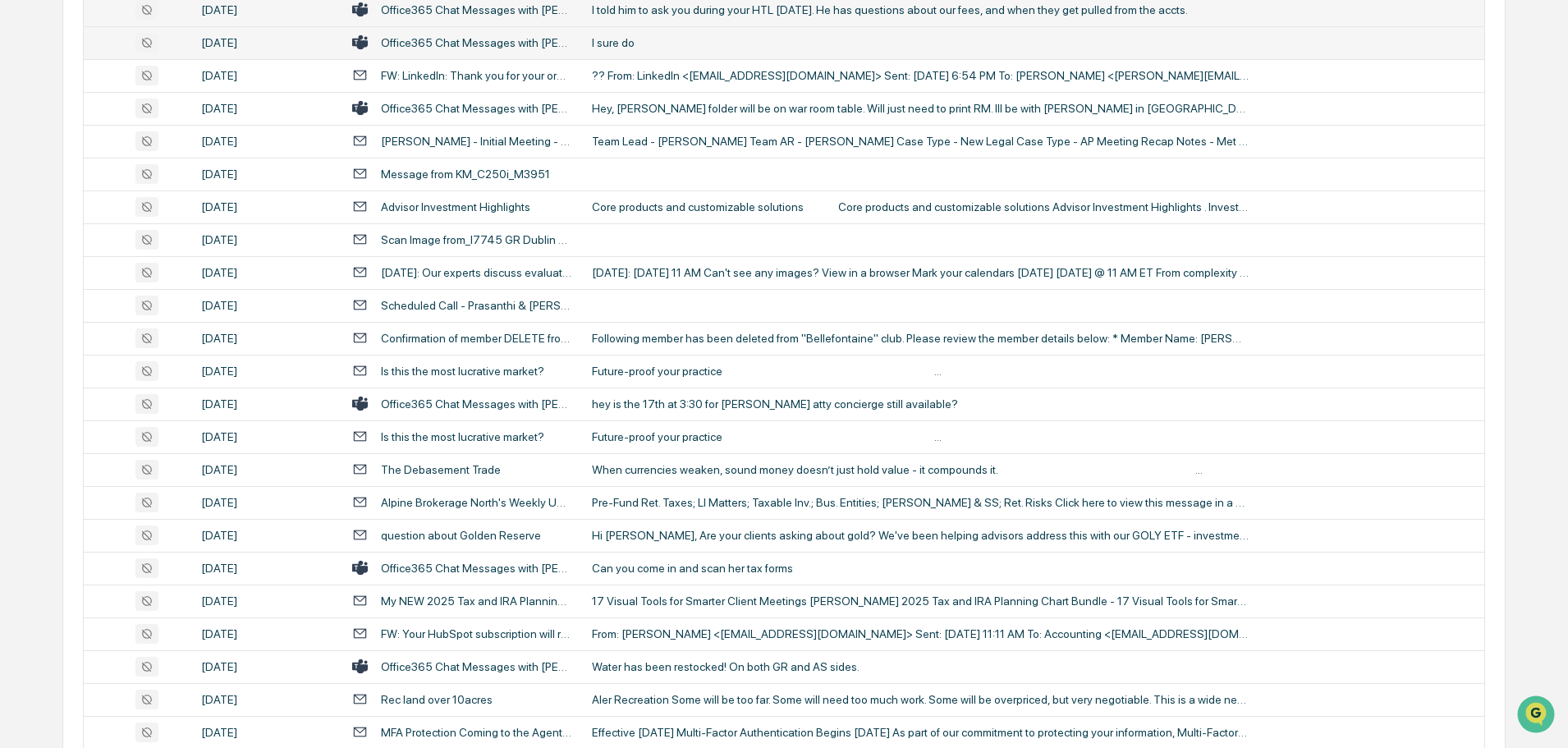
scroll to position [493, 0]
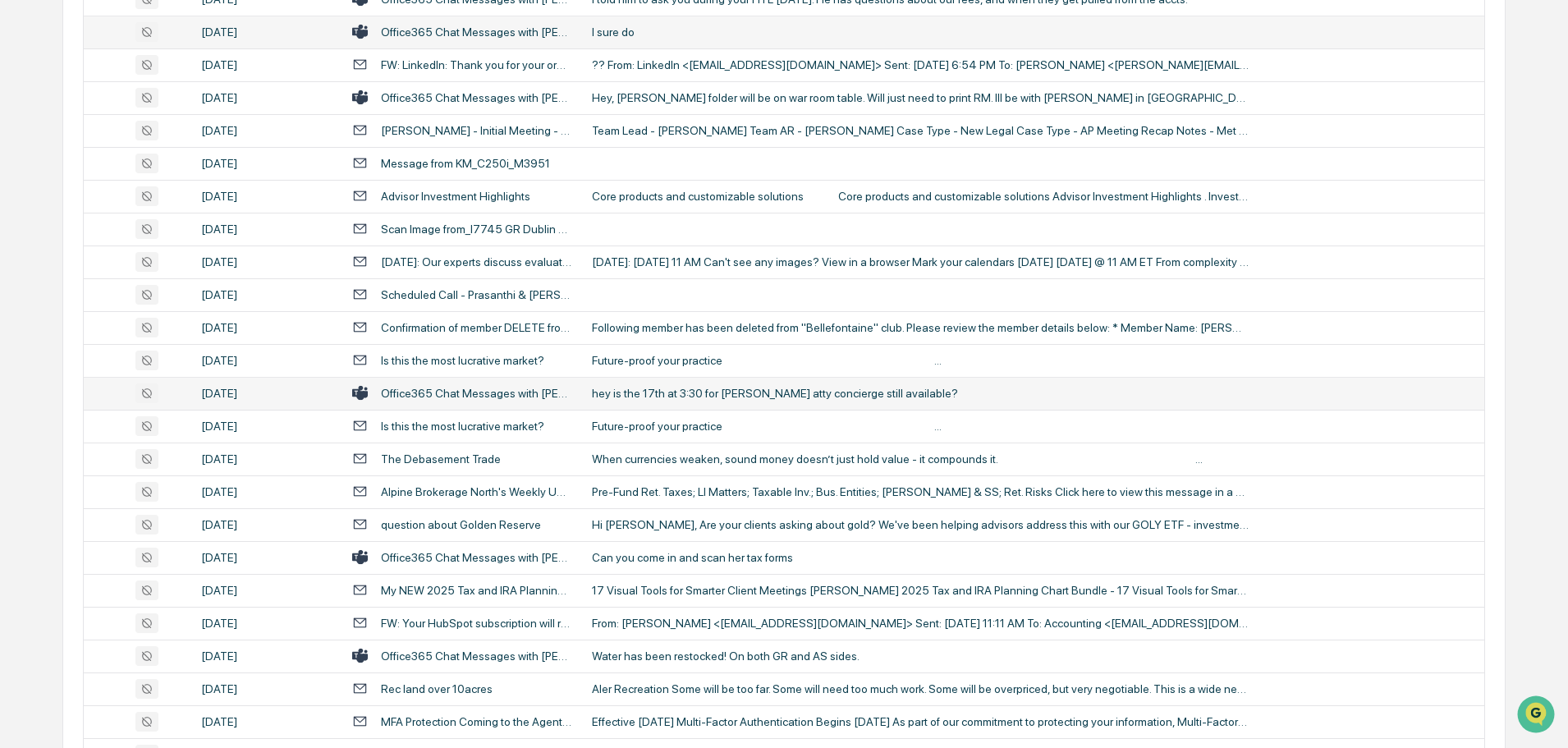
click at [664, 395] on div "hey is the 17th at 3:30 for [PERSON_NAME] atty concierge still available?" at bounding box center [920, 393] width 657 height 14
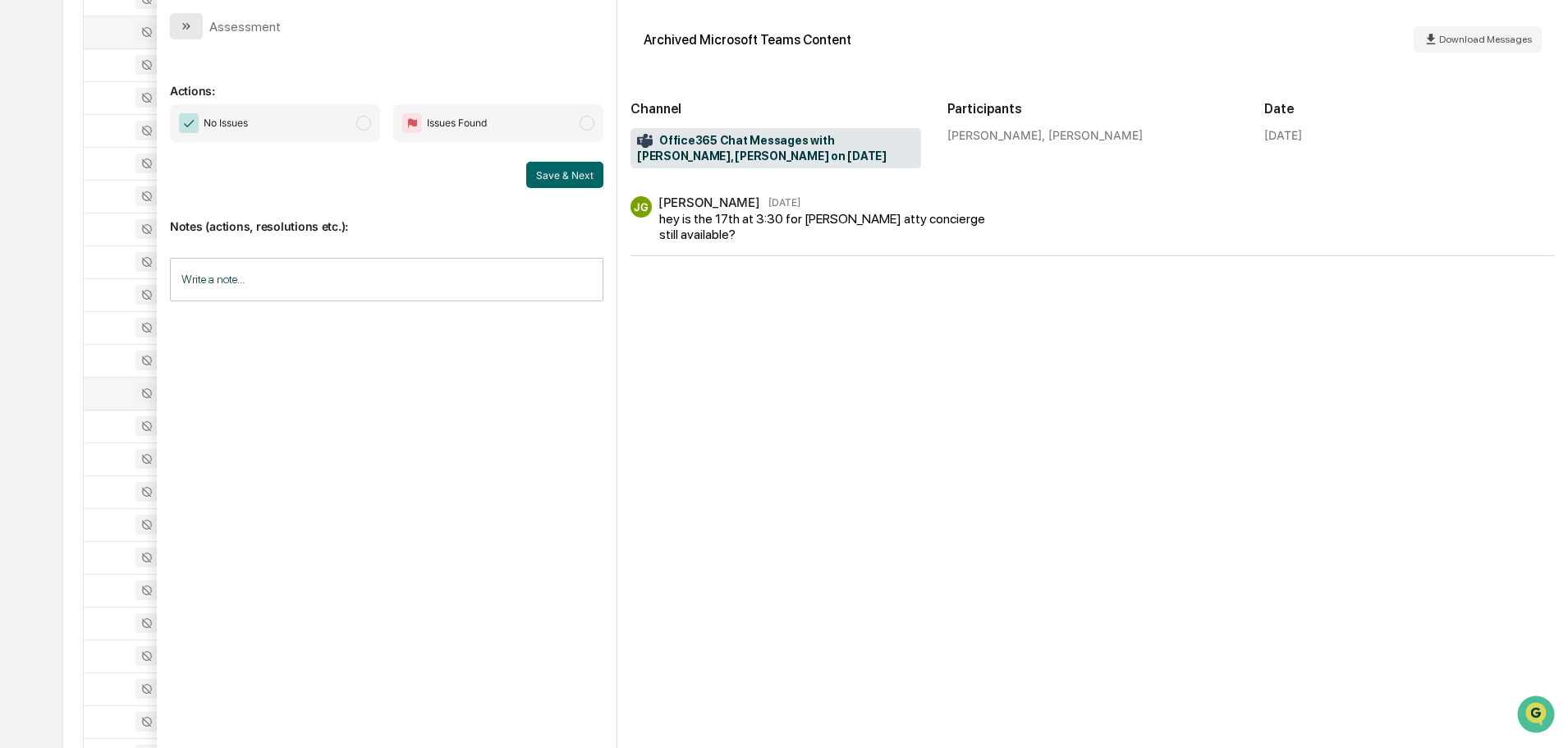
click at [198, 31] on button "modal" at bounding box center [186, 26] width 33 height 26
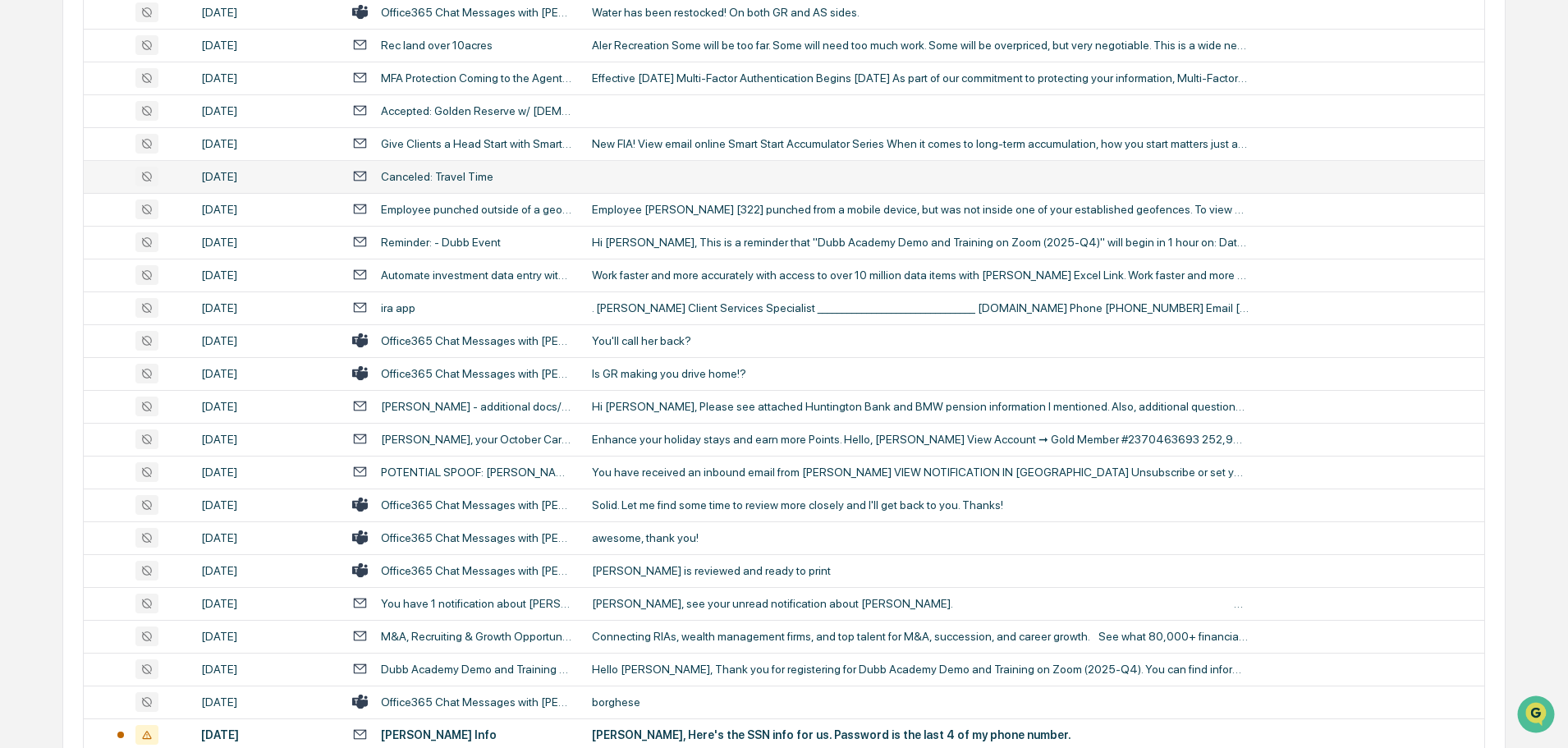
scroll to position [1150, 0]
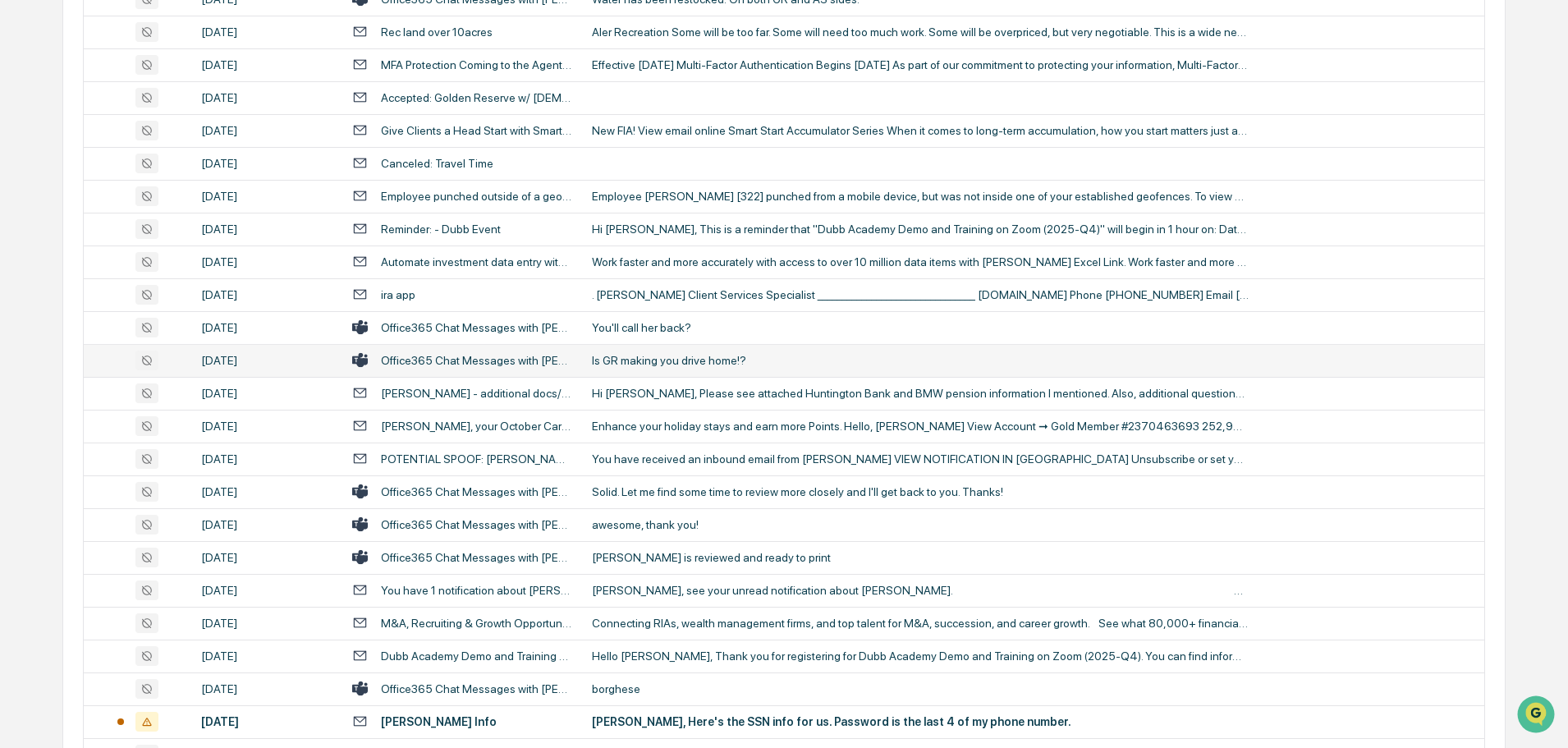
click at [706, 351] on td "Is GR making you drive home!?" at bounding box center [1032, 360] width 902 height 33
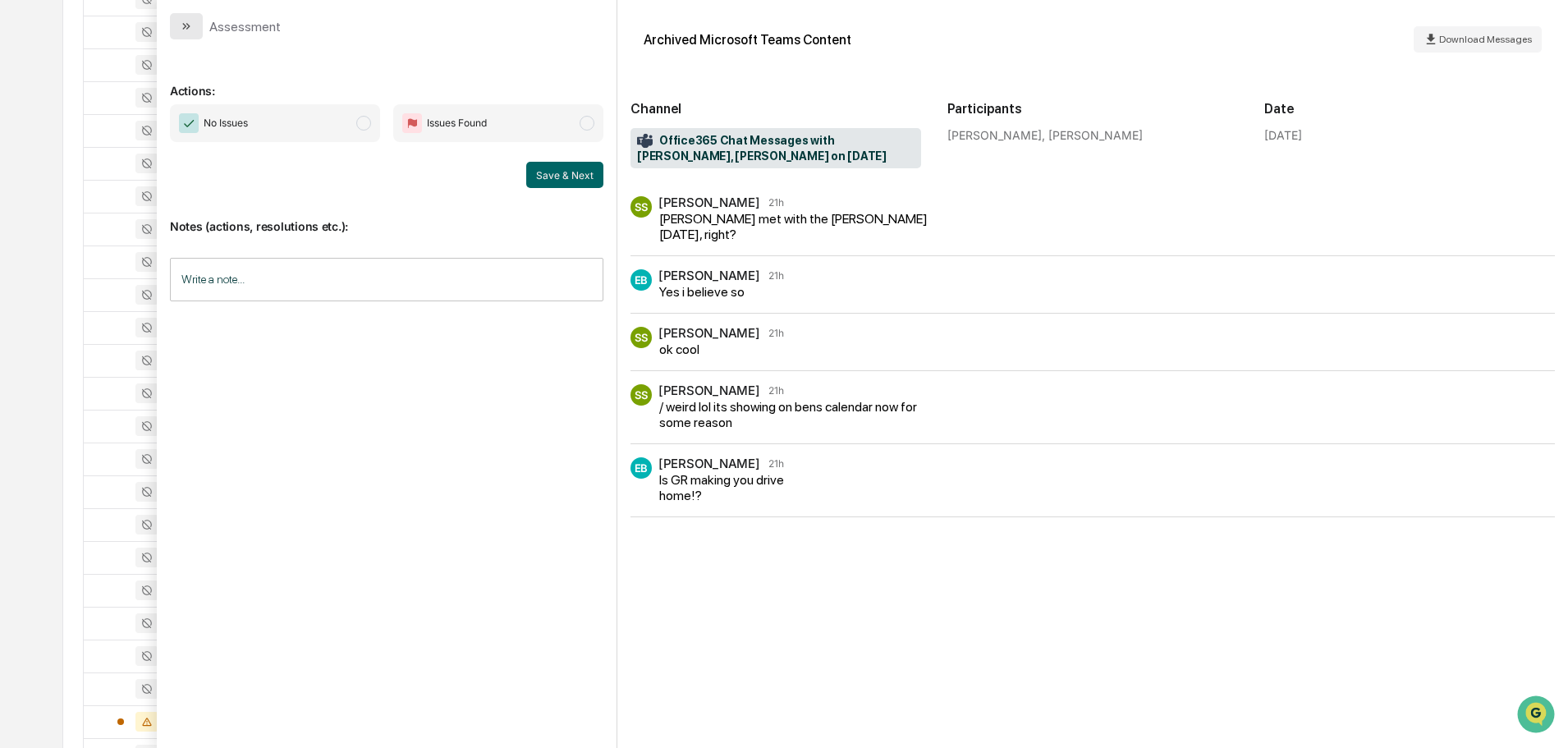
click at [192, 32] on icon "modal" at bounding box center [187, 26] width 14 height 14
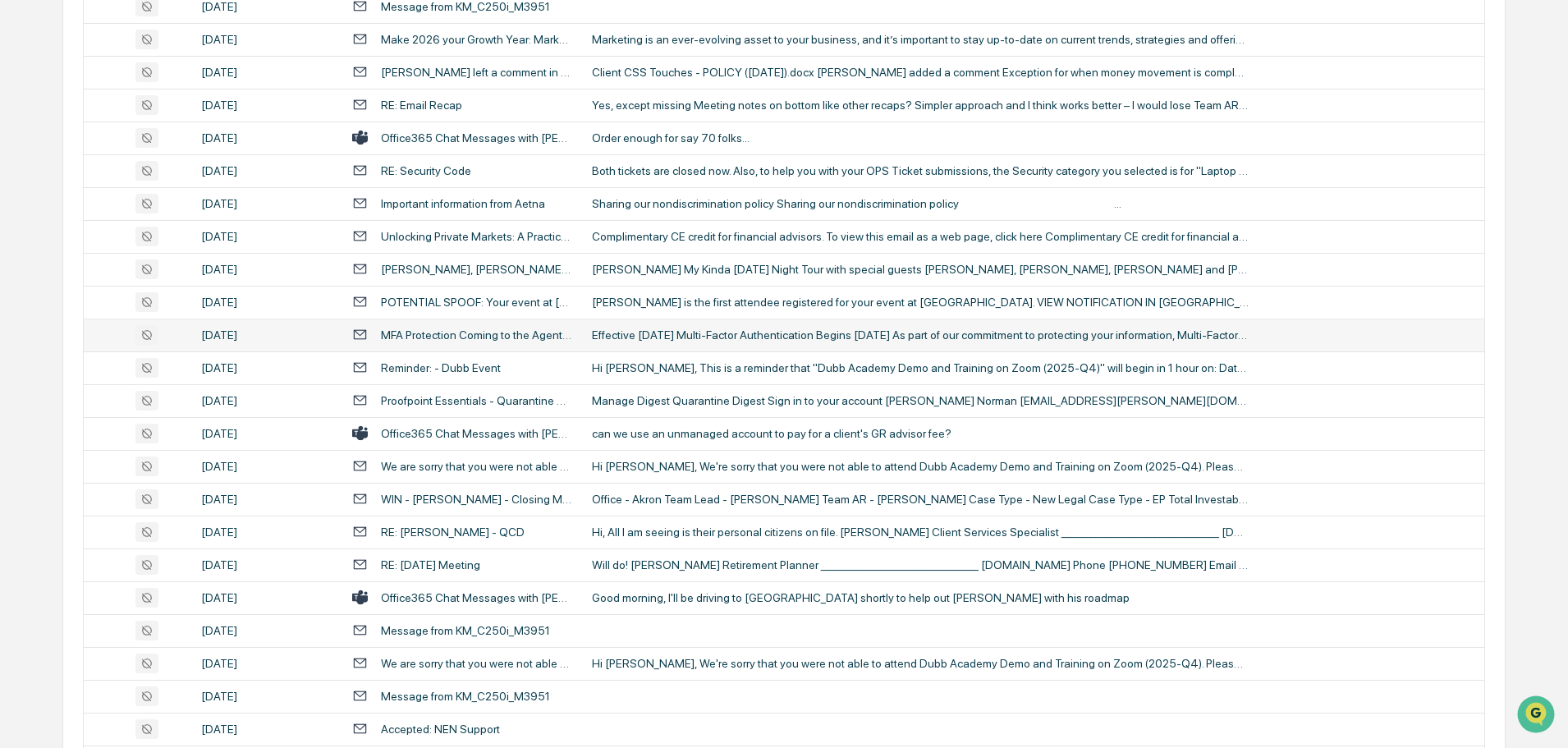
scroll to position [2135, 0]
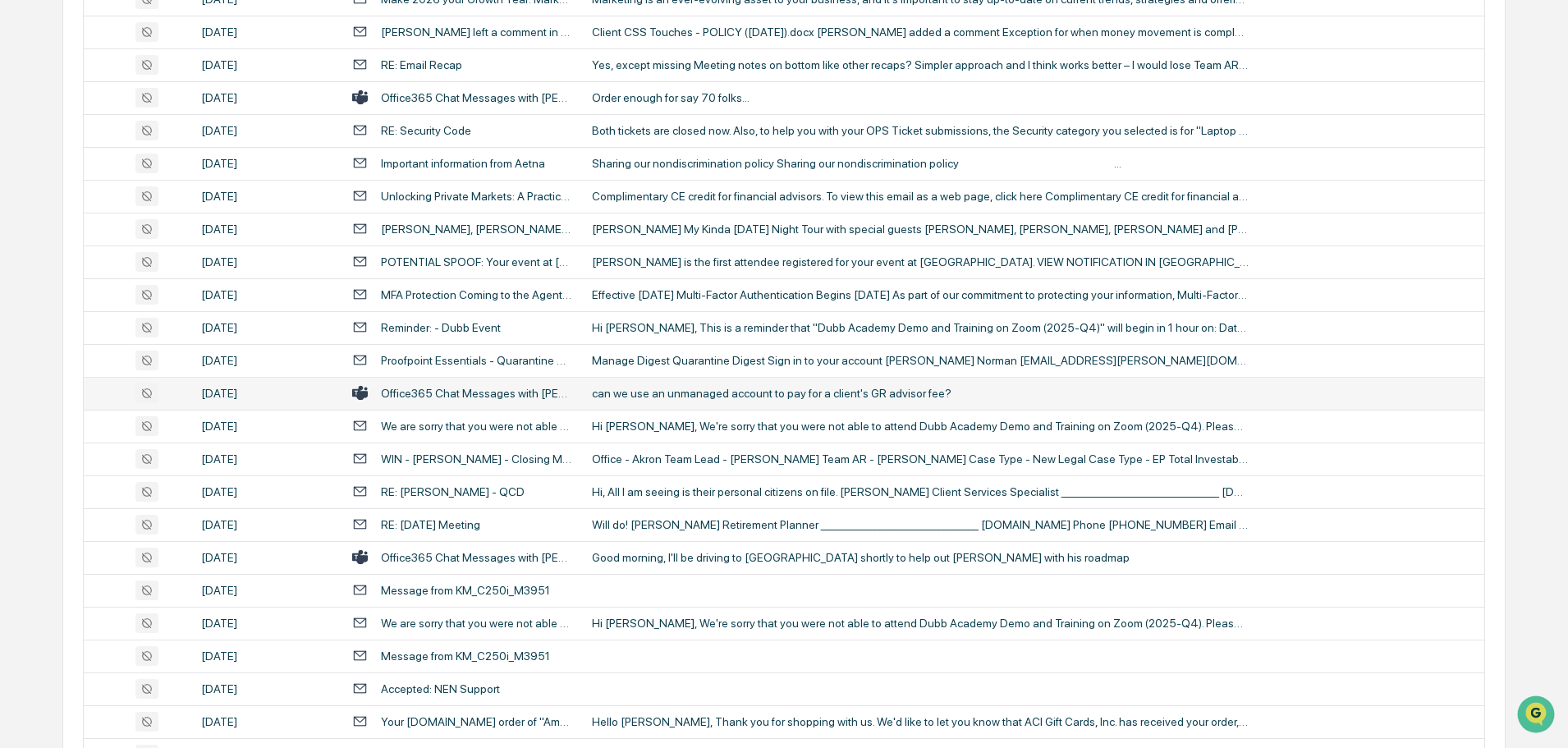
click at [663, 390] on div "can we use an unmanaged account to pay for a client's GR advisor fee?" at bounding box center [920, 393] width 657 height 14
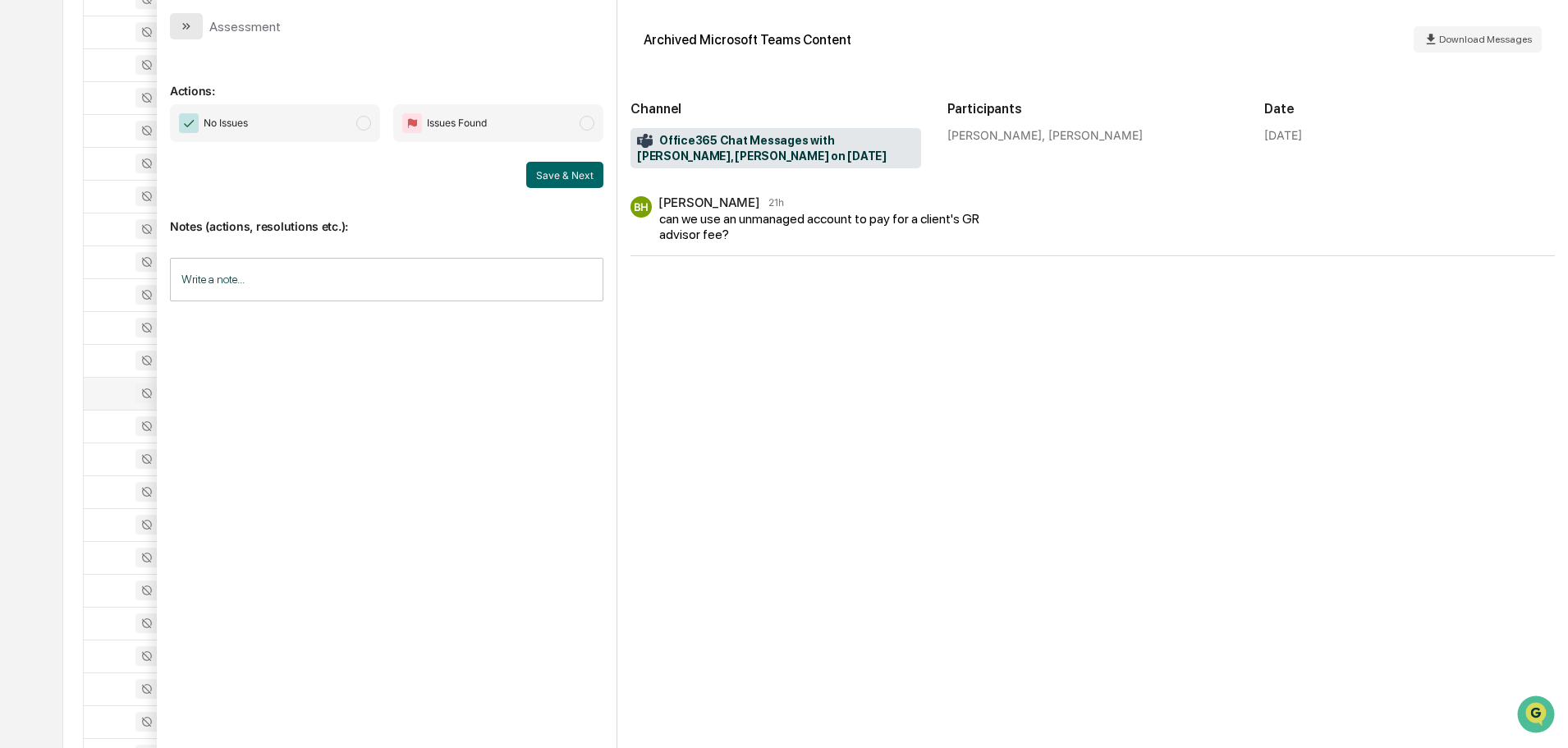
click at [190, 27] on icon "modal" at bounding box center [187, 26] width 14 height 14
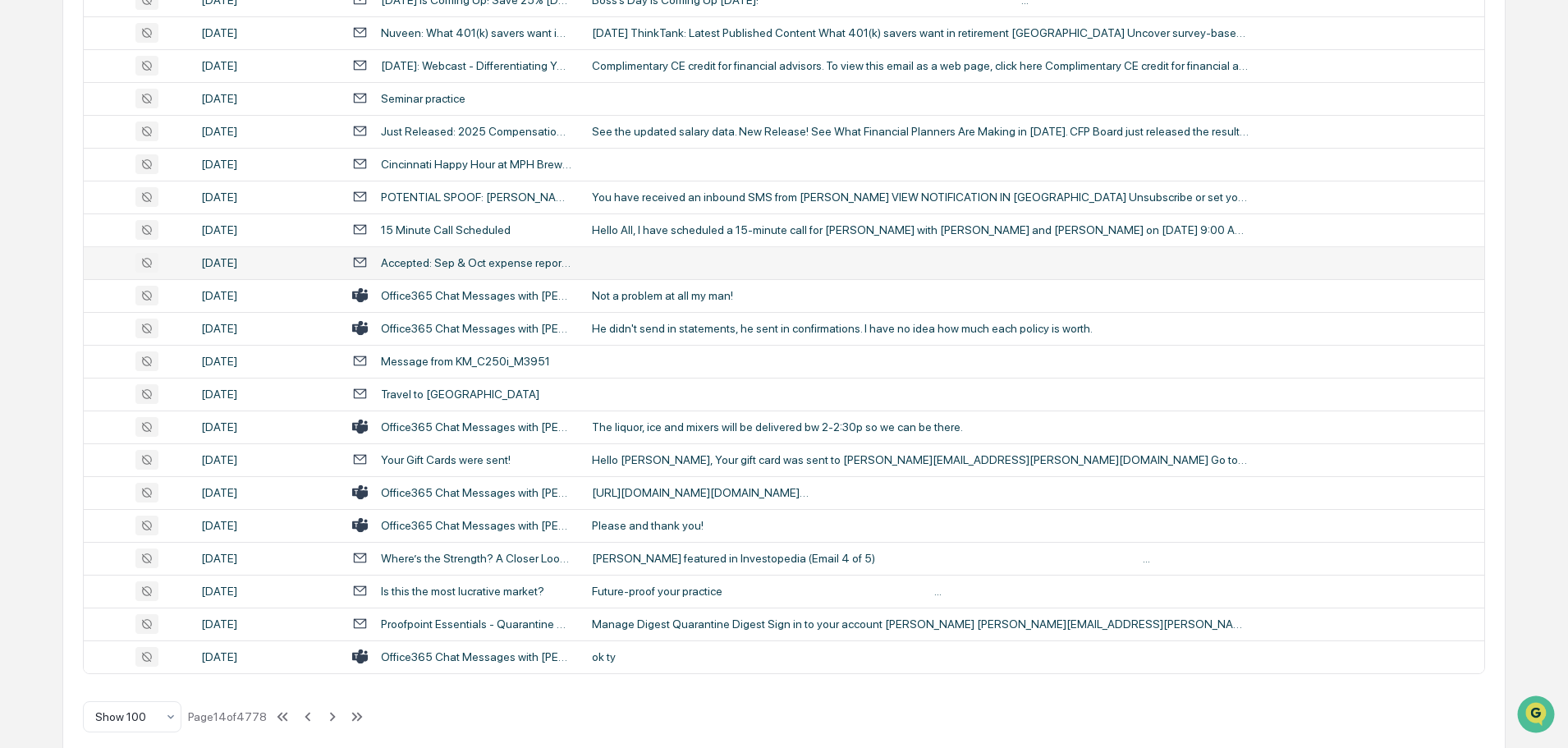
scroll to position [3008, 0]
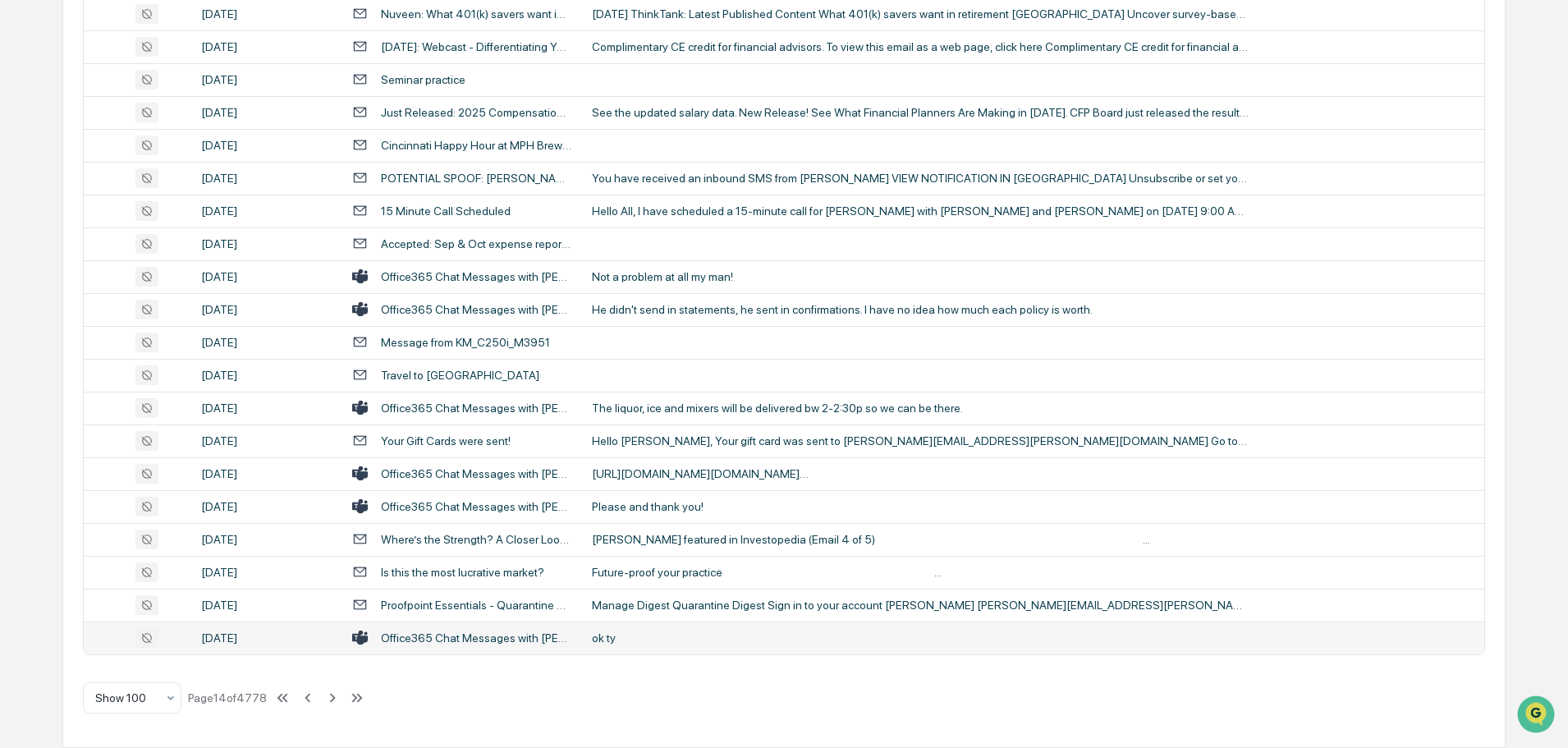
click at [631, 635] on div "ok ty" at bounding box center [920, 639] width 657 height 14
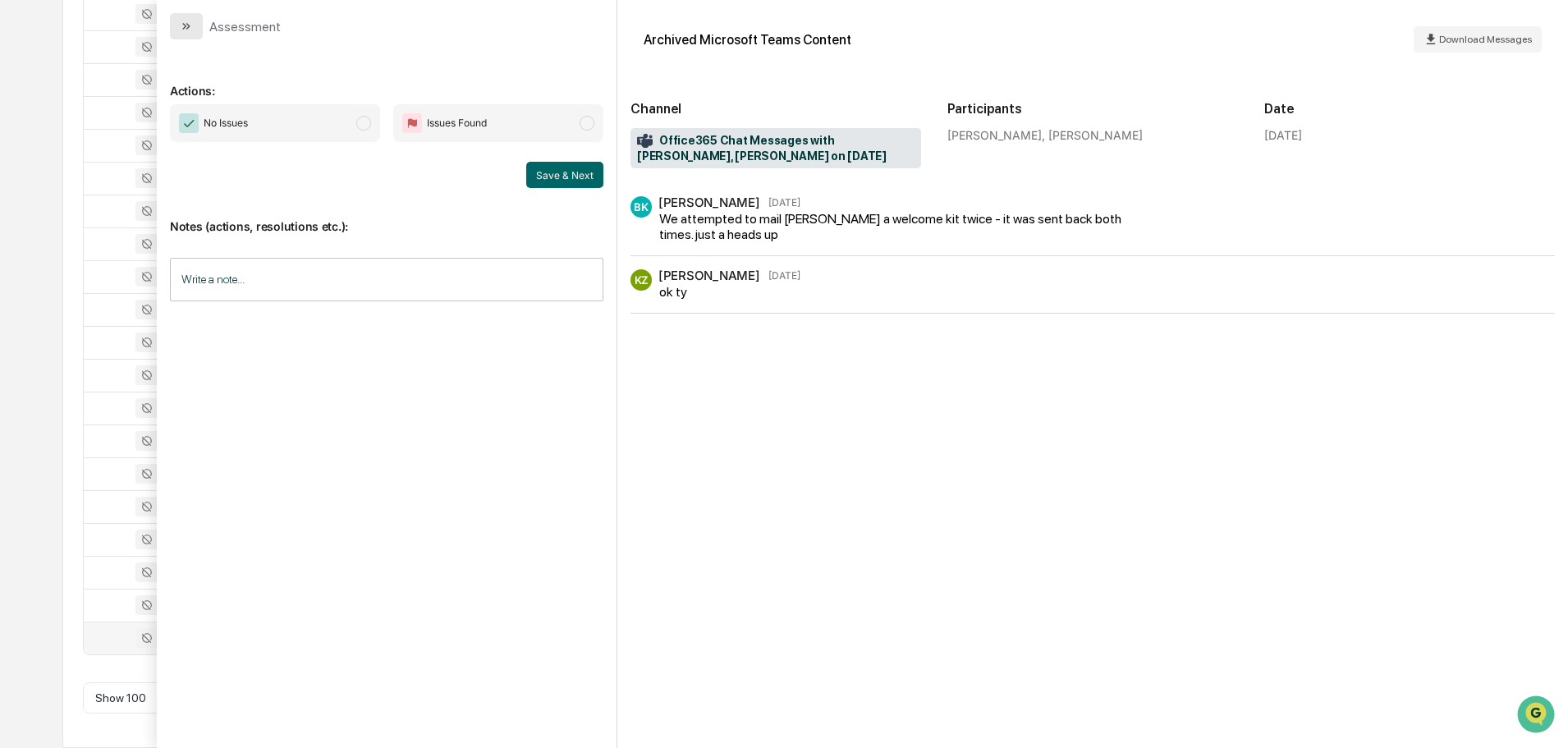
click at [194, 33] on button "modal" at bounding box center [186, 26] width 33 height 26
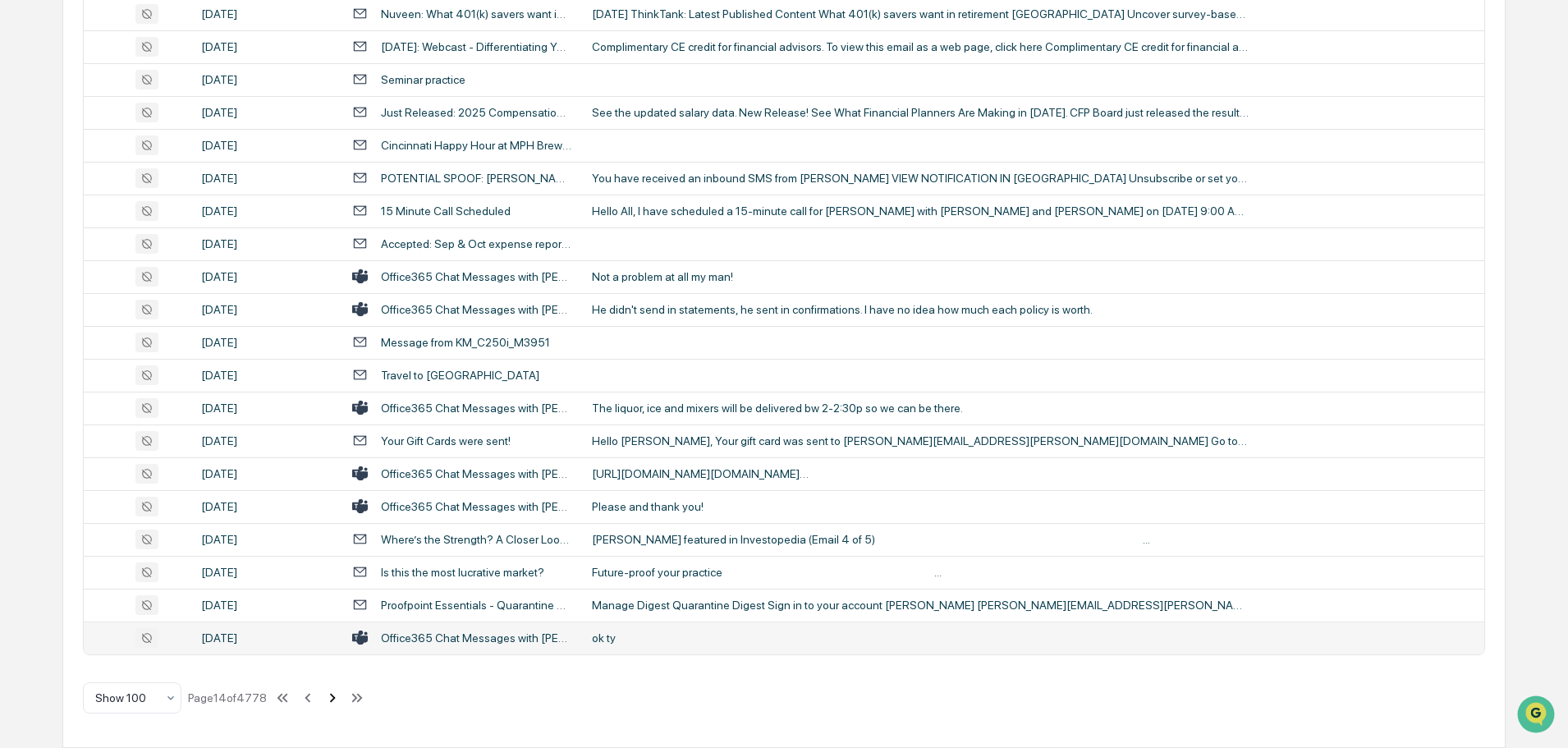
click at [330, 699] on icon at bounding box center [332, 698] width 18 height 18
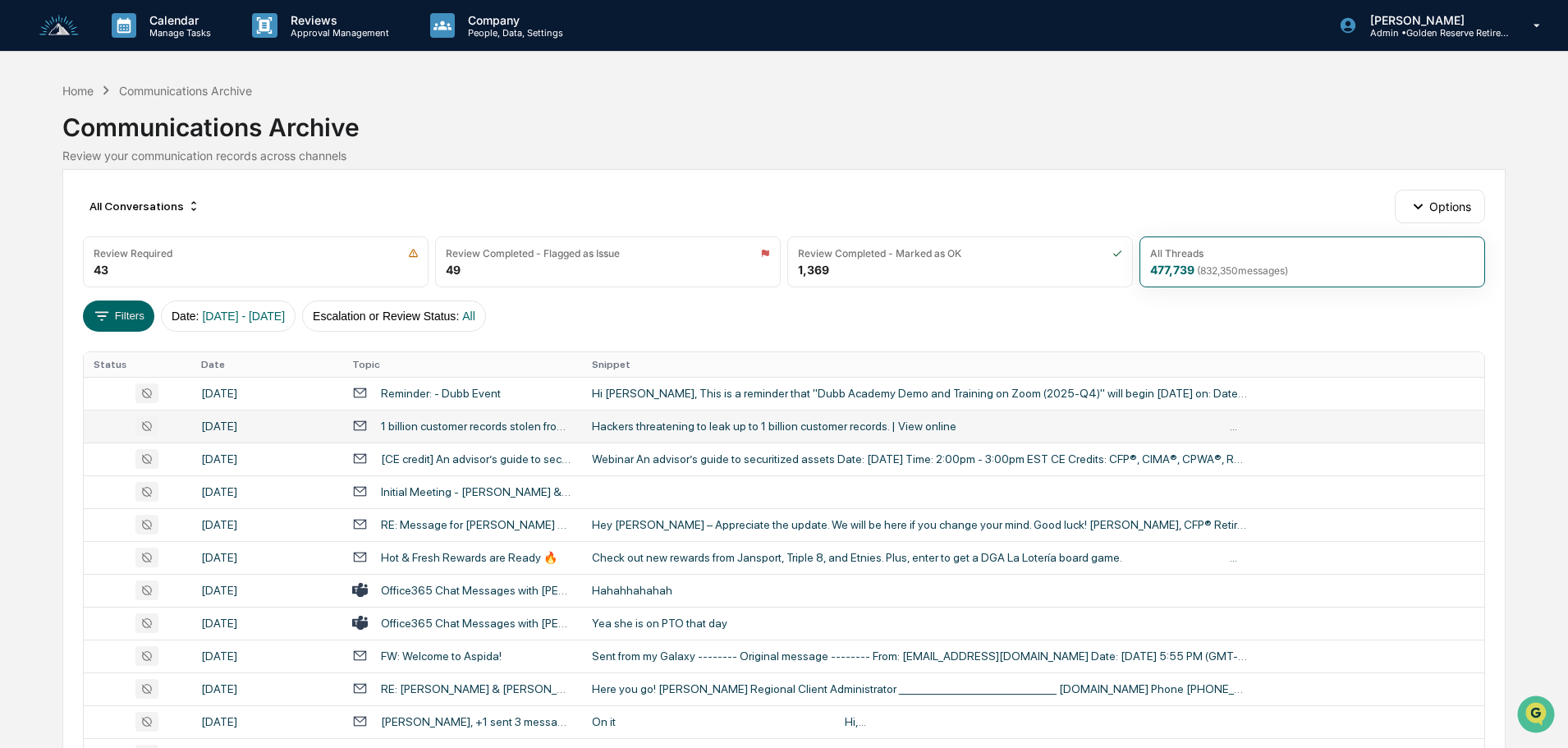
scroll to position [82, 0]
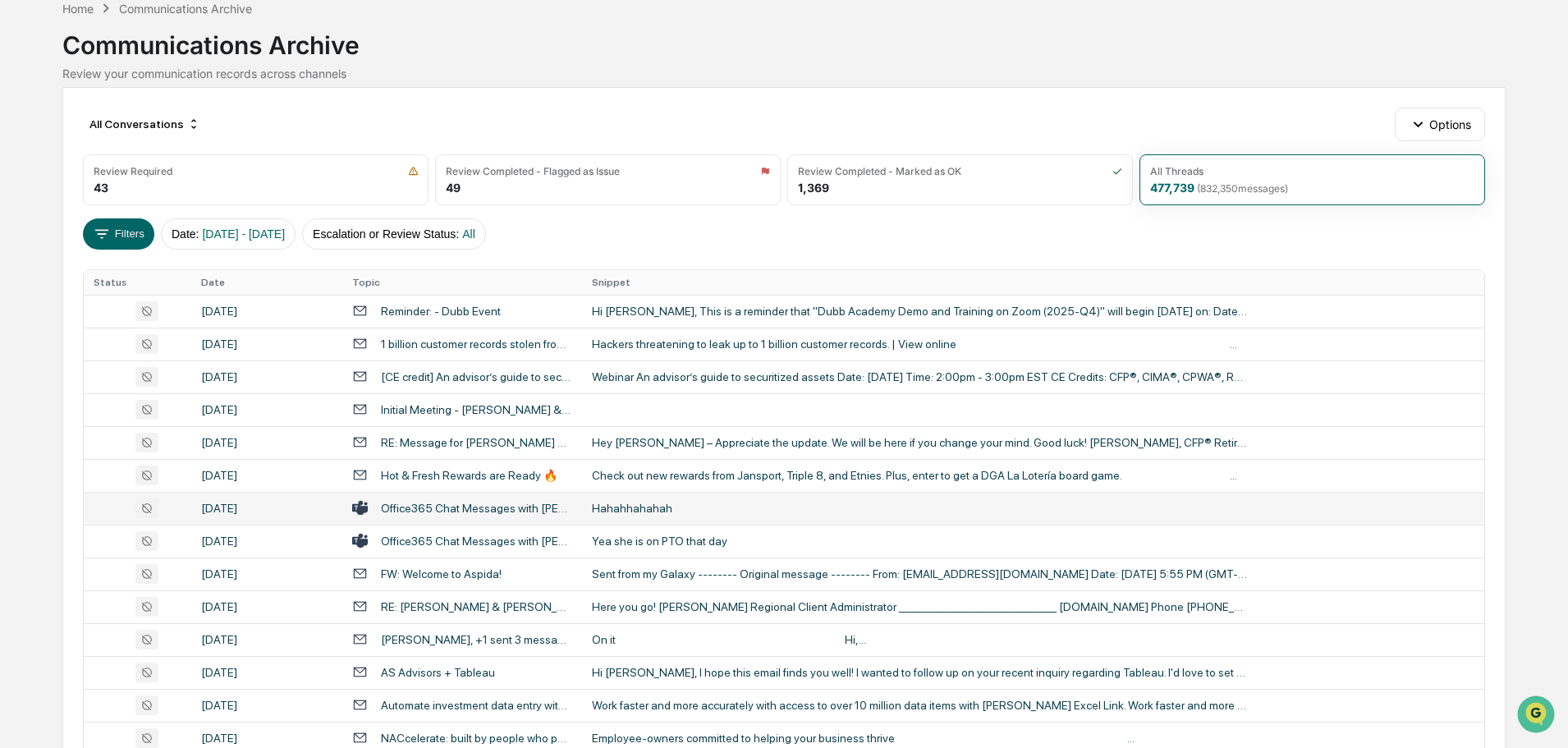
click at [676, 505] on div "Hahahhahahah" at bounding box center [920, 509] width 657 height 14
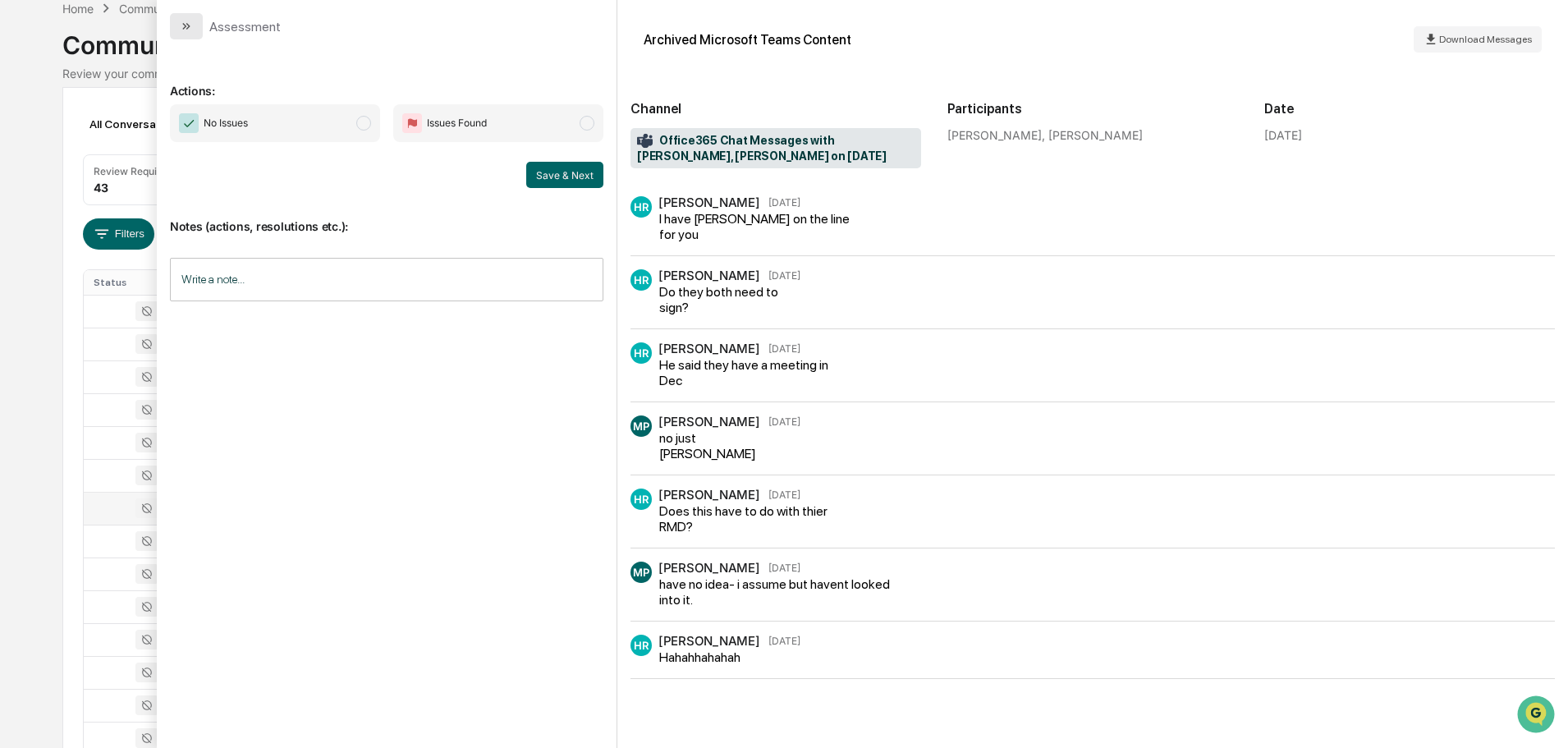
click at [184, 31] on icon "modal" at bounding box center [187, 26] width 14 height 14
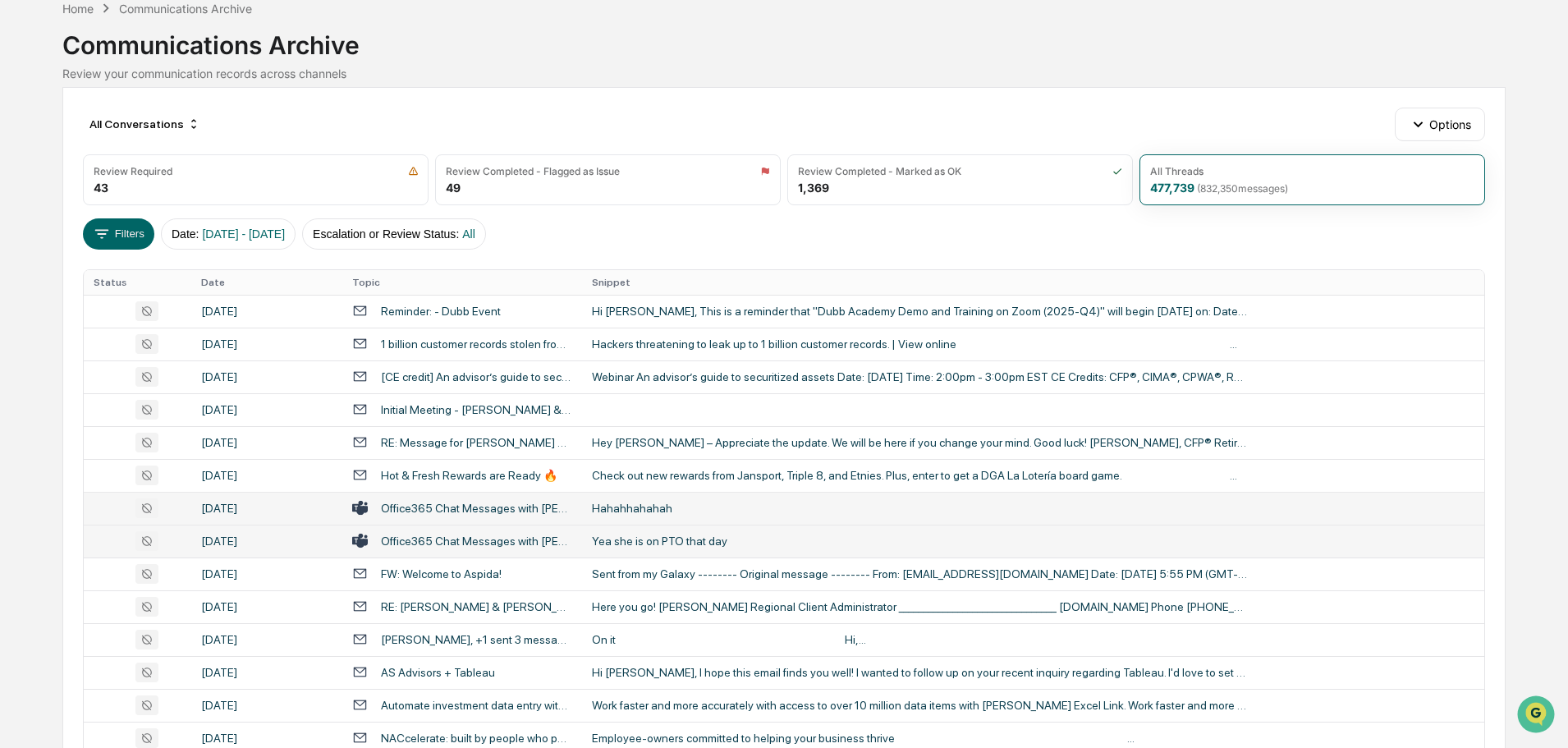
click at [660, 537] on div "Yea she is on PTO that day" at bounding box center [920, 542] width 657 height 14
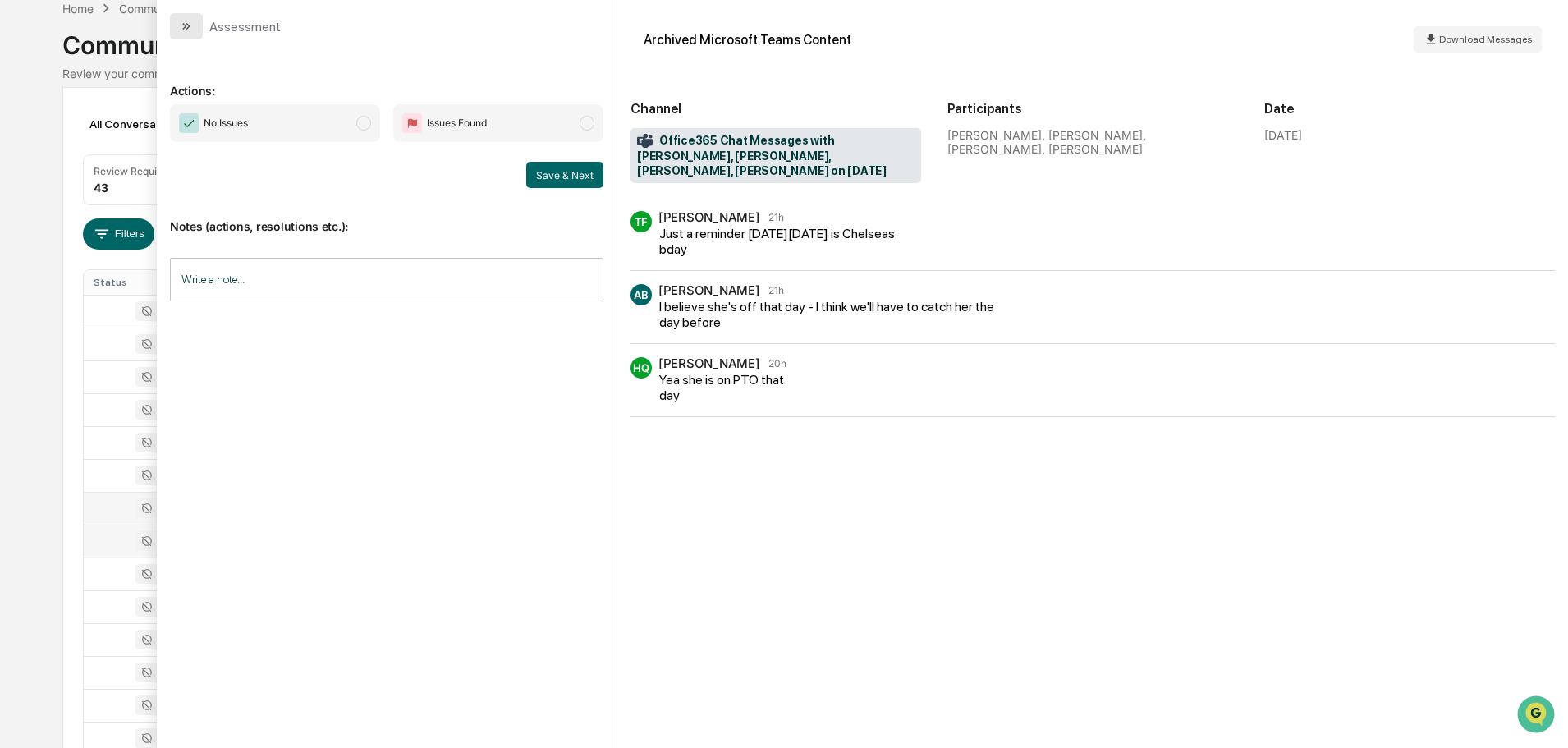
click at [175, 26] on button "modal" at bounding box center [186, 26] width 33 height 26
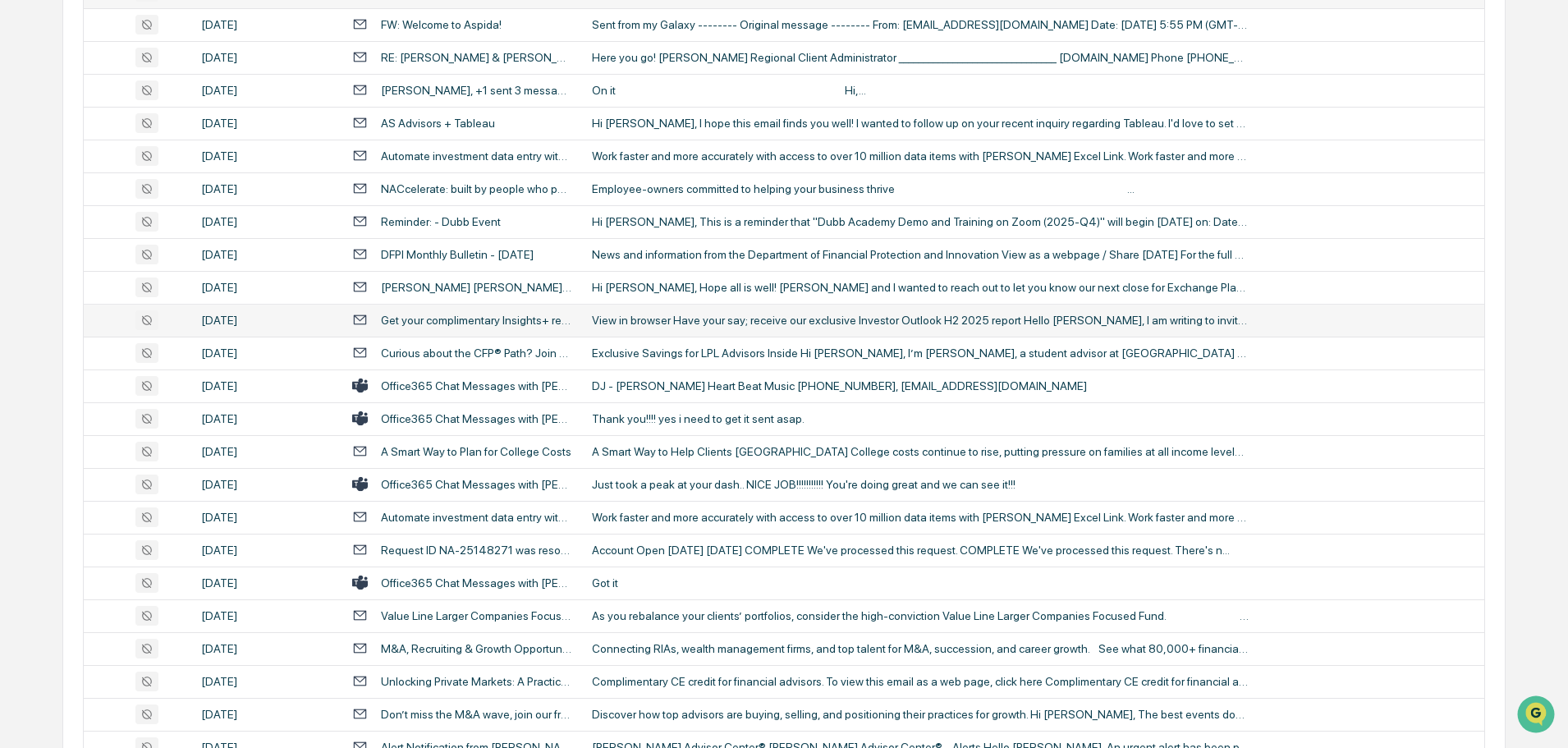
scroll to position [657, 0]
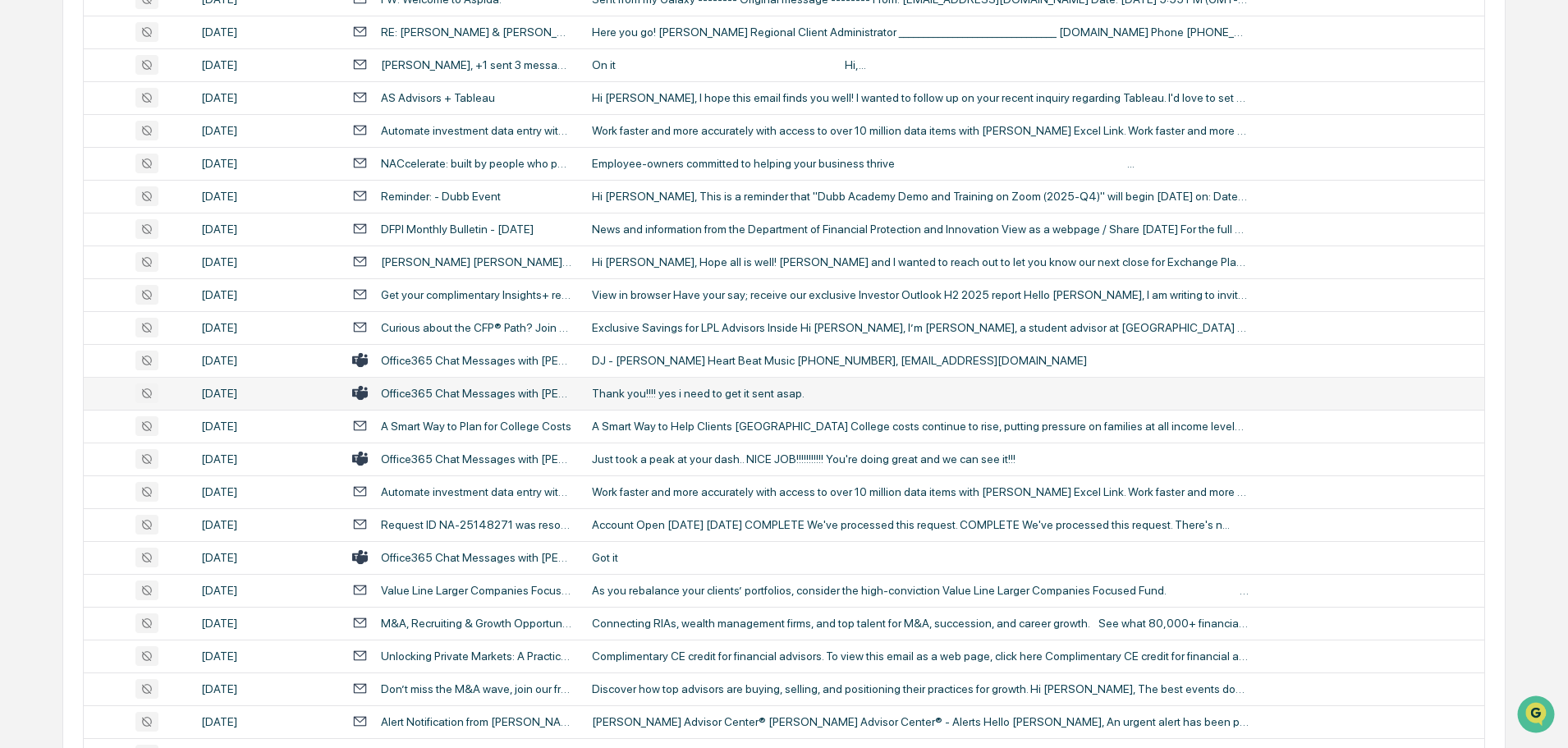
click at [707, 401] on td "Thank you!!!! yes i need to get it sent asap." at bounding box center [1032, 393] width 902 height 33
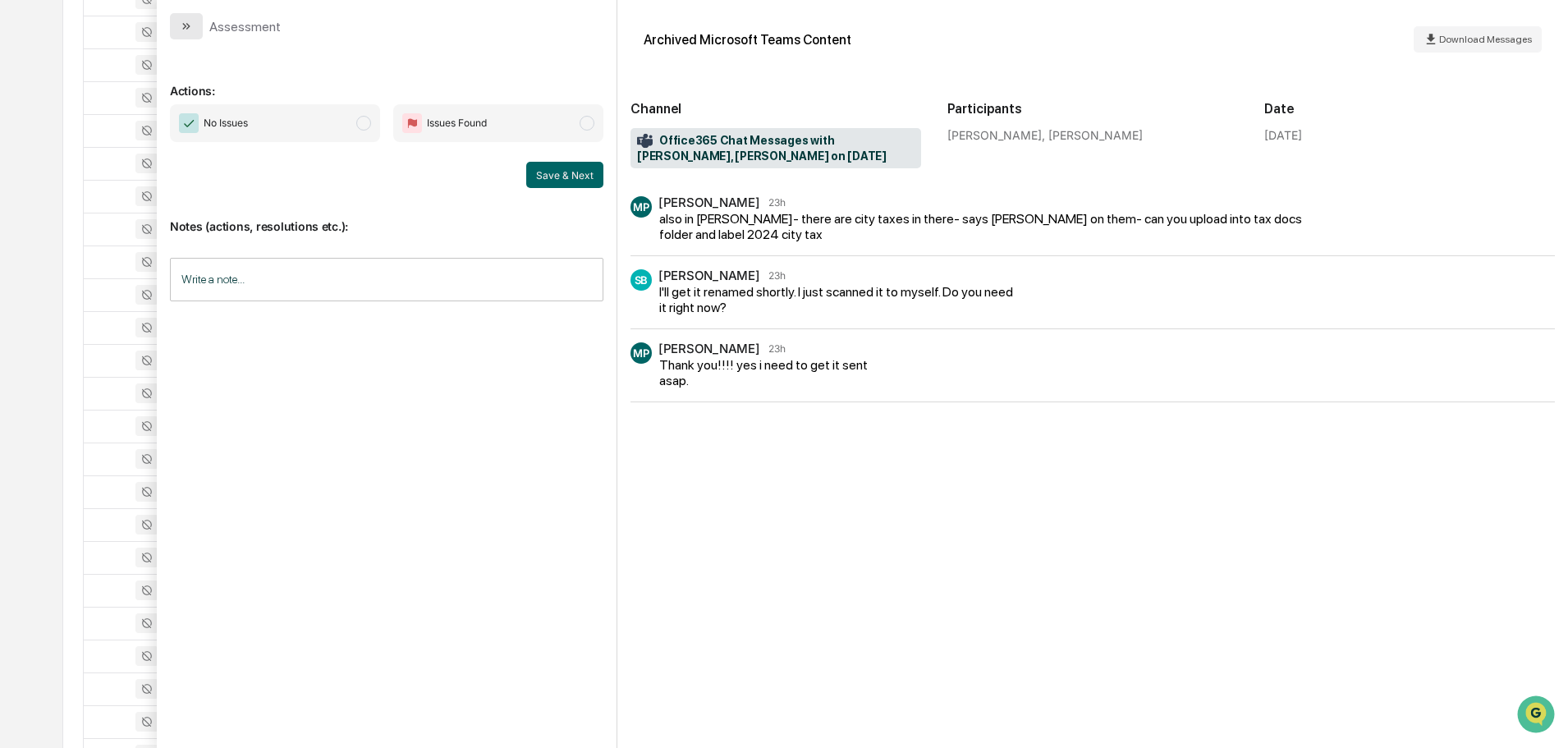
click at [199, 32] on button "modal" at bounding box center [186, 26] width 33 height 26
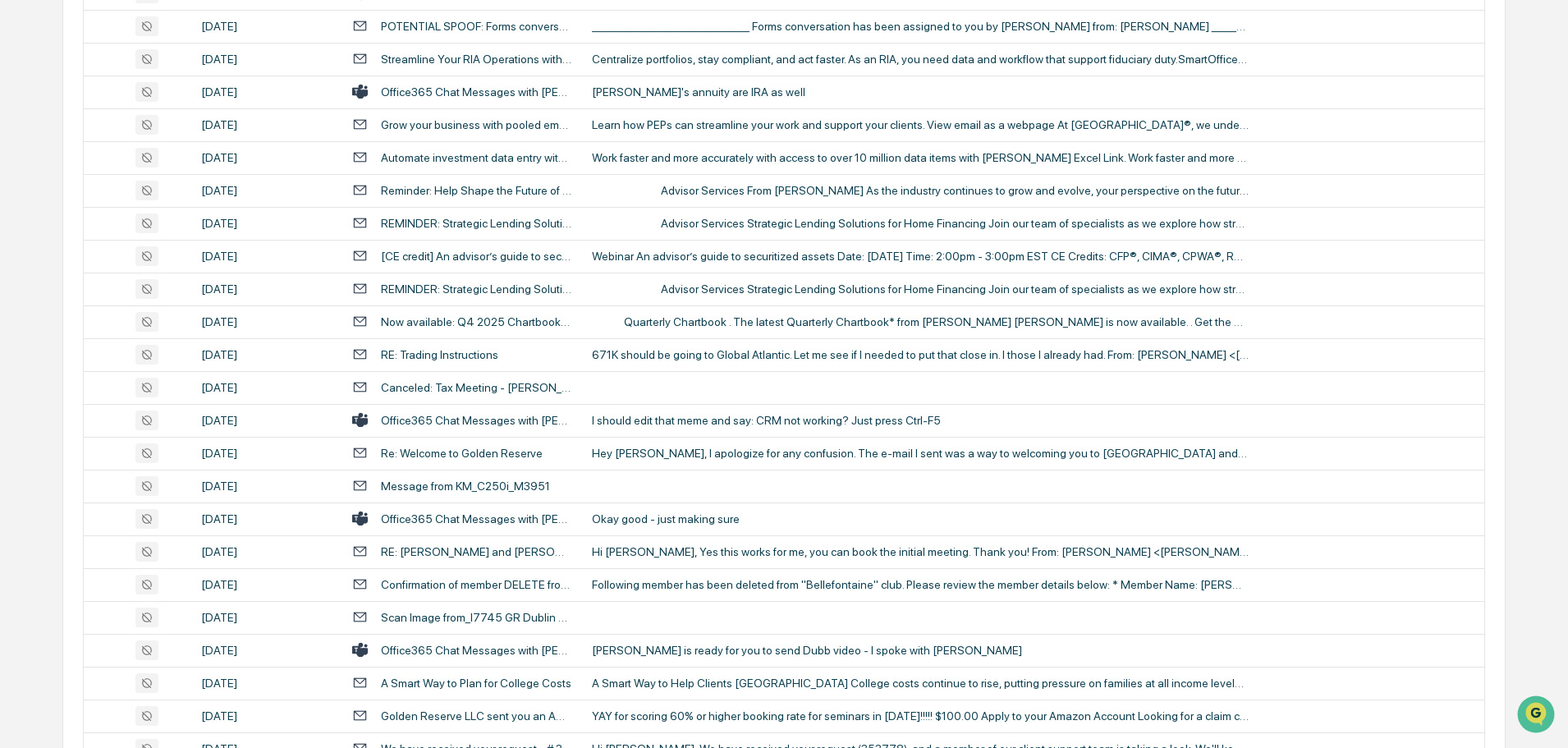
scroll to position [1807, 0]
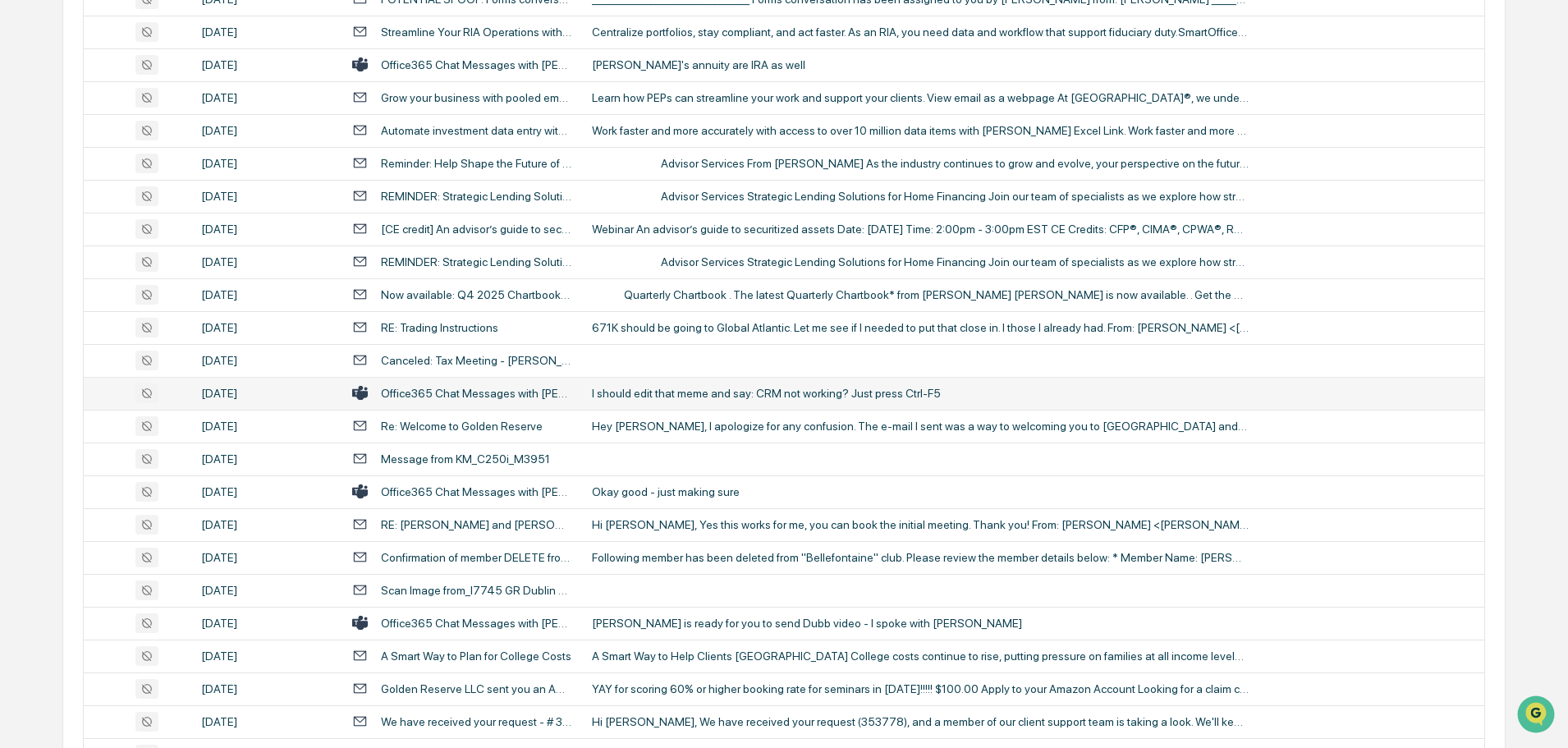
click at [686, 386] on td "I should edit that meme and say: CRM not working? Just press Ctrl-F5" at bounding box center [1032, 393] width 902 height 33
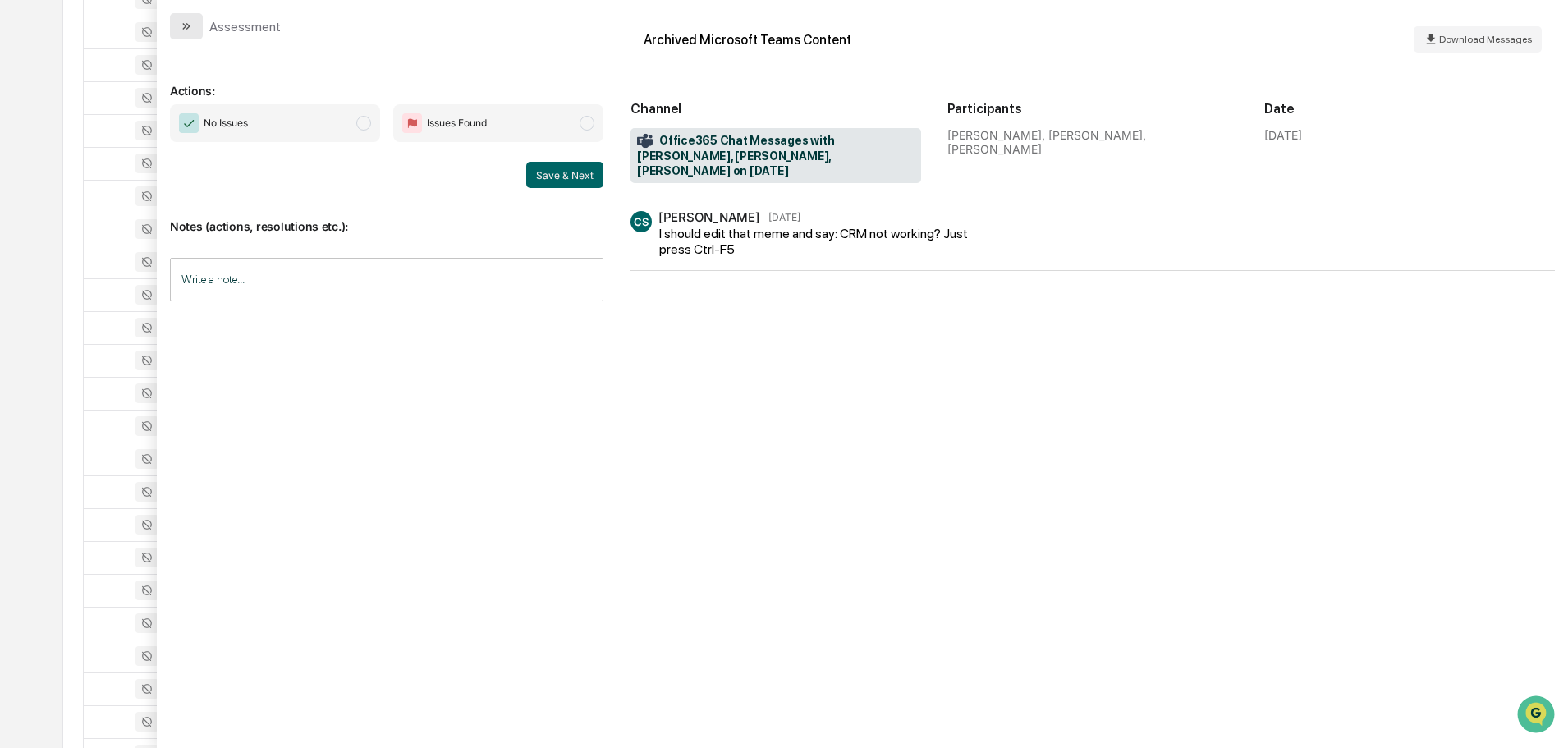
click at [192, 28] on icon "modal" at bounding box center [187, 26] width 14 height 14
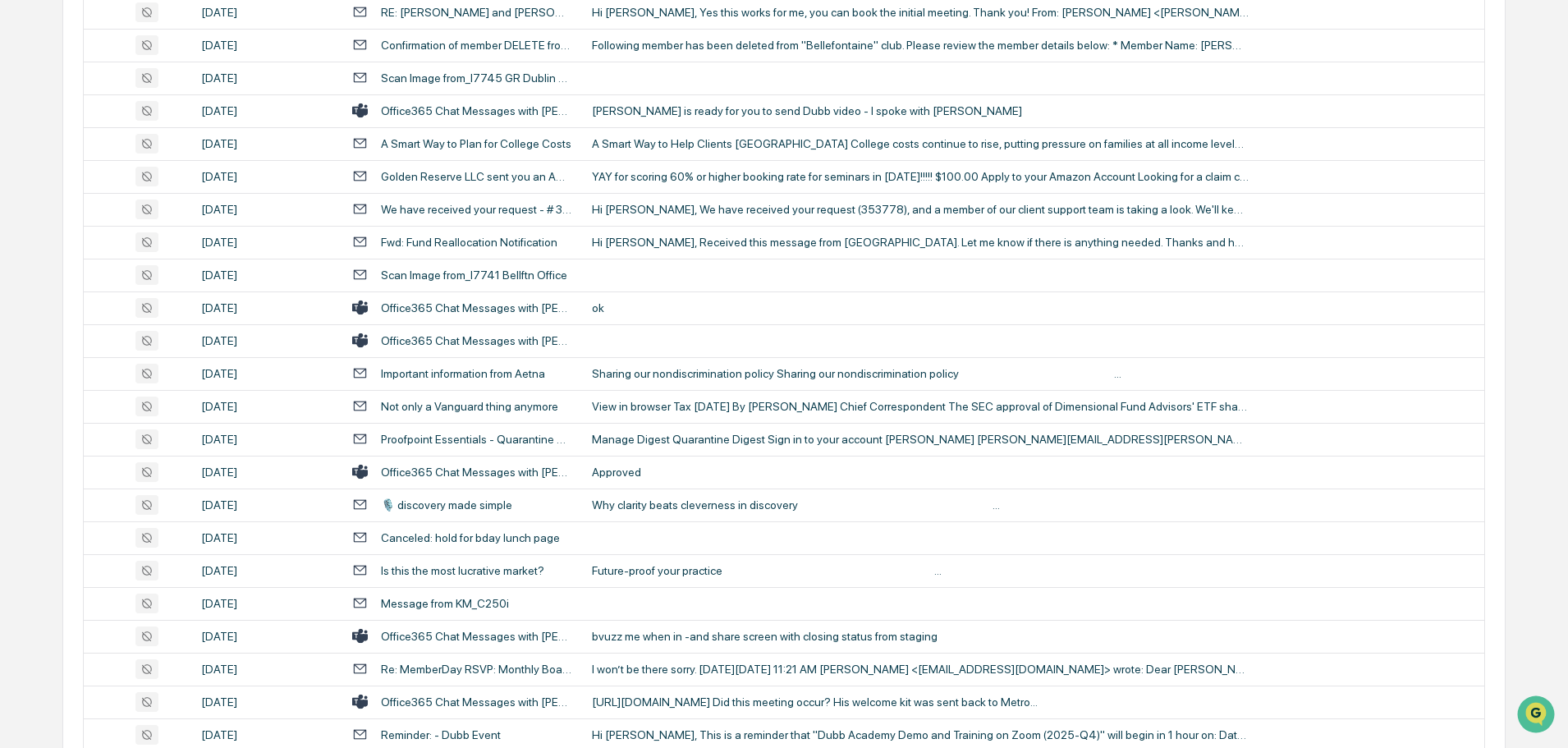
scroll to position [2382, 0]
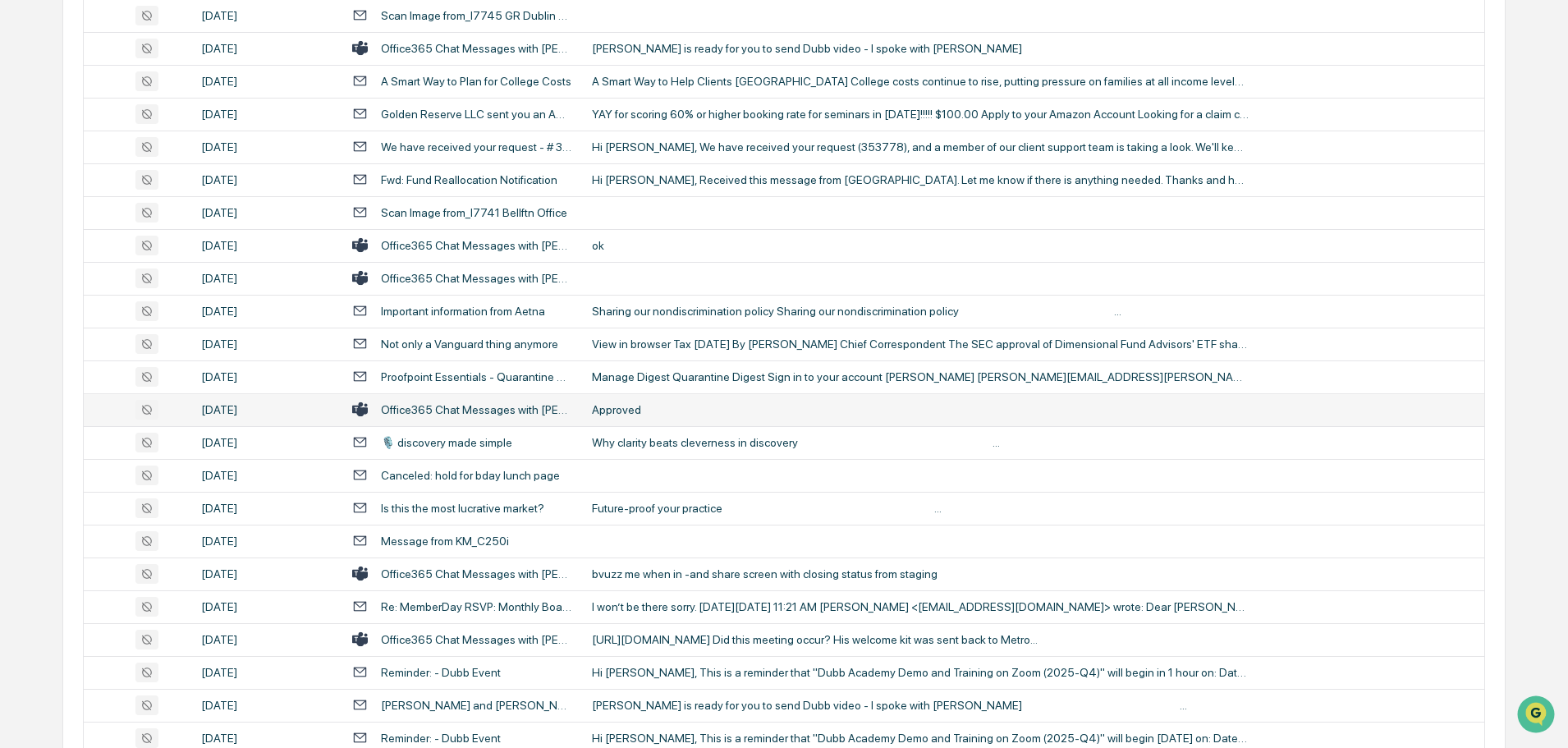
click at [670, 401] on td "Approved" at bounding box center [1032, 410] width 902 height 33
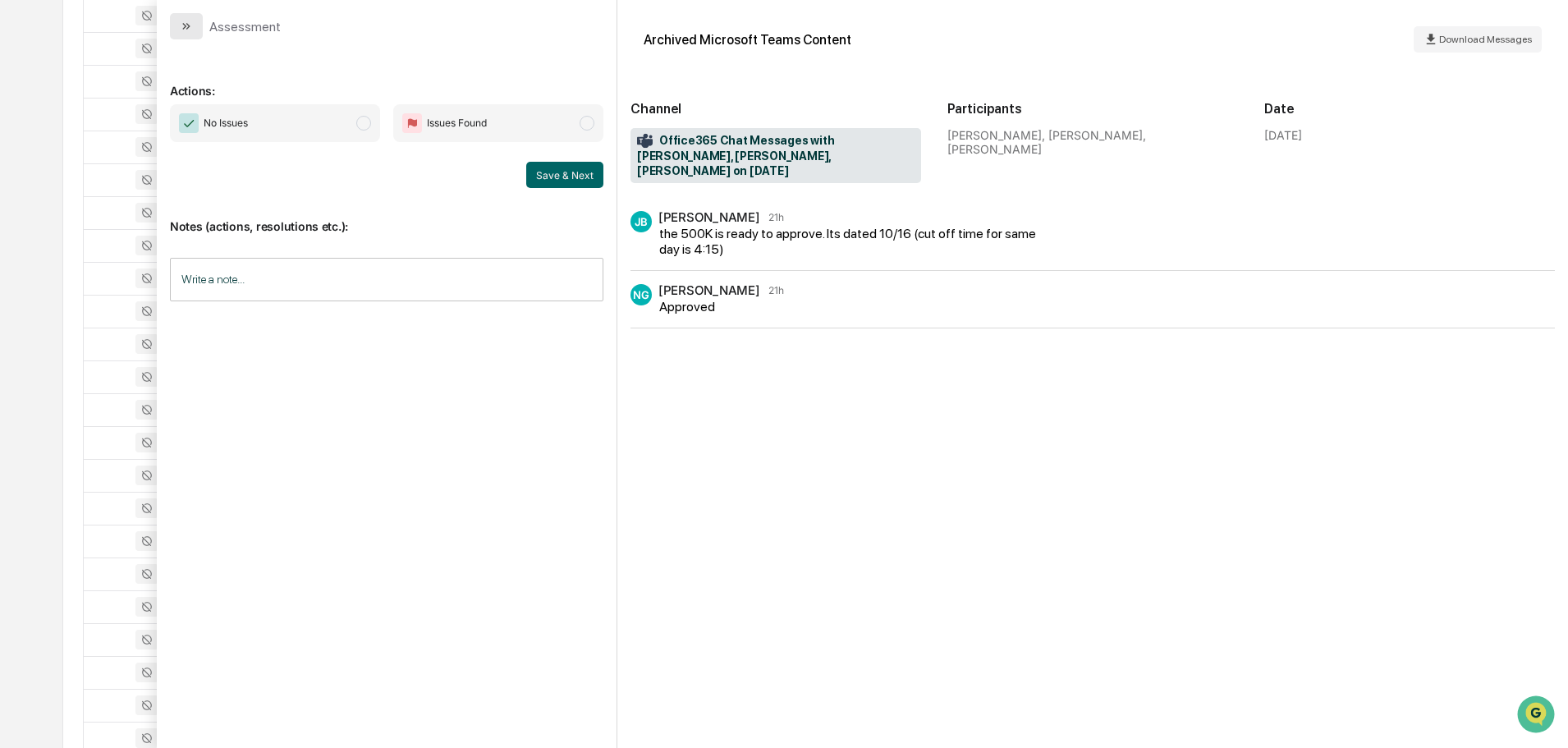
click at [189, 28] on icon "modal" at bounding box center [187, 26] width 14 height 14
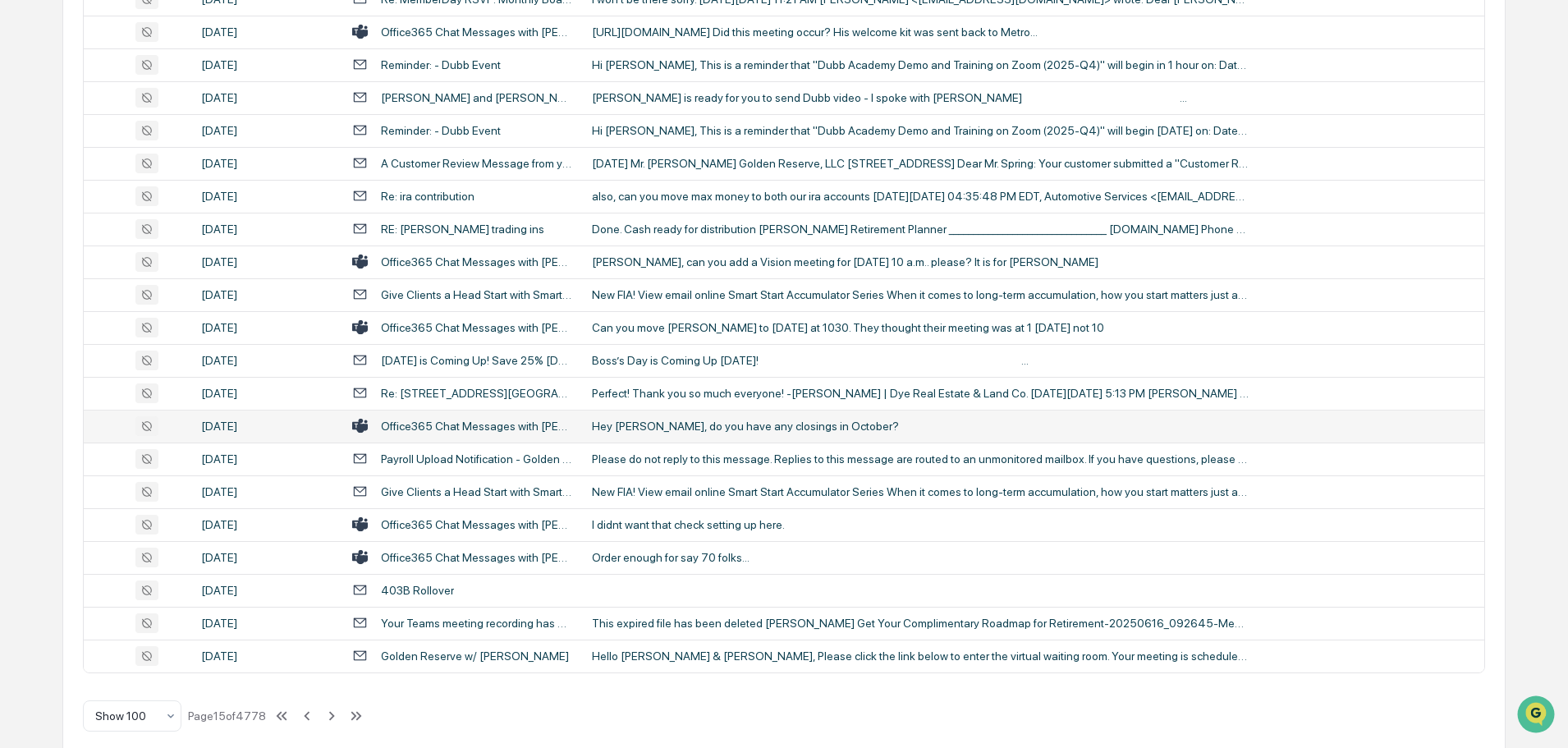
scroll to position [3008, 0]
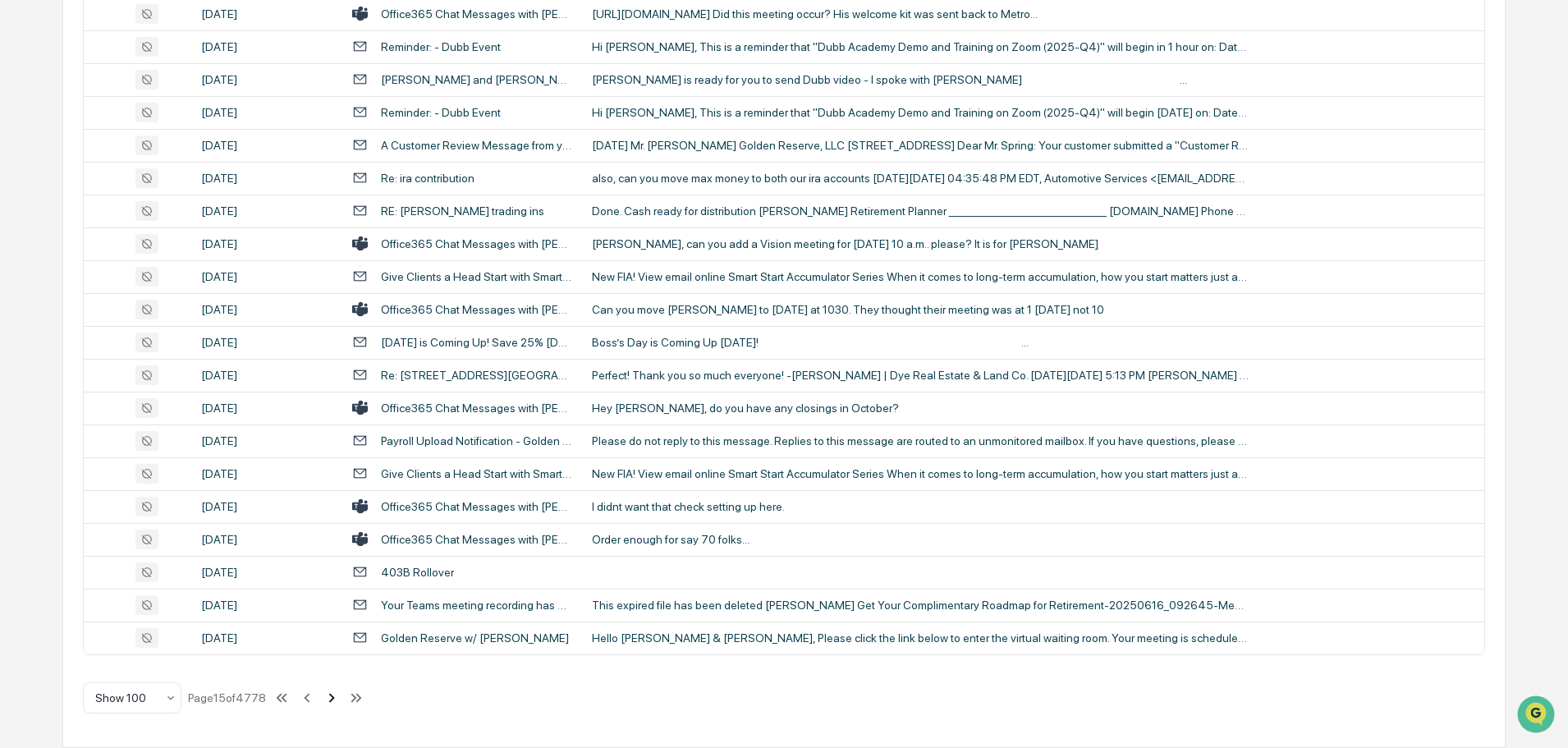
click at [331, 701] on icon at bounding box center [332, 697] width 6 height 9
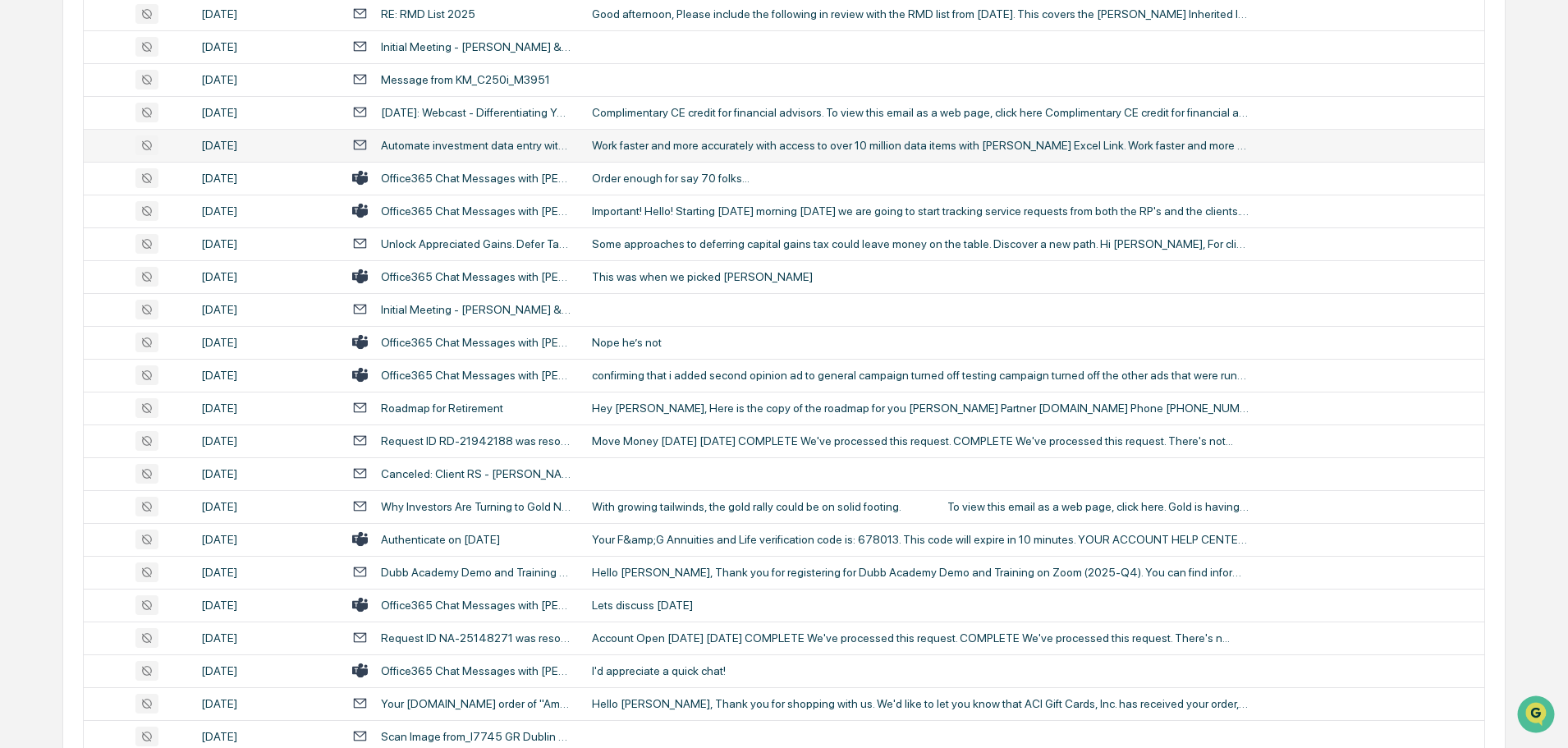
scroll to position [411, 0]
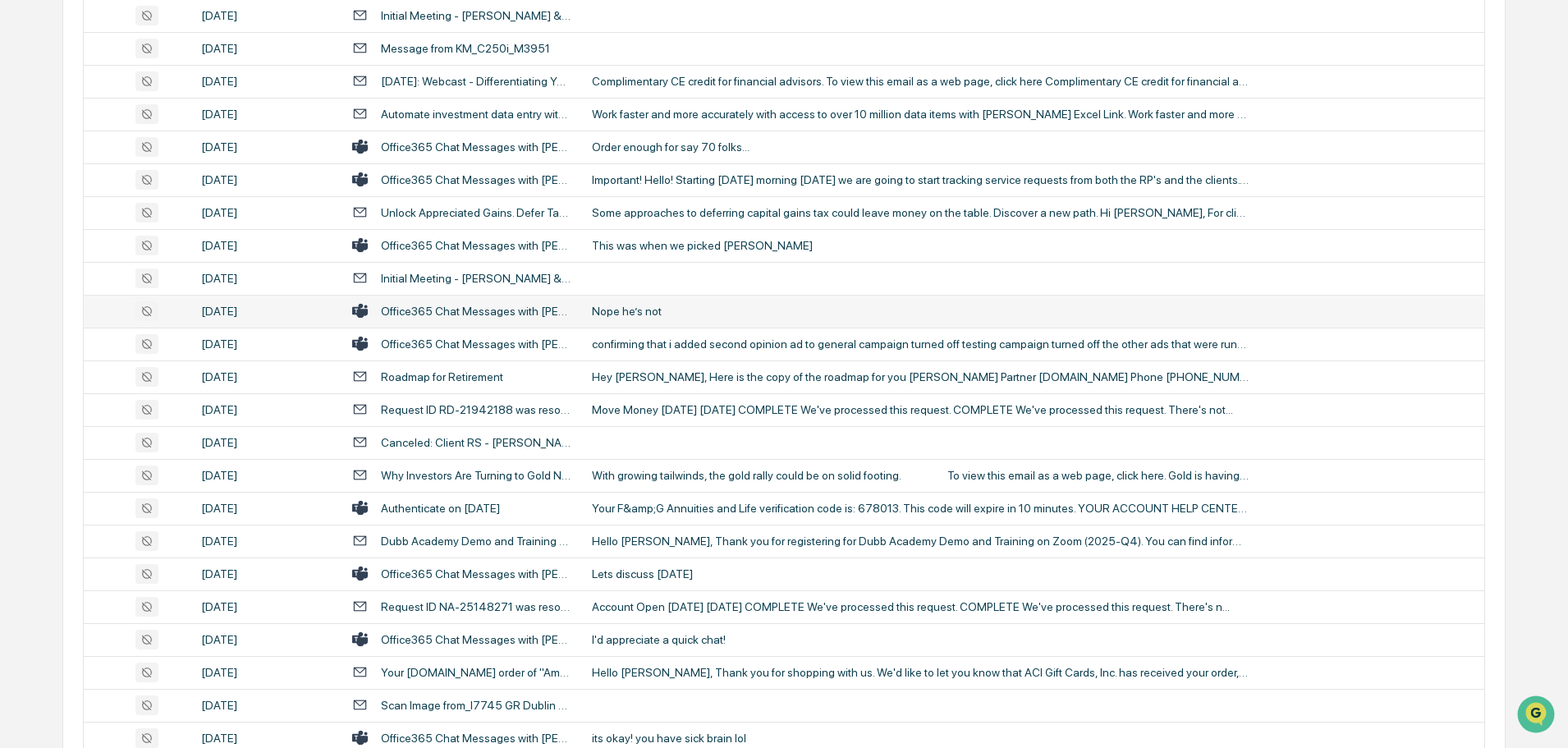
click at [685, 310] on div "Nope he’s not" at bounding box center [920, 311] width 657 height 14
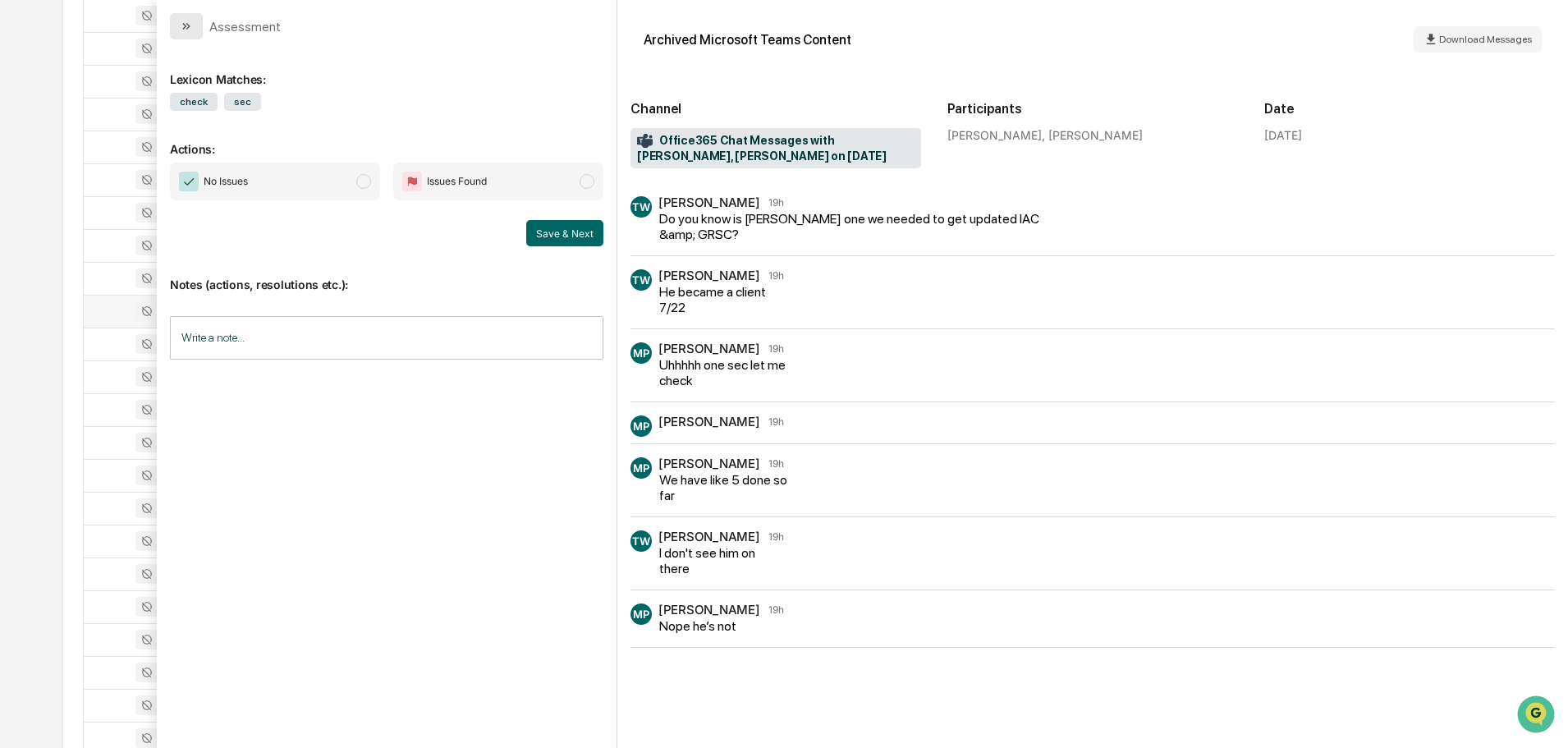
click at [184, 24] on icon "modal" at bounding box center [184, 26] width 4 height 7
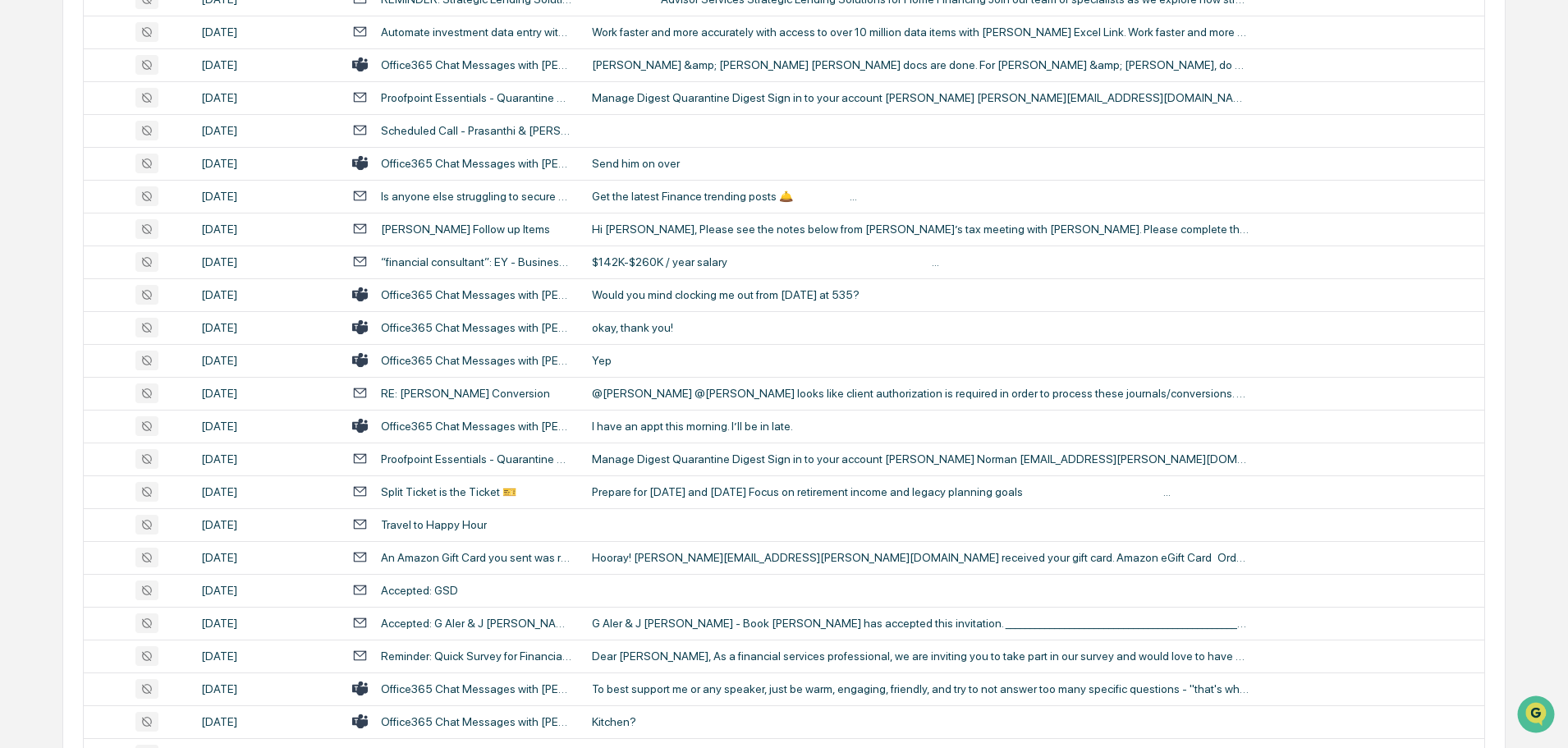
scroll to position [2382, 0]
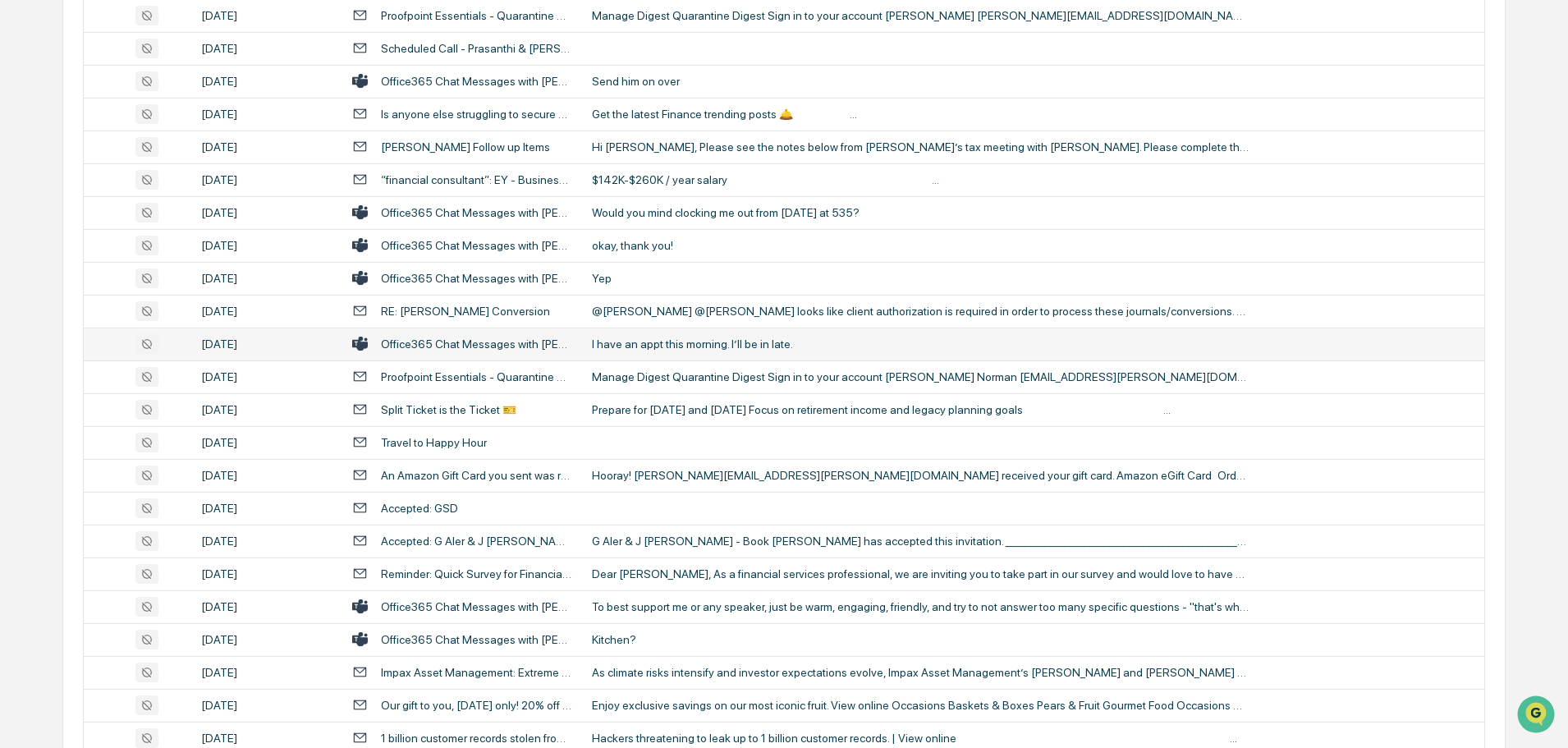
click at [695, 346] on div "I have an appt this morning. I’ll be in late." at bounding box center [920, 344] width 657 height 14
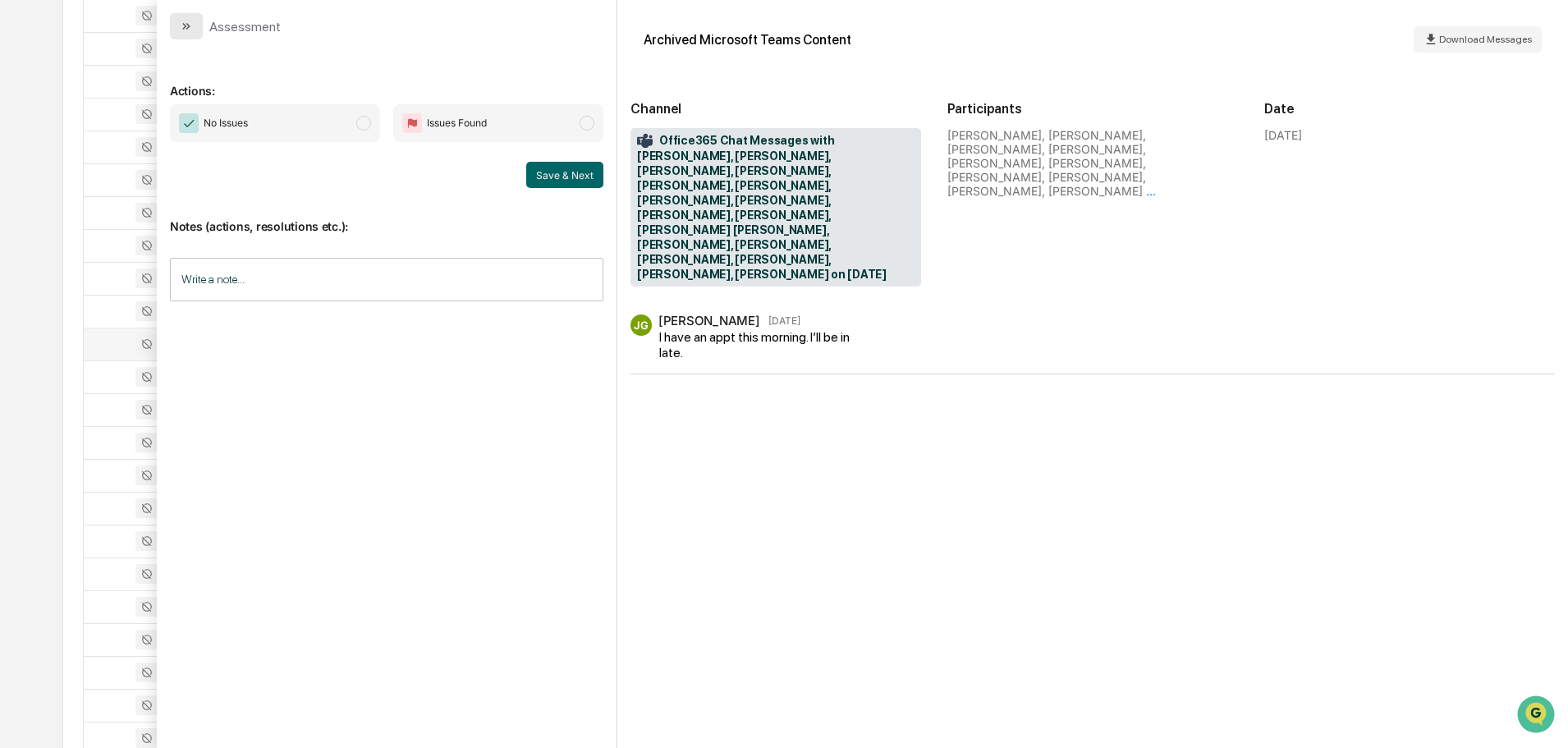
click at [191, 30] on icon "modal" at bounding box center [187, 26] width 14 height 14
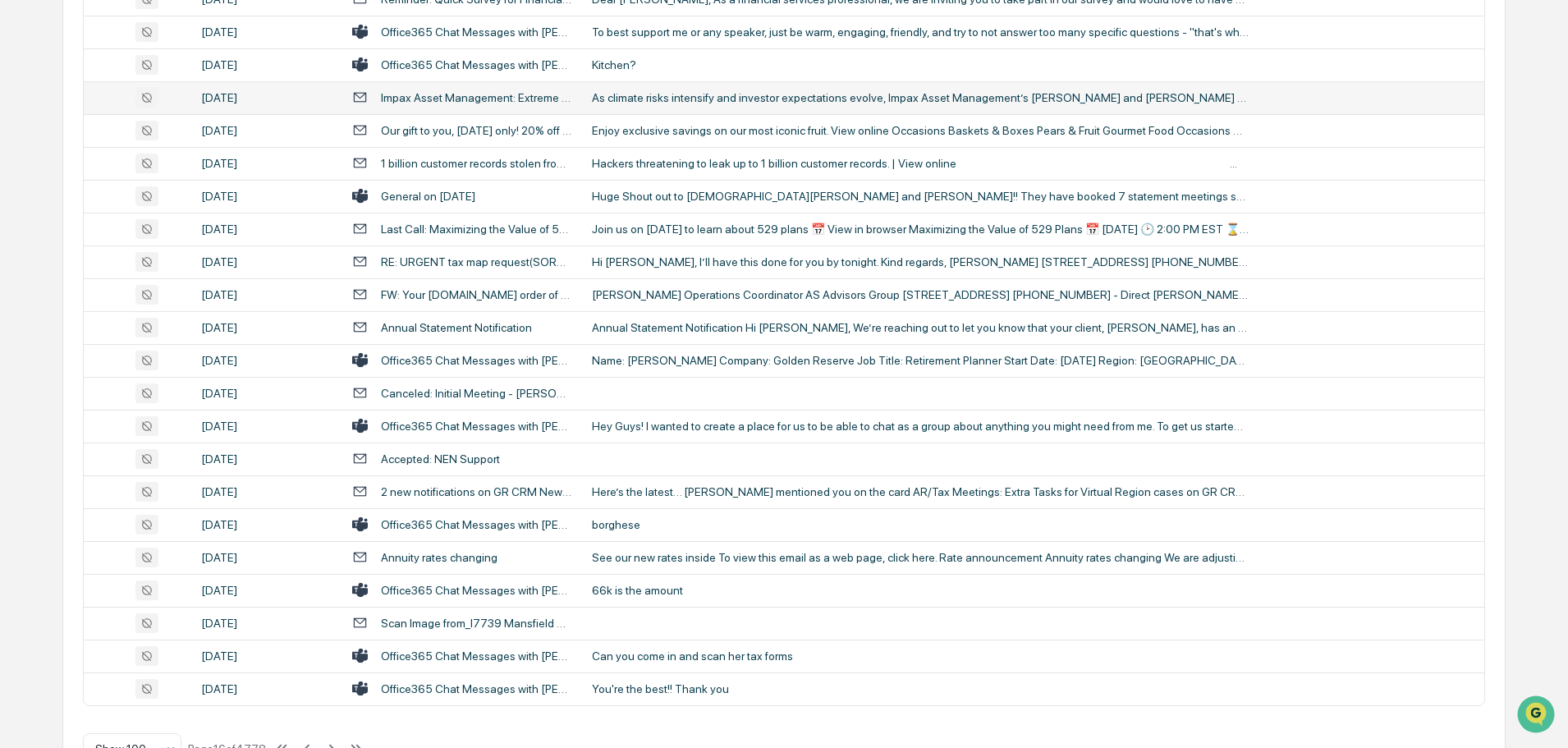
scroll to position [3008, 0]
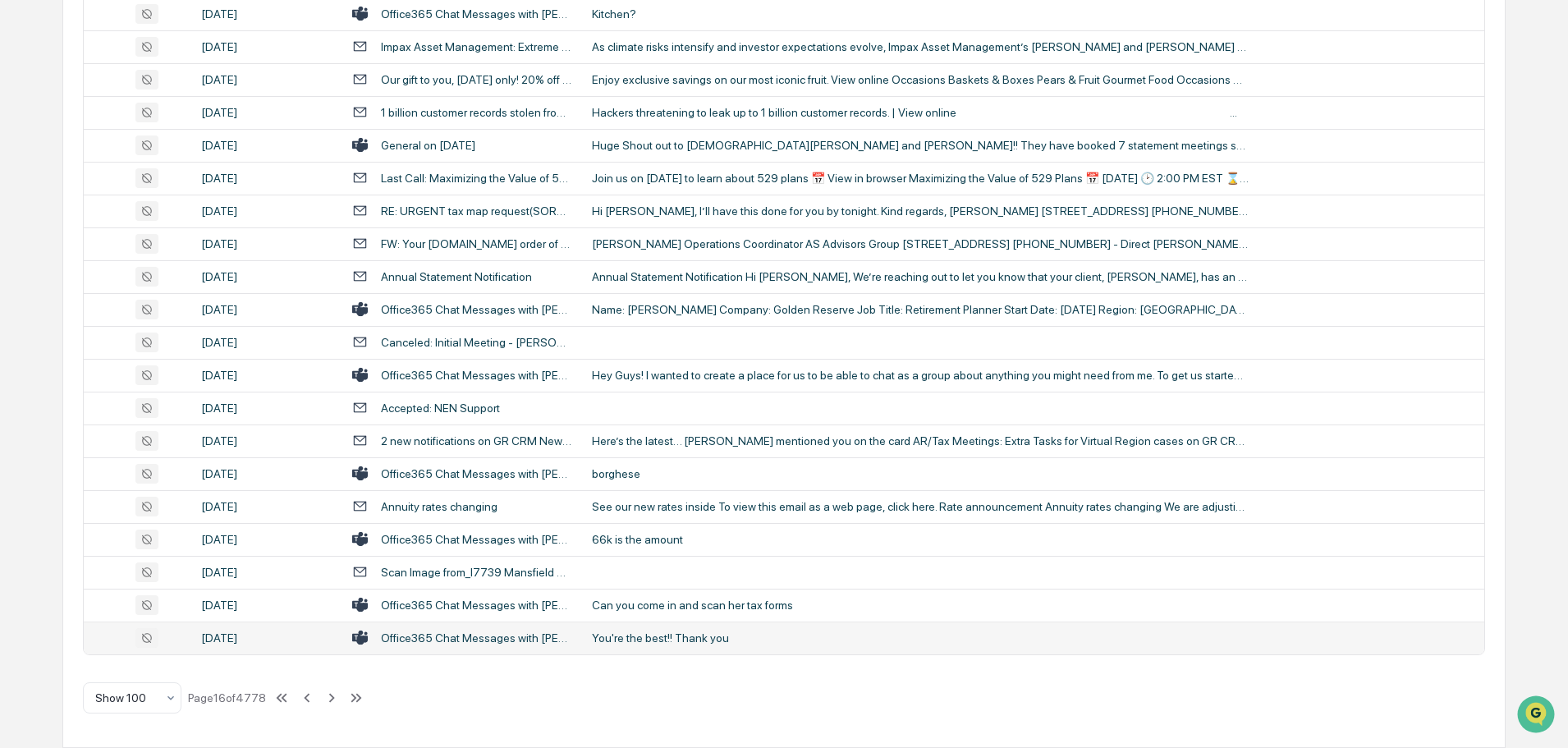
click at [630, 639] on div "You're the best!! Thank you" at bounding box center [920, 639] width 657 height 14
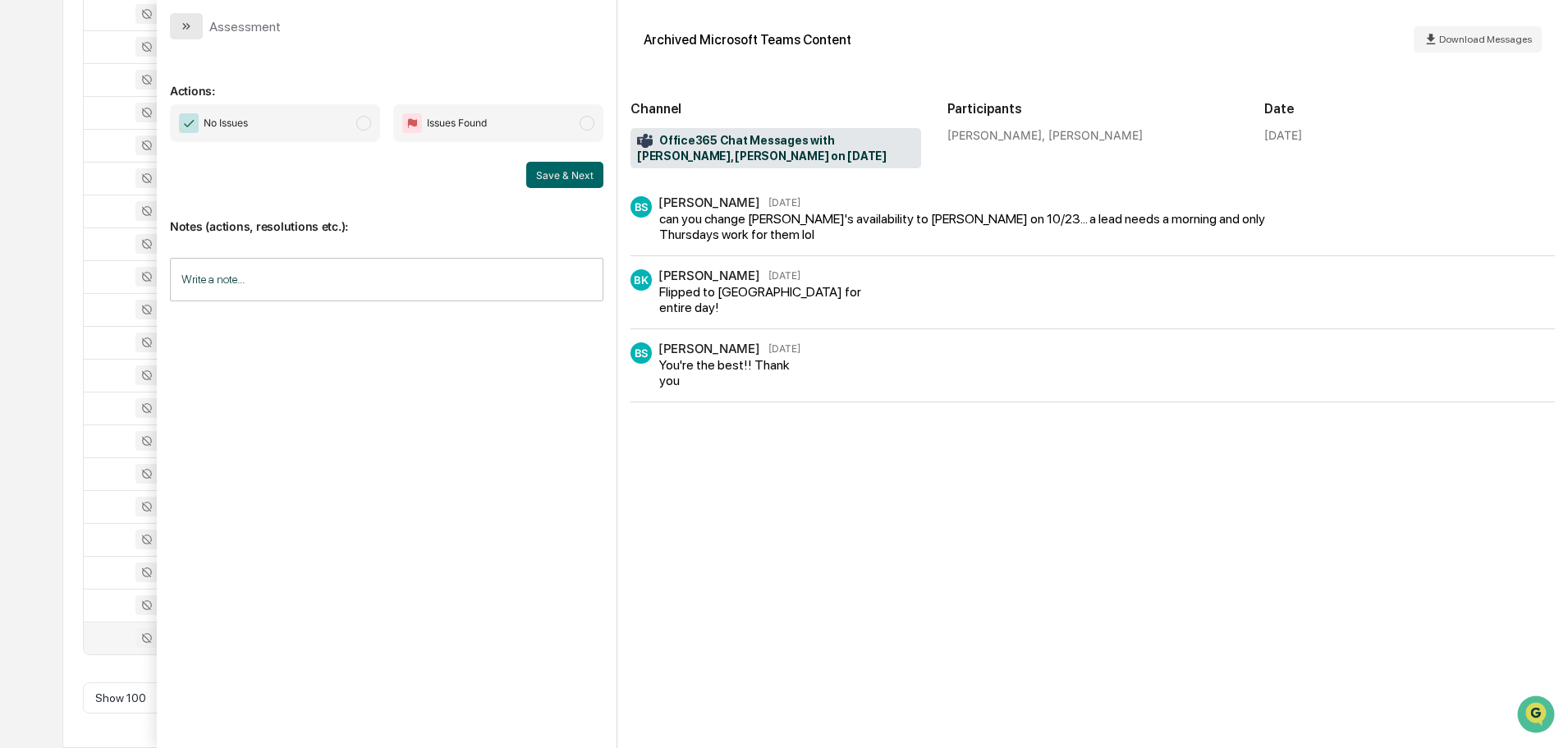
click at [187, 21] on icon "modal" at bounding box center [187, 26] width 14 height 14
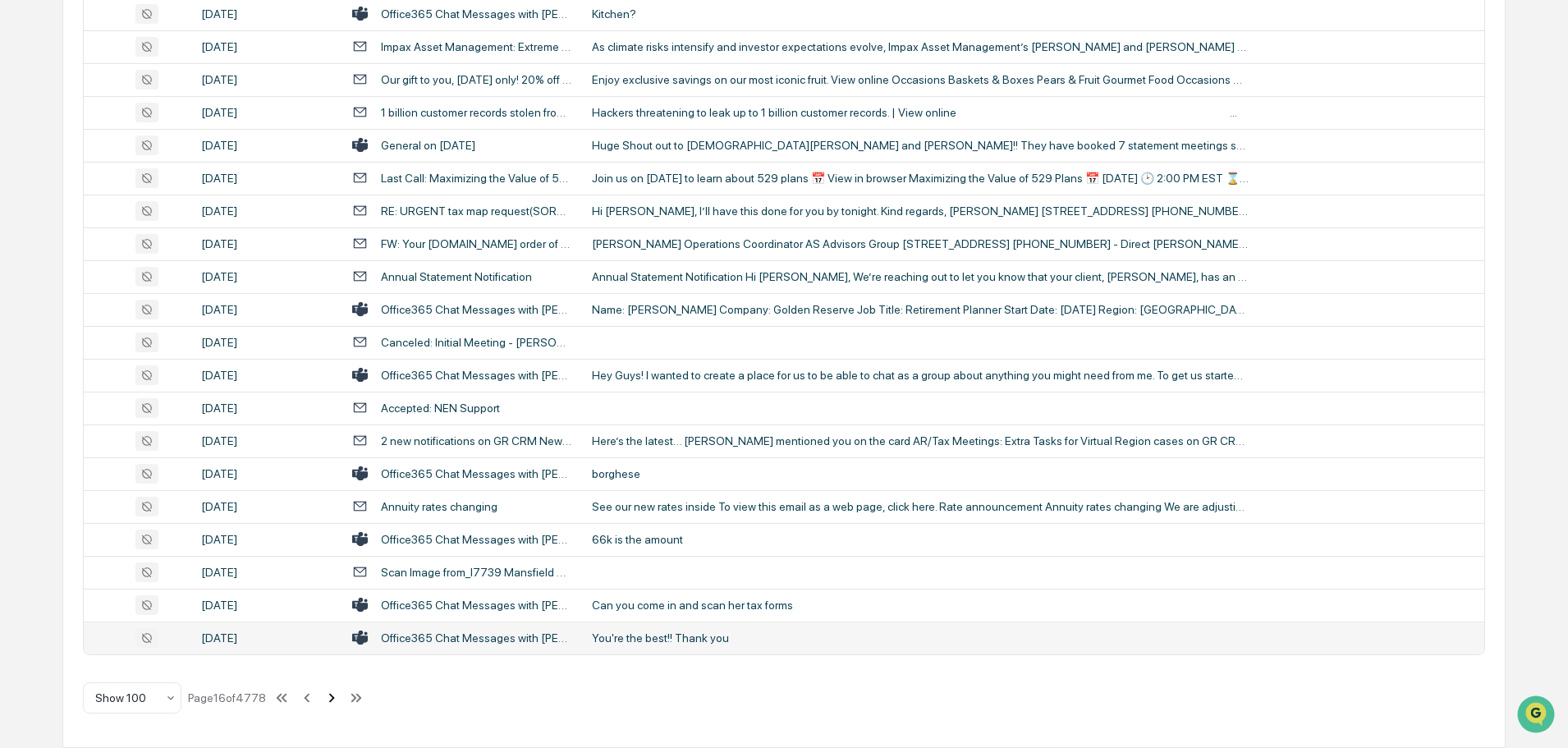
click at [336, 693] on icon at bounding box center [331, 698] width 18 height 18
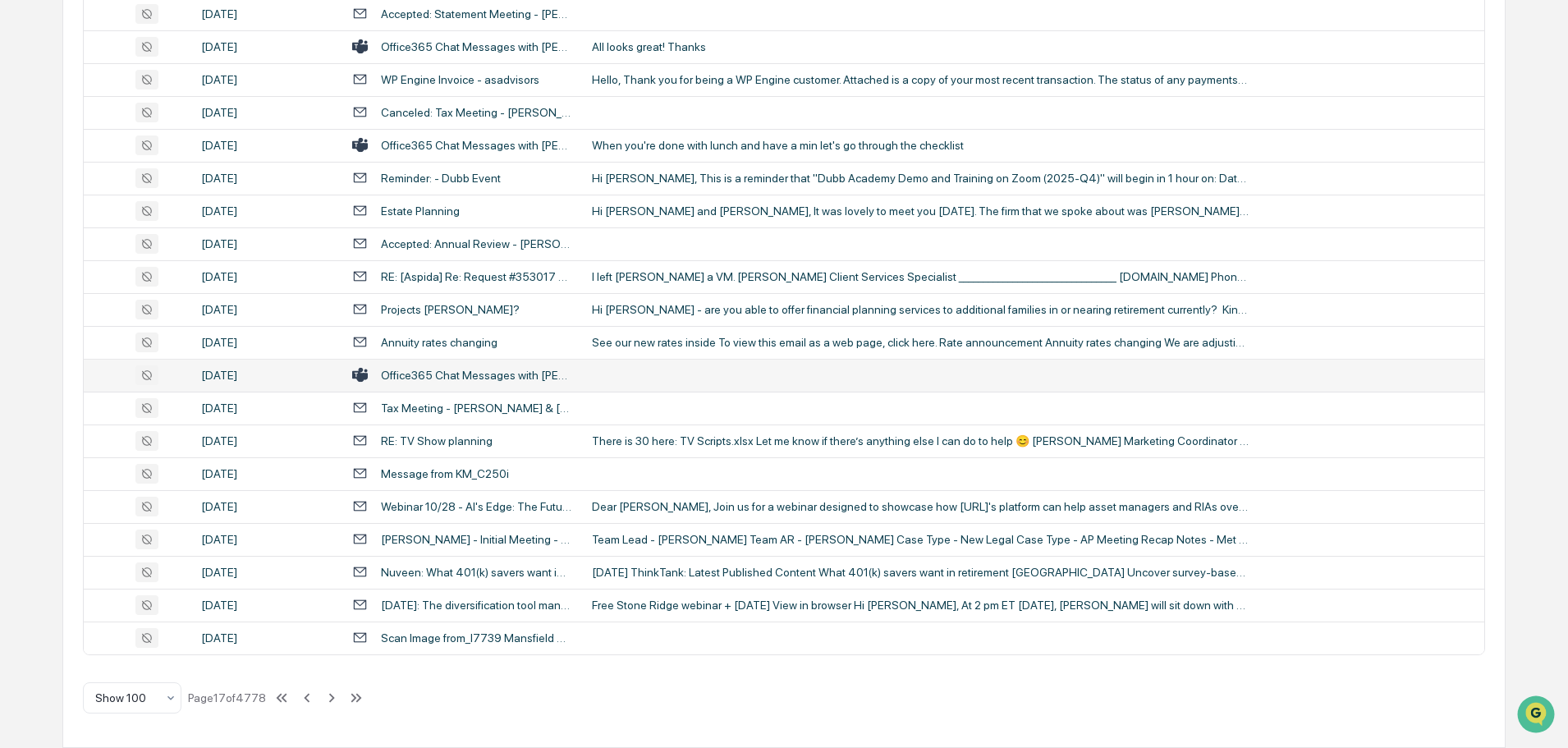
click at [665, 383] on td at bounding box center [1032, 375] width 902 height 33
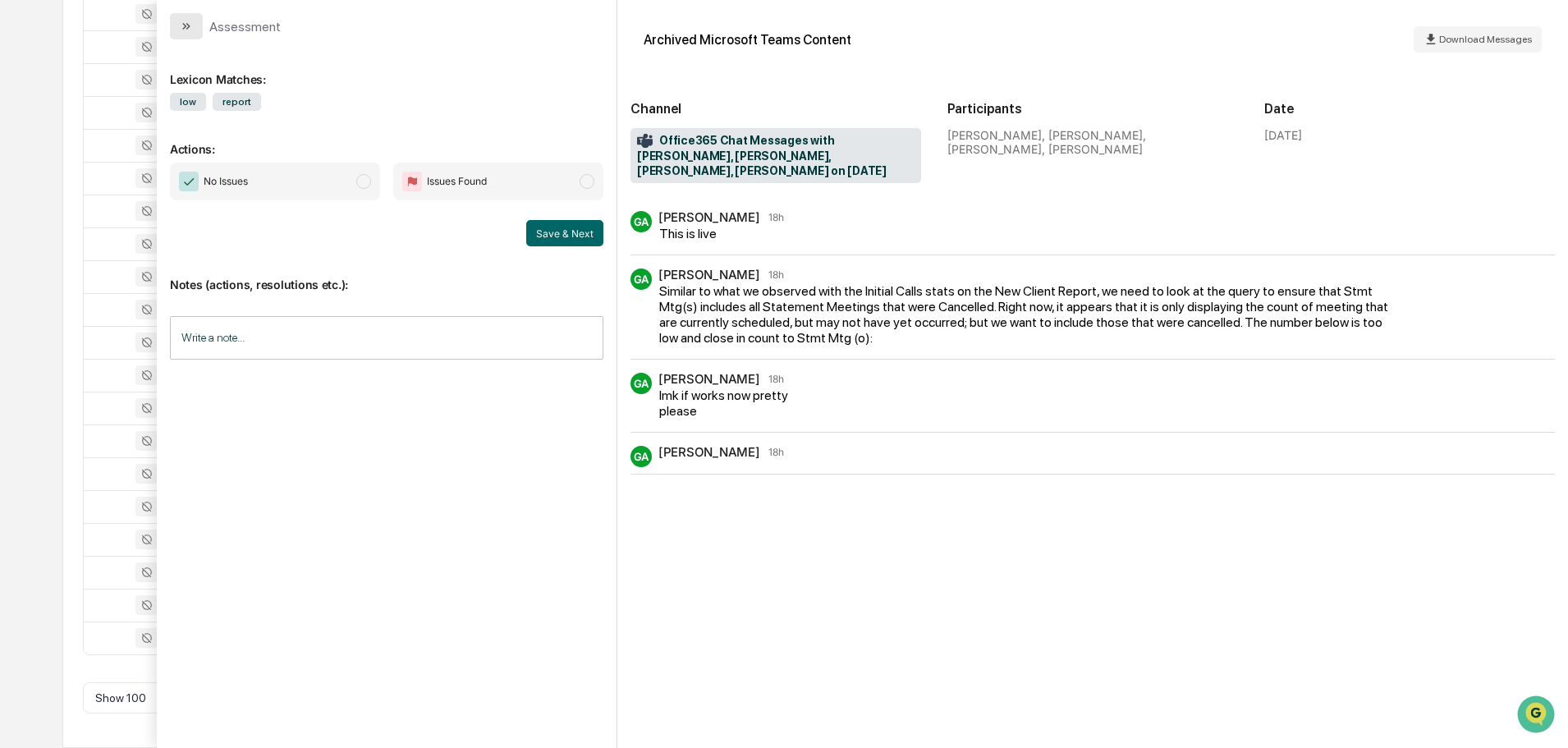
click at [192, 27] on icon "modal" at bounding box center [187, 26] width 14 height 14
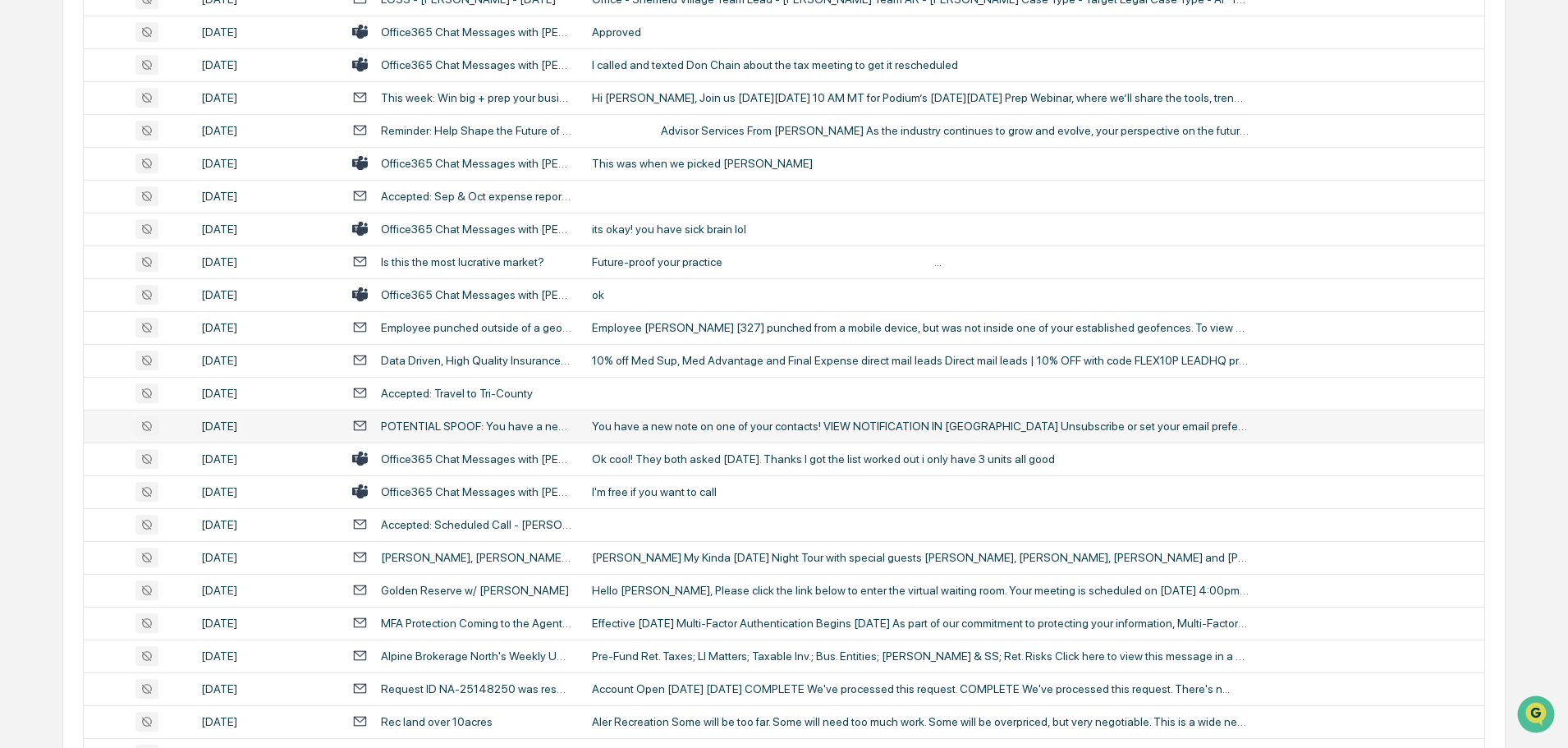
scroll to position [1888, 0]
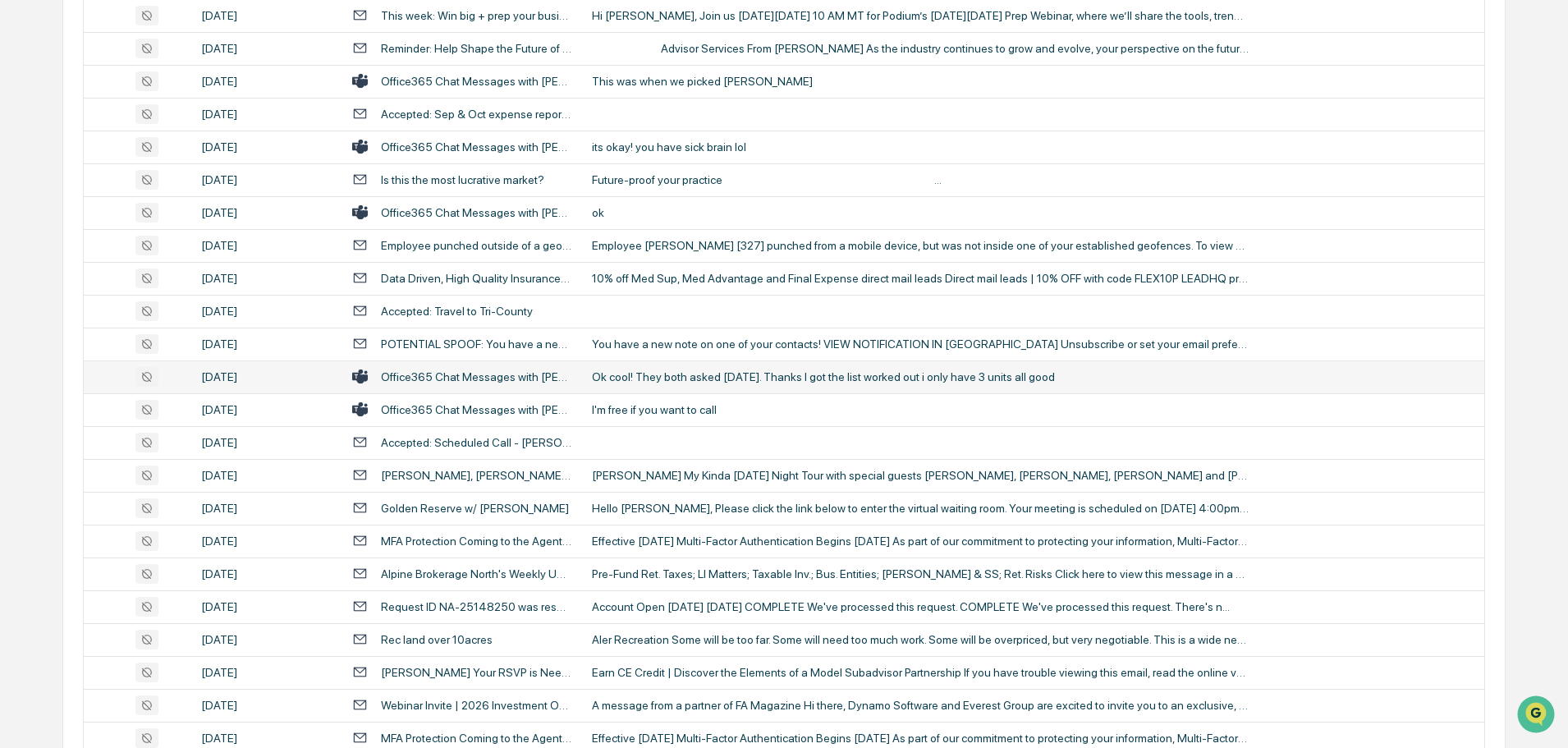
click at [773, 374] on div "Ok cool! They both asked [DATE]. Thanks I got the list worked out i only have 3…" at bounding box center [920, 377] width 657 height 14
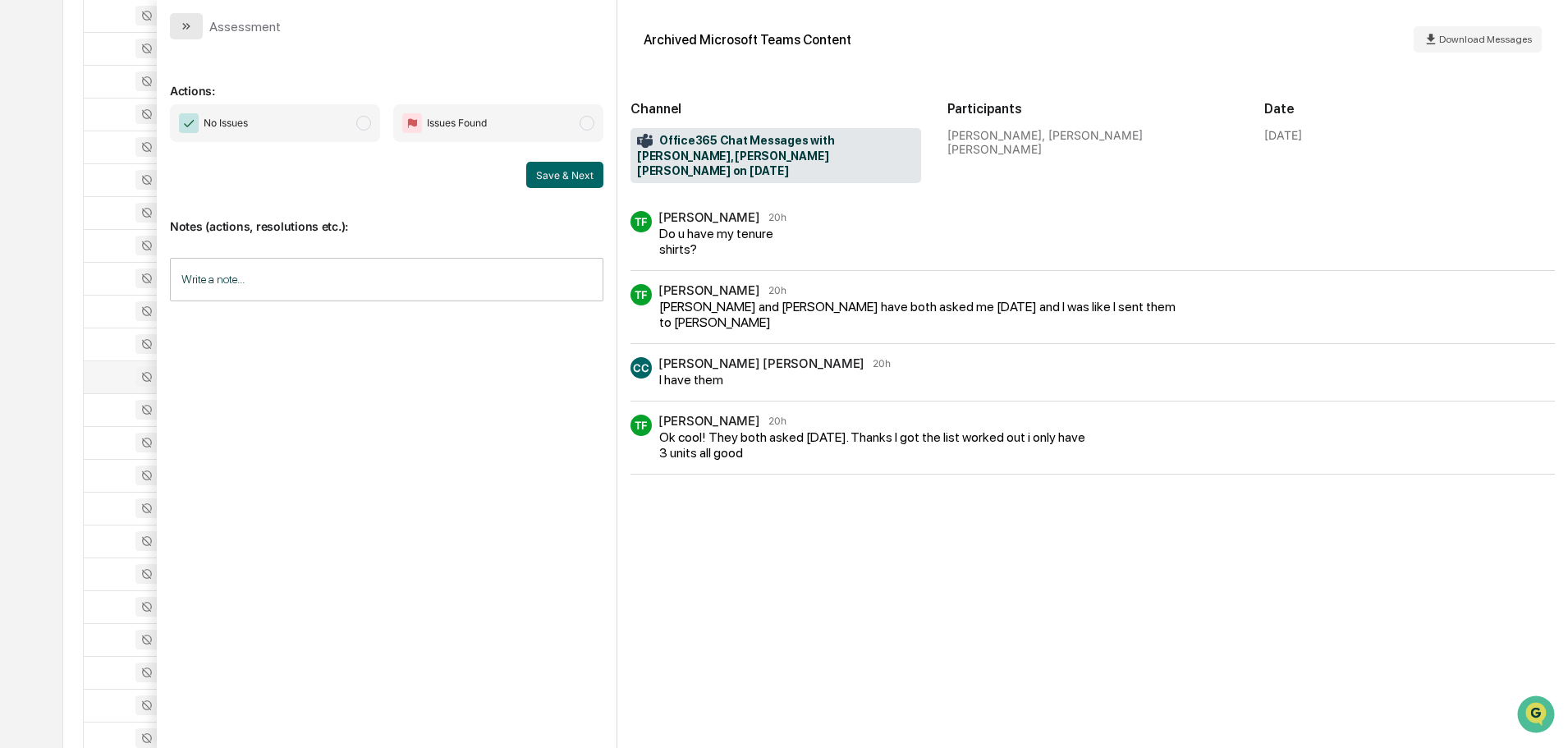
click at [188, 25] on icon "modal" at bounding box center [188, 26] width 4 height 7
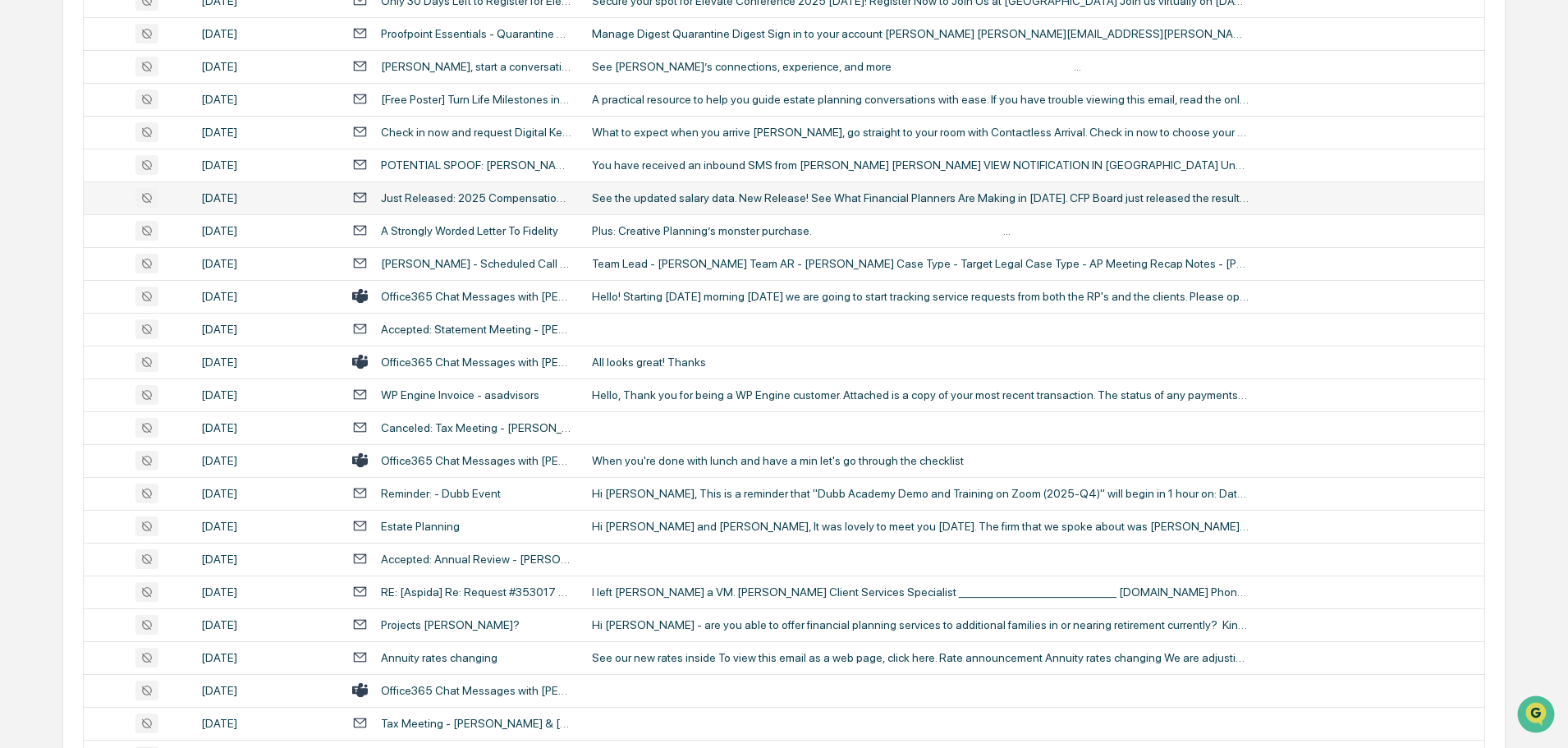
scroll to position [2710, 0]
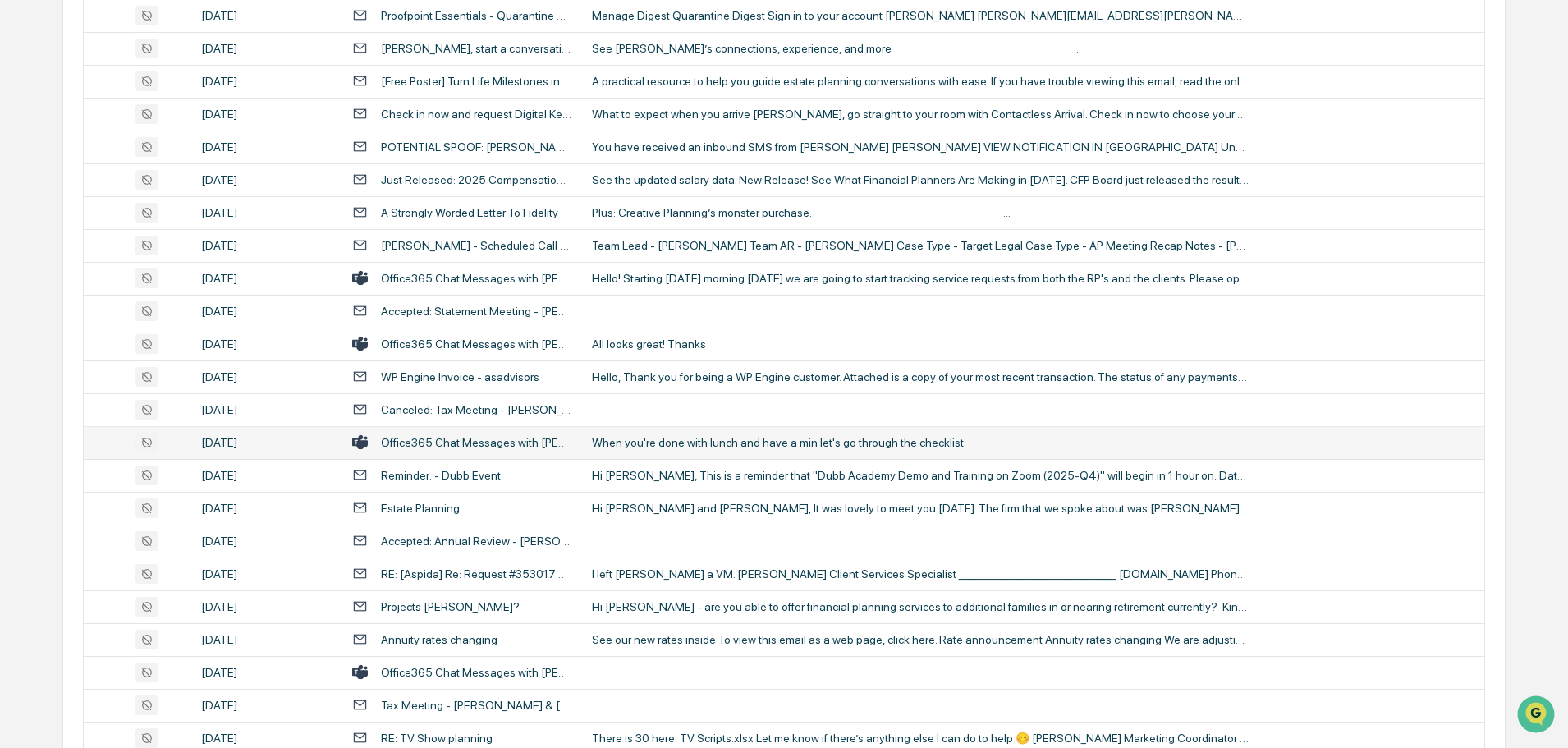
click at [691, 434] on td "When you're done with lunch and have a min let's go through the checklist" at bounding box center [1032, 443] width 902 height 33
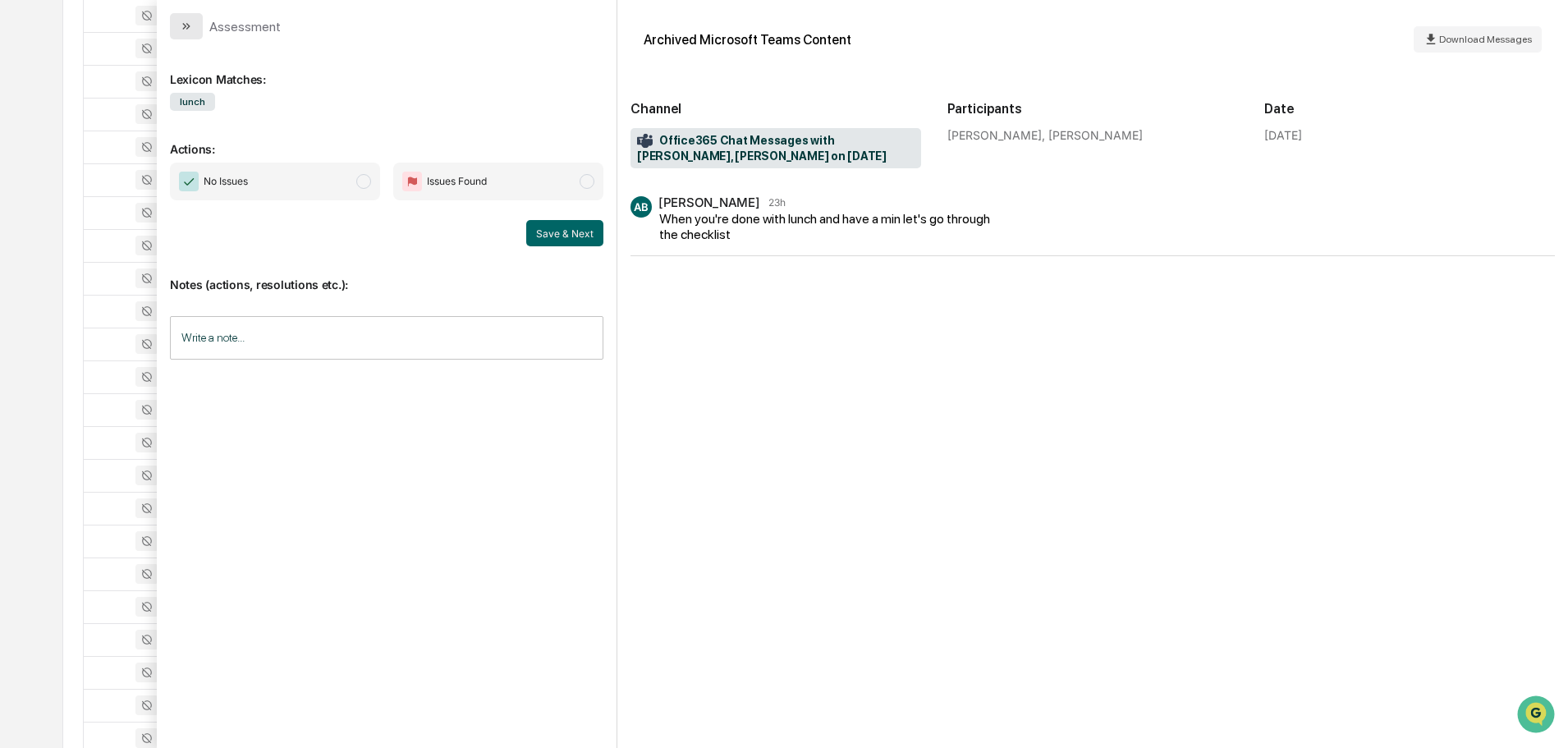
click at [182, 19] on icon "modal" at bounding box center [187, 26] width 14 height 14
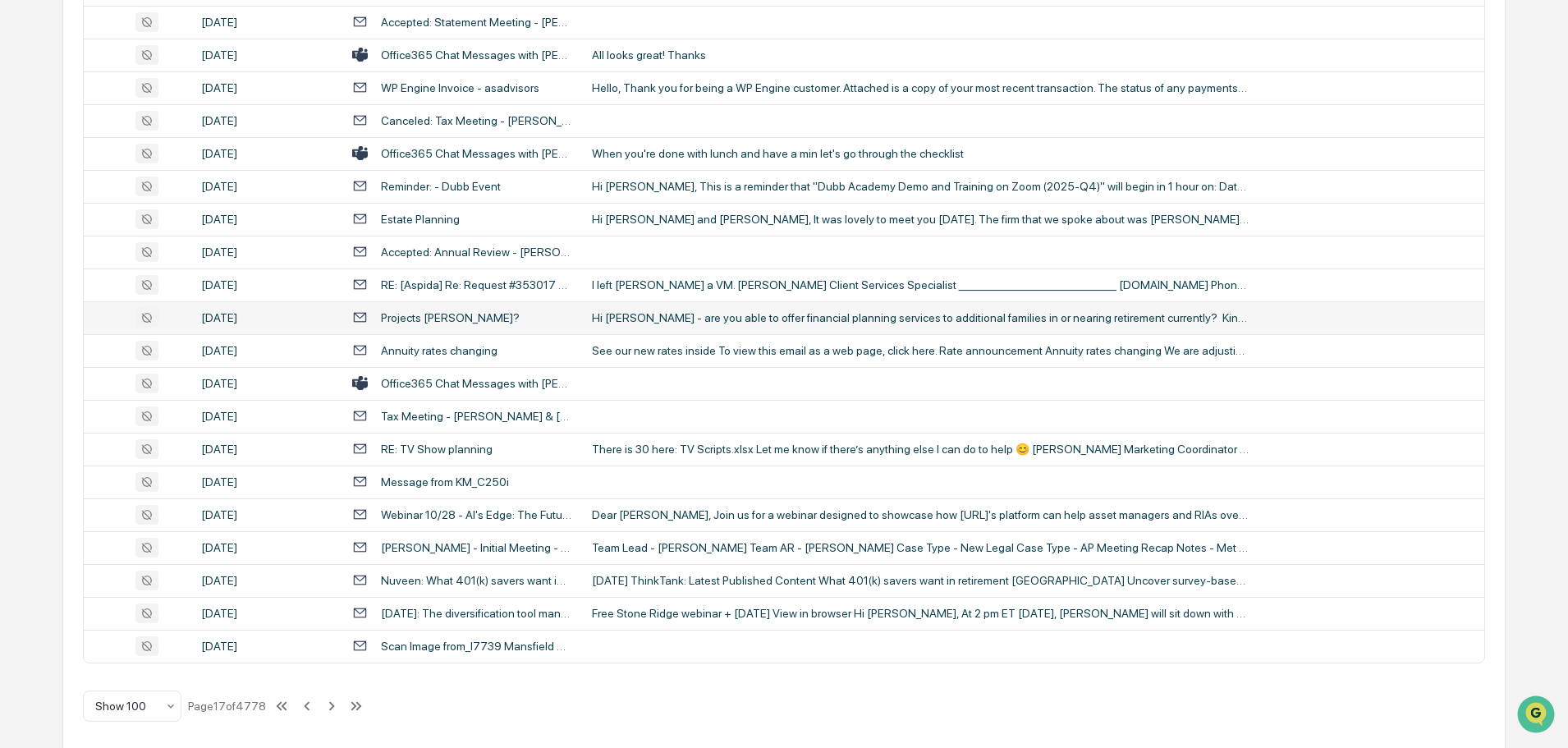
scroll to position [3008, 0]
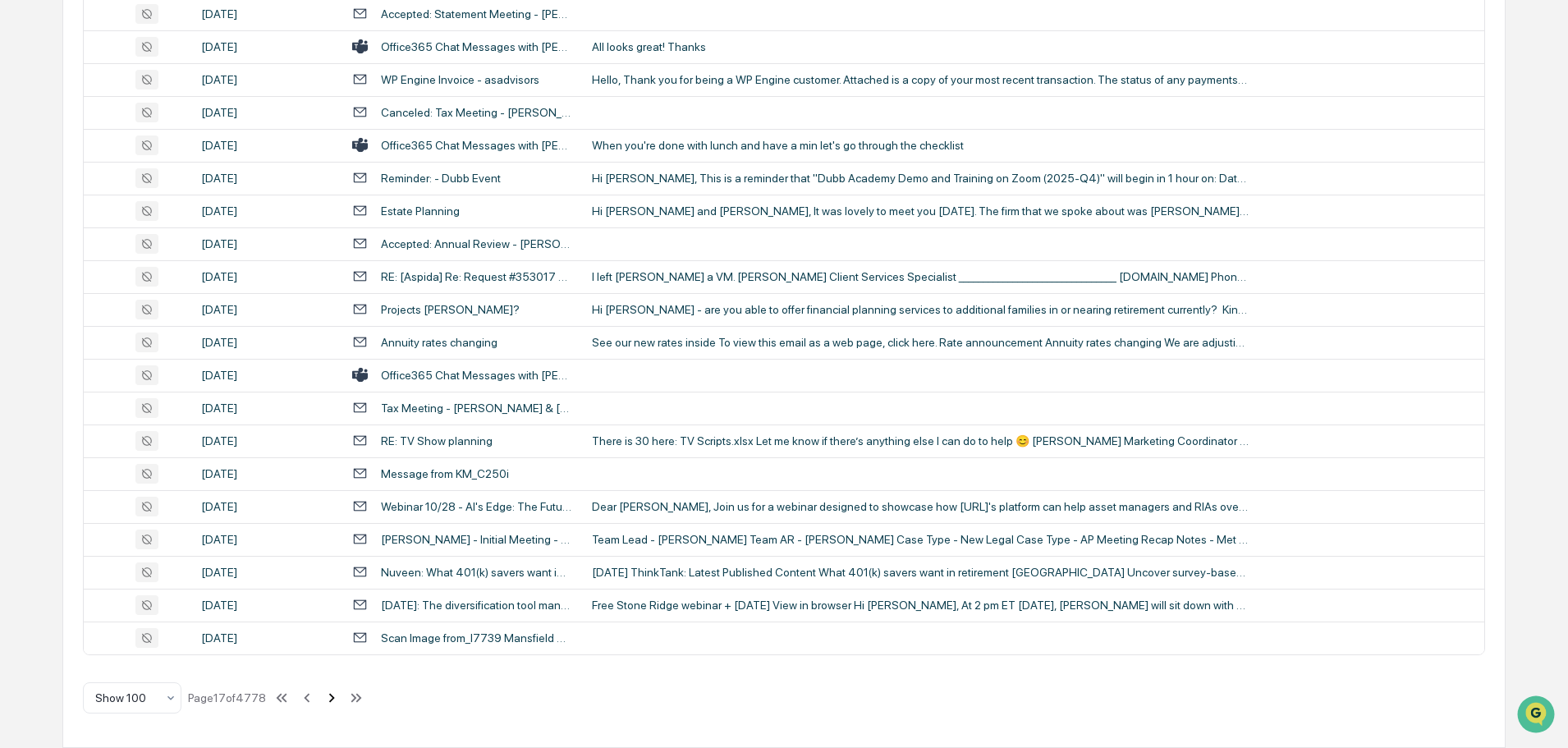
click at [329, 698] on icon at bounding box center [331, 698] width 18 height 18
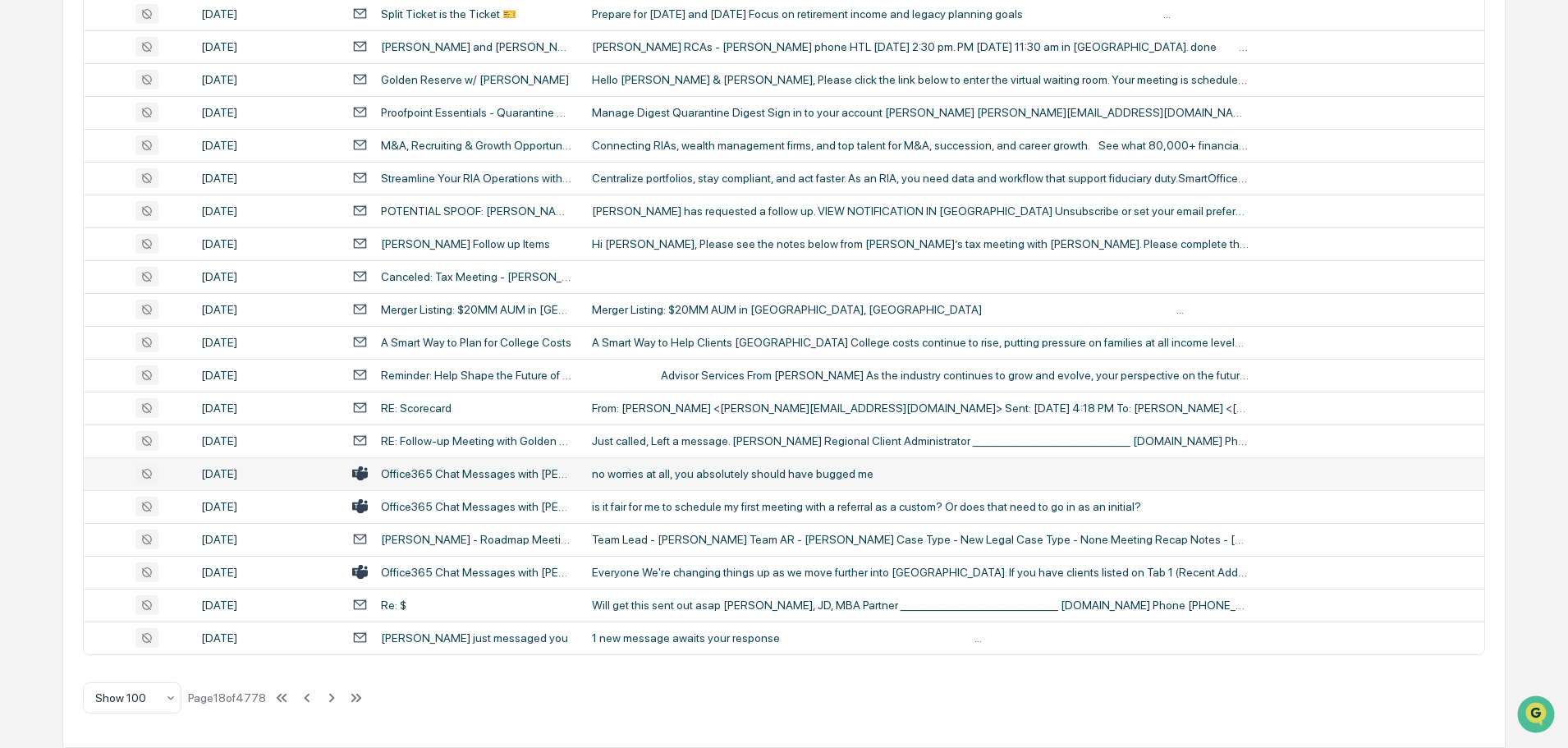
click at [664, 473] on div "no worries at all, you absolutely should have bugged me" at bounding box center [920, 474] width 657 height 14
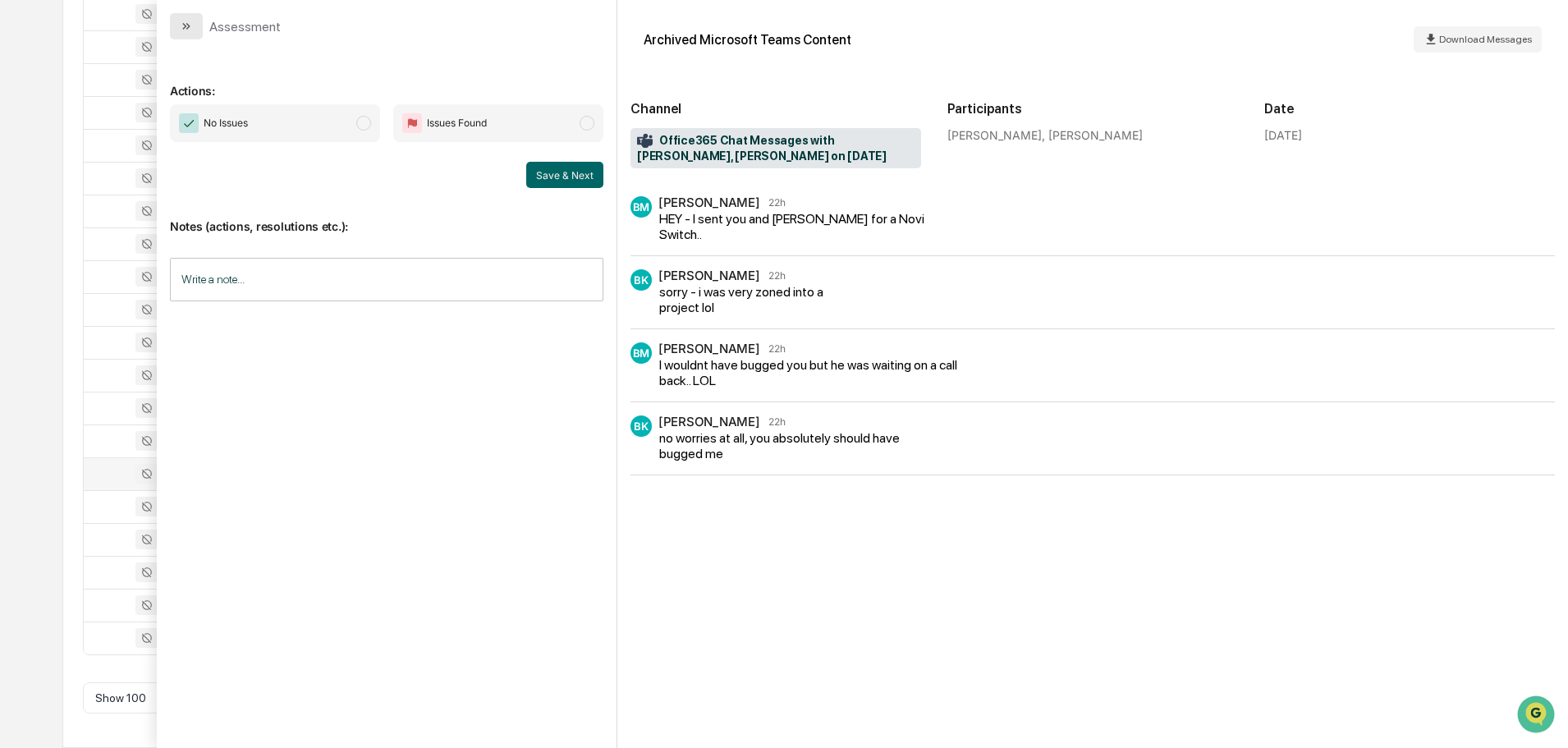
click at [177, 19] on button "modal" at bounding box center [186, 26] width 33 height 26
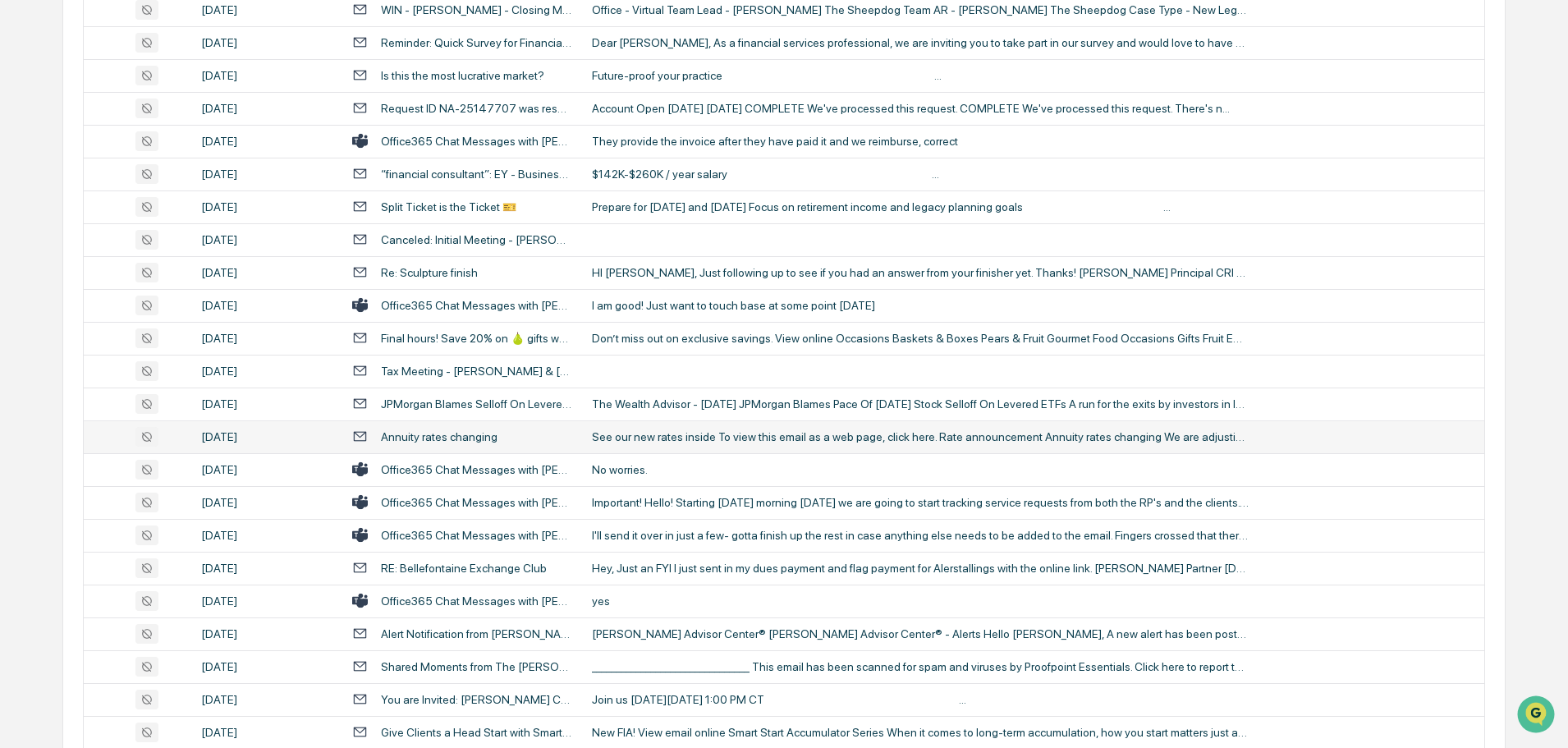
scroll to position [1365, 0]
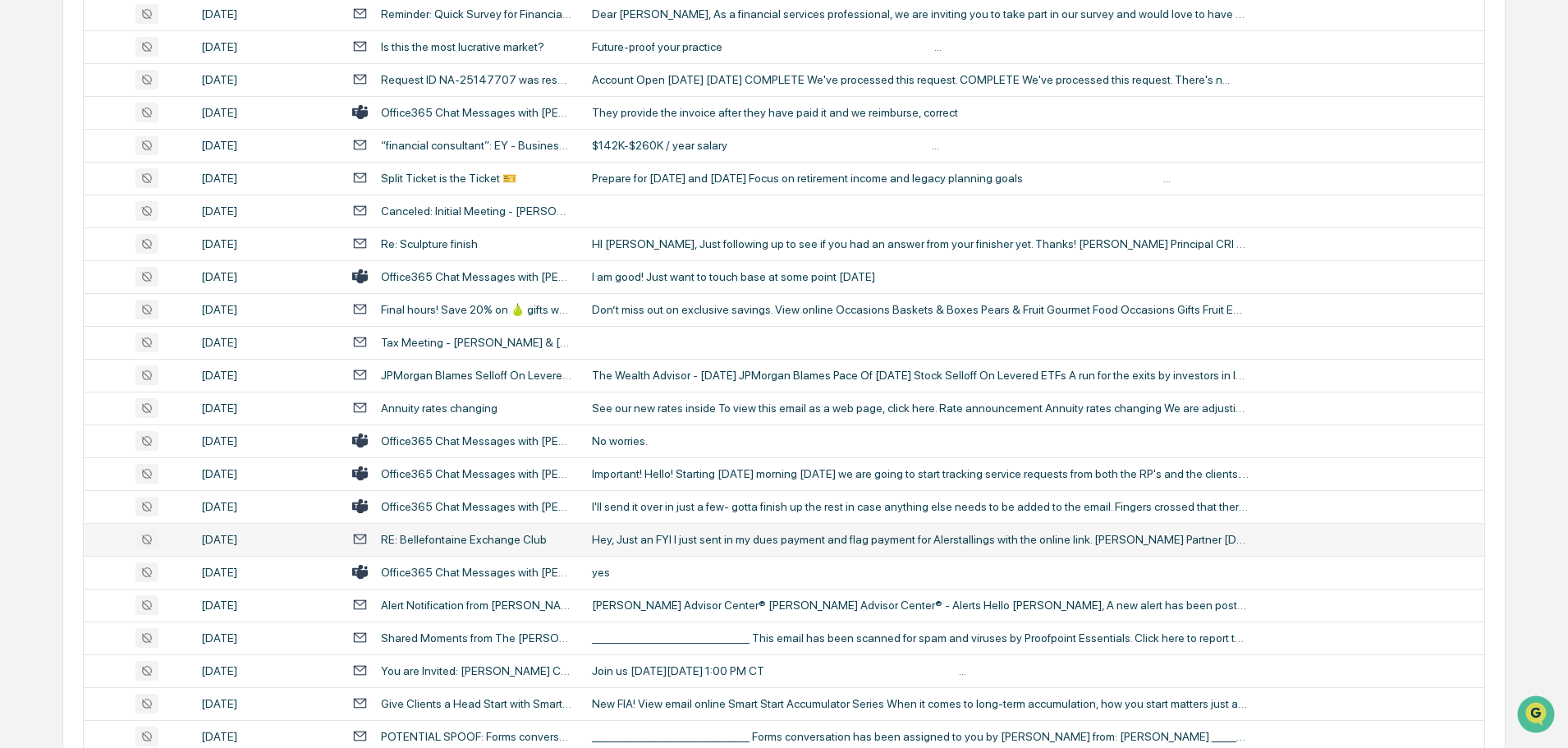
click at [714, 536] on div "Hey, Just an FYI I just sent in my dues payment and flag payment for Alerstalli…" at bounding box center [920, 540] width 657 height 14
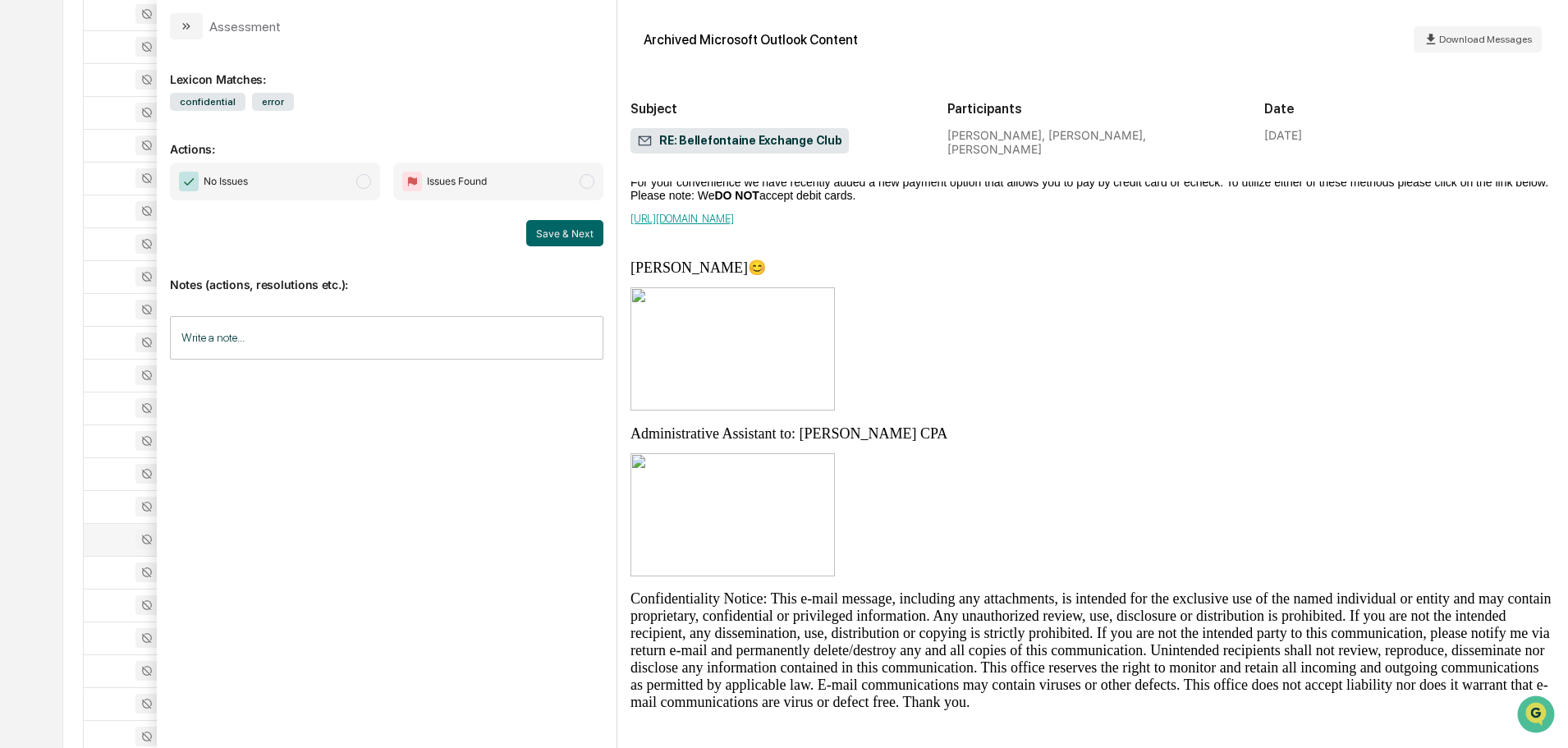
scroll to position [940, 0]
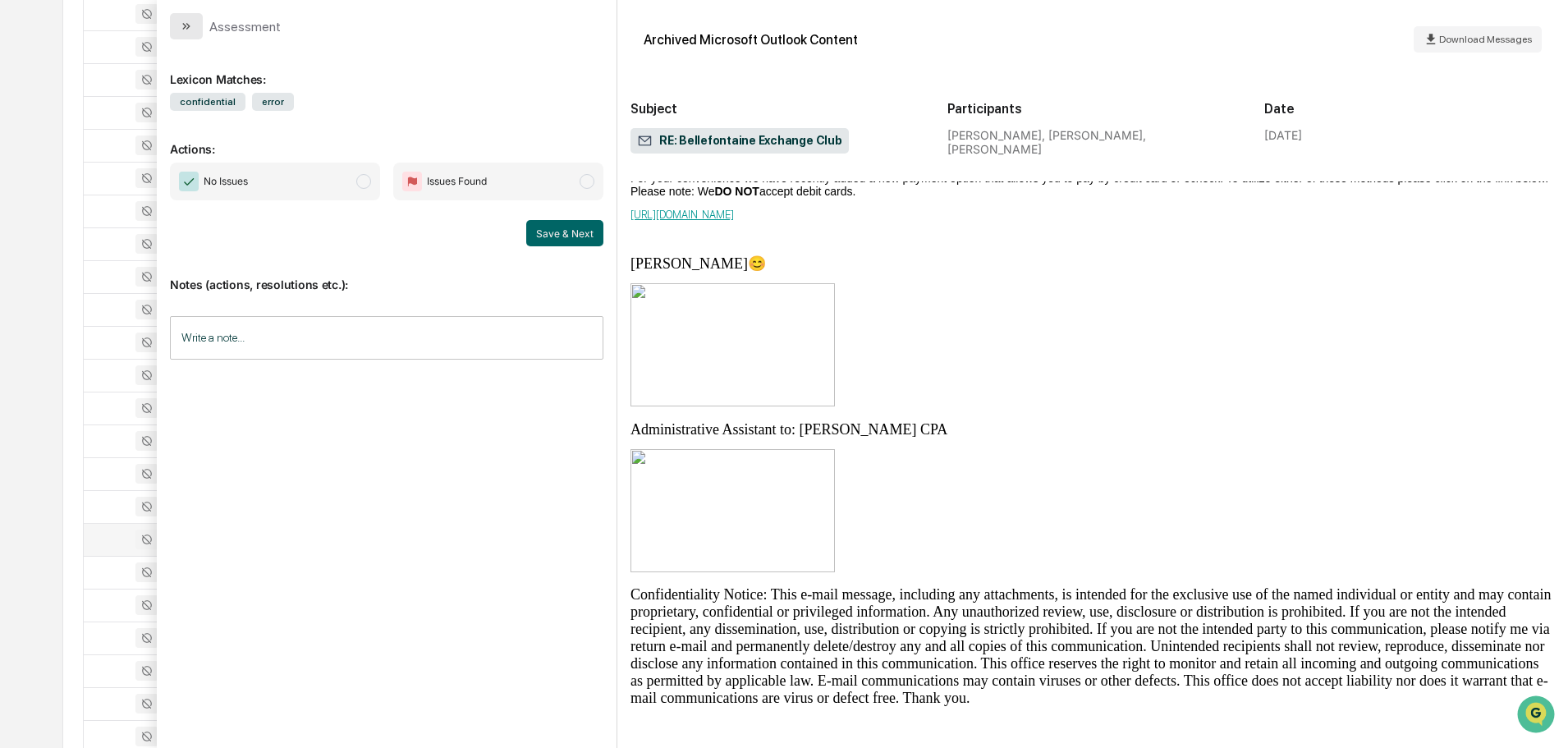
click at [190, 25] on icon "modal" at bounding box center [187, 26] width 14 height 14
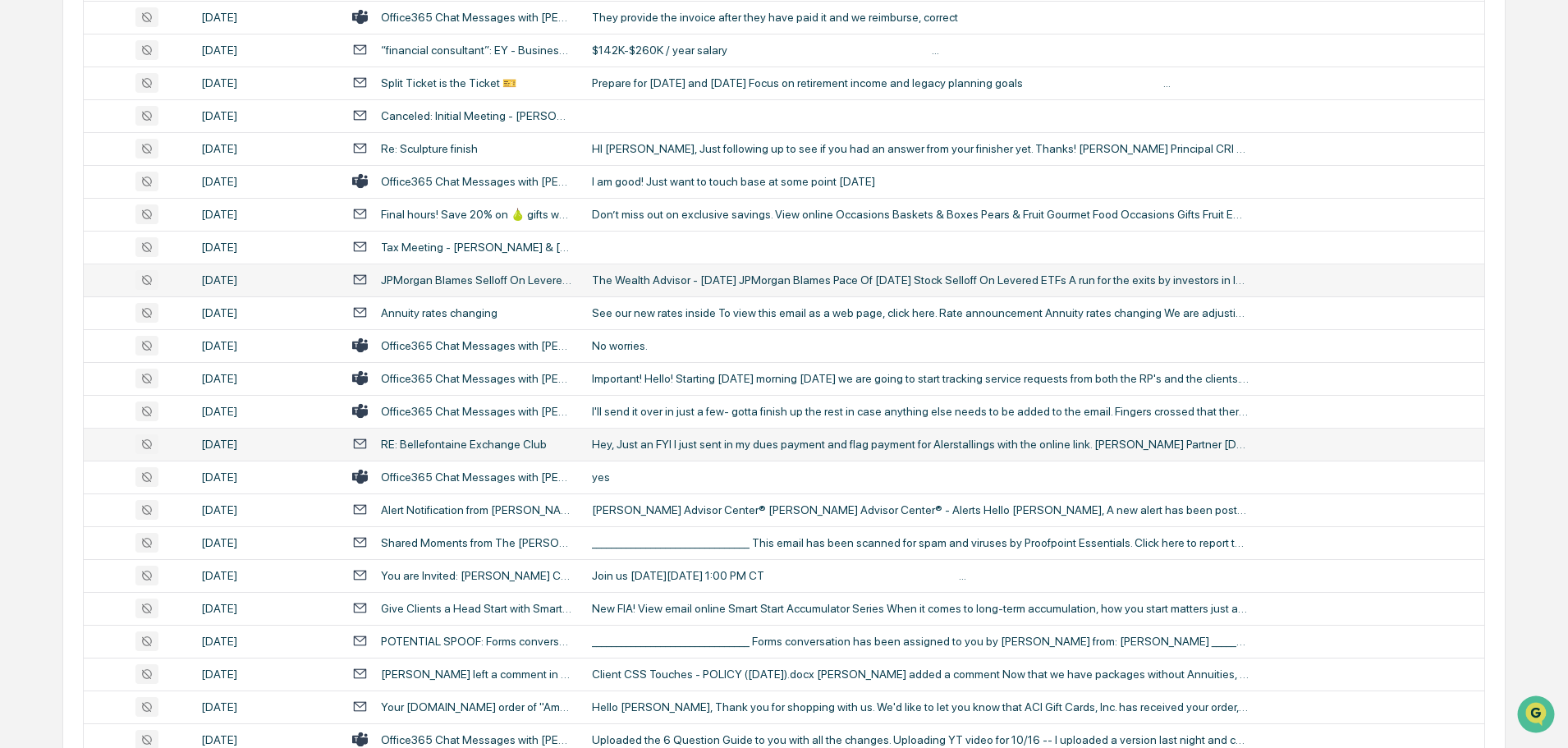
scroll to position [1529, 0]
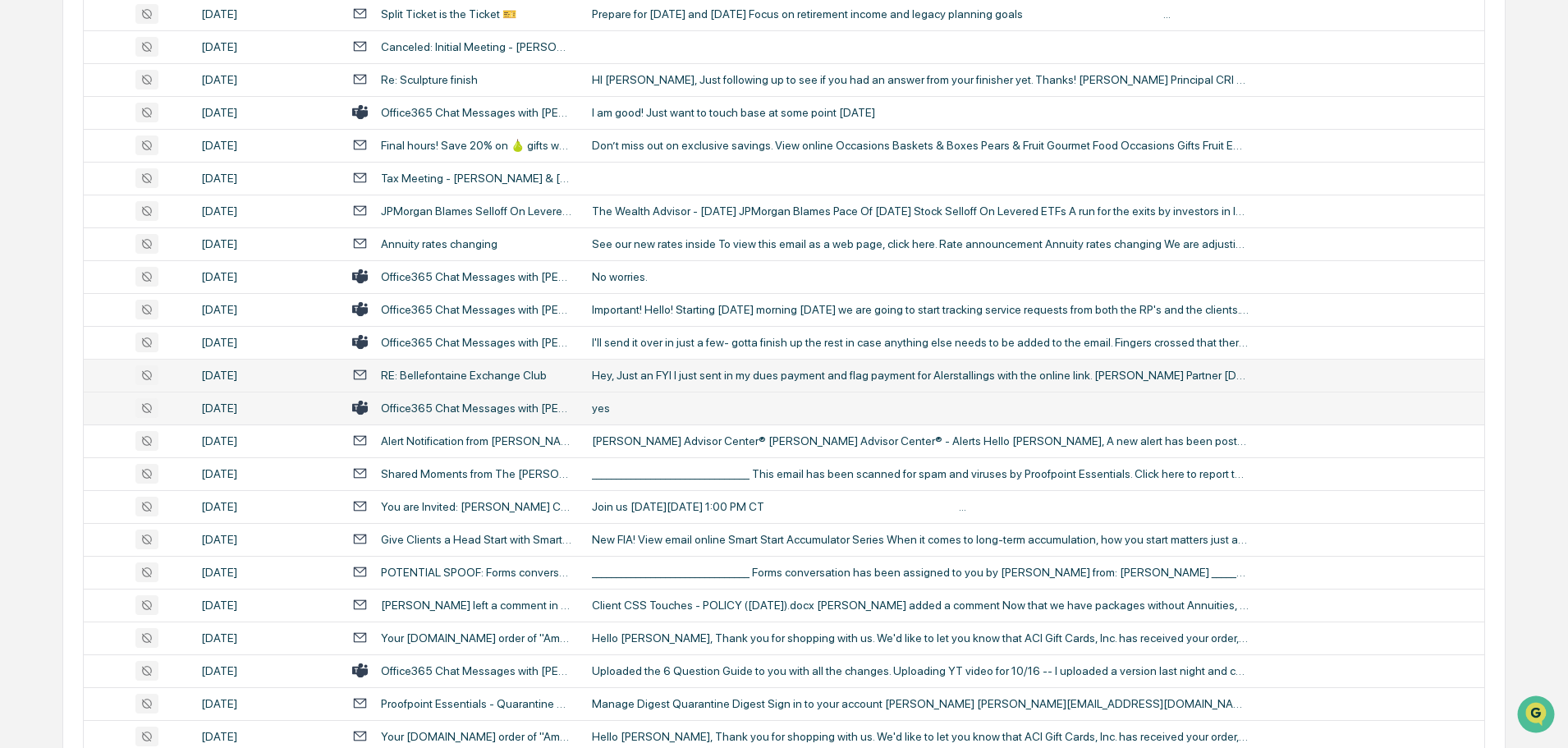
click at [653, 408] on div "yes" at bounding box center [920, 408] width 657 height 14
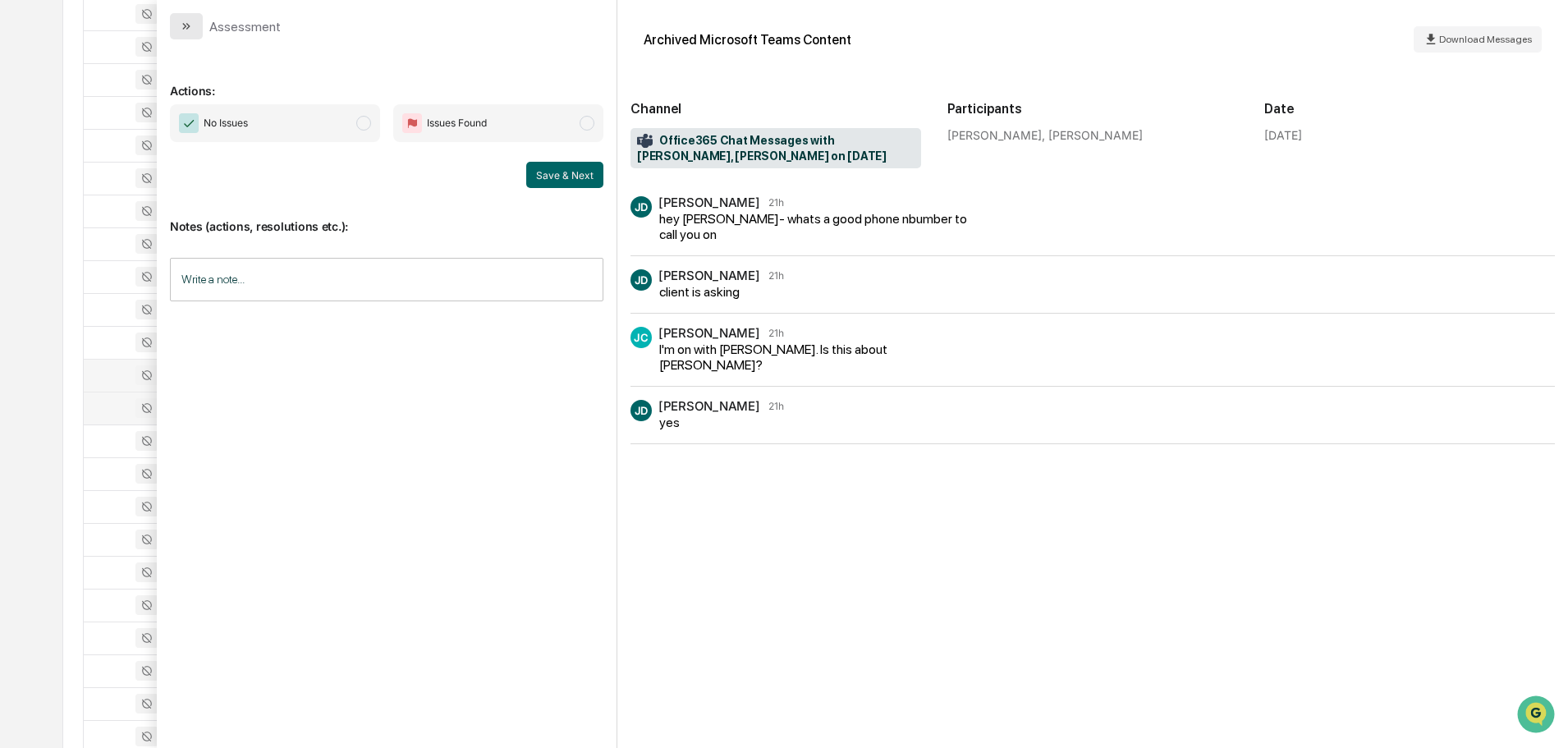
click at [194, 29] on button "modal" at bounding box center [186, 26] width 33 height 26
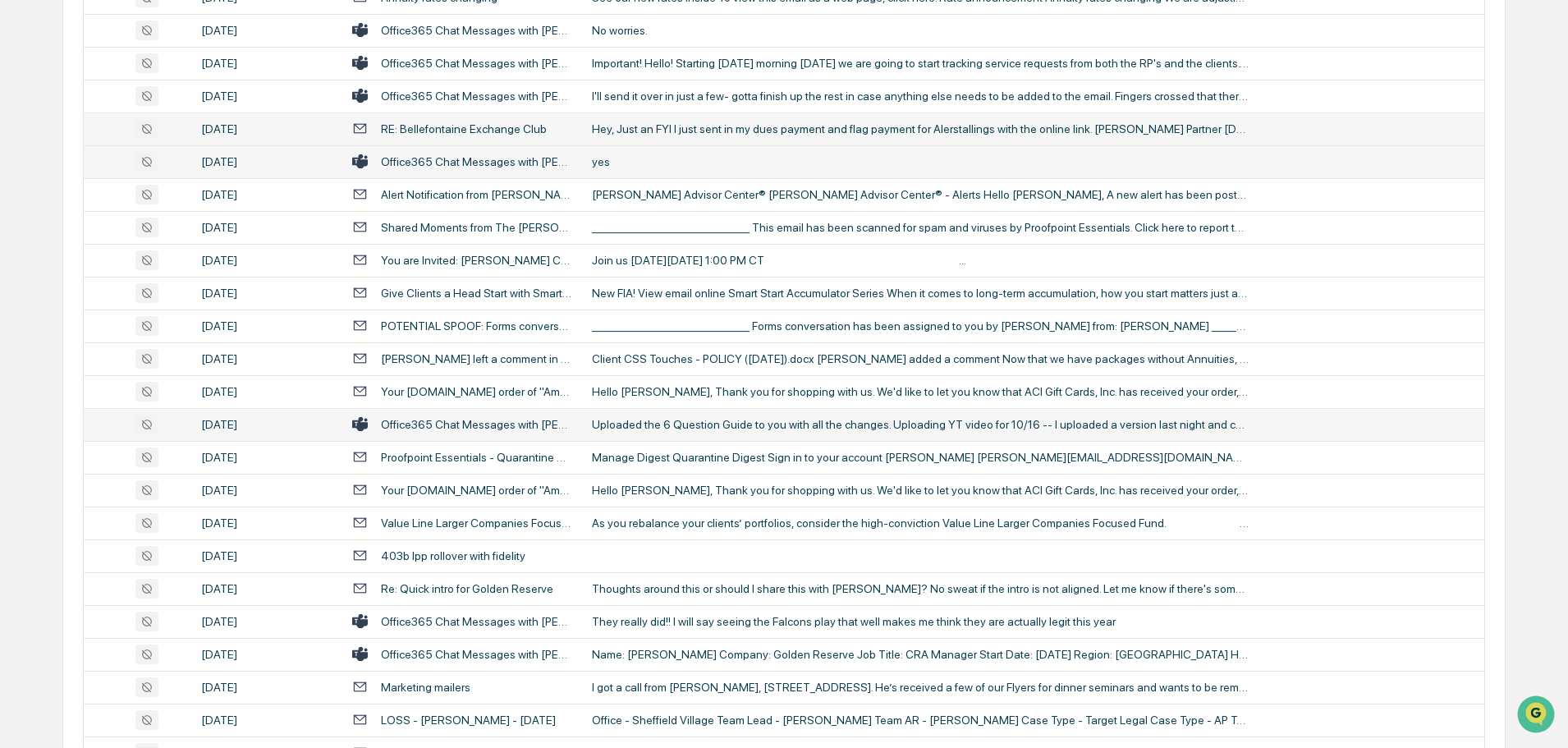
scroll to position [1857, 0]
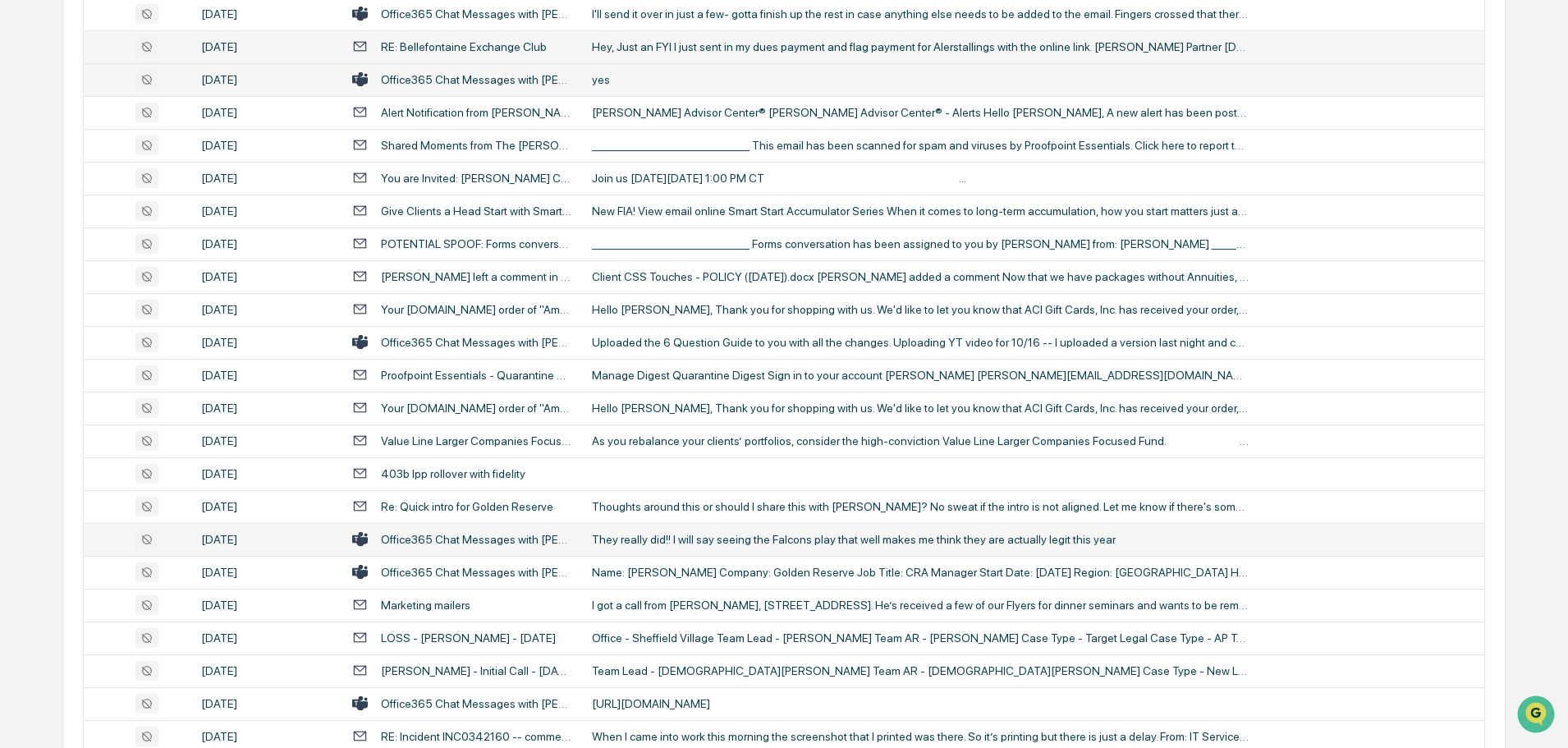
click at [661, 539] on div "They really did!! I will say seeing the Falcons play that well makes me think t…" at bounding box center [920, 540] width 657 height 14
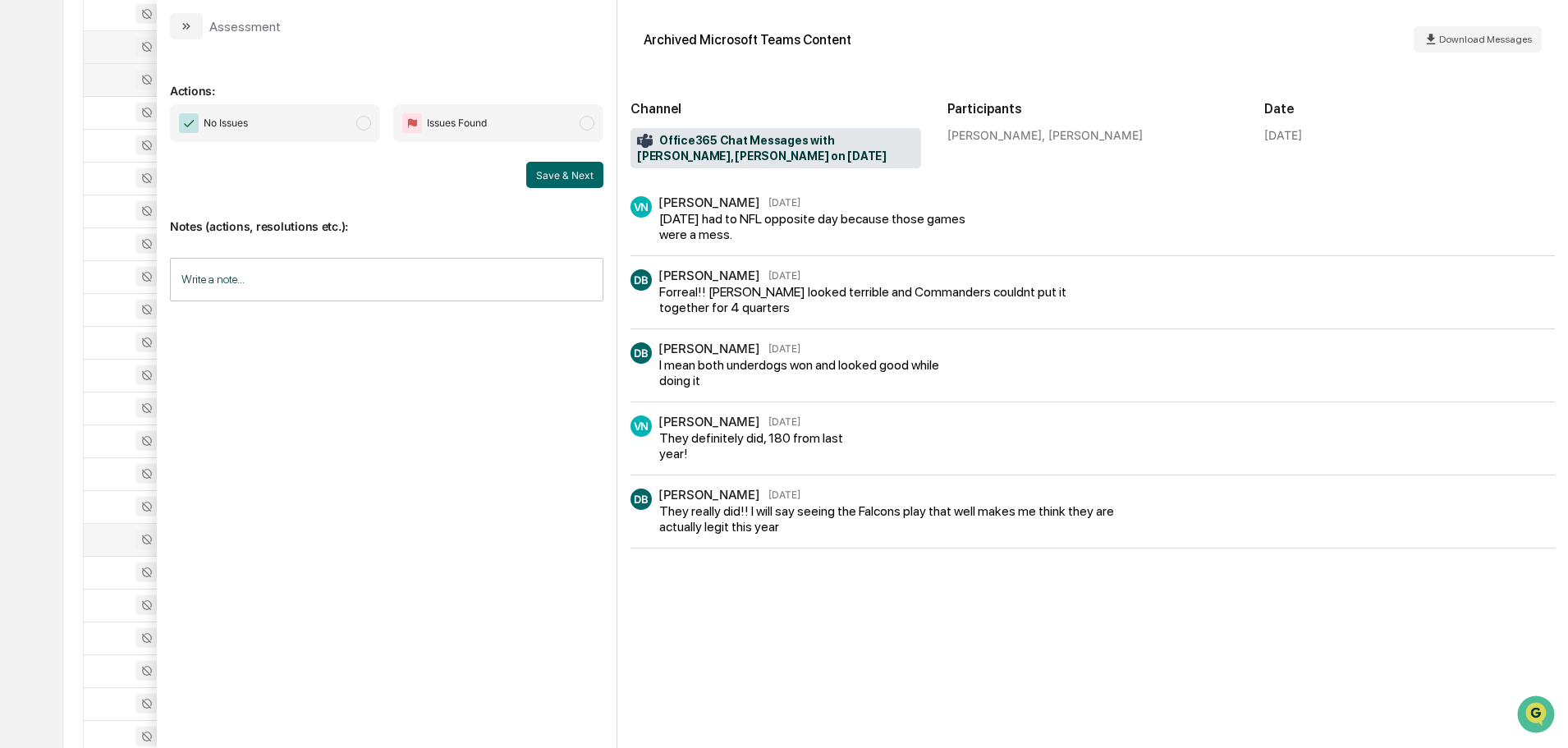
click at [197, 24] on button "modal" at bounding box center [186, 26] width 33 height 26
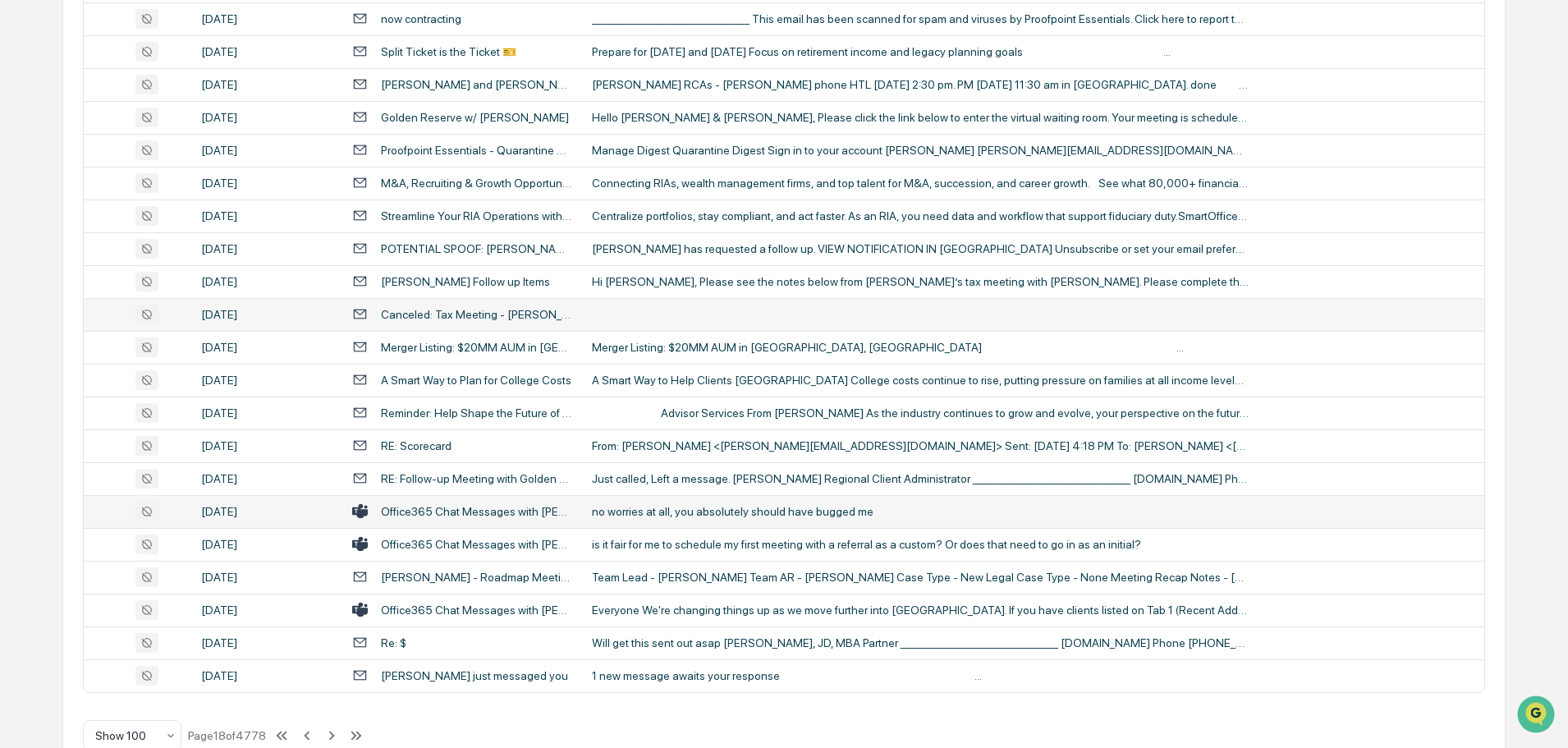
scroll to position [3008, 0]
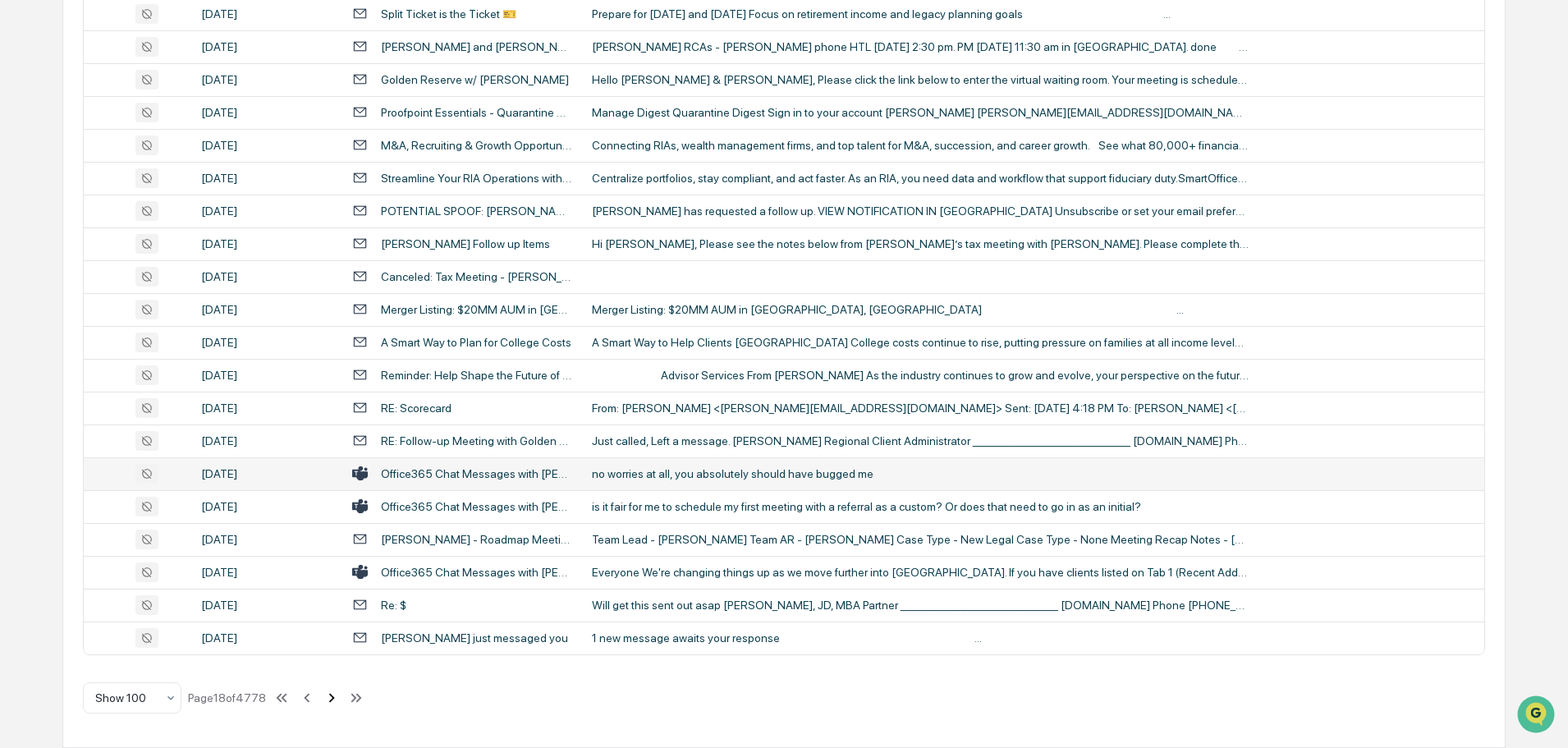
click at [336, 700] on icon at bounding box center [331, 698] width 18 height 18
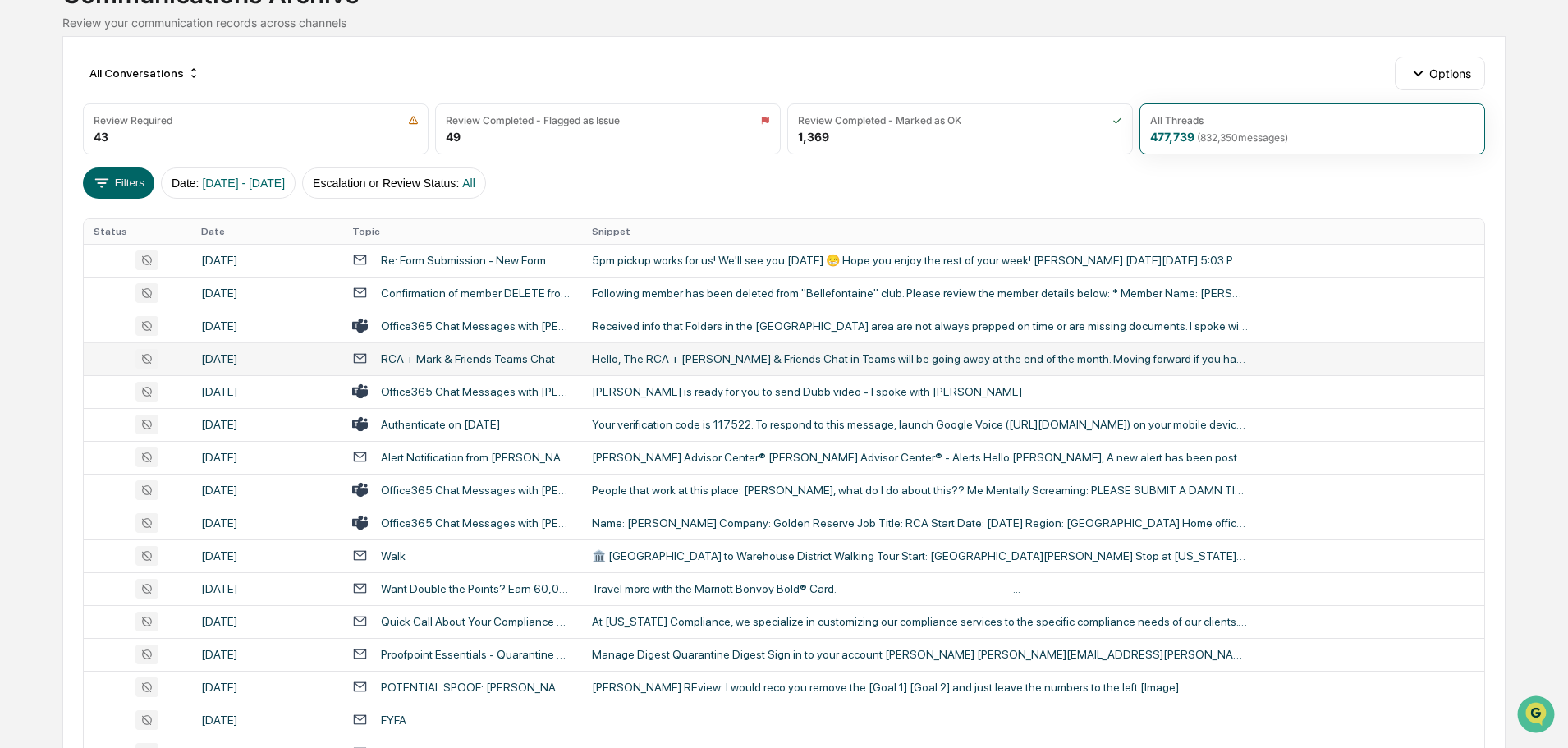
scroll to position [215, 0]
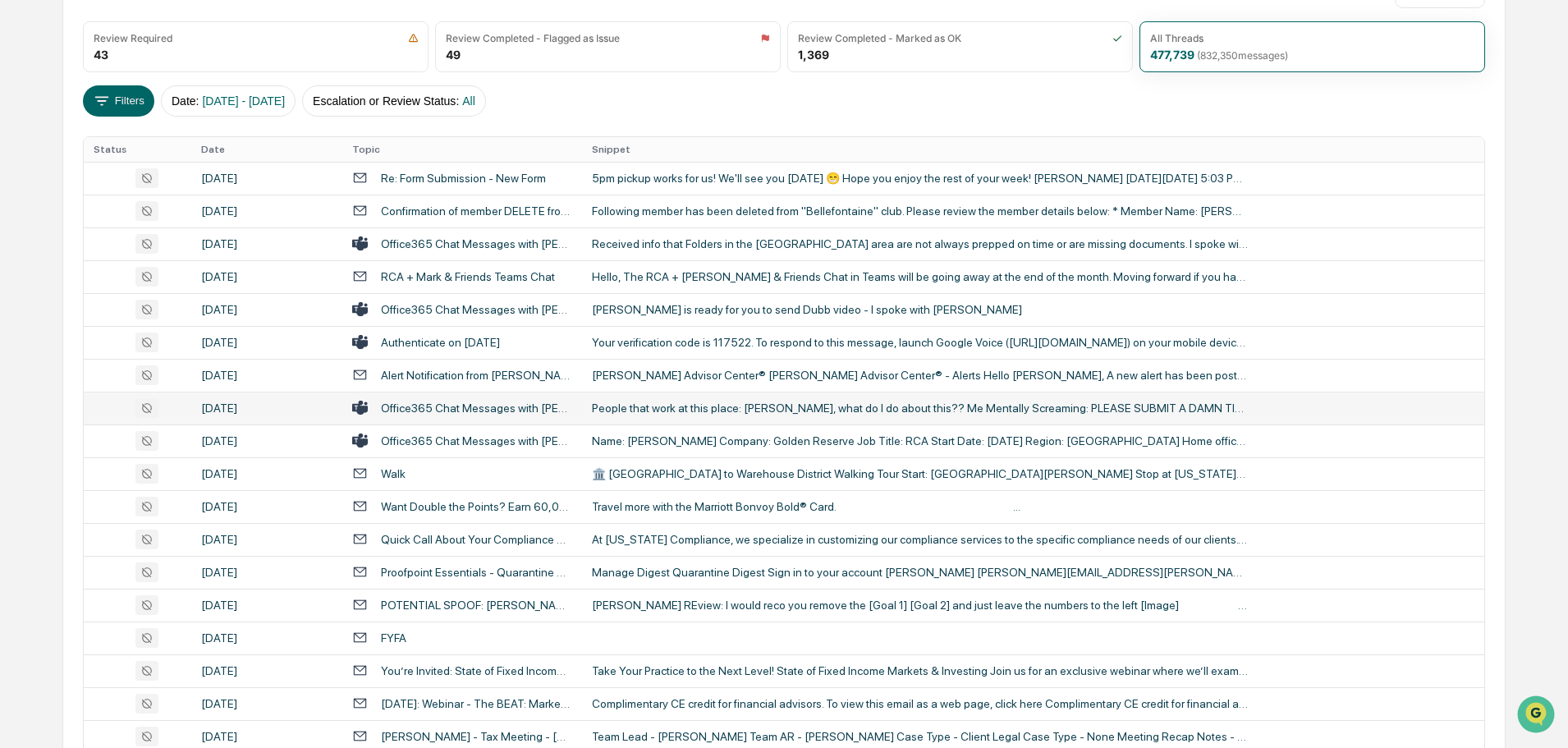
click at [665, 405] on div "People that work at this place: [PERSON_NAME], what do I do about this?? Me Men…" at bounding box center [920, 408] width 657 height 14
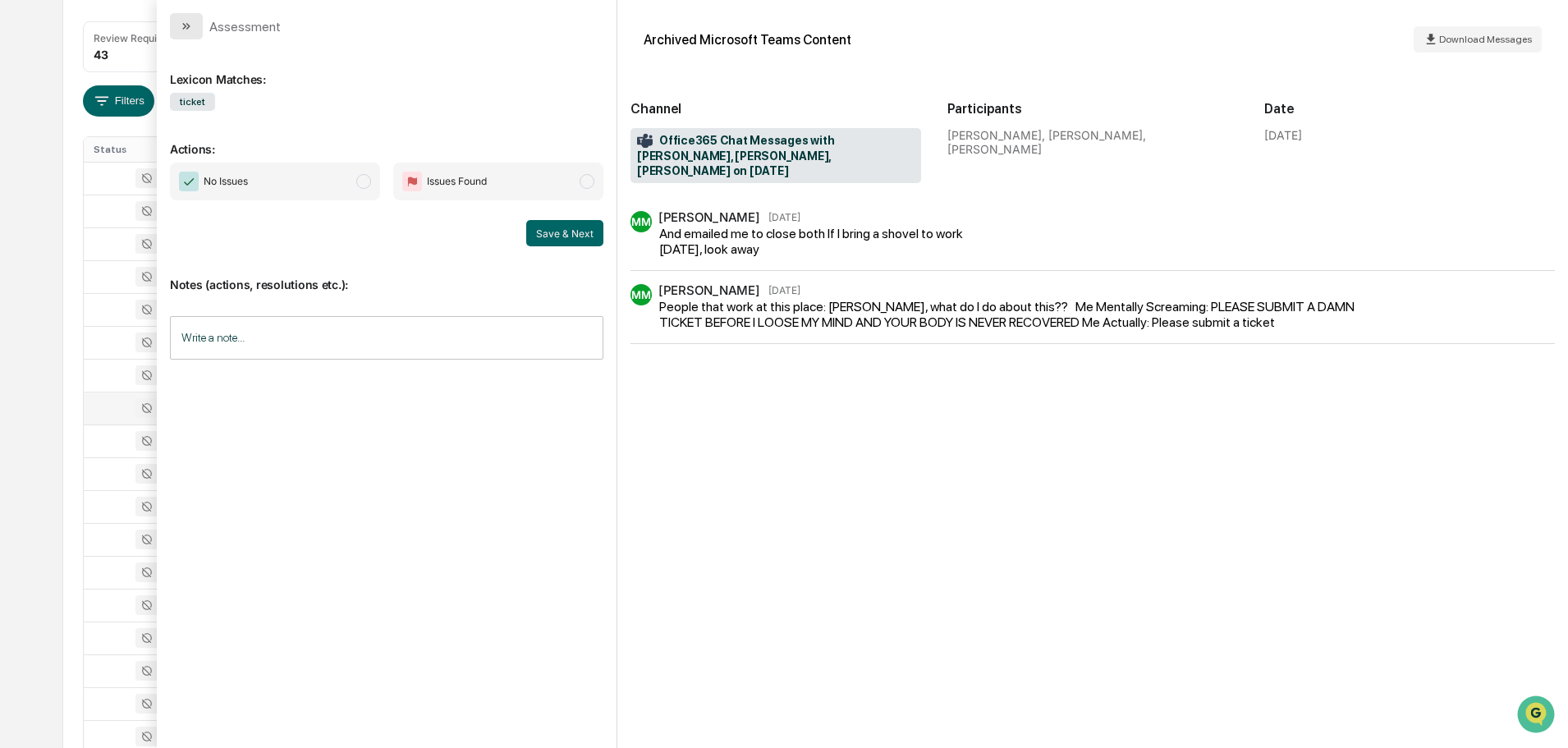
click at [188, 26] on icon "modal" at bounding box center [187, 26] width 14 height 14
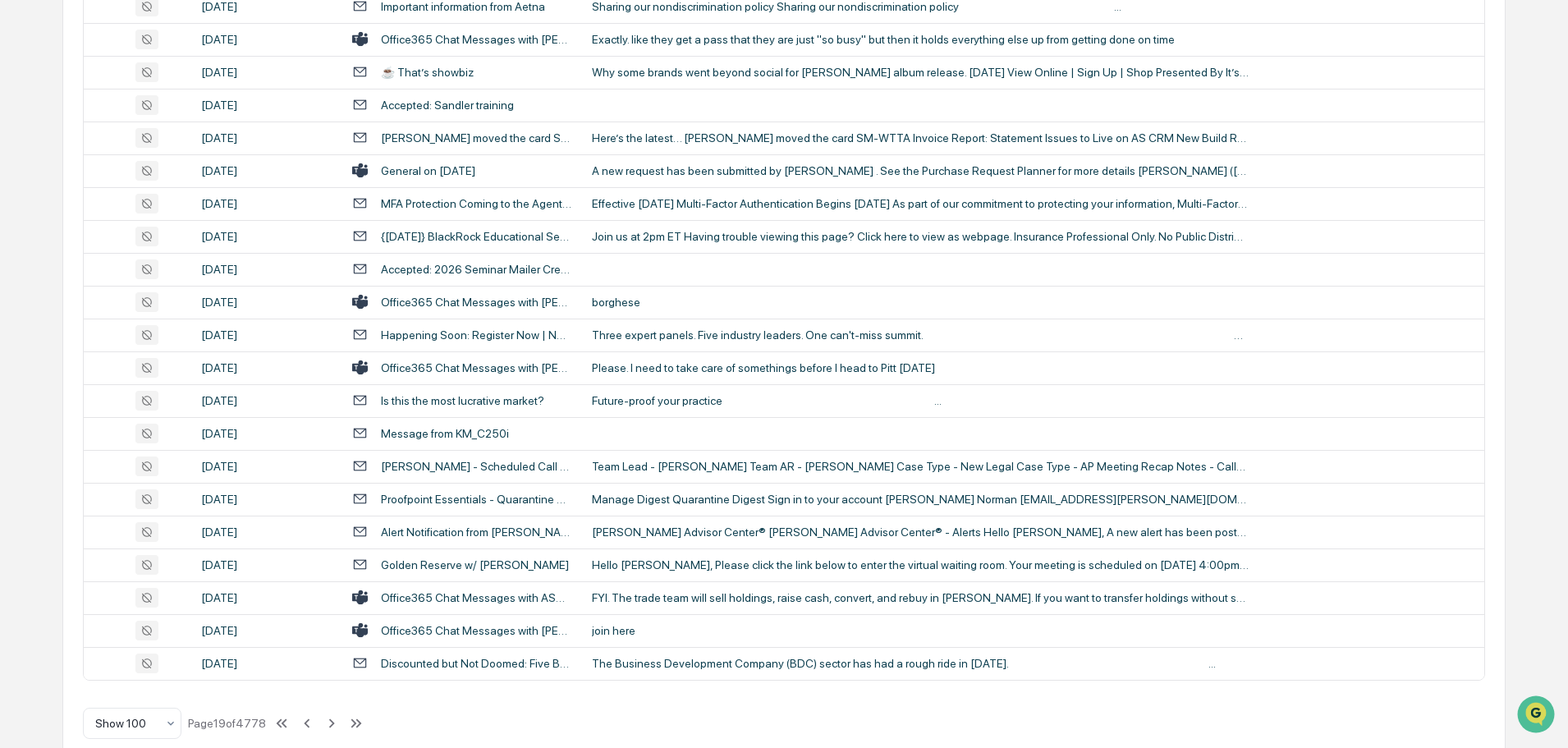
scroll to position [3008, 0]
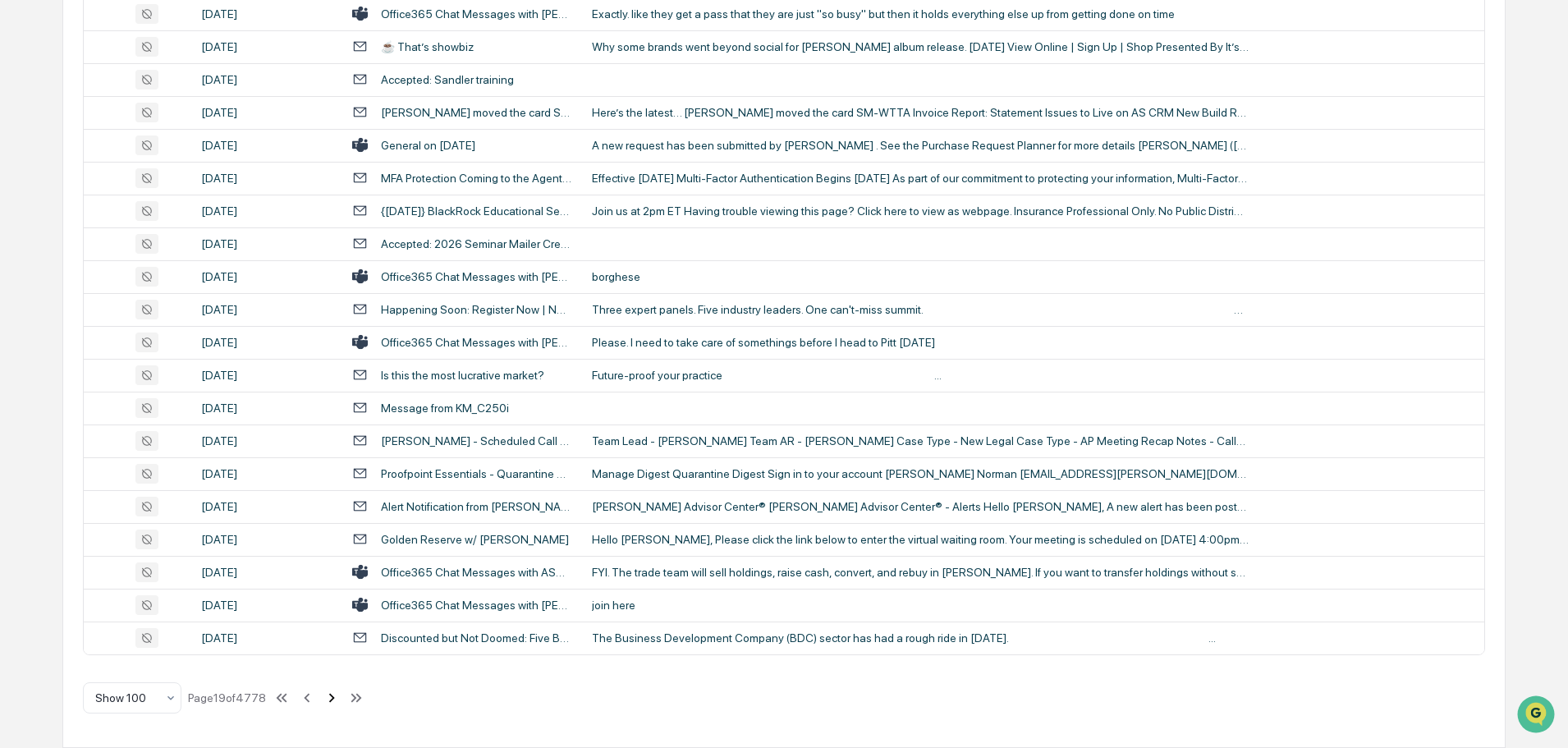
click at [331, 697] on icon at bounding box center [331, 698] width 18 height 18
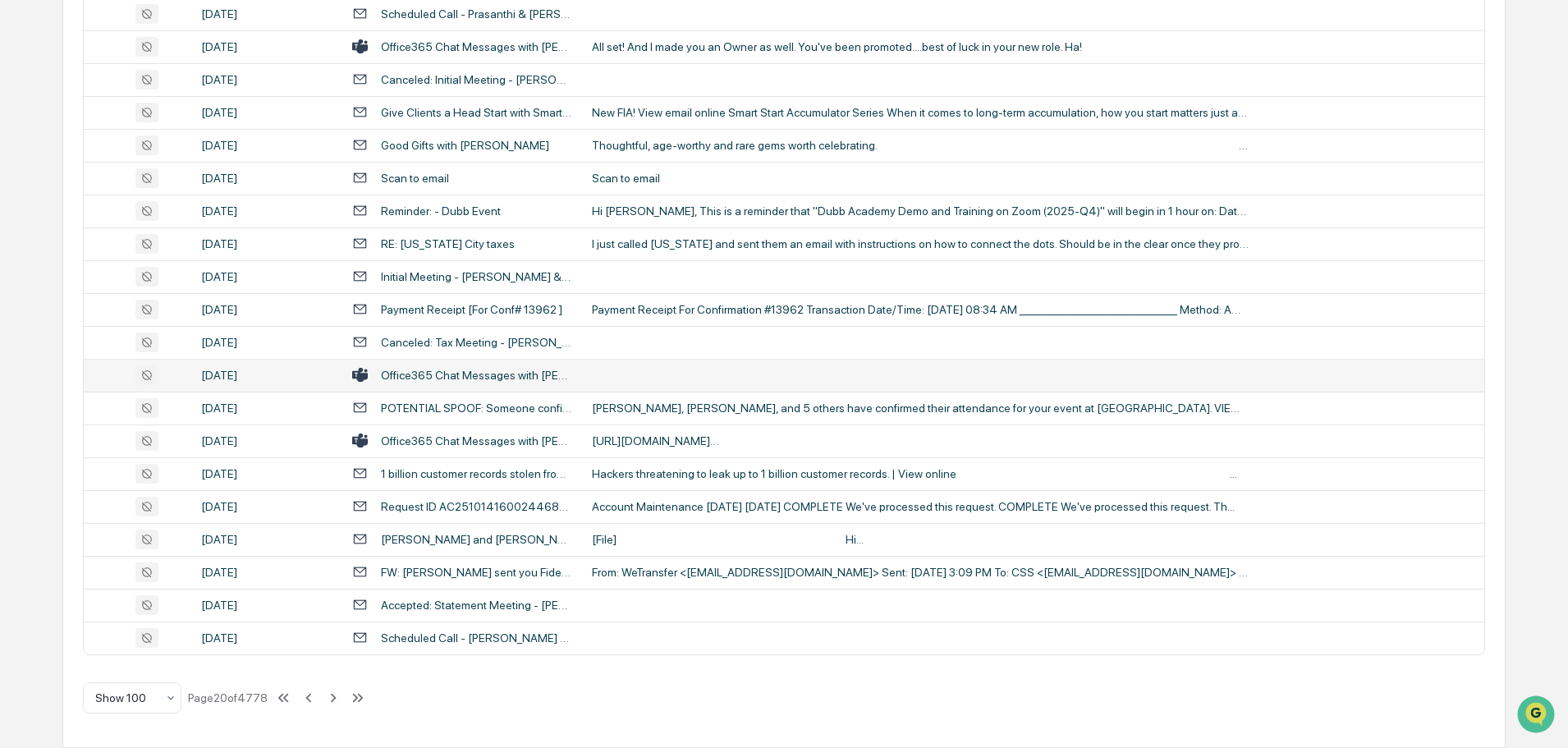
click at [671, 380] on td at bounding box center [1032, 375] width 902 height 33
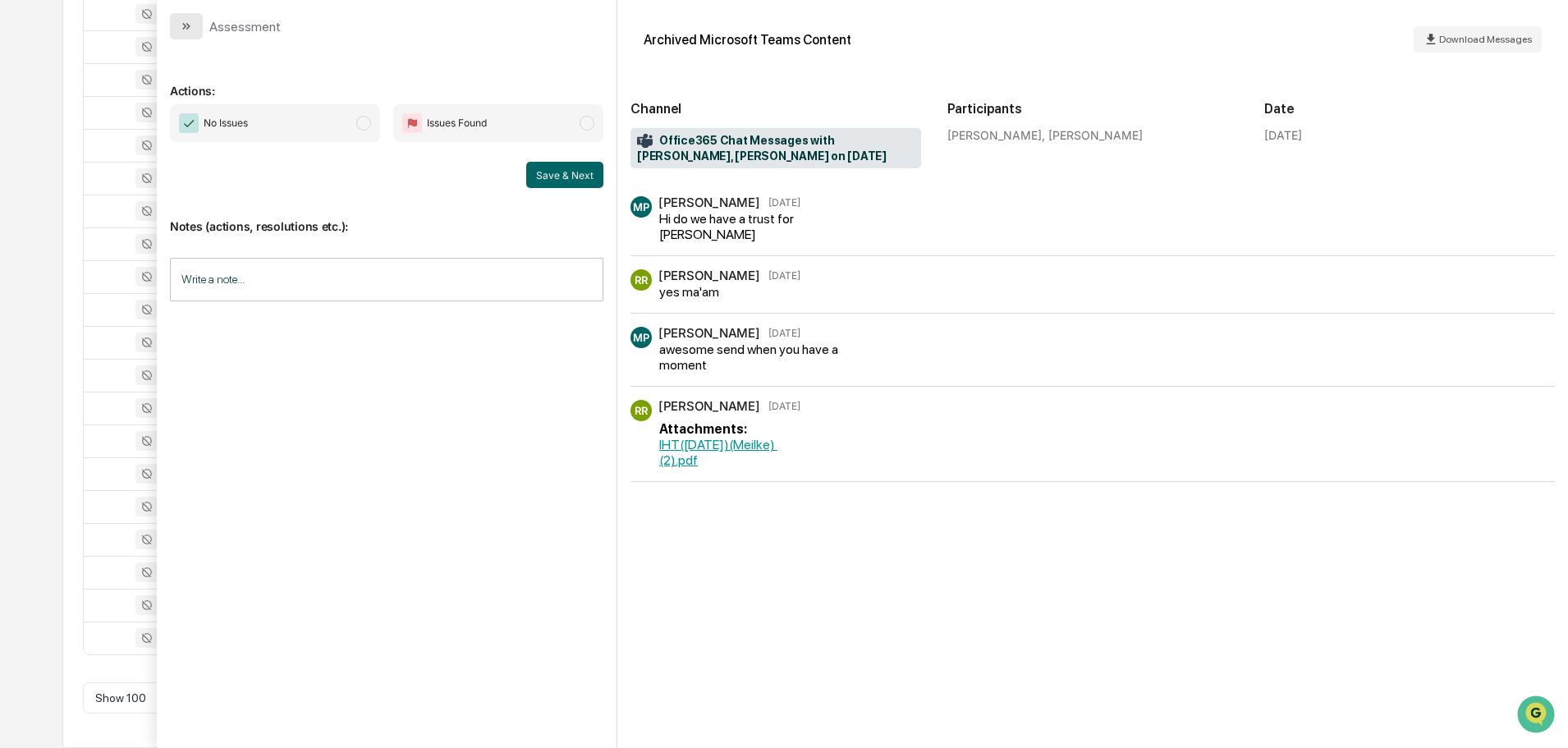
click at [180, 27] on icon "modal" at bounding box center [187, 26] width 14 height 14
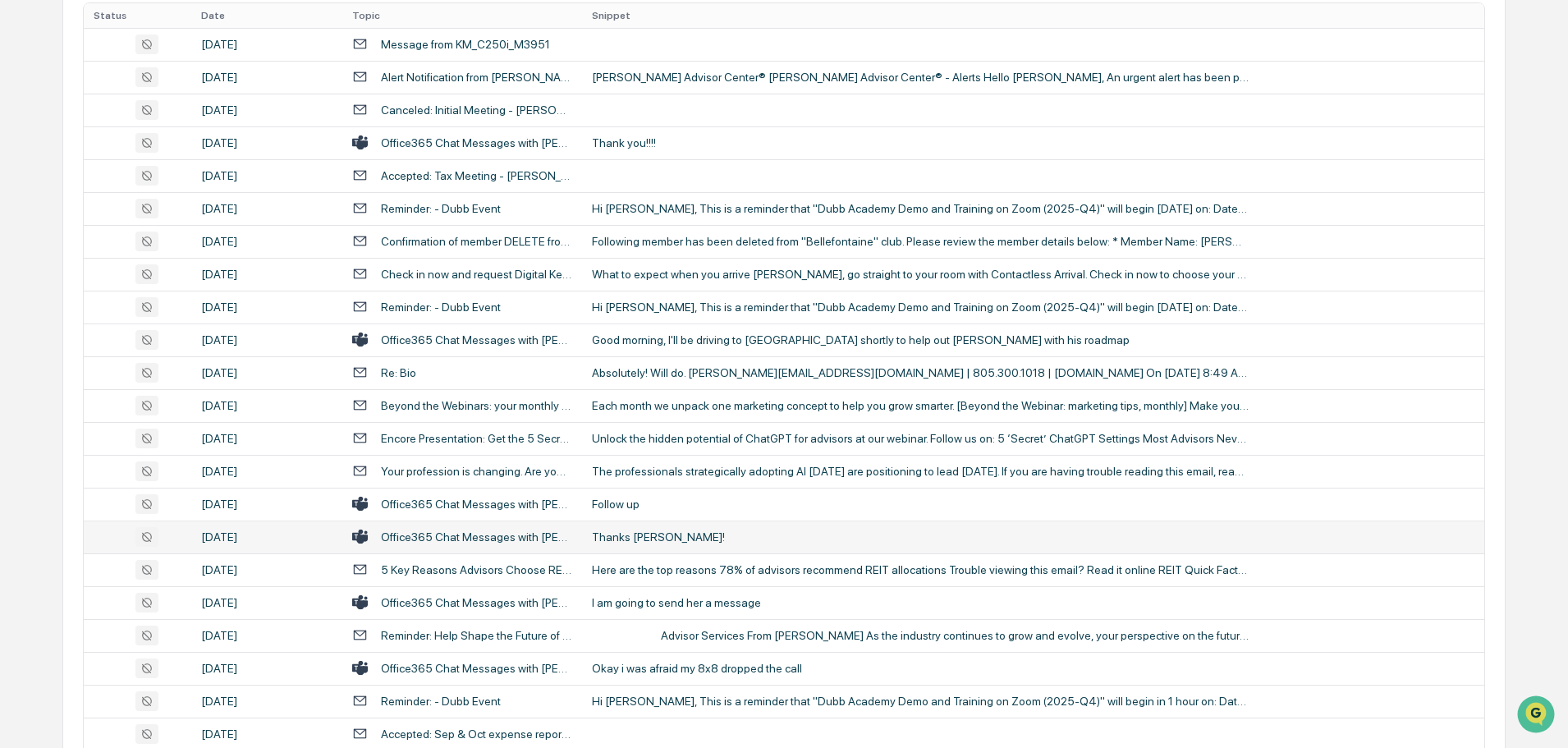
scroll to position [411, 0]
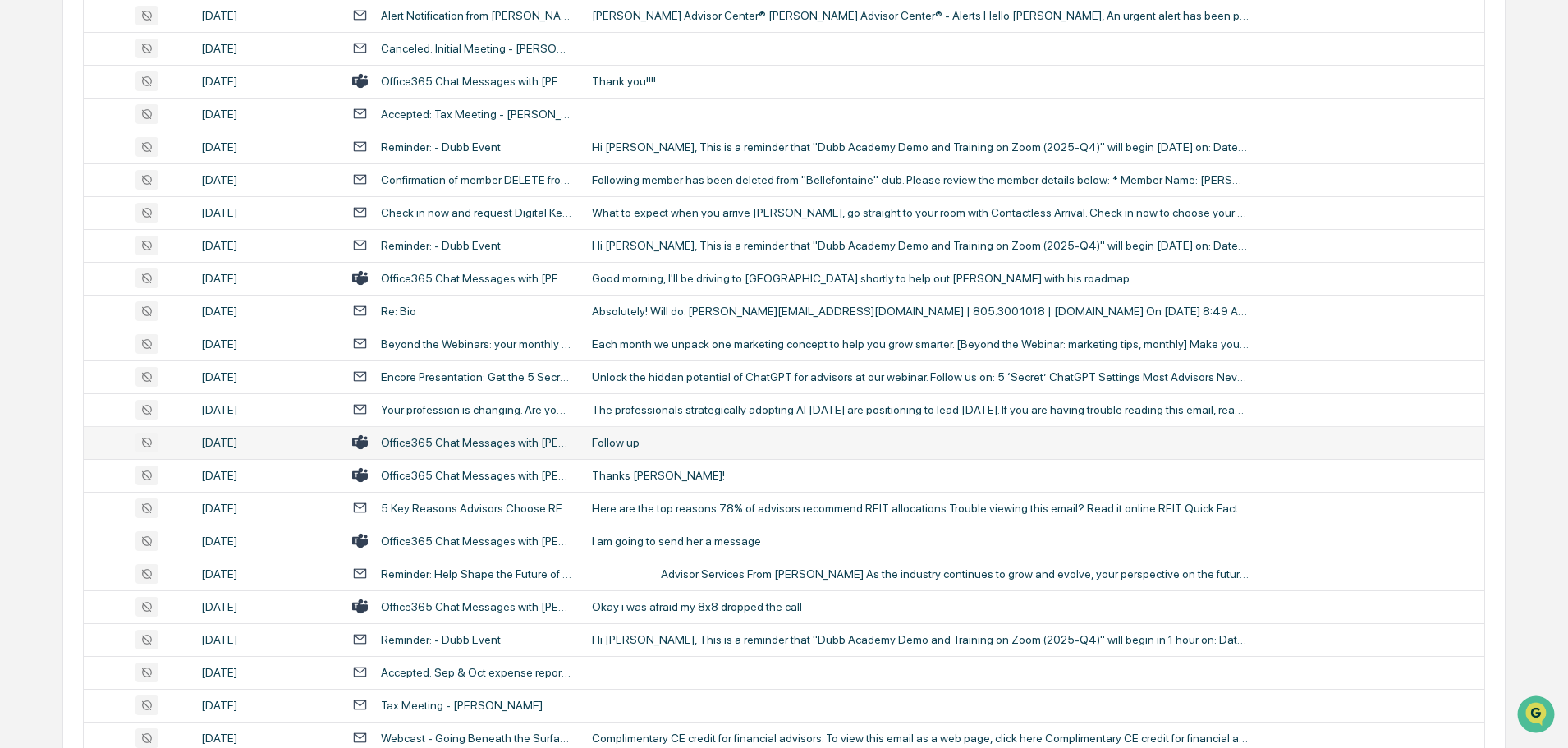
click at [660, 441] on div "Follow up" at bounding box center [920, 443] width 657 height 14
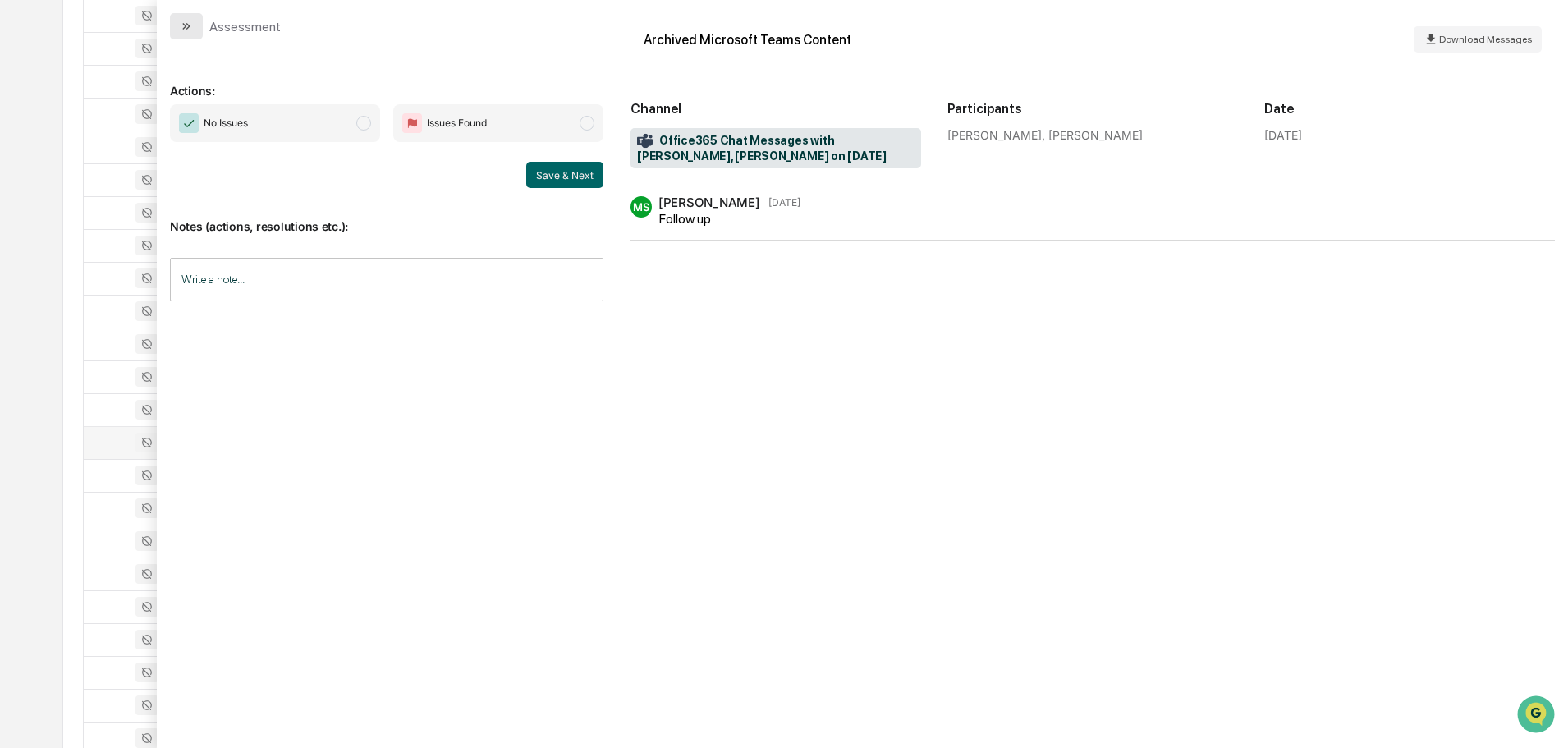
click at [194, 33] on button "modal" at bounding box center [186, 26] width 33 height 26
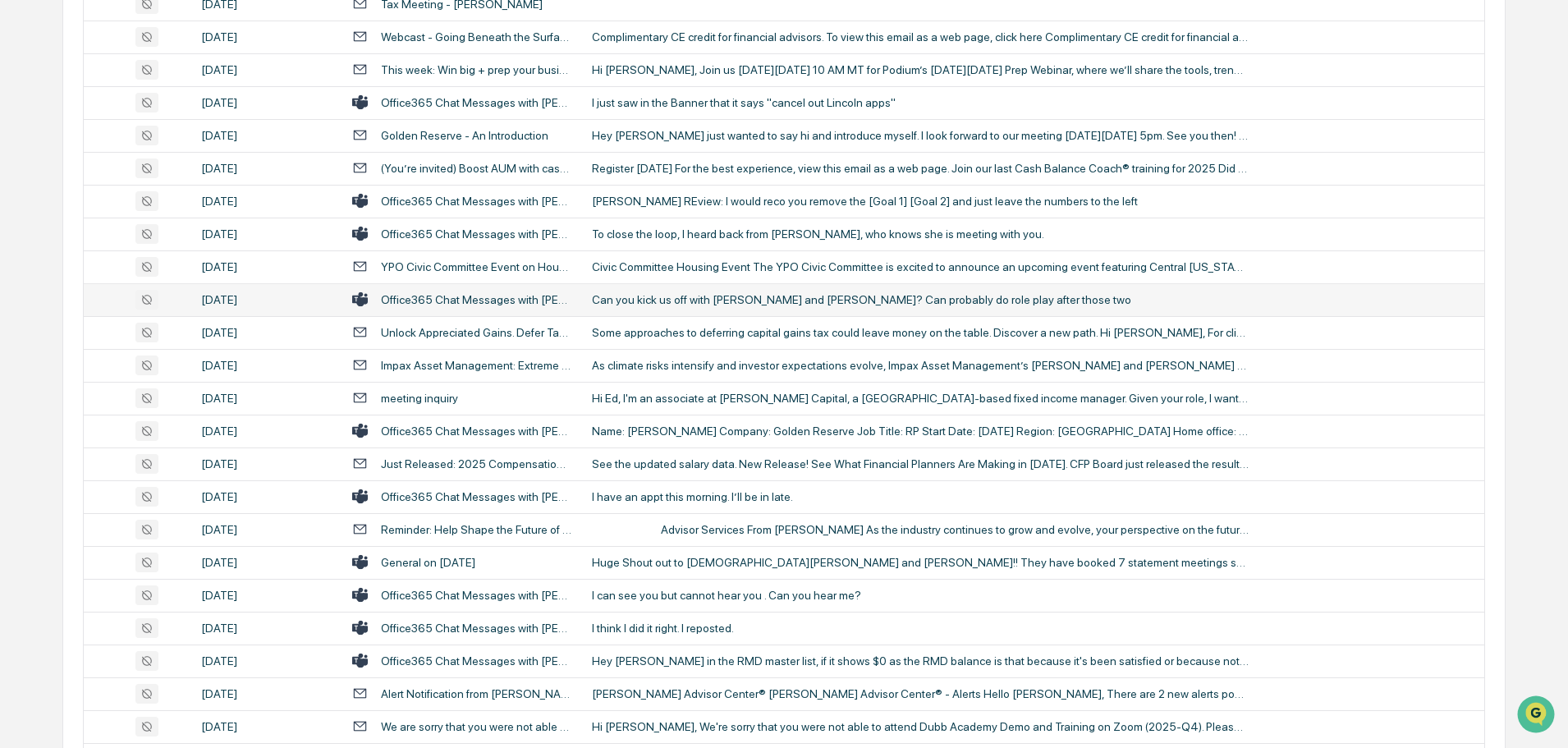
scroll to position [1150, 0]
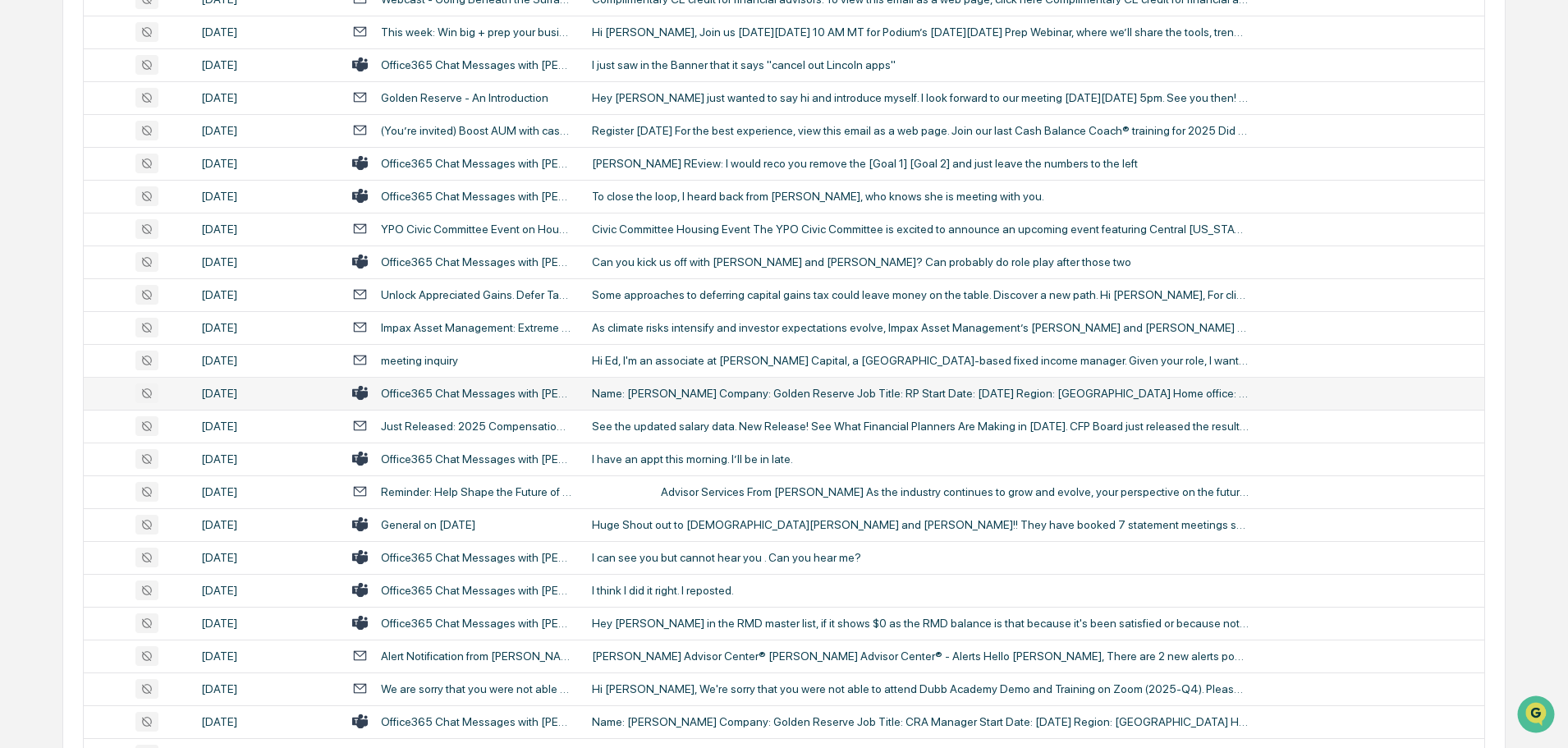
click at [691, 390] on div "Name: [PERSON_NAME] Company: Golden Reserve Job Title: RP Start Date: [DATE] Re…" at bounding box center [920, 393] width 657 height 14
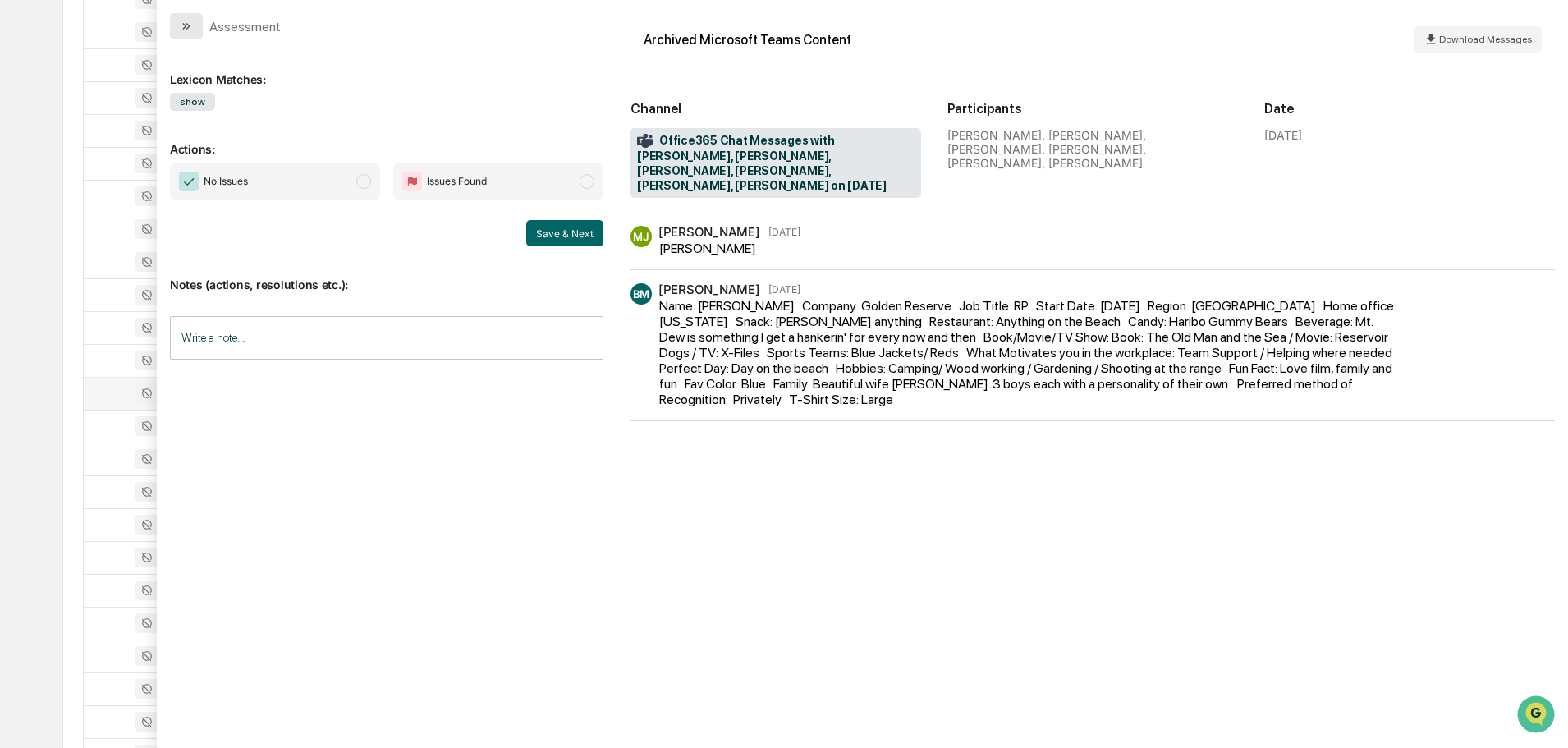
click at [180, 22] on icon "modal" at bounding box center [187, 26] width 14 height 14
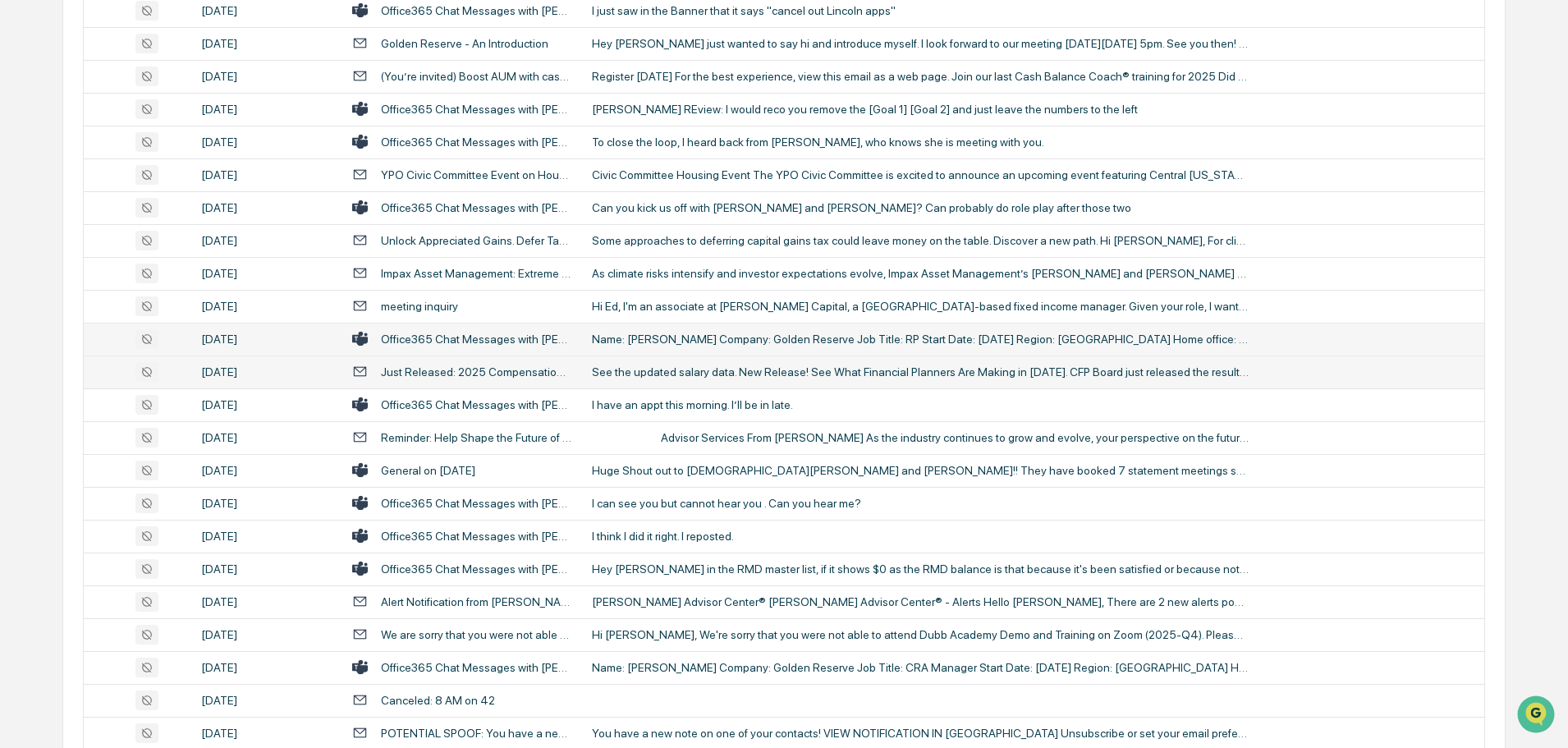
scroll to position [1231, 0]
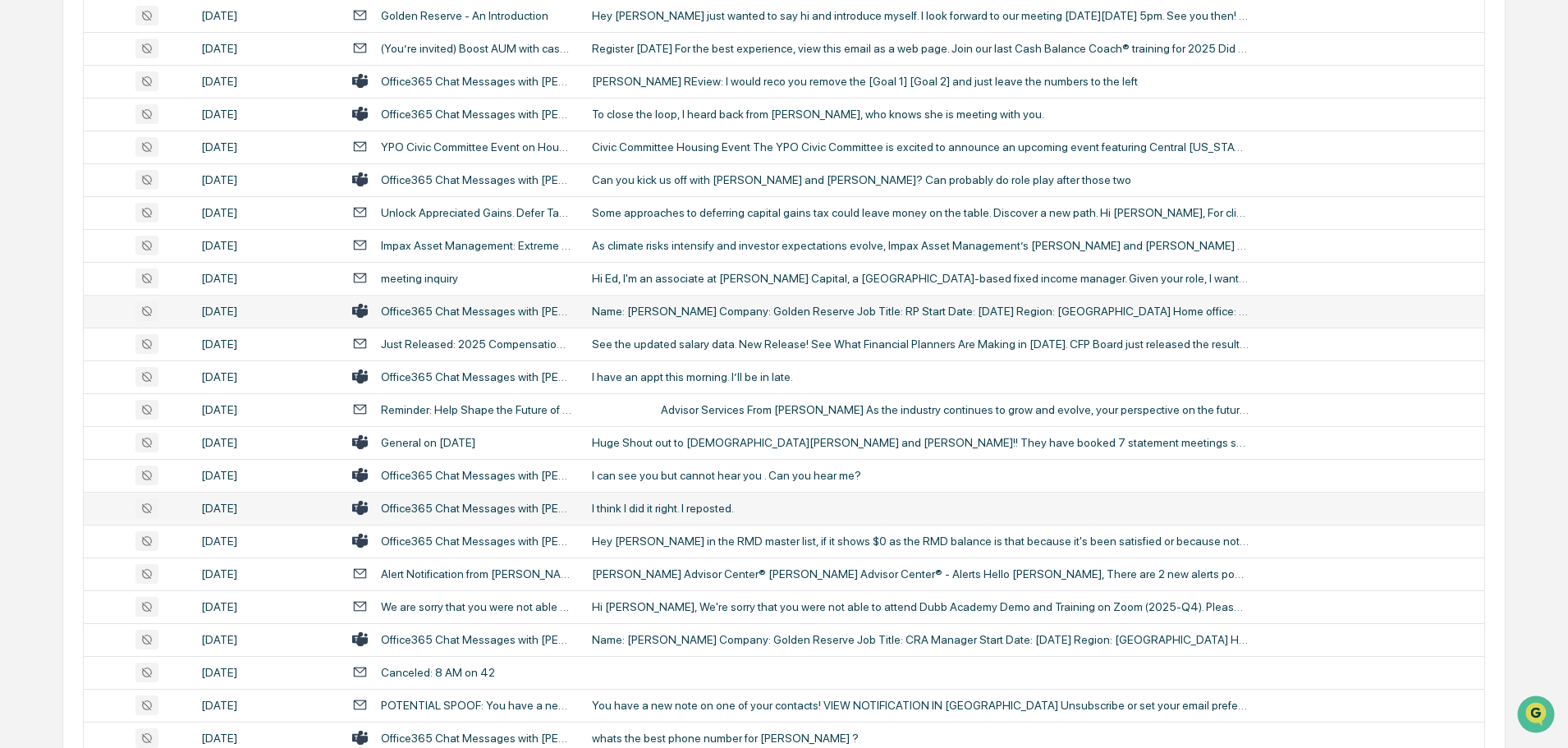
click at [631, 511] on div "I think I did it right. I reposted." at bounding box center [920, 509] width 657 height 14
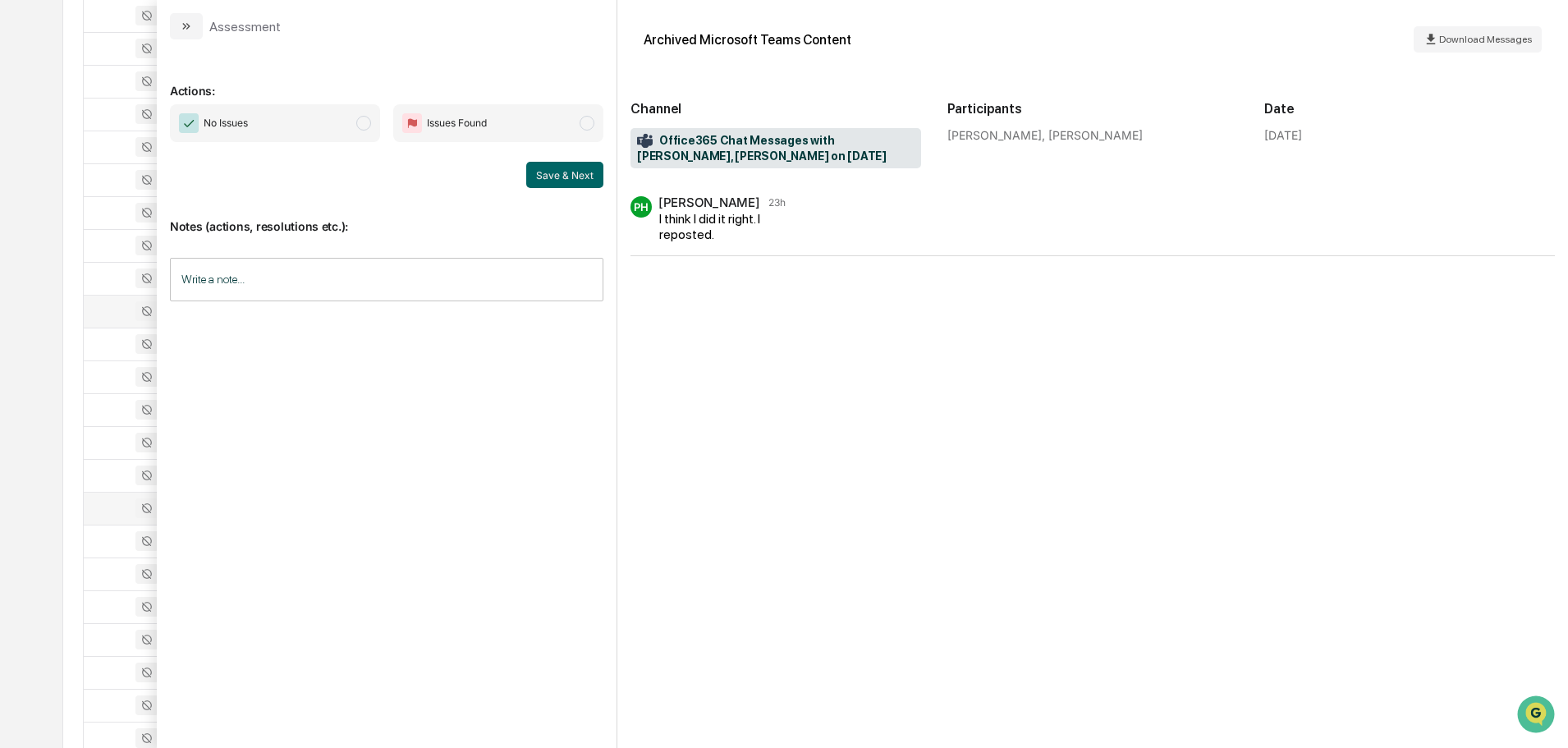
click at [192, 31] on icon "modal" at bounding box center [187, 26] width 14 height 14
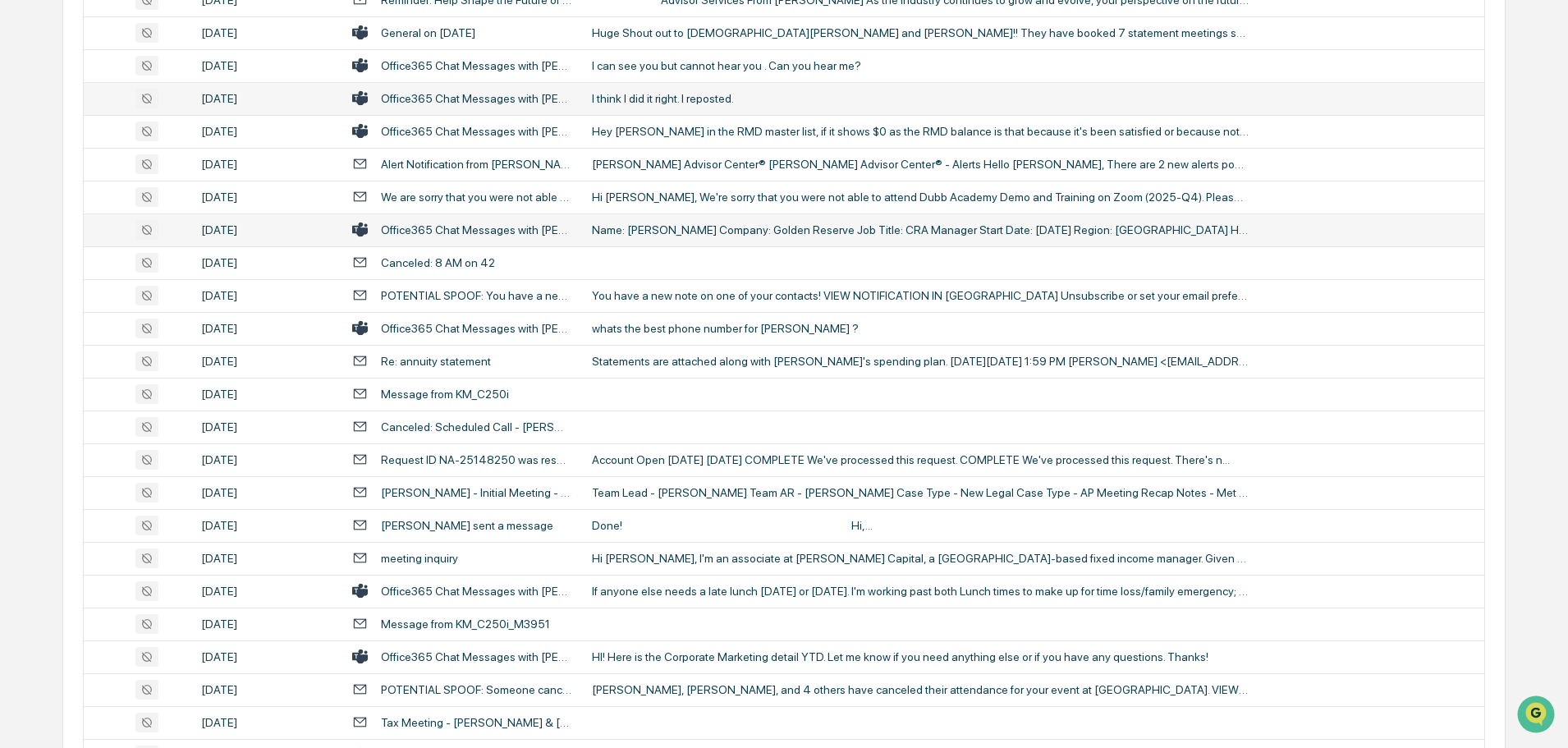
scroll to position [1642, 0]
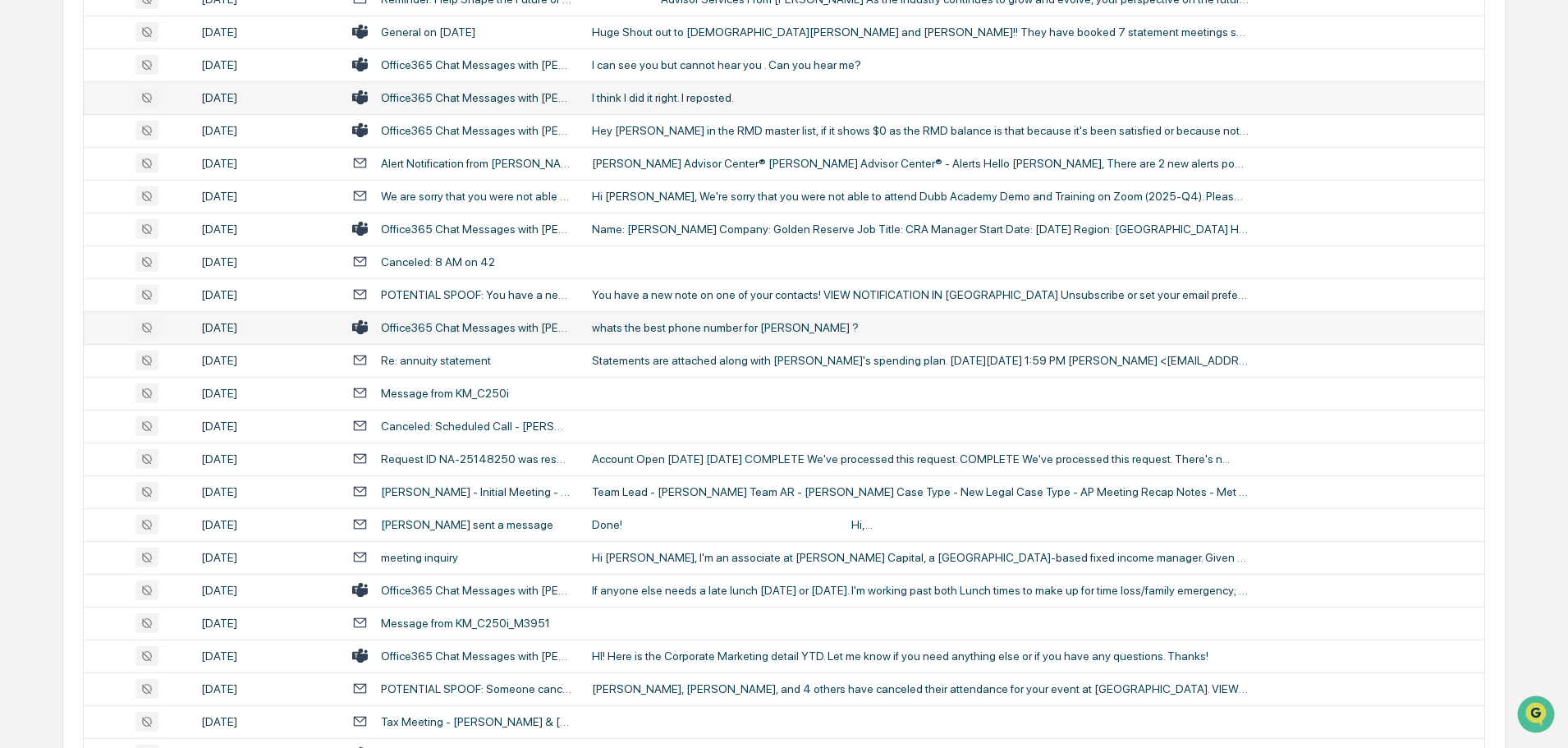
click at [687, 335] on td "whats the best phone number for [PERSON_NAME] ?" at bounding box center [1032, 327] width 902 height 33
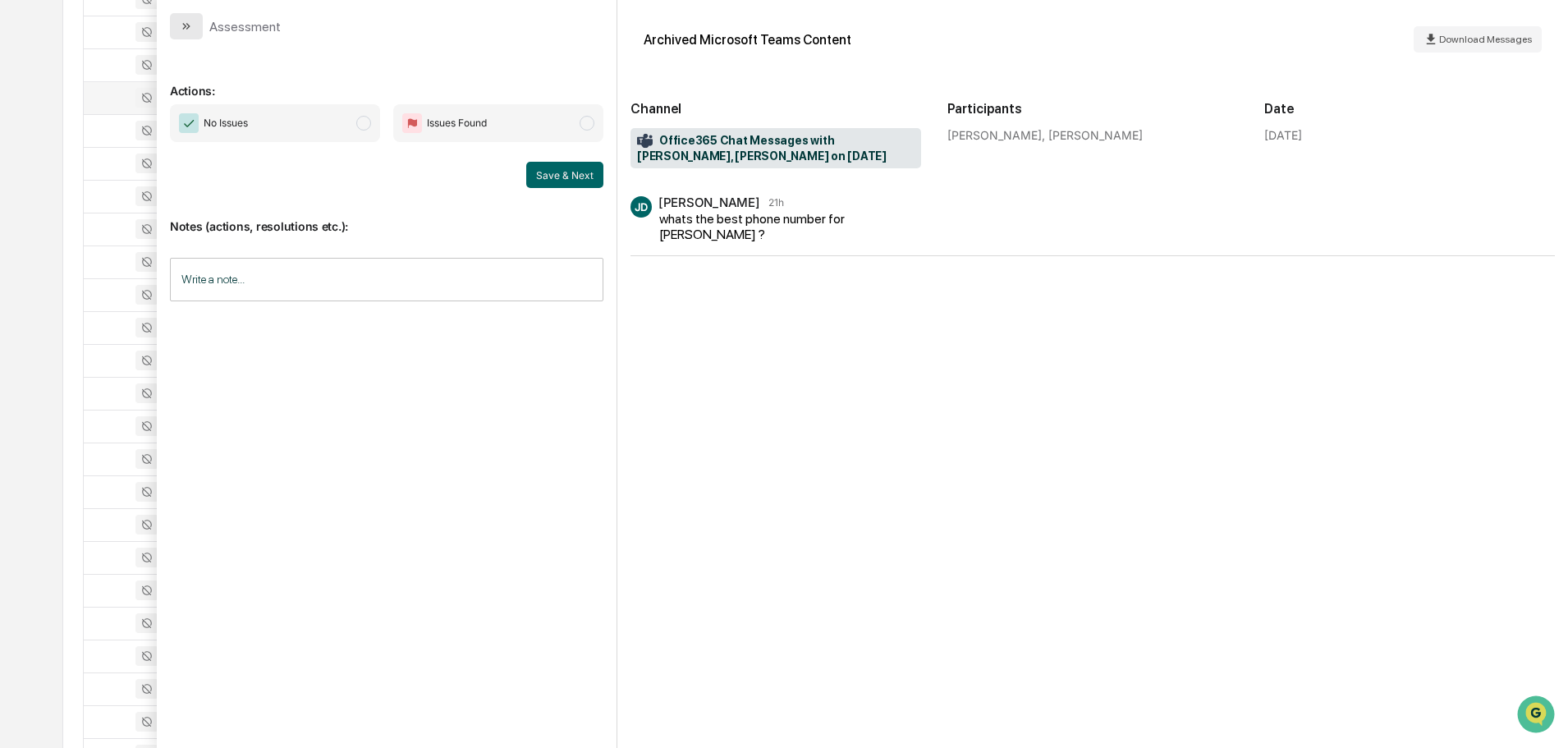
click at [195, 22] on button "modal" at bounding box center [186, 26] width 33 height 26
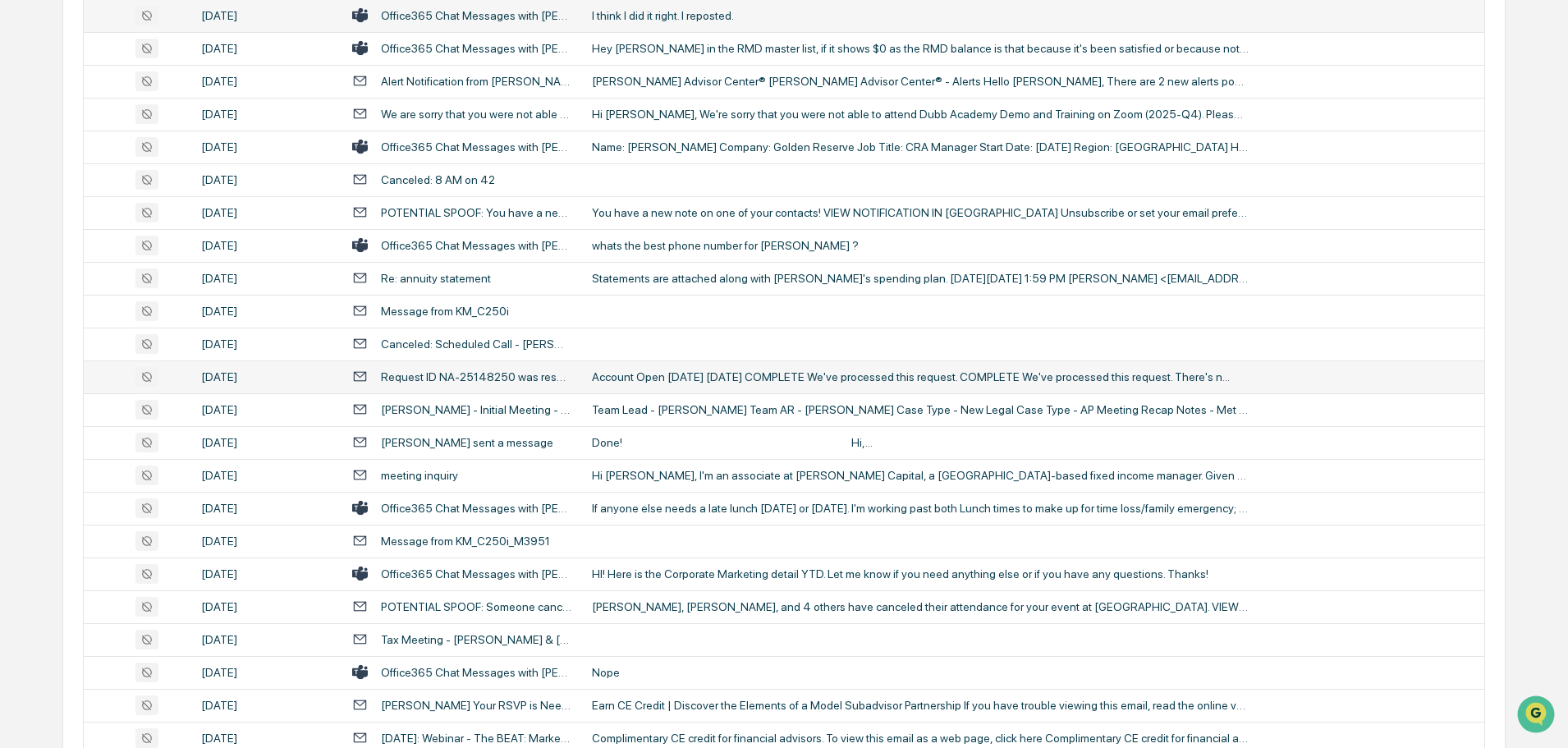
scroll to position [1807, 0]
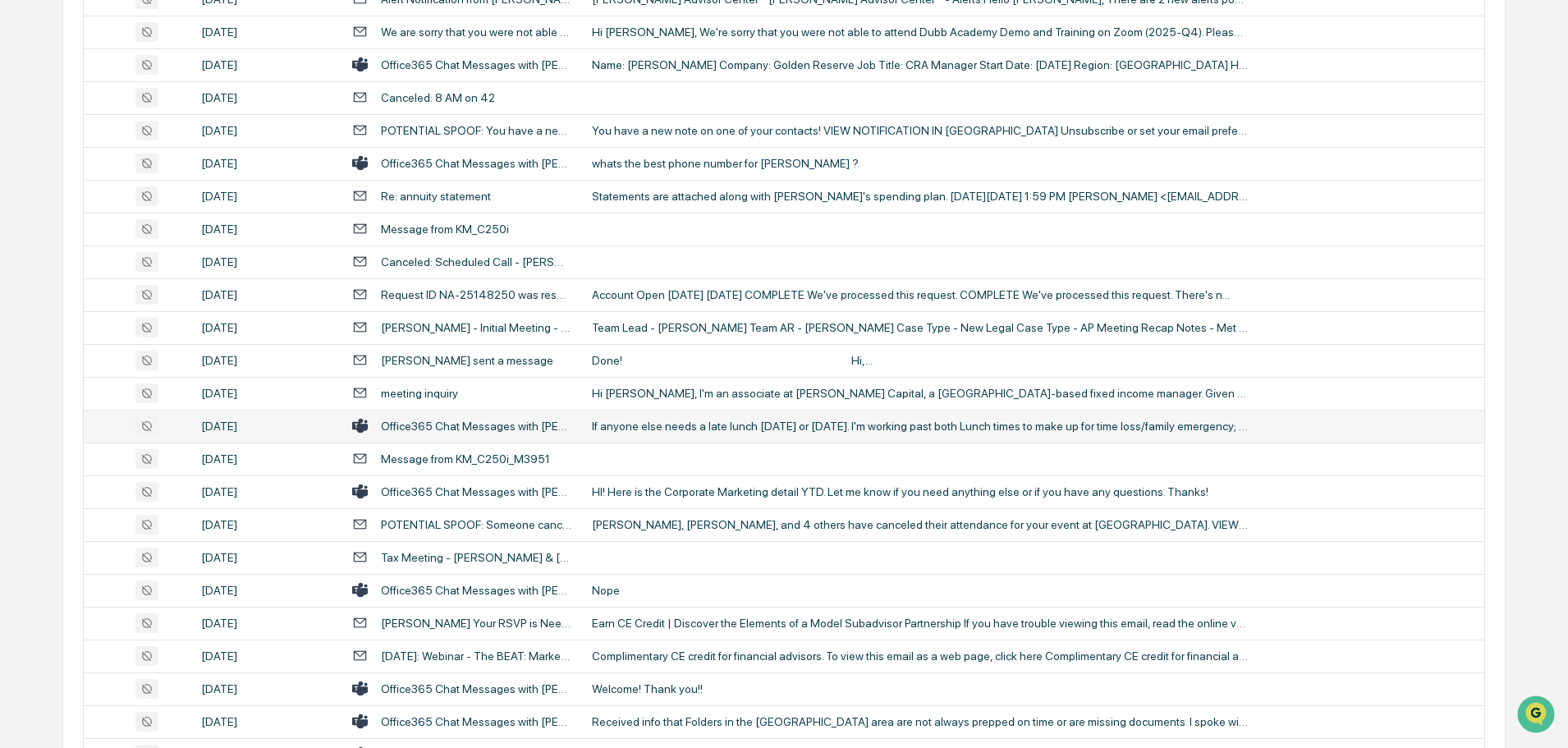
click at [647, 429] on div "If anyone else needs a late lunch [DATE] or [DATE]. I'm working past both Lunch…" at bounding box center [920, 426] width 657 height 14
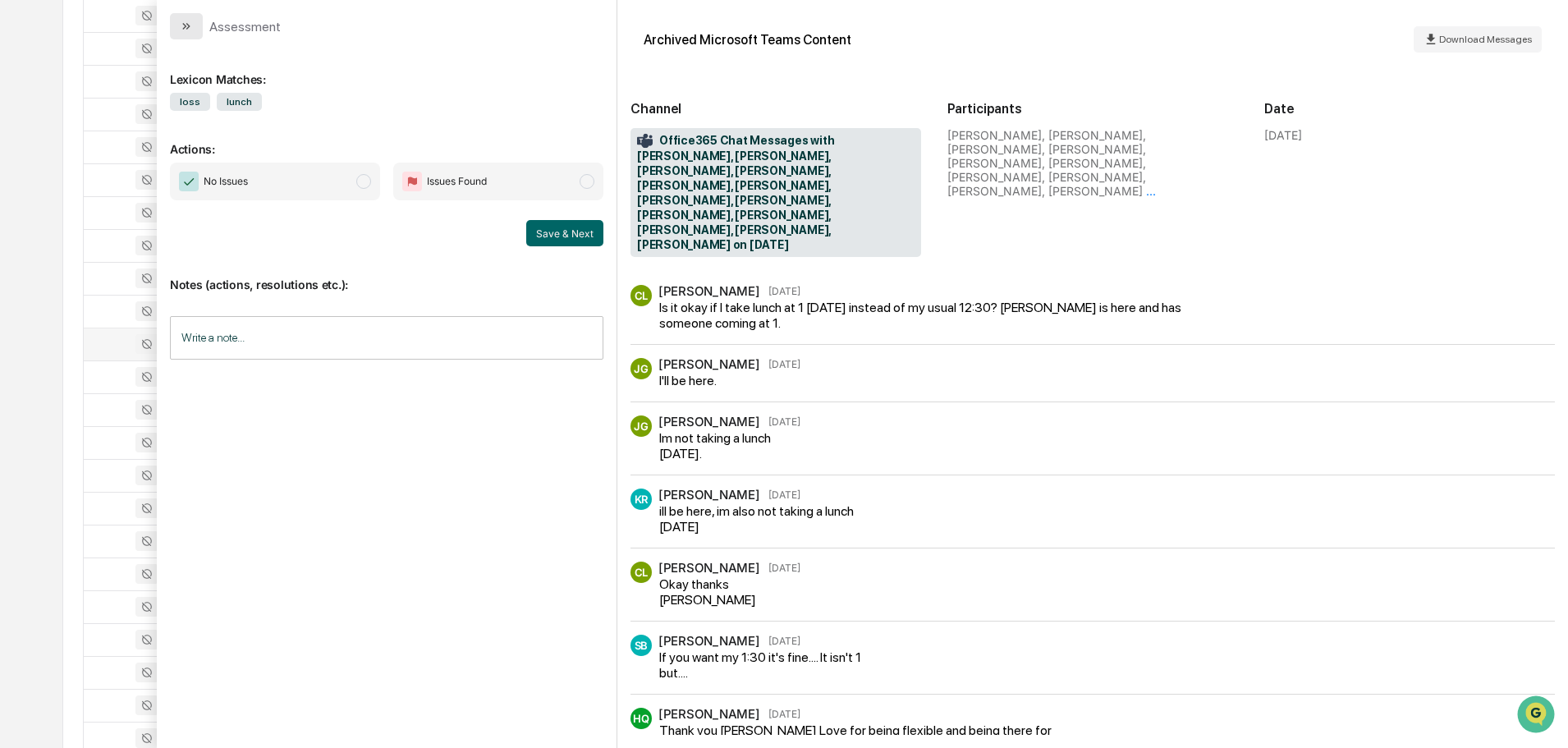
click at [185, 25] on icon "modal" at bounding box center [184, 26] width 4 height 7
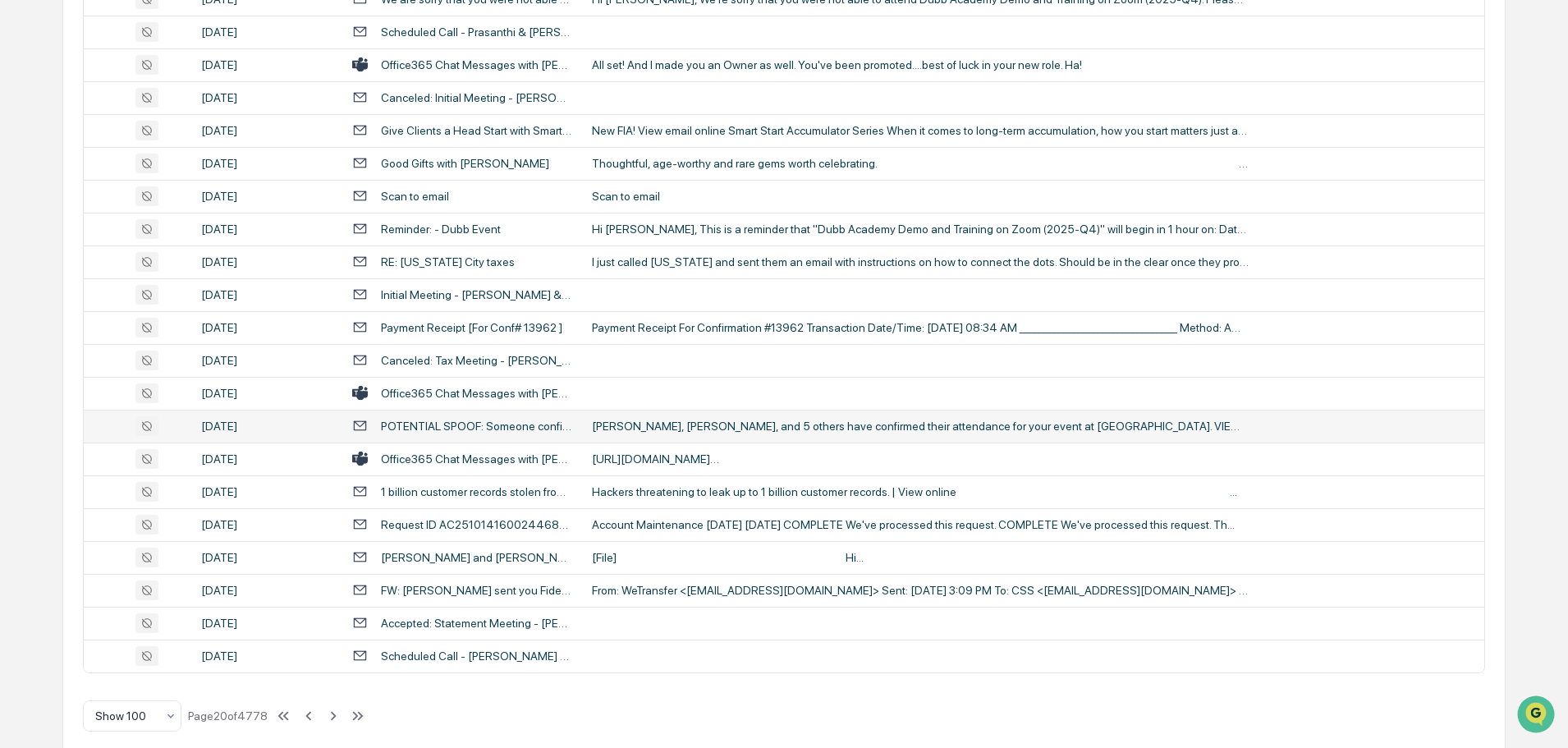
scroll to position [3008, 0]
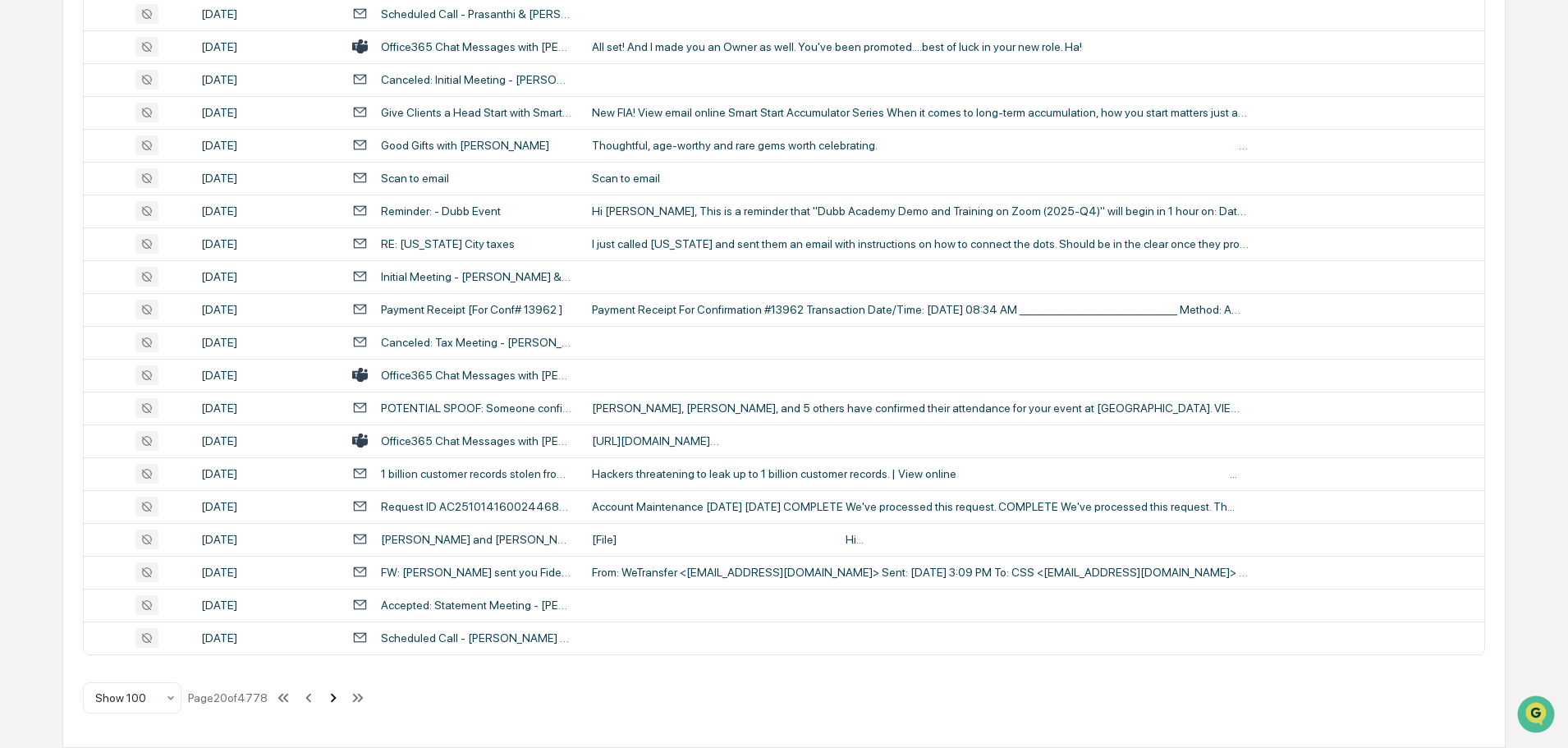
click at [337, 699] on icon at bounding box center [333, 698] width 18 height 18
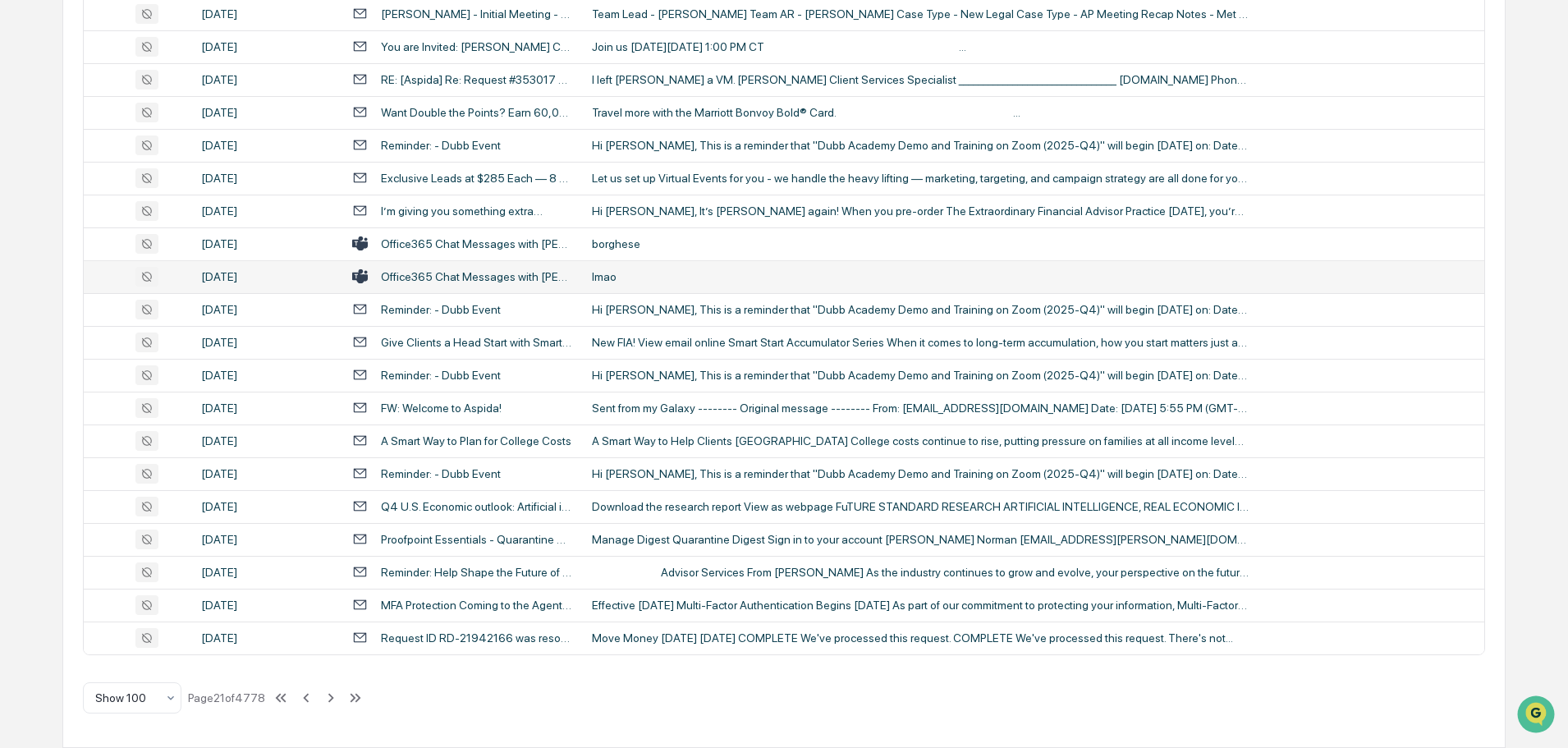
click at [654, 274] on div "lmao" at bounding box center [920, 277] width 657 height 14
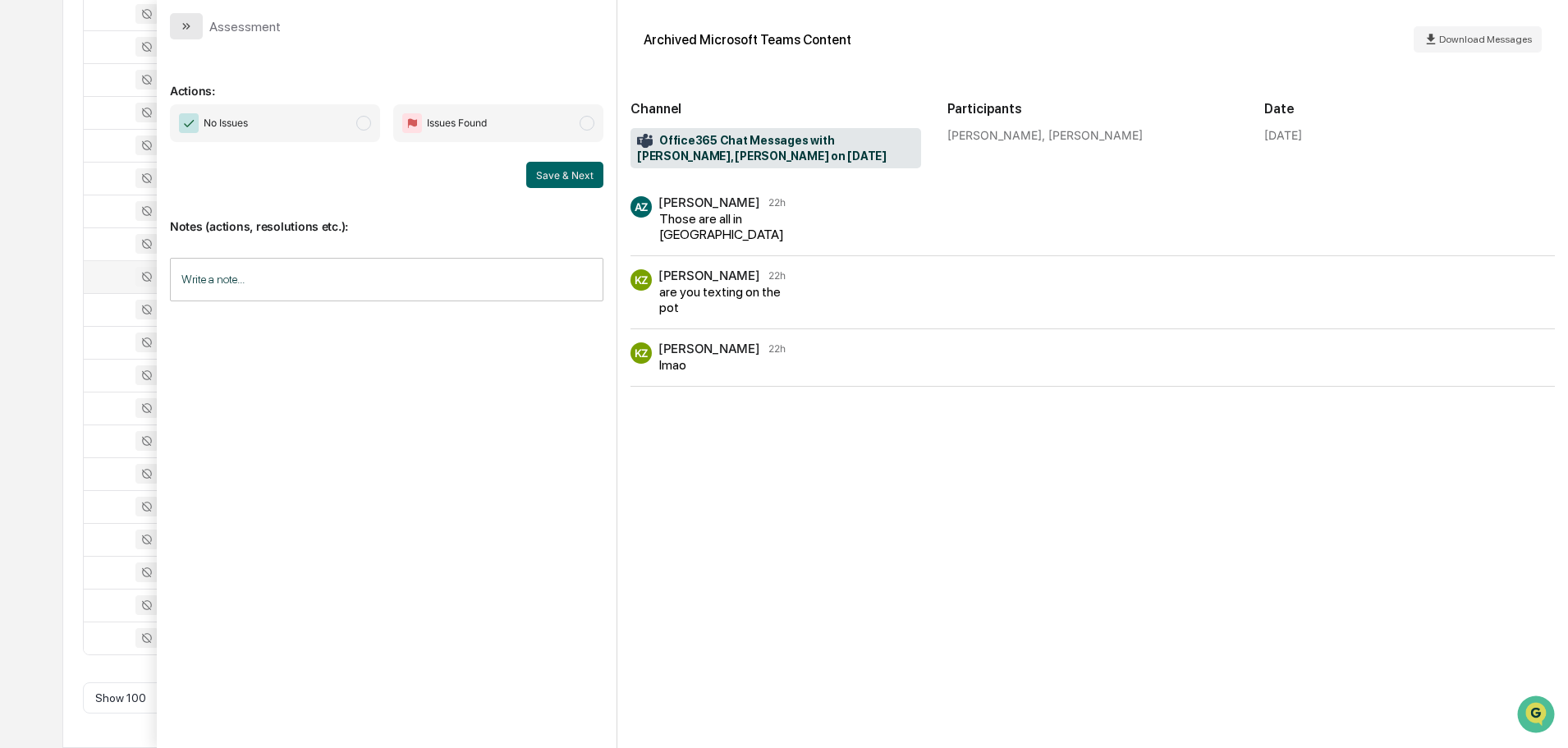
click at [177, 18] on button "modal" at bounding box center [186, 26] width 33 height 26
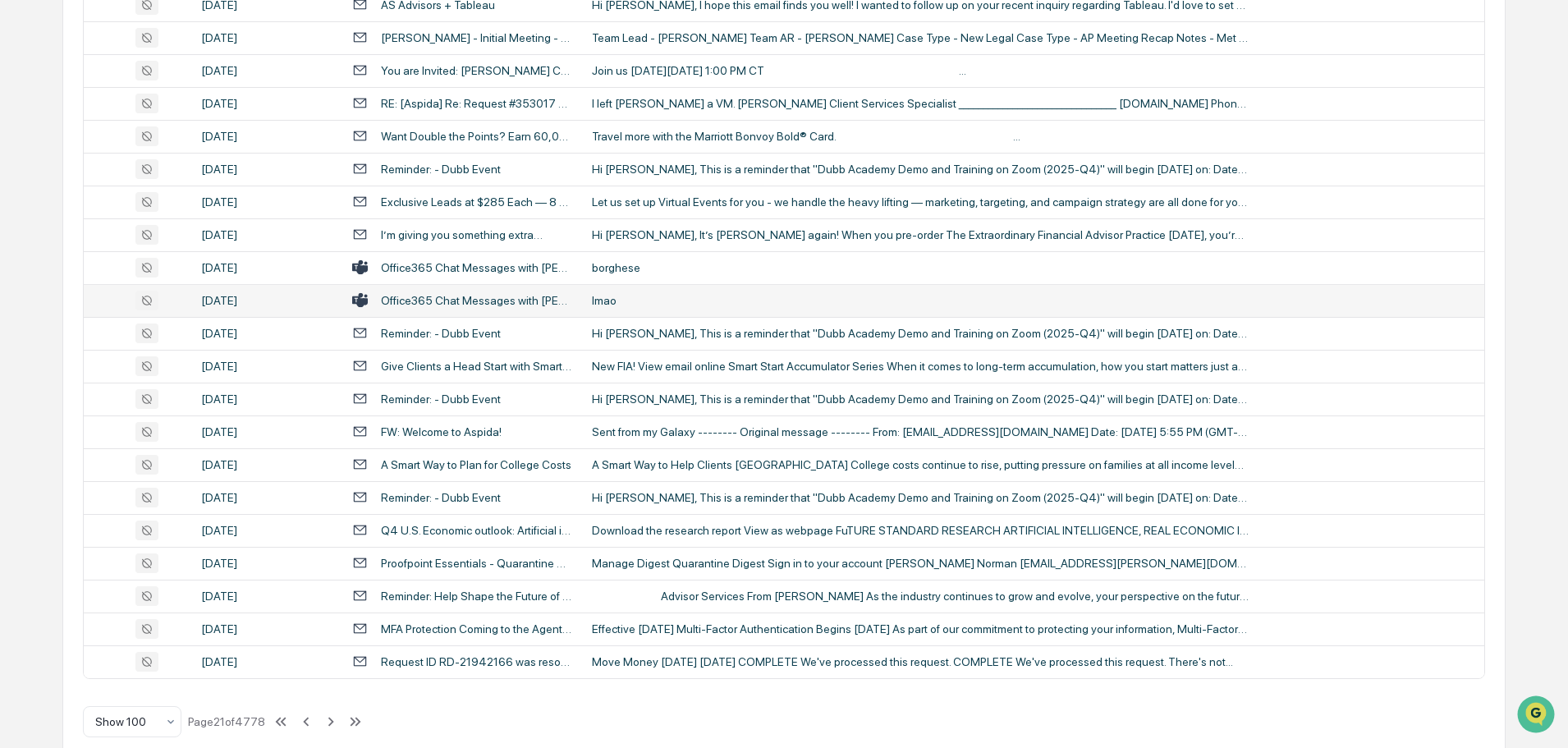
scroll to position [3008, 0]
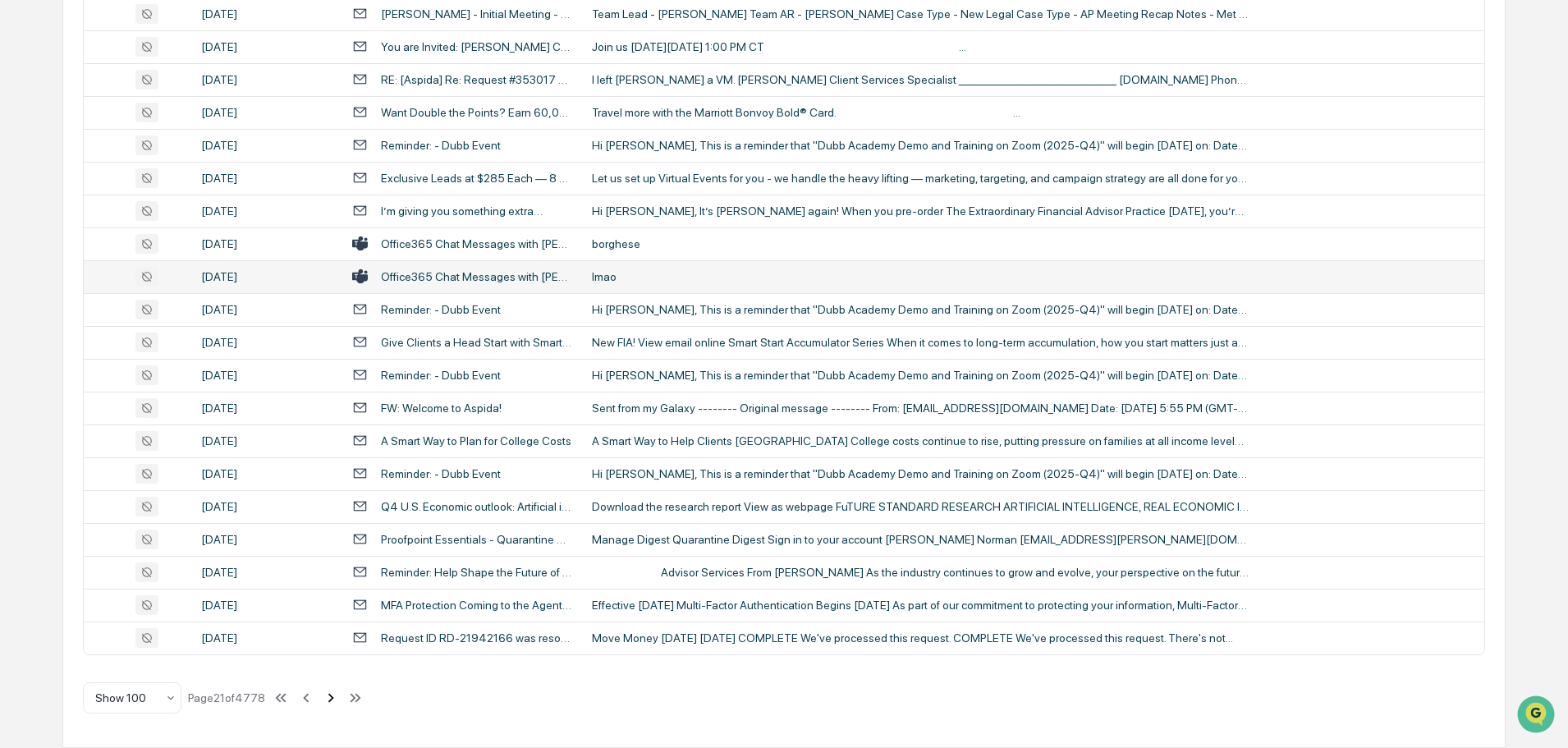
click at [334, 699] on icon at bounding box center [331, 697] width 6 height 9
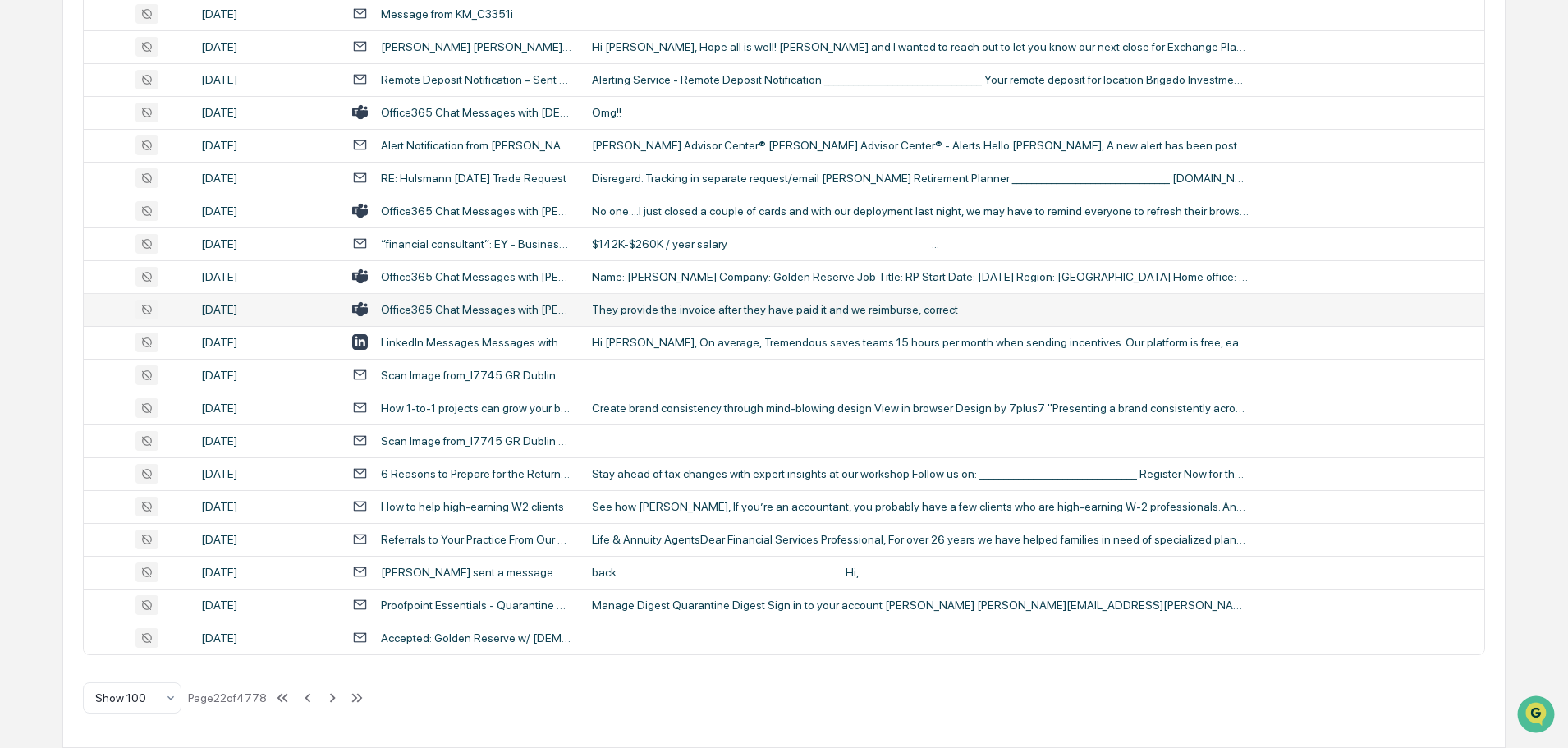
click at [741, 317] on td "They provide the invoice after they have paid it and we reimburse, correct" at bounding box center [1032, 310] width 902 height 33
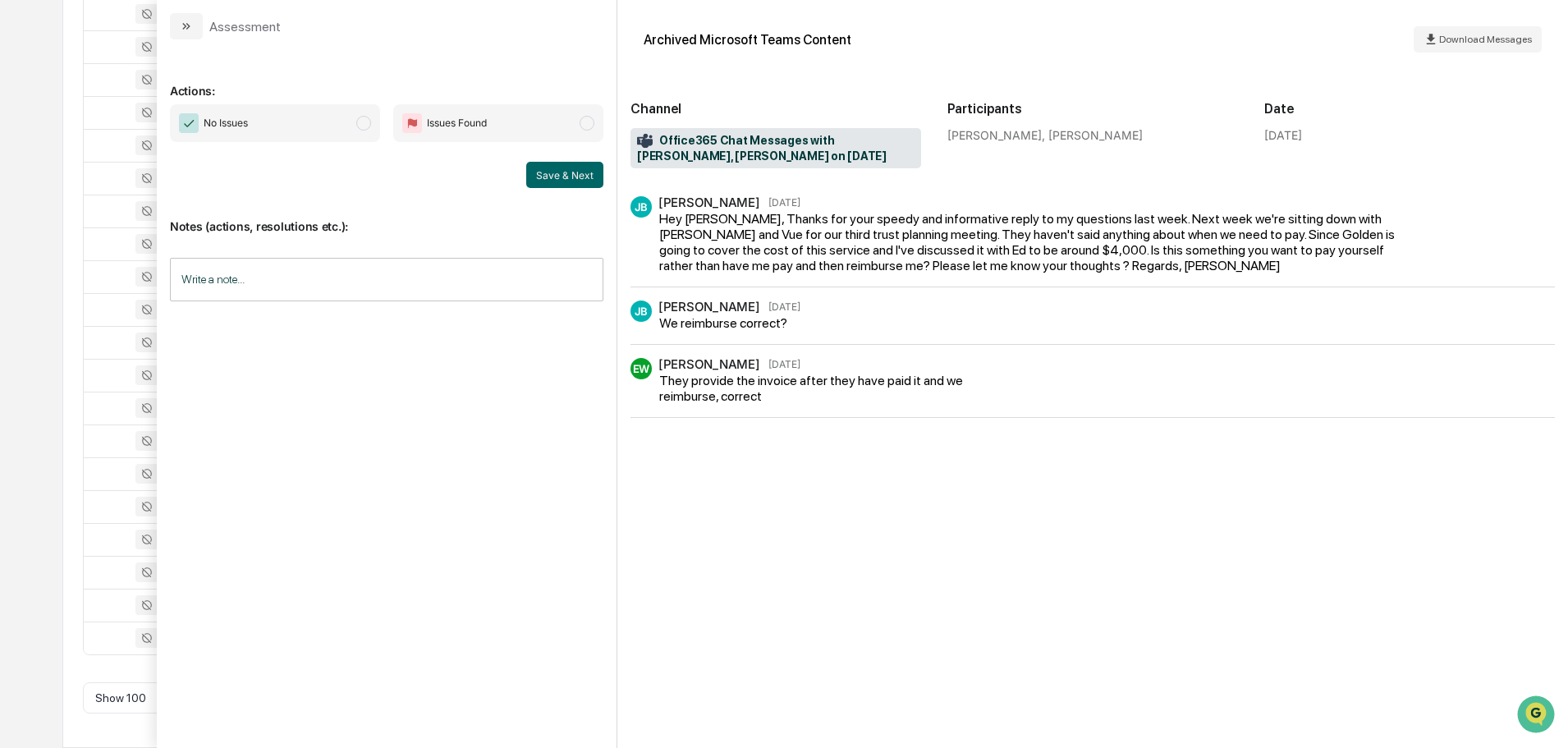
drag, startPoint x: 200, startPoint y: 25, endPoint x: 214, endPoint y: 35, distance: 17.2
click at [200, 24] on button "modal" at bounding box center [186, 26] width 33 height 26
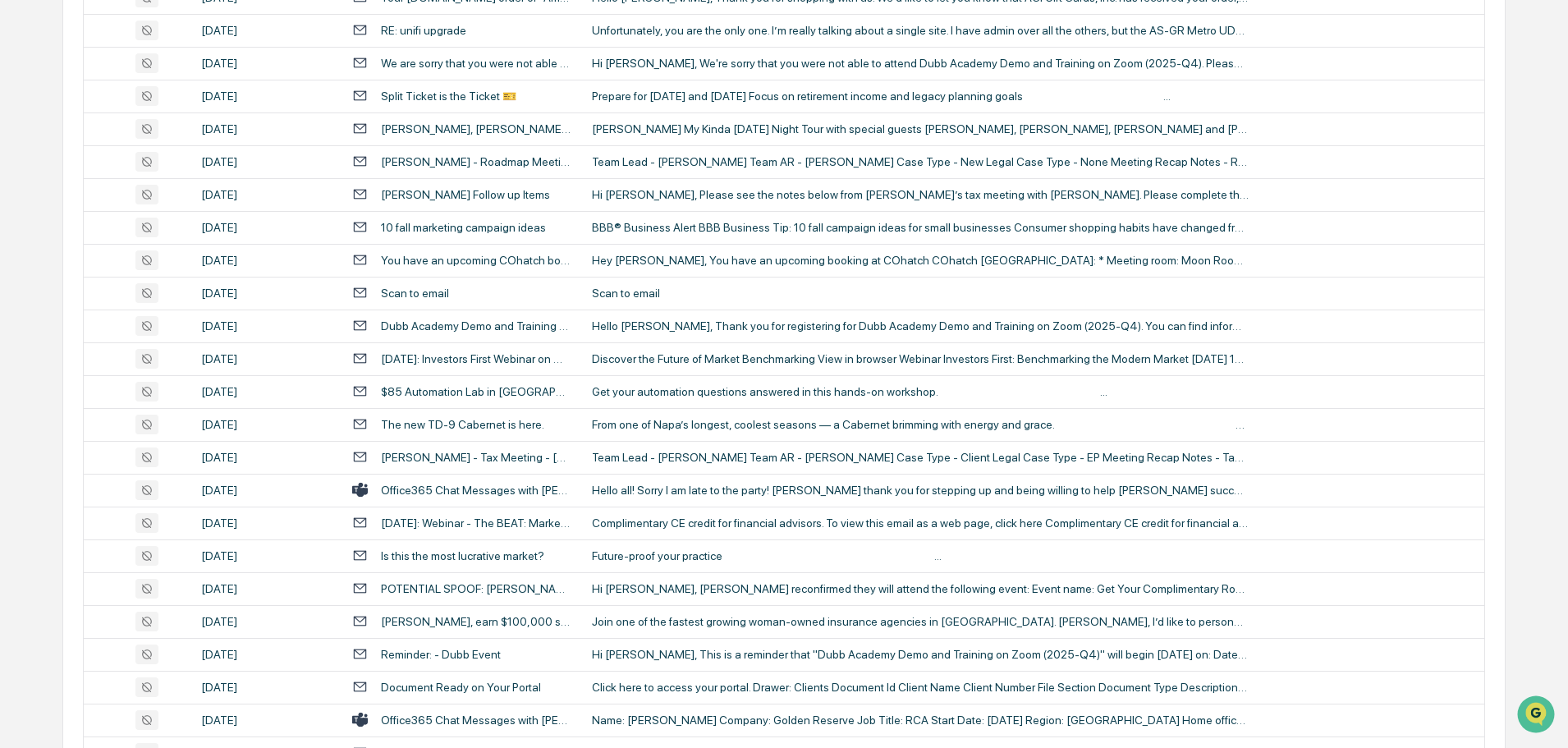
scroll to position [1200, 0]
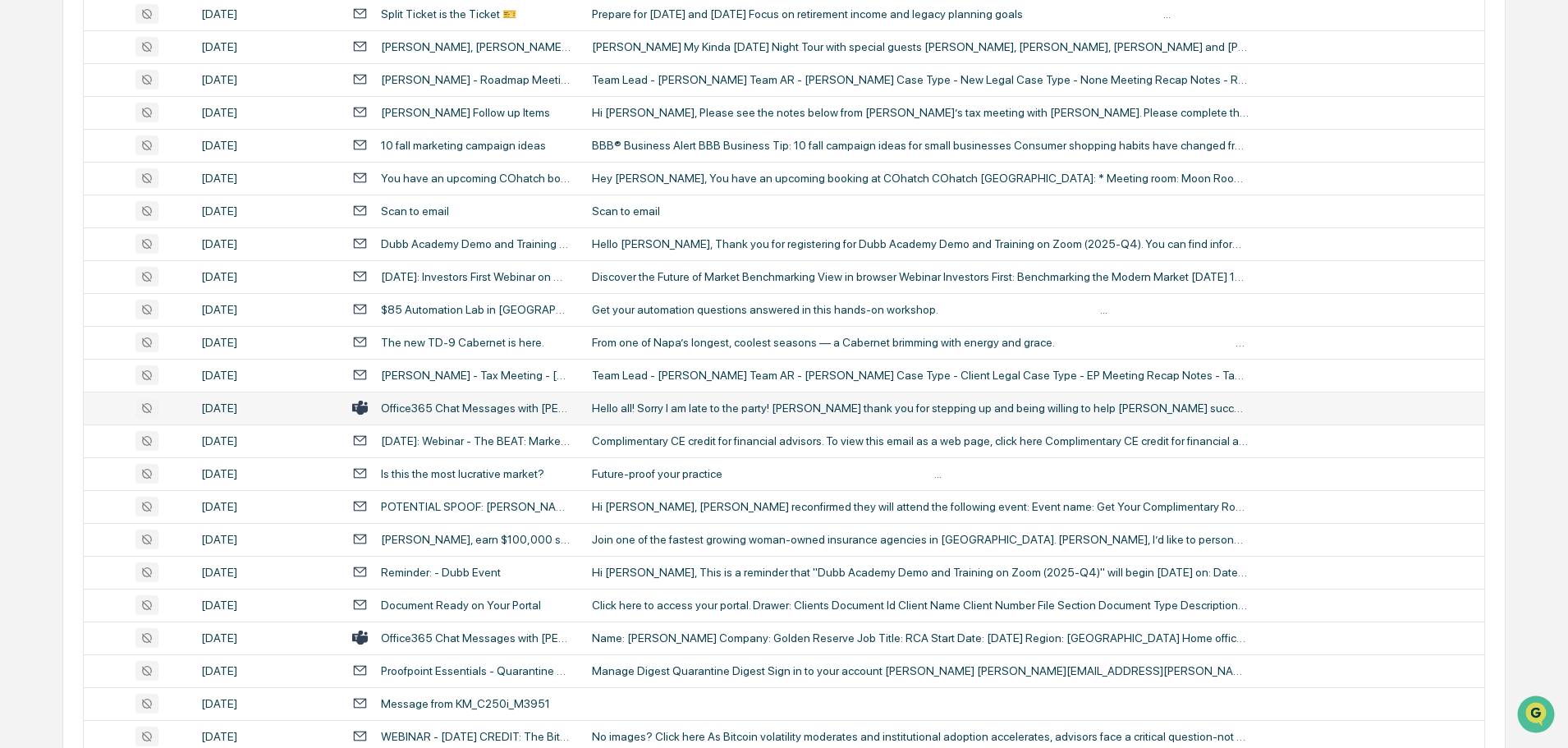
click at [697, 408] on div "Hello all! Sorry I am late to the party! [PERSON_NAME] thank you for stepping u…" at bounding box center [920, 408] width 657 height 14
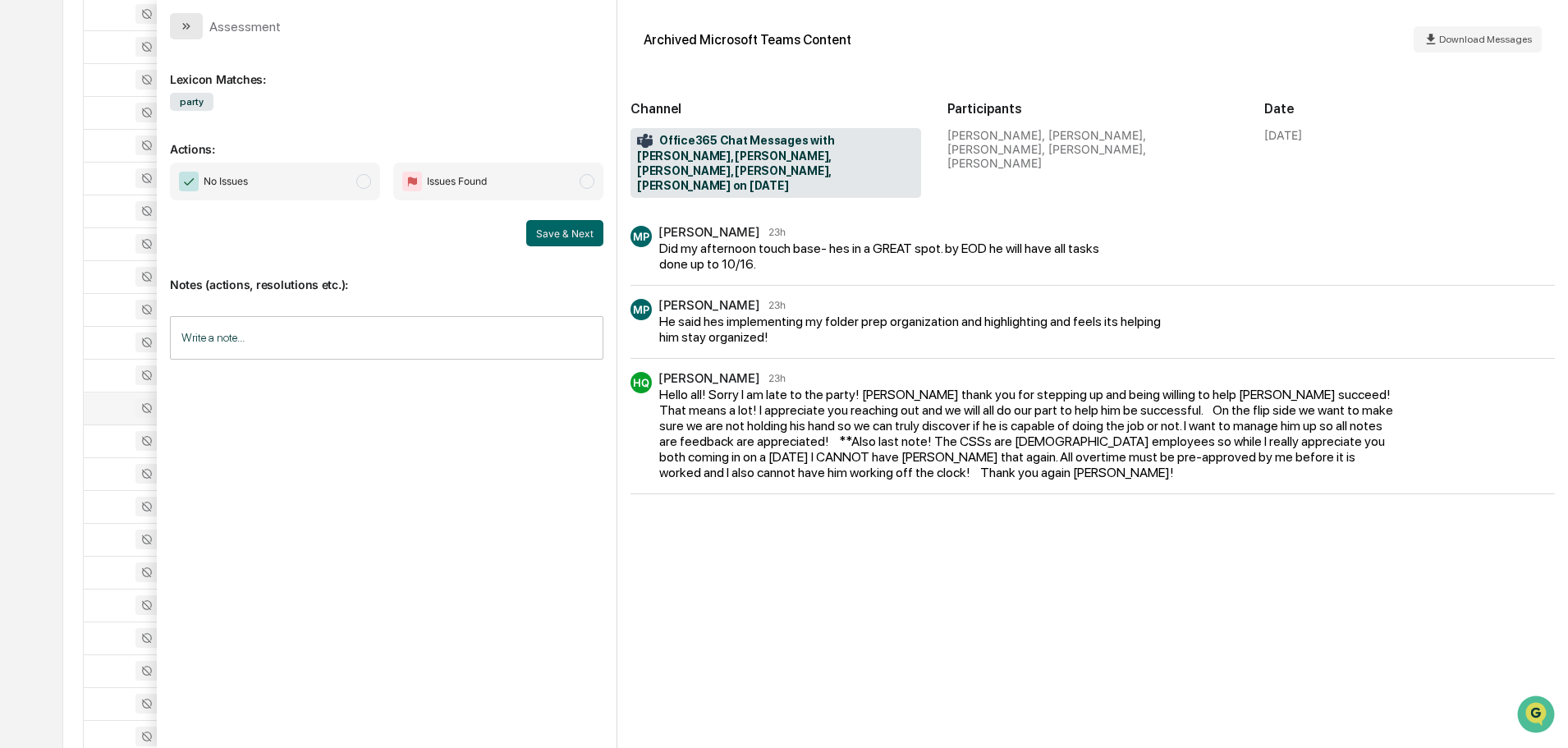
click at [184, 36] on button "modal" at bounding box center [186, 26] width 33 height 26
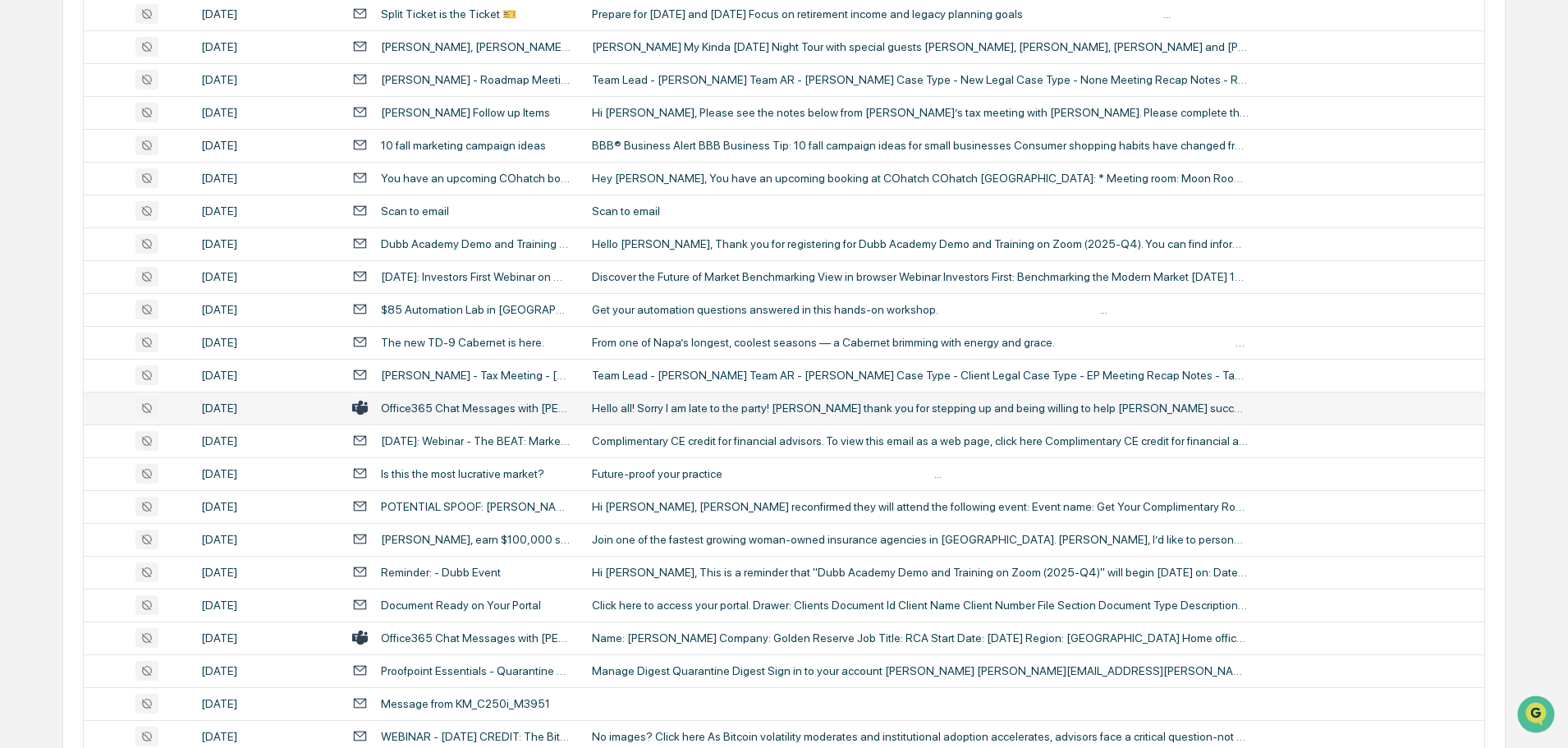
scroll to position [1283, 0]
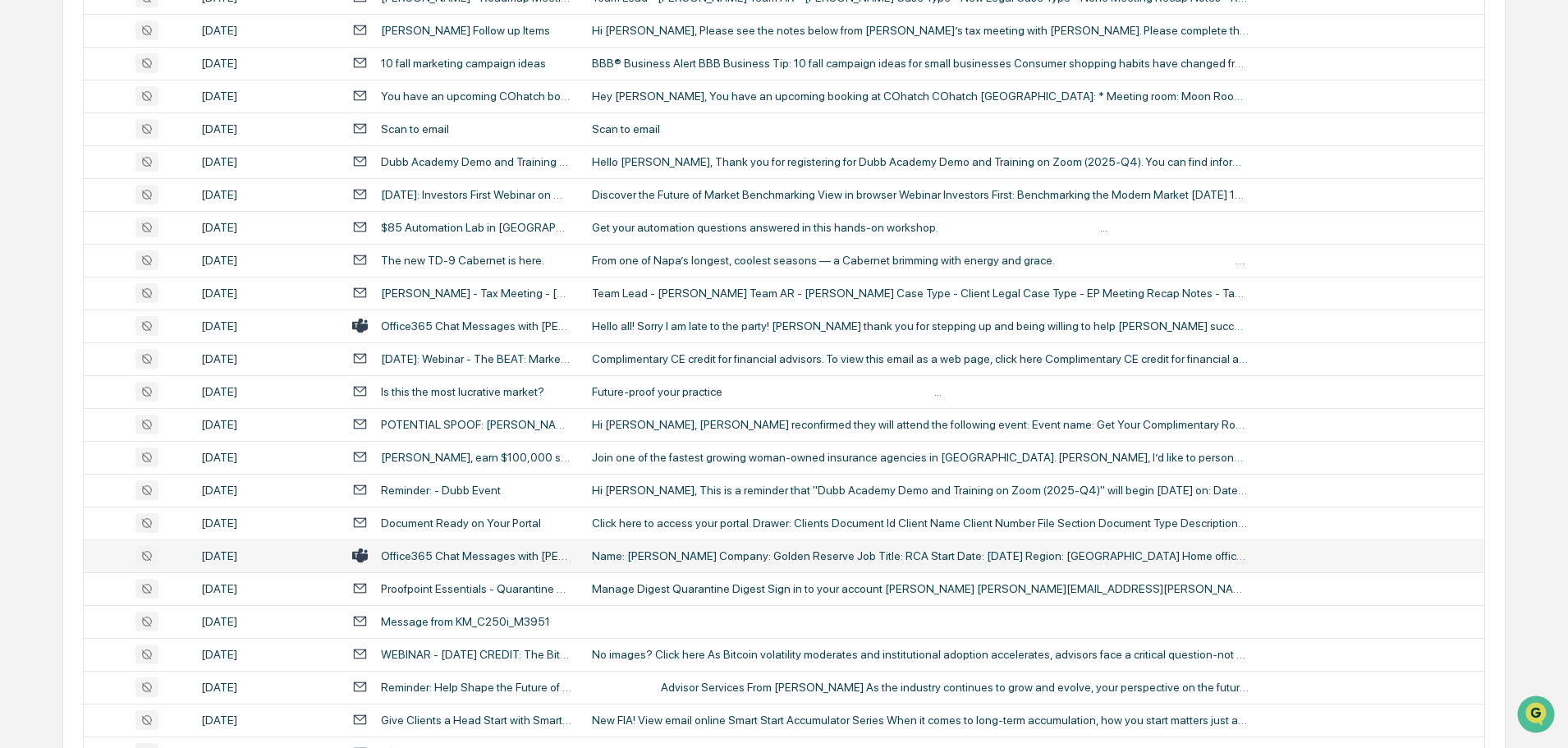
click at [619, 559] on div "Name: [PERSON_NAME] Company: Golden Reserve Job Title: RCA Start Date: [DATE] R…" at bounding box center [920, 556] width 657 height 14
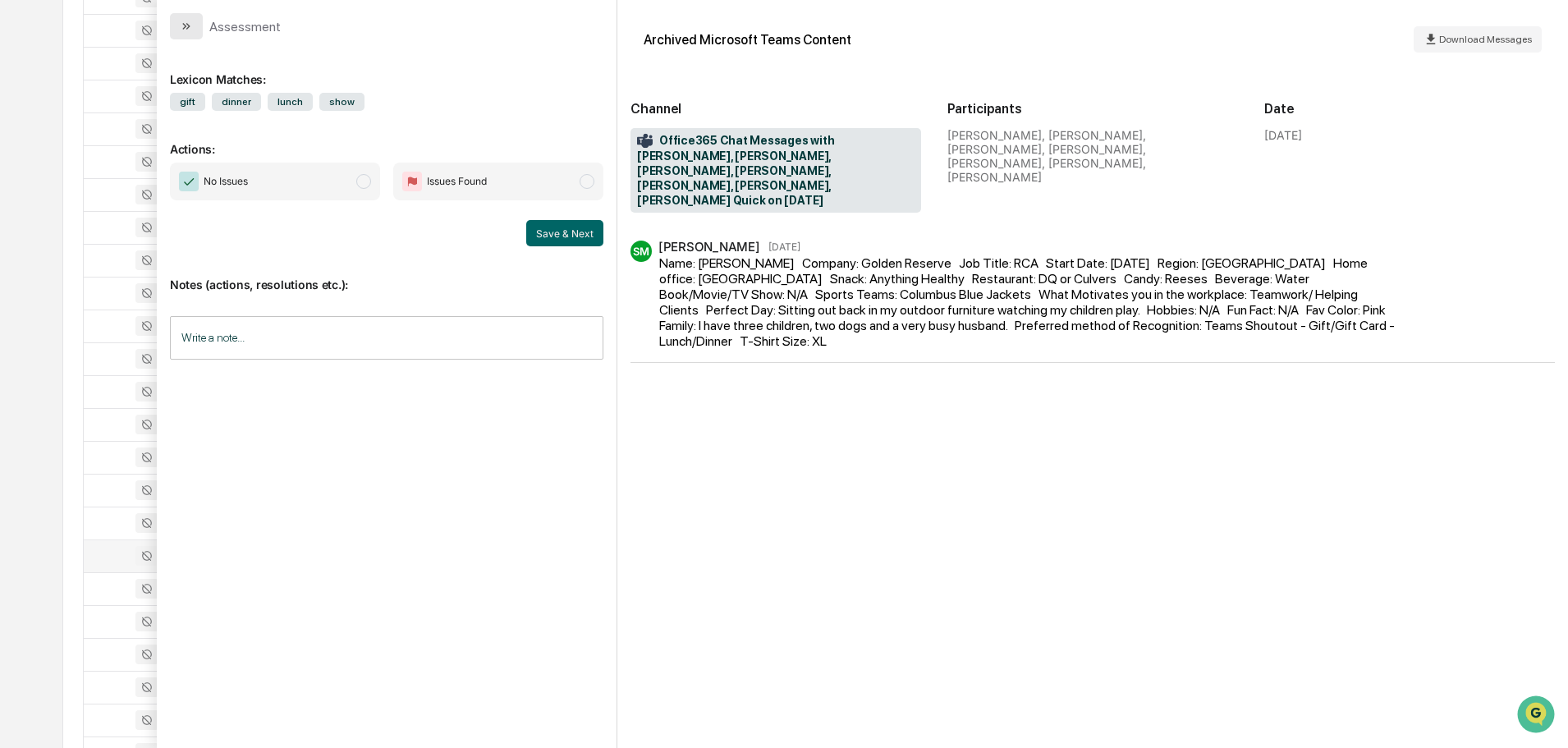
click at [191, 25] on icon "modal" at bounding box center [187, 26] width 14 height 14
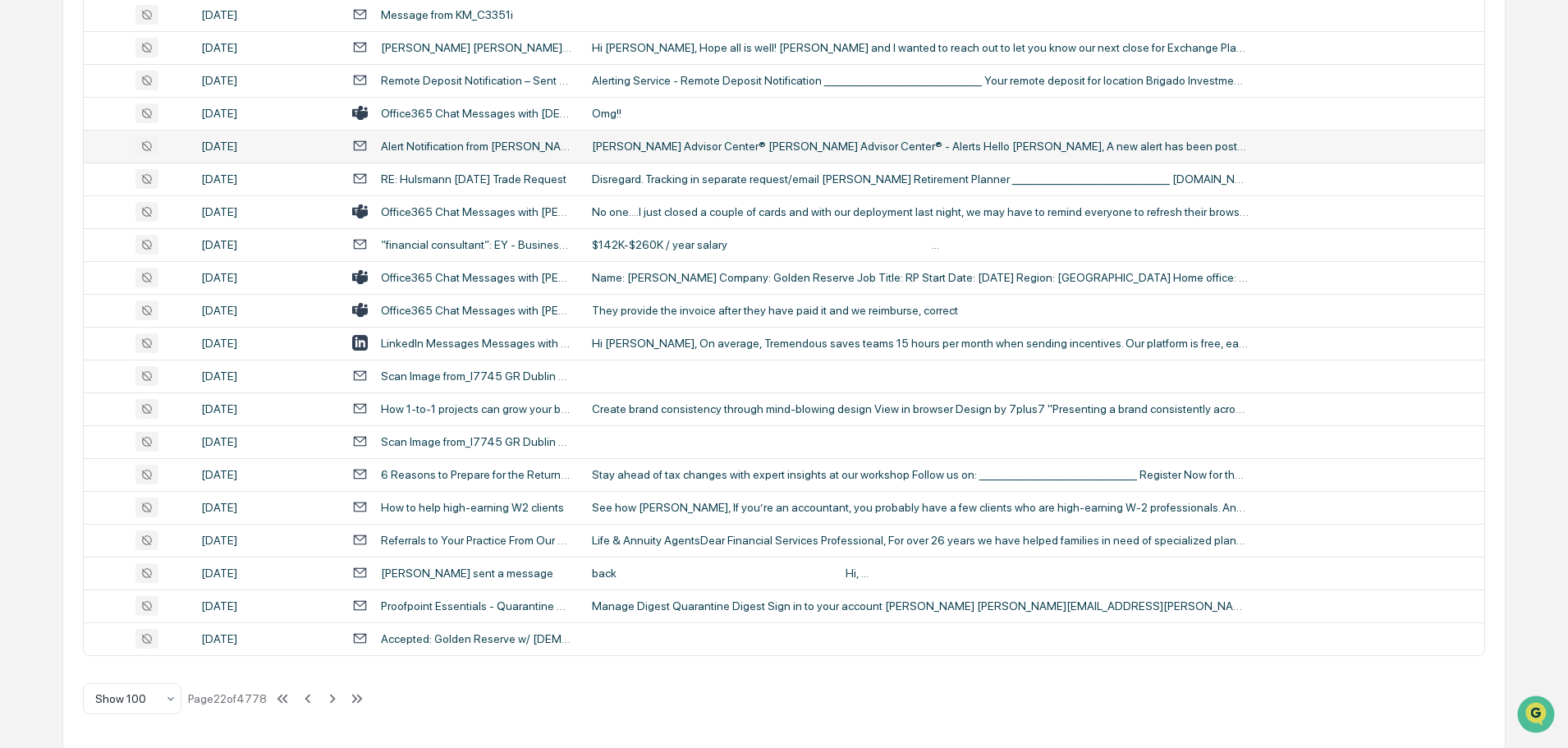
scroll to position [3008, 0]
